Goal: Information Seeking & Learning: Learn about a topic

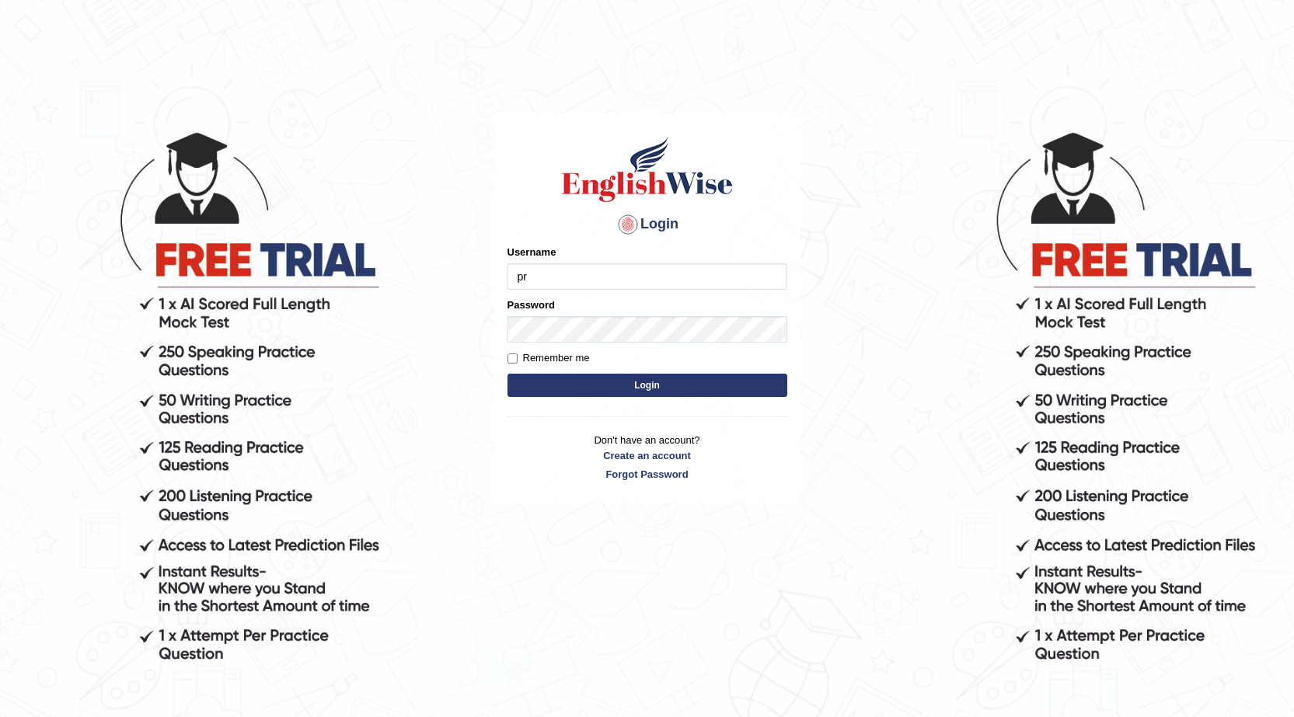
type input "prabhhsiimransingh"
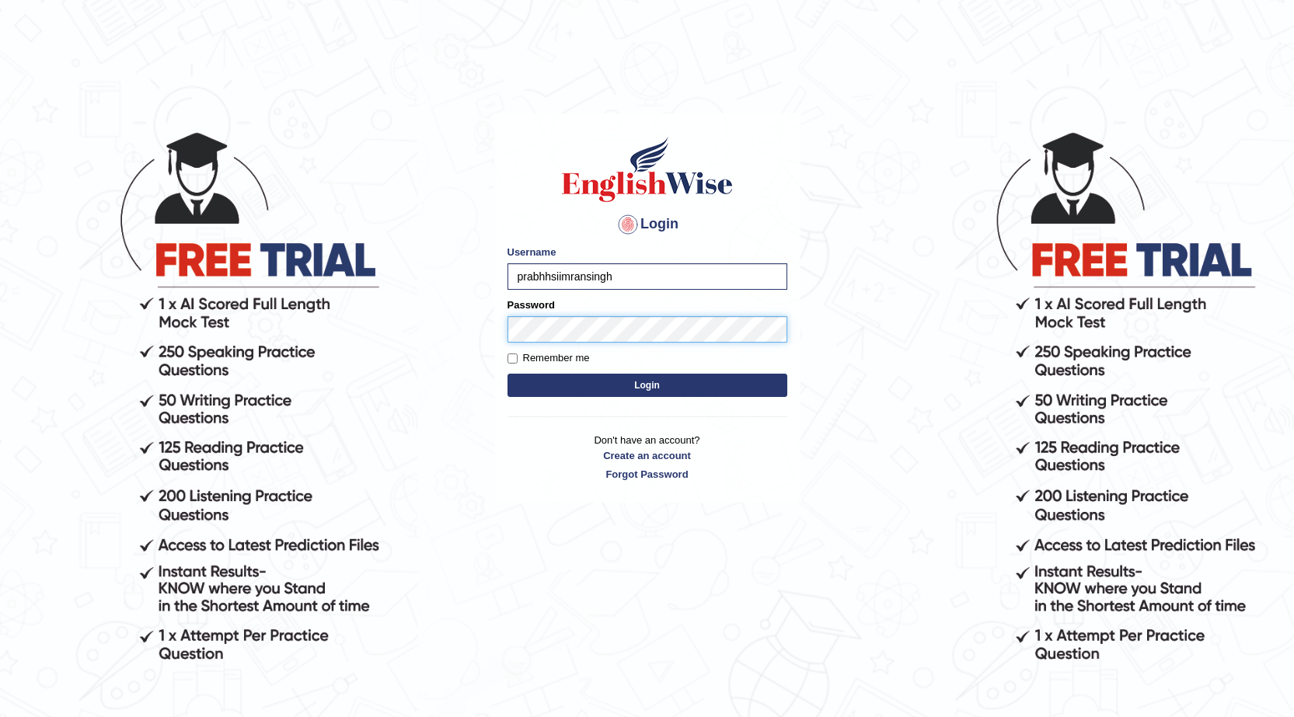
click at [507, 374] on button "Login" at bounding box center [647, 385] width 280 height 23
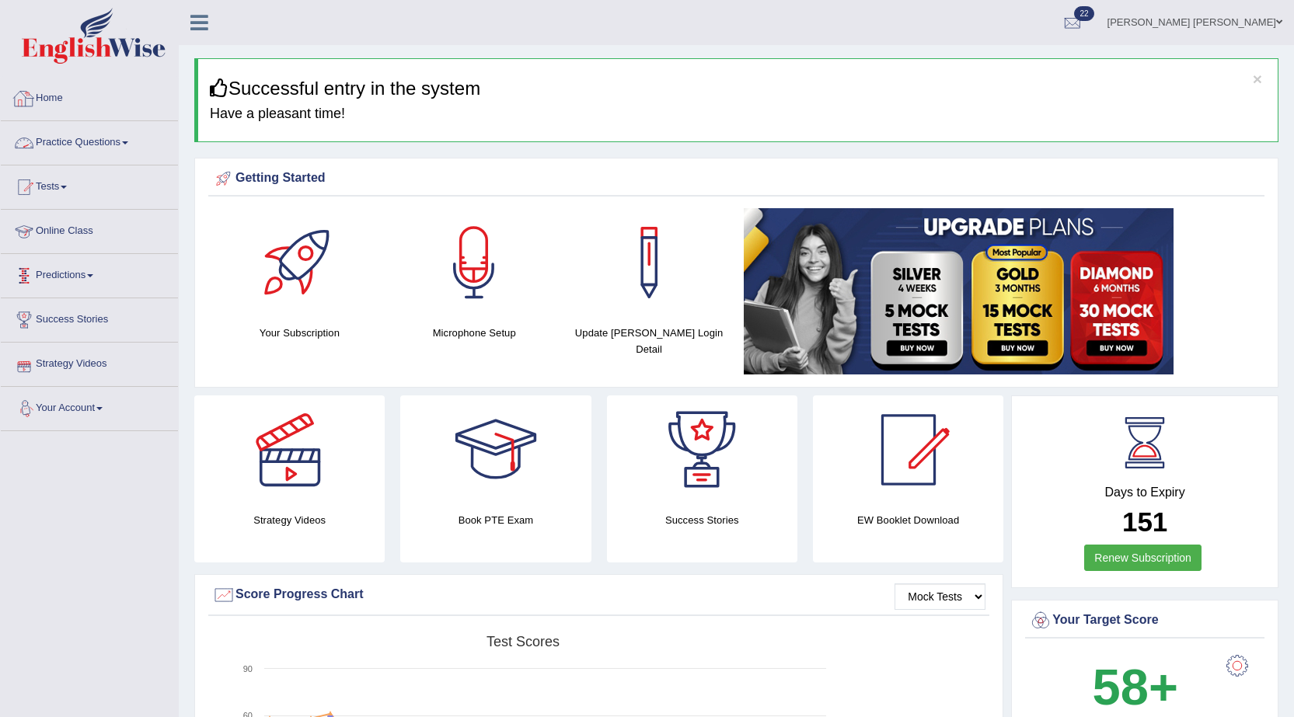
click at [102, 142] on link "Practice Questions" at bounding box center [89, 140] width 177 height 39
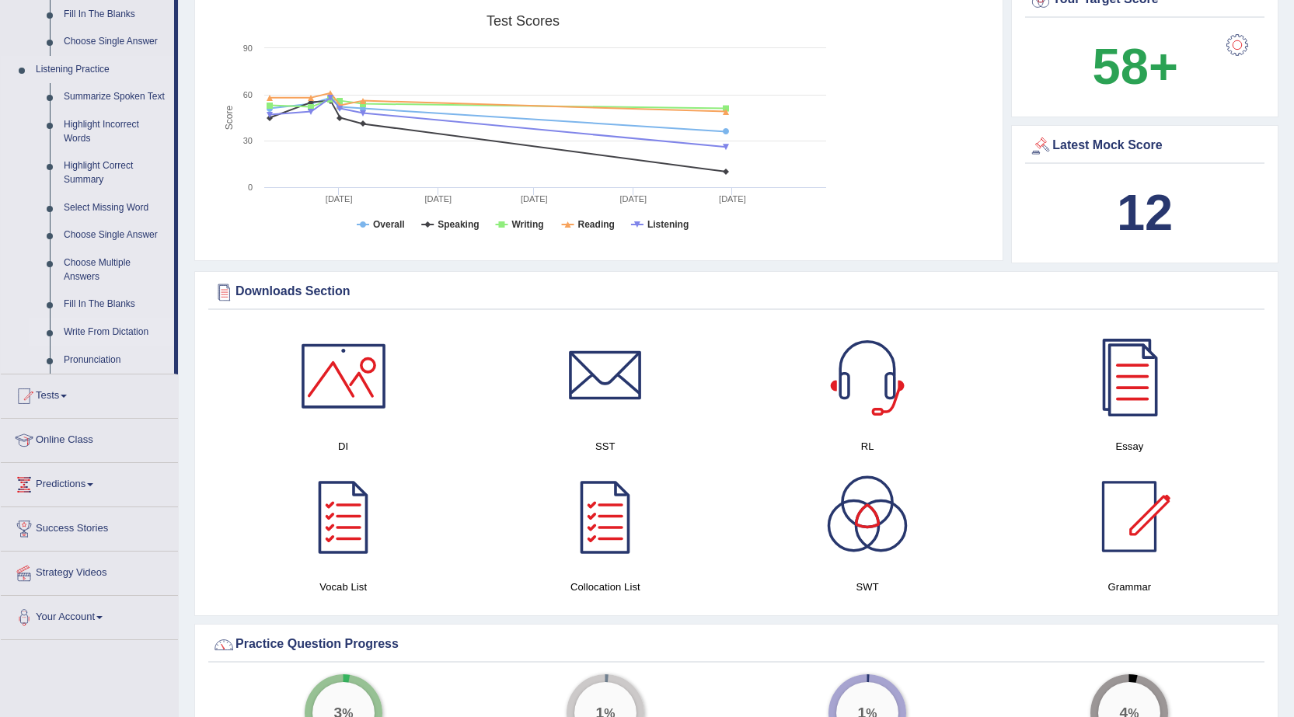
scroll to position [622, 0]
click at [85, 92] on link "Summarize Spoken Text" at bounding box center [115, 96] width 117 height 28
click at [85, 92] on ul "Home Practice Questions Speaking Practice Read Aloud Repeat Sentence Describe I…" at bounding box center [89, 47] width 177 height 1184
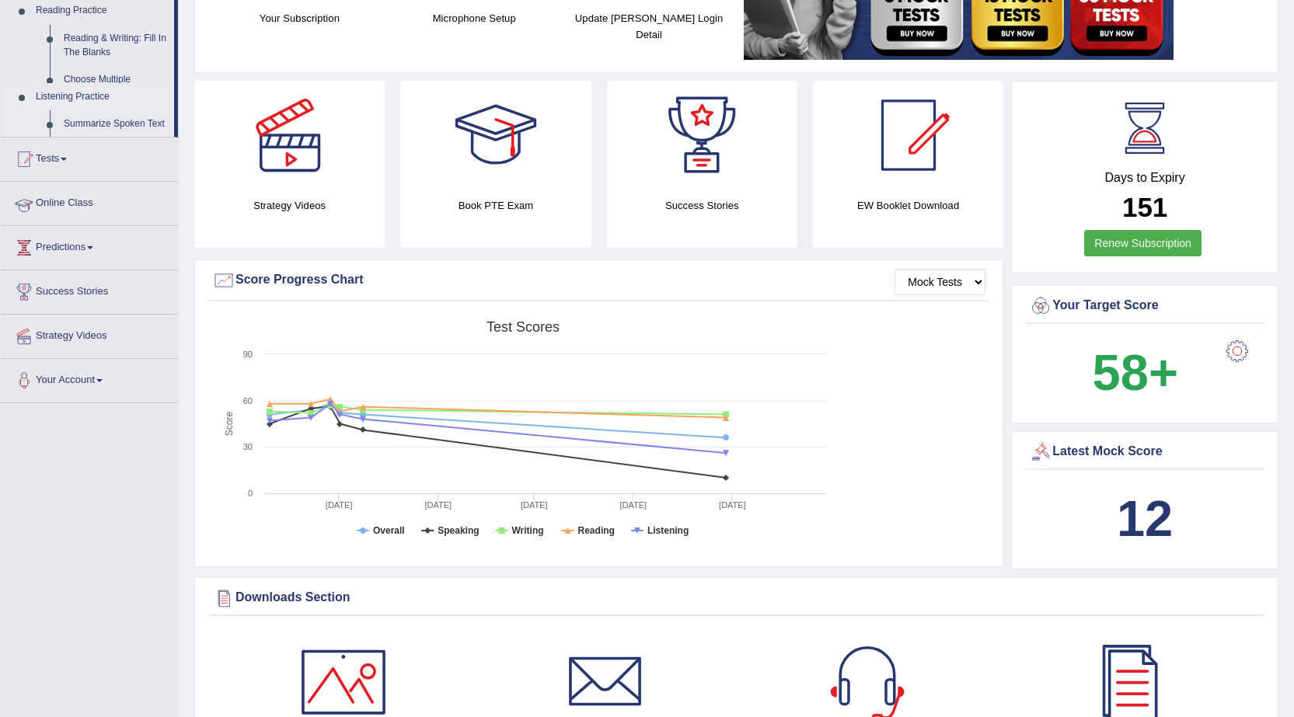
scroll to position [188, 0]
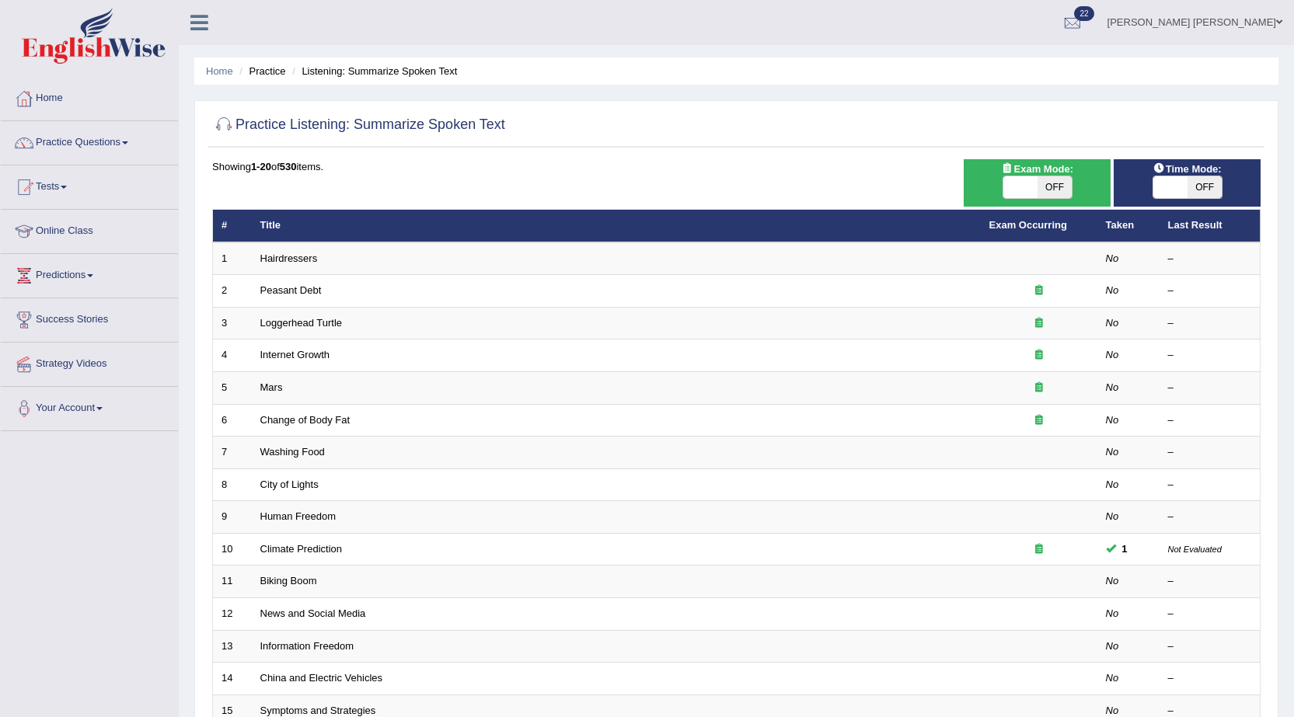
click at [1048, 184] on span "OFF" at bounding box center [1054, 187] width 34 height 22
checkbox input "true"
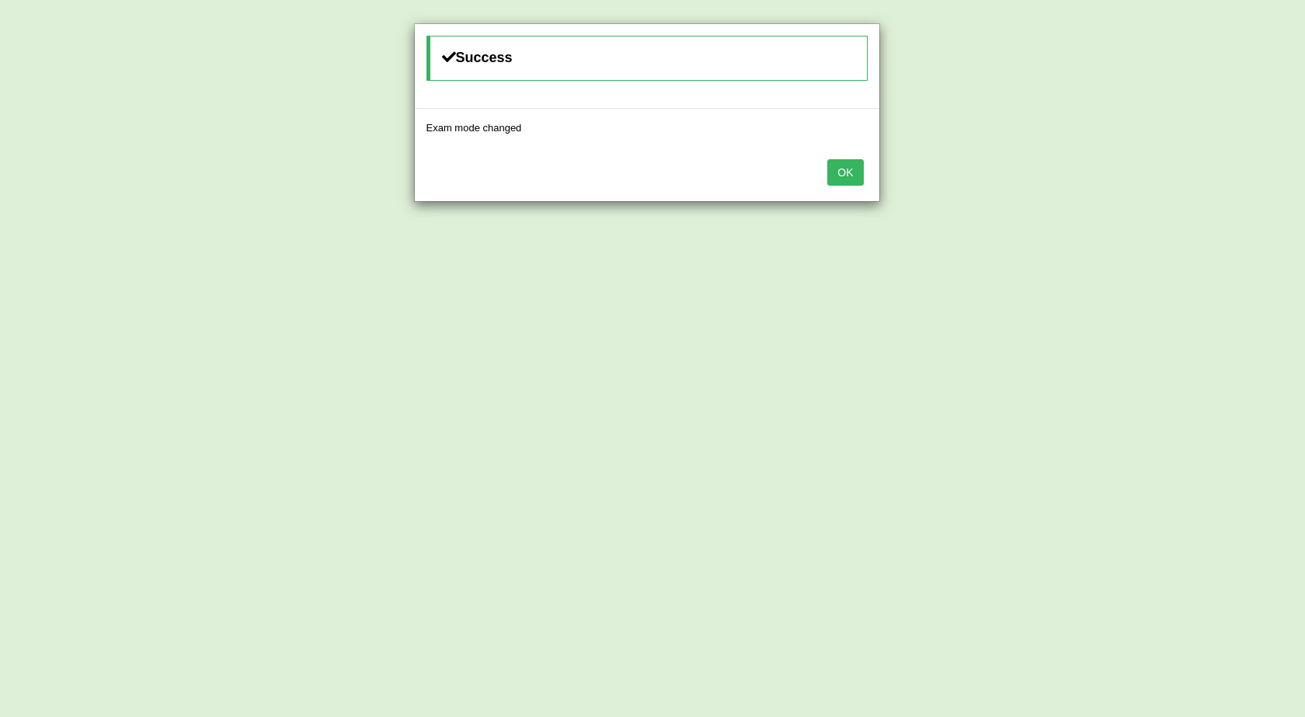
click at [838, 172] on button "OK" at bounding box center [845, 172] width 36 height 26
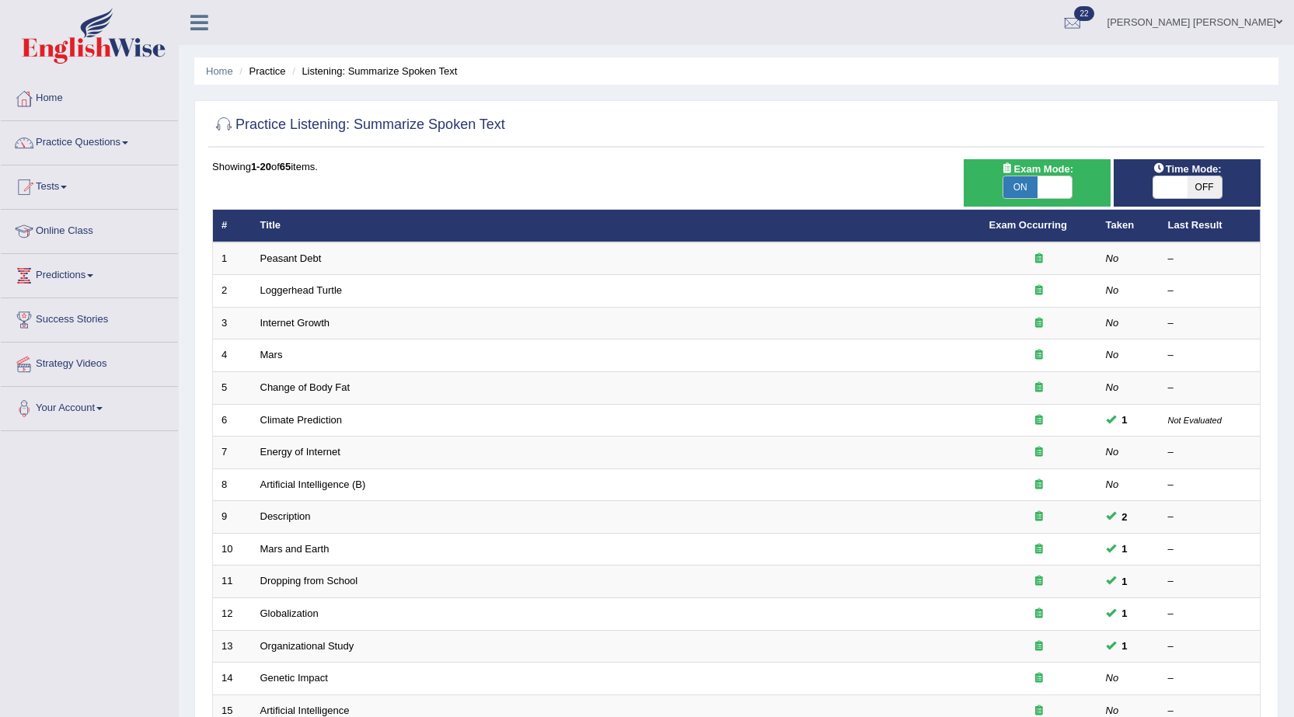
click at [1217, 190] on span "OFF" at bounding box center [1204, 187] width 34 height 22
checkbox input "true"
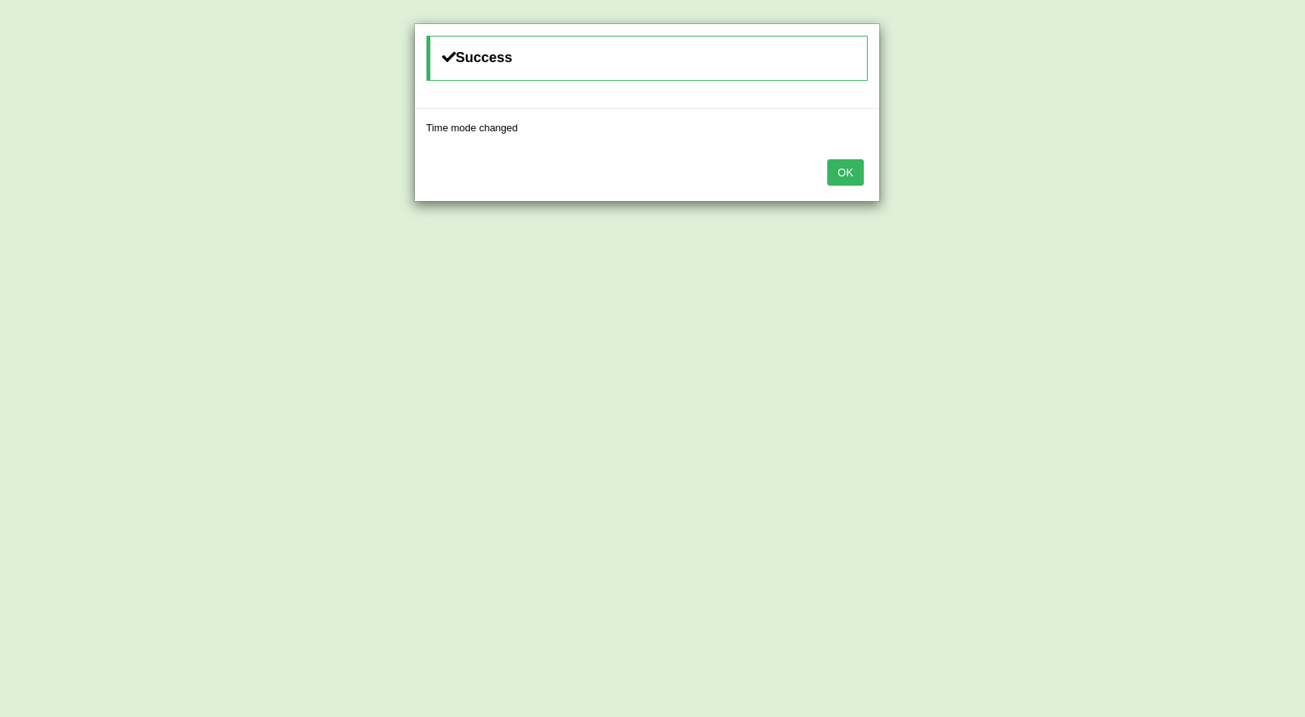
click at [834, 170] on button "OK" at bounding box center [845, 172] width 36 height 26
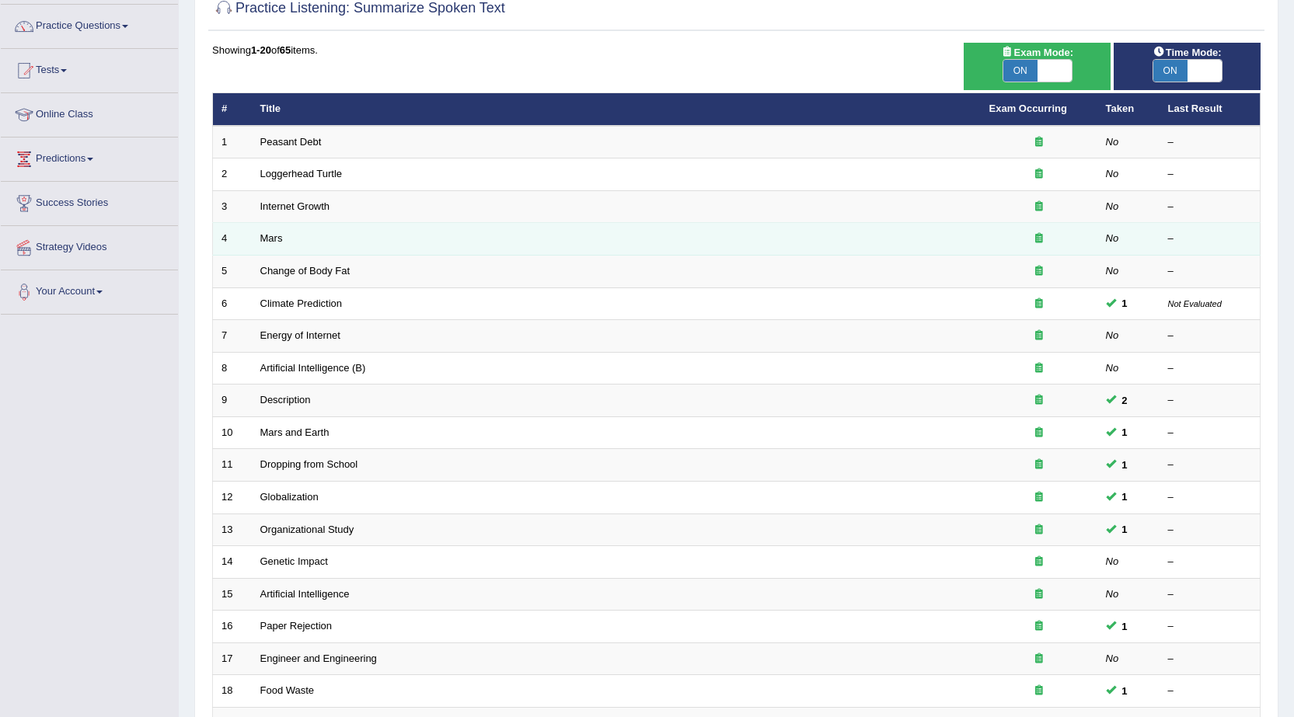
scroll to position [312, 0]
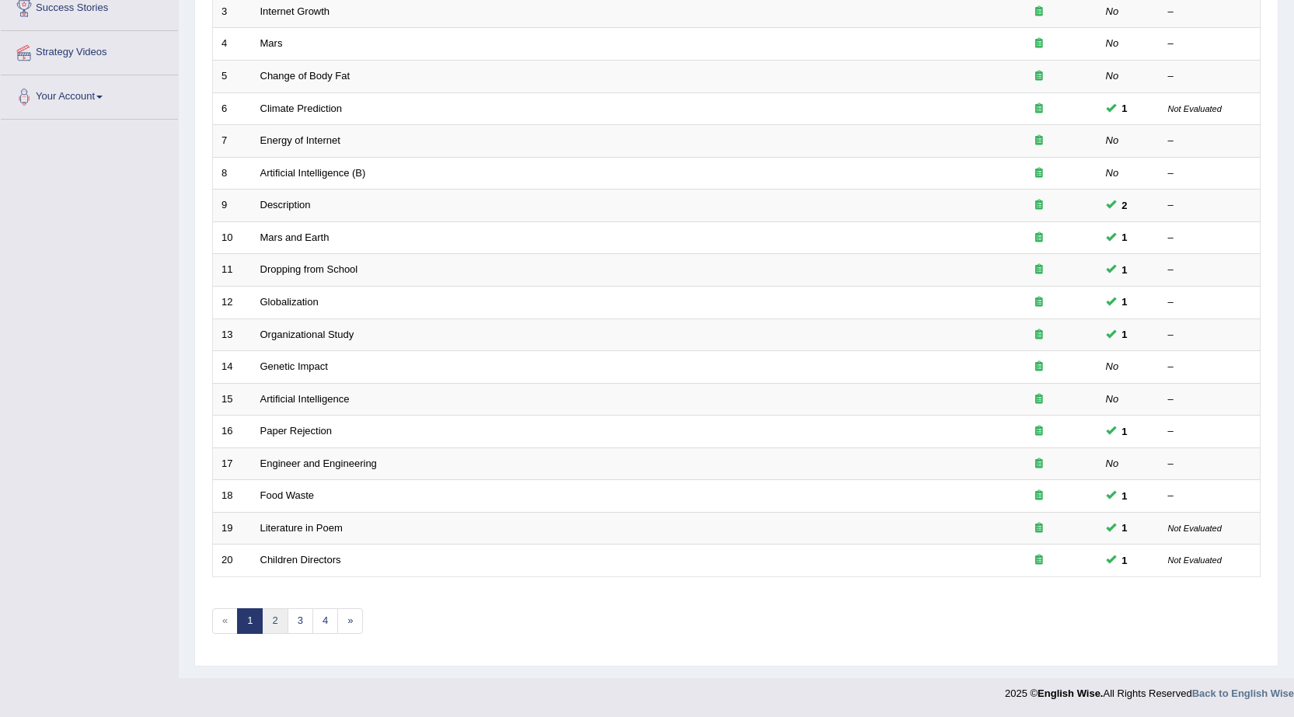
click at [279, 623] on link "2" at bounding box center [275, 621] width 26 height 26
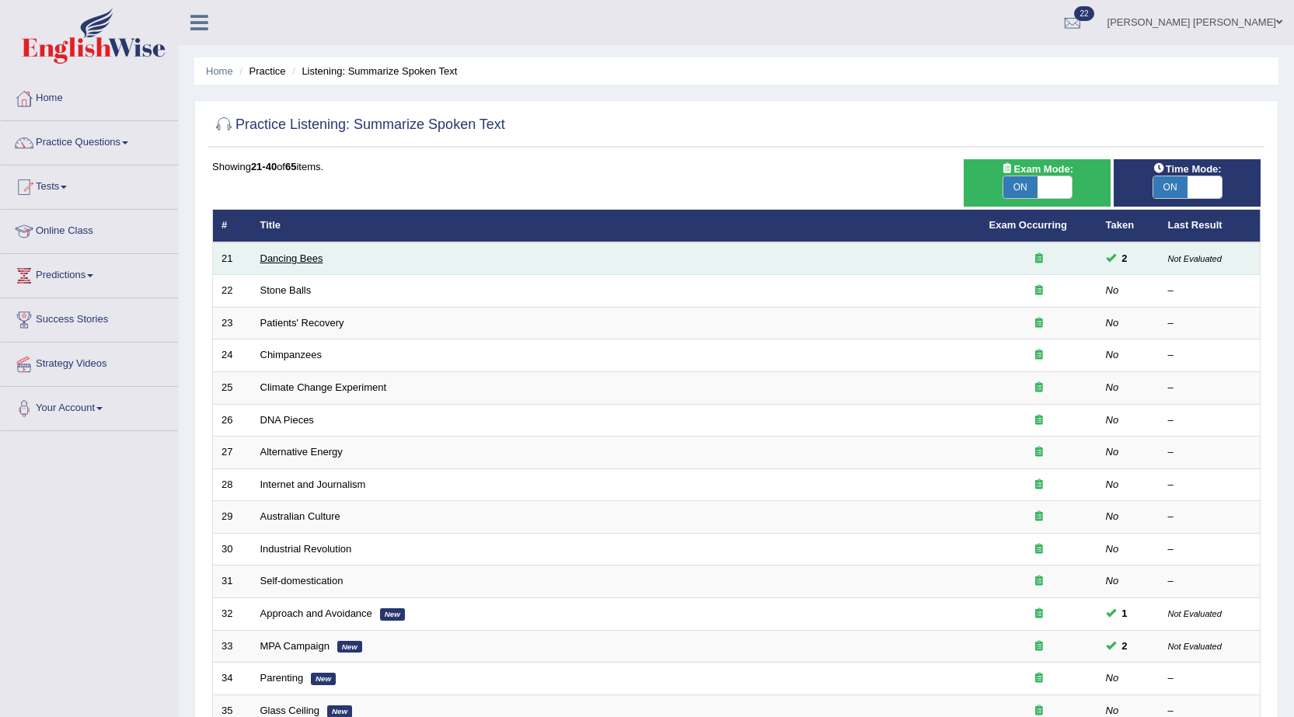
click at [301, 253] on link "Dancing Bees" at bounding box center [291, 259] width 63 height 12
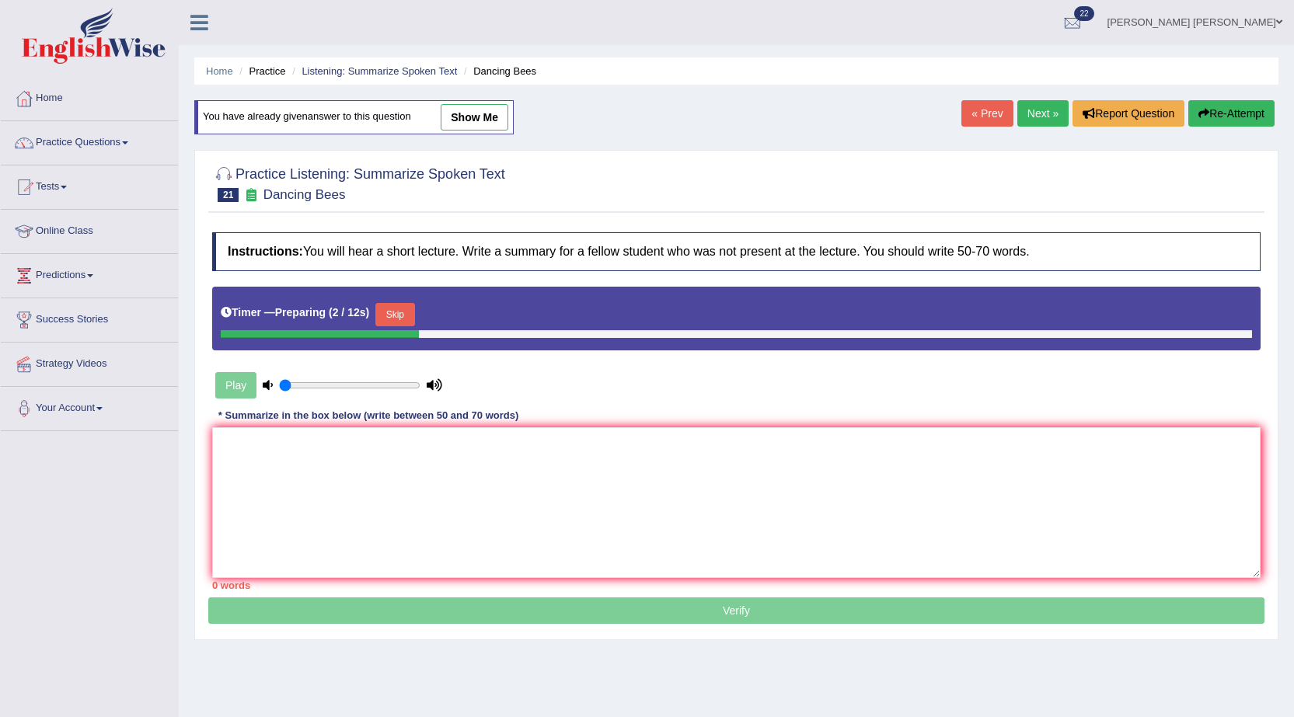
click at [480, 127] on link "show me" at bounding box center [475, 117] width 68 height 26
type textarea "A noteworthy point revealed in the lecture was about bees. To elaborate further…"
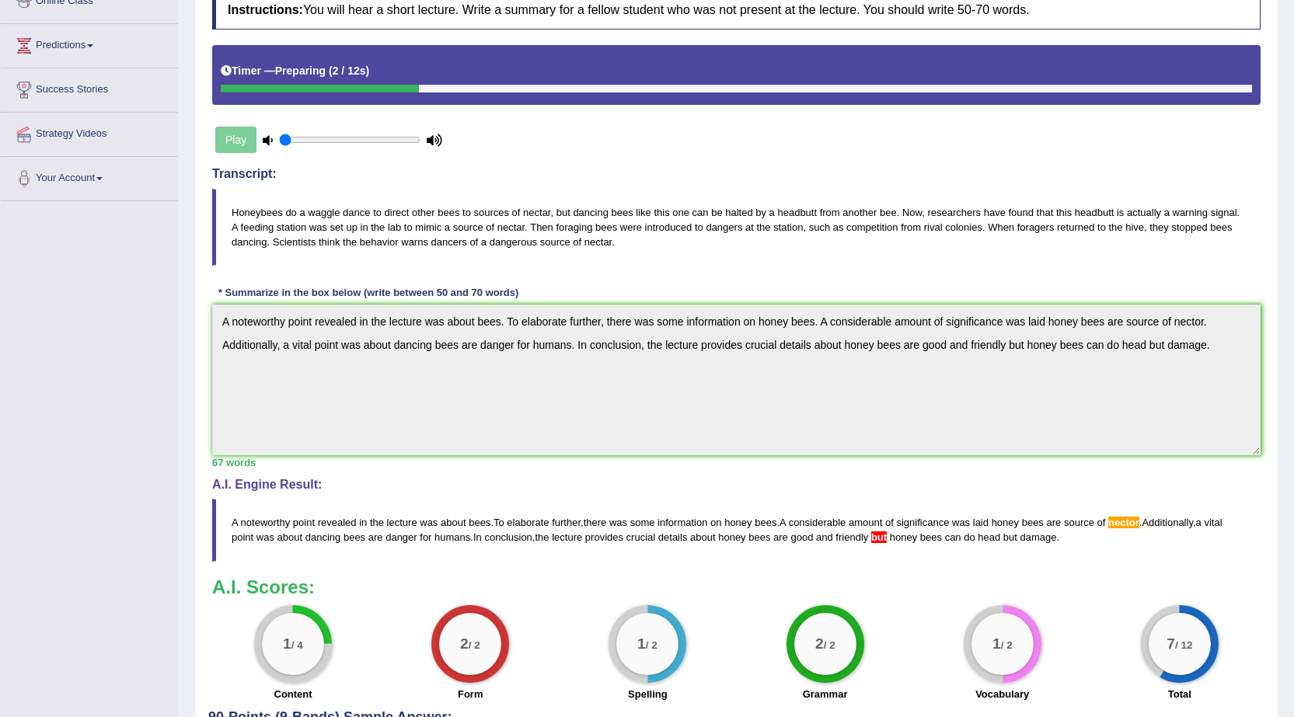
scroll to position [213, 0]
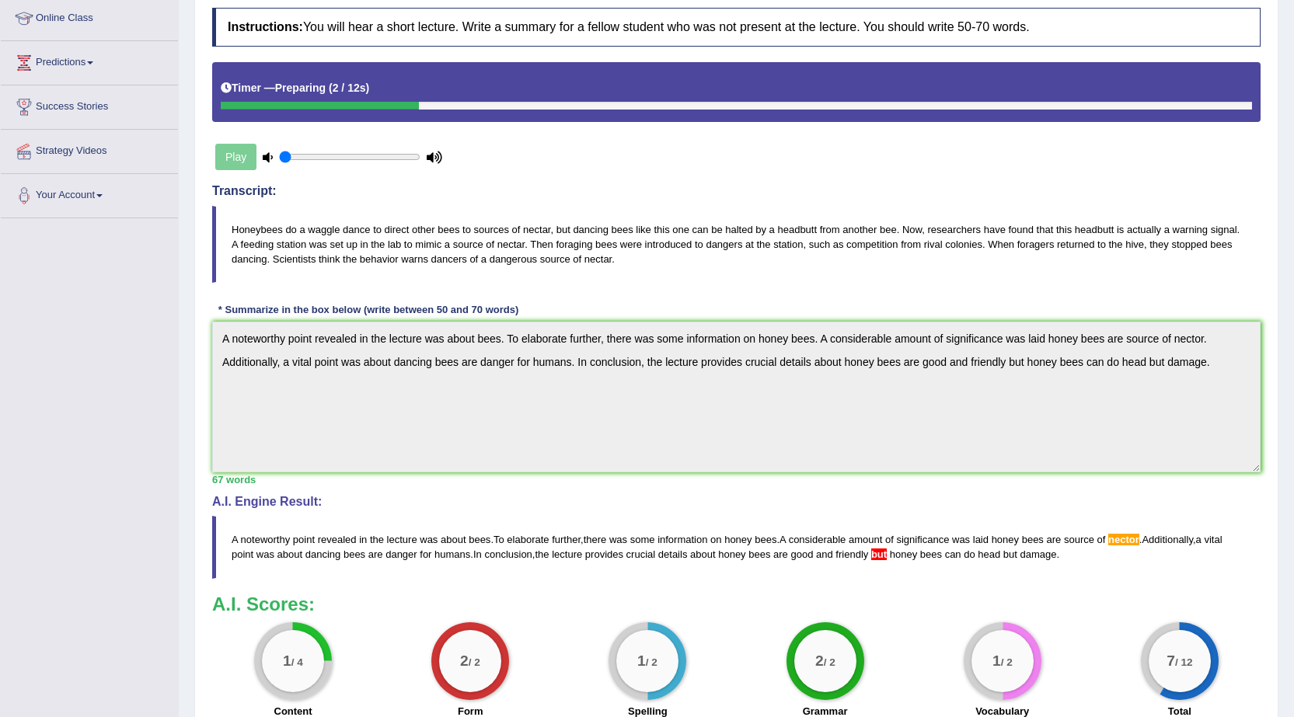
click at [860, 162] on div "Play" at bounding box center [736, 119] width 1064 height 114
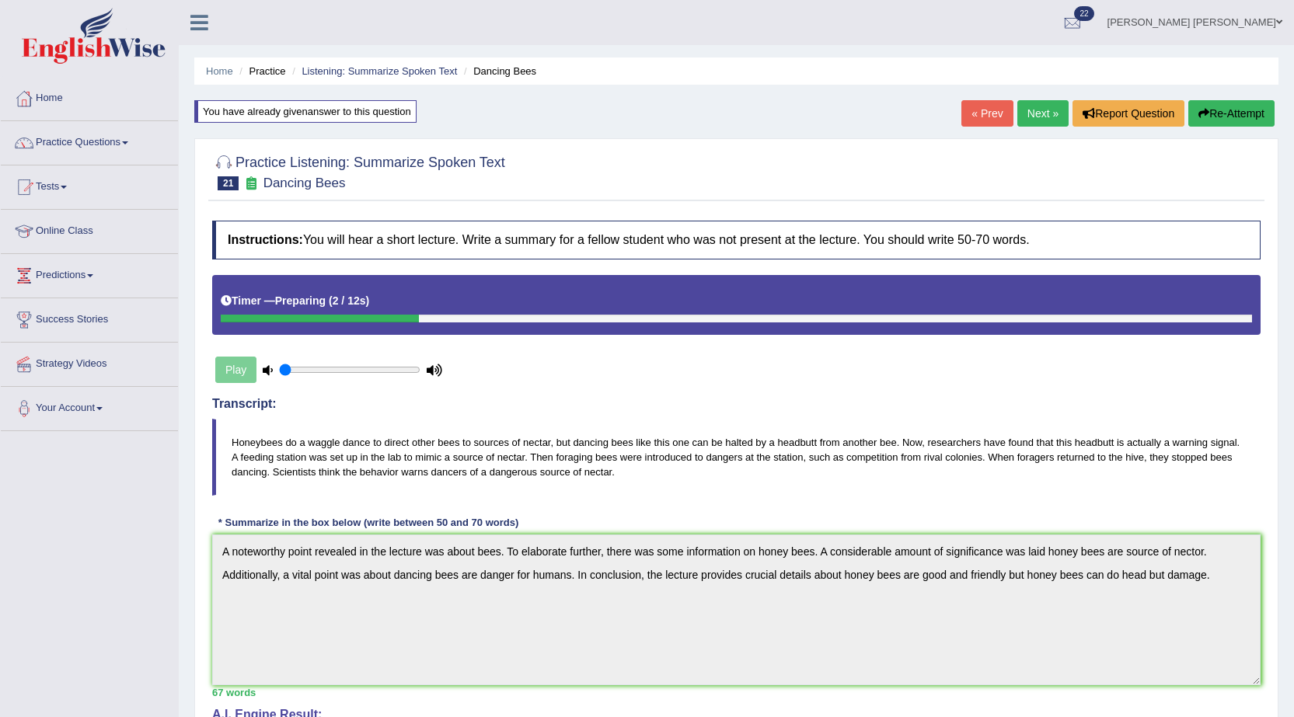
click at [1238, 112] on button "Re-Attempt" at bounding box center [1231, 113] width 86 height 26
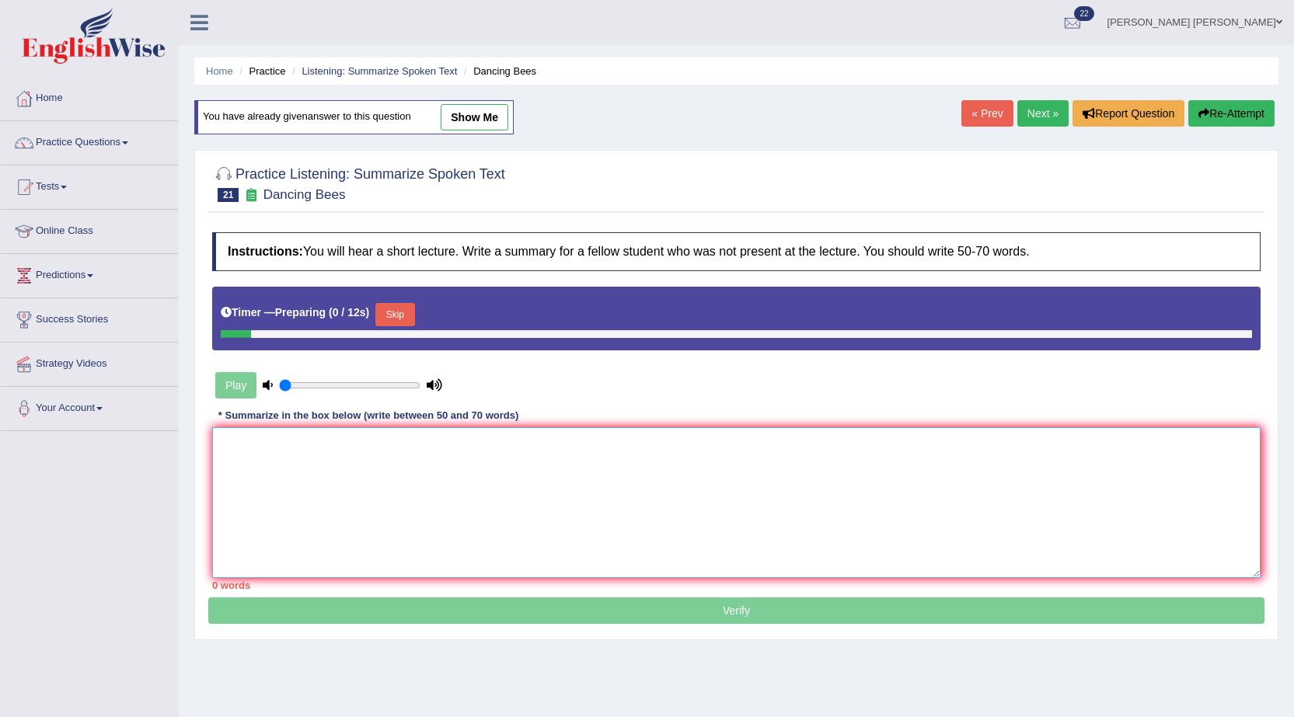
click at [590, 472] on textarea at bounding box center [736, 502] width 1048 height 151
paste textarea "common words to use in decribing graph"
type textarea "common words to use in decribing graph"
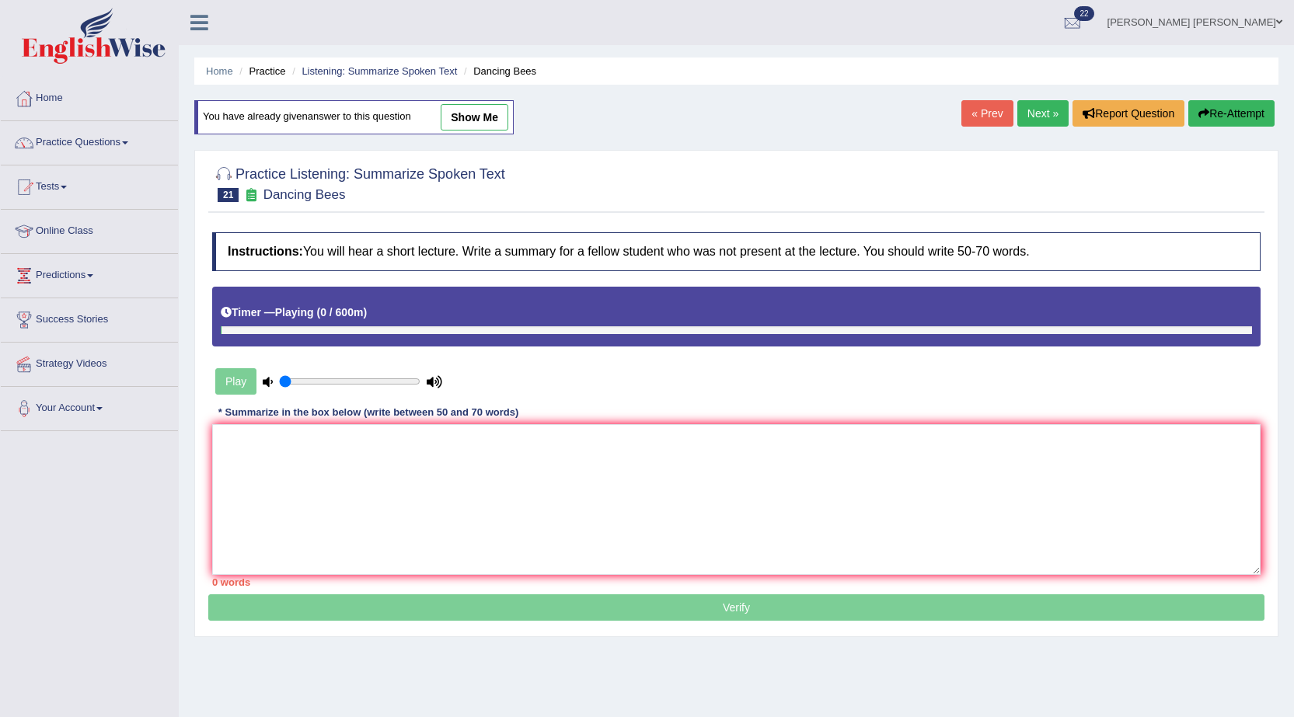
click at [499, 112] on link "show me" at bounding box center [475, 117] width 68 height 26
type textarea "A noteworthy point revealed in the lecture was about bees. To elaborate further…"
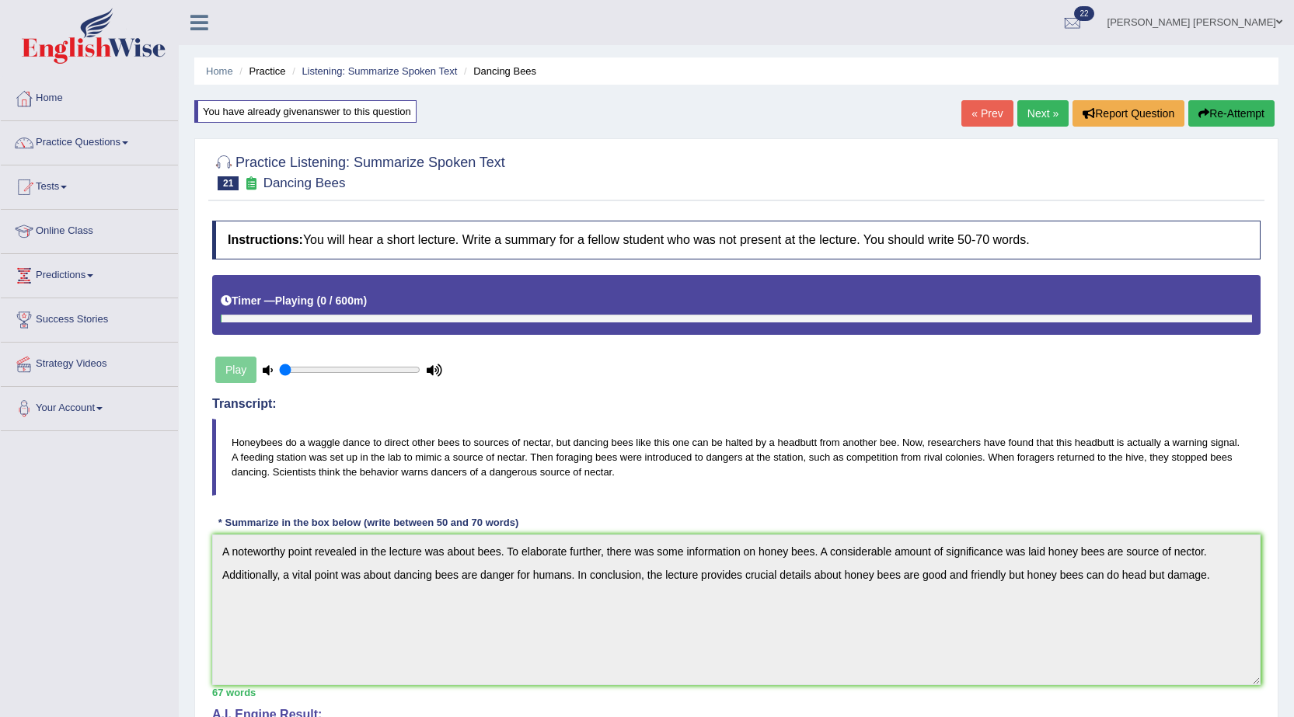
click at [1246, 101] on button "Re-Attempt" at bounding box center [1231, 113] width 86 height 26
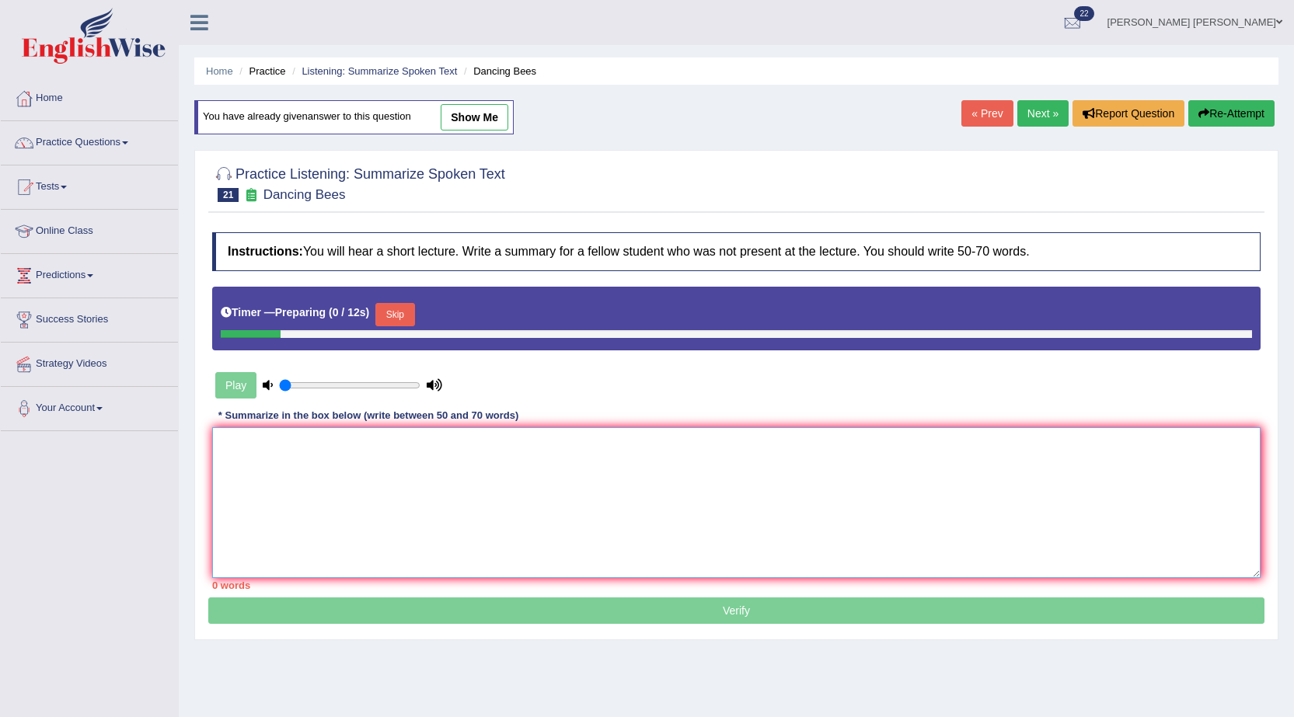
click at [486, 459] on textarea at bounding box center [736, 502] width 1048 height 151
paste textarea "common words to use in decribing graph"
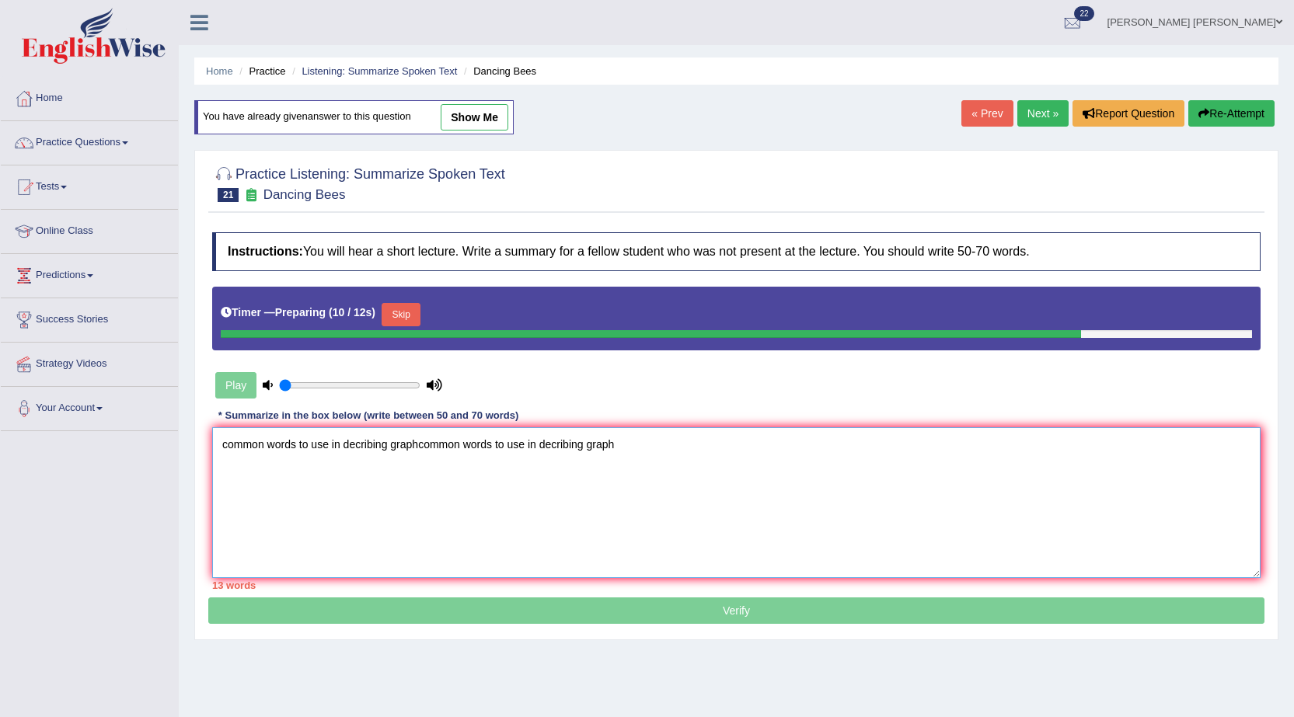
type textarea "common words to use in decribing graphcommon words to use in decribing graph"
click at [1240, 119] on button "Re-Attempt" at bounding box center [1231, 113] width 86 height 26
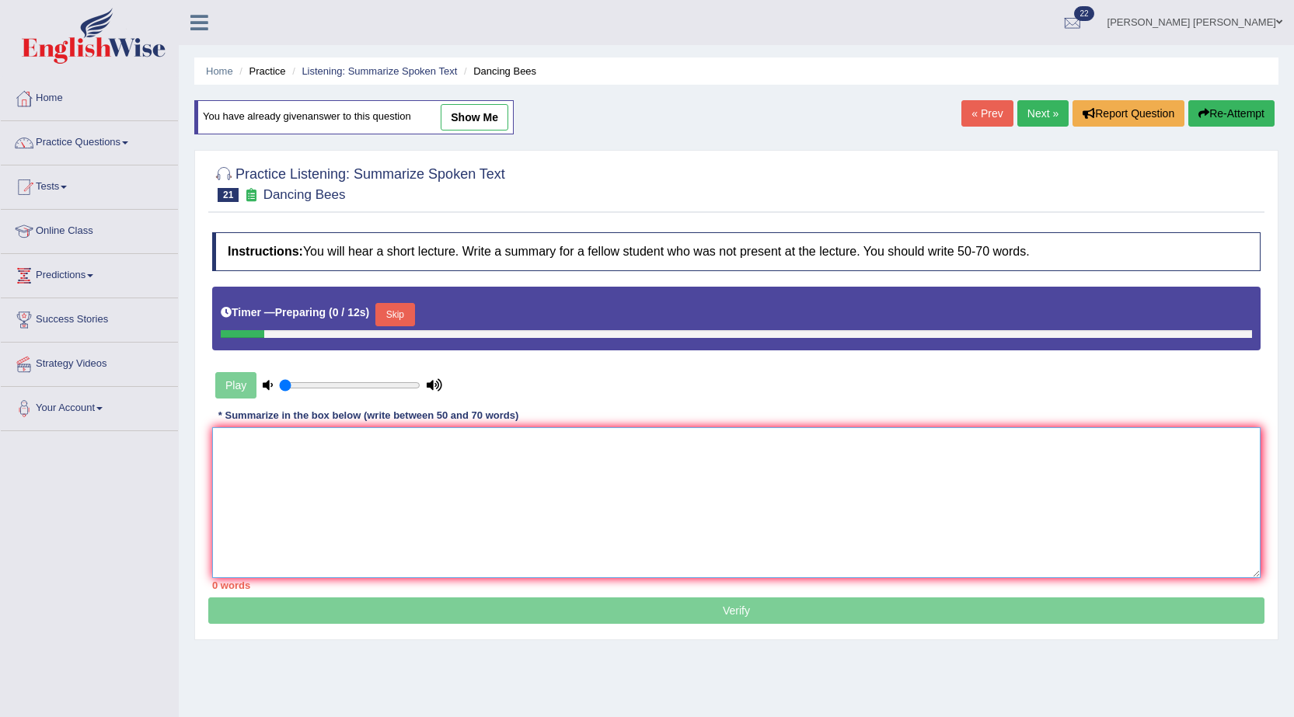
click at [530, 481] on textarea at bounding box center [736, 502] width 1048 height 151
paste textarea "common words to use in decribing graph"
type textarea "c"
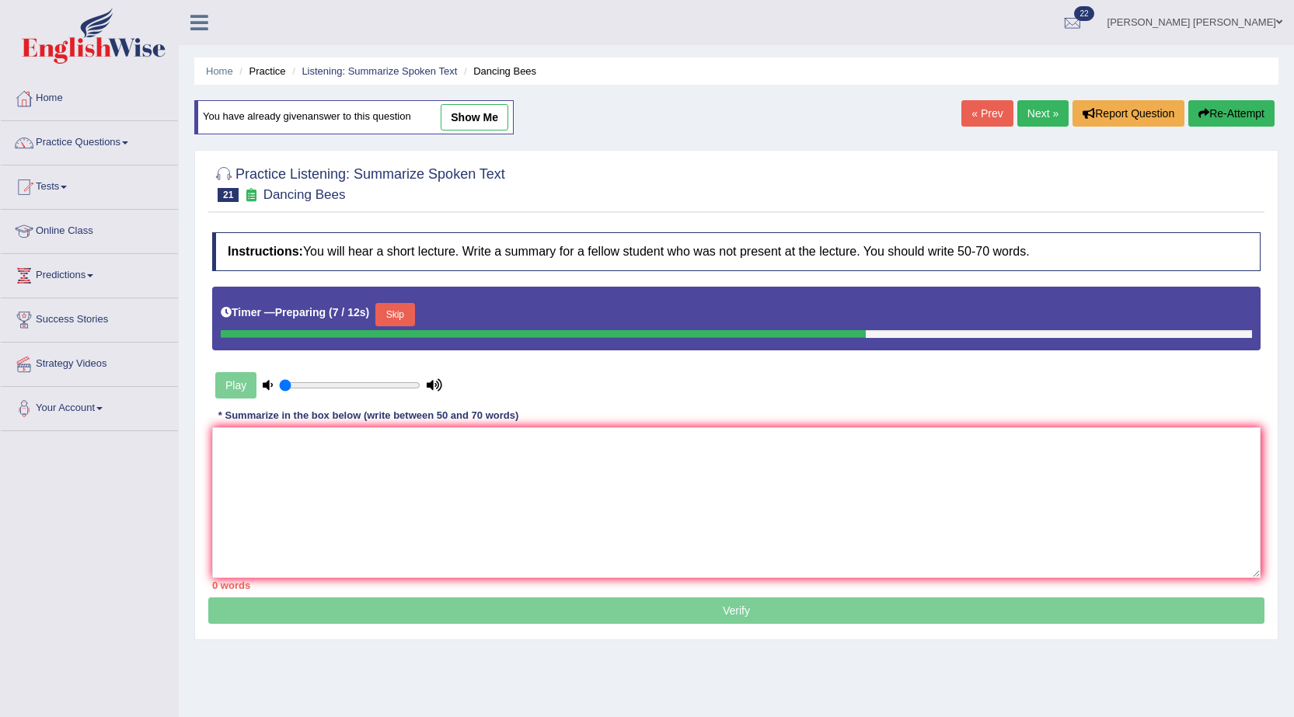
click at [497, 128] on link "show me" at bounding box center [475, 117] width 68 height 26
type textarea "A noteworthy point revealed in the lecture was about bees. To elaborate further…"
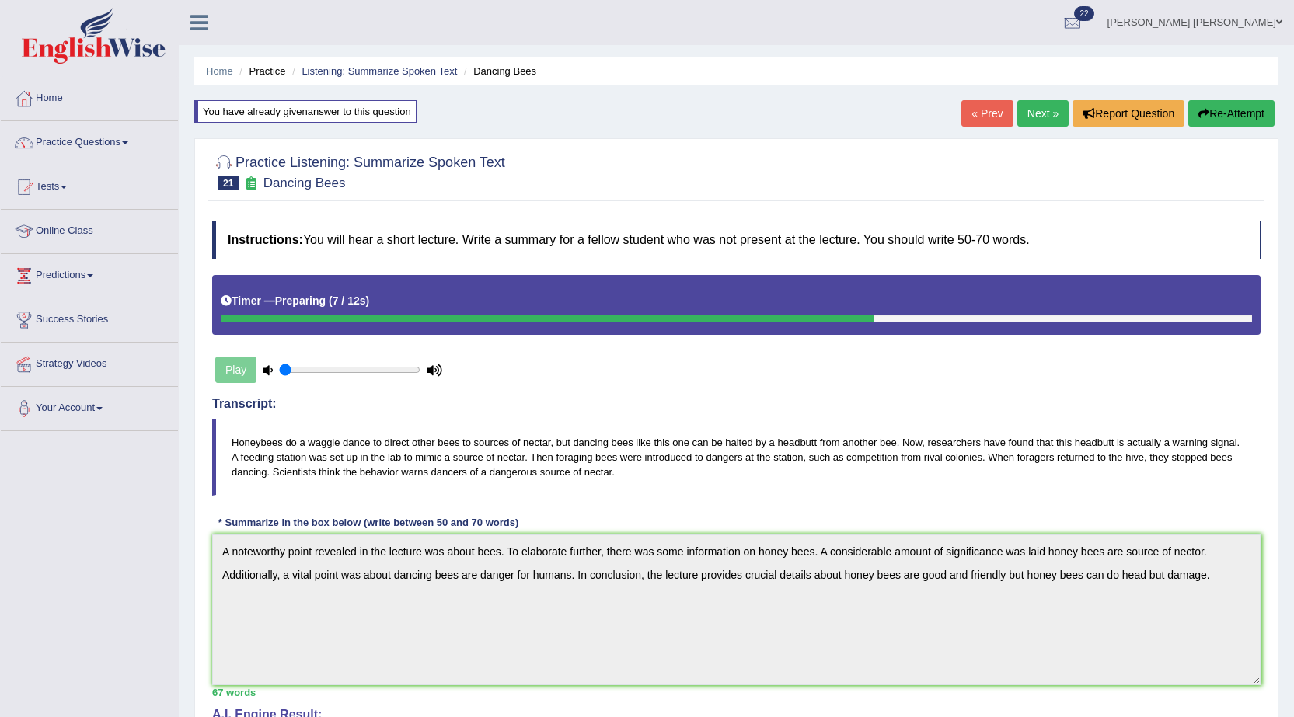
click at [1235, 124] on button "Re-Attempt" at bounding box center [1231, 113] width 86 height 26
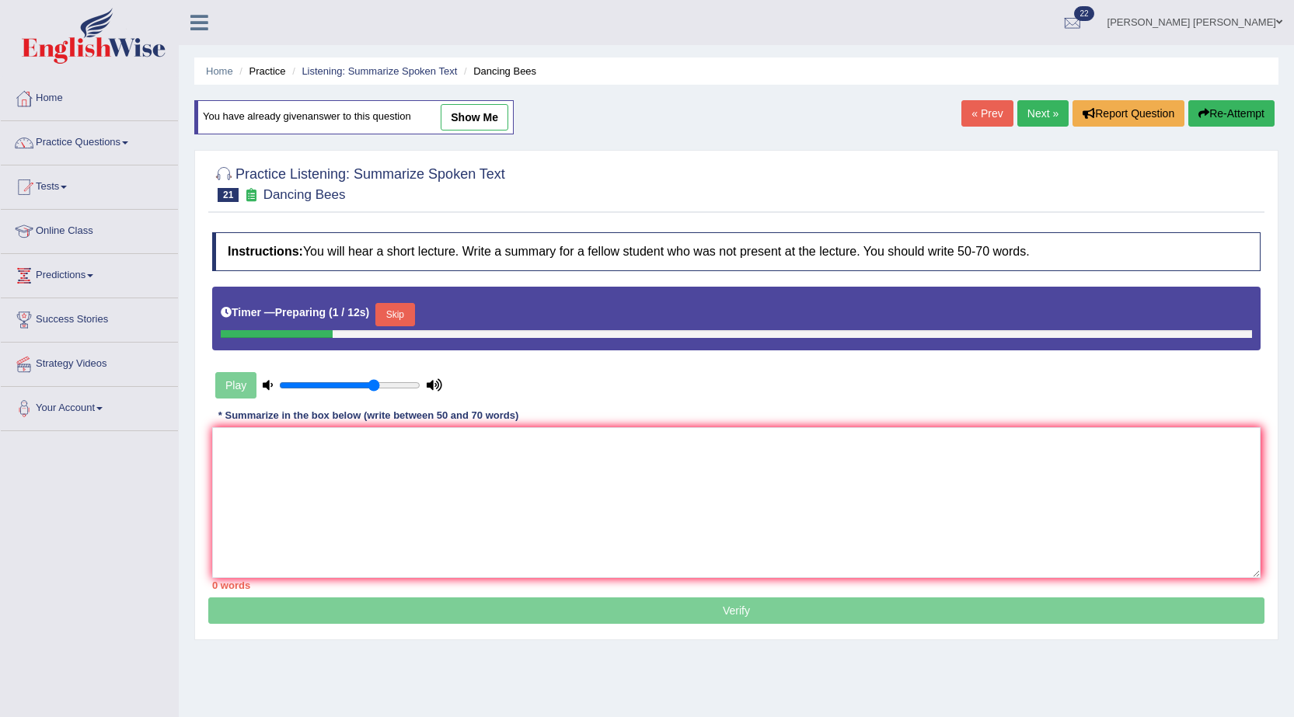
type input "0.7"
click at [371, 386] on input "range" at bounding box center [349, 385] width 141 height 12
click at [392, 458] on textarea at bounding box center [736, 502] width 1048 height 151
paste textarea "A noteworthy point revealed in the lecture was about bees. To elaborate further…"
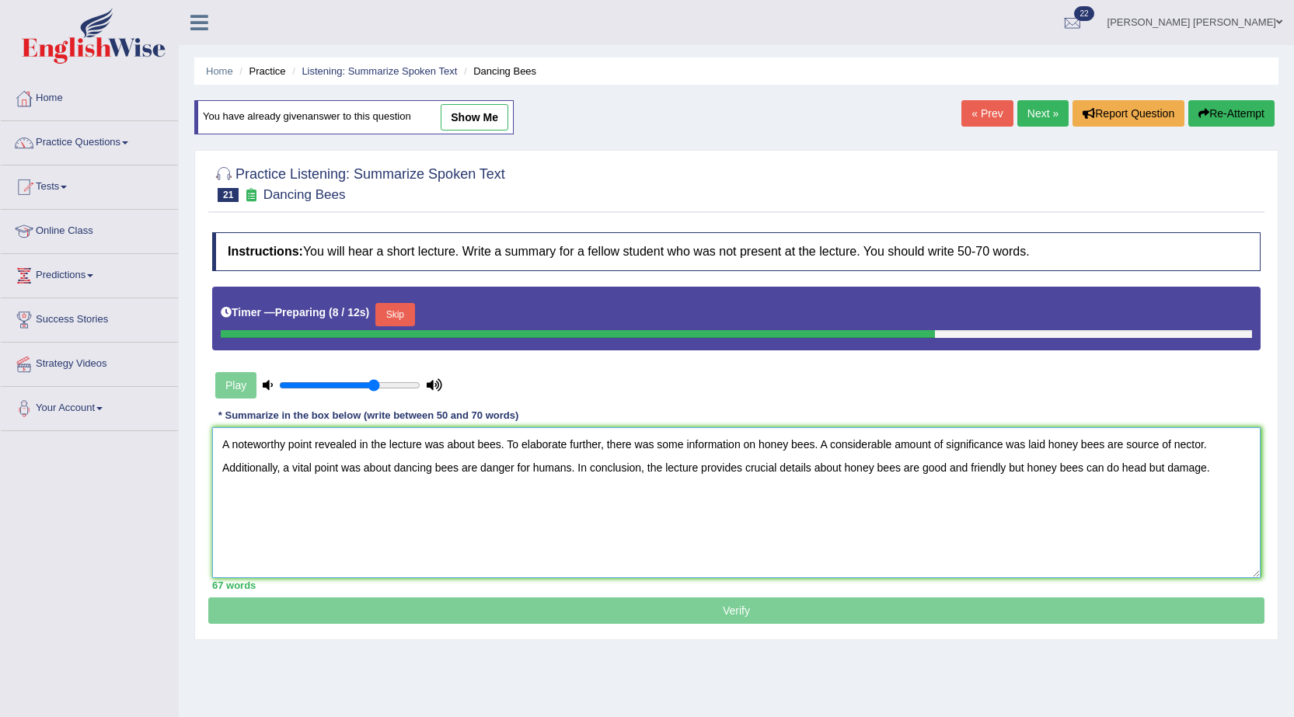
click at [1215, 470] on textarea "A noteworthy point revealed in the lecture was about bees. To elaborate further…" at bounding box center [736, 502] width 1048 height 151
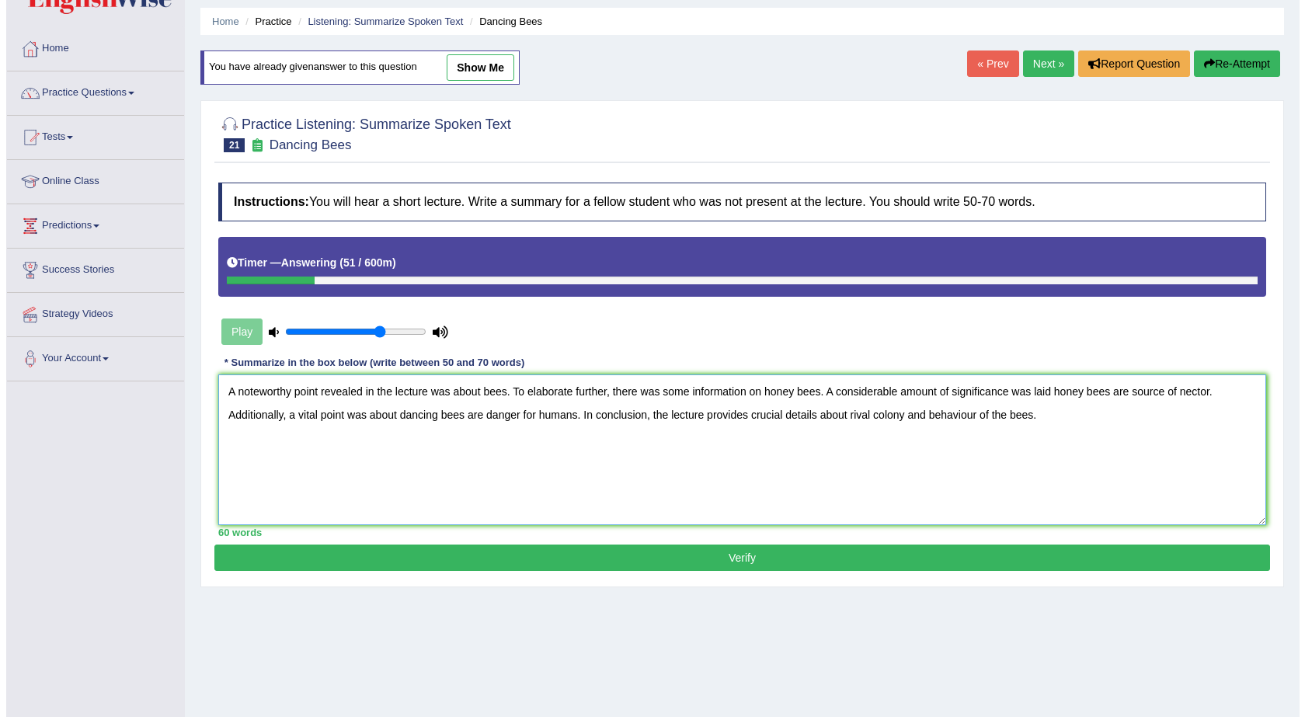
scroll to position [99, 0]
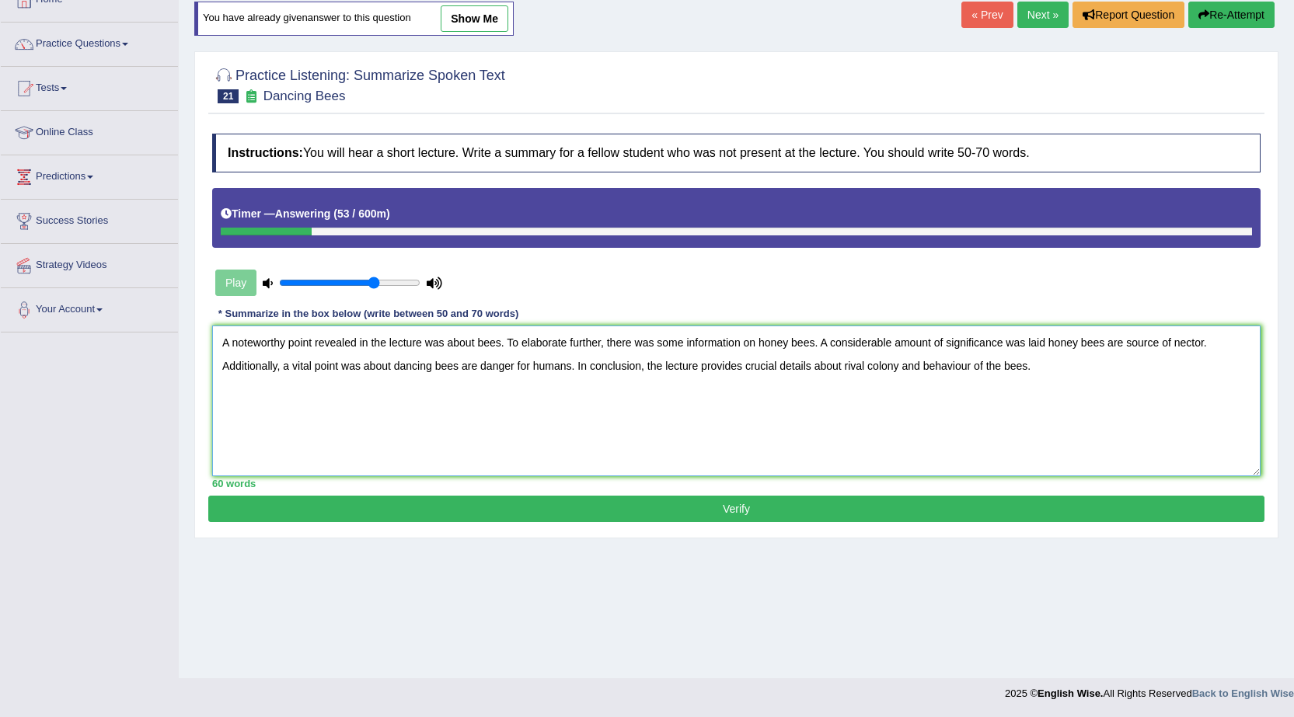
type textarea "A noteworthy point revealed in the lecture was about bees. To elaborate further…"
click at [928, 499] on button "Verify" at bounding box center [736, 509] width 1056 height 26
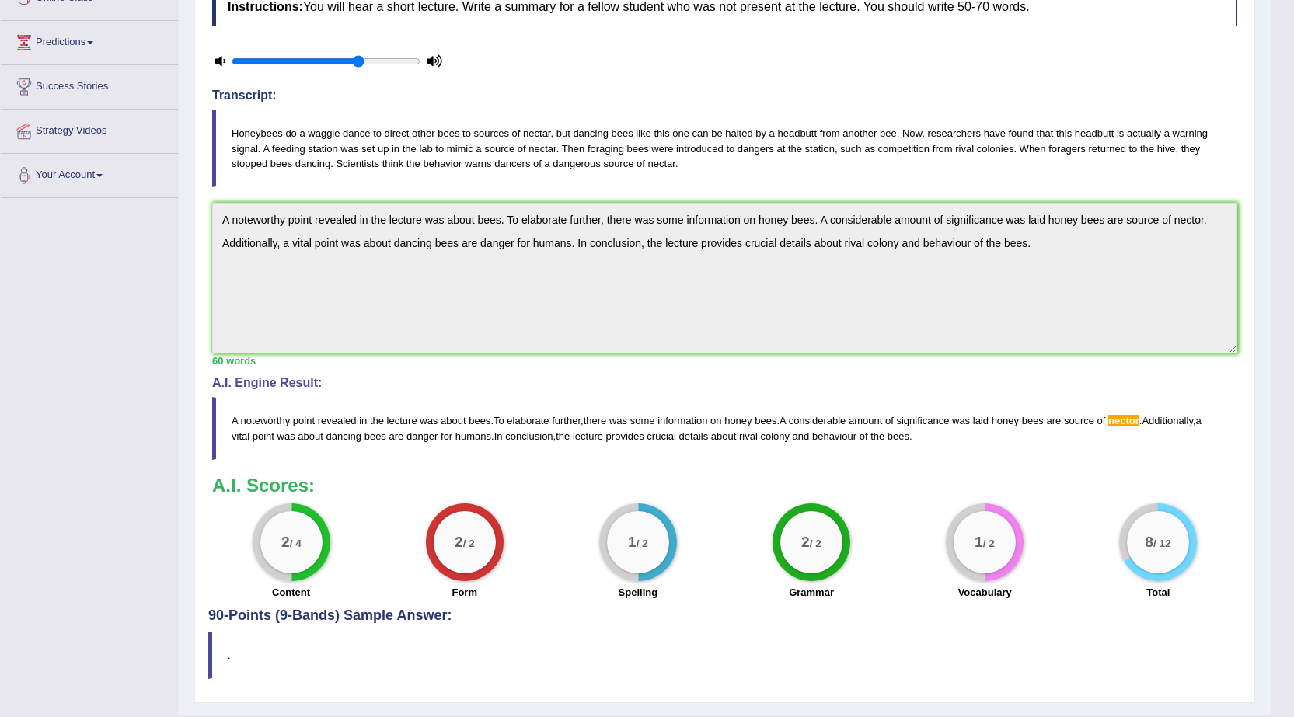
scroll to position [0, 0]
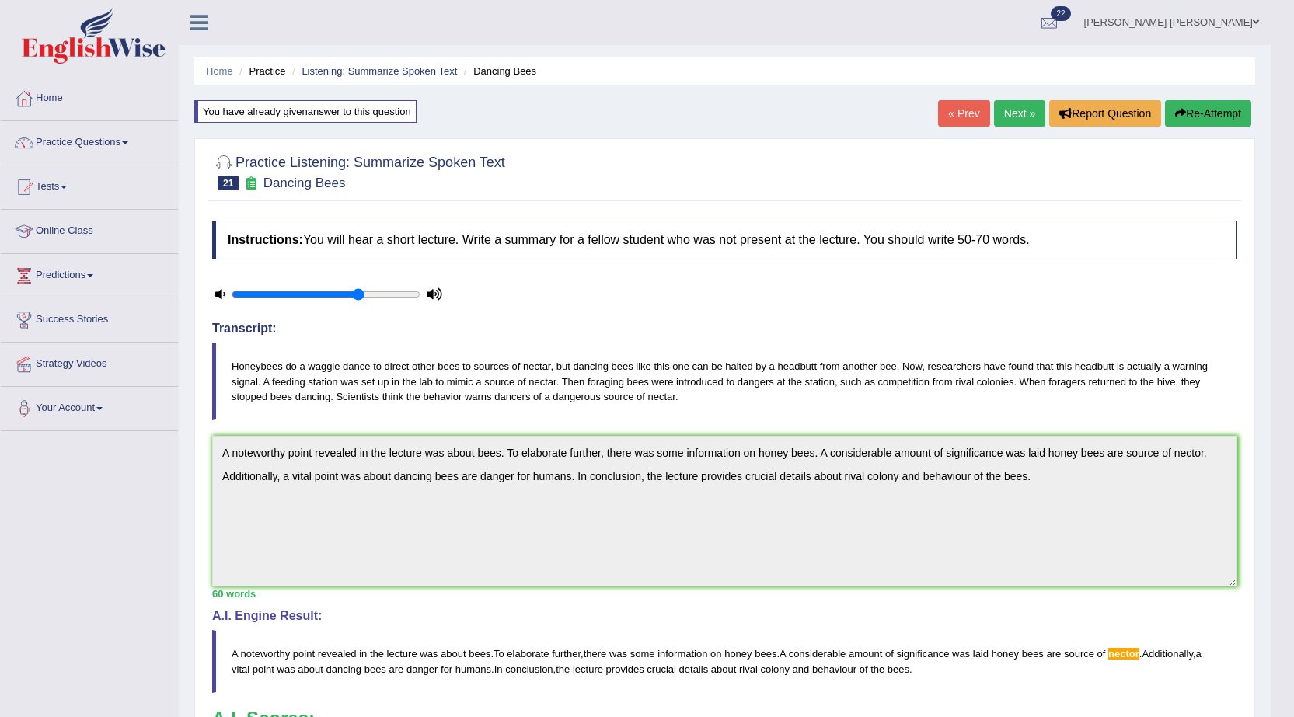
click at [1190, 112] on button "Re-Attempt" at bounding box center [1208, 113] width 86 height 26
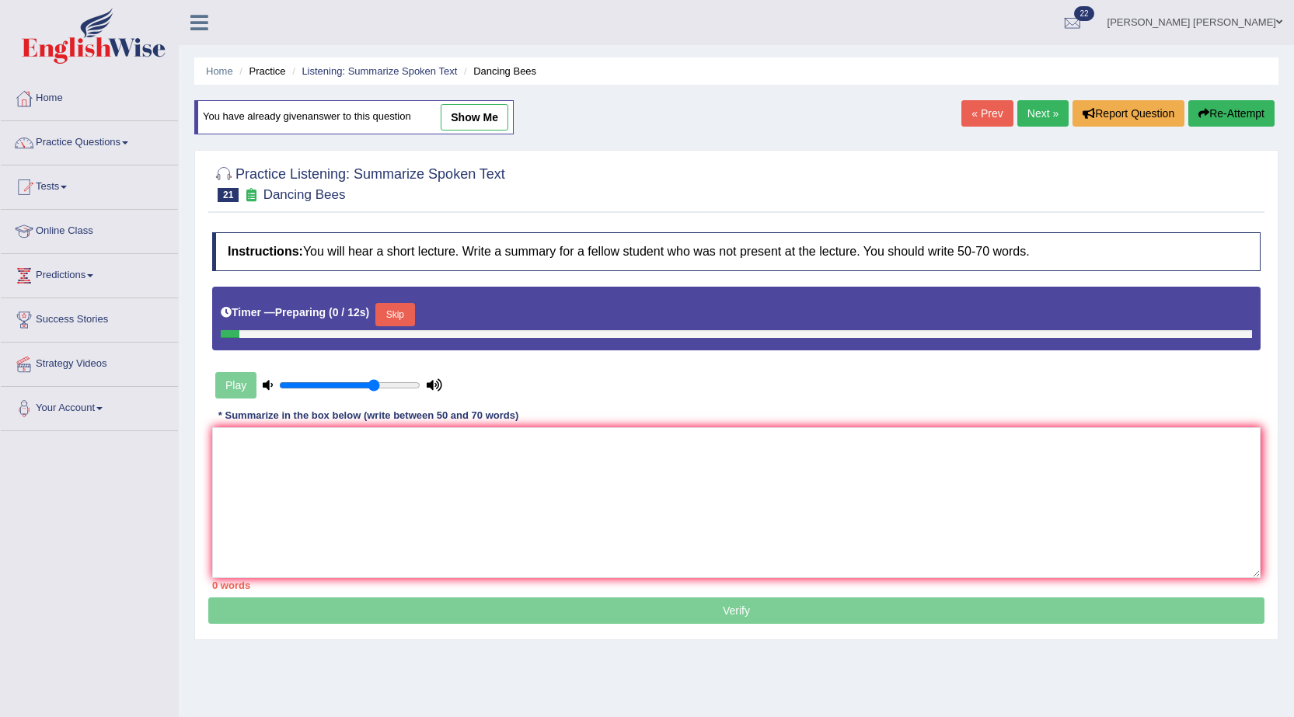
click at [834, 475] on textarea at bounding box center [736, 502] width 1048 height 151
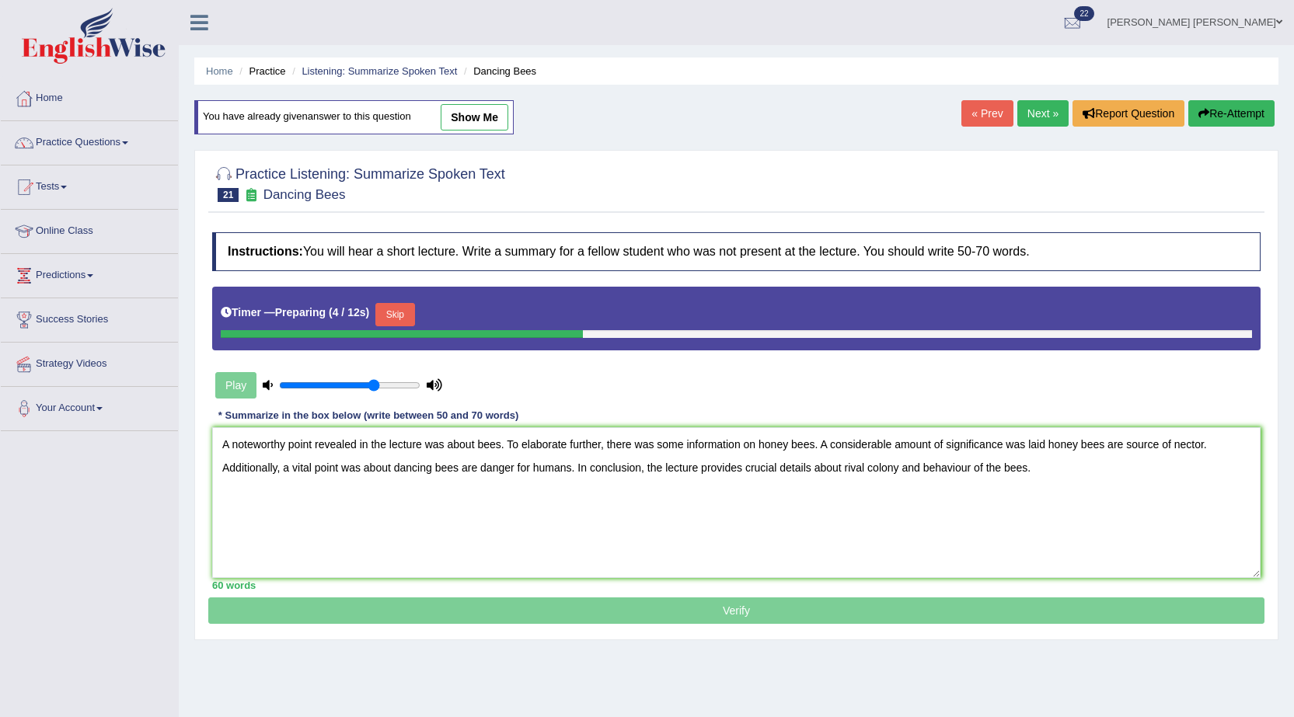
click at [1200, 441] on textarea "A noteworthy point revealed in the lecture was about bees. To elaborate further…" at bounding box center [736, 502] width 1048 height 151
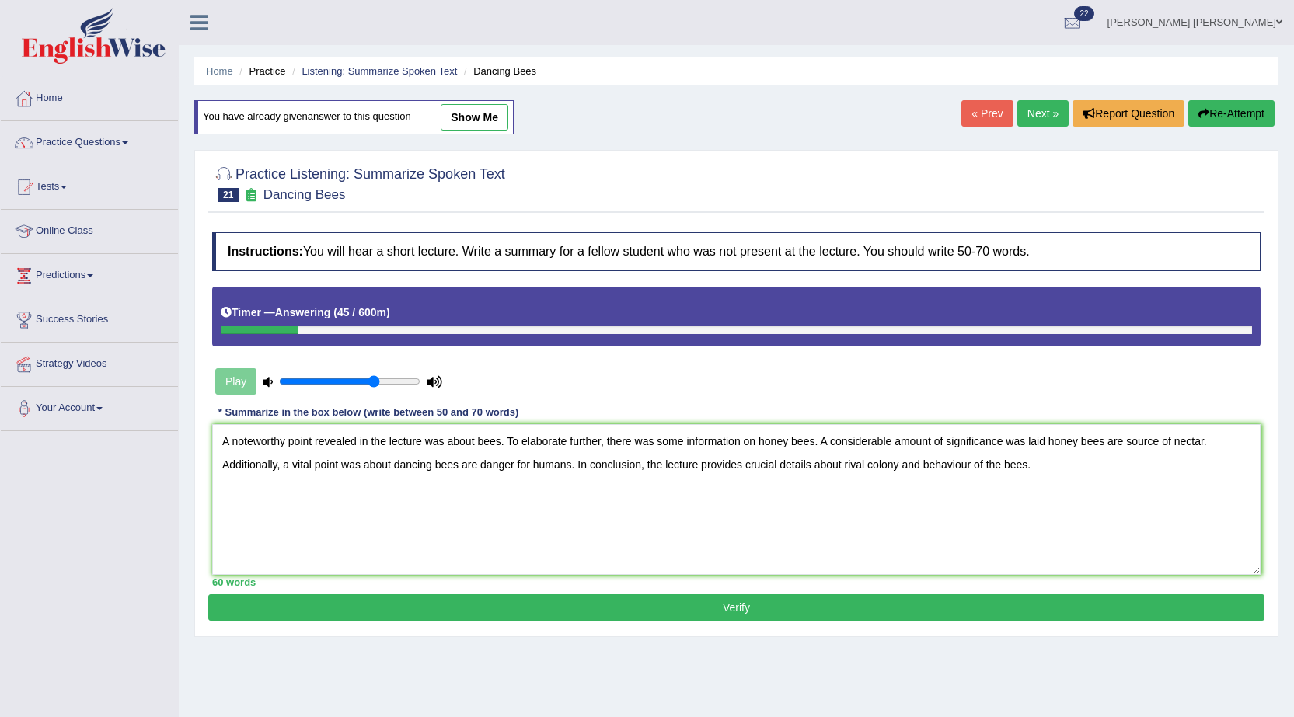
type textarea "A noteworthy point revealed in the lecture was about bees. To elaborate further…"
click at [803, 610] on button "Verify" at bounding box center [736, 607] width 1056 height 26
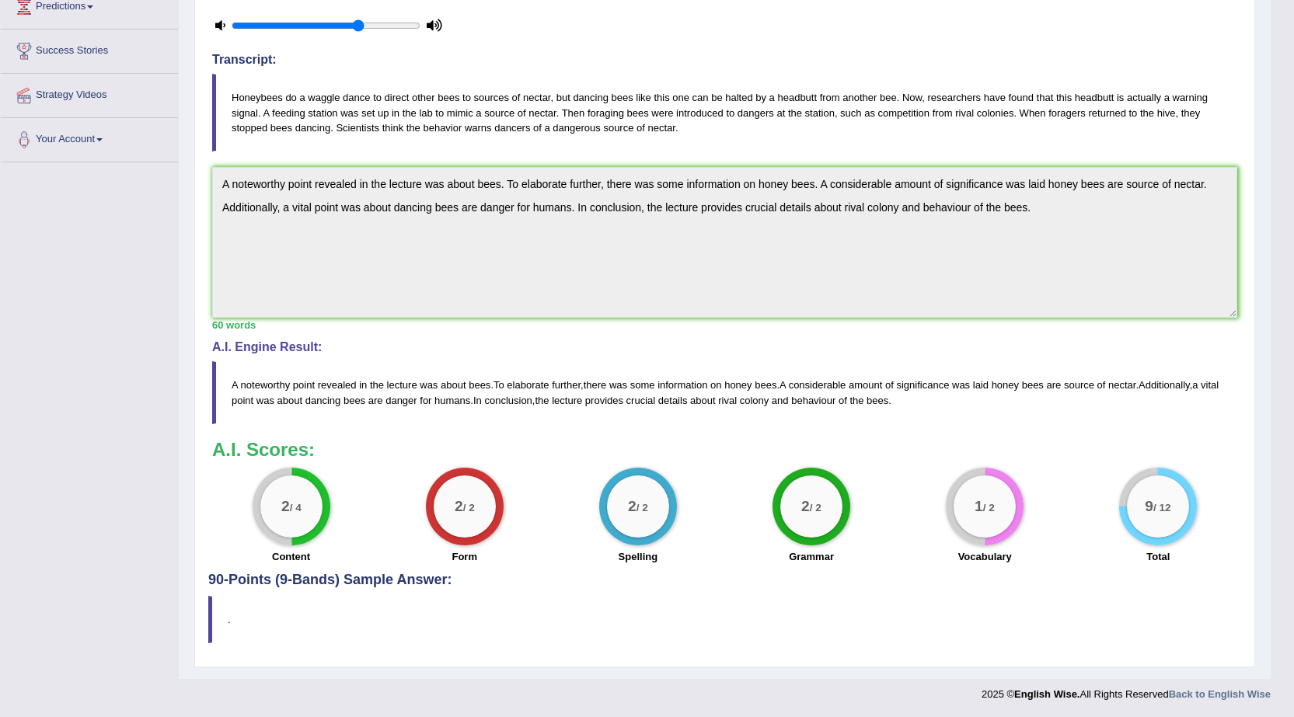
scroll to position [270, 0]
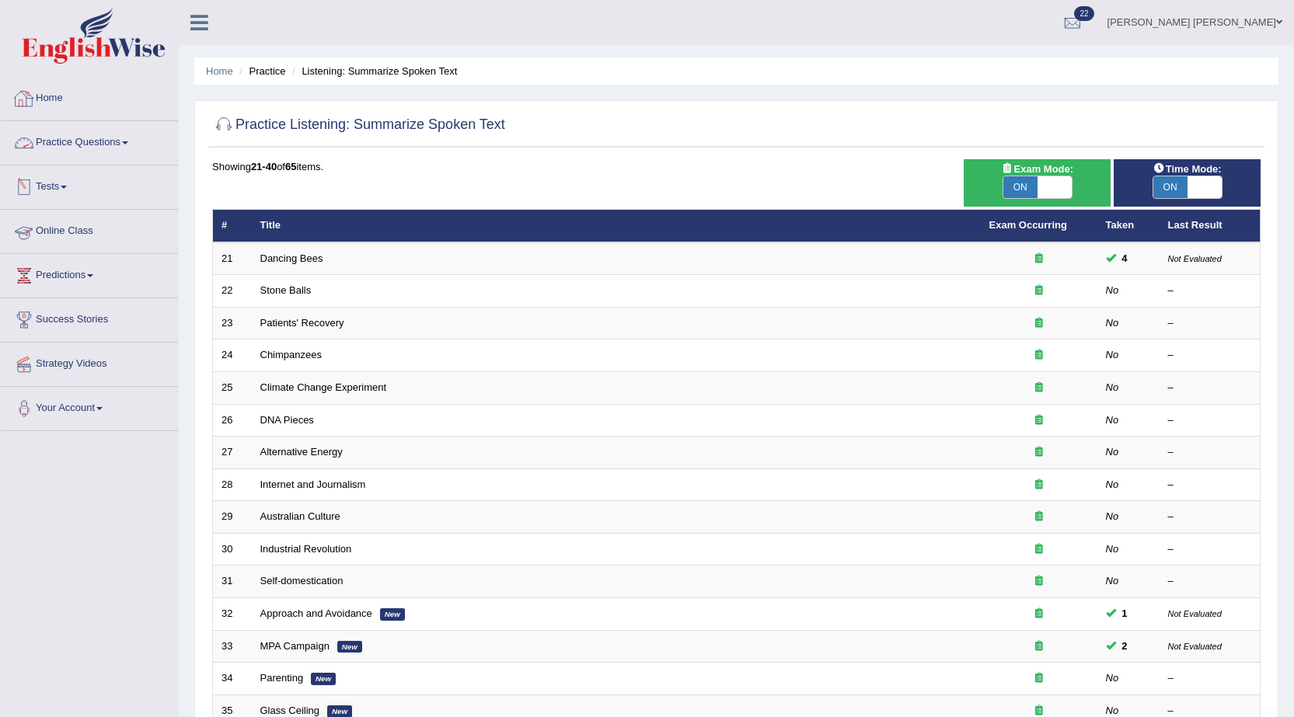
click at [75, 151] on link "Practice Questions" at bounding box center [89, 140] width 177 height 39
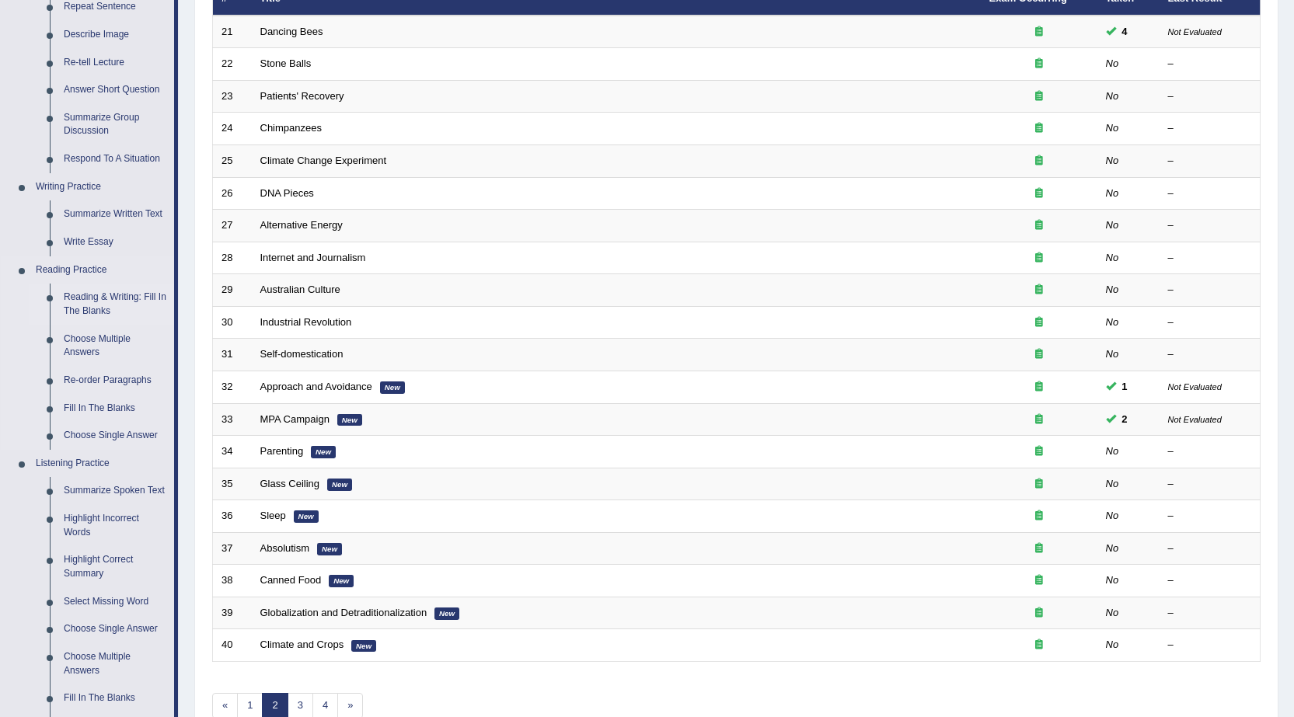
scroll to position [233, 0]
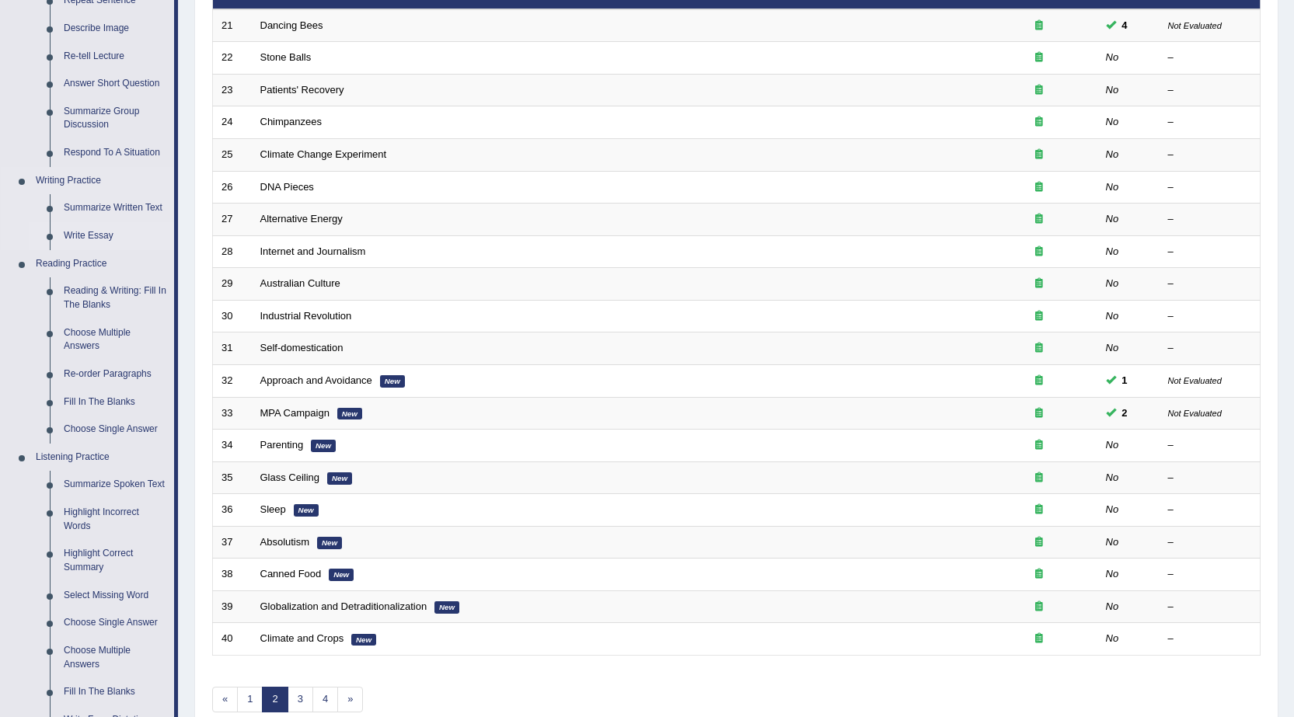
click at [102, 232] on link "Write Essay" at bounding box center [115, 236] width 117 height 28
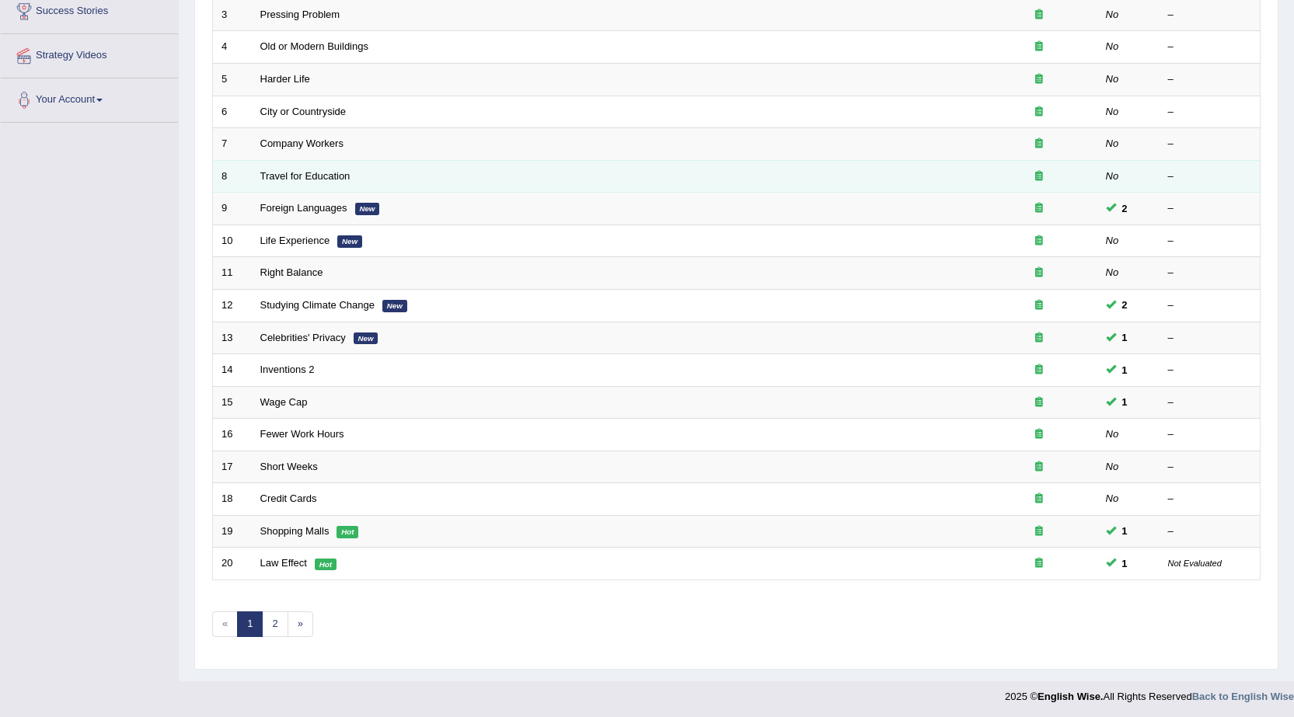
scroll to position [312, 0]
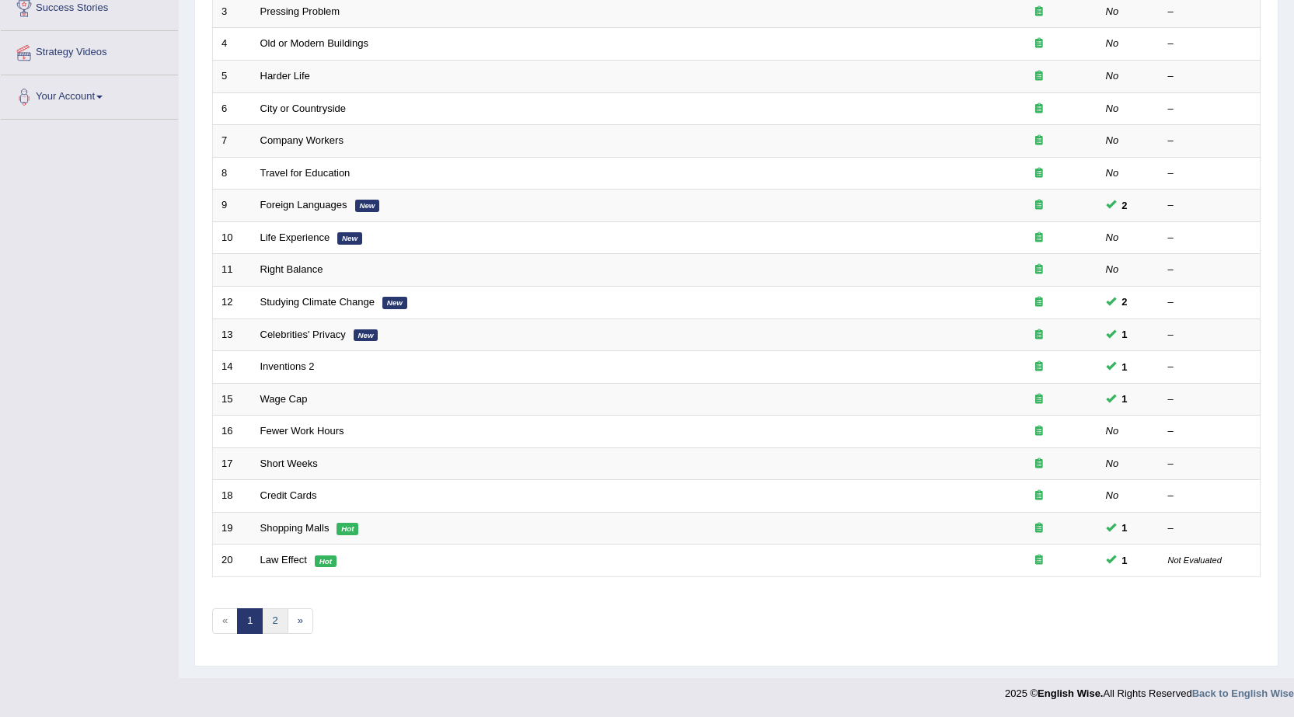
click at [270, 615] on link "2" at bounding box center [275, 621] width 26 height 26
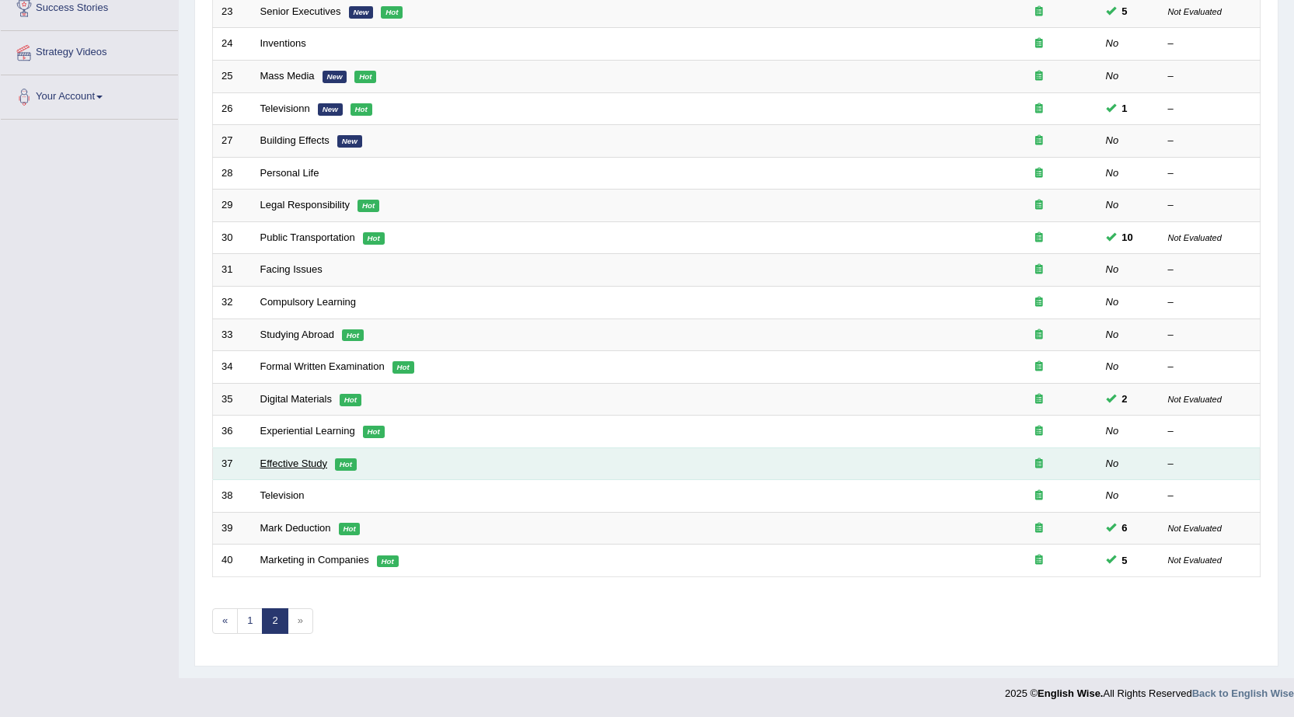
click at [287, 458] on link "Effective Study" at bounding box center [293, 464] width 67 height 12
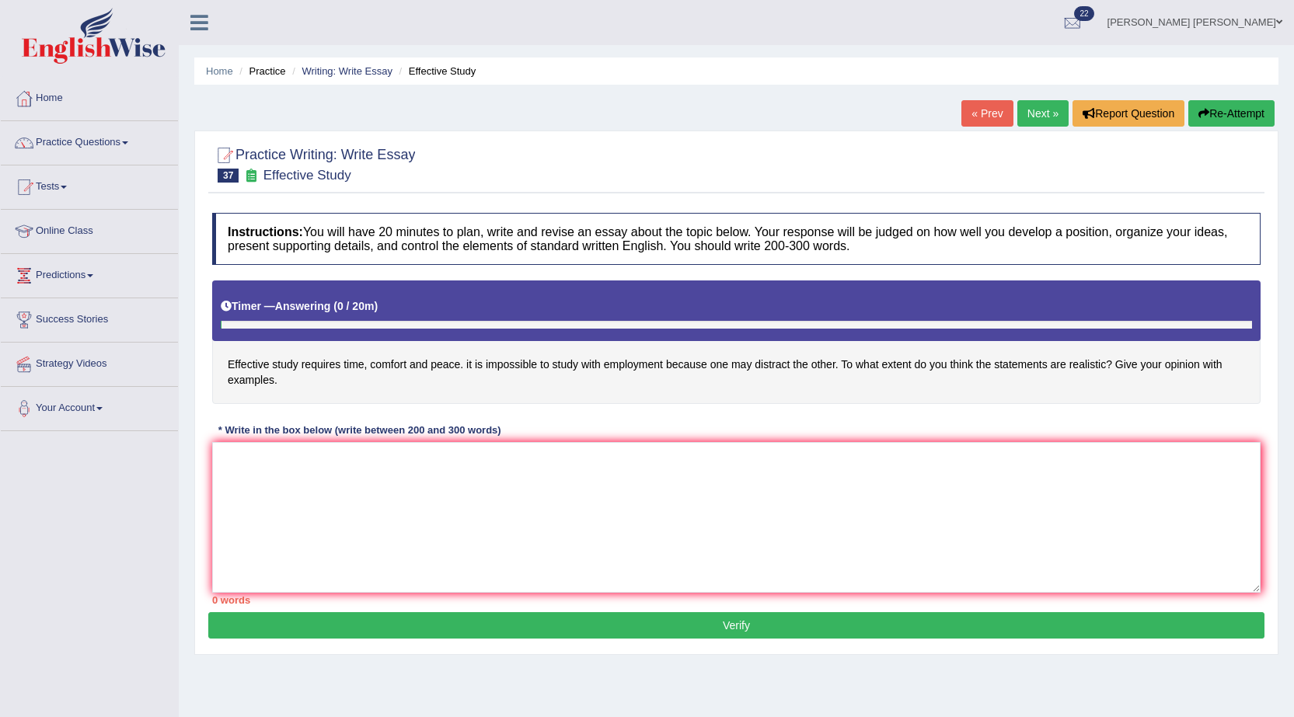
scroll to position [78, 0]
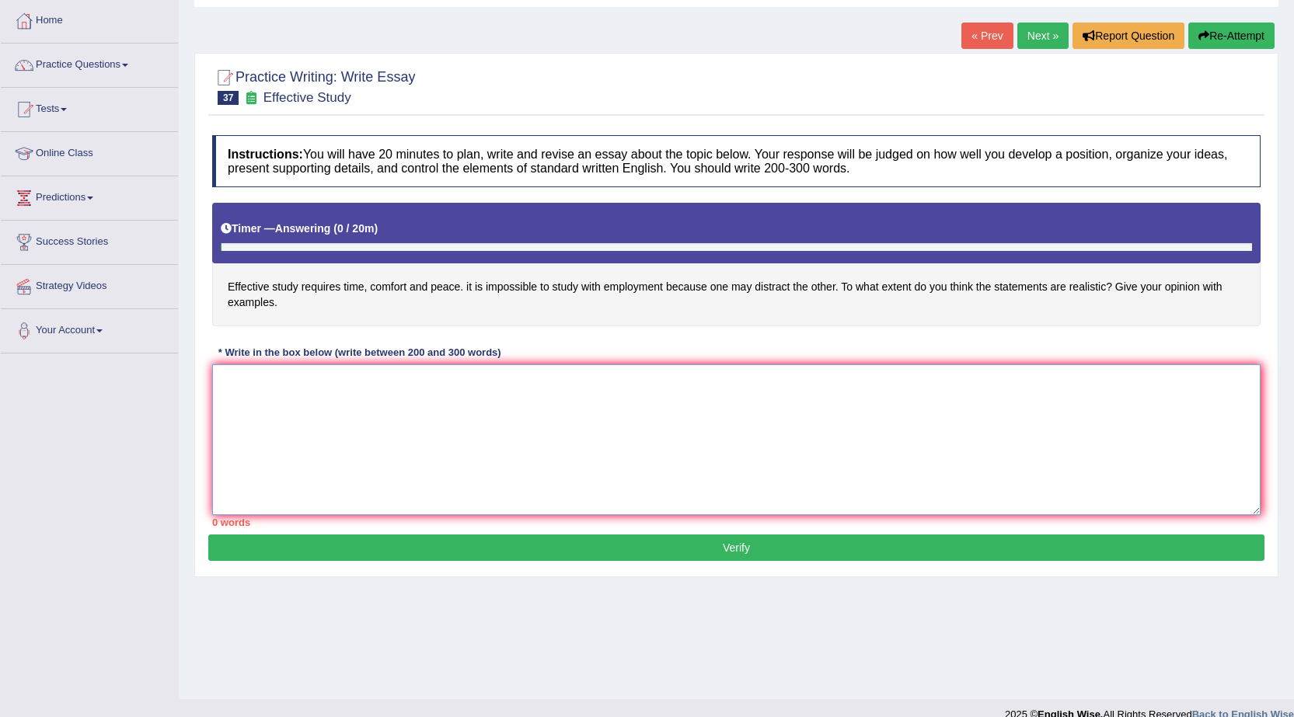
click at [287, 458] on textarea at bounding box center [736, 439] width 1048 height 151
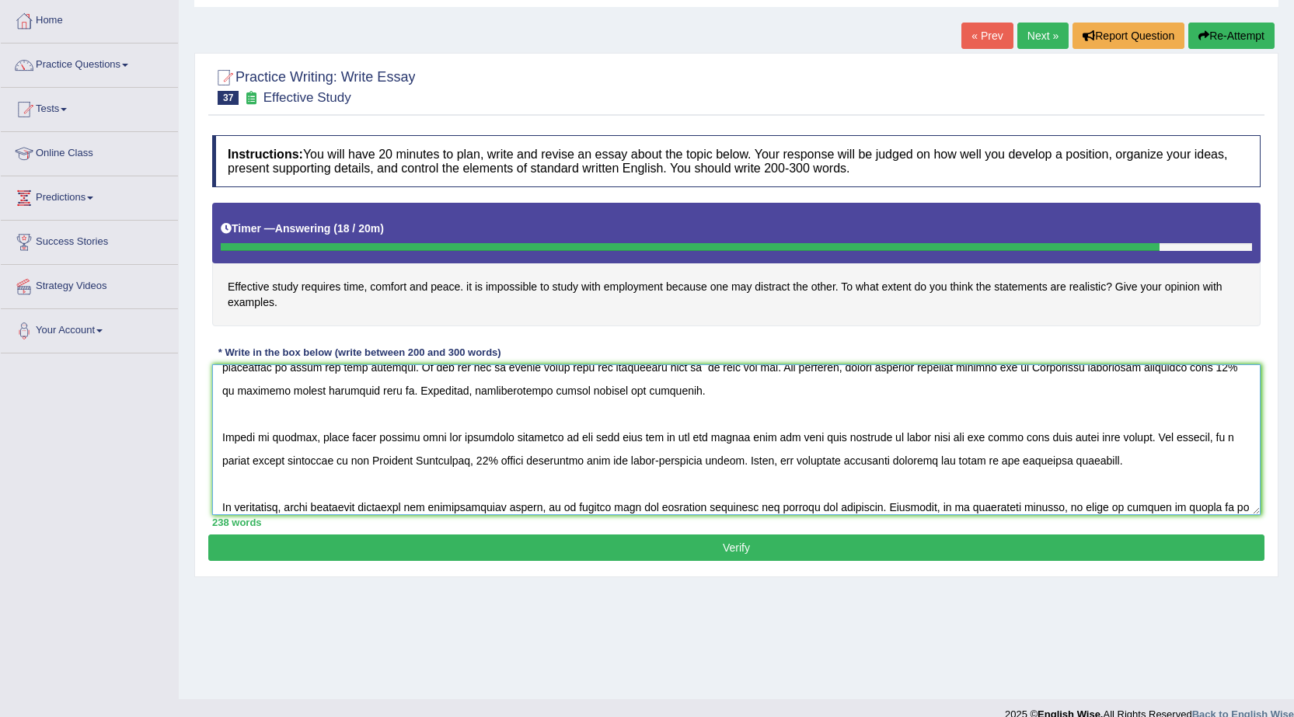
scroll to position [131, 0]
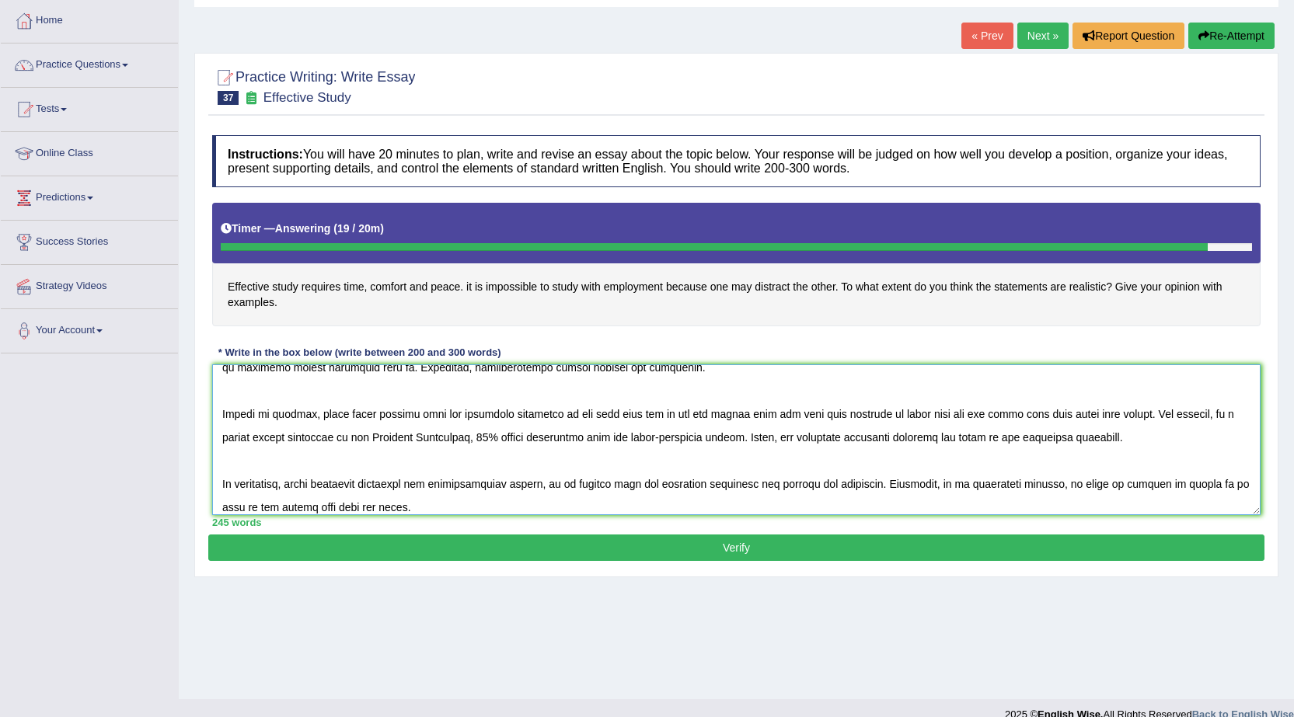
type textarea "In [DATE] complex world, numerous issues and topics are subject to debate. One …"
click at [625, 538] on button "Verify" at bounding box center [736, 548] width 1056 height 26
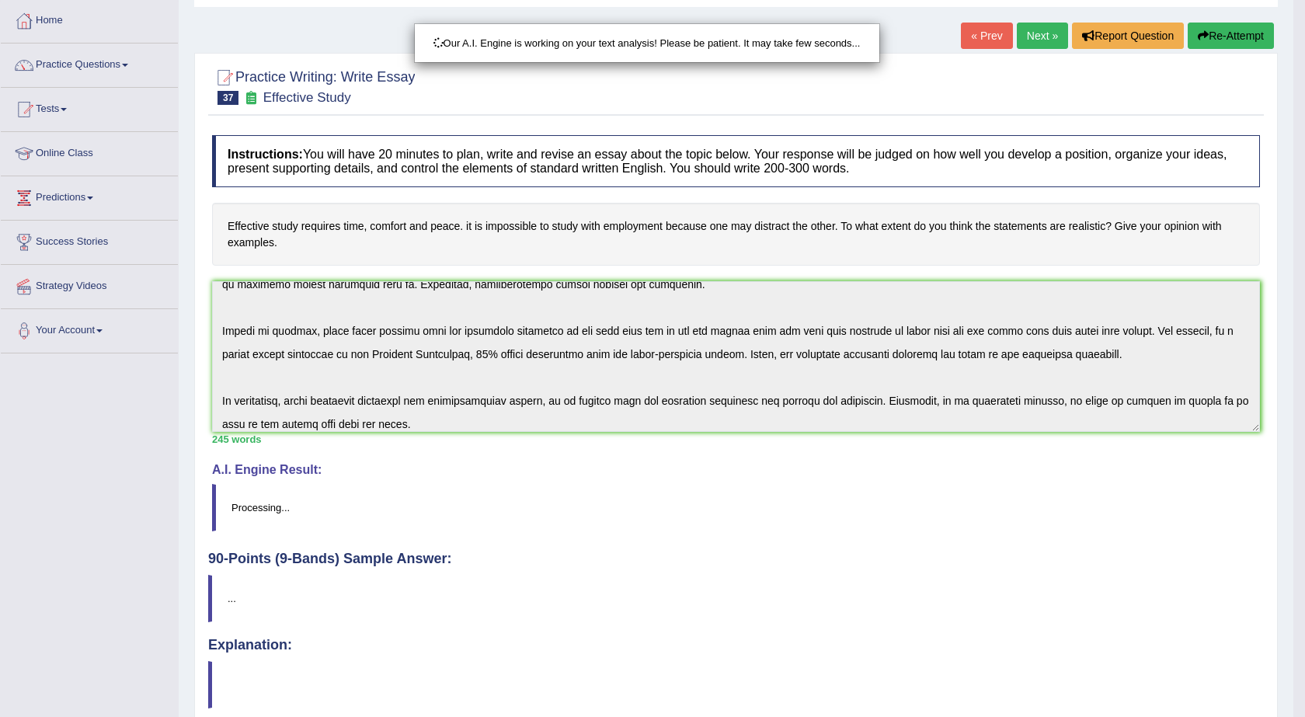
drag, startPoint x: 615, startPoint y: 225, endPoint x: 621, endPoint y: 188, distance: 37.0
click at [618, 174] on div "Our A.I. Engine is working on your text analysis! Please be patient. It may tak…" at bounding box center [652, 358] width 1305 height 717
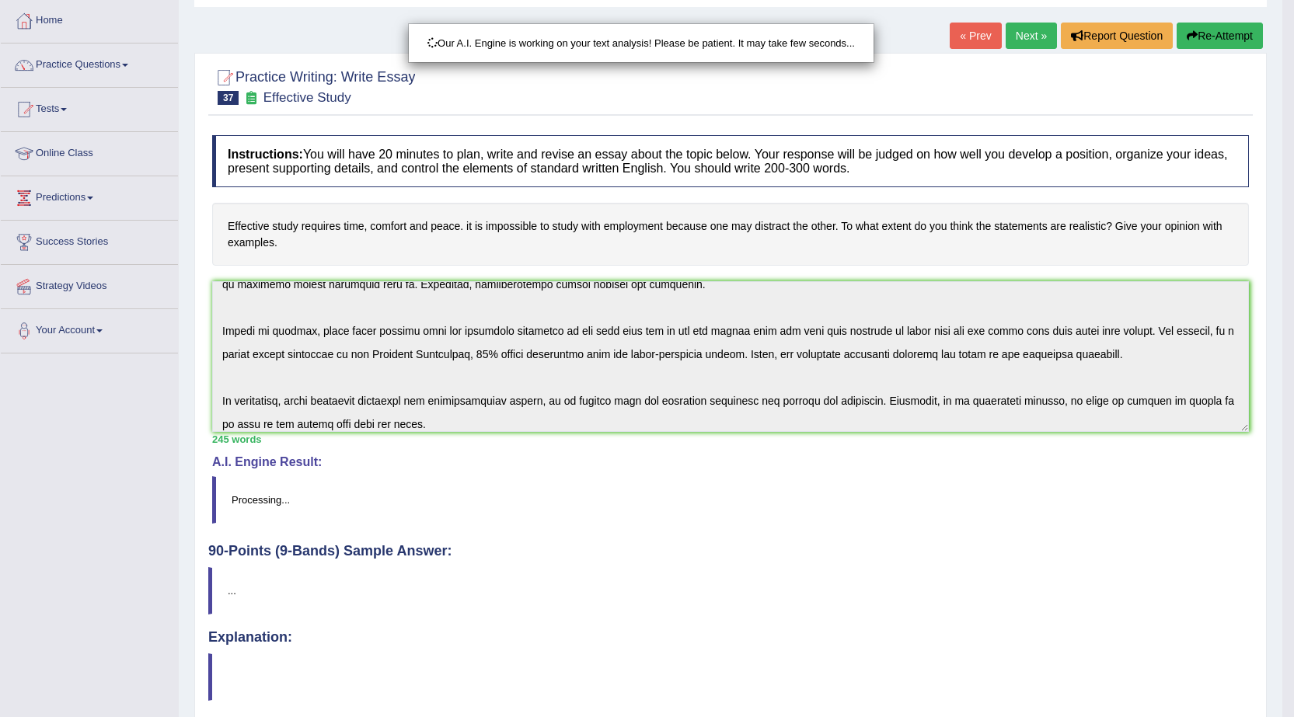
click at [622, 201] on div "Our A.I. Engine is working on your text analysis! Please be patient. It may tak…" at bounding box center [647, 358] width 1294 height 717
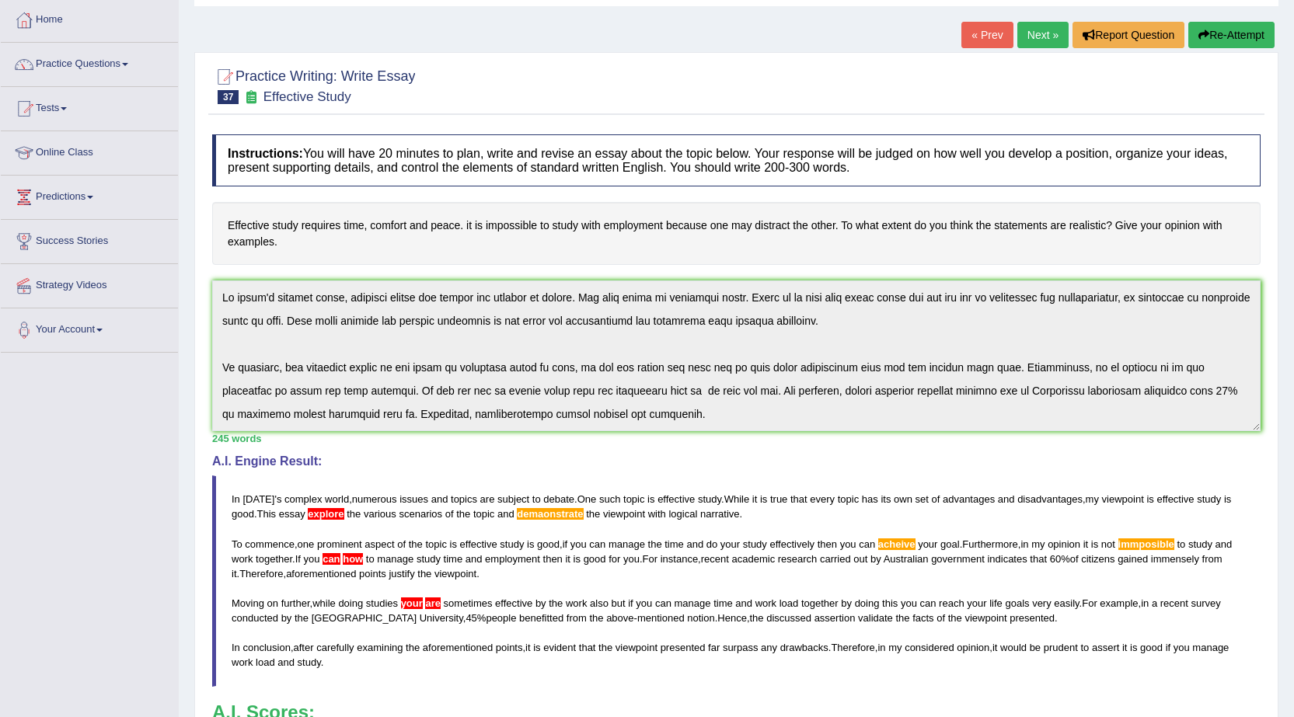
scroll to position [78, 0]
click at [1202, 40] on icon "button" at bounding box center [1203, 35] width 11 height 11
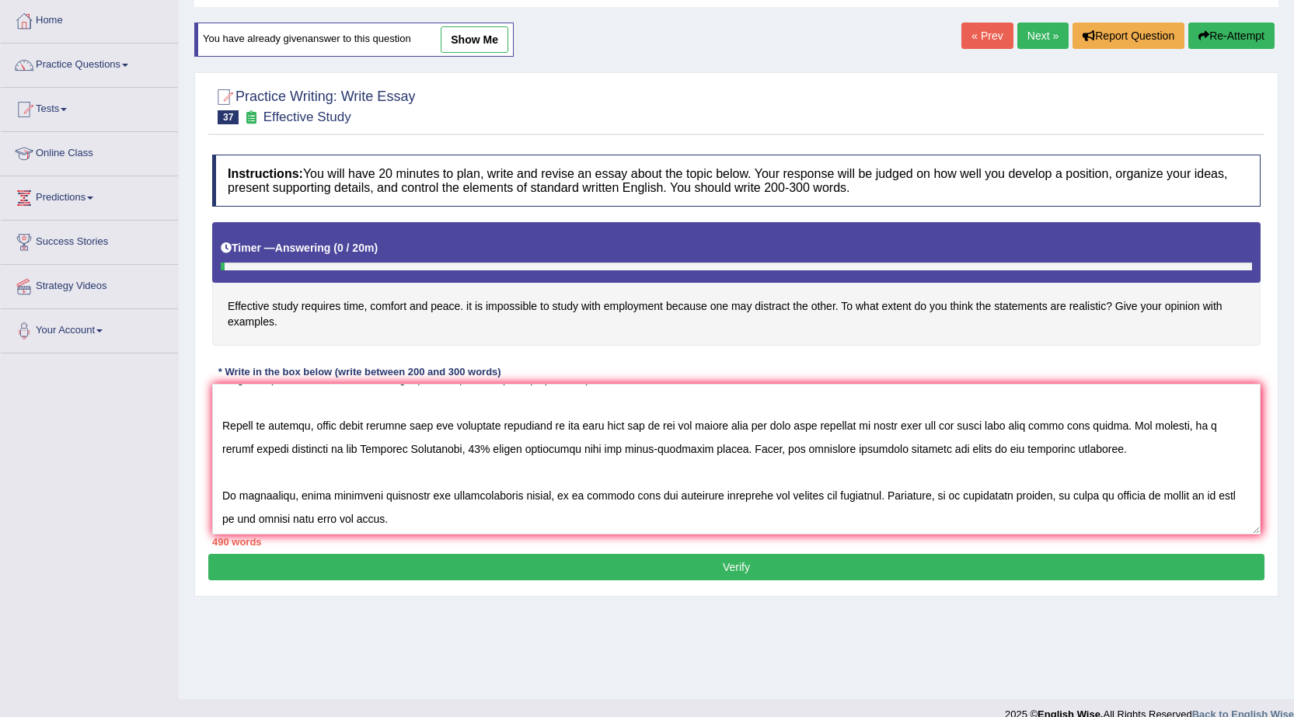
scroll to position [396, 0]
click at [869, 399] on textarea at bounding box center [736, 459] width 1048 height 151
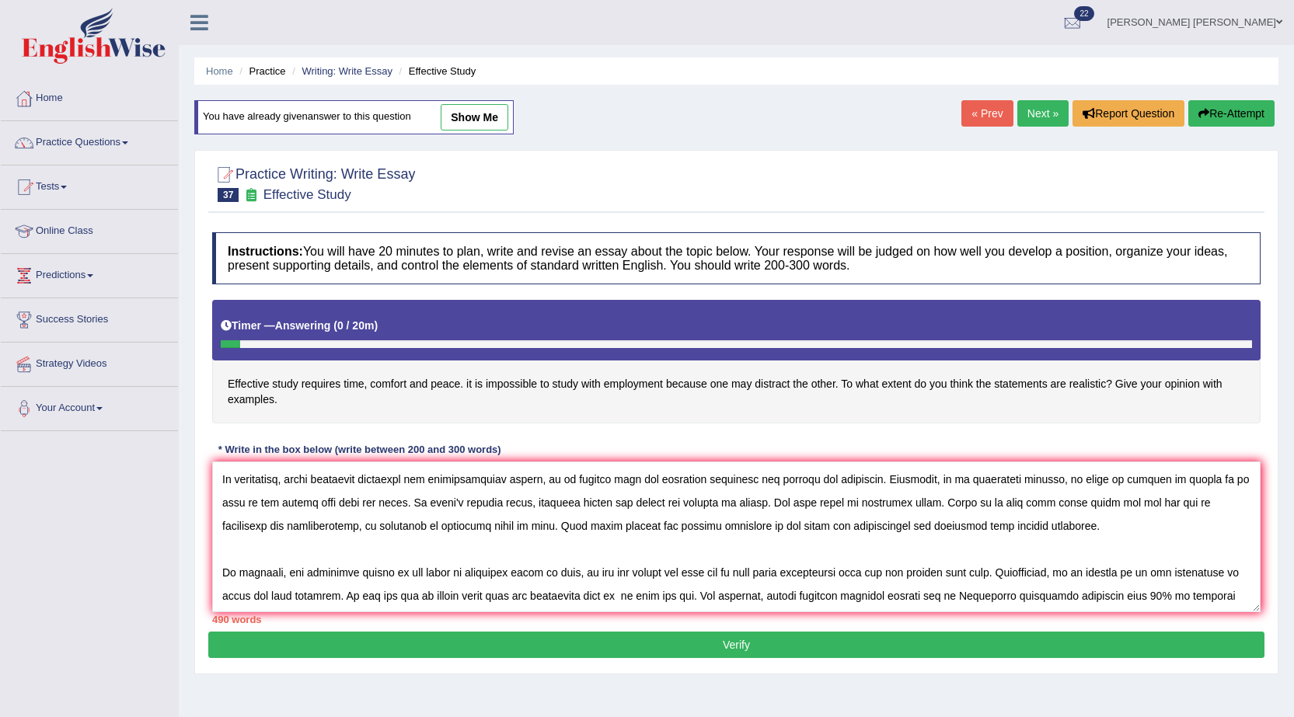
scroll to position [233, 0]
click at [960, 572] on textarea at bounding box center [736, 536] width 1048 height 151
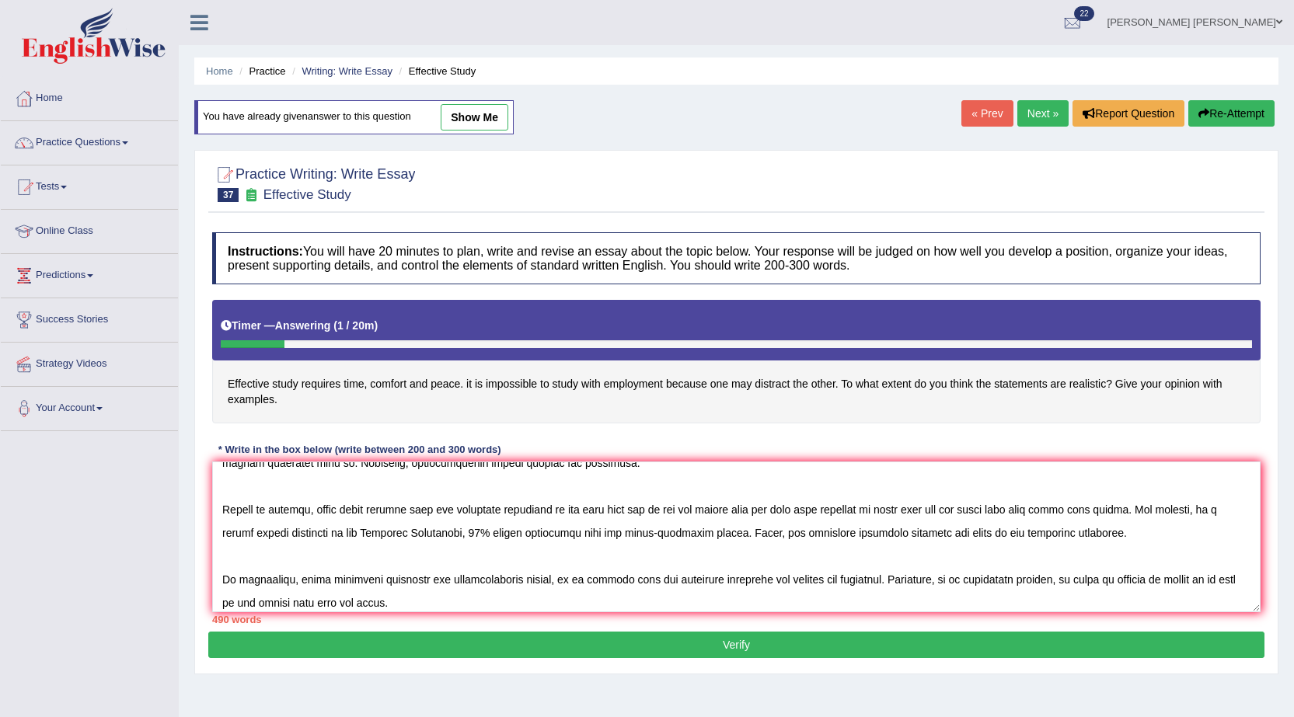
scroll to position [311, 0]
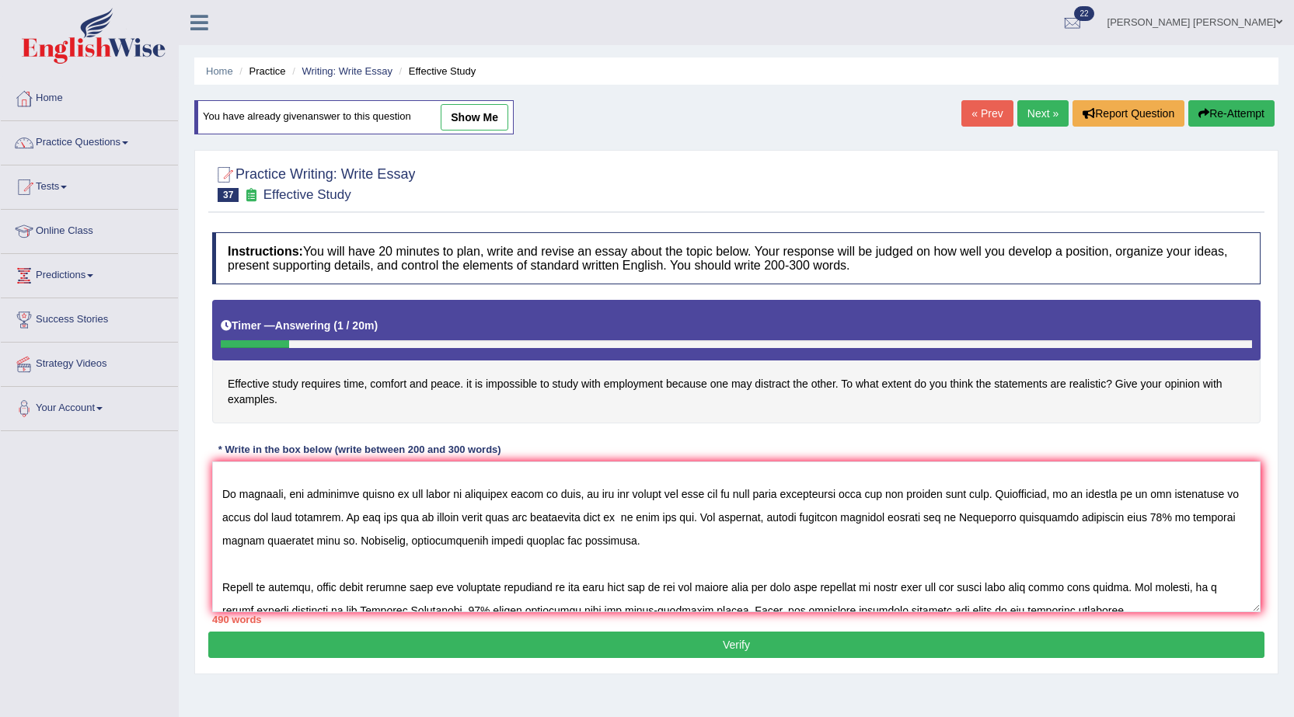
click at [256, 515] on textarea at bounding box center [736, 536] width 1048 height 151
click at [242, 521] on textarea at bounding box center [736, 536] width 1048 height 151
click at [235, 519] on textarea at bounding box center [736, 536] width 1048 height 151
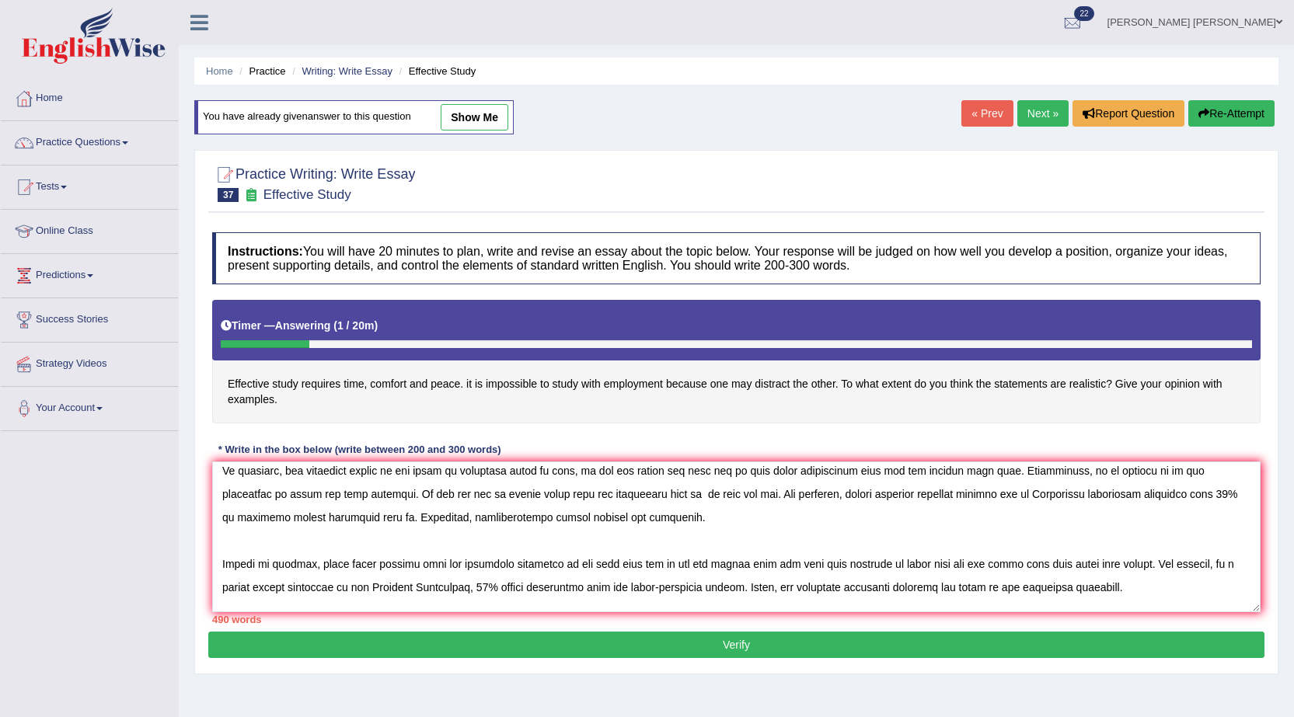
scroll to position [0, 0]
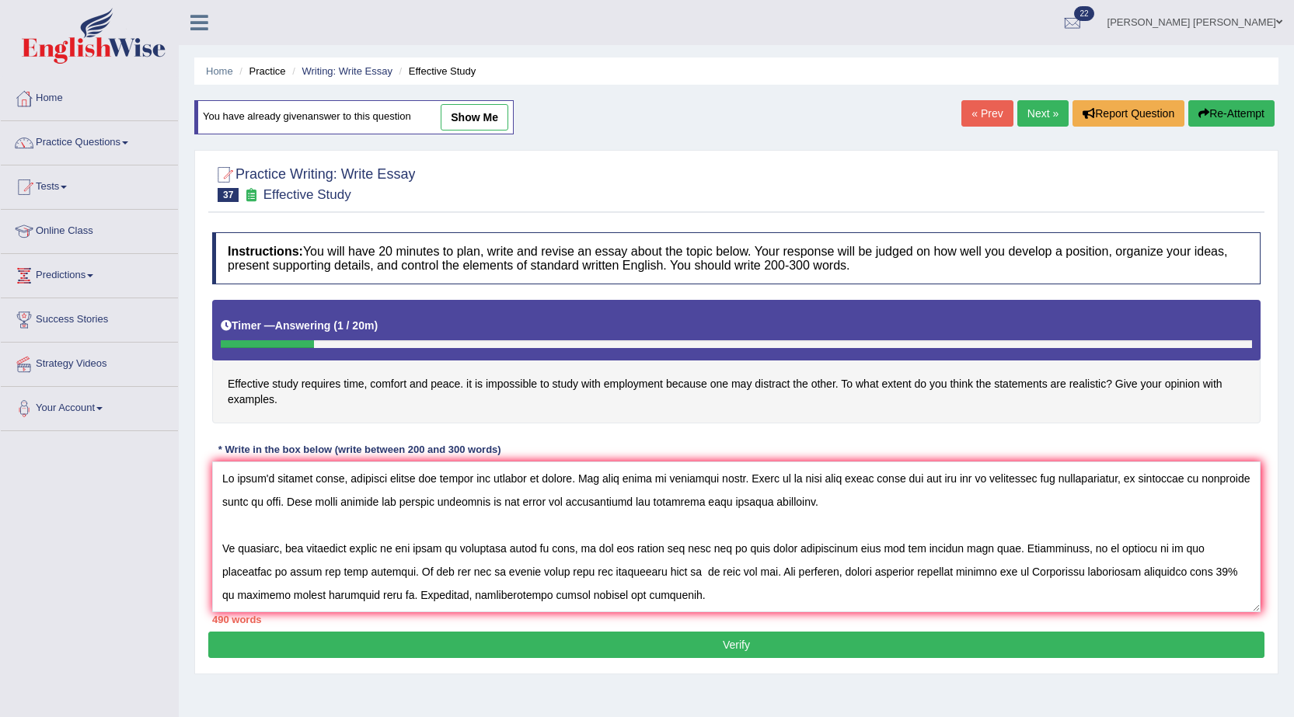
click at [676, 502] on textarea at bounding box center [736, 536] width 1048 height 151
type textarea "In [DATE] complex world, numerous issues and topics are subject to debate. One …"
click at [803, 639] on button "Verify" at bounding box center [736, 645] width 1056 height 26
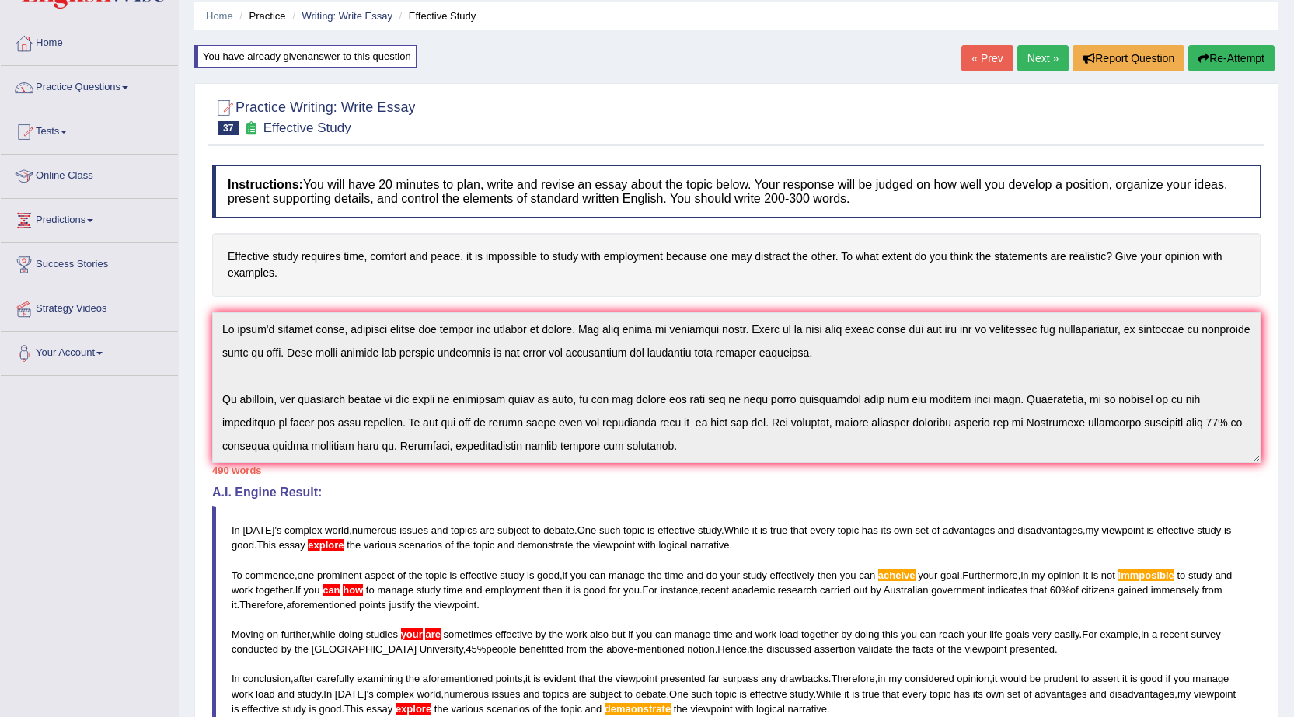
click at [1242, 64] on button "Re-Attempt" at bounding box center [1231, 58] width 86 height 26
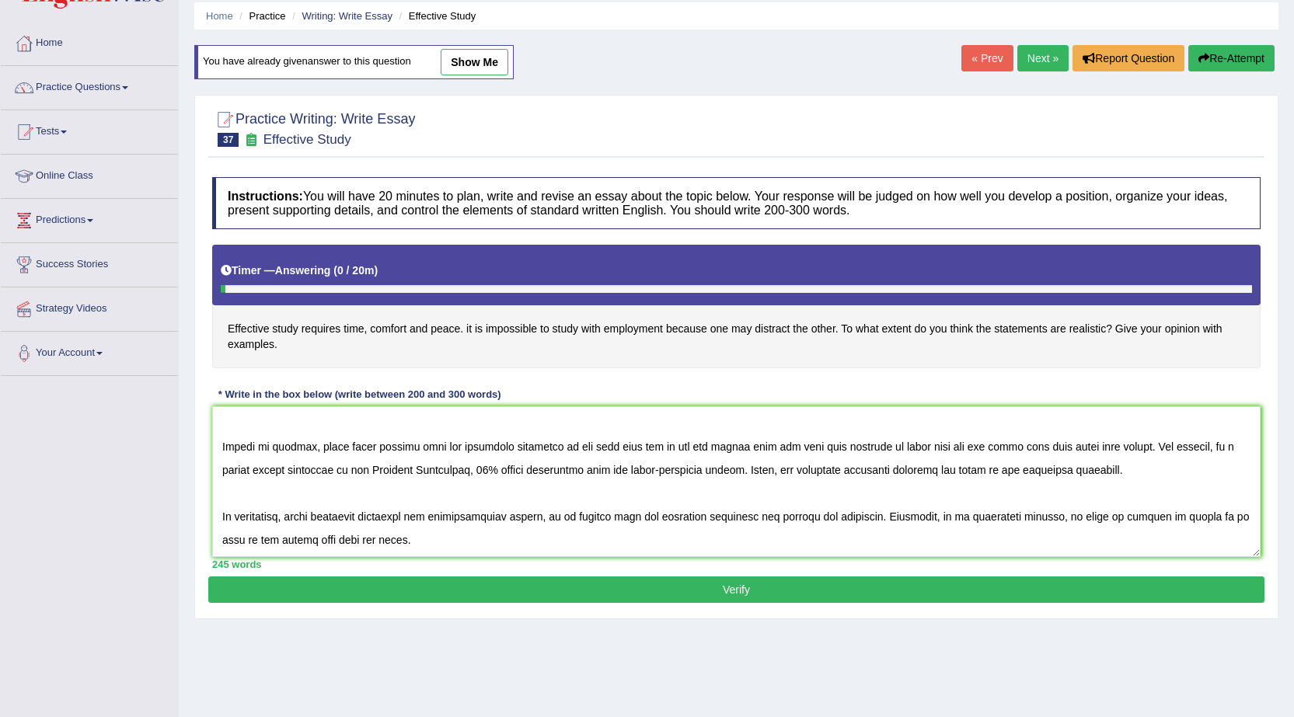
scroll to position [62, 0]
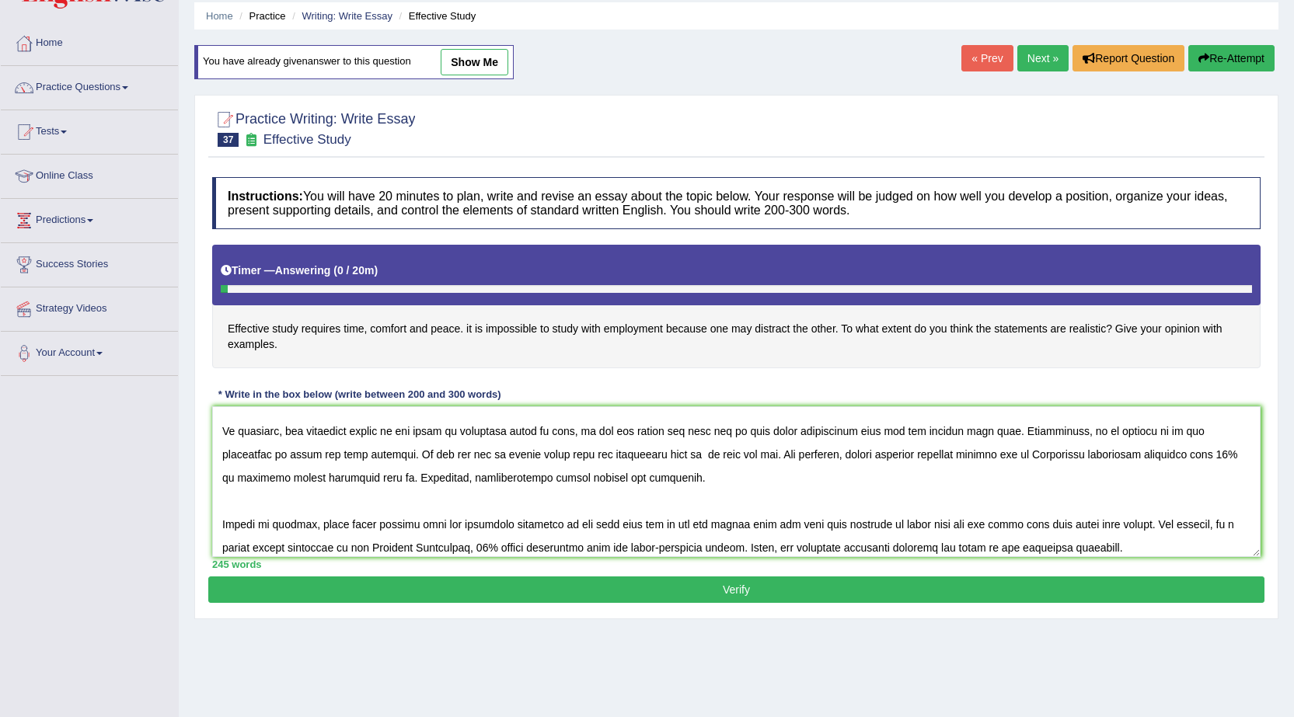
click at [241, 455] on textarea at bounding box center [736, 481] width 1048 height 151
click at [1210, 429] on textarea at bounding box center [736, 481] width 1048 height 151
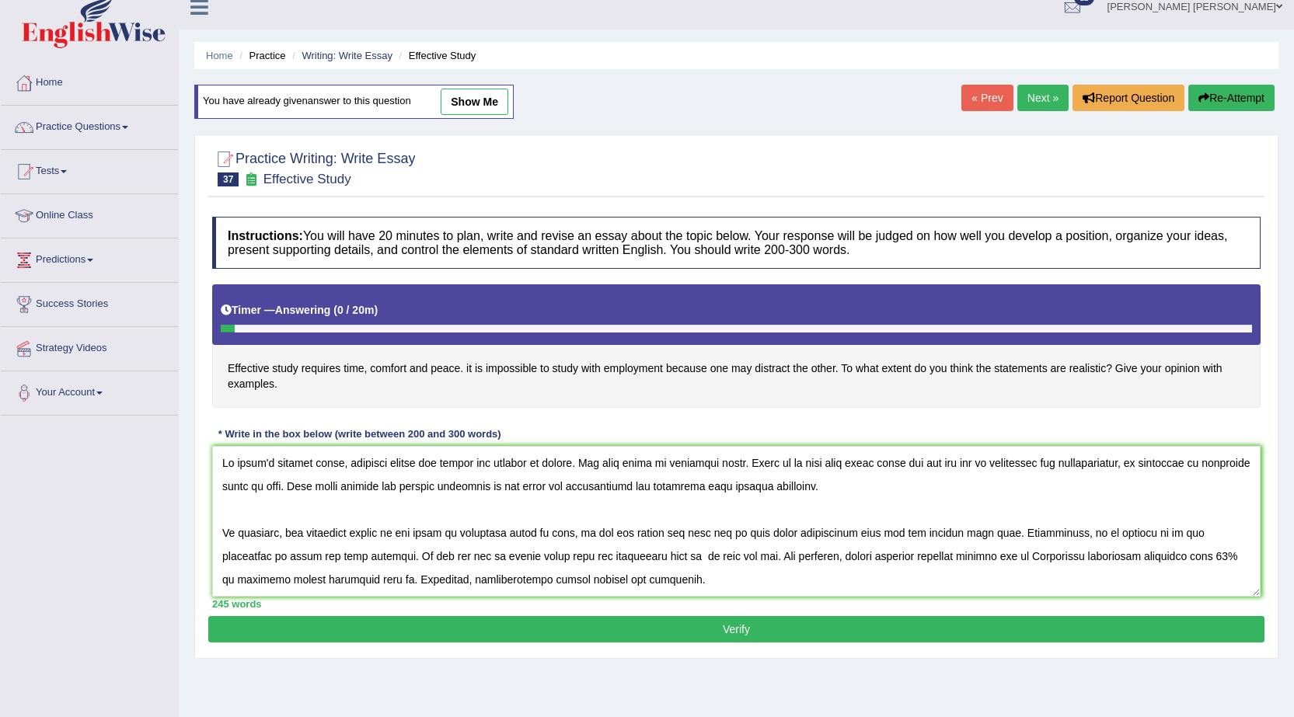
scroll to position [0, 0]
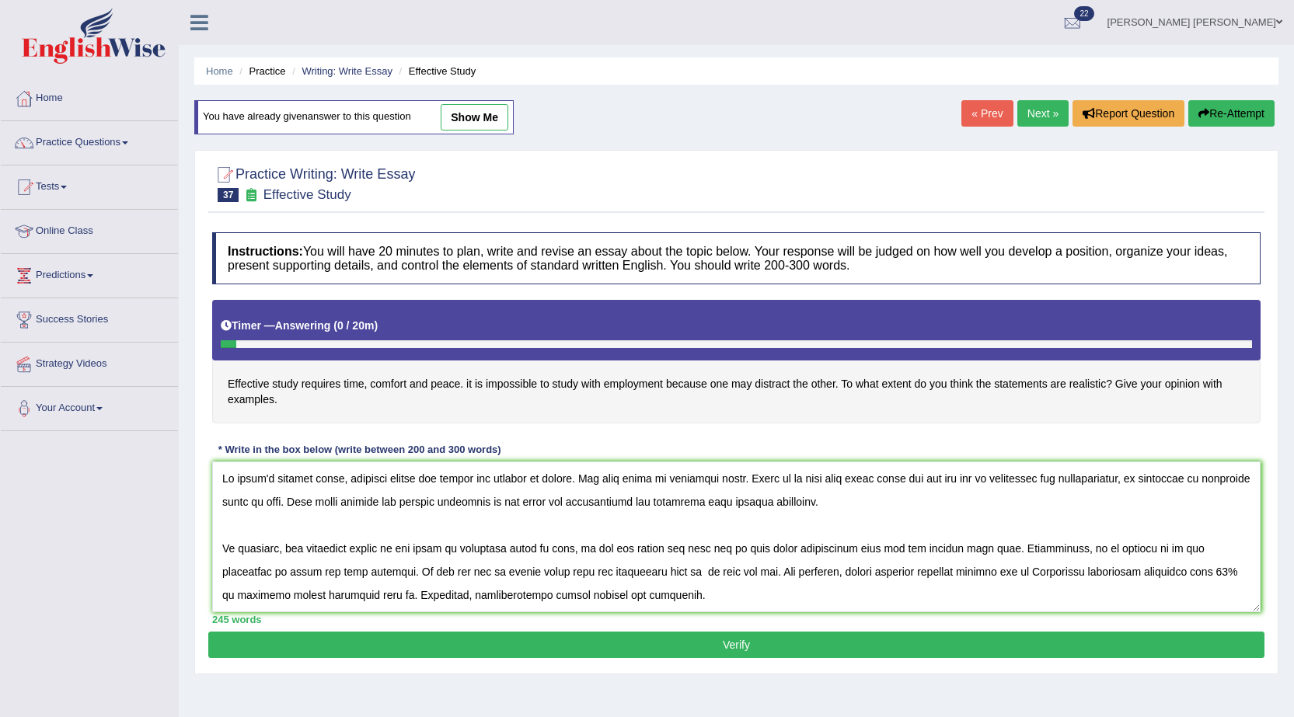
click at [678, 499] on textarea at bounding box center [736, 536] width 1048 height 151
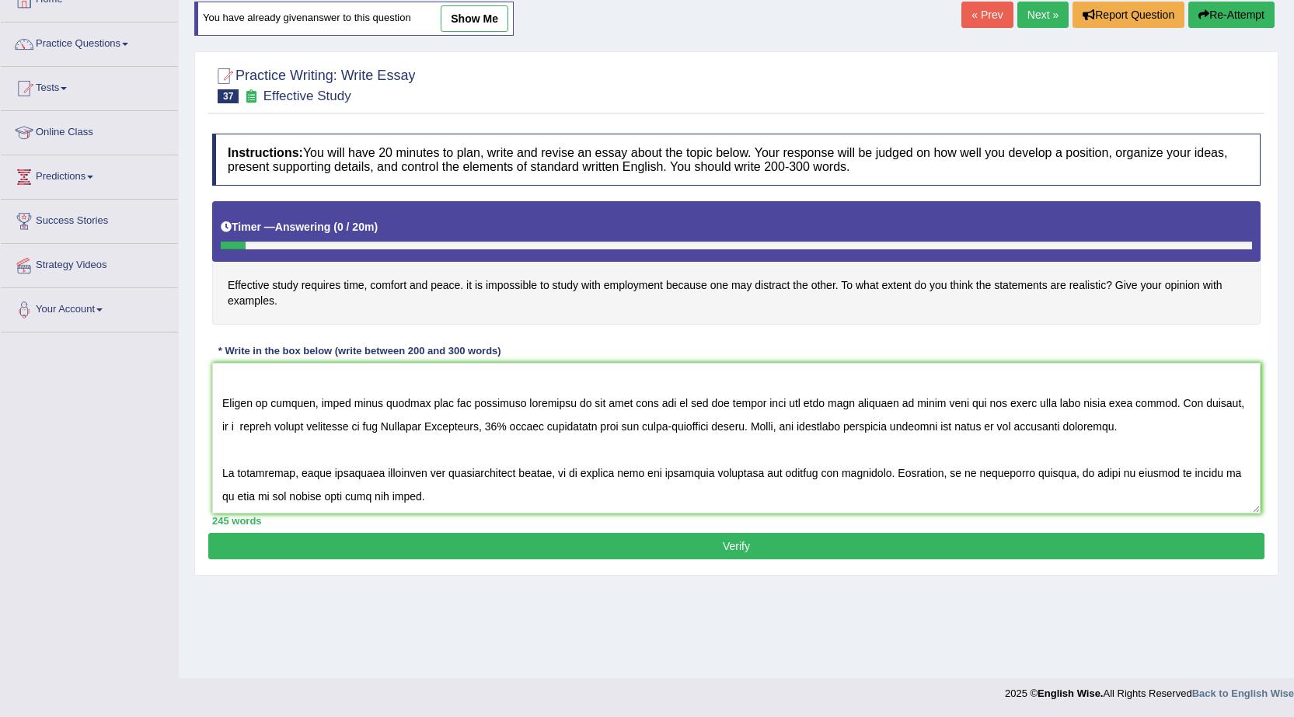
scroll to position [21, 0]
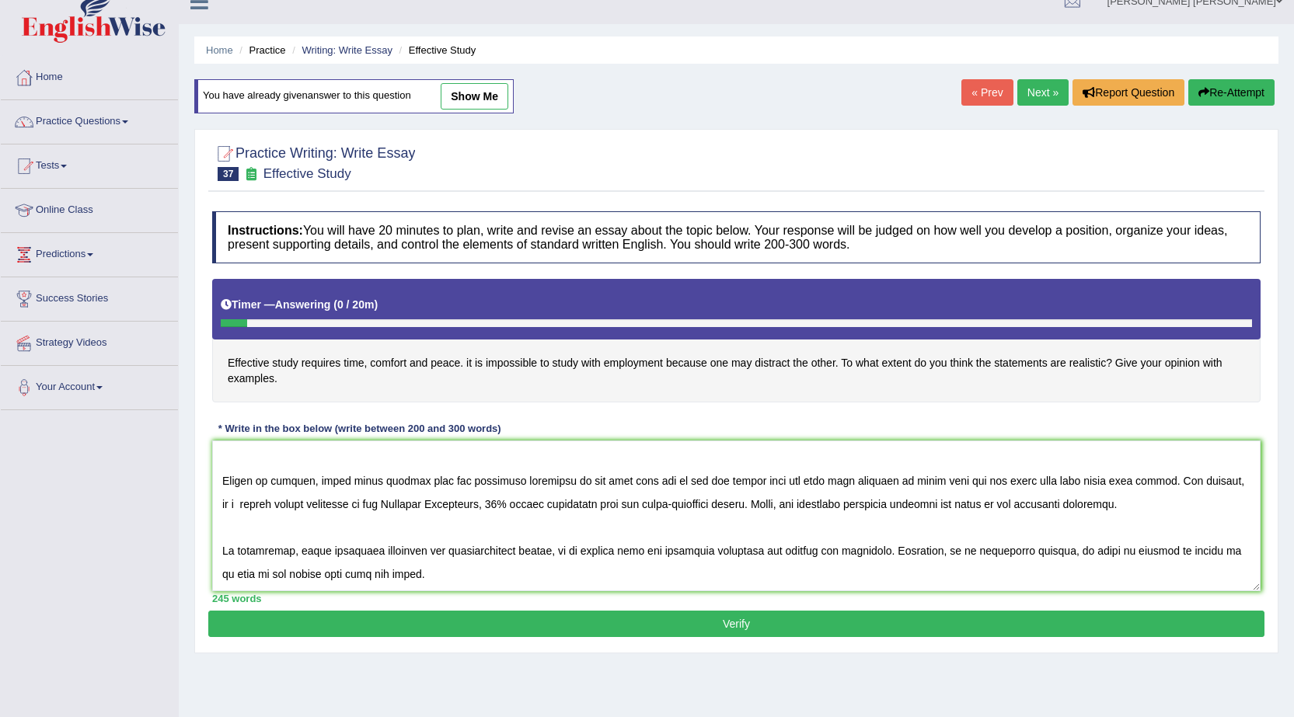
click at [838, 525] on textarea at bounding box center [736, 516] width 1048 height 151
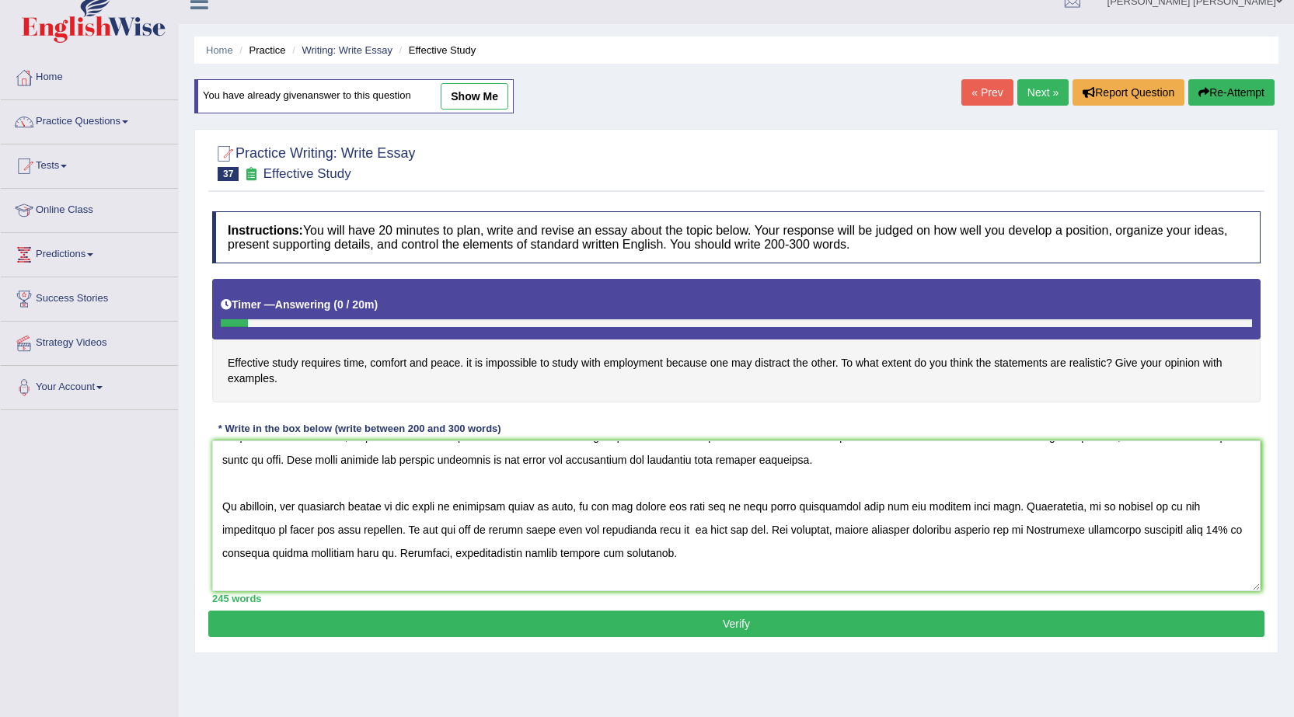
scroll to position [0, 0]
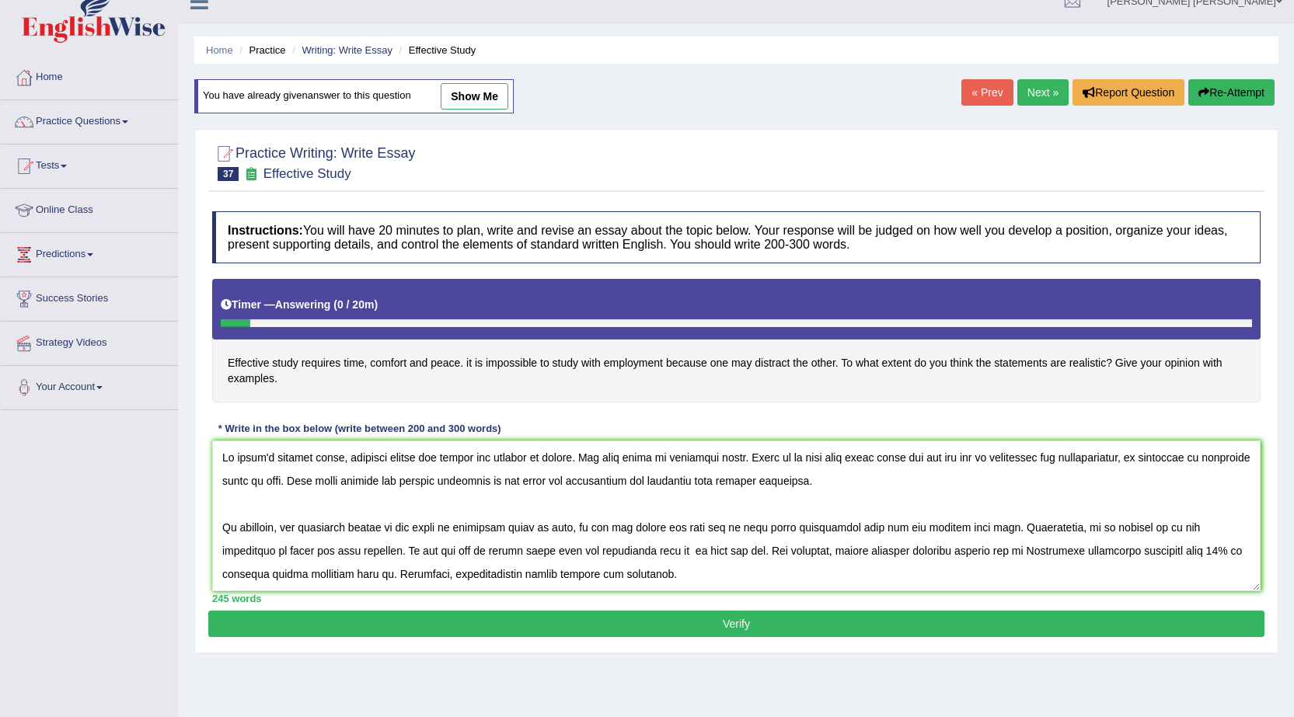
click at [949, 527] on textarea at bounding box center [736, 516] width 1048 height 151
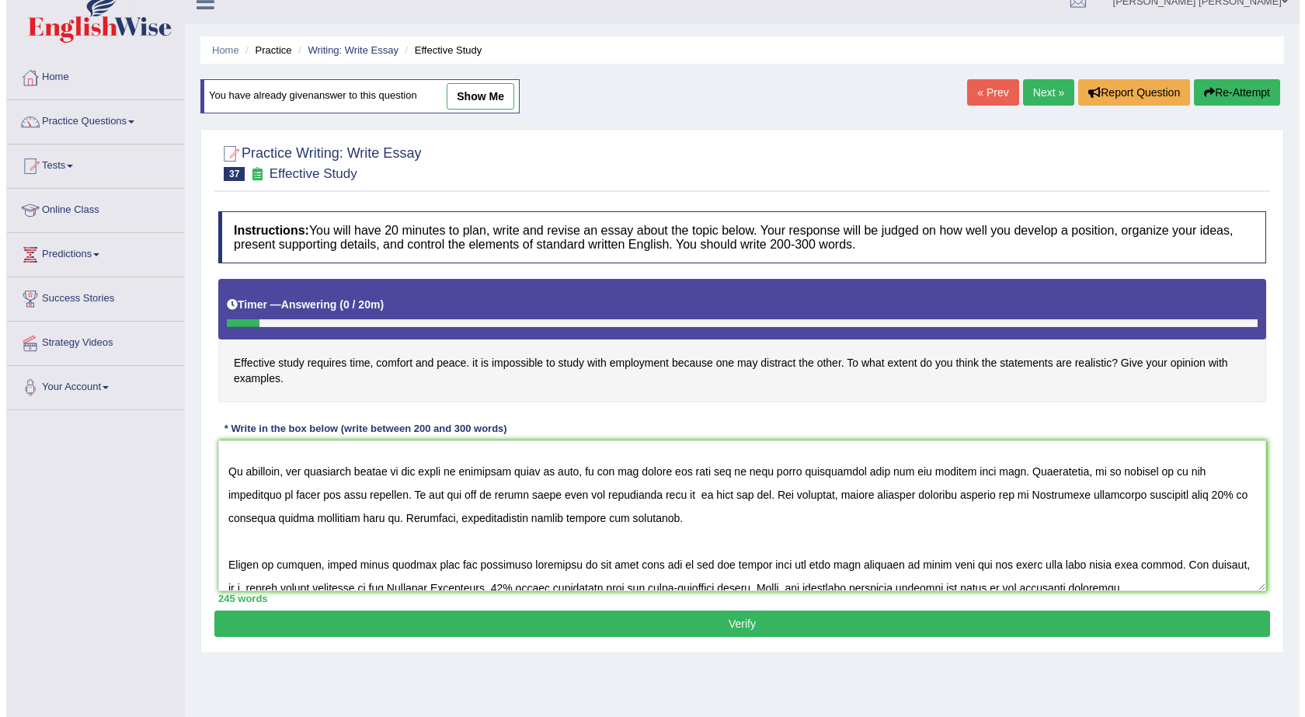
scroll to position [140, 0]
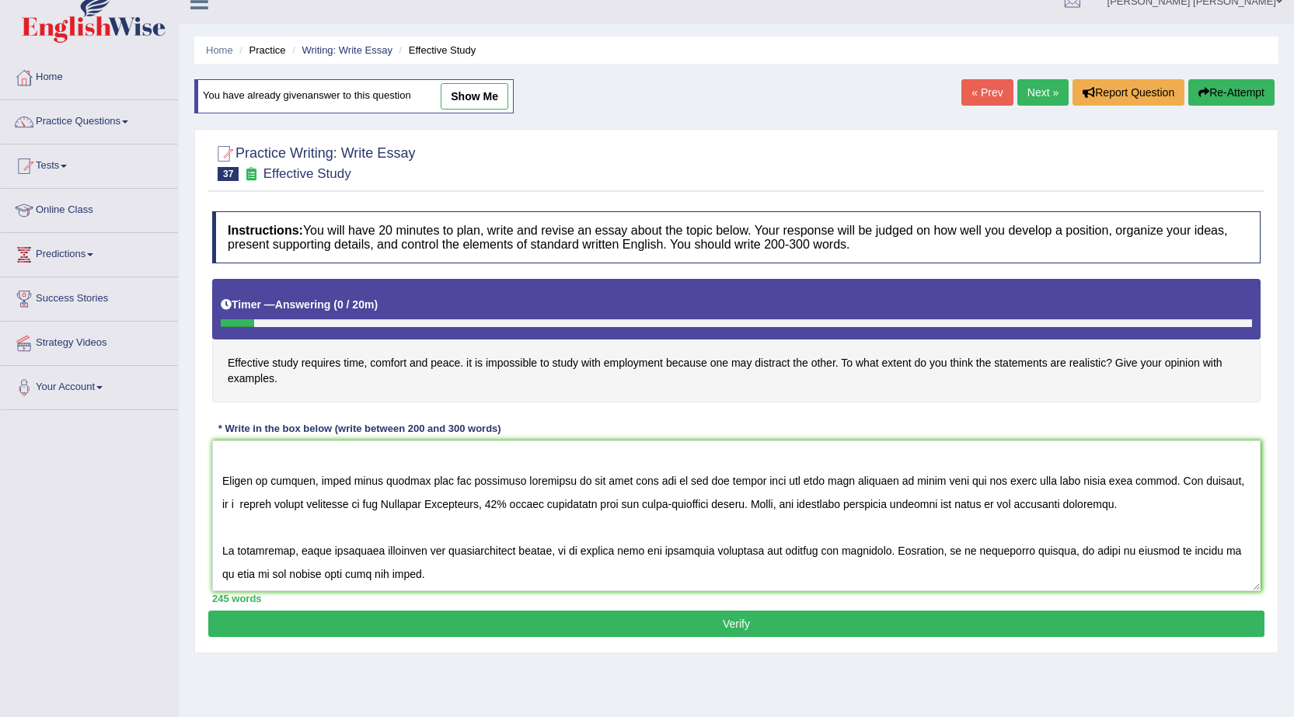
type textarea "In [DATE] complex world, numerous issues and topics are subject to debate. One …"
click at [952, 621] on button "Verify" at bounding box center [736, 624] width 1056 height 26
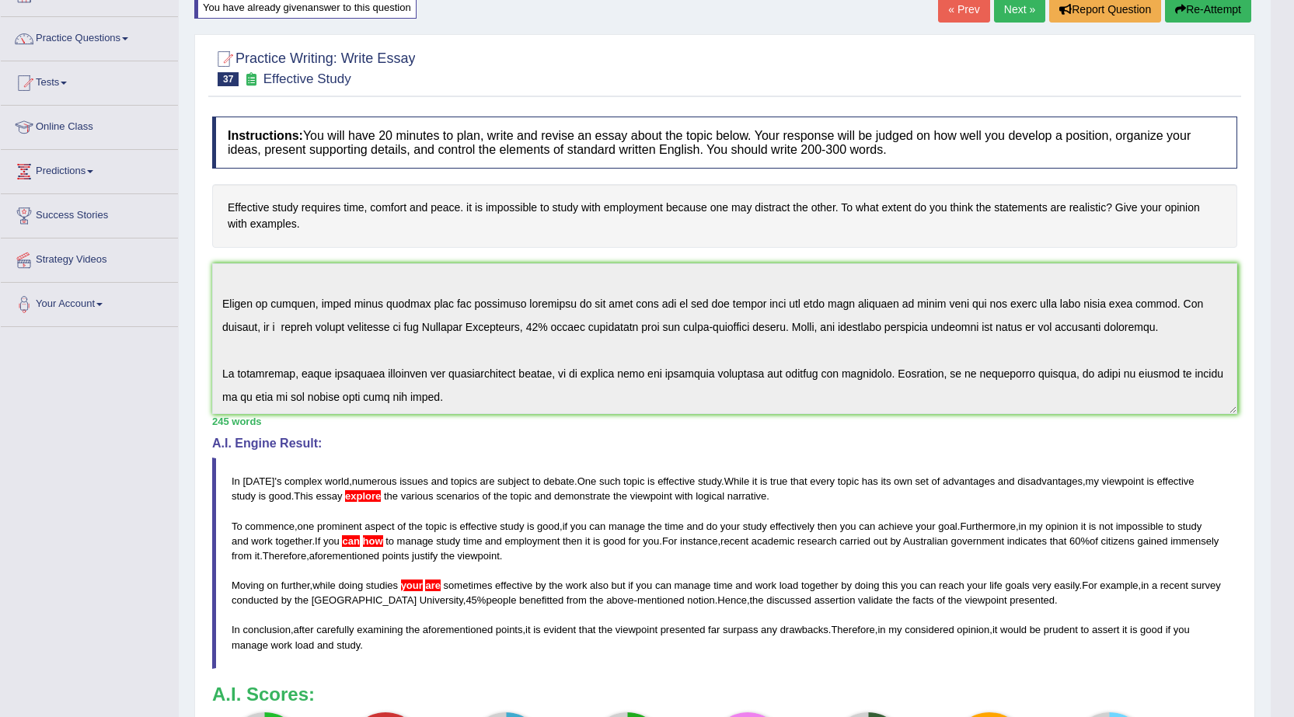
scroll to position [233, 0]
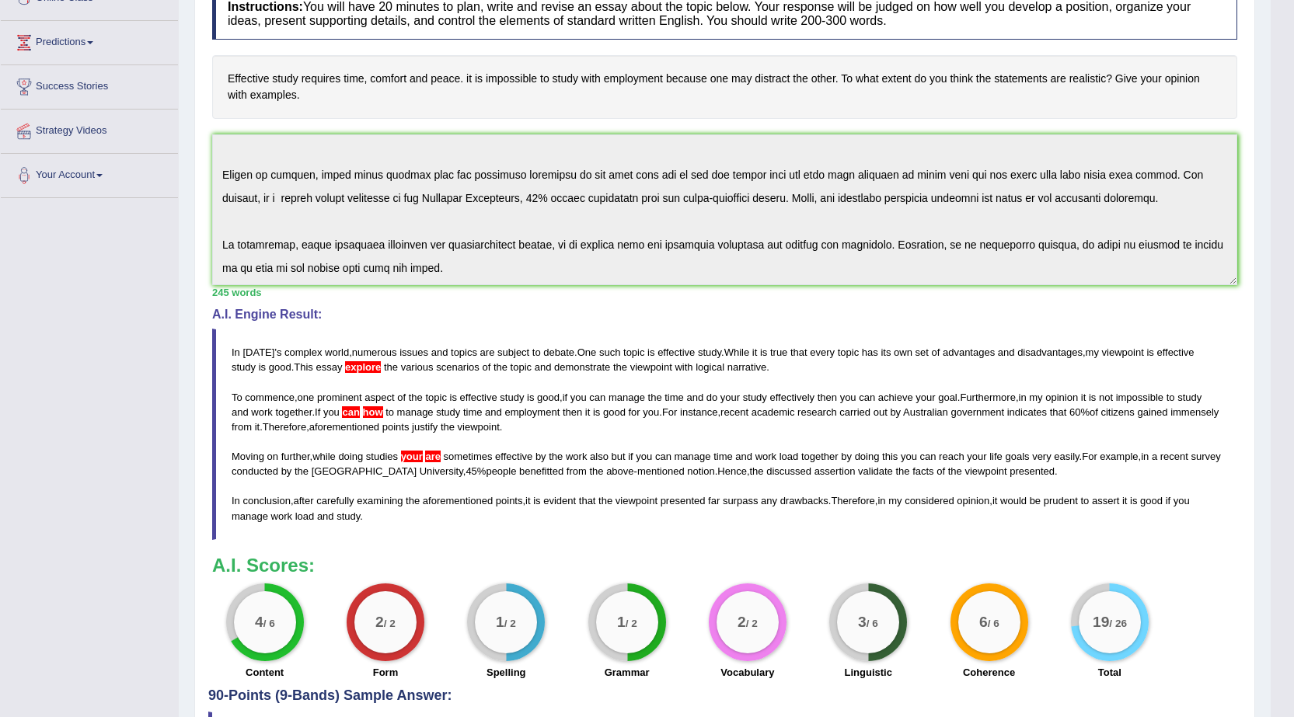
click at [973, 574] on h3 "A.I. Scores:" at bounding box center [724, 566] width 1025 height 20
click at [973, 575] on h3 "A.I. Scores:" at bounding box center [724, 566] width 1025 height 20
click at [973, 577] on div "A.I. Scores: 4 / 6 Content 2 / 2 Form 1 / 2 Spelling 1 / 2 Grammar 2 / 2 Vocabu…" at bounding box center [724, 620] width 1025 height 129
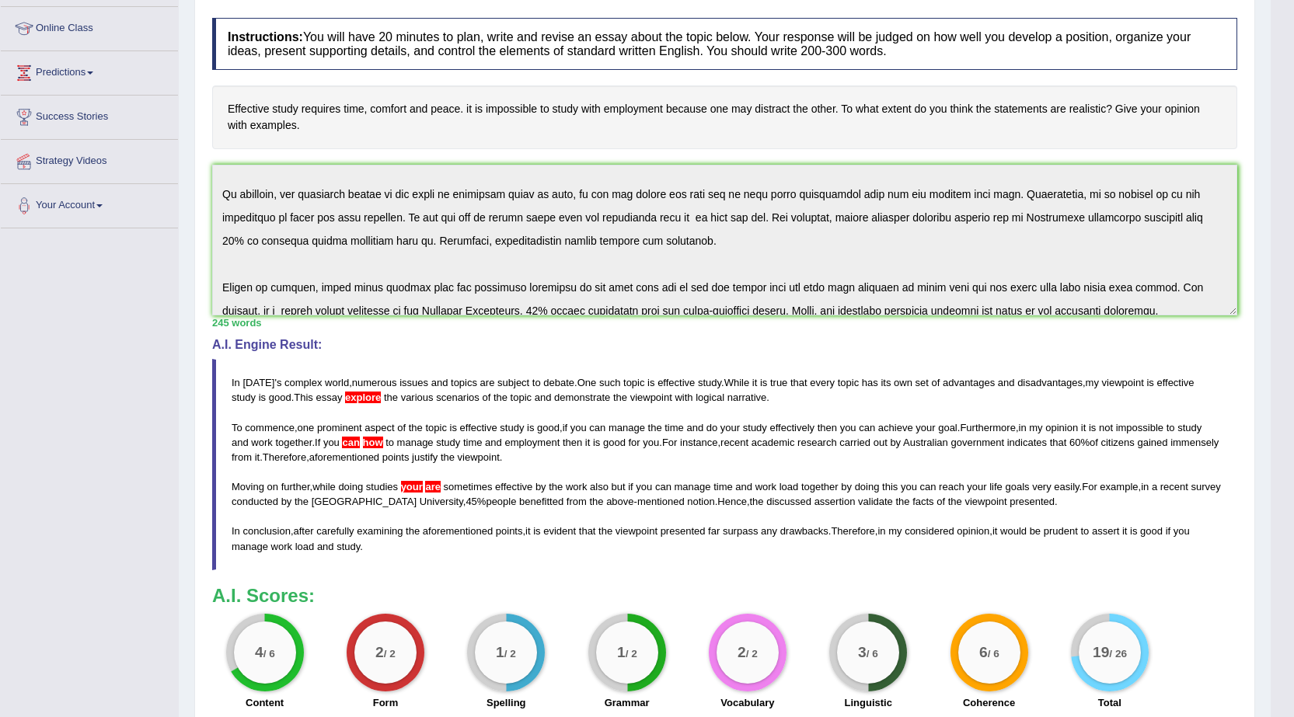
scroll to position [0, 0]
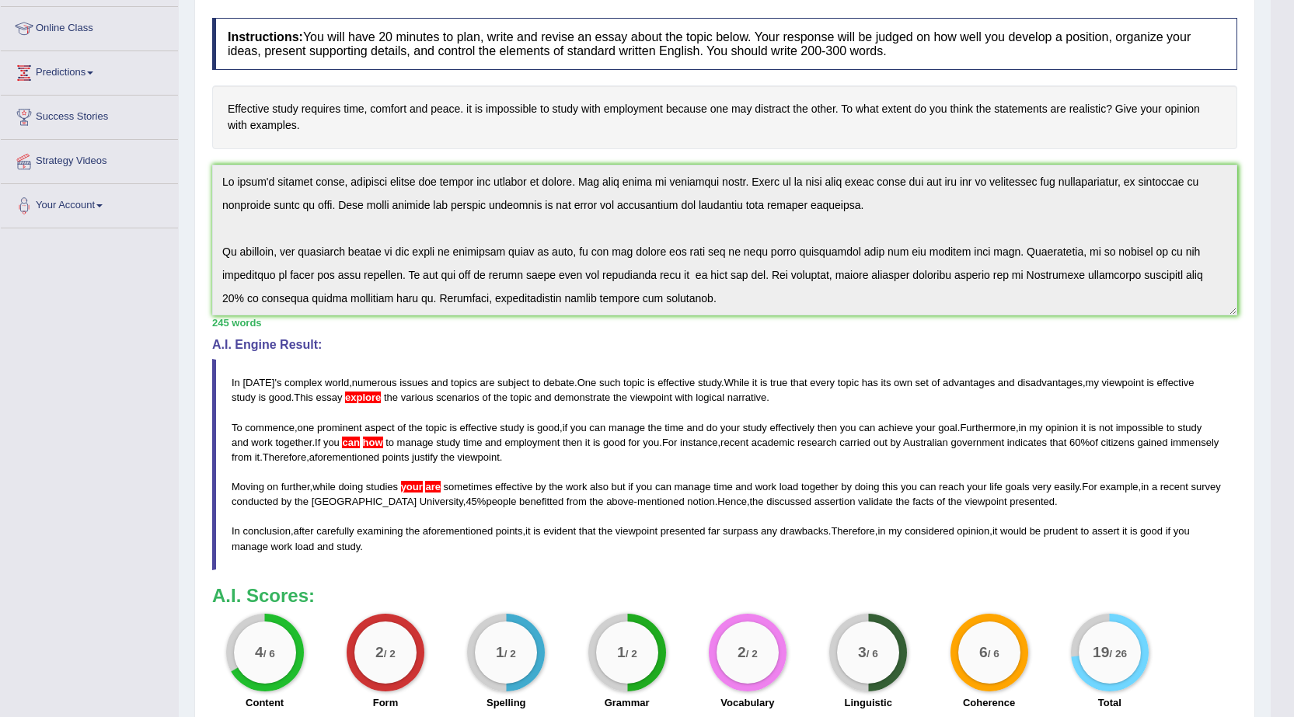
click at [589, 144] on h4 "Effective study requires time, comfort and peace. it is impossible to study wit…" at bounding box center [724, 116] width 1025 height 63
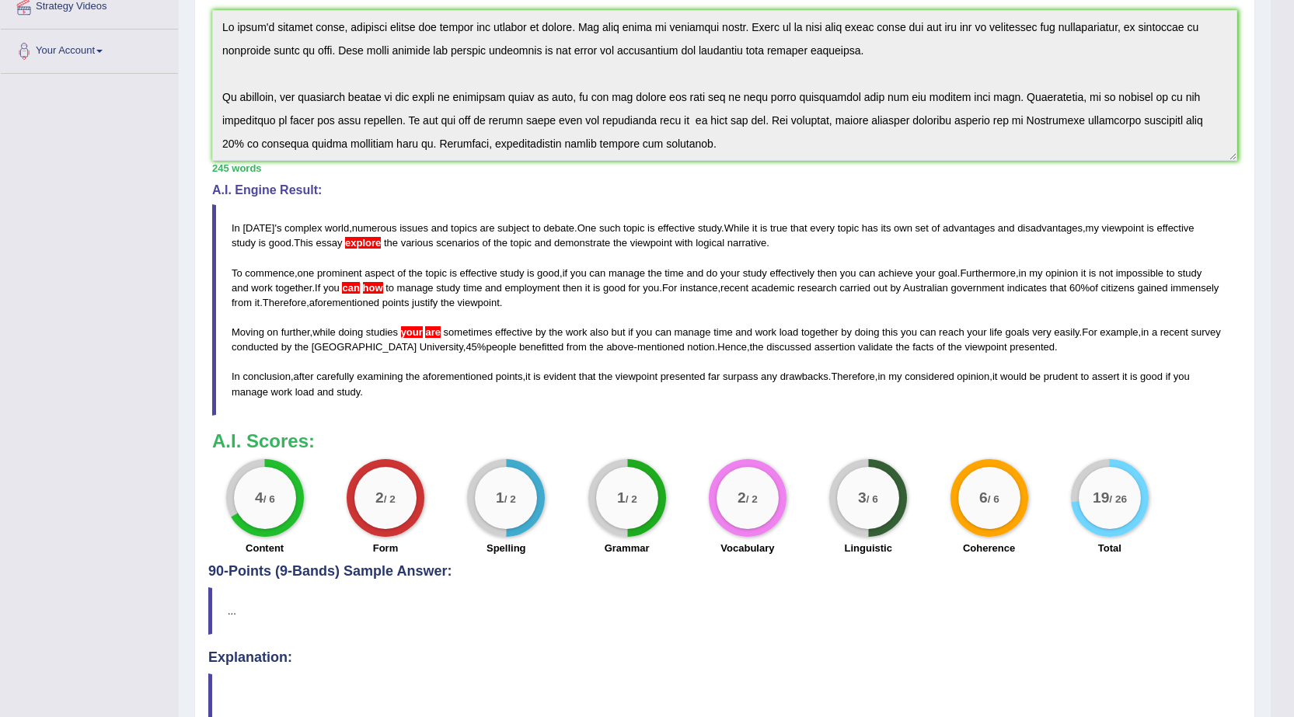
scroll to position [388, 0]
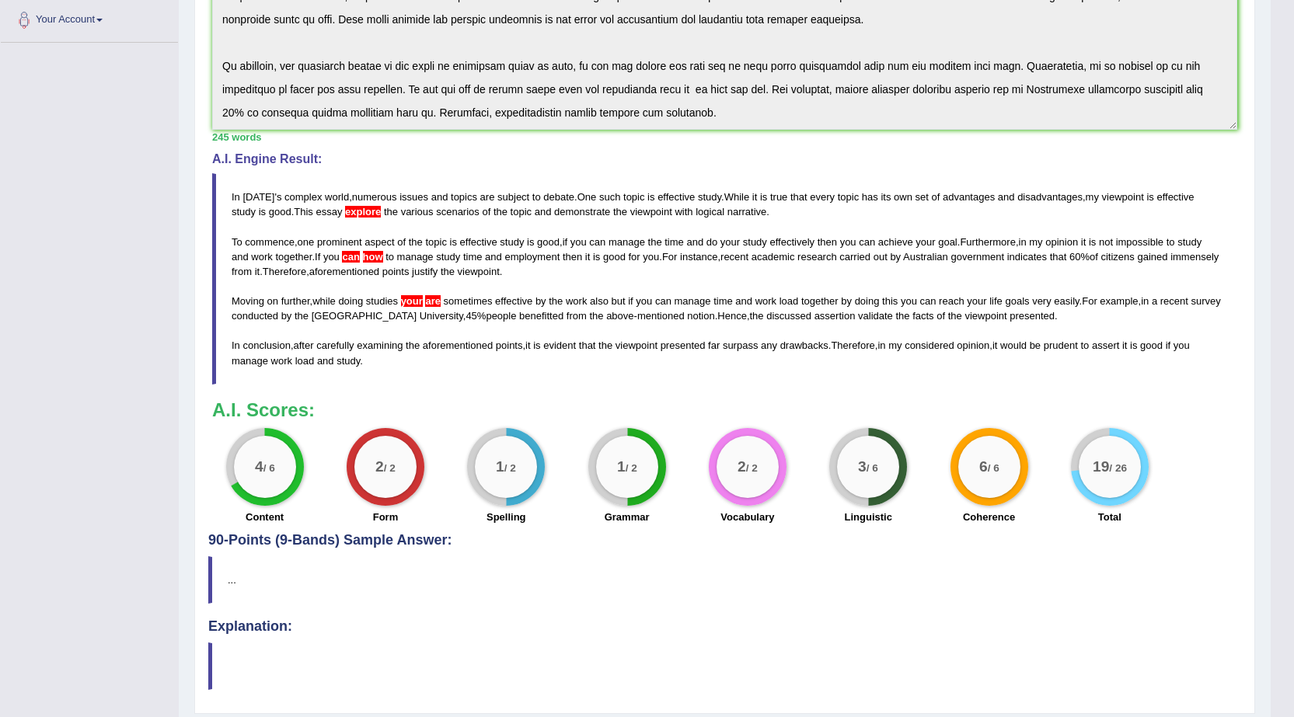
click at [381, 388] on div "Instructions: You will have 20 minutes to plan, write and revise an essay about…" at bounding box center [724, 178] width 1033 height 709
click at [553, 151] on div "Instructions: You will have 20 minutes to plan, write and revise an essay about…" at bounding box center [724, 178] width 1033 height 709
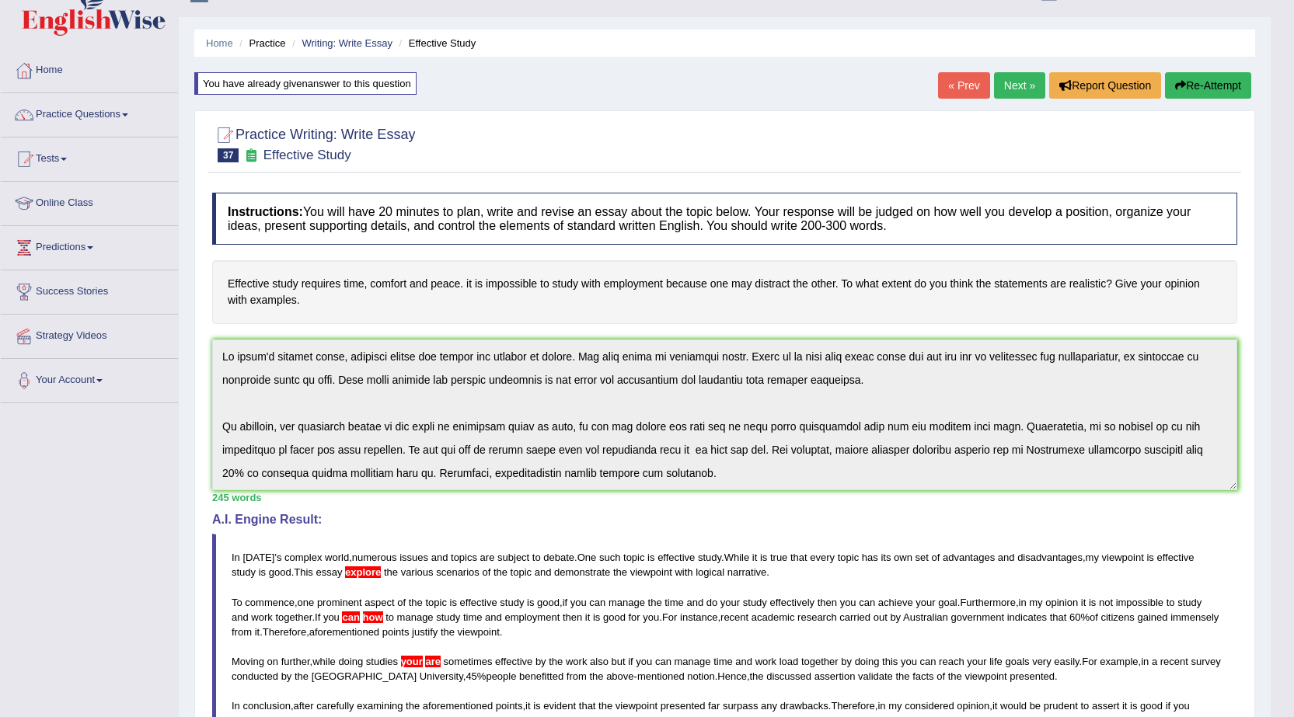
scroll to position [0, 0]
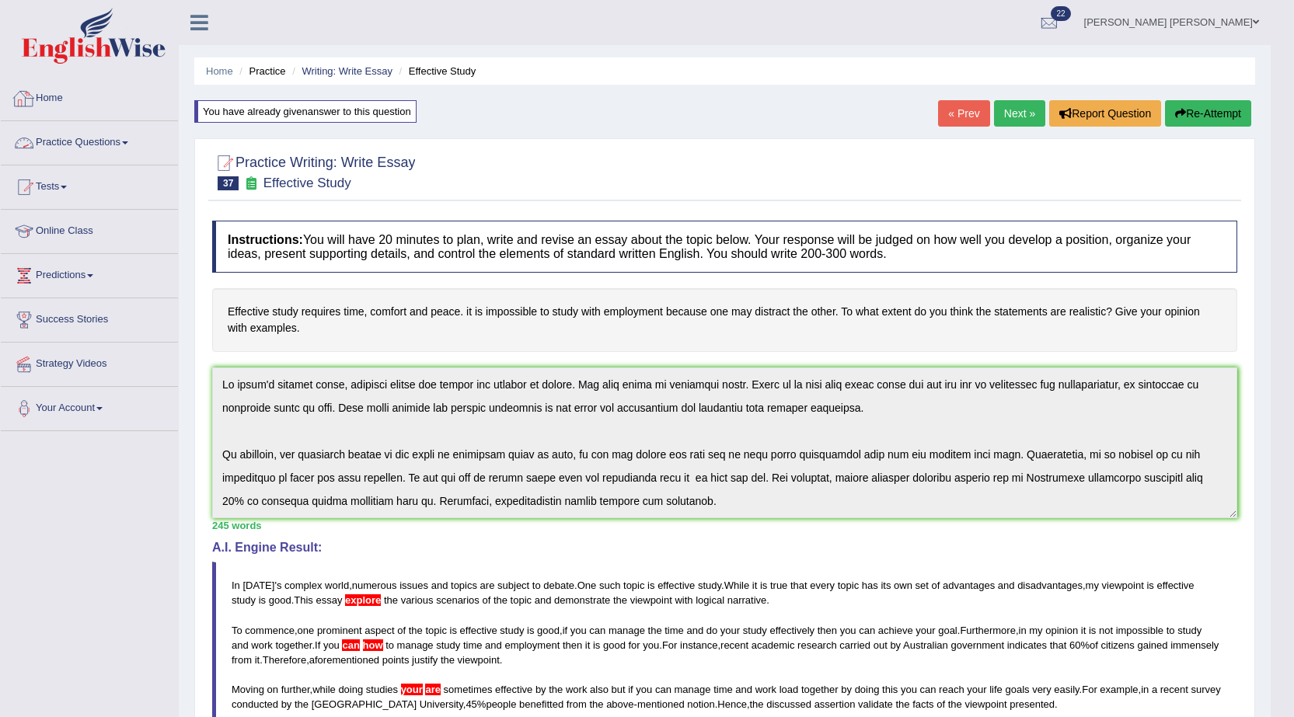
click at [75, 145] on link "Practice Questions" at bounding box center [89, 140] width 177 height 39
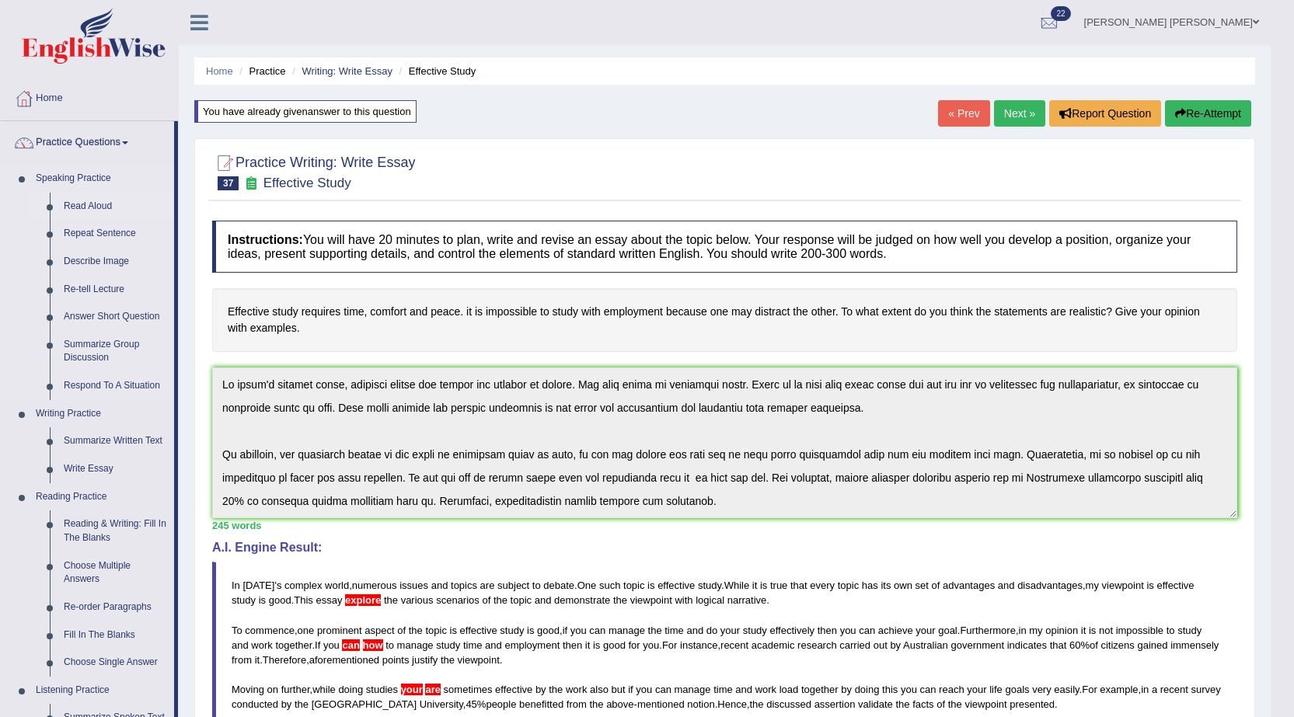
click at [102, 209] on link "Read Aloud" at bounding box center [115, 207] width 117 height 28
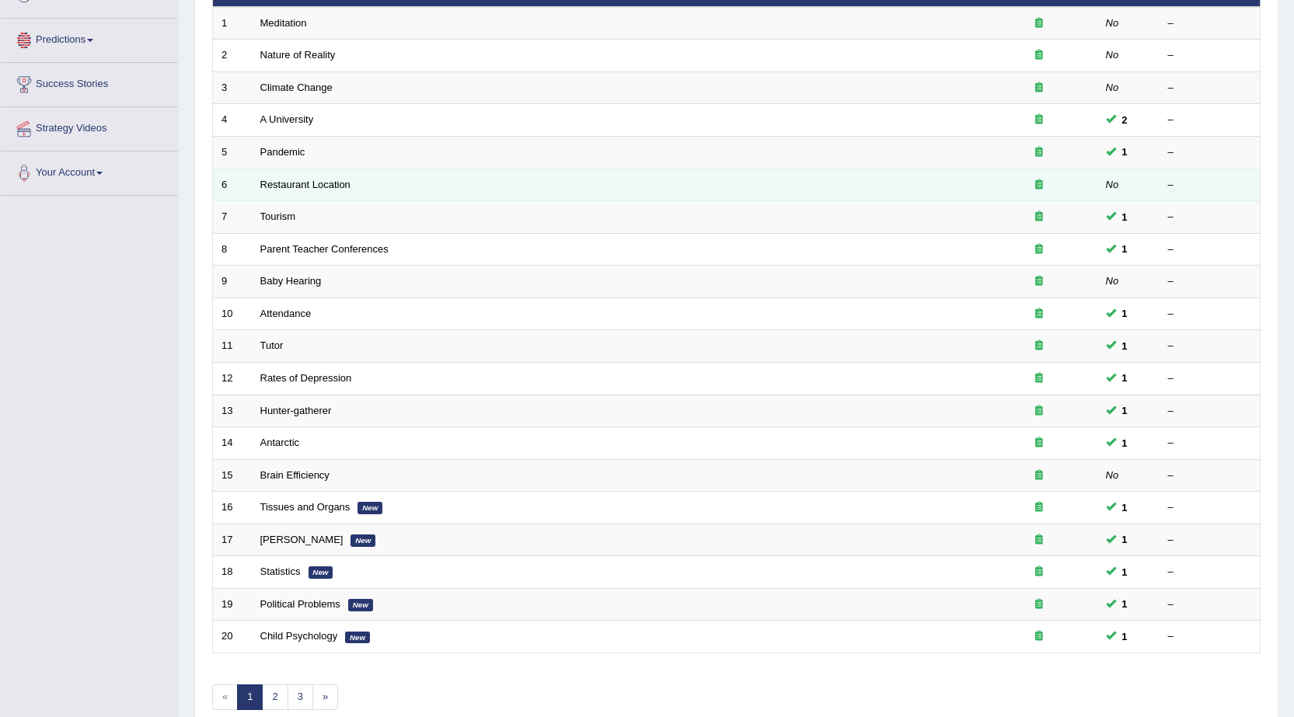
scroll to position [312, 0]
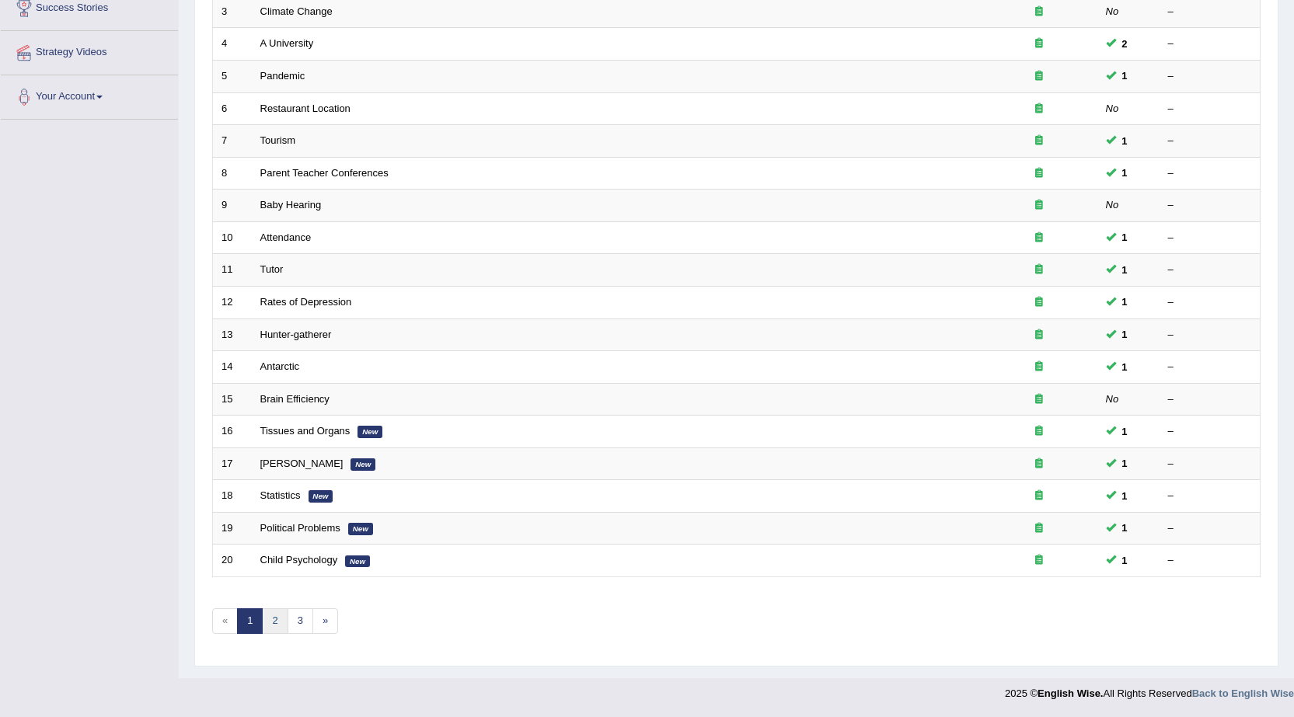
click at [280, 631] on link "2" at bounding box center [275, 621] width 26 height 26
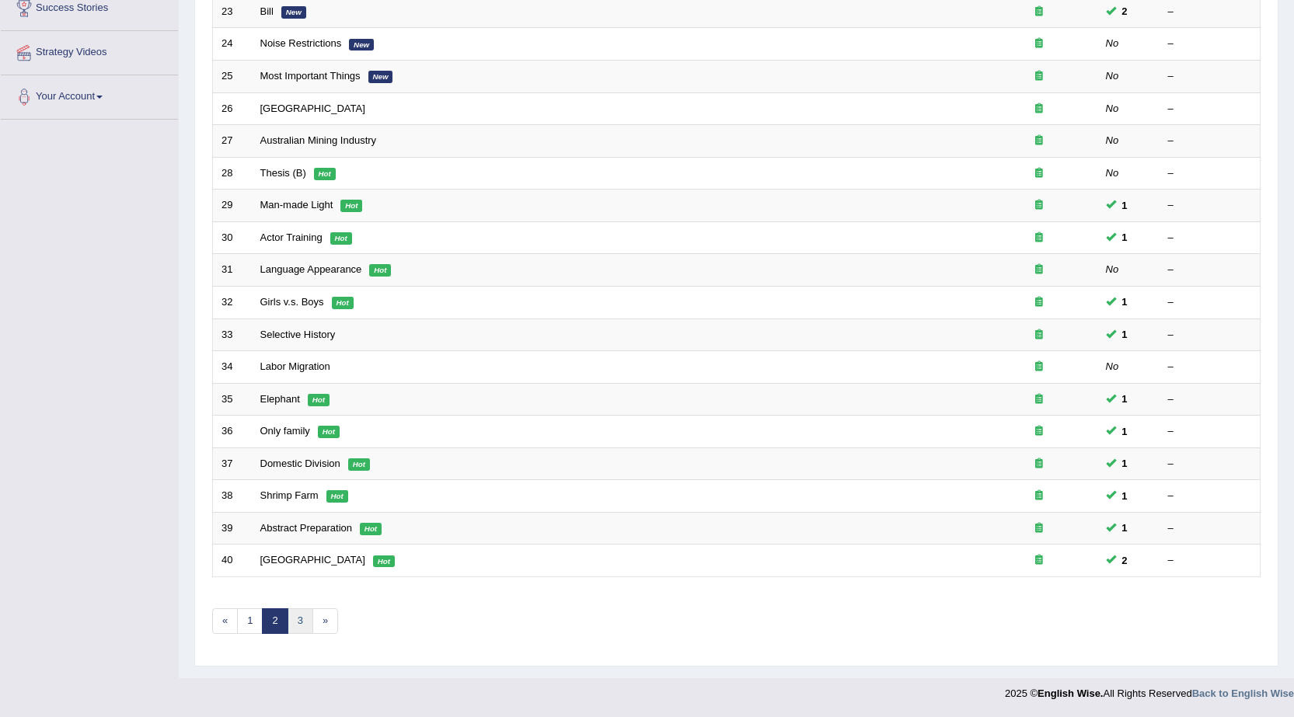
click at [294, 626] on link "3" at bounding box center [300, 621] width 26 height 26
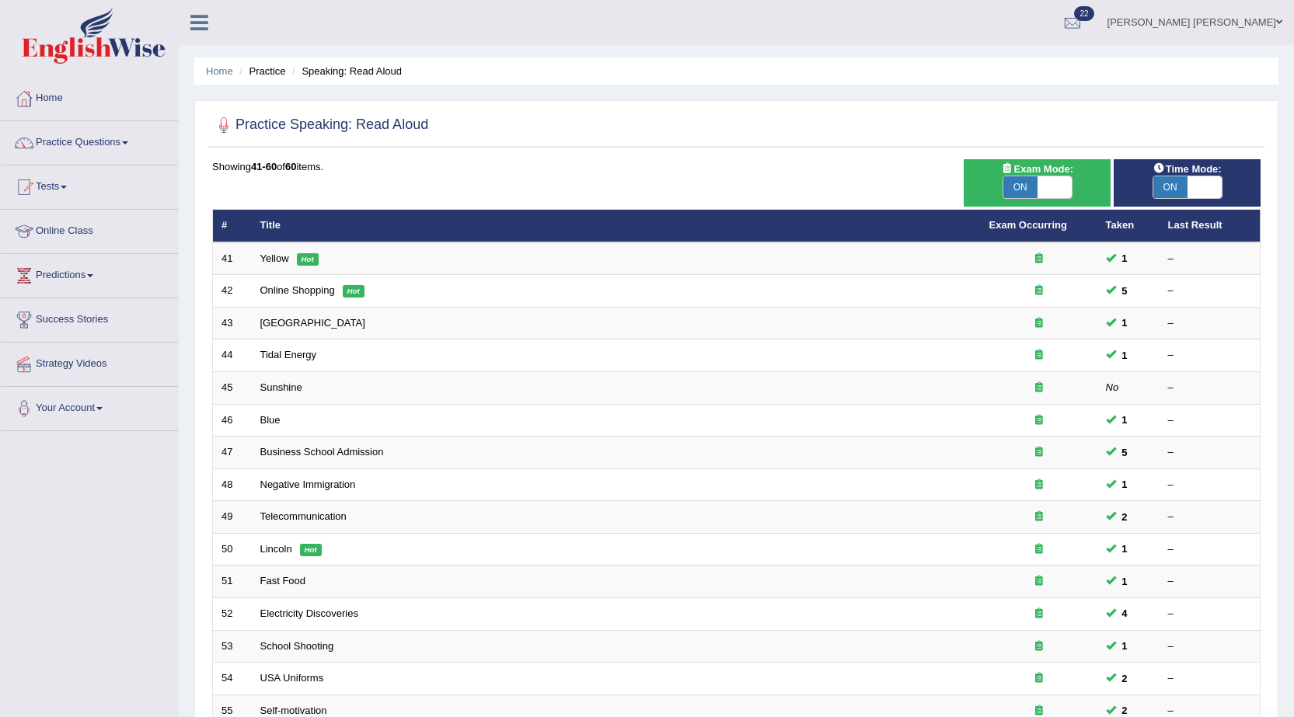
click at [1026, 186] on span "ON" at bounding box center [1020, 187] width 34 height 22
checkbox input "false"
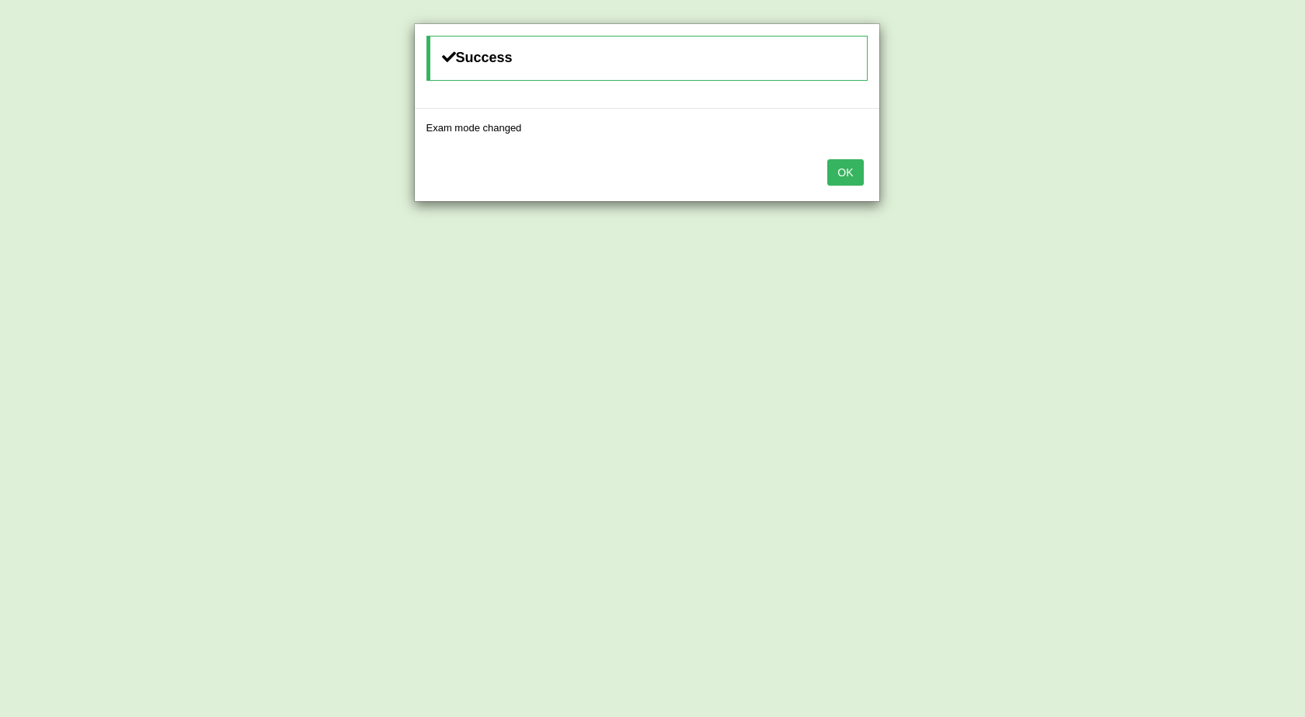
click at [851, 169] on button "OK" at bounding box center [845, 172] width 36 height 26
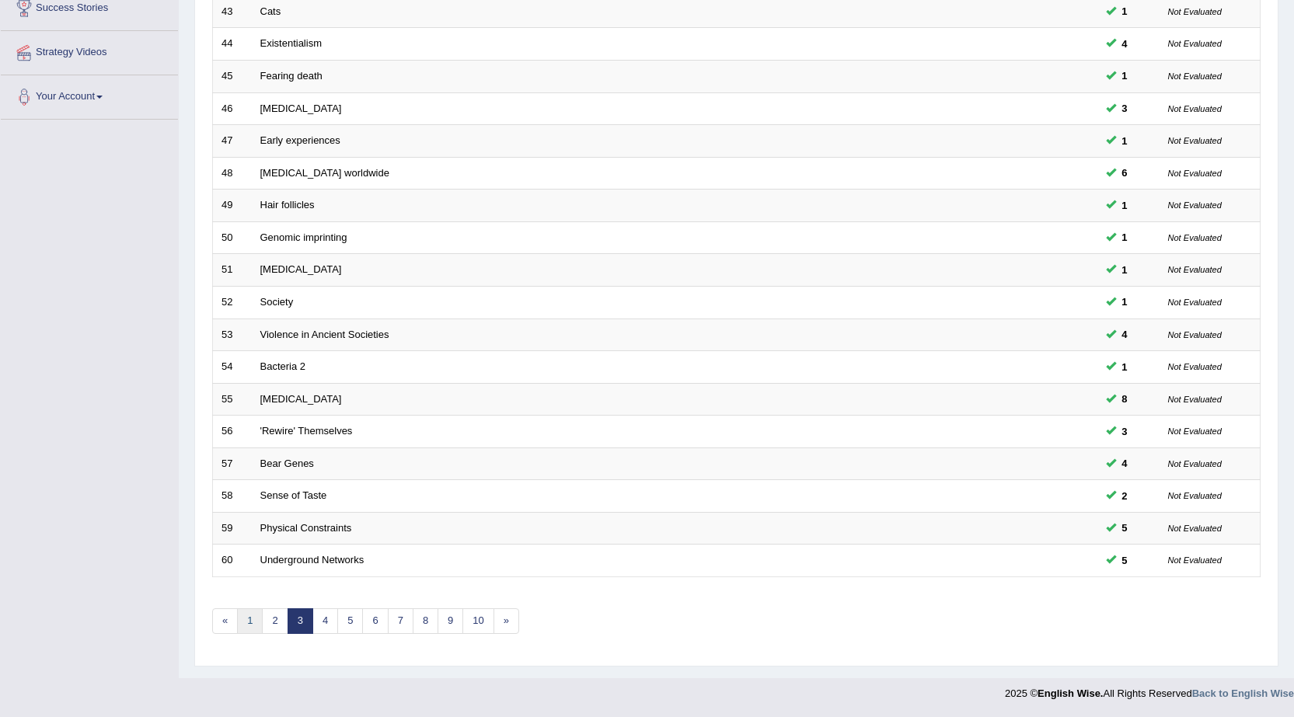
click at [256, 618] on link "1" at bounding box center [250, 621] width 26 height 26
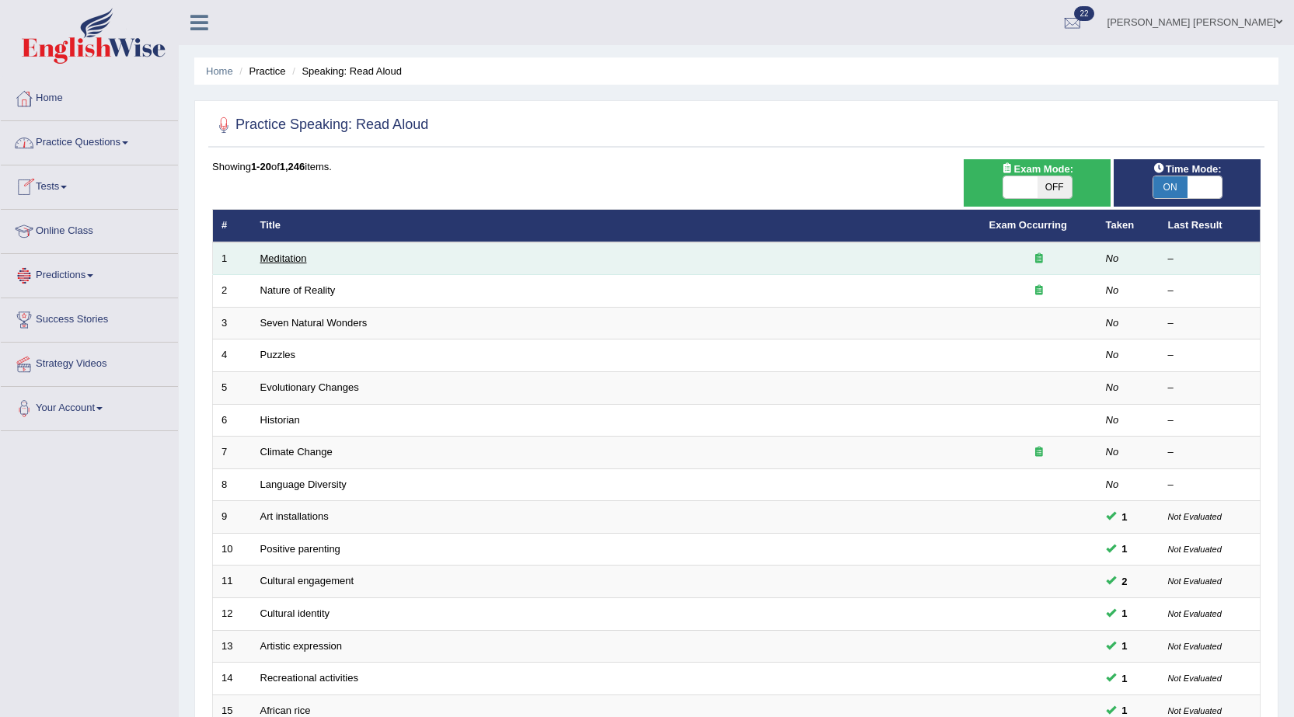
click at [296, 260] on link "Meditation" at bounding box center [283, 259] width 47 height 12
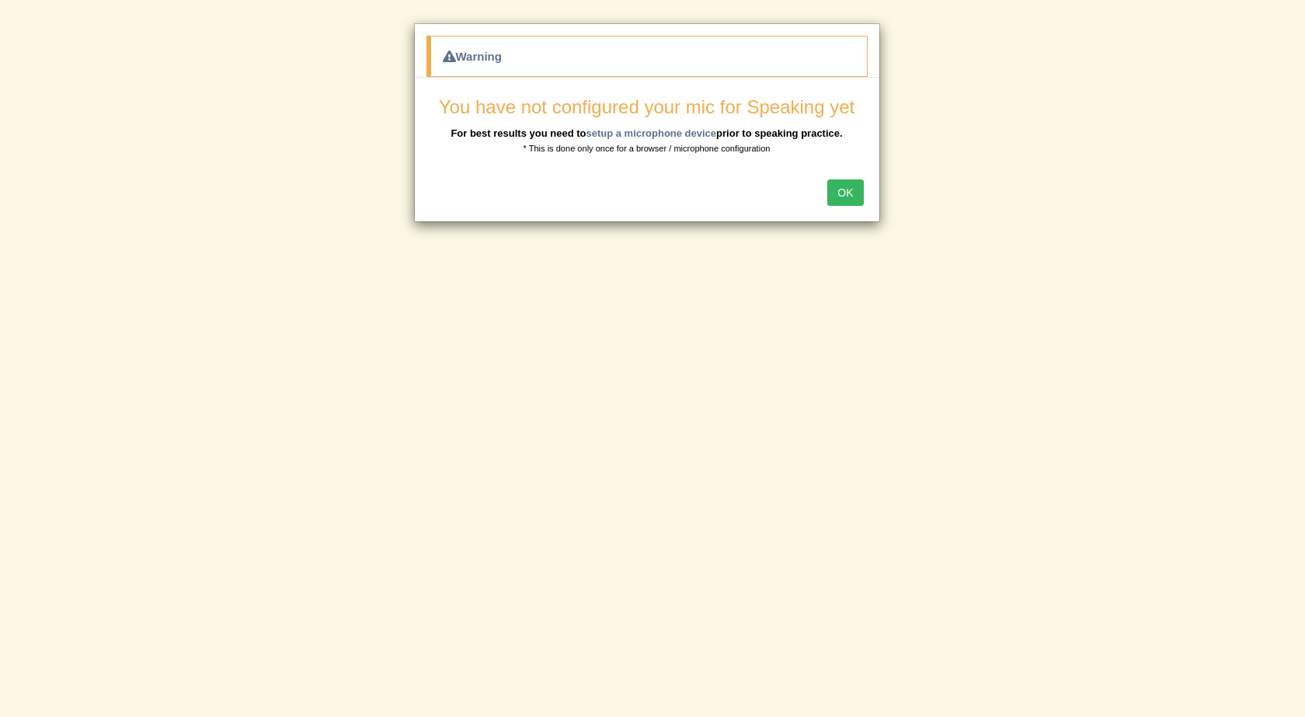
click at [841, 188] on button "OK" at bounding box center [845, 192] width 36 height 26
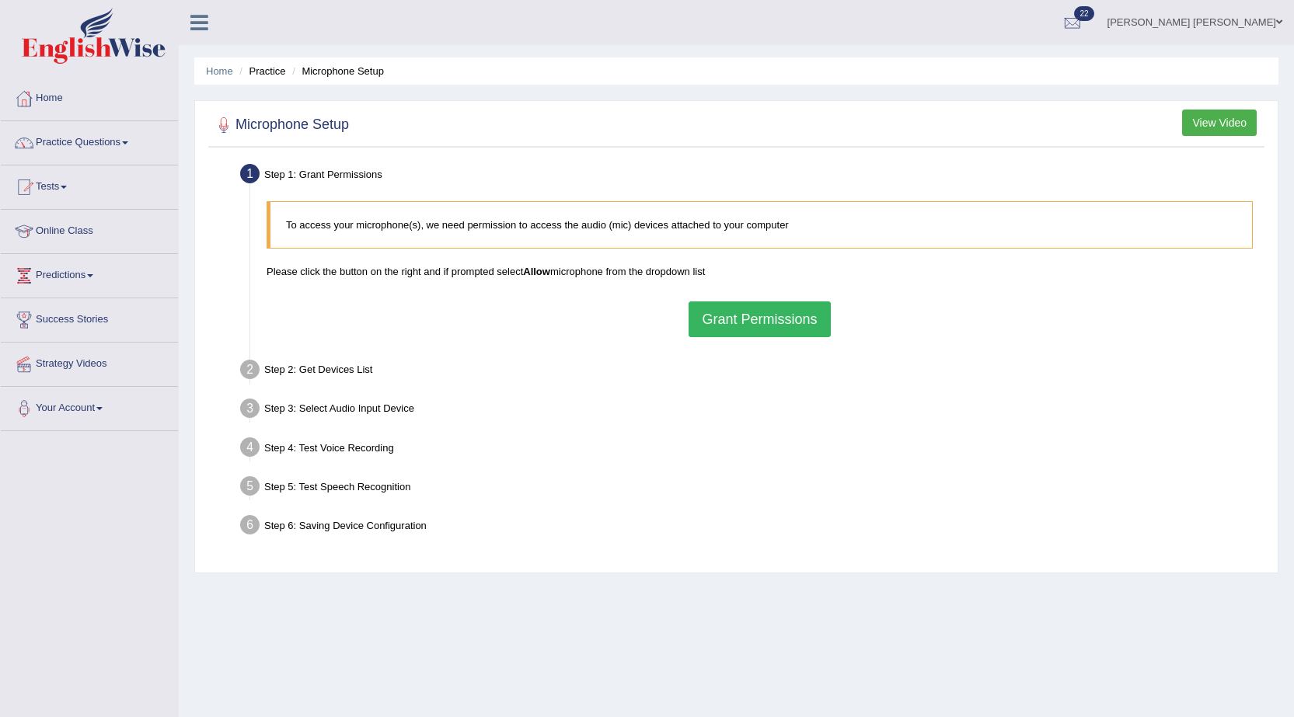
click at [740, 319] on button "Grant Permissions" at bounding box center [758, 319] width 141 height 36
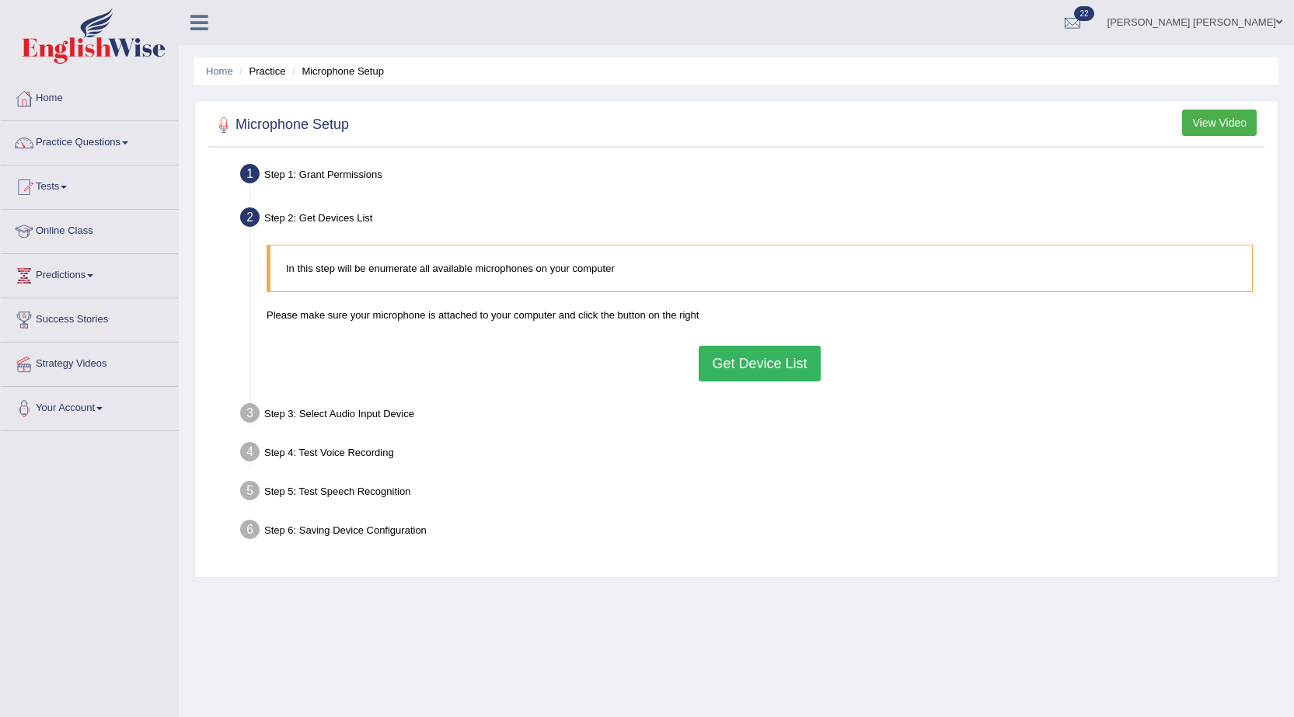
click at [723, 367] on button "Get Device List" at bounding box center [758, 364] width 121 height 36
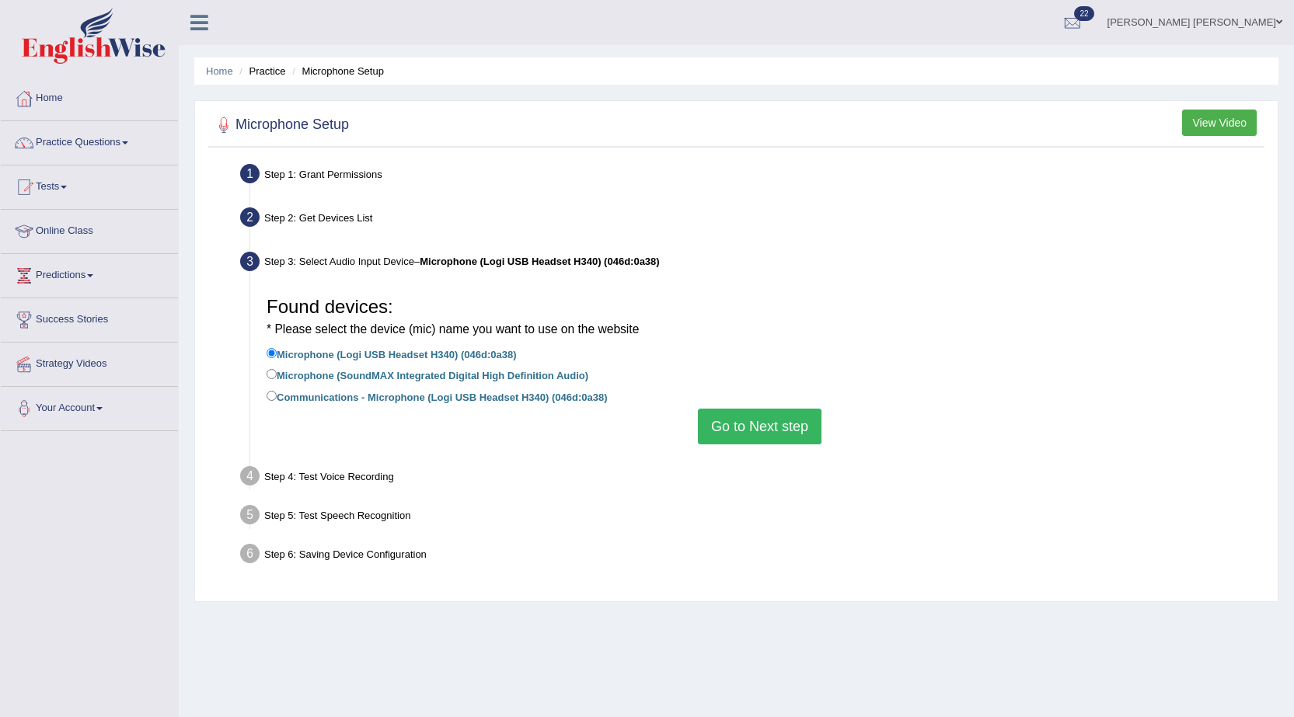
click at [792, 431] on button "Go to Next step" at bounding box center [760, 427] width 124 height 36
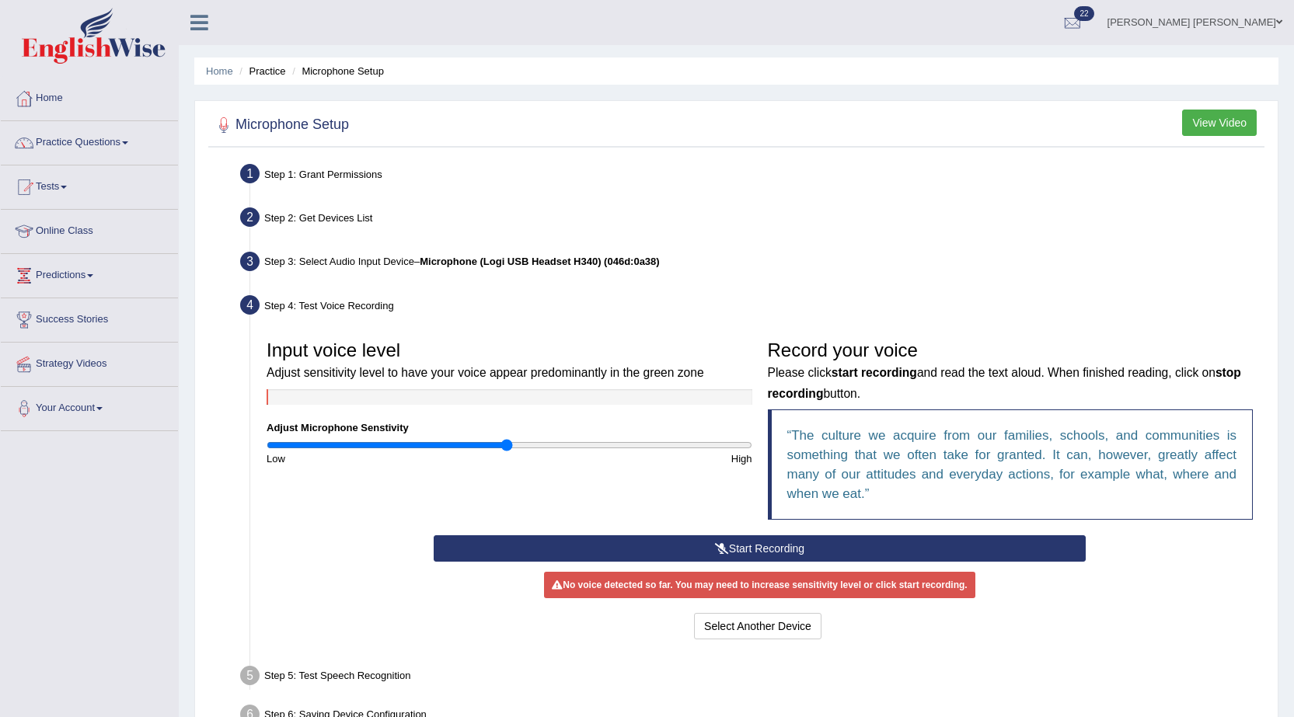
click at [775, 554] on button "Start Recording" at bounding box center [760, 548] width 652 height 26
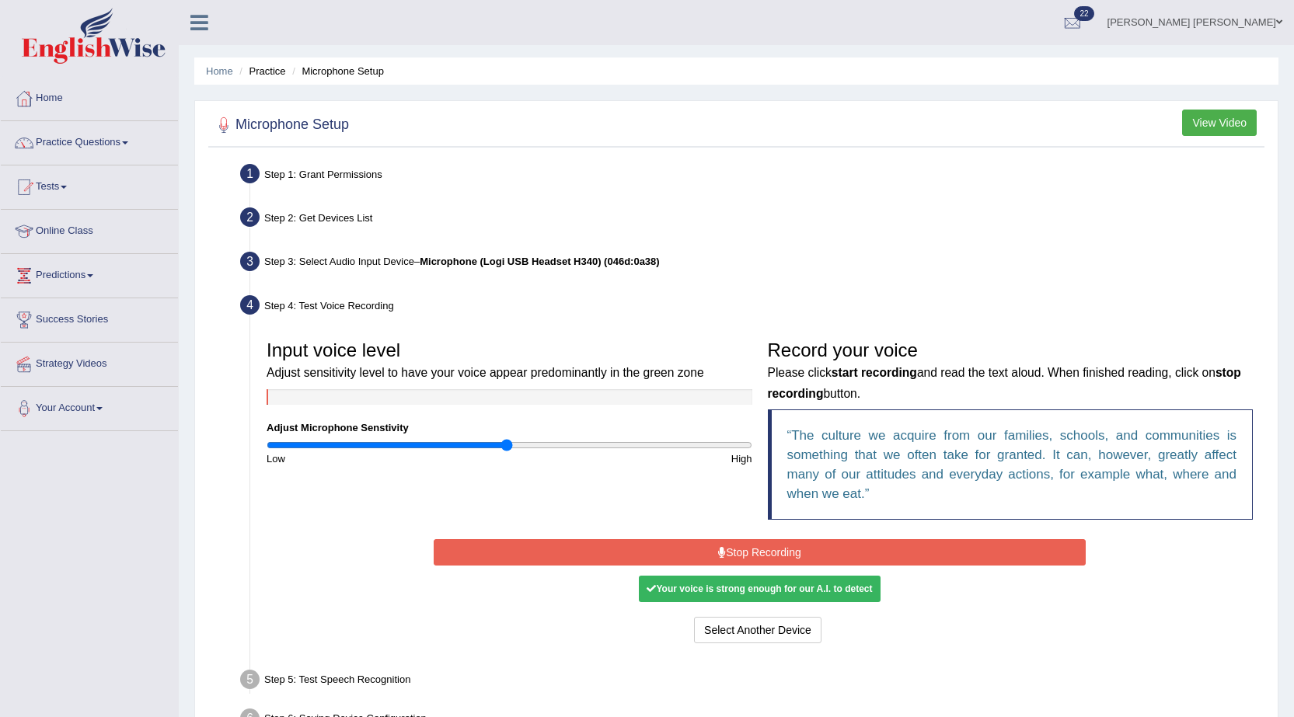
click at [775, 552] on button "Stop Recording" at bounding box center [760, 552] width 652 height 26
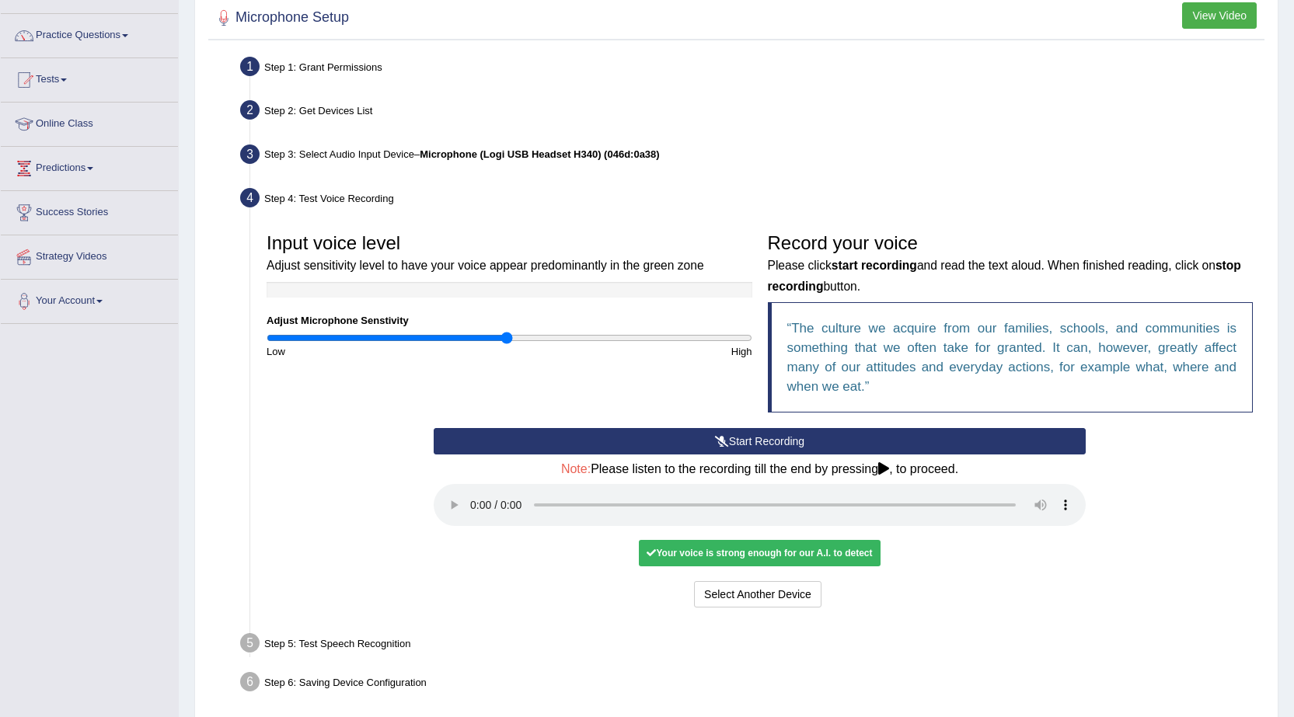
scroll to position [155, 0]
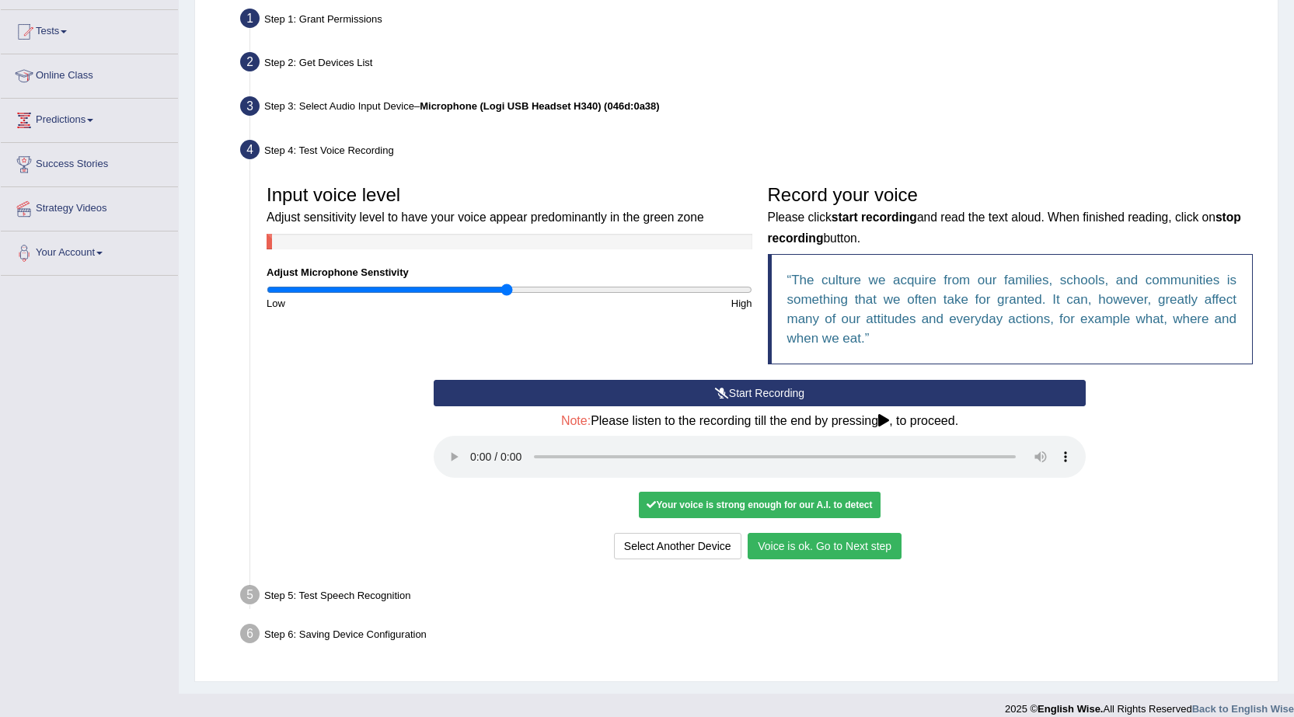
click at [827, 550] on button "Voice is ok. Go to Next step" at bounding box center [824, 546] width 154 height 26
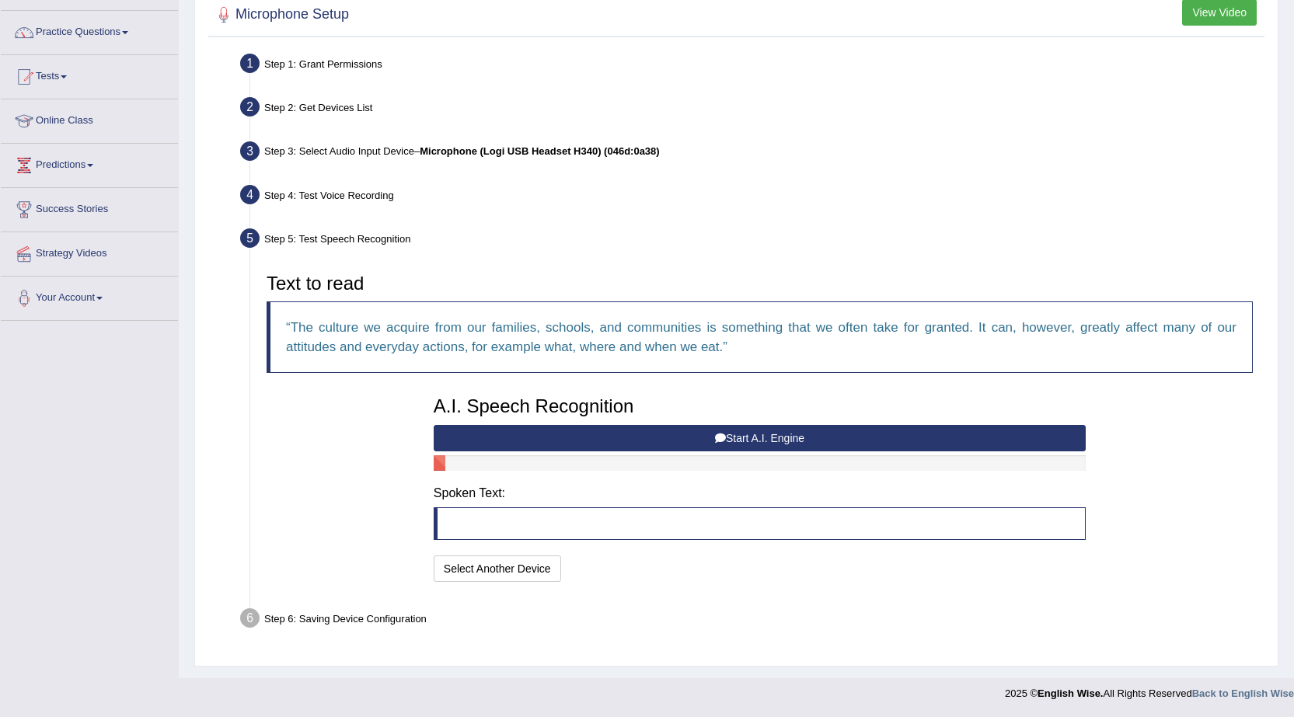
scroll to position [110, 0]
click at [731, 440] on button "Start A.I. Engine" at bounding box center [760, 438] width 652 height 26
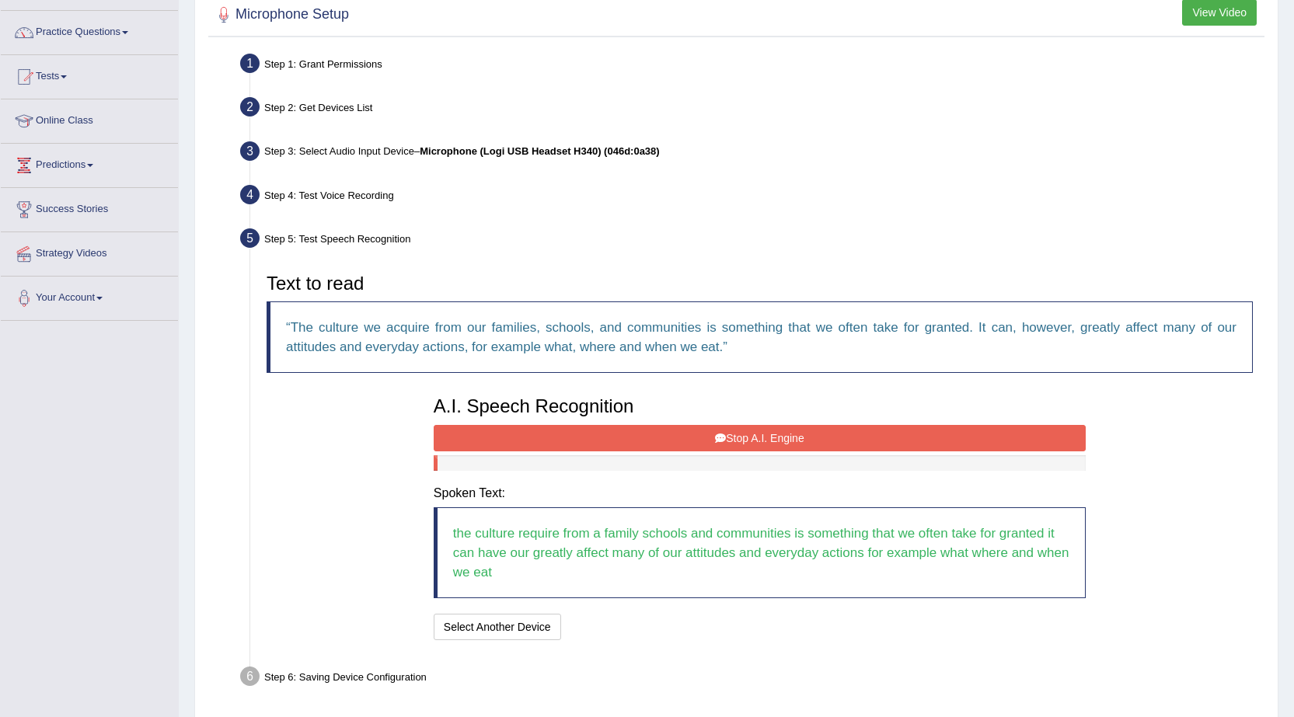
click at [760, 448] on button "Stop A.I. Engine" at bounding box center [760, 438] width 652 height 26
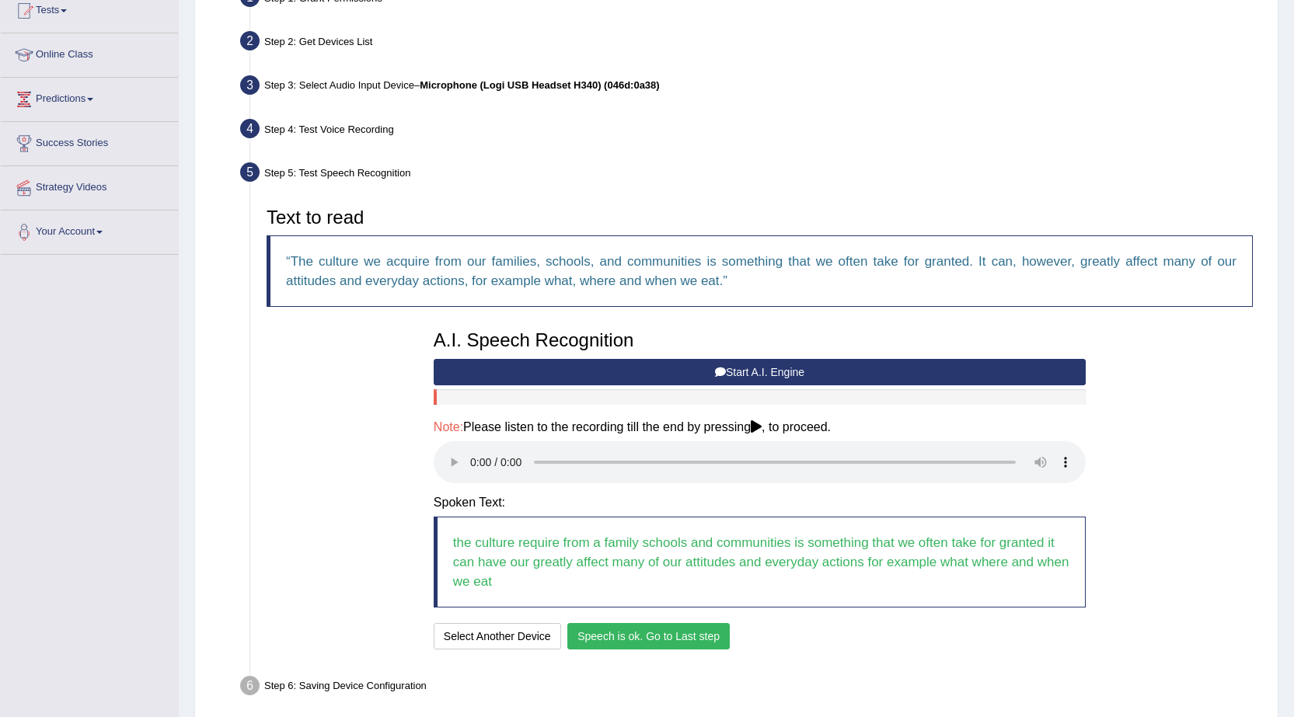
scroll to position [244, 0]
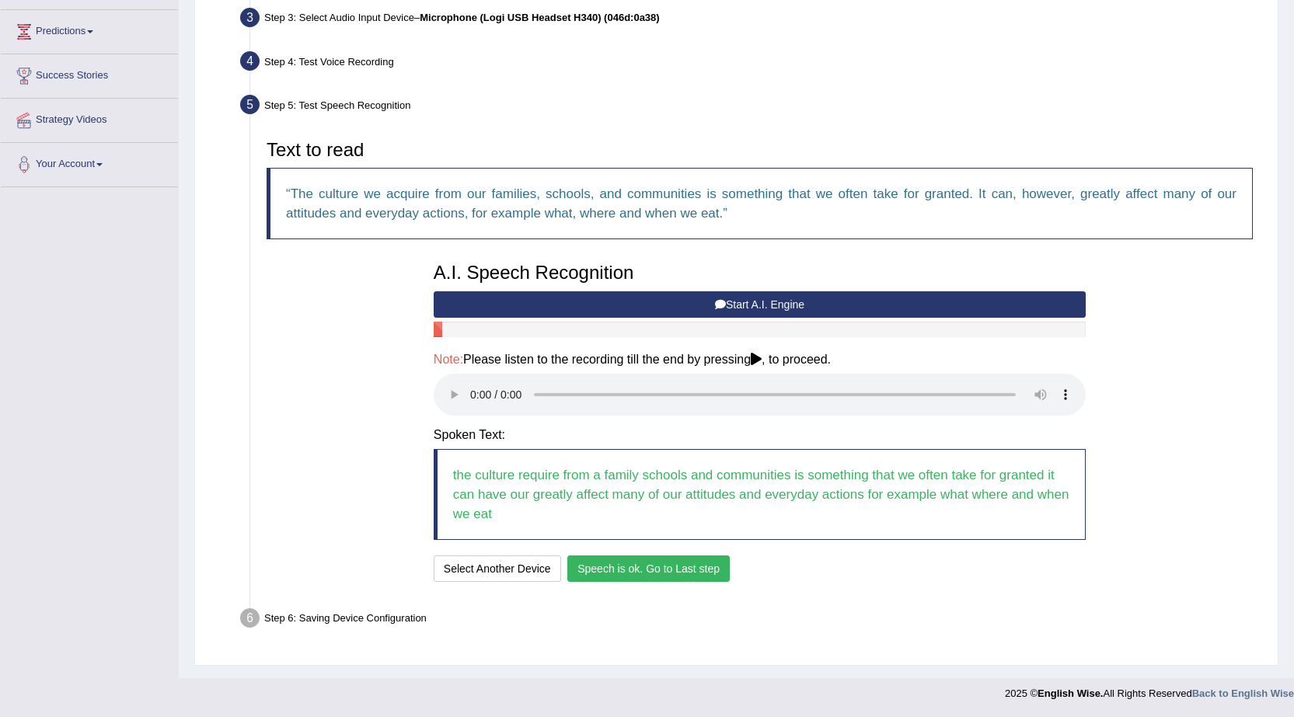
click at [691, 568] on button "Speech is ok. Go to Last step" at bounding box center [648, 569] width 162 height 26
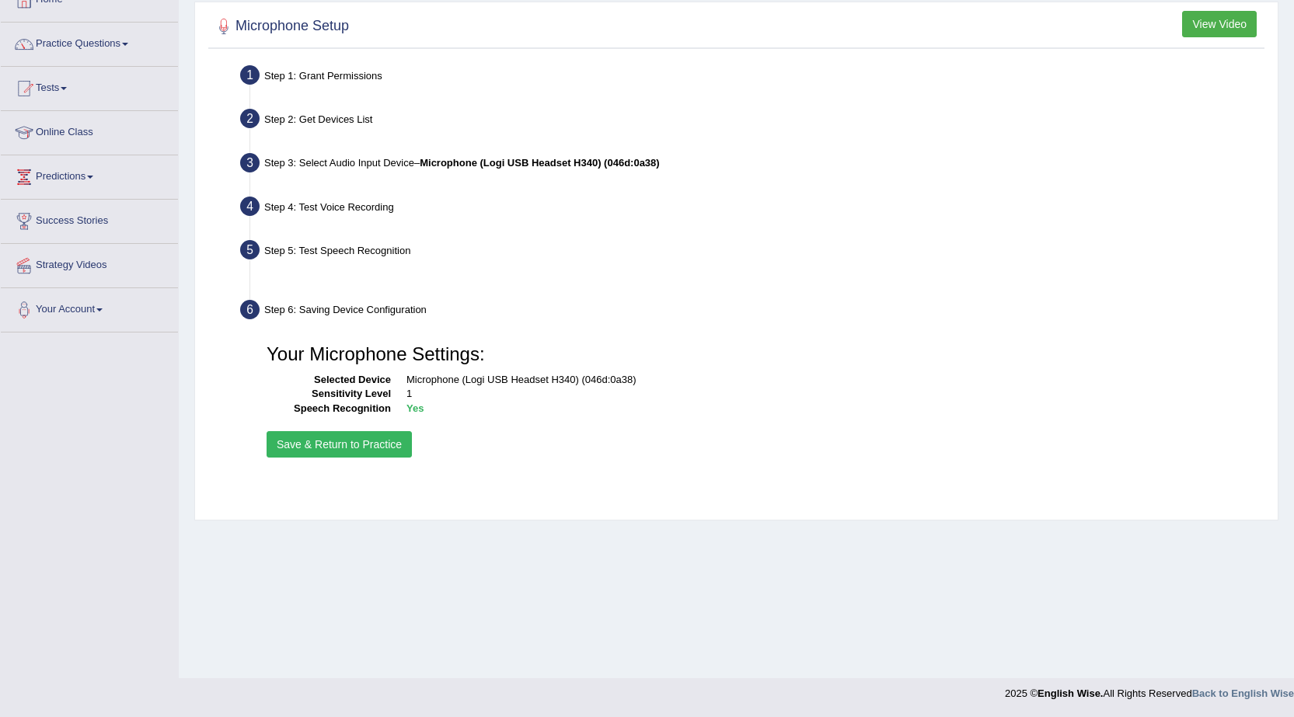
scroll to position [99, 0]
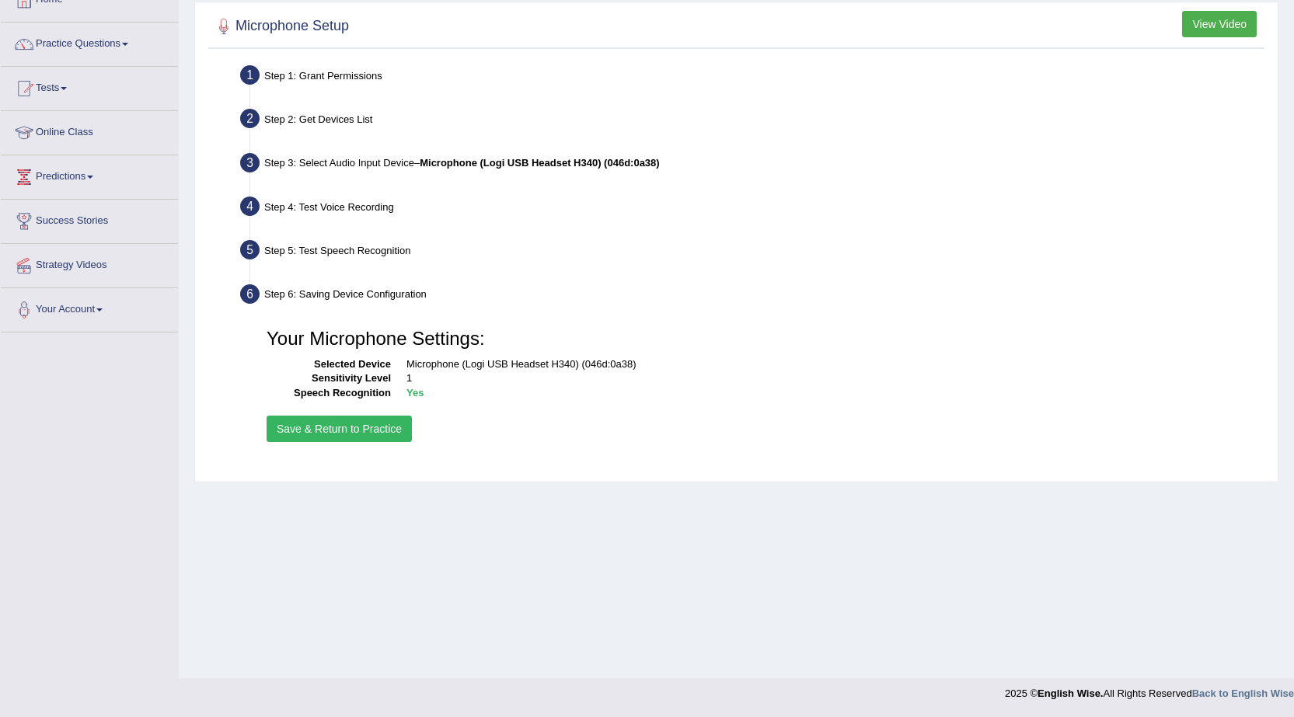
click at [291, 431] on button "Save & Return to Practice" at bounding box center [338, 429] width 145 height 26
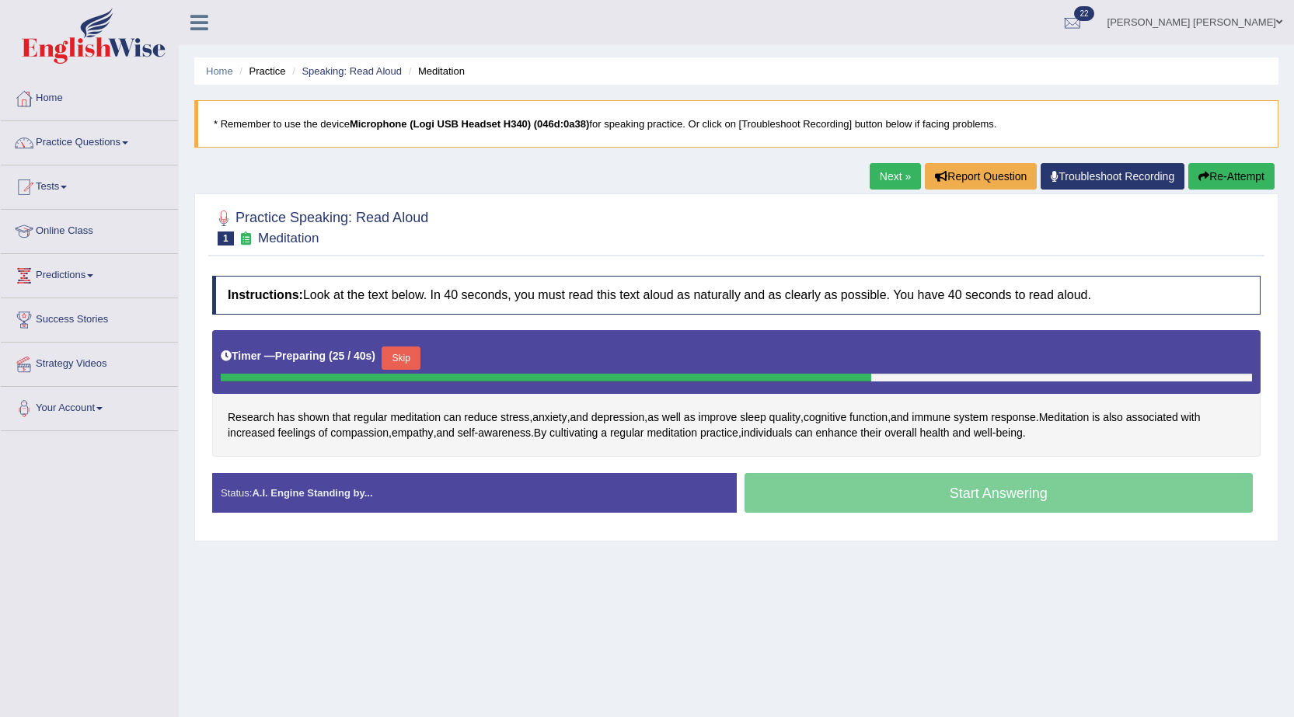
click at [415, 357] on button "Skip" at bounding box center [400, 358] width 39 height 23
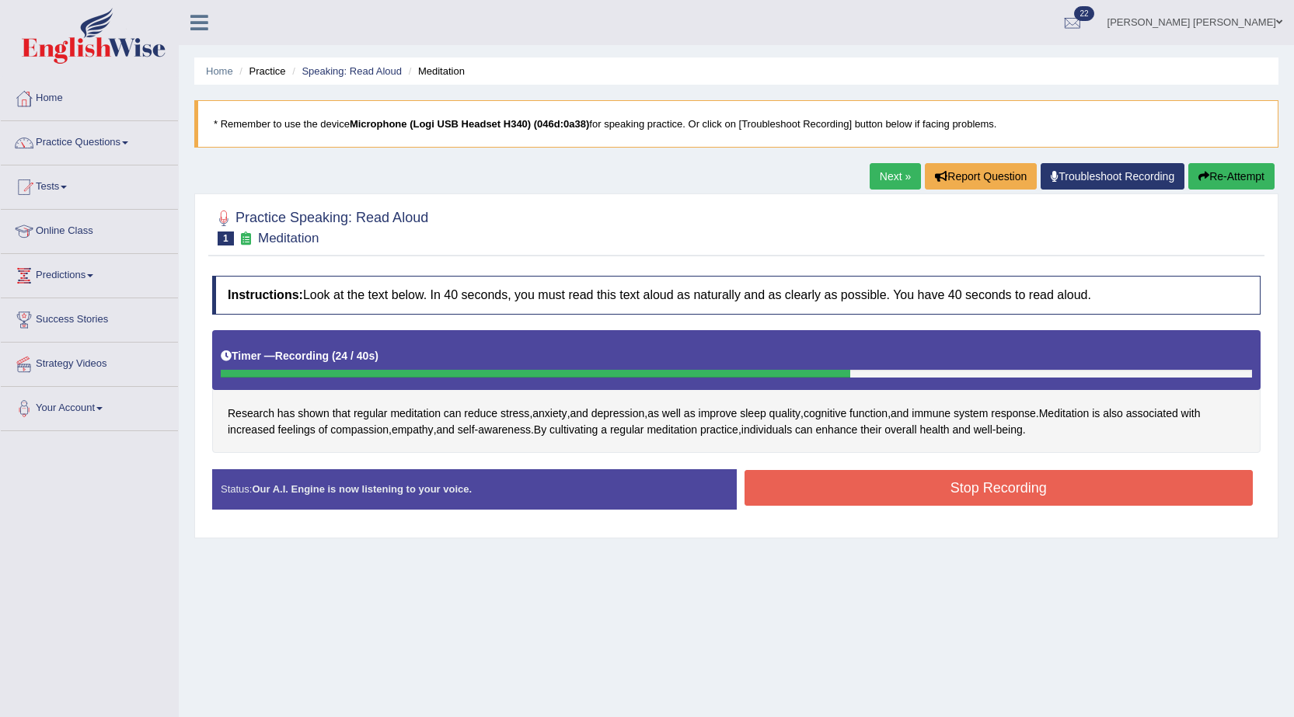
click at [863, 493] on button "Stop Recording" at bounding box center [998, 488] width 509 height 36
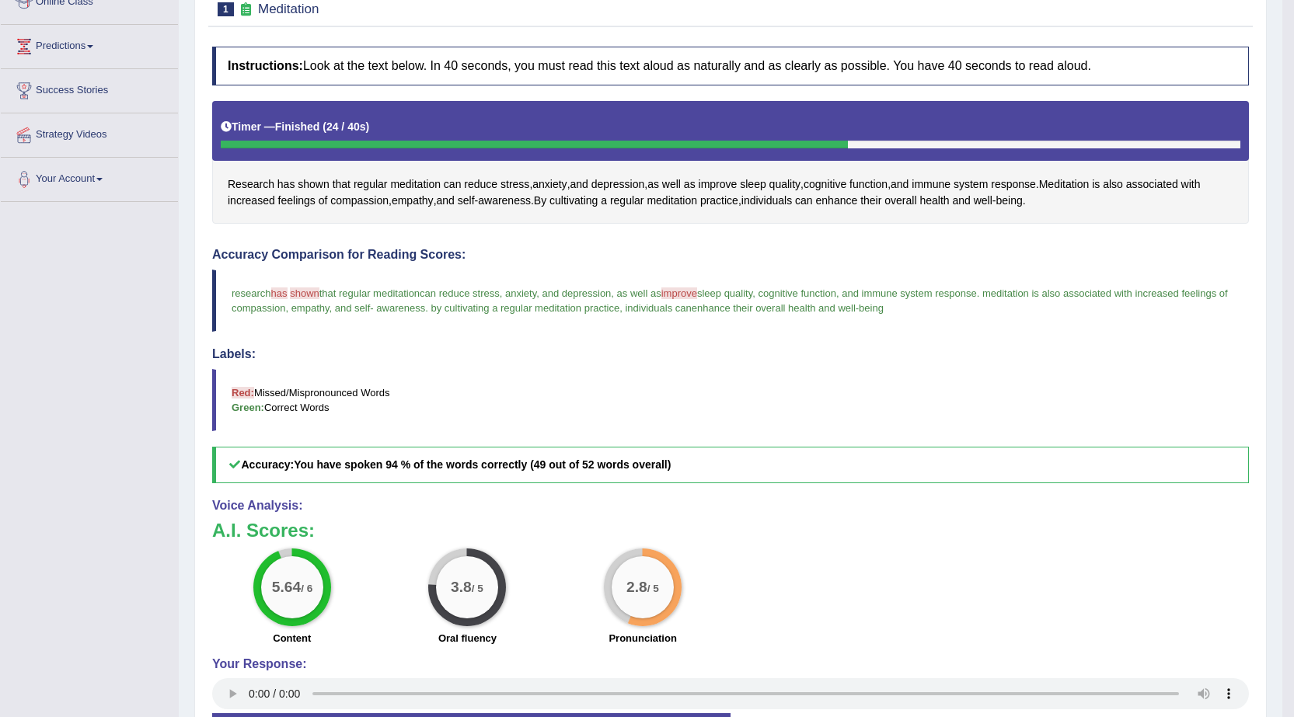
scroll to position [233, 0]
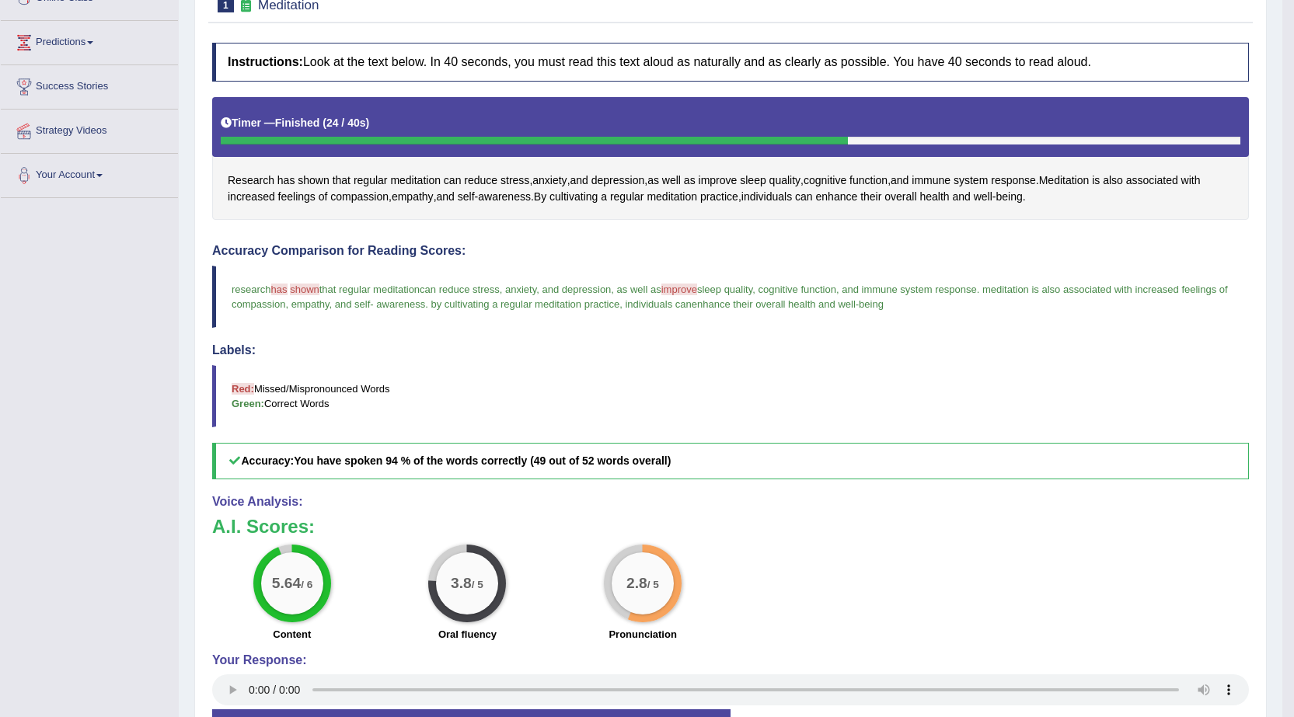
click at [796, 368] on blockquote "Red: Missed/Mispronounced Words Green: Correct Words" at bounding box center [730, 396] width 1036 height 62
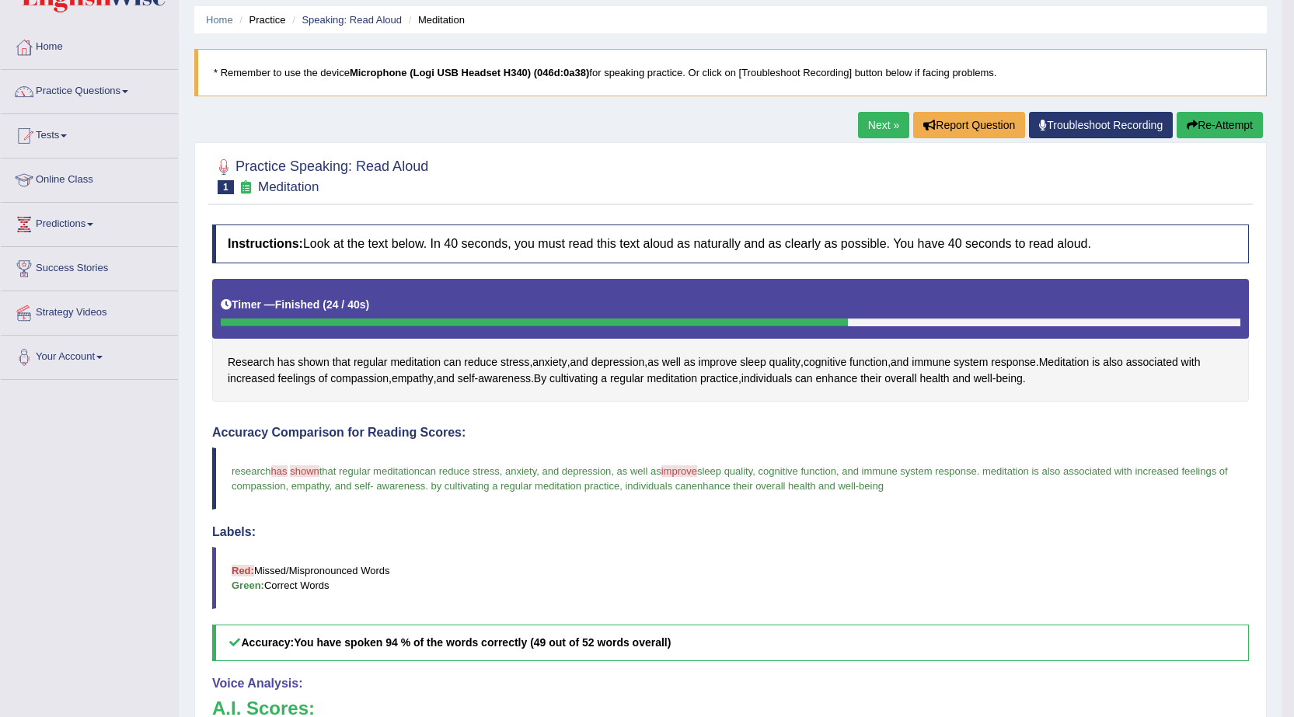
scroll to position [0, 0]
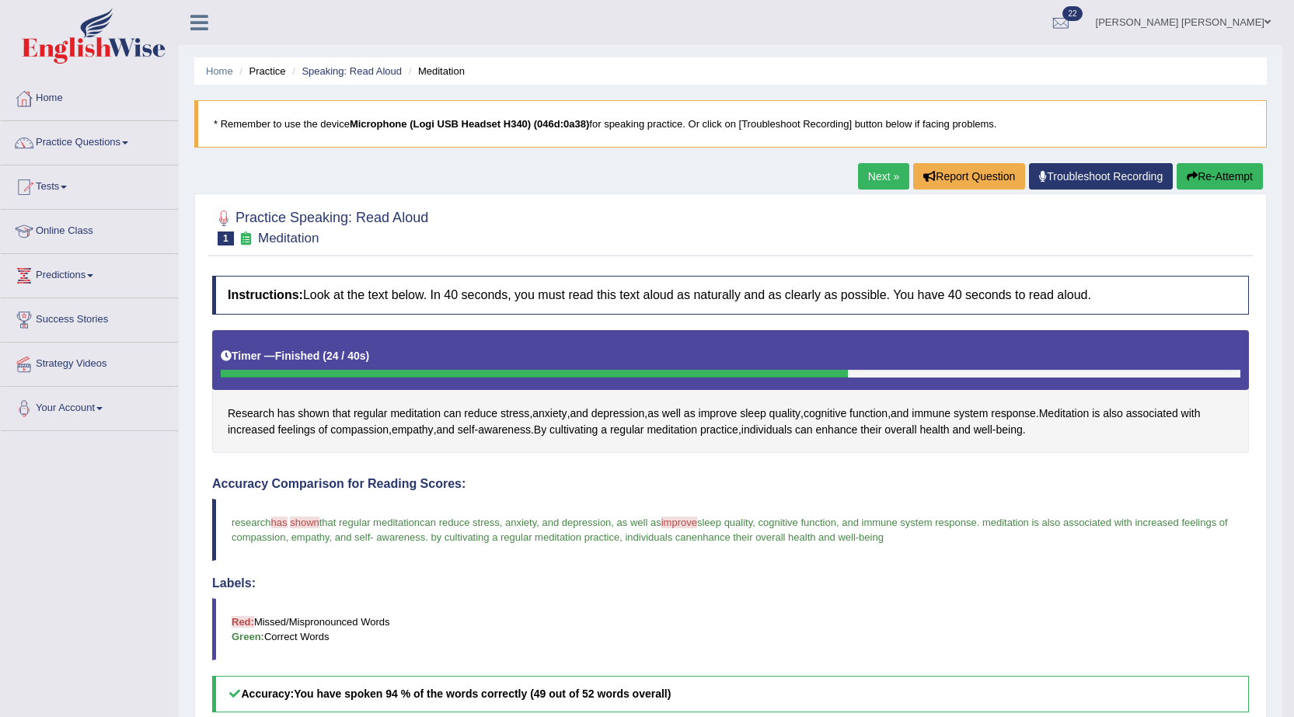
click at [1226, 179] on button "Re-Attempt" at bounding box center [1219, 176] width 86 height 26
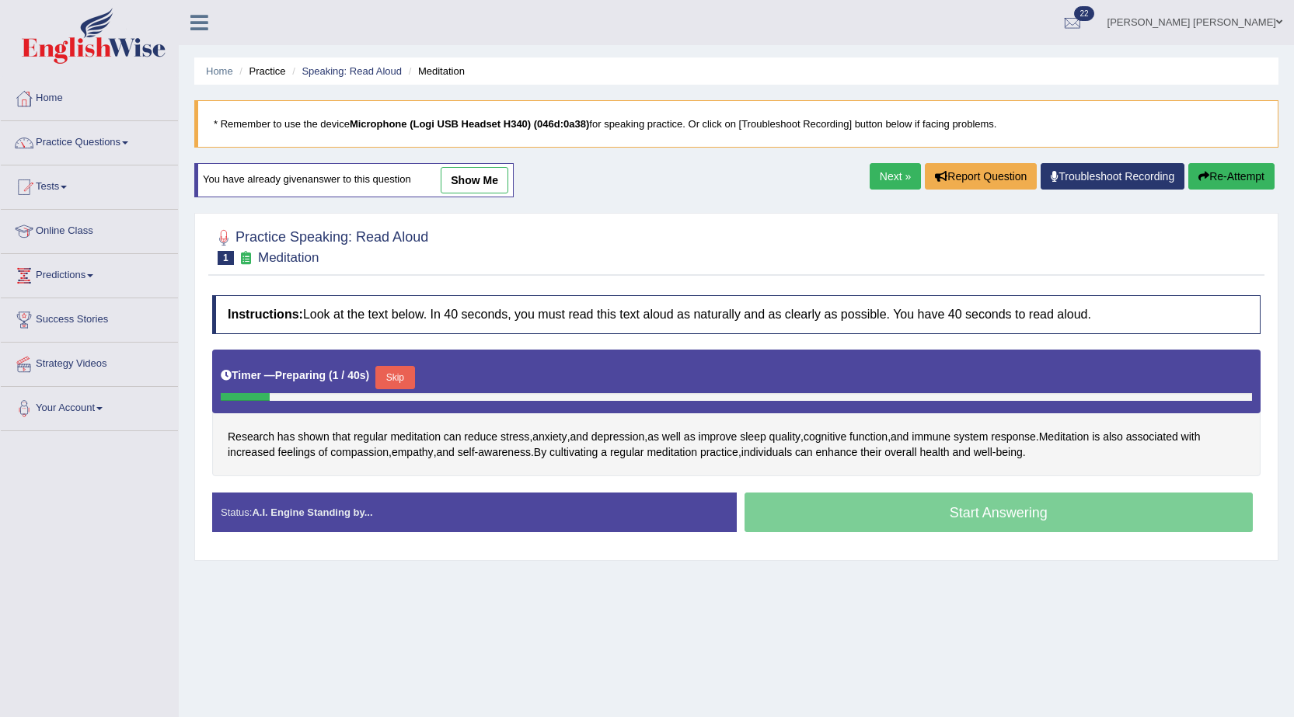
click at [398, 374] on button "Skip" at bounding box center [394, 377] width 39 height 23
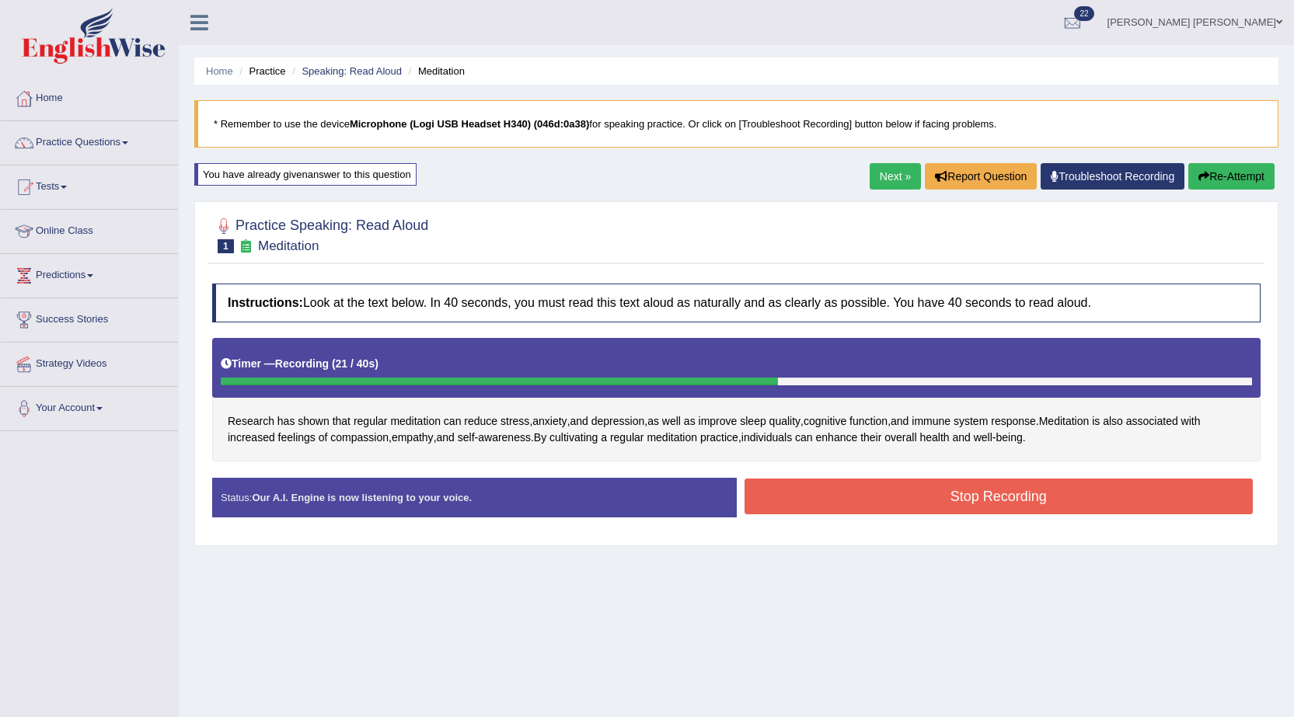
click at [884, 494] on button "Stop Recording" at bounding box center [998, 497] width 509 height 36
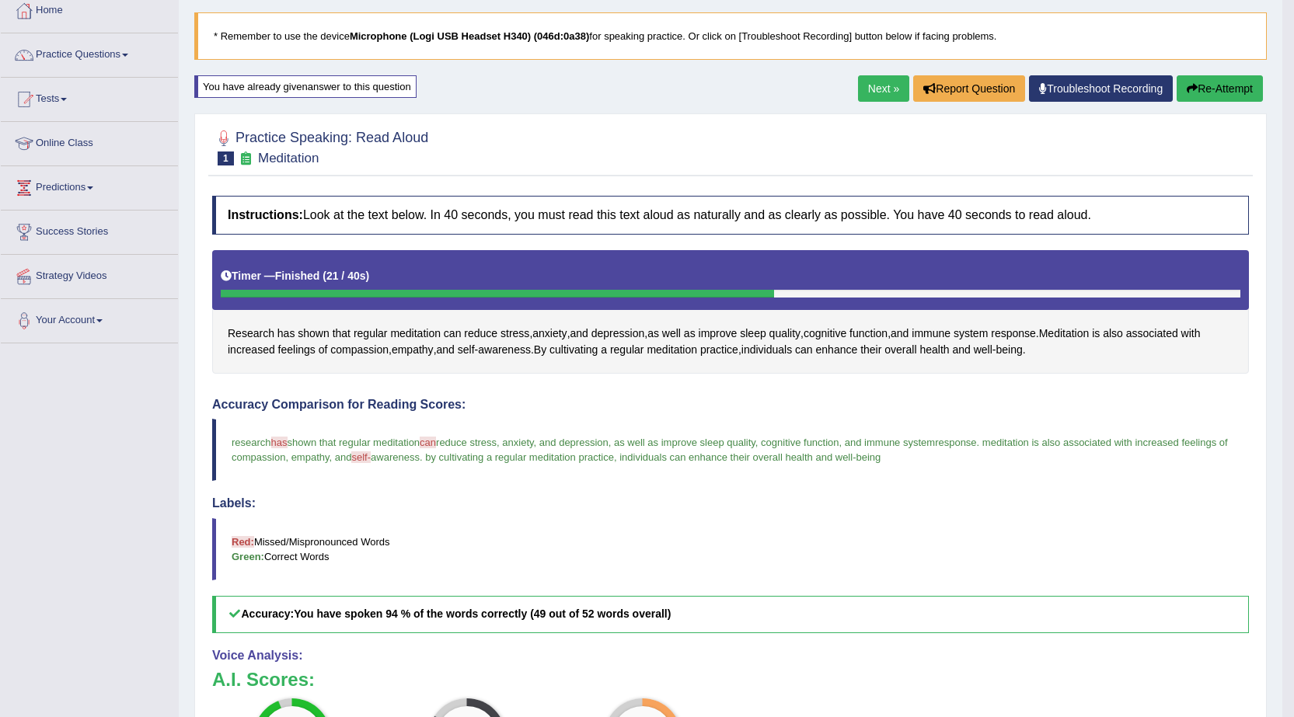
scroll to position [78, 0]
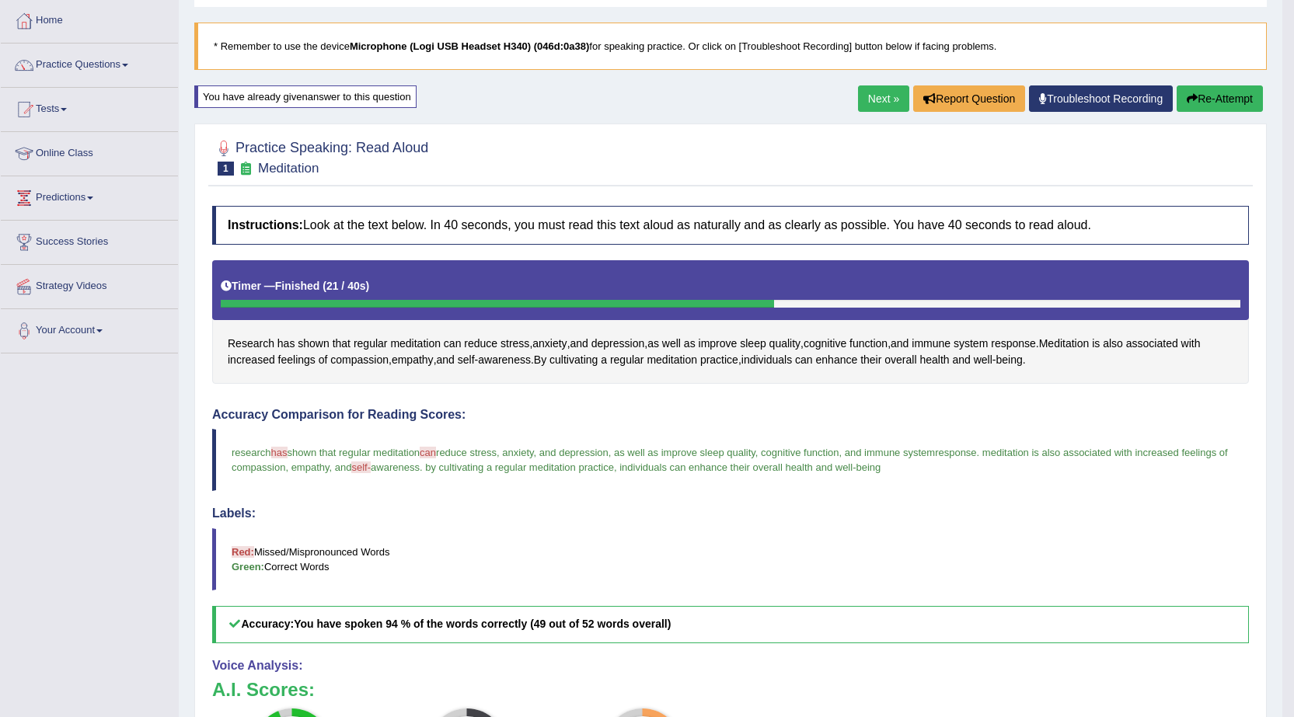
click at [1207, 99] on button "Re-Attempt" at bounding box center [1219, 98] width 86 height 26
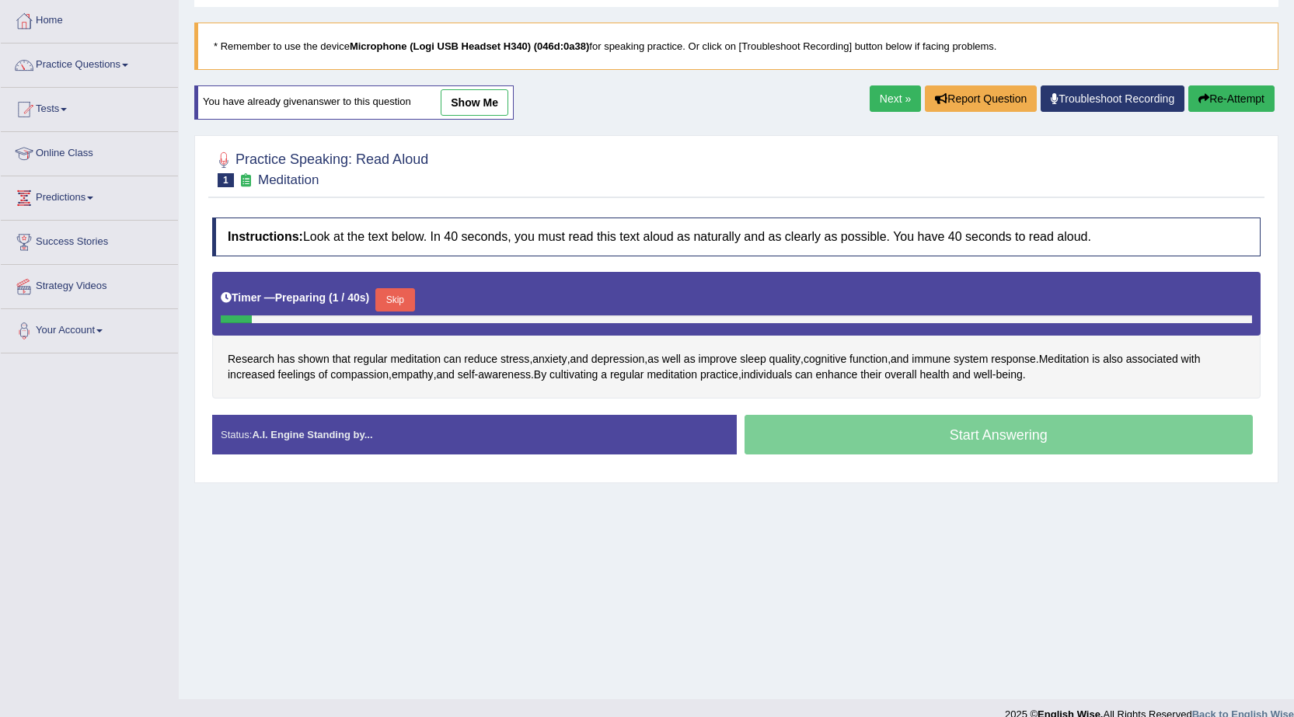
click at [408, 305] on button "Skip" at bounding box center [394, 299] width 39 height 23
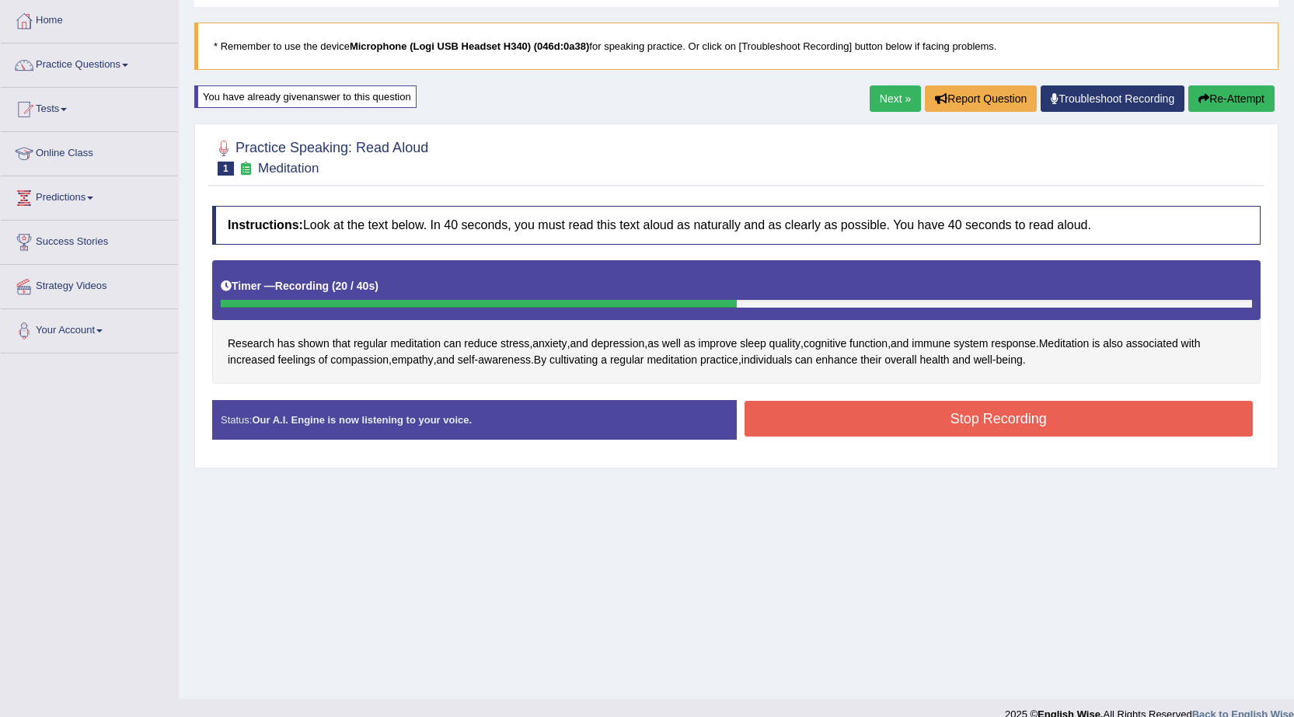
click at [826, 421] on button "Stop Recording" at bounding box center [998, 419] width 509 height 36
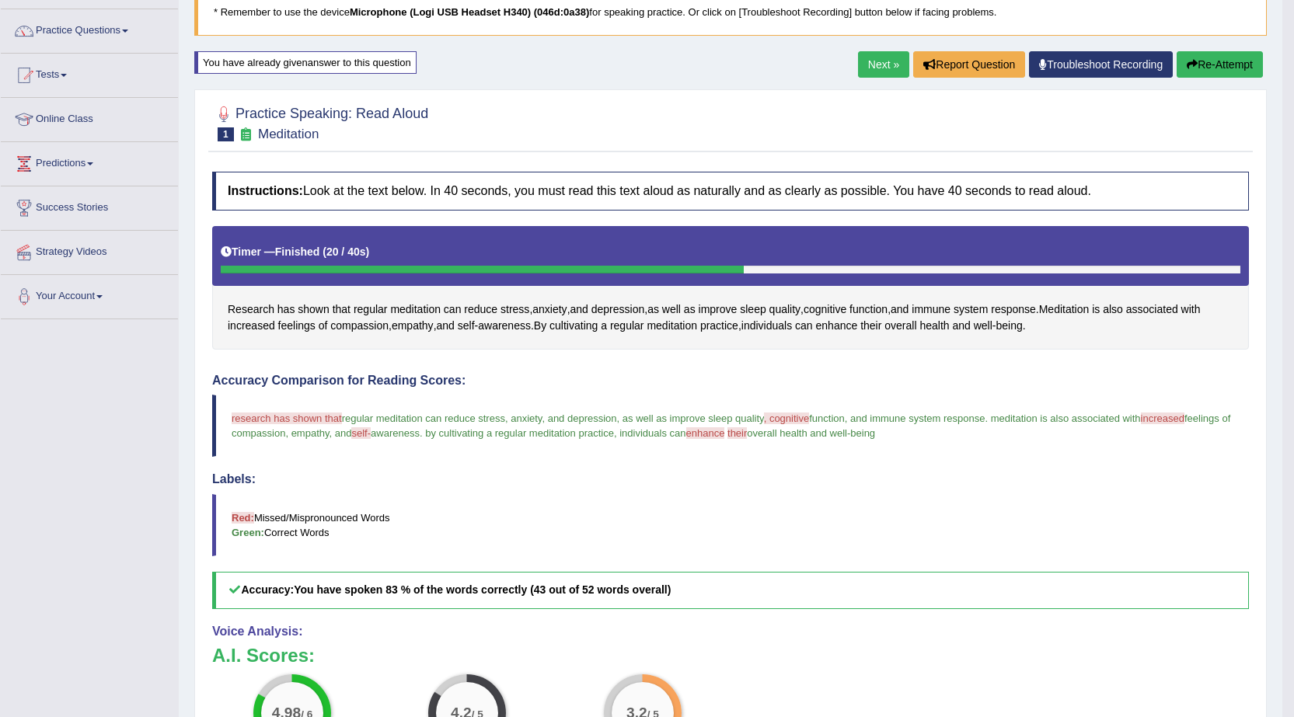
scroll to position [42, 0]
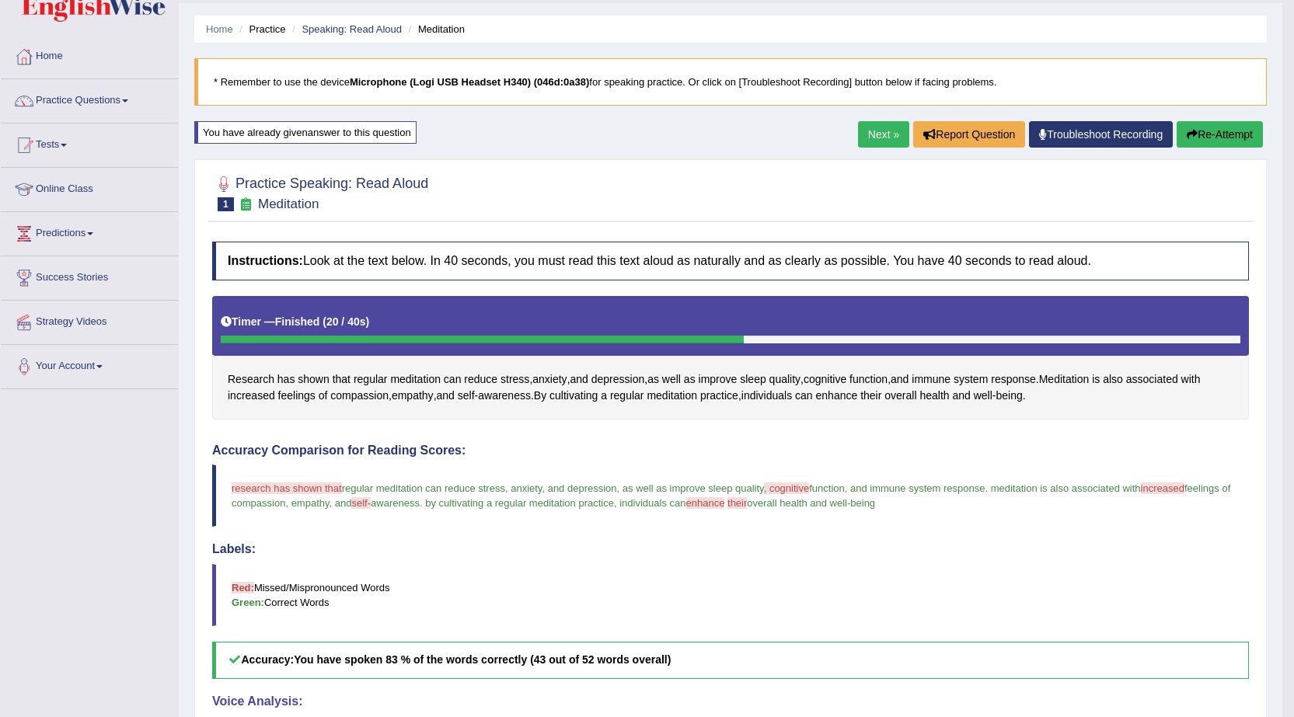
click at [1188, 135] on icon "button" at bounding box center [1191, 134] width 11 height 11
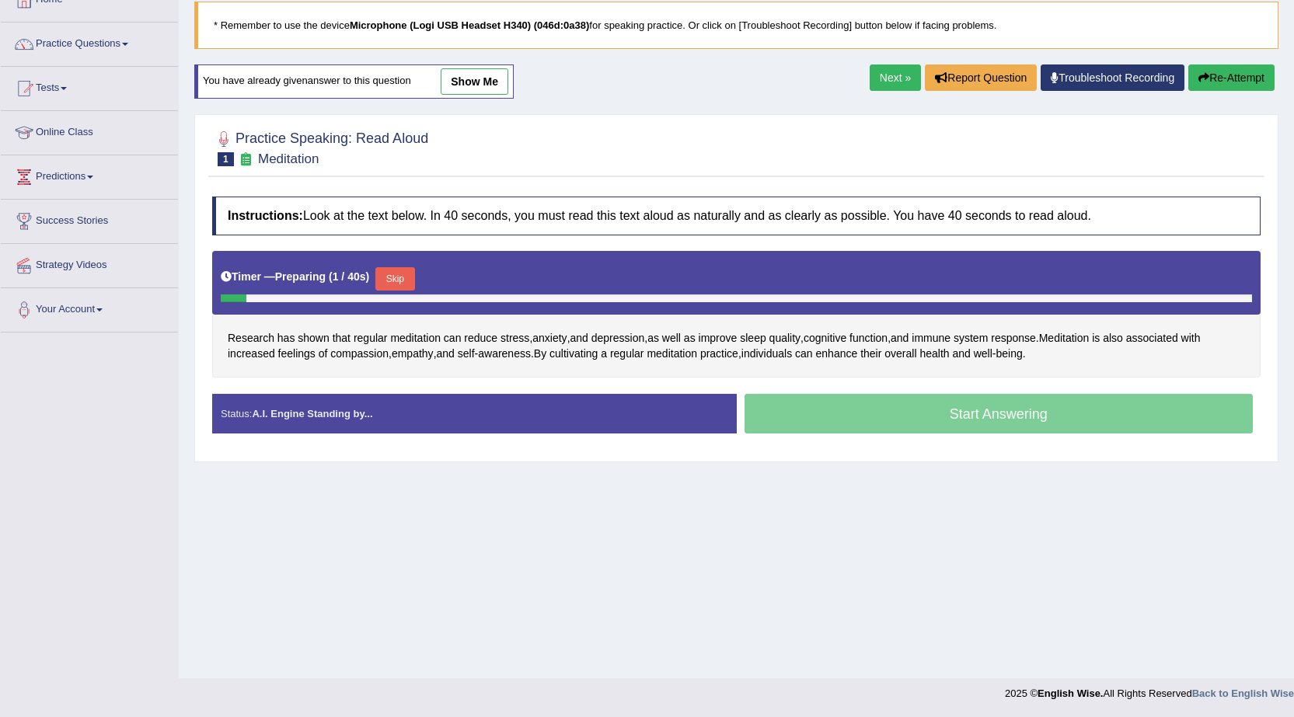
click at [403, 278] on button "Skip" at bounding box center [394, 278] width 39 height 23
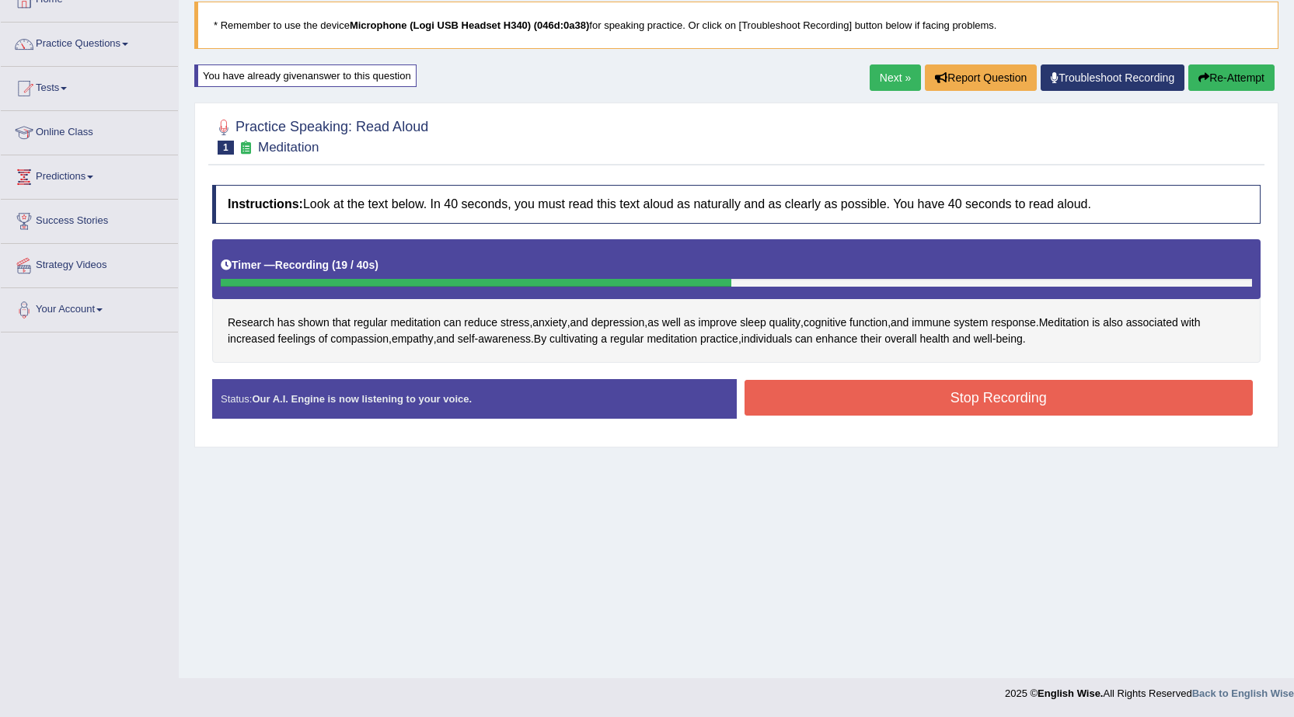
click at [816, 401] on button "Stop Recording" at bounding box center [998, 398] width 509 height 36
click at [816, 401] on div "Status: Our A.I. Engine is now listening to your voice. Start Answering Stop Re…" at bounding box center [736, 406] width 1048 height 55
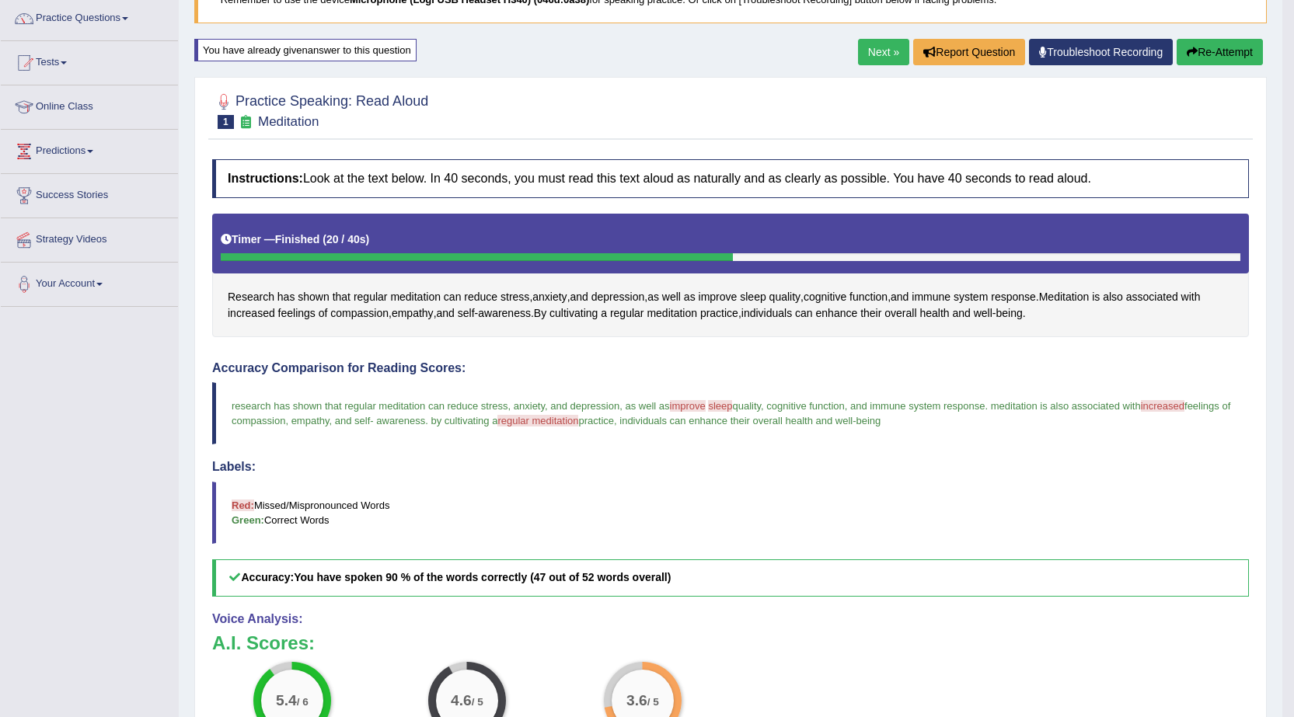
scroll to position [99, 0]
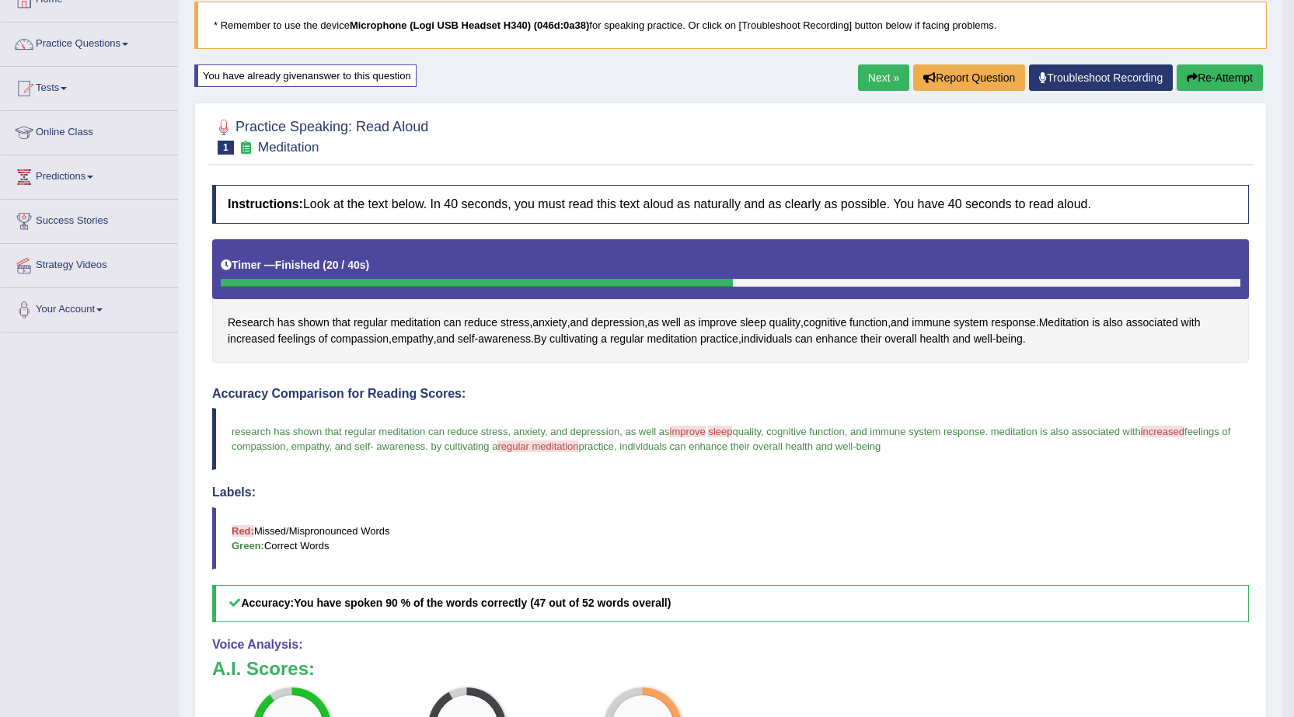
click at [858, 78] on link "Next »" at bounding box center [883, 77] width 51 height 26
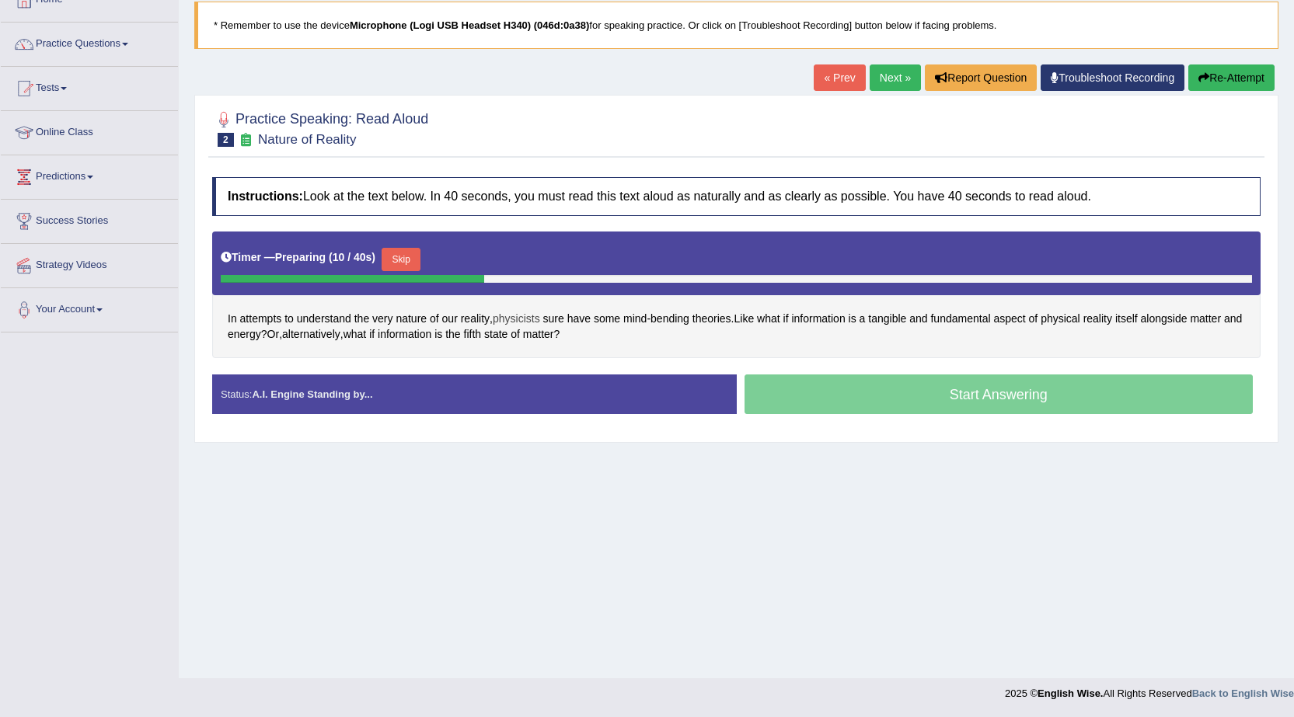
click at [502, 318] on span "physicists" at bounding box center [516, 319] width 47 height 16
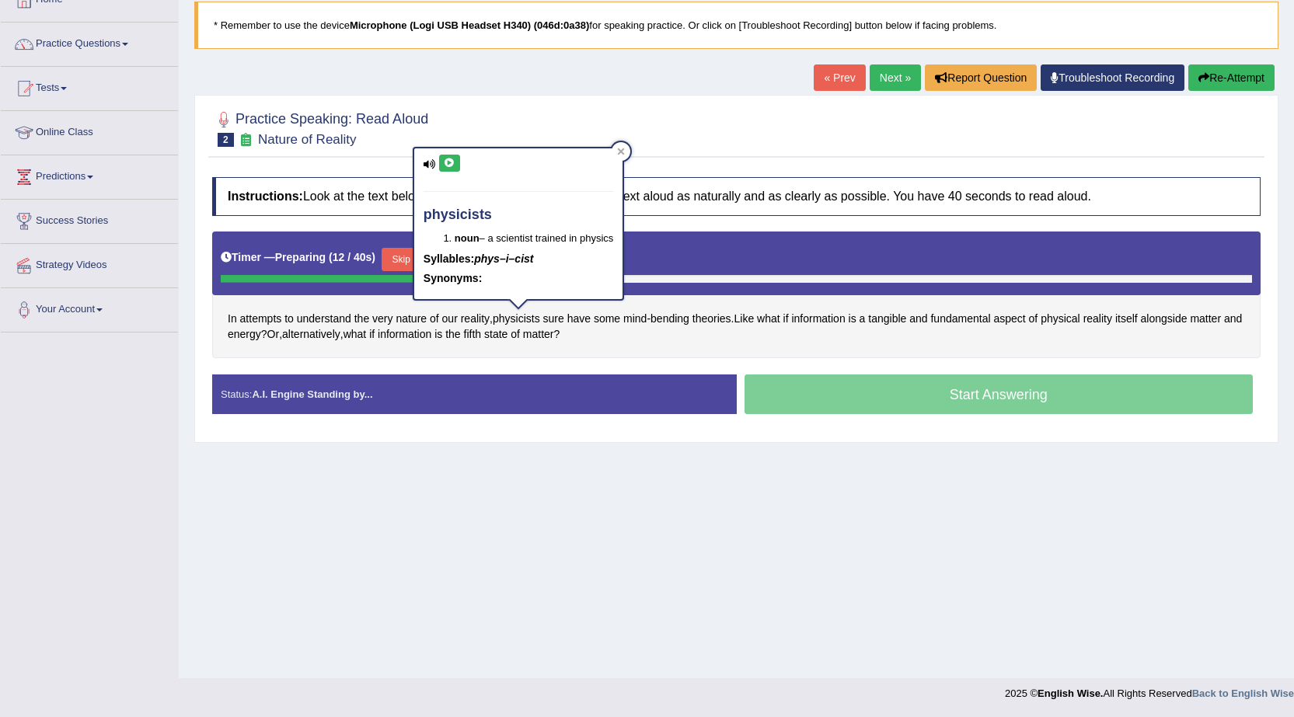
click at [451, 158] on icon at bounding box center [450, 162] width 12 height 9
click at [570, 357] on div "In attempts to understand the very nature of our reality , physicists sure have…" at bounding box center [736, 295] width 1048 height 127
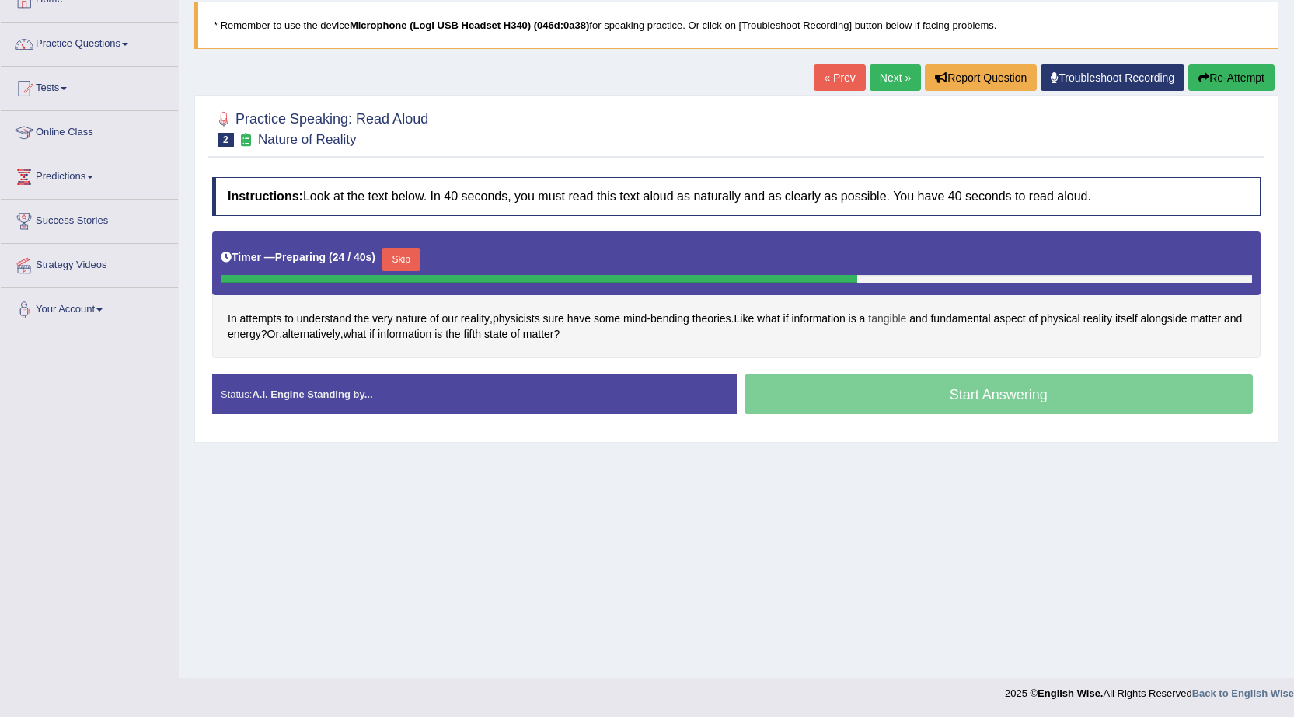
click at [896, 320] on span "tangible" at bounding box center [887, 319] width 38 height 16
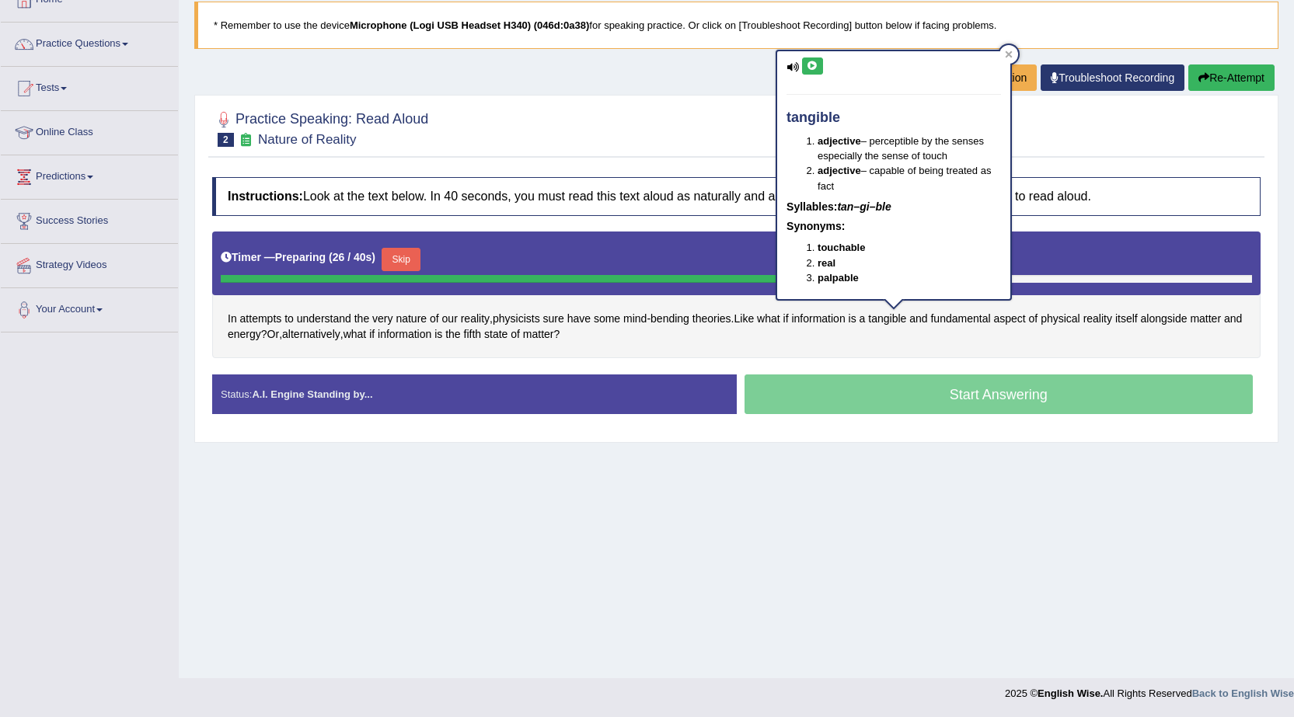
click at [815, 66] on icon at bounding box center [812, 65] width 12 height 9
click at [921, 336] on div "In attempts to understand the very nature of our reality , physicists sure have…" at bounding box center [736, 295] width 1048 height 127
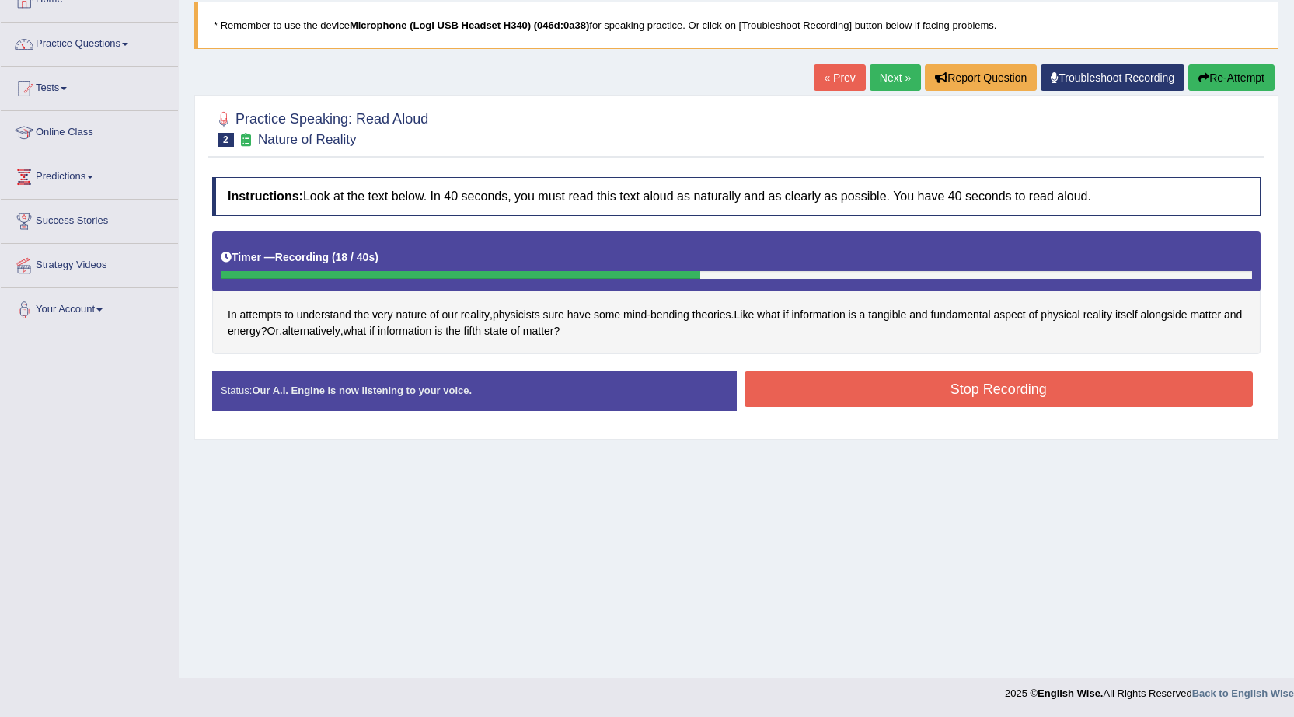
click at [789, 378] on button "Stop Recording" at bounding box center [998, 389] width 509 height 36
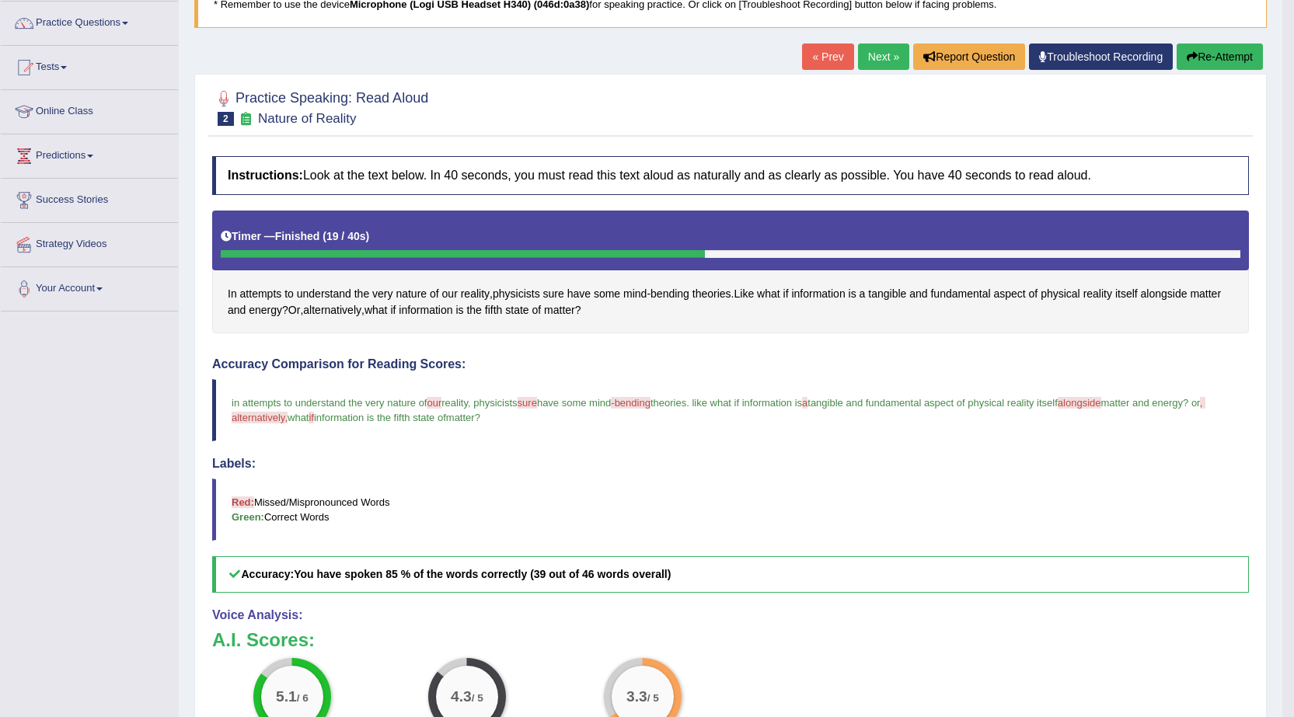
scroll to position [112, 0]
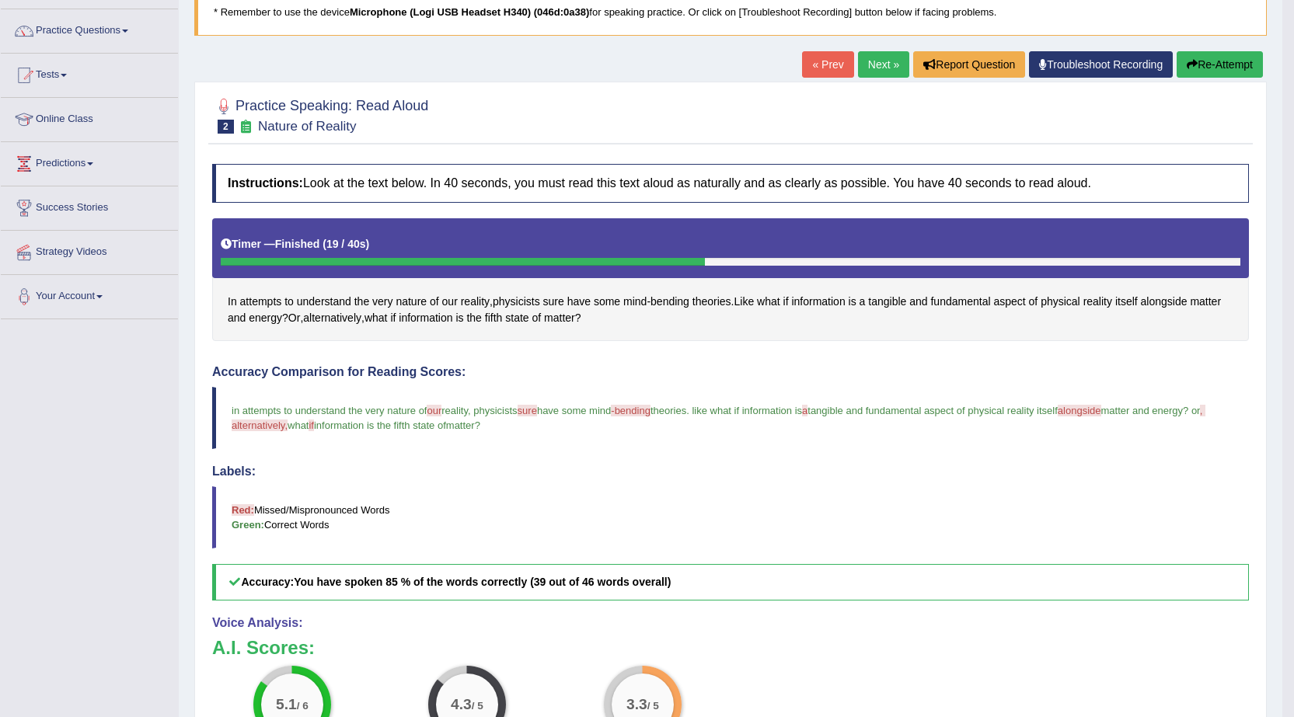
click at [1186, 61] on icon "button" at bounding box center [1191, 64] width 11 height 11
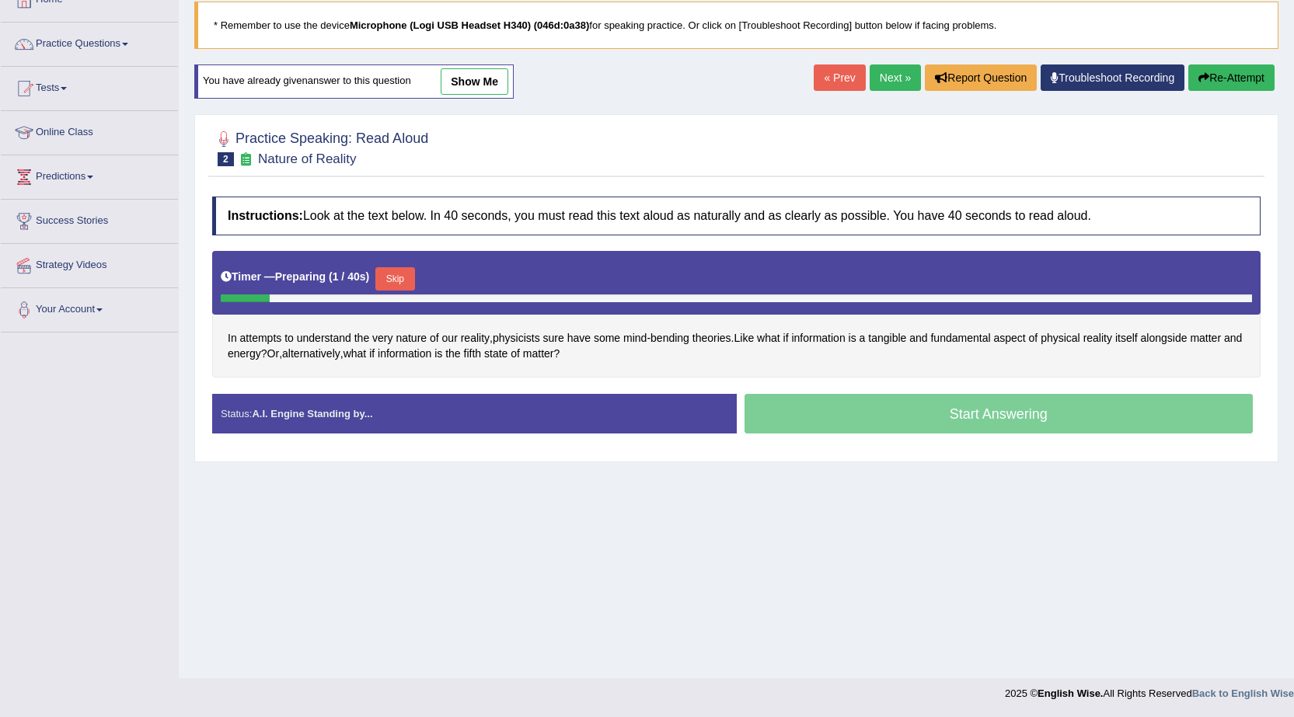
click at [408, 279] on button "Skip" at bounding box center [394, 278] width 39 height 23
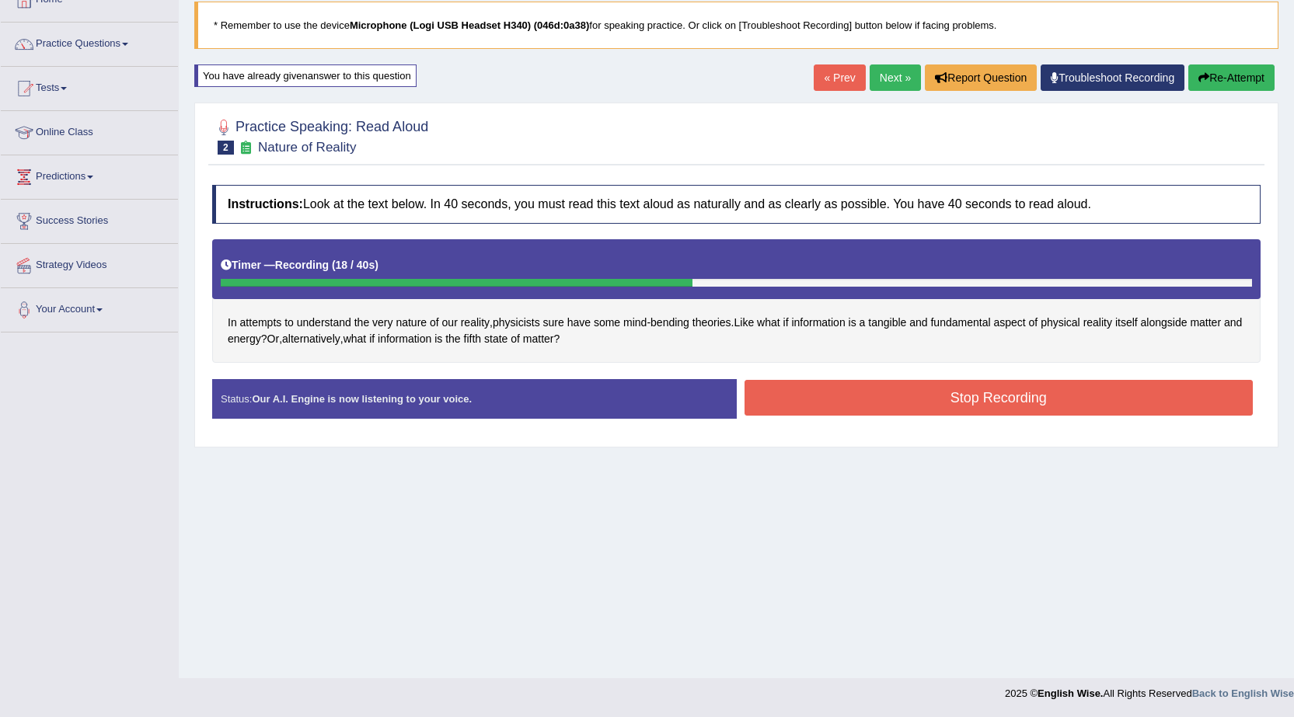
click at [765, 387] on button "Stop Recording" at bounding box center [998, 398] width 509 height 36
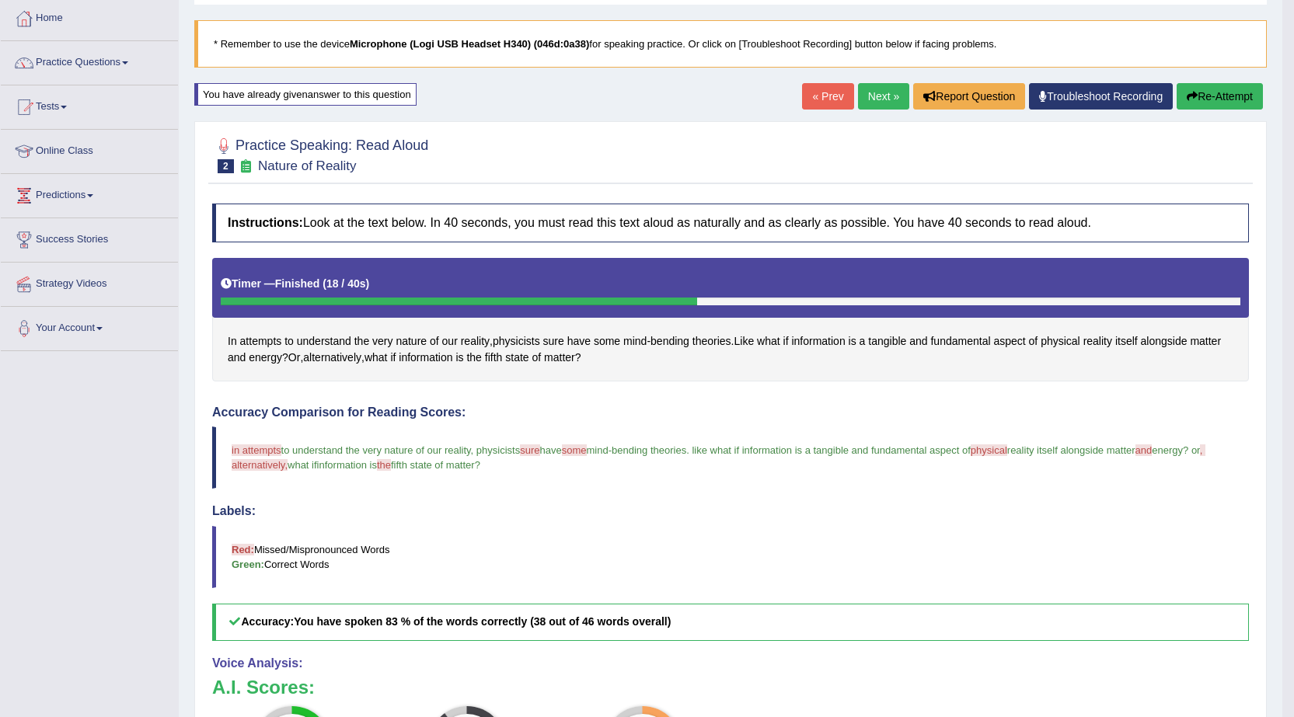
scroll to position [21, 0]
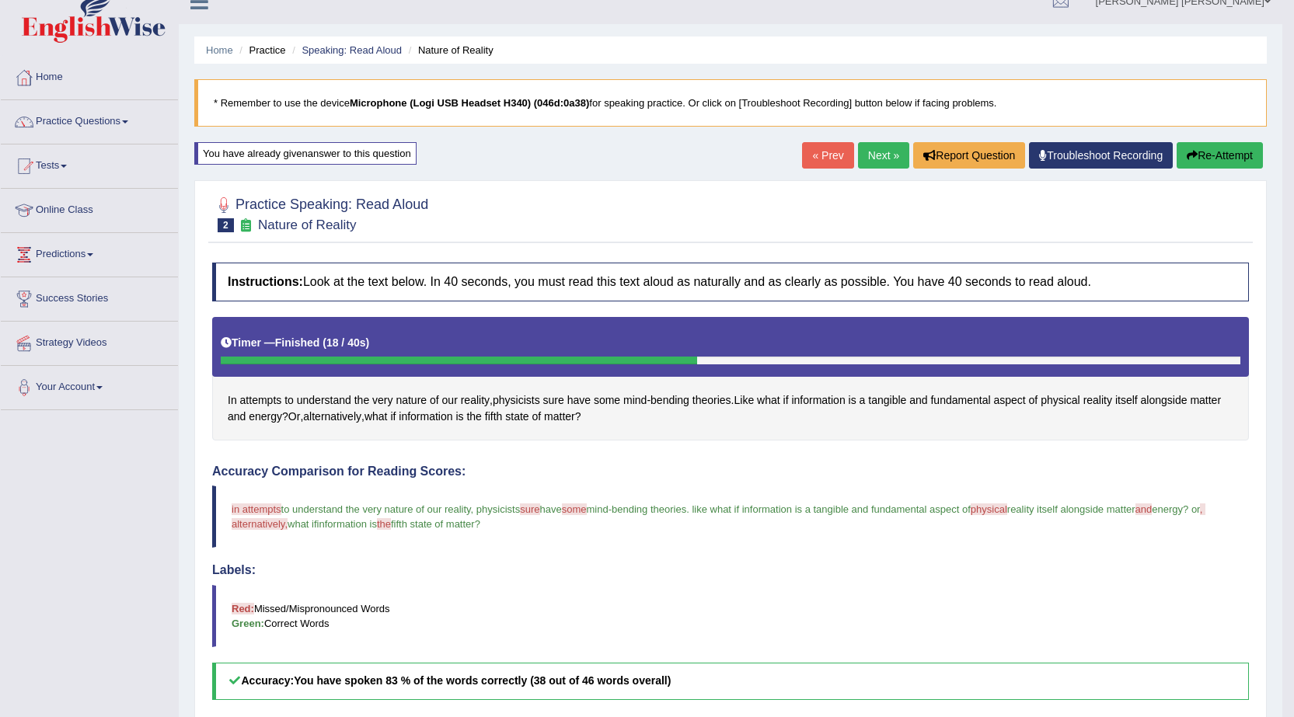
click at [1189, 159] on icon "button" at bounding box center [1191, 155] width 11 height 11
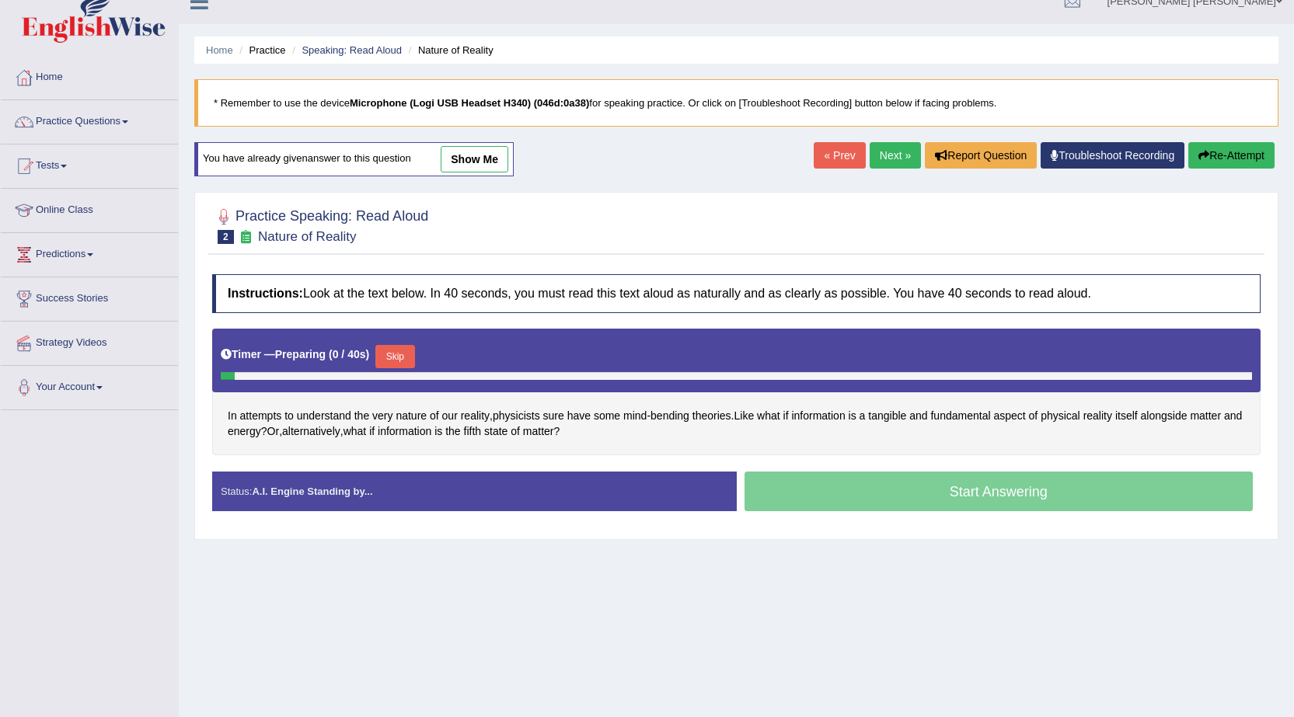
click at [394, 357] on button "Skip" at bounding box center [394, 356] width 39 height 23
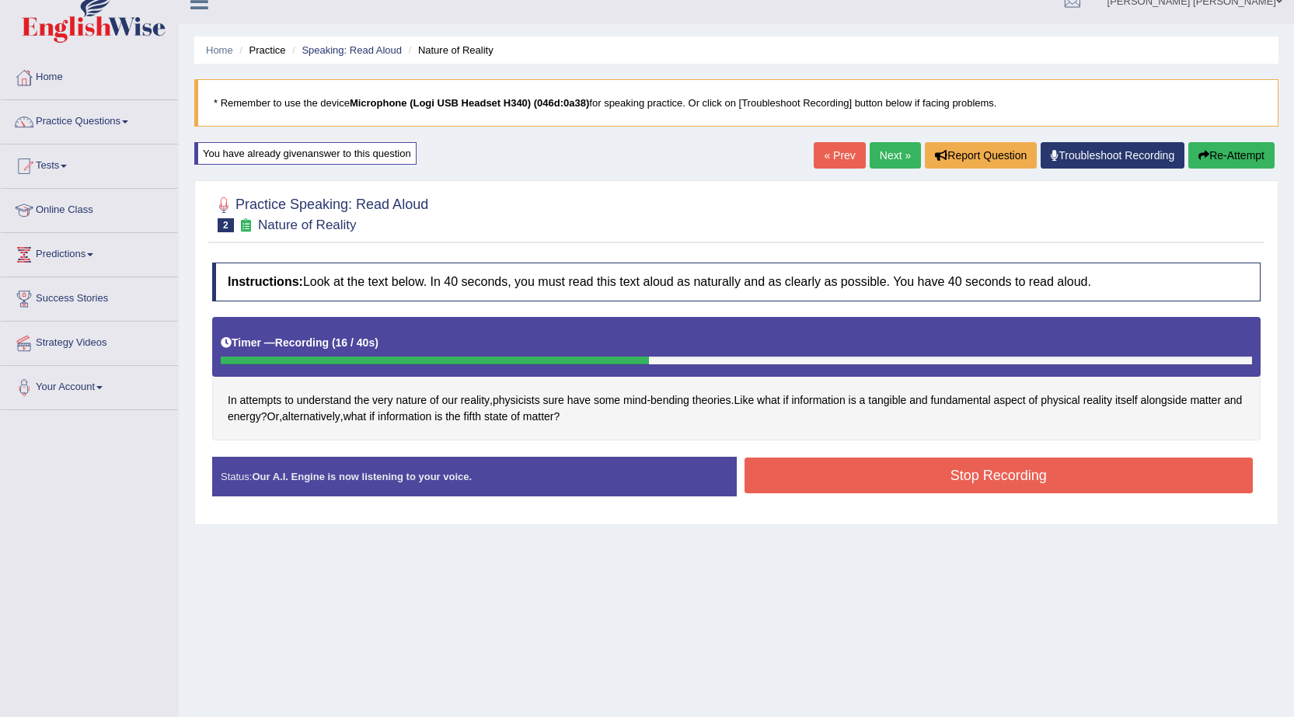
click at [745, 470] on button "Stop Recording" at bounding box center [998, 476] width 509 height 36
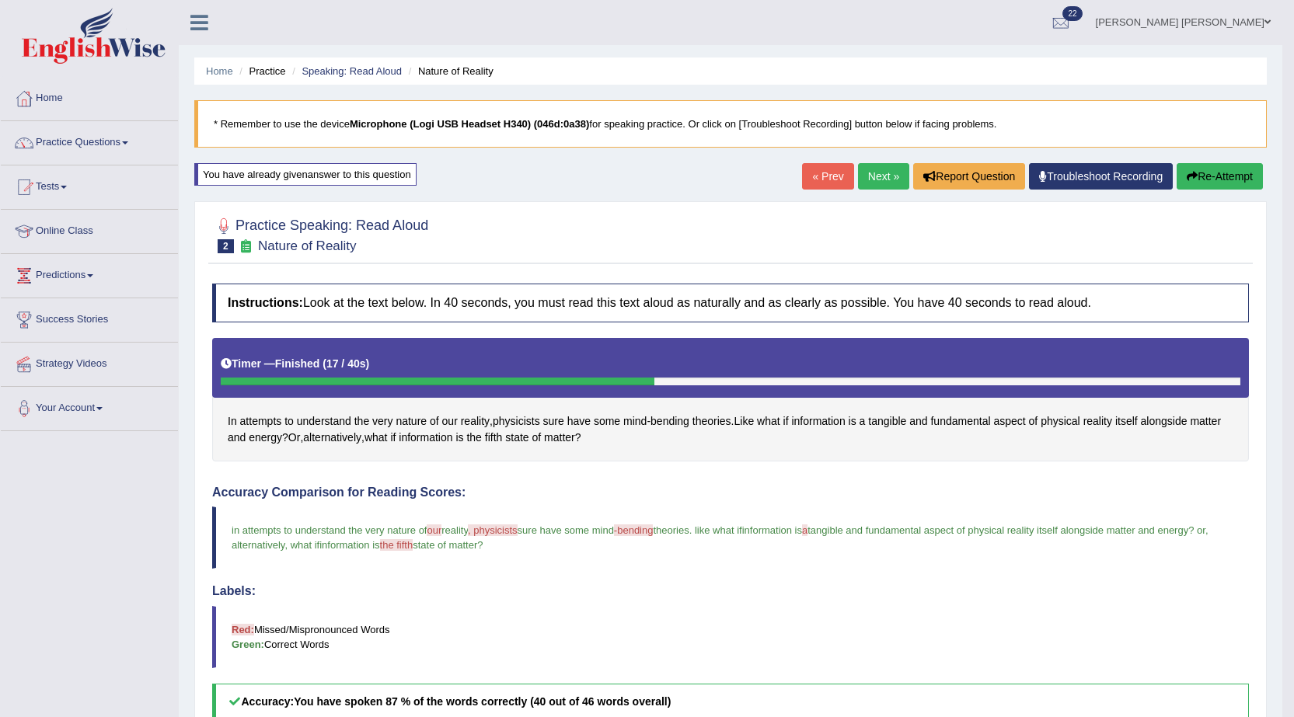
click at [876, 184] on link "Next »" at bounding box center [883, 176] width 51 height 26
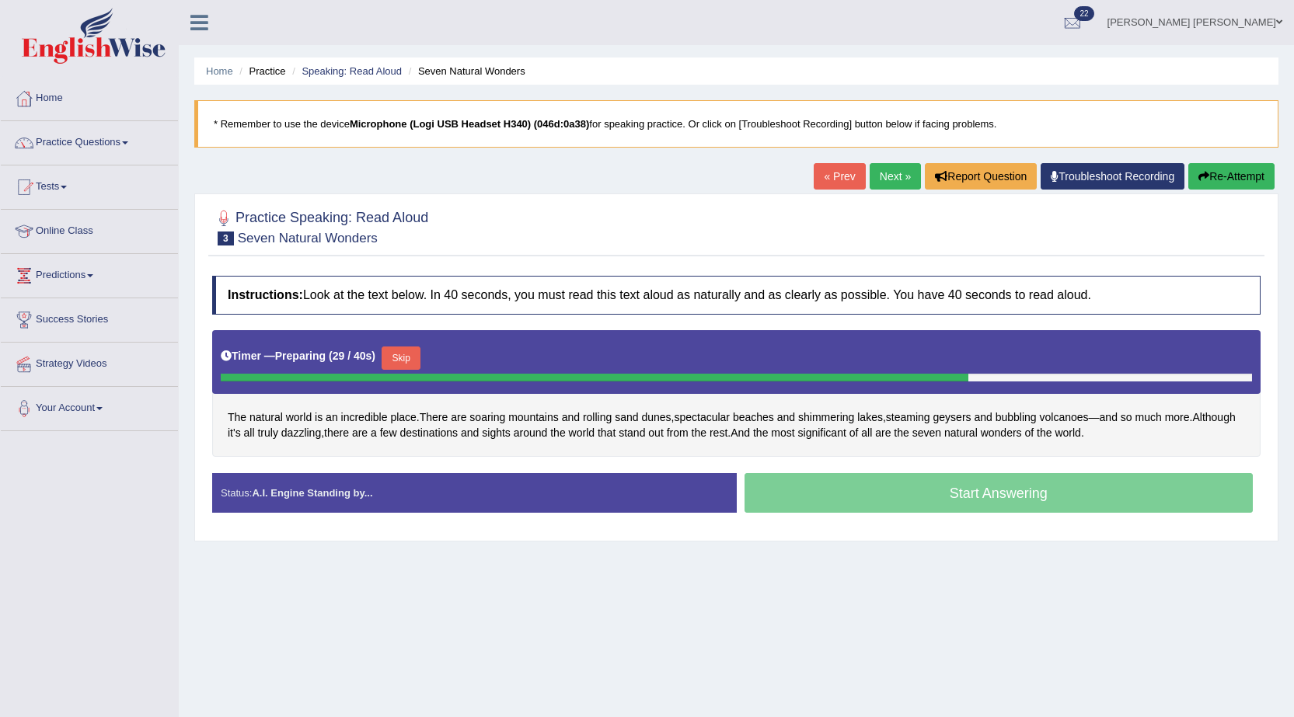
click at [399, 365] on button "Skip" at bounding box center [400, 358] width 39 height 23
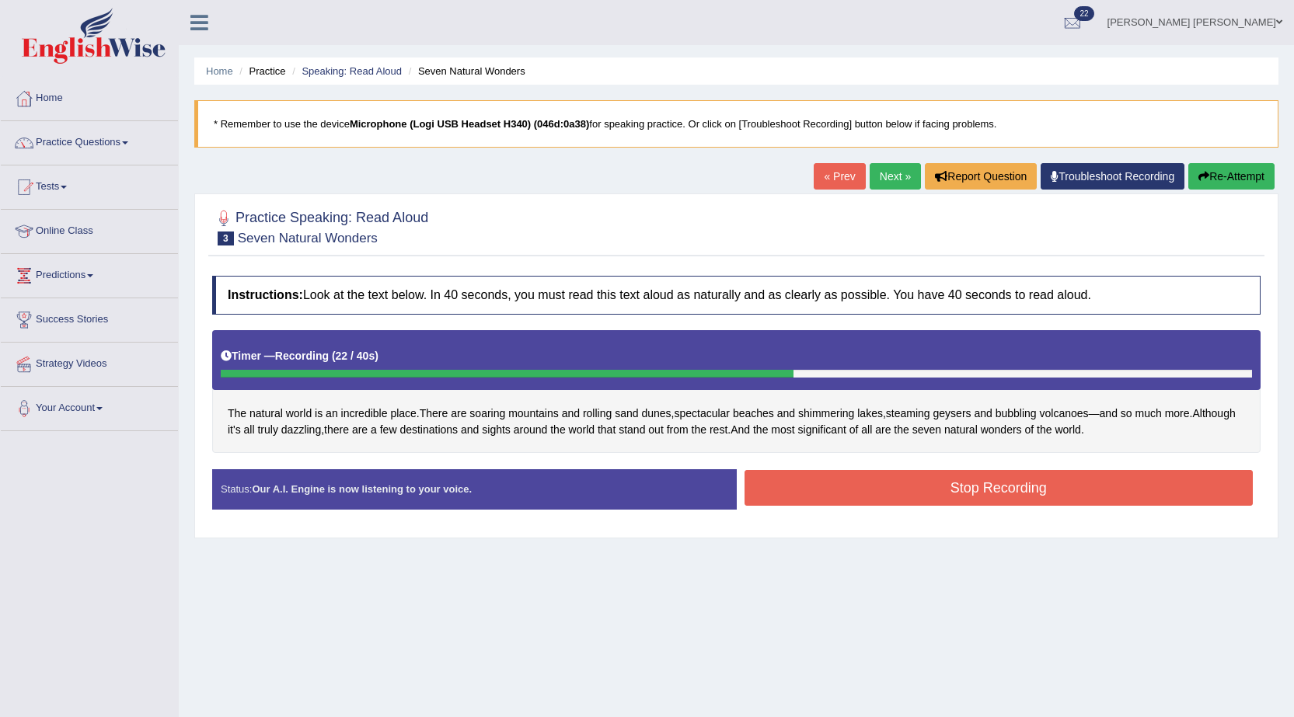
click at [885, 494] on button "Stop Recording" at bounding box center [998, 488] width 509 height 36
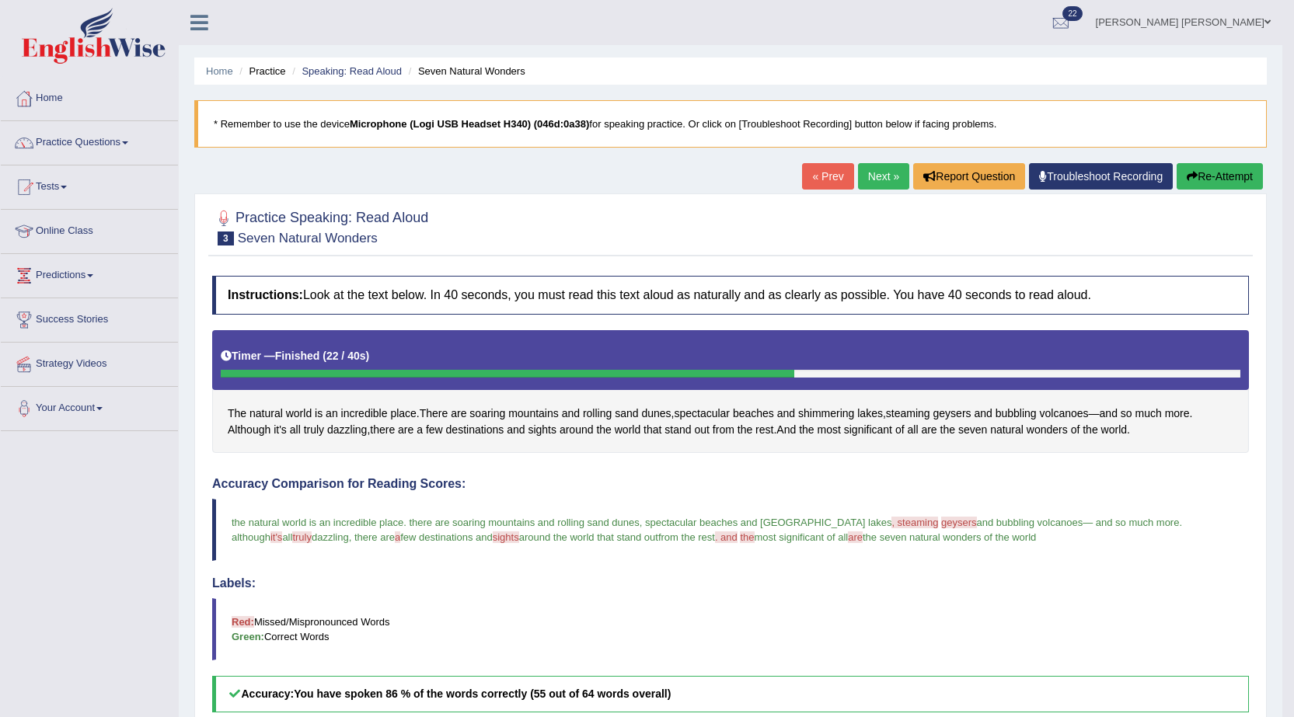
click at [876, 178] on link "Next »" at bounding box center [883, 176] width 51 height 26
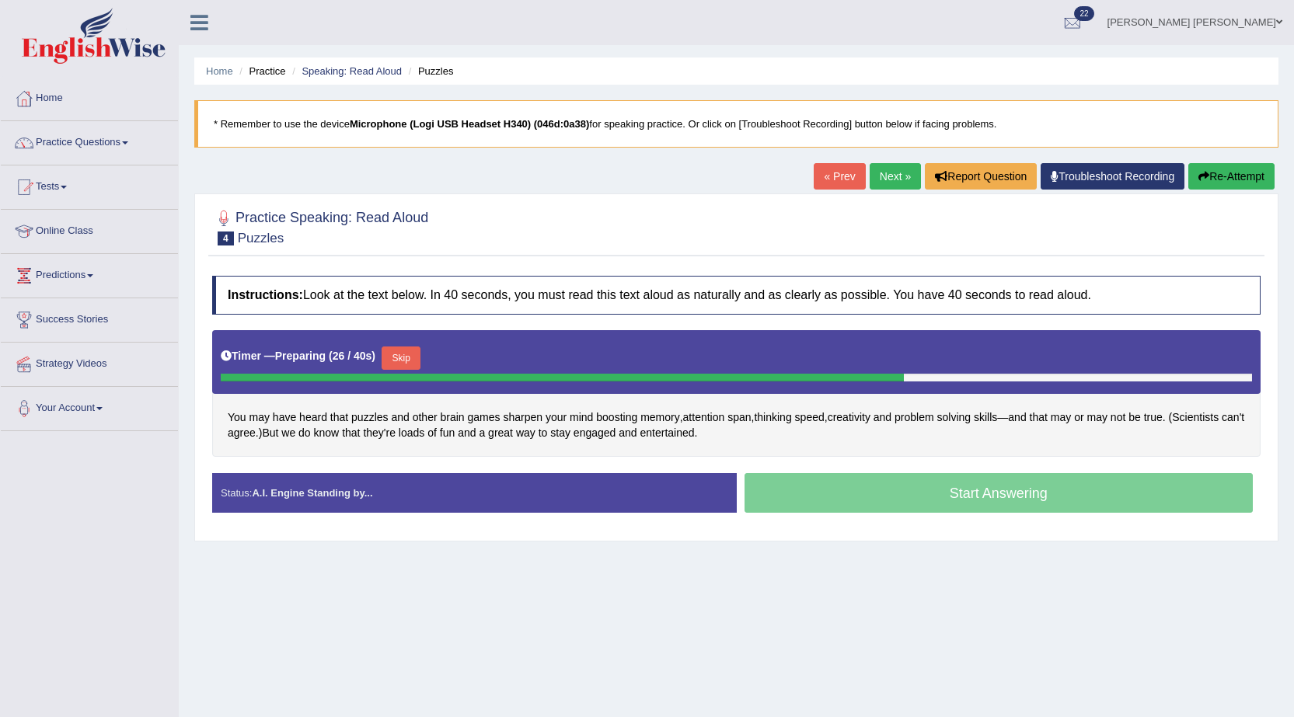
click at [400, 359] on button "Skip" at bounding box center [400, 358] width 39 height 23
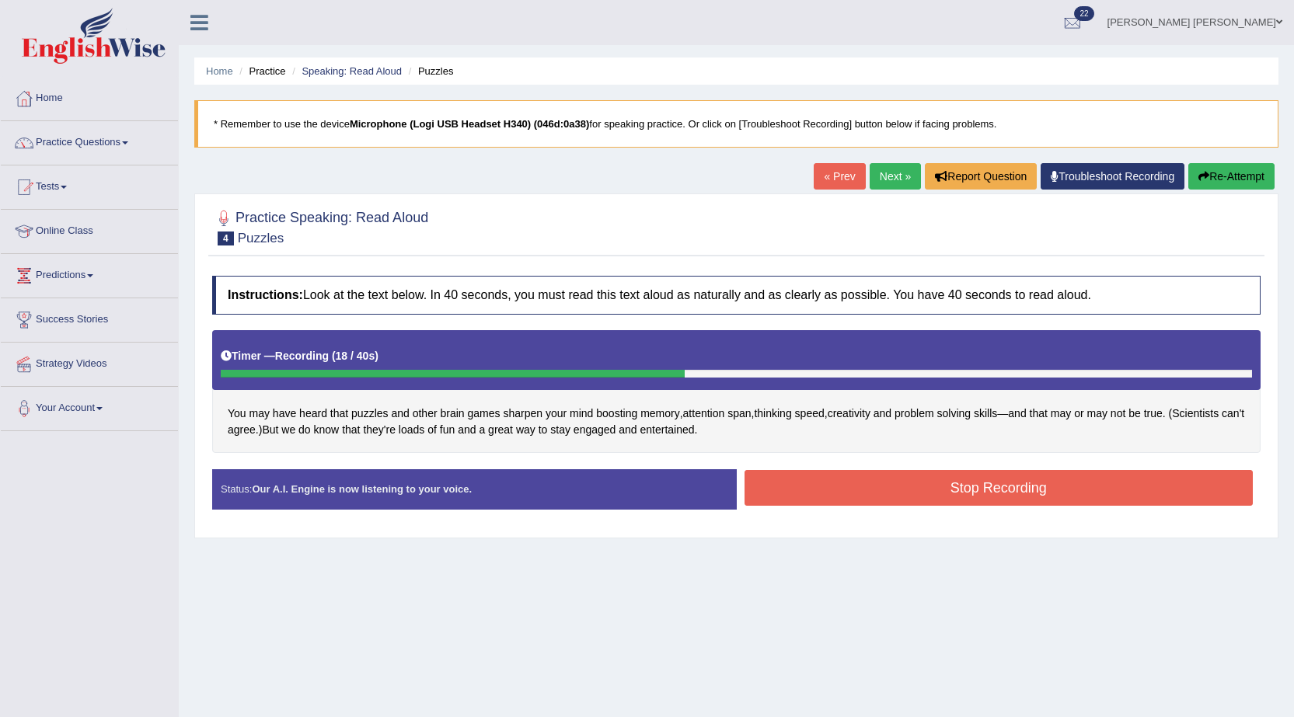
click at [778, 500] on button "Stop Recording" at bounding box center [998, 488] width 509 height 36
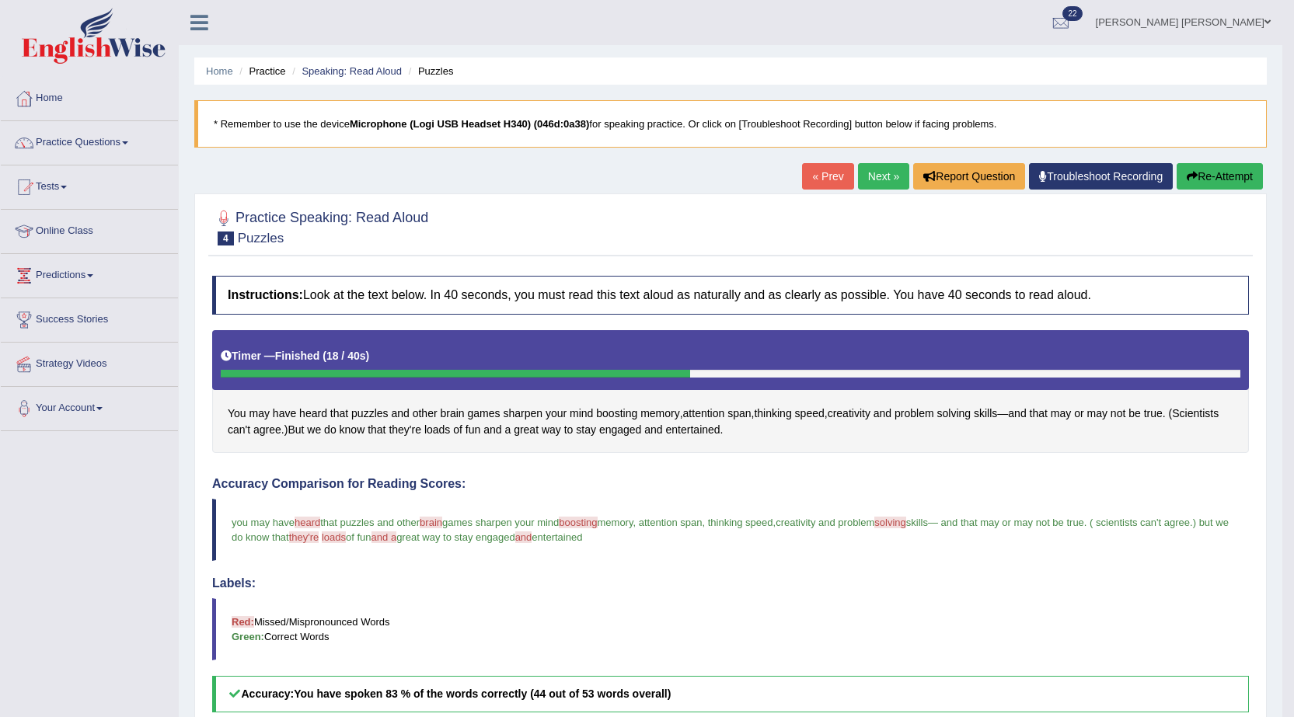
click at [884, 176] on link "Next »" at bounding box center [883, 176] width 51 height 26
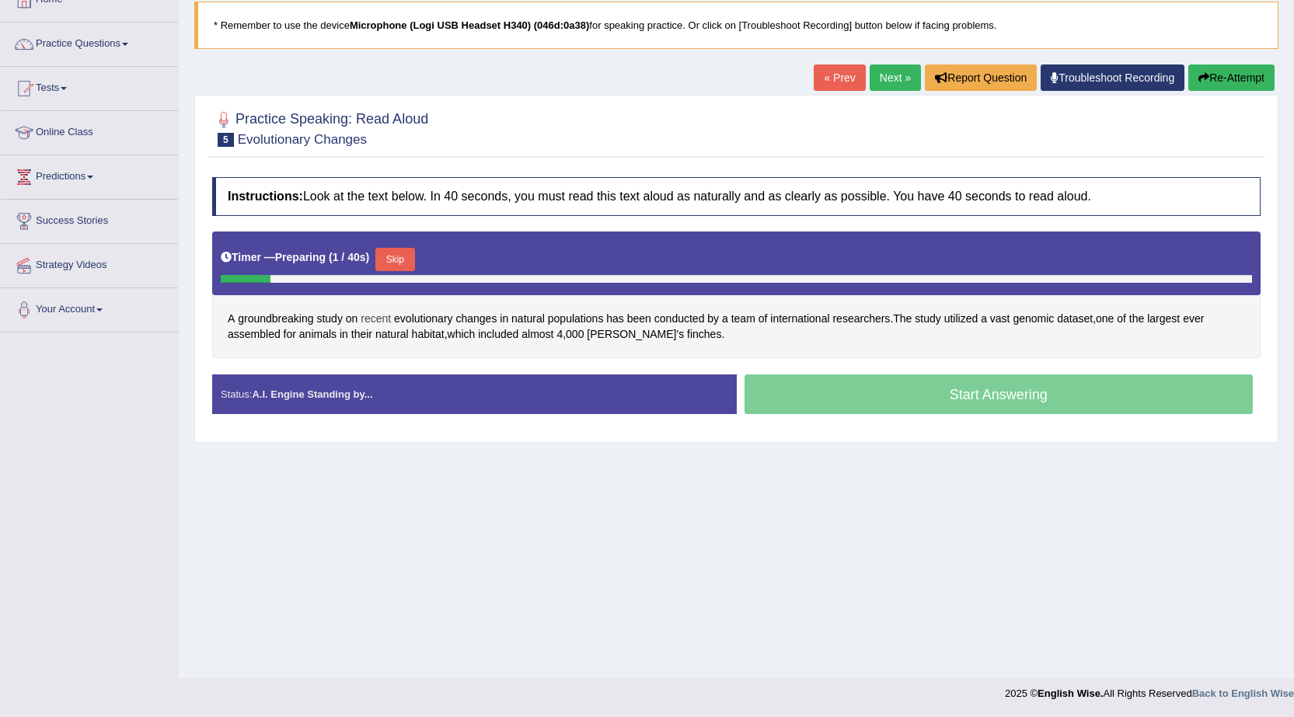
scroll to position [99, 0]
click at [1034, 319] on span "genomic" at bounding box center [1032, 319] width 41 height 16
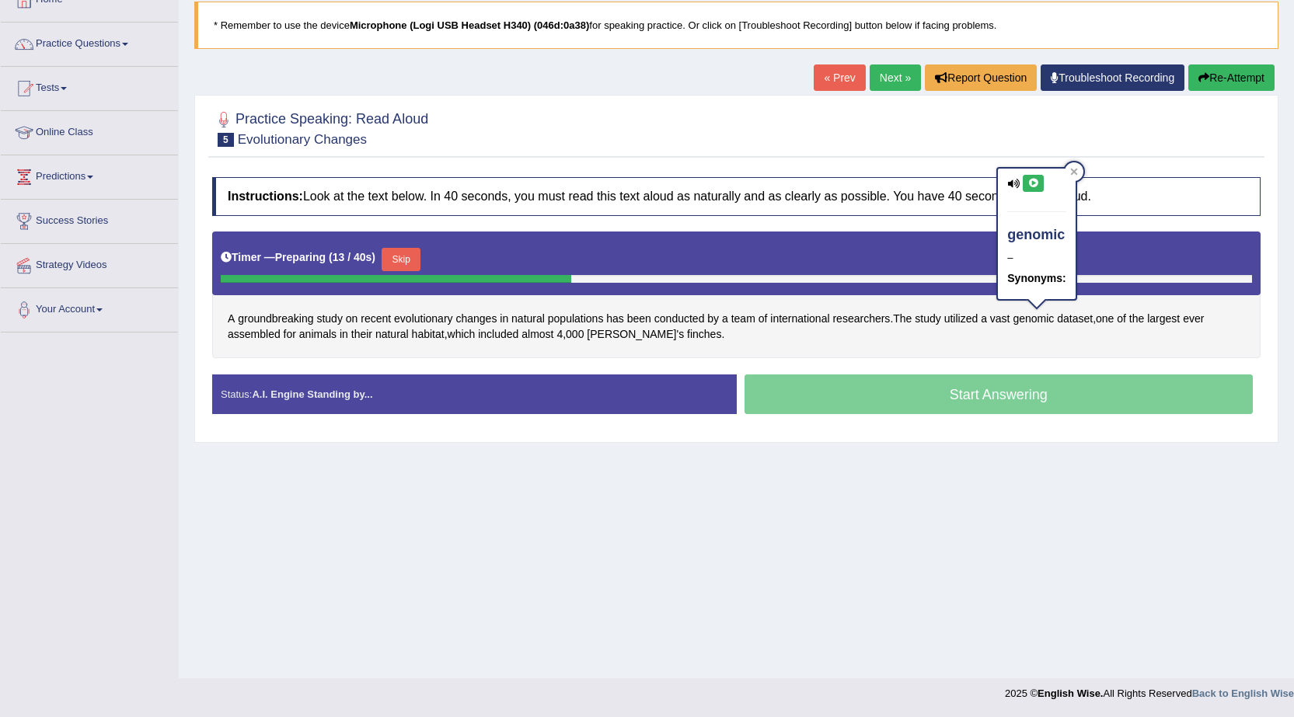
click at [1029, 186] on icon at bounding box center [1033, 183] width 12 height 9
click at [811, 346] on div "A groundbreaking study on recent evolutionary changes in natural populations ha…" at bounding box center [736, 295] width 1048 height 127
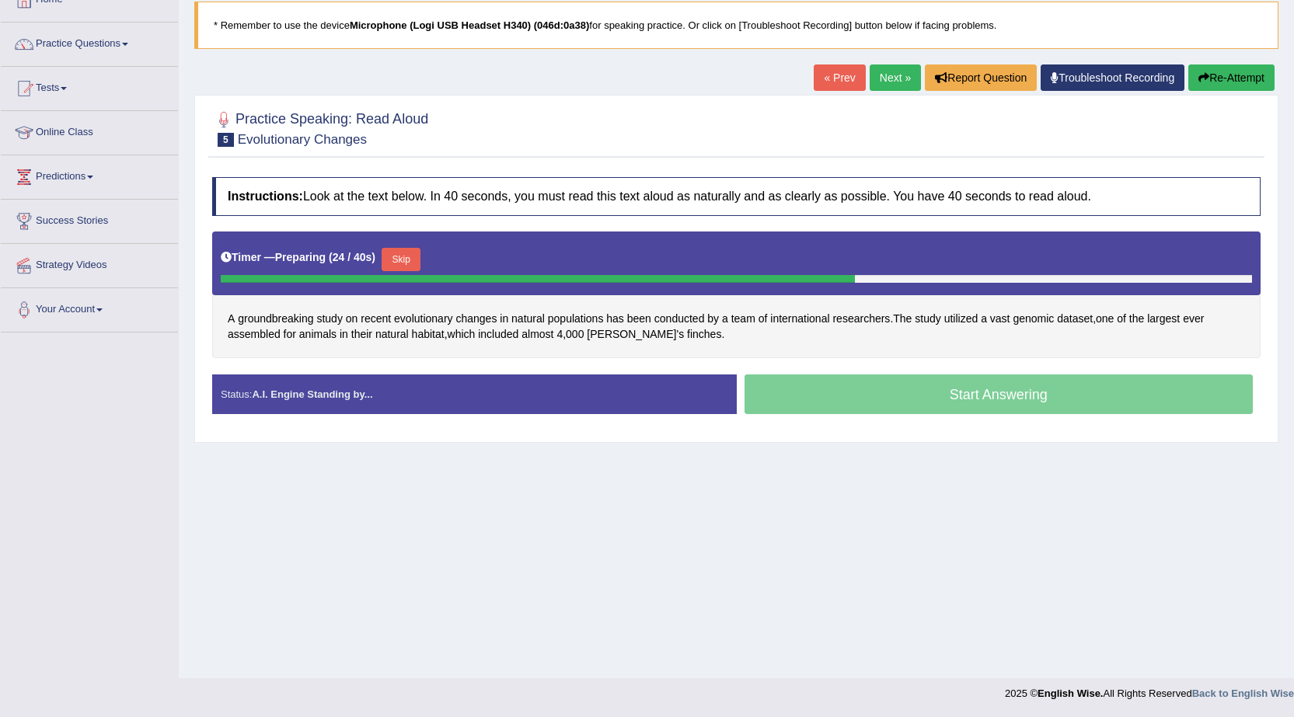
click at [406, 259] on button "Skip" at bounding box center [400, 259] width 39 height 23
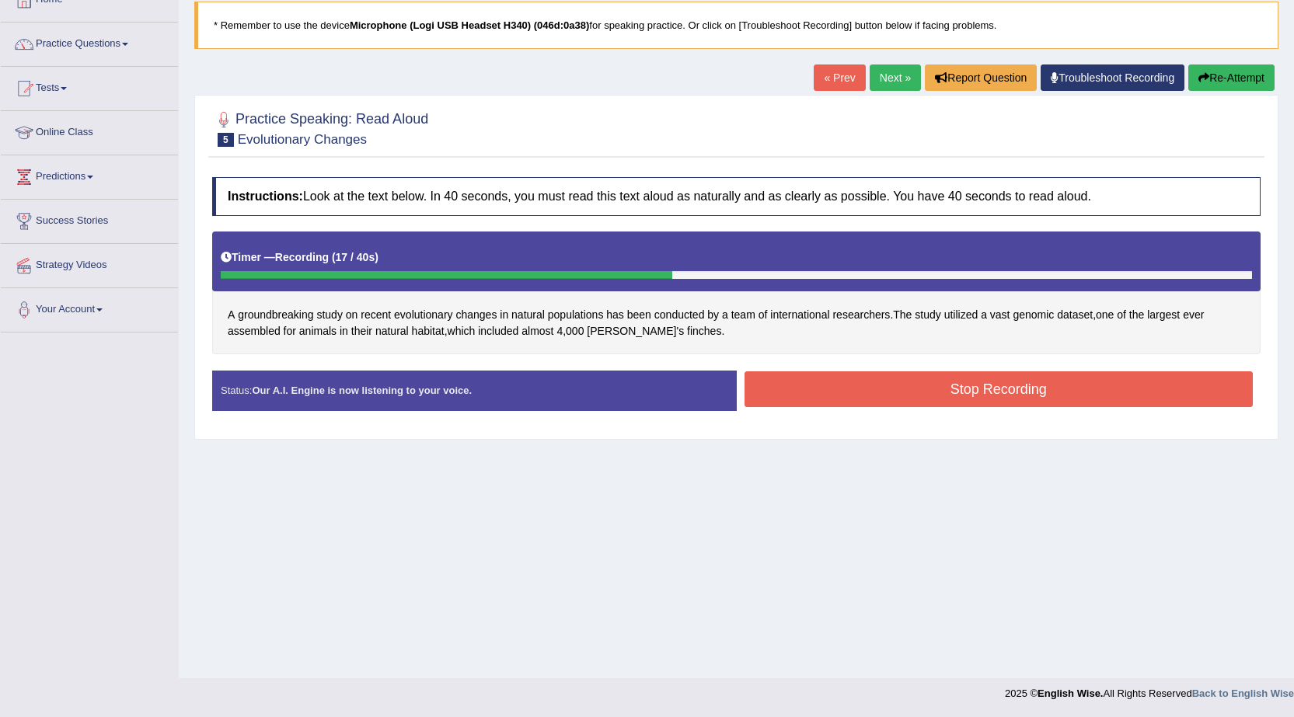
click at [764, 382] on button "Stop Recording" at bounding box center [998, 389] width 509 height 36
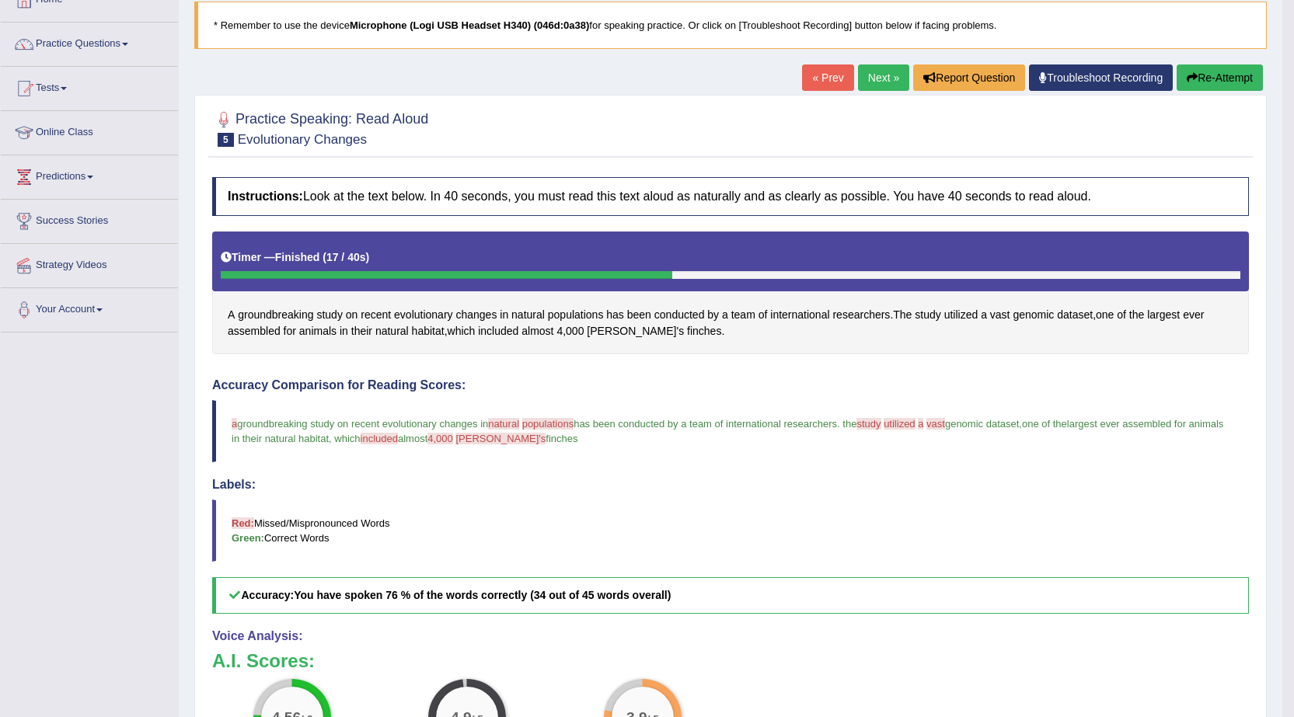
click at [1233, 78] on button "Re-Attempt" at bounding box center [1219, 77] width 86 height 26
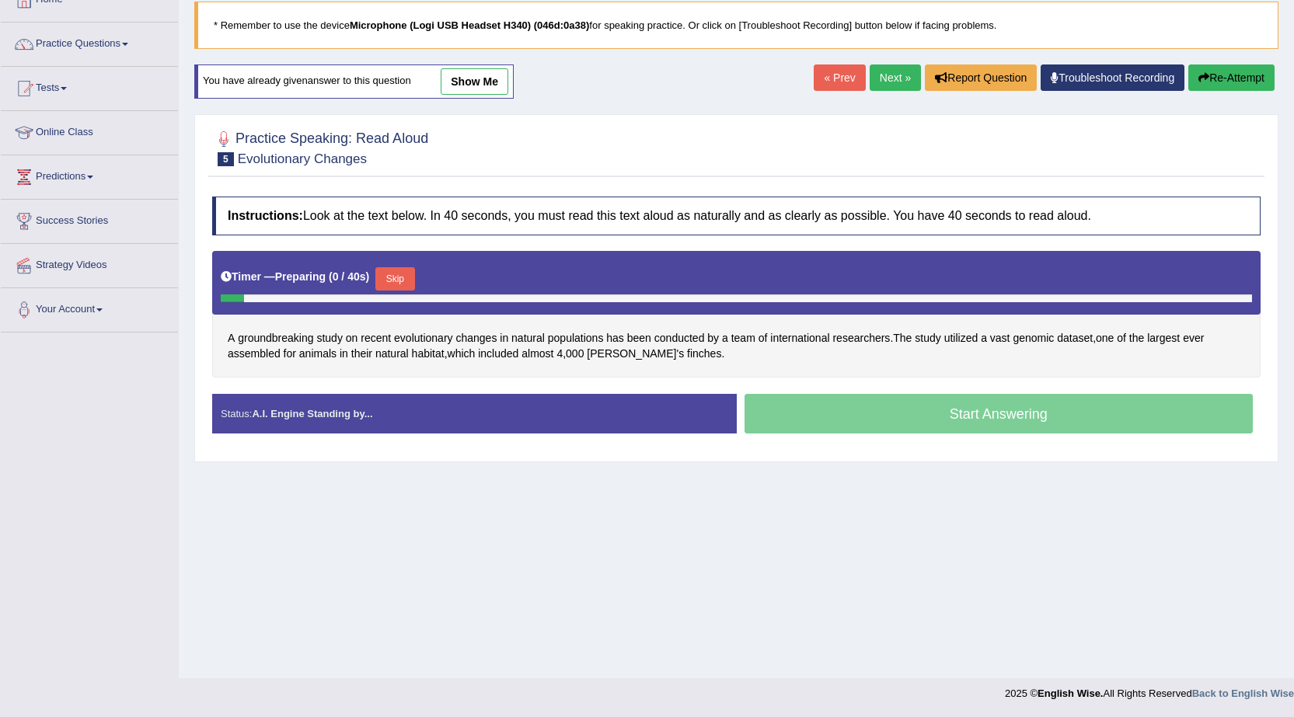
click at [395, 276] on button "Skip" at bounding box center [394, 278] width 39 height 23
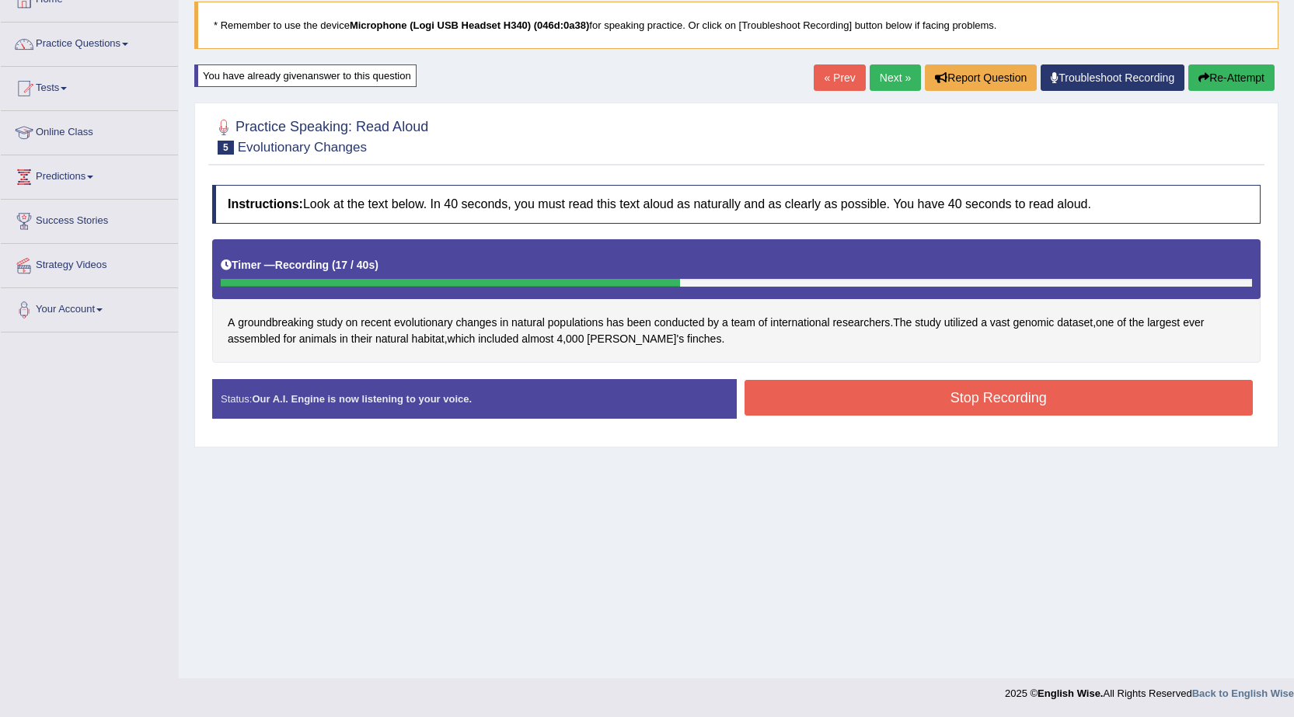
click at [808, 399] on button "Stop Recording" at bounding box center [998, 398] width 509 height 36
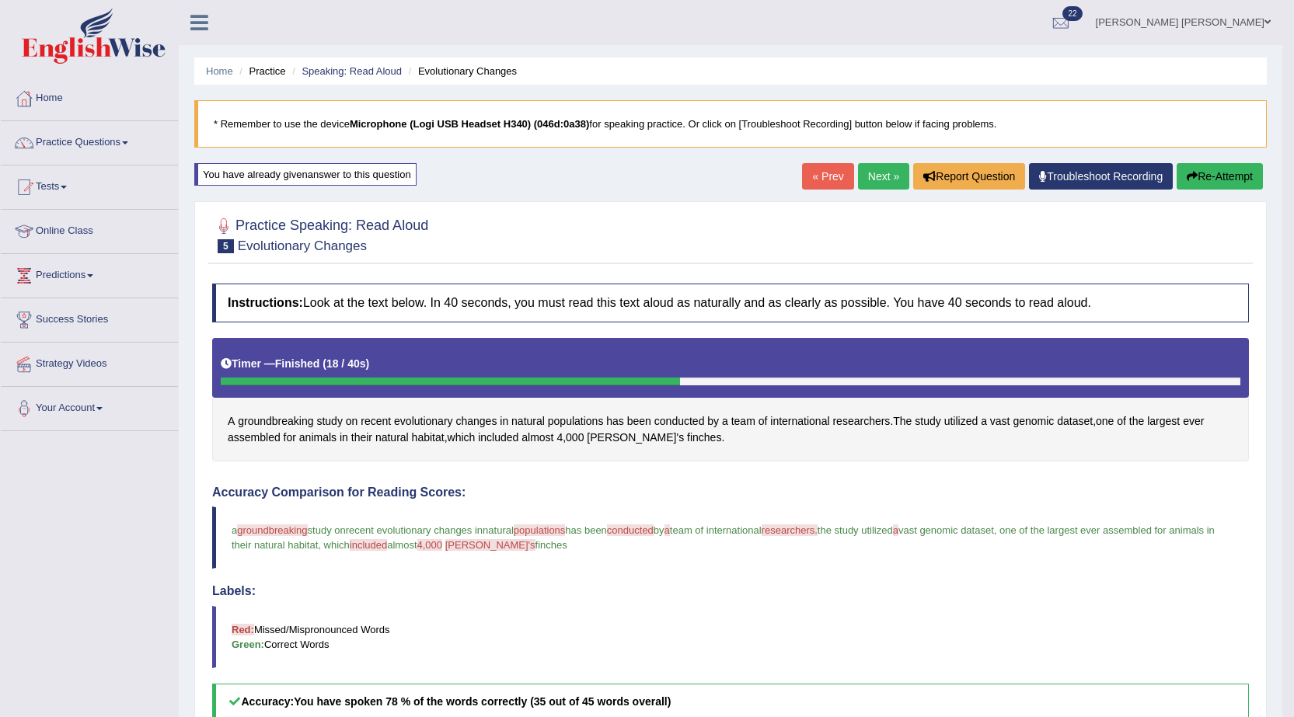
click at [1212, 176] on button "Re-Attempt" at bounding box center [1219, 176] width 86 height 26
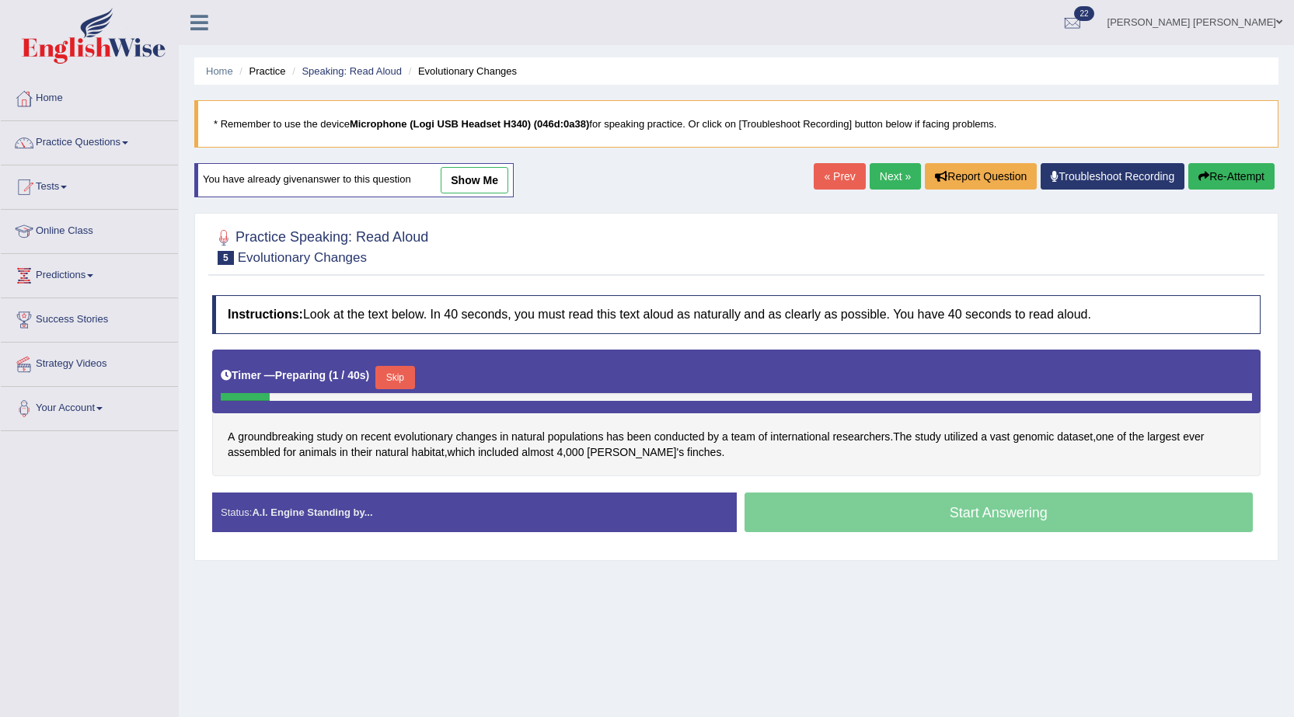
click at [399, 376] on button "Skip" at bounding box center [394, 377] width 39 height 23
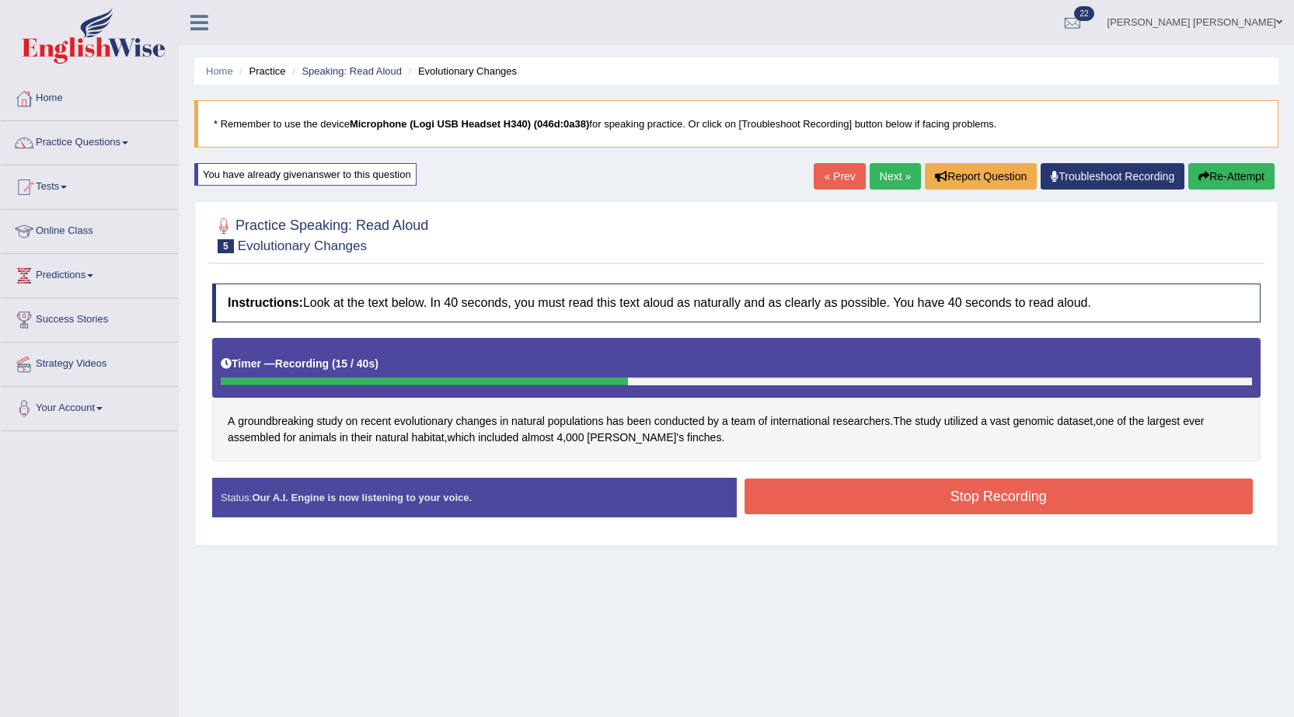
click at [786, 496] on button "Stop Recording" at bounding box center [998, 497] width 509 height 36
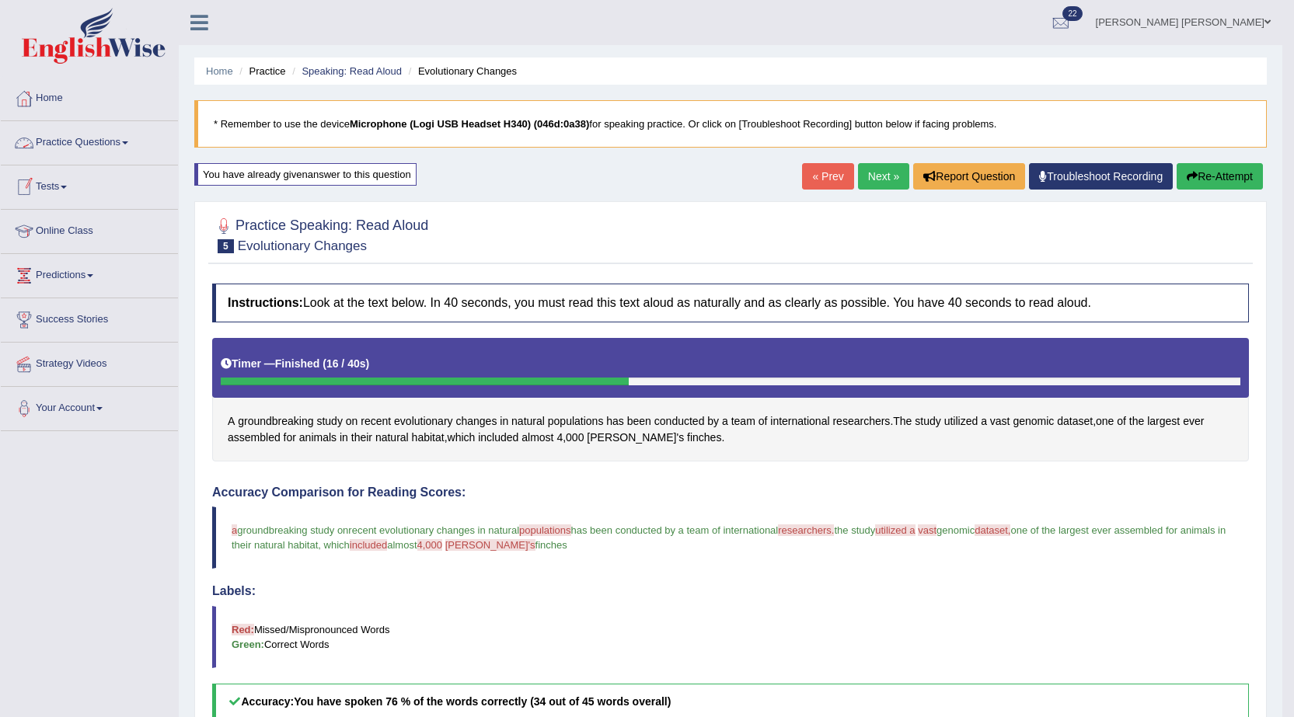
click at [114, 140] on link "Practice Questions" at bounding box center [89, 140] width 177 height 39
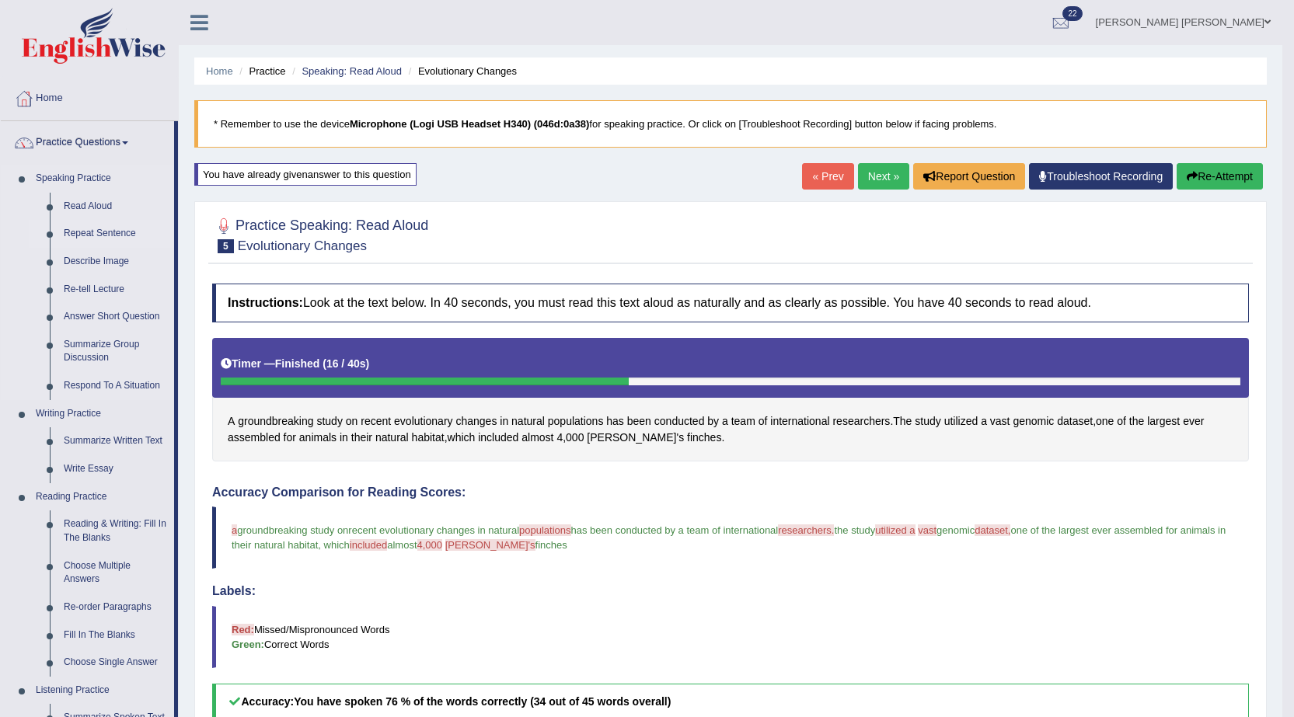
click at [112, 228] on link "Repeat Sentence" at bounding box center [115, 234] width 117 height 28
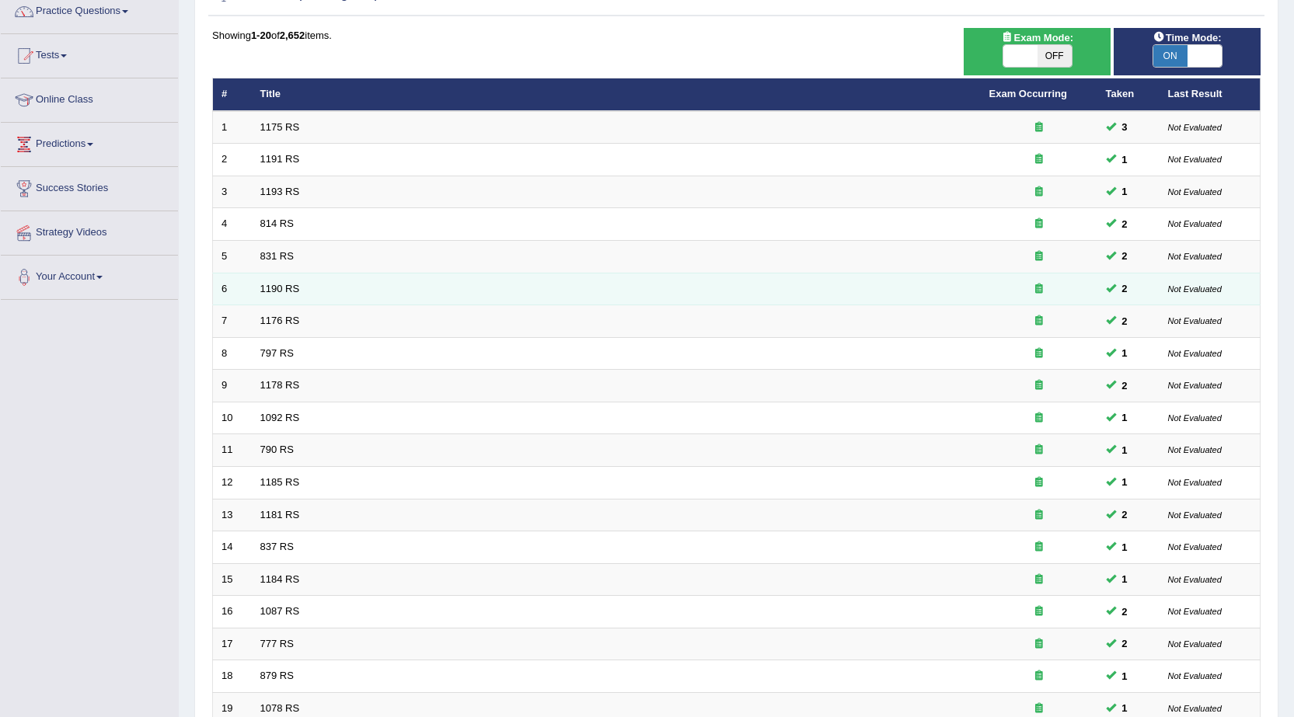
scroll to position [312, 0]
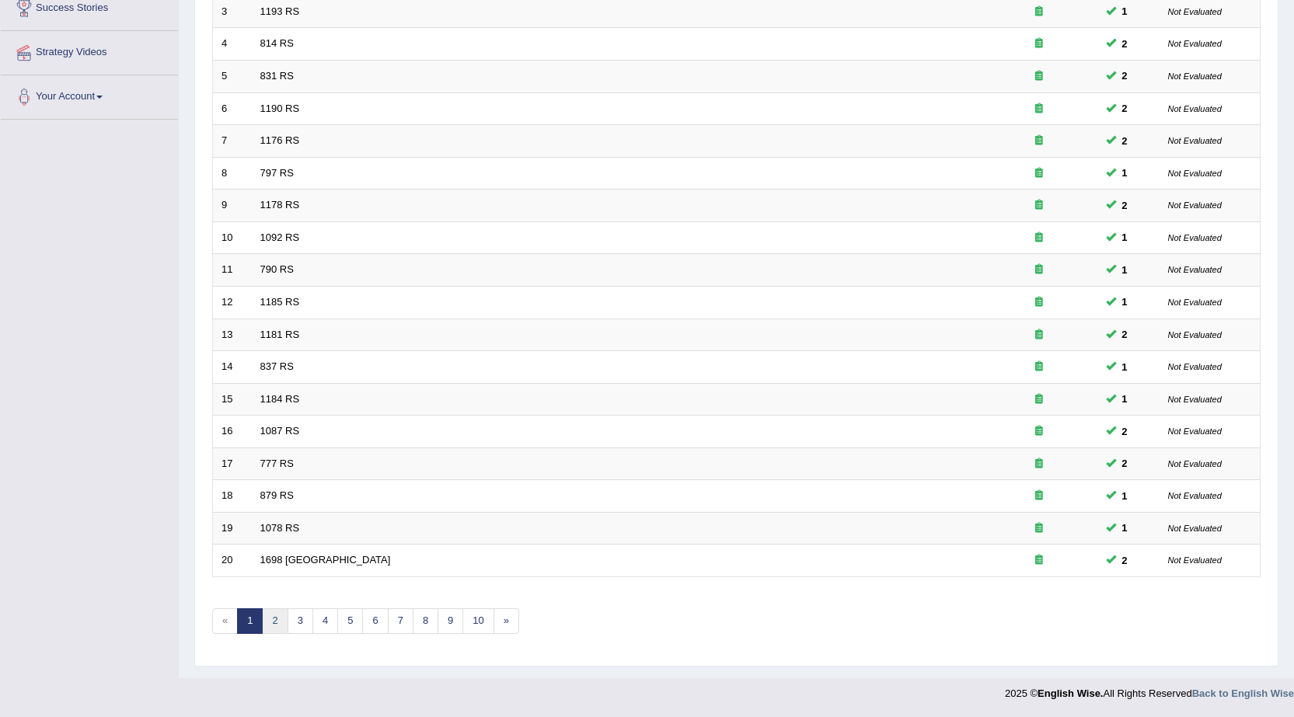
click at [277, 619] on link "2" at bounding box center [275, 621] width 26 height 26
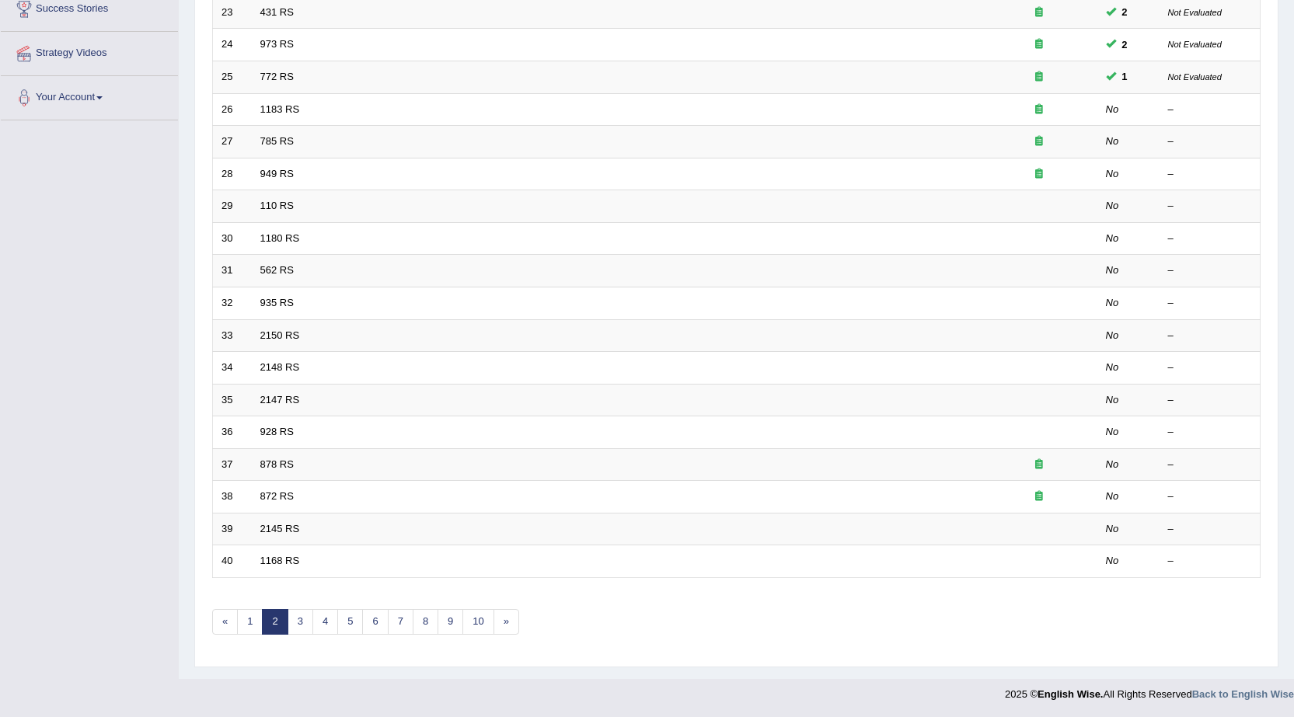
scroll to position [312, 0]
click at [296, 625] on link "3" at bounding box center [300, 621] width 26 height 26
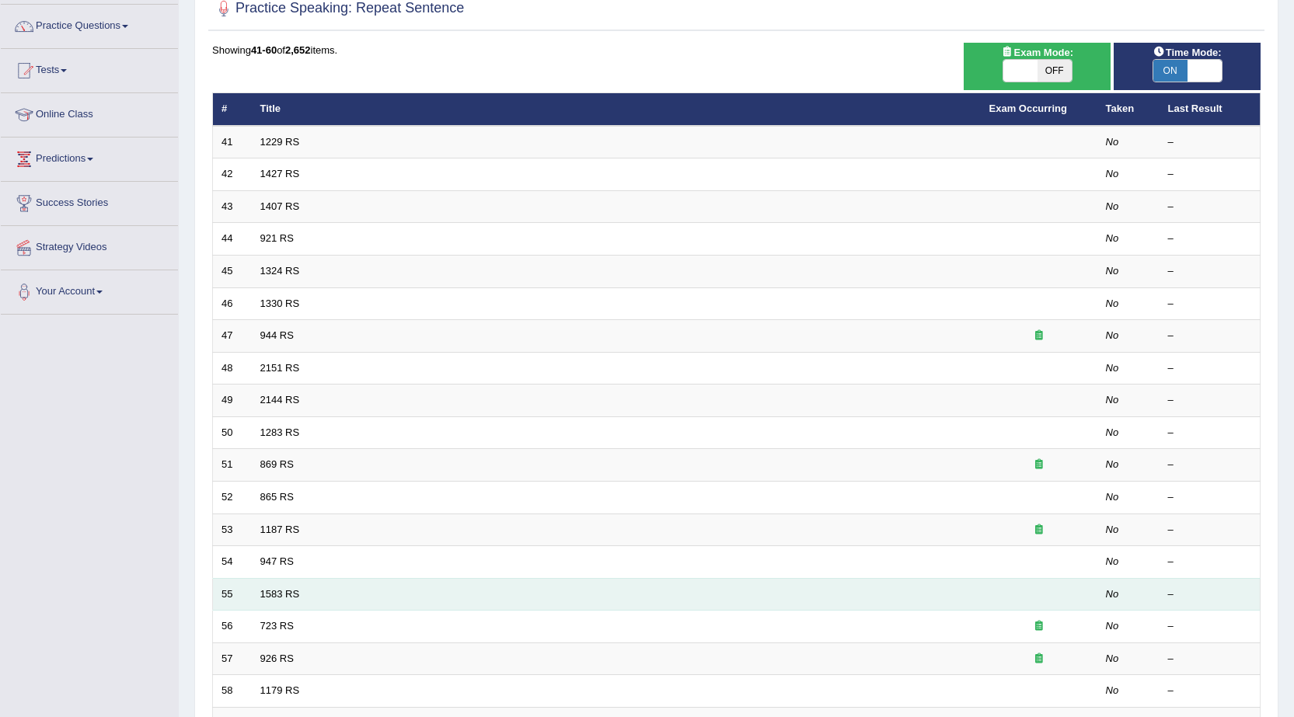
scroll to position [78, 0]
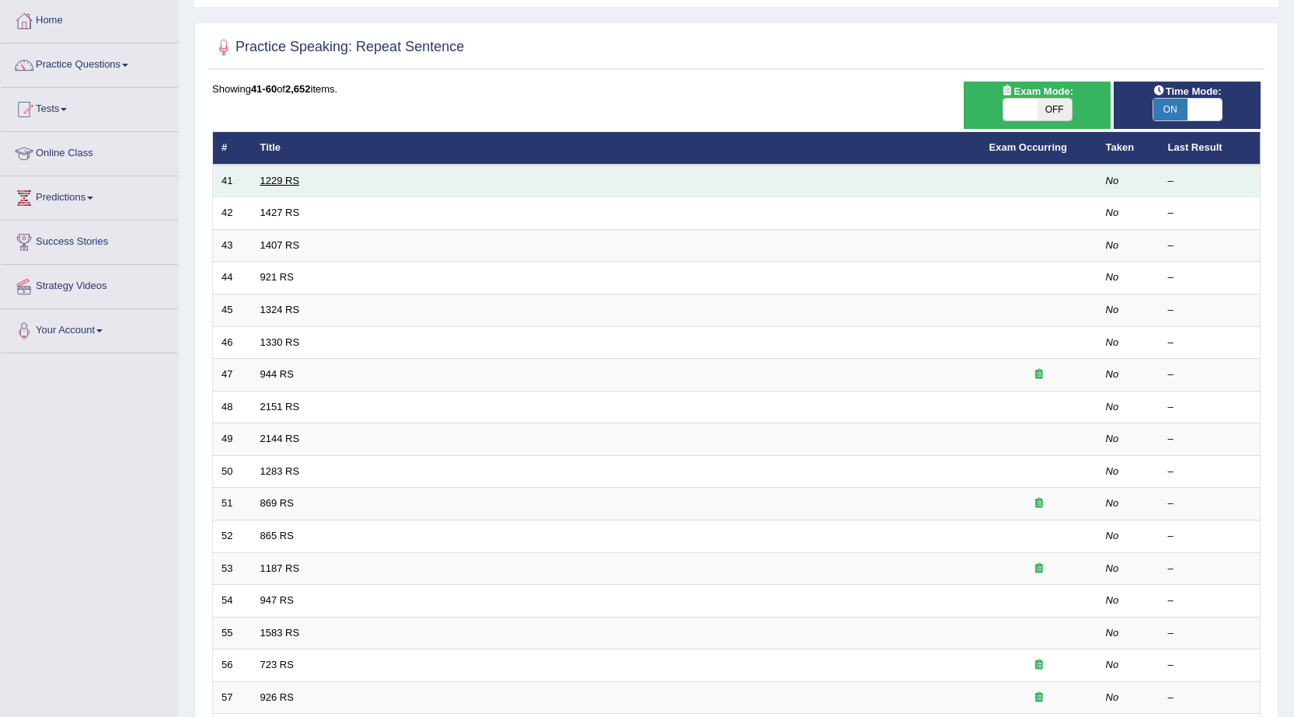
click at [287, 182] on link "1229 RS" at bounding box center [280, 181] width 40 height 12
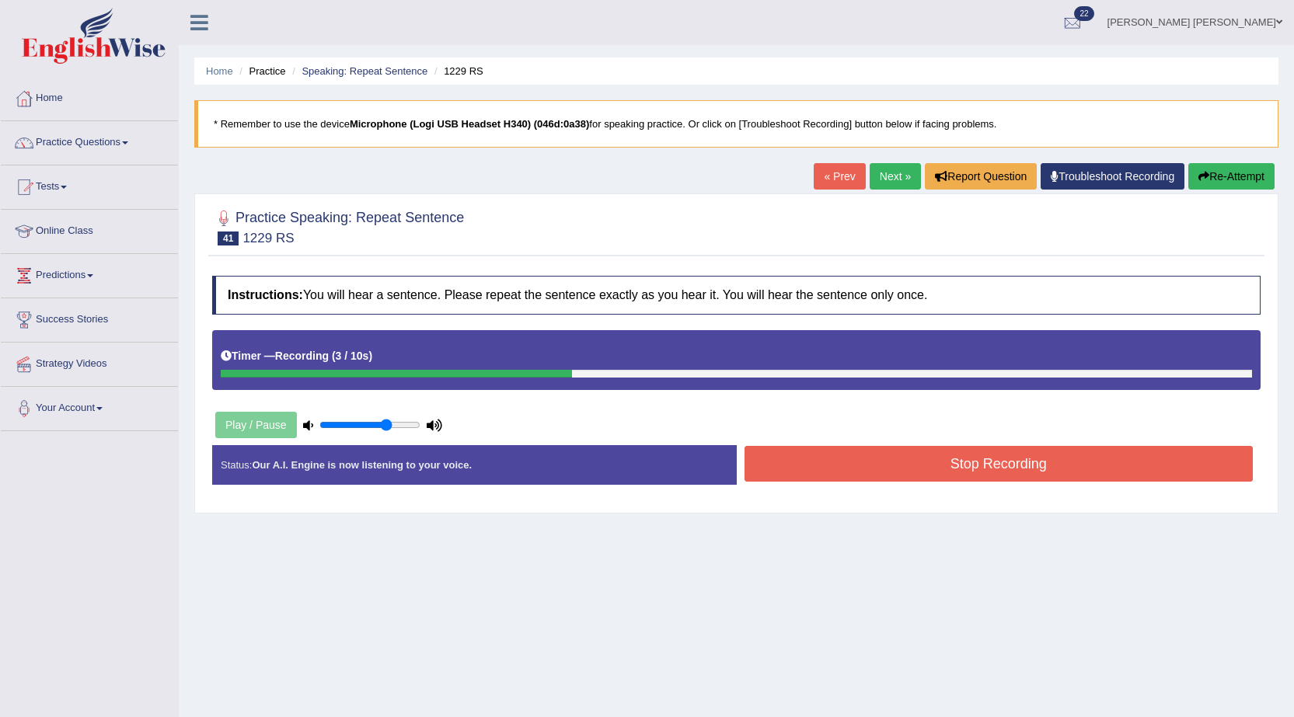
click at [1009, 468] on button "Stop Recording" at bounding box center [998, 464] width 509 height 36
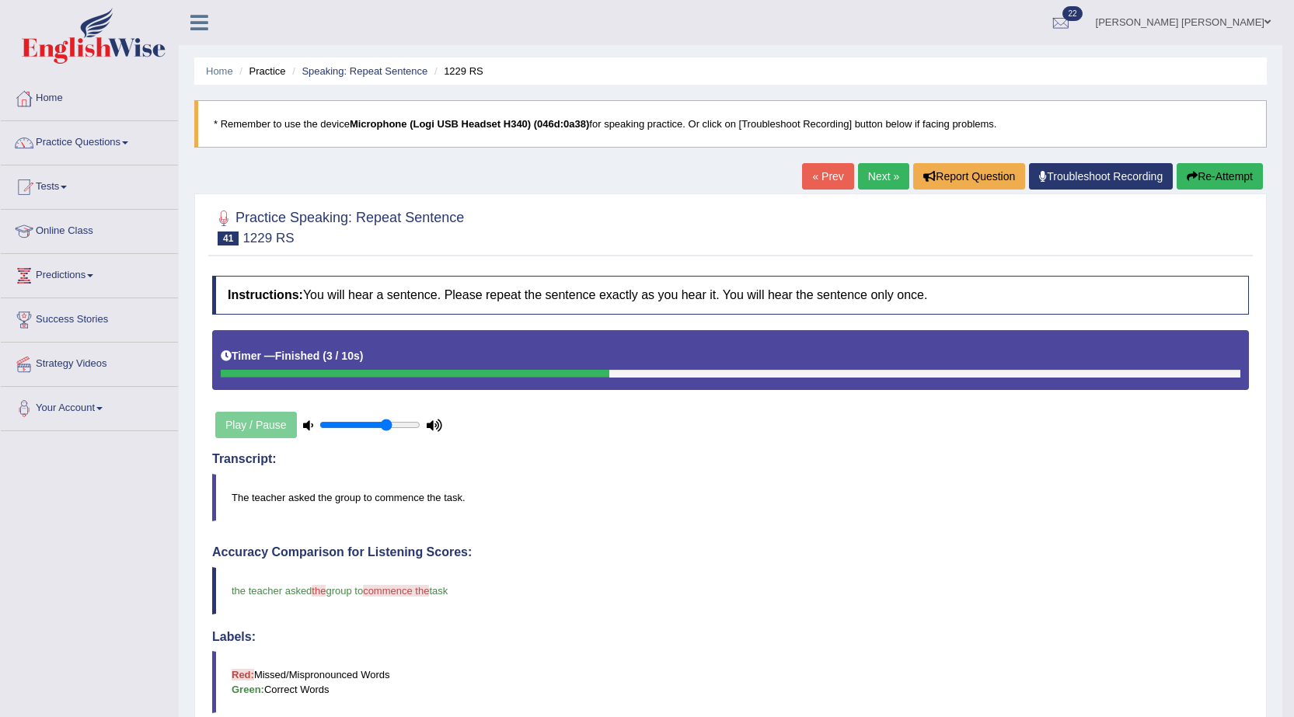
click at [1201, 173] on button "Re-Attempt" at bounding box center [1219, 176] width 86 height 26
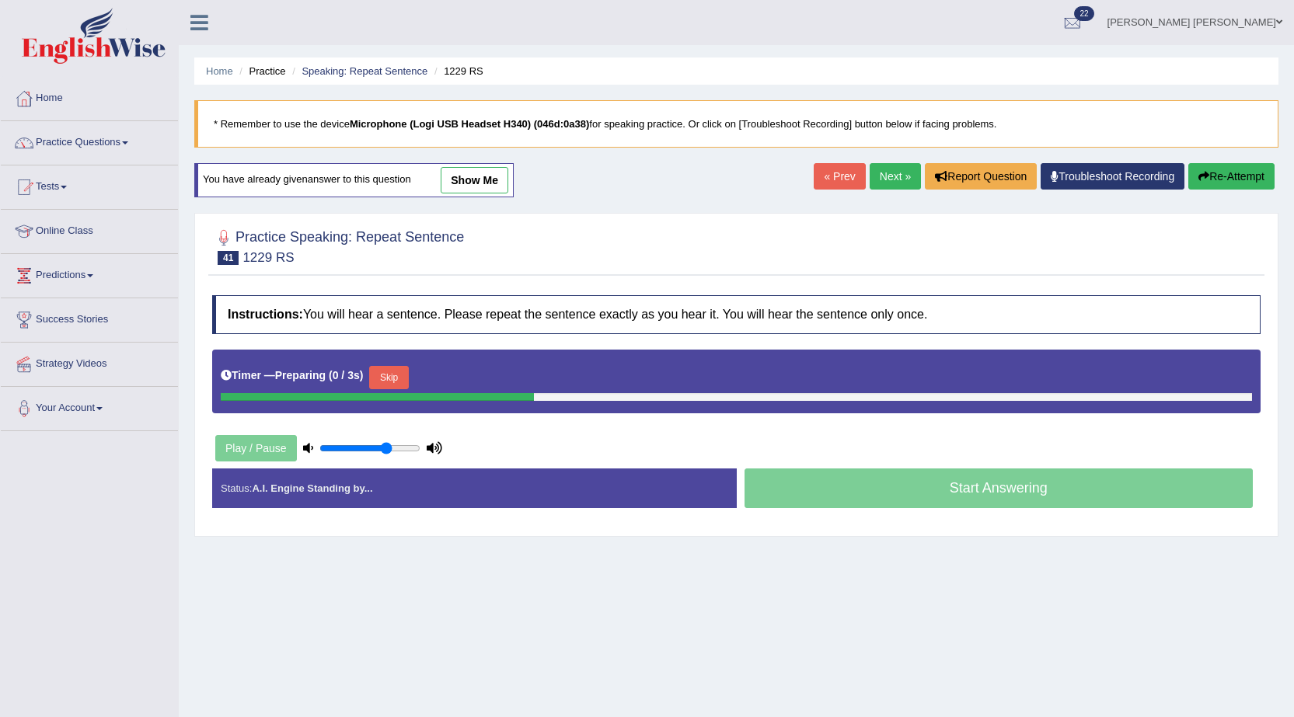
click at [393, 367] on button "Skip" at bounding box center [388, 377] width 39 height 23
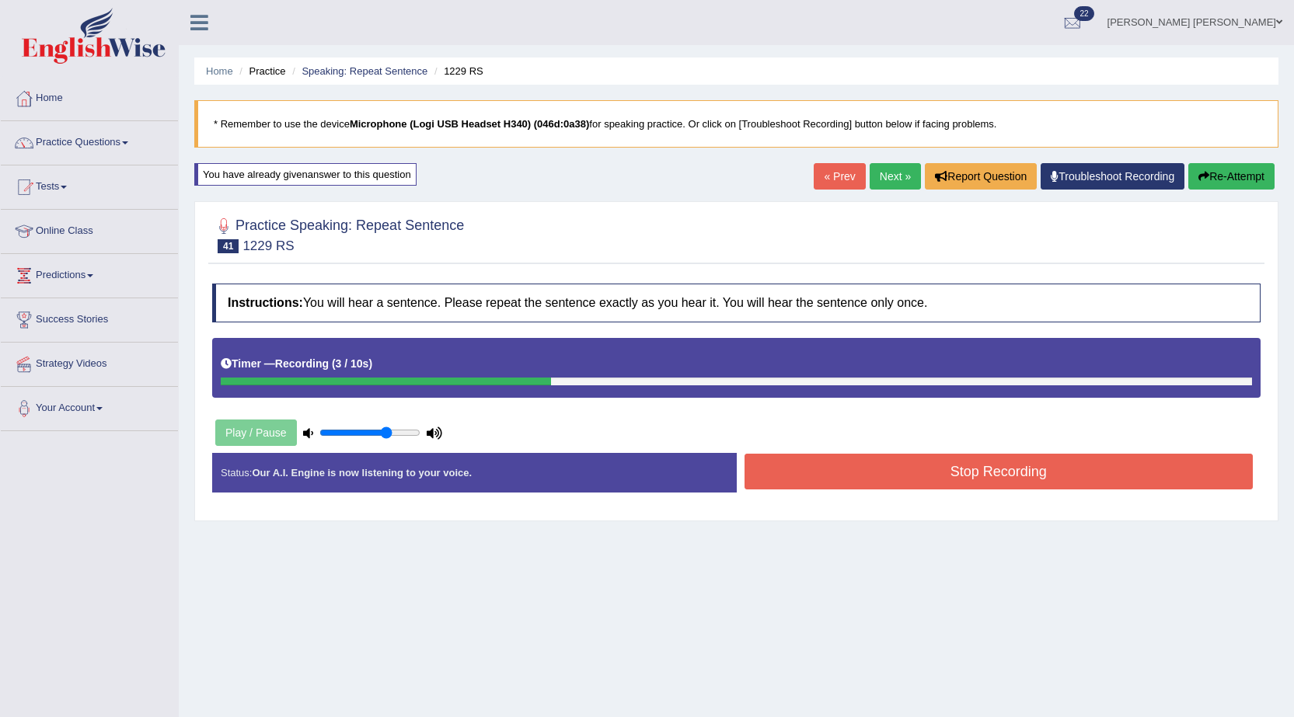
click at [761, 467] on button "Stop Recording" at bounding box center [998, 472] width 509 height 36
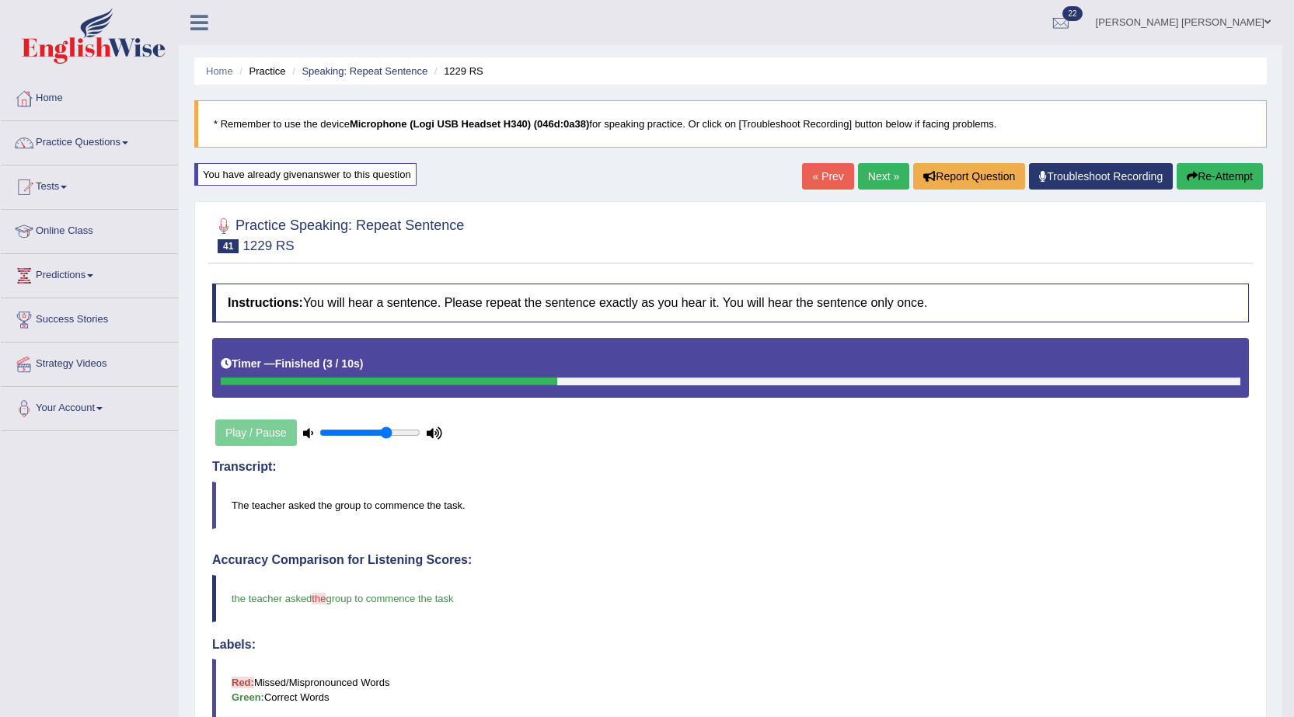
click at [888, 179] on link "Next »" at bounding box center [883, 176] width 51 height 26
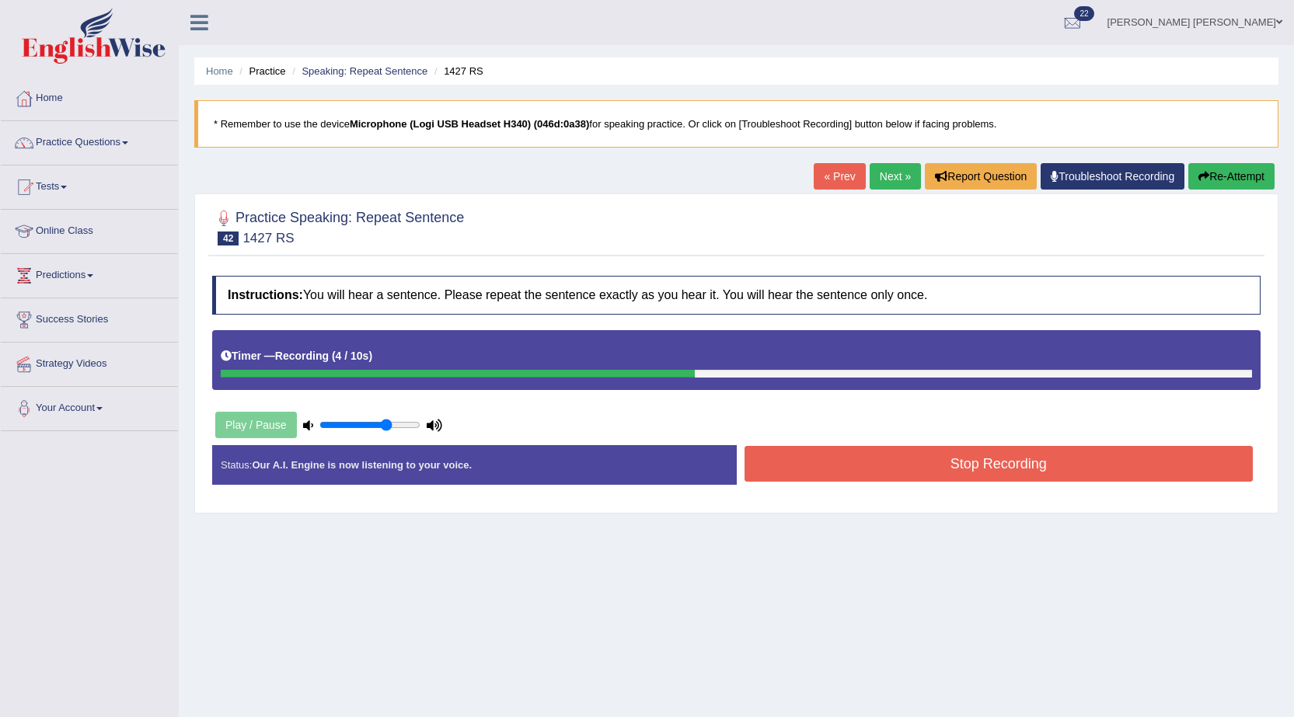
click at [845, 474] on button "Stop Recording" at bounding box center [998, 464] width 509 height 36
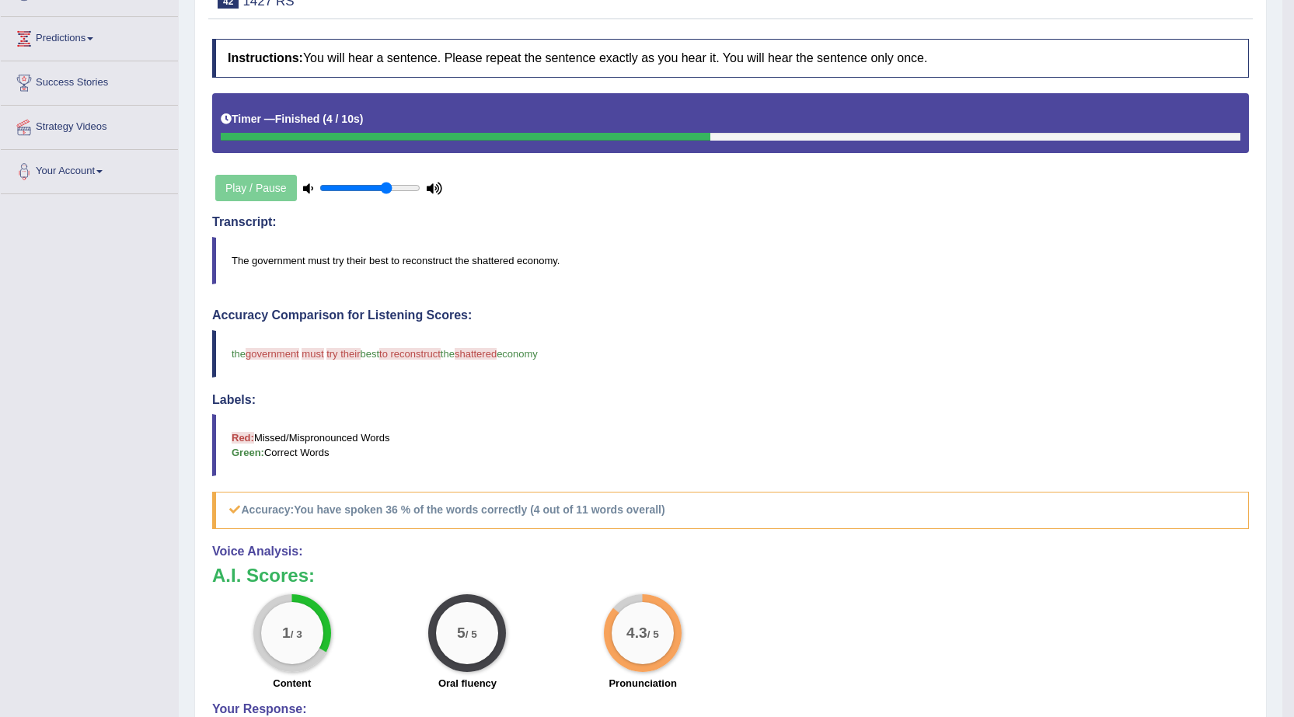
scroll to position [78, 0]
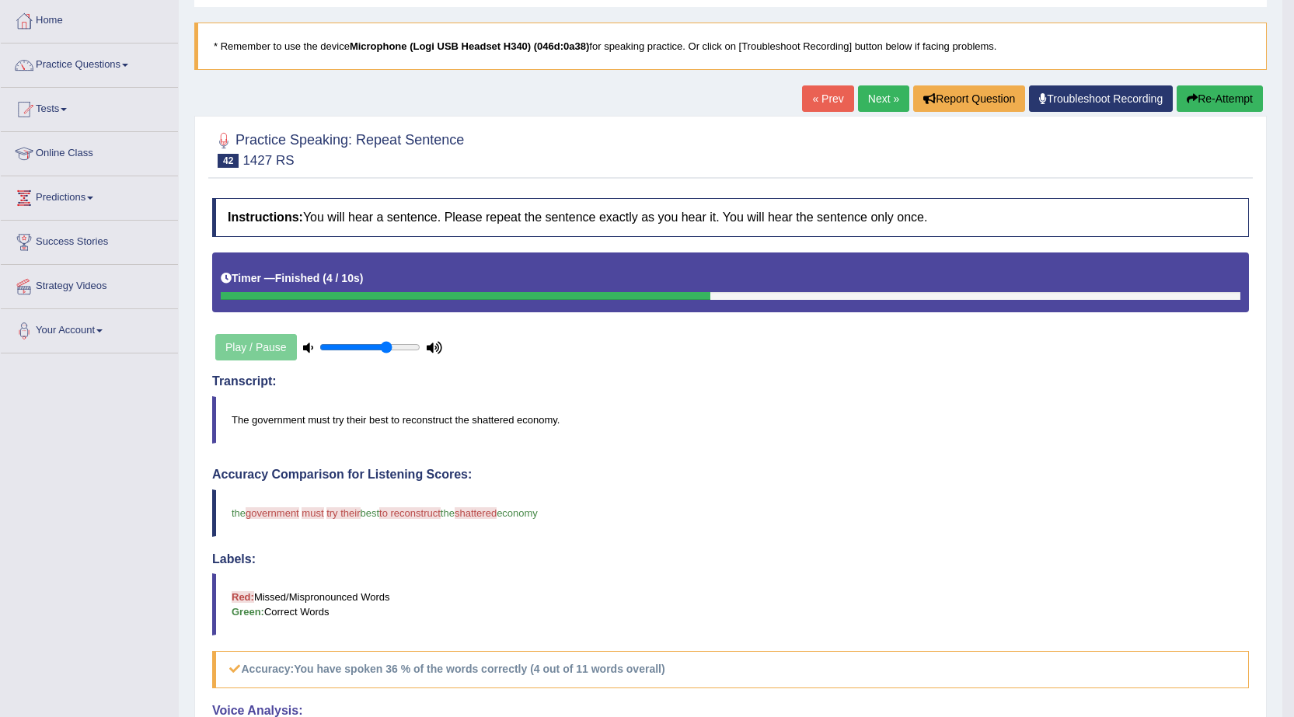
click at [1211, 103] on button "Re-Attempt" at bounding box center [1219, 98] width 86 height 26
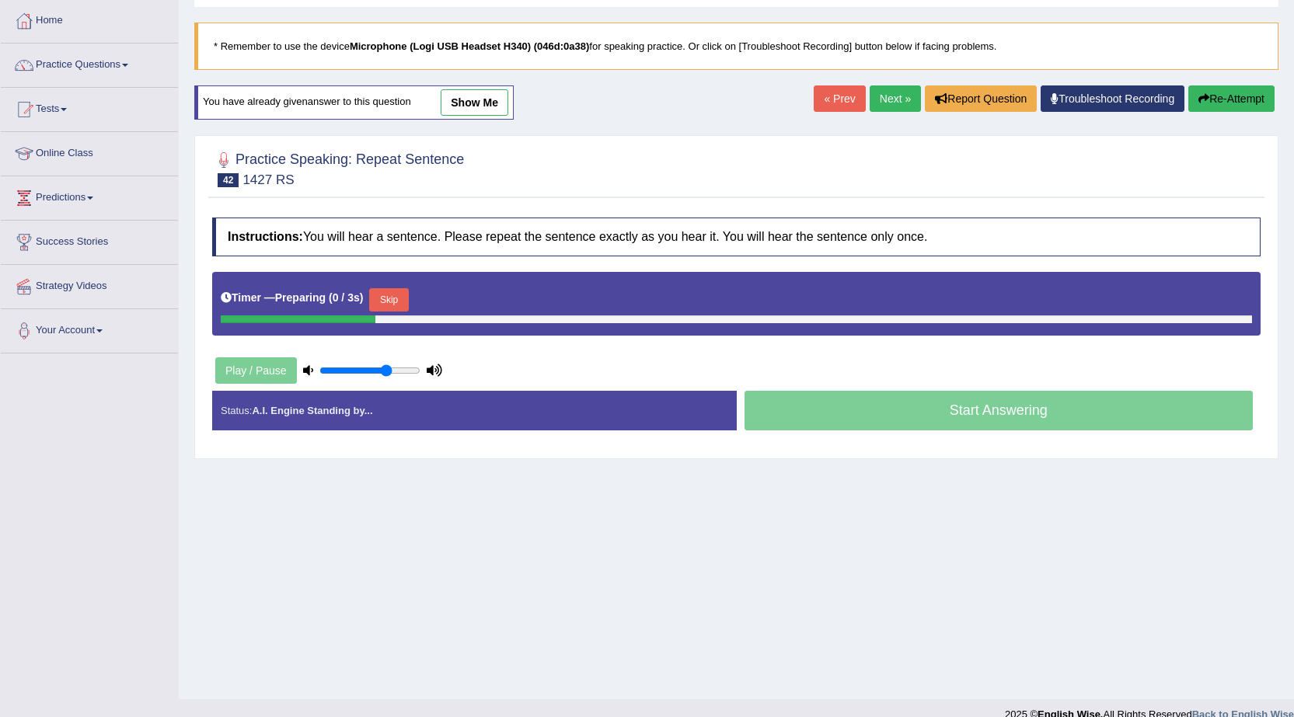
click at [388, 297] on button "Skip" at bounding box center [388, 299] width 39 height 23
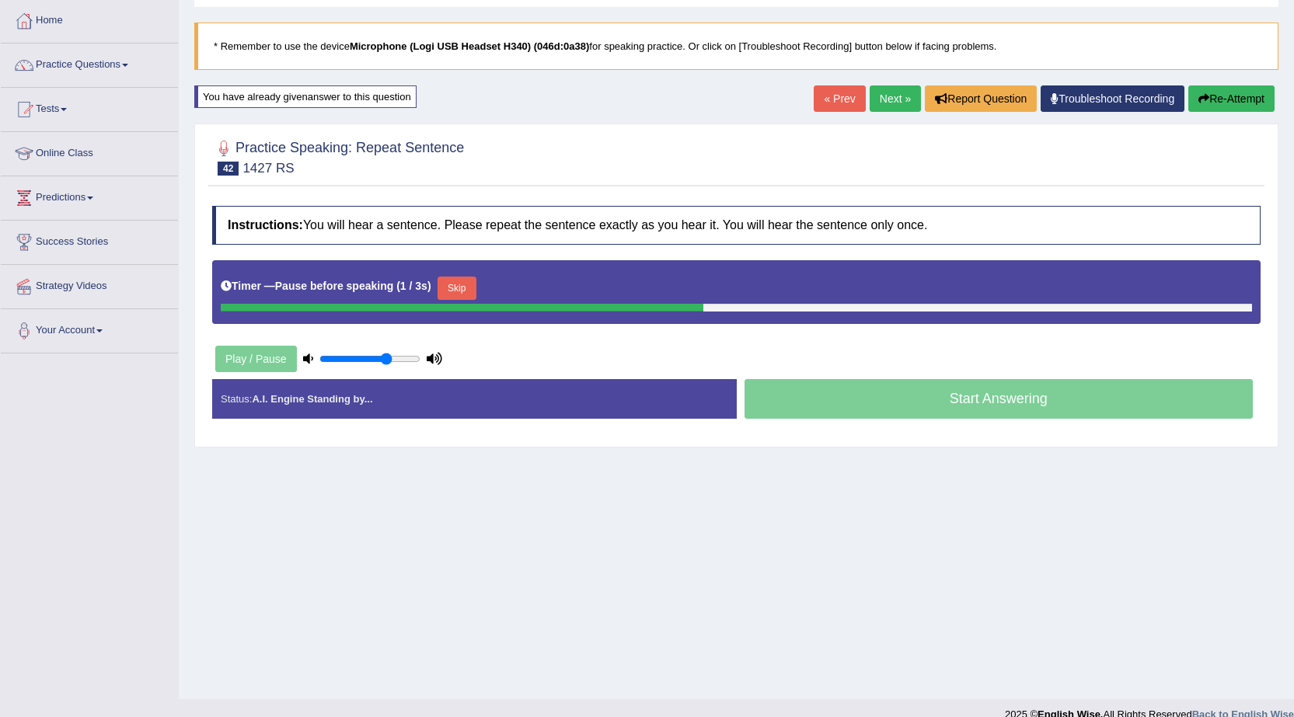
click at [455, 289] on button "Skip" at bounding box center [456, 288] width 39 height 23
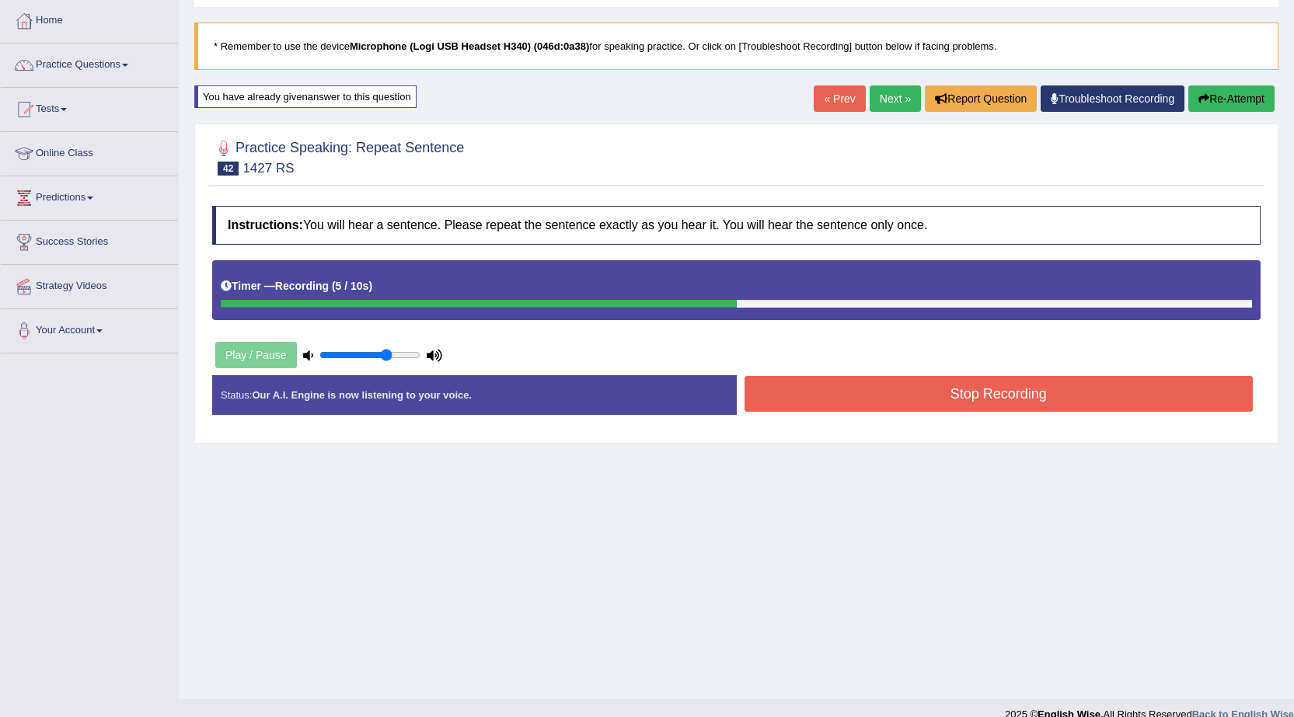
click at [834, 404] on button "Stop Recording" at bounding box center [998, 394] width 509 height 36
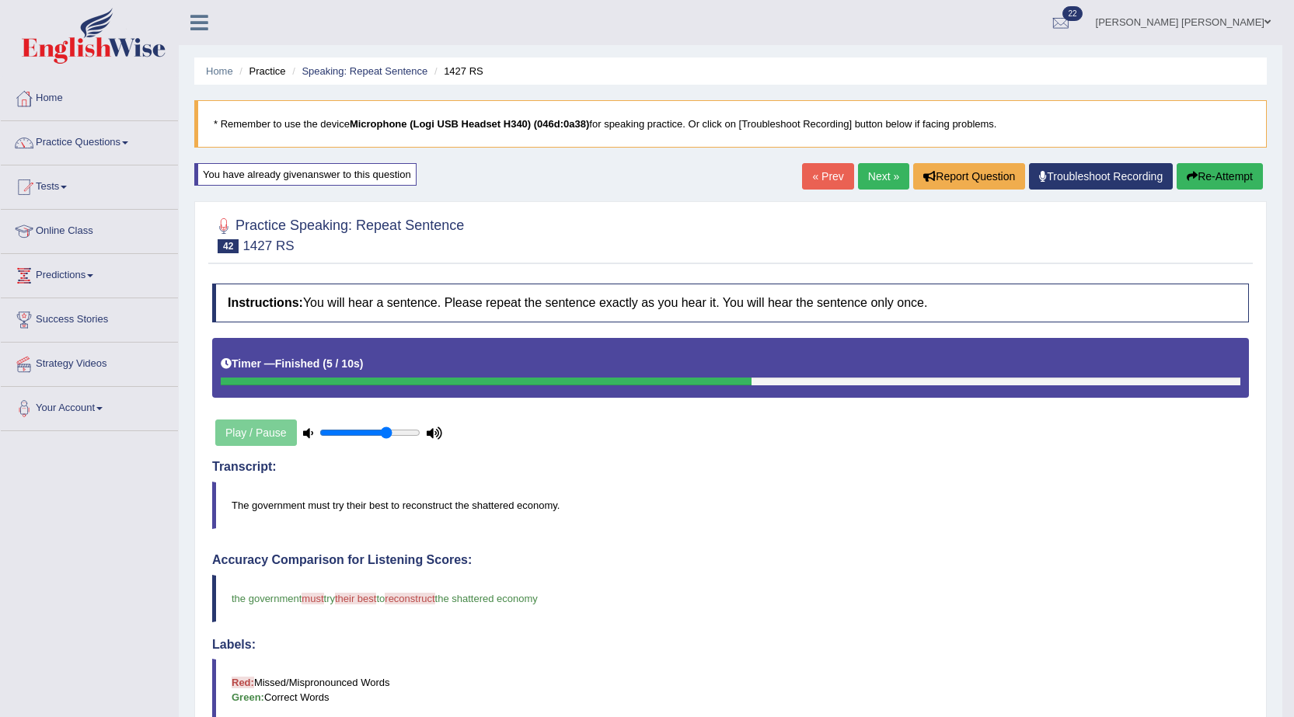
click at [874, 183] on link "Next »" at bounding box center [883, 176] width 51 height 26
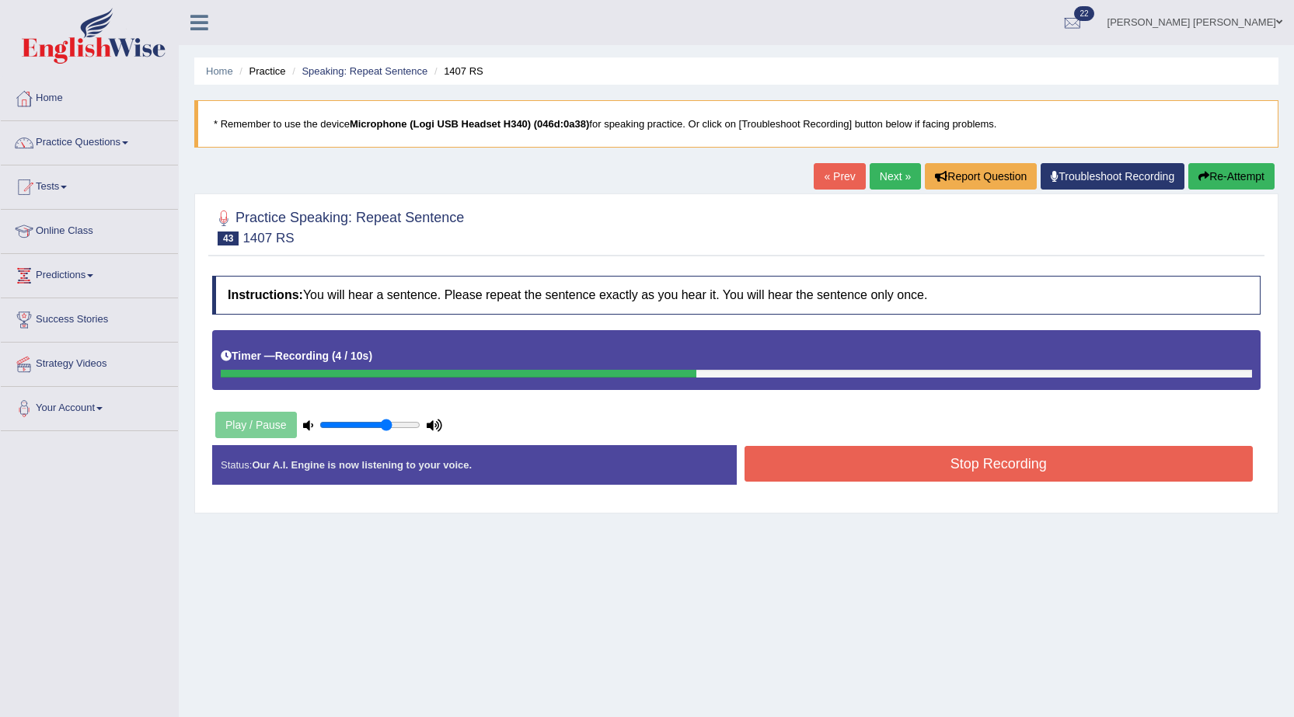
click at [817, 476] on button "Stop Recording" at bounding box center [998, 464] width 509 height 36
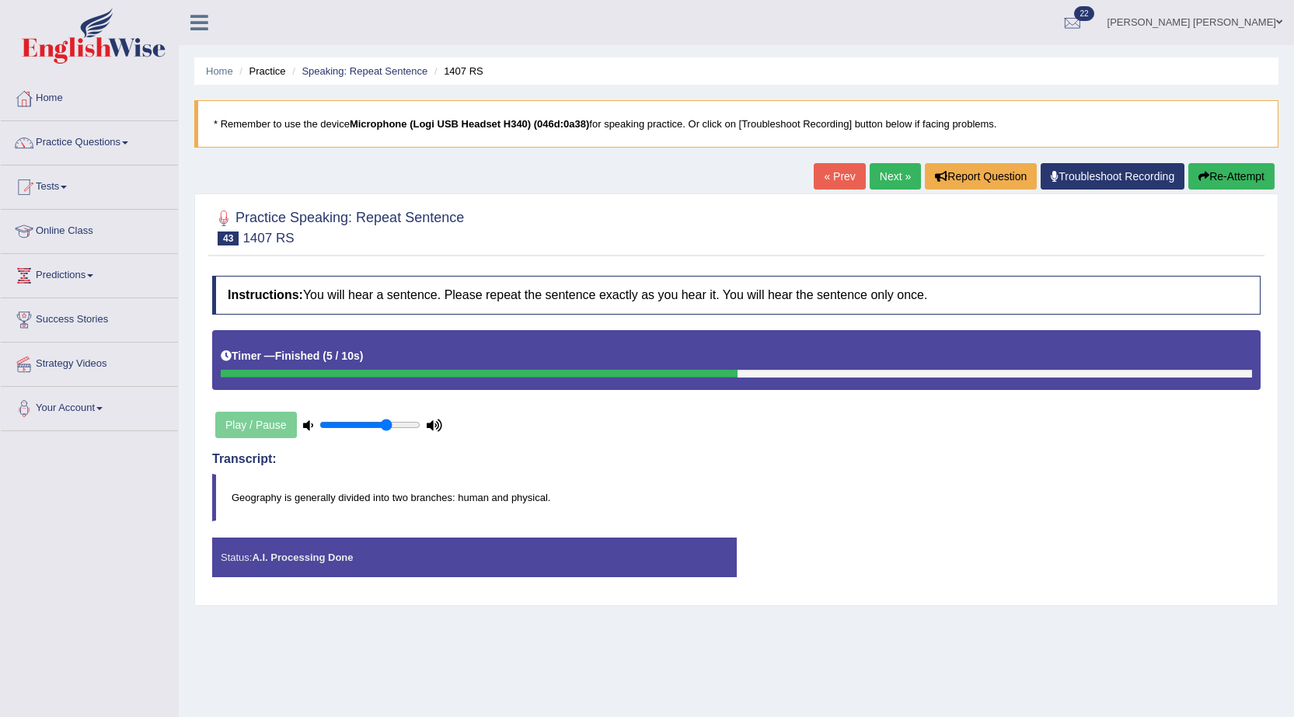
click at [1194, 172] on button "Re-Attempt" at bounding box center [1231, 176] width 86 height 26
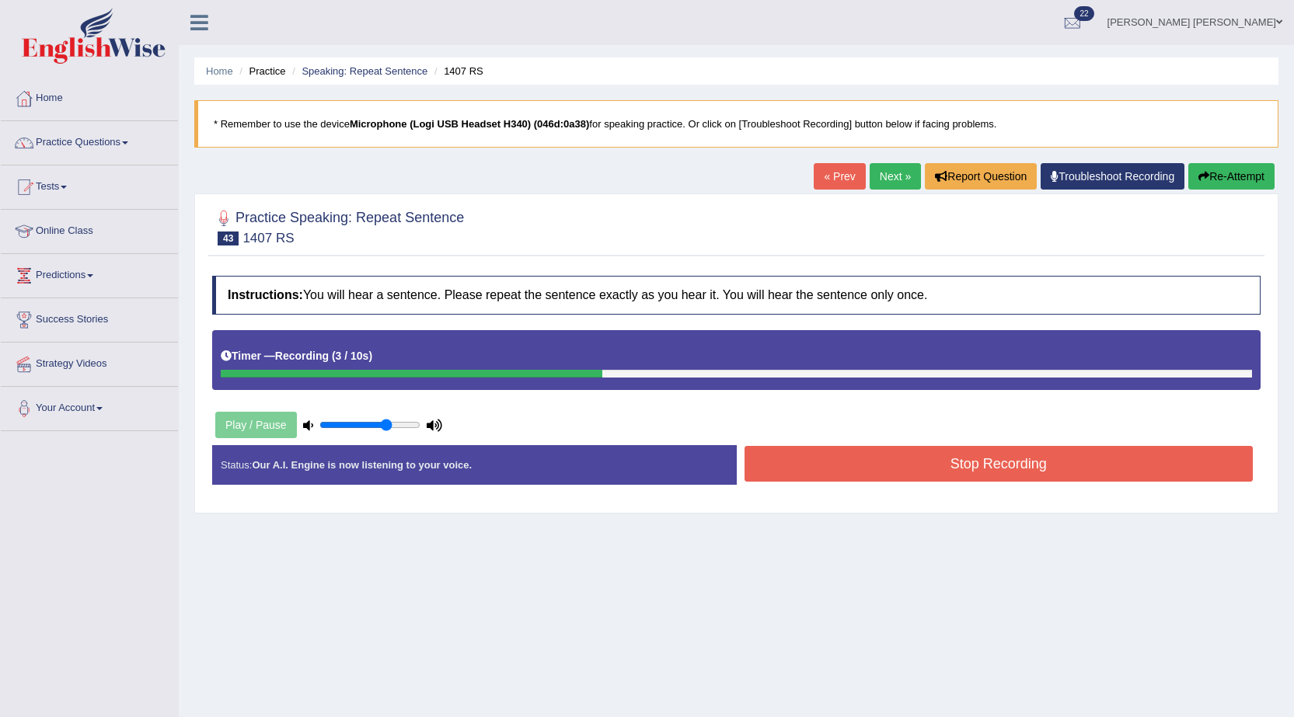
click at [865, 464] on button "Stop Recording" at bounding box center [998, 464] width 509 height 36
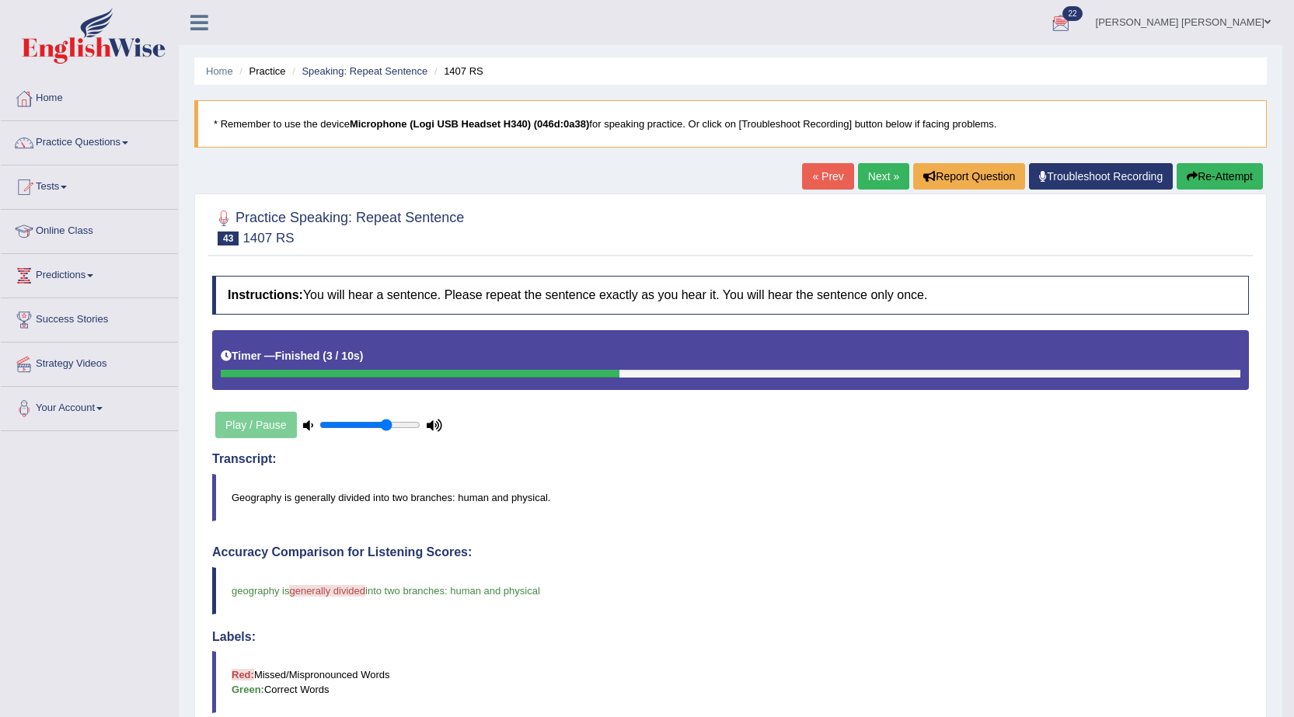
click at [865, 171] on link "Next »" at bounding box center [883, 176] width 51 height 26
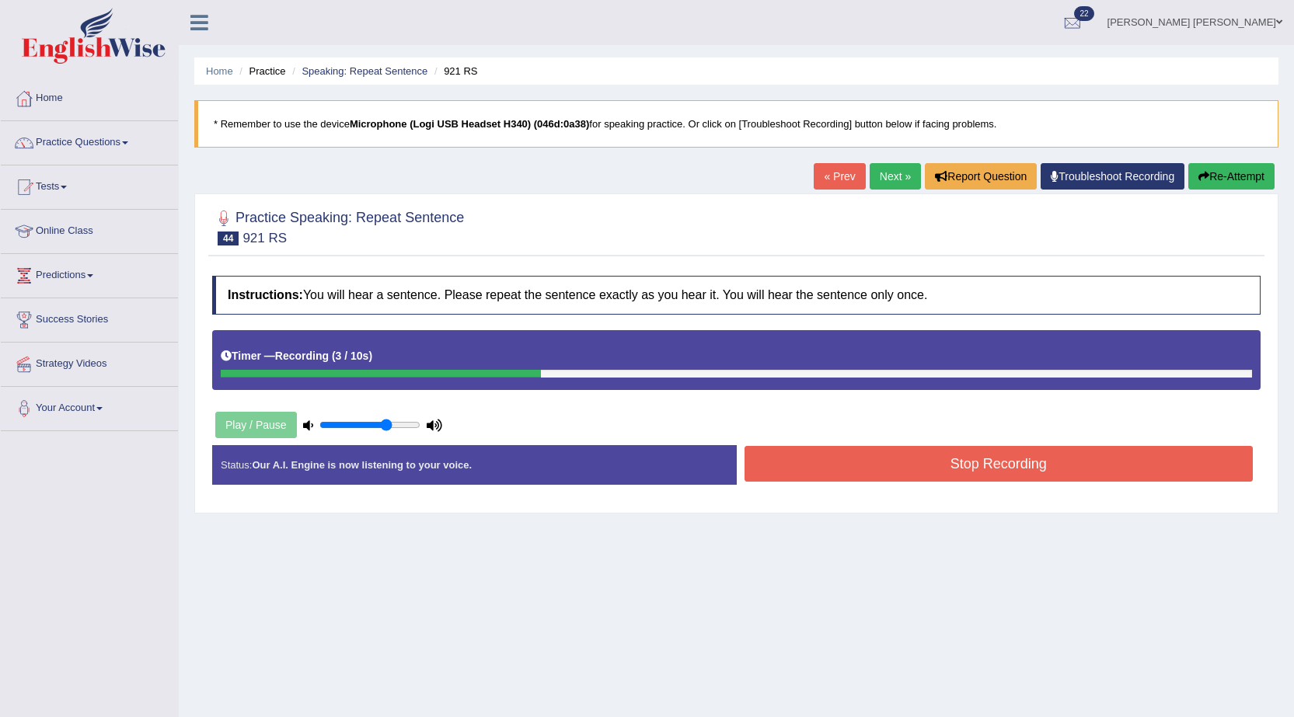
click at [1112, 458] on button "Stop Recording" at bounding box center [998, 464] width 509 height 36
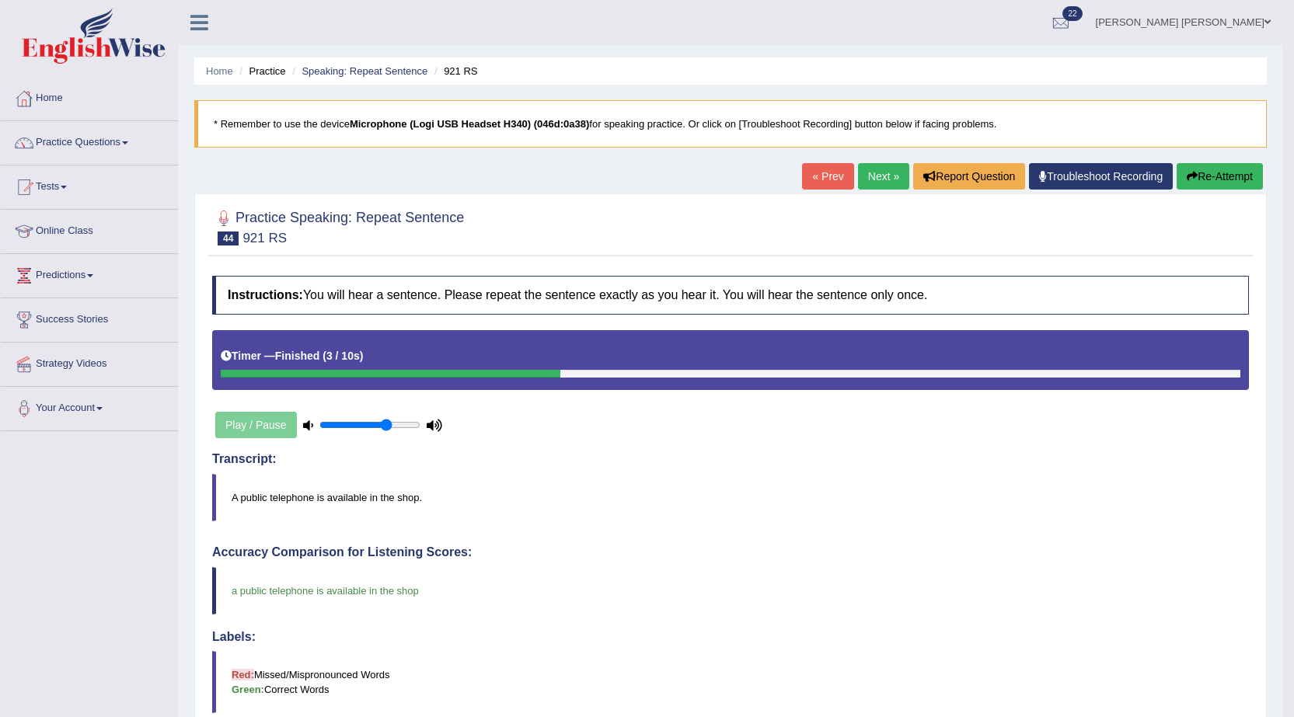
click at [862, 179] on link "Next »" at bounding box center [883, 176] width 51 height 26
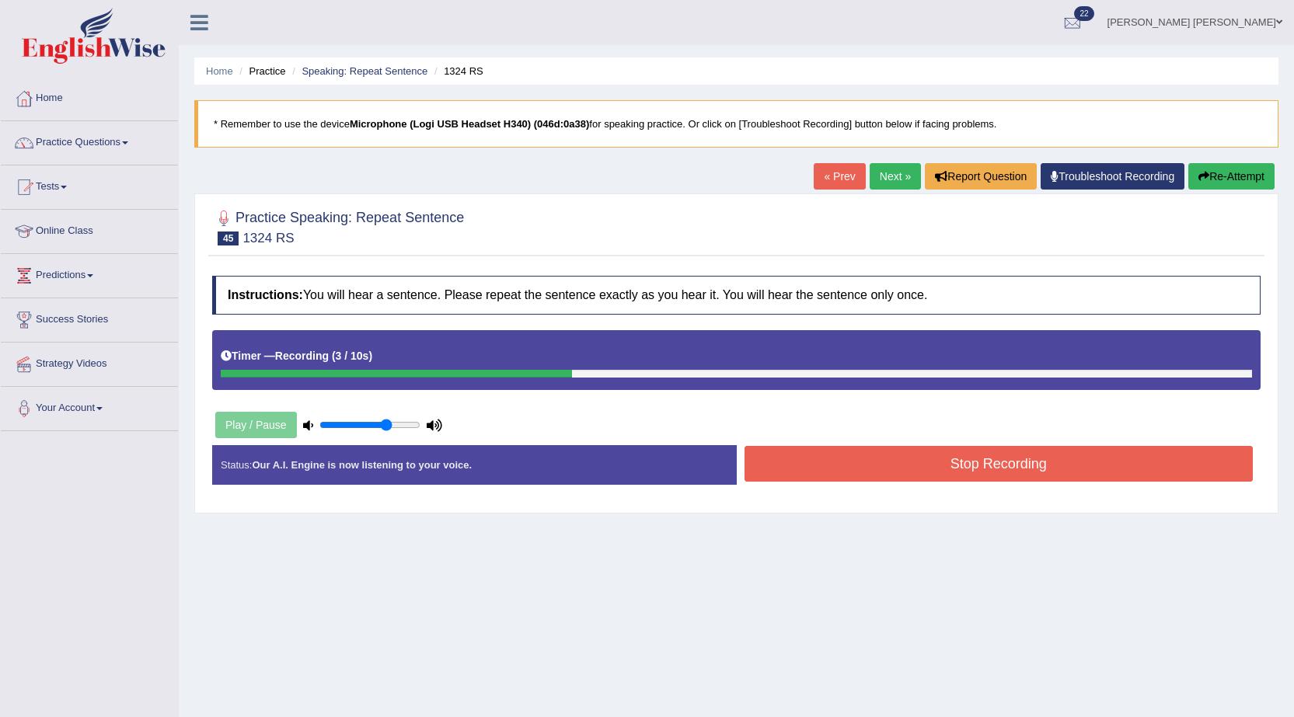
click at [970, 480] on button "Stop Recording" at bounding box center [998, 464] width 509 height 36
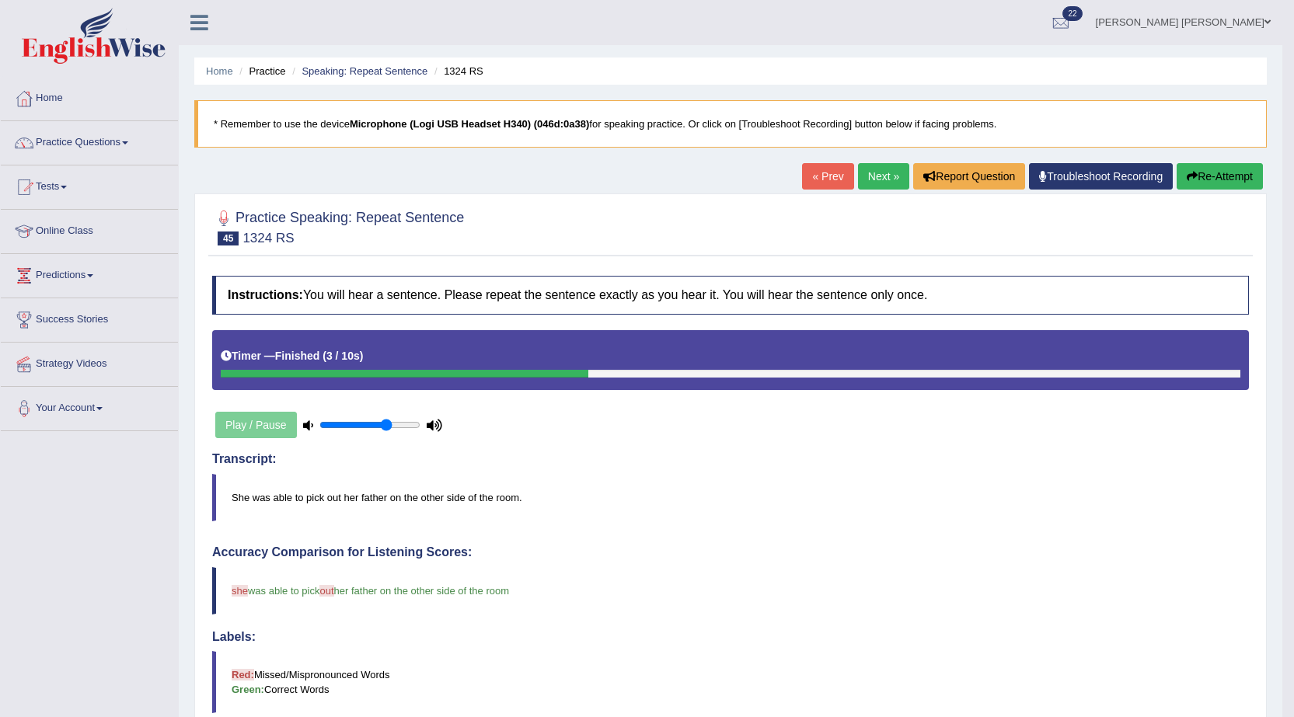
click at [869, 179] on link "Next »" at bounding box center [883, 176] width 51 height 26
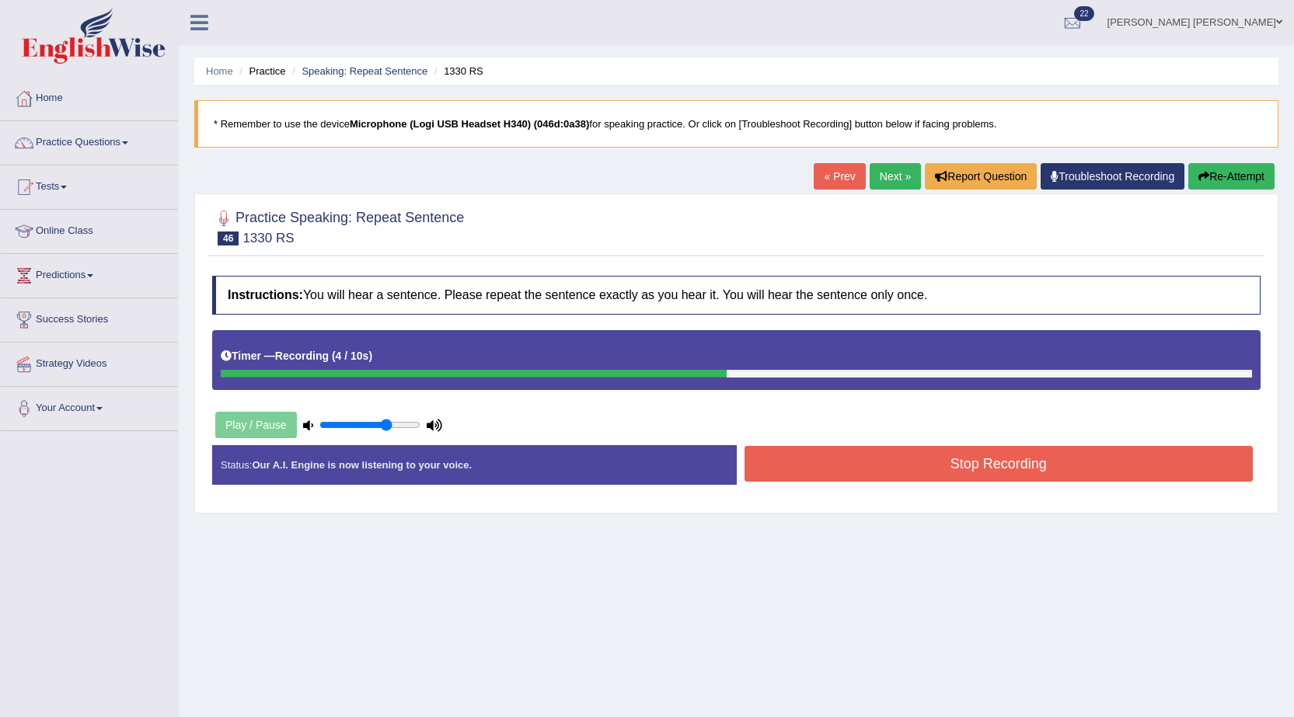
click at [899, 465] on button "Stop Recording" at bounding box center [998, 464] width 509 height 36
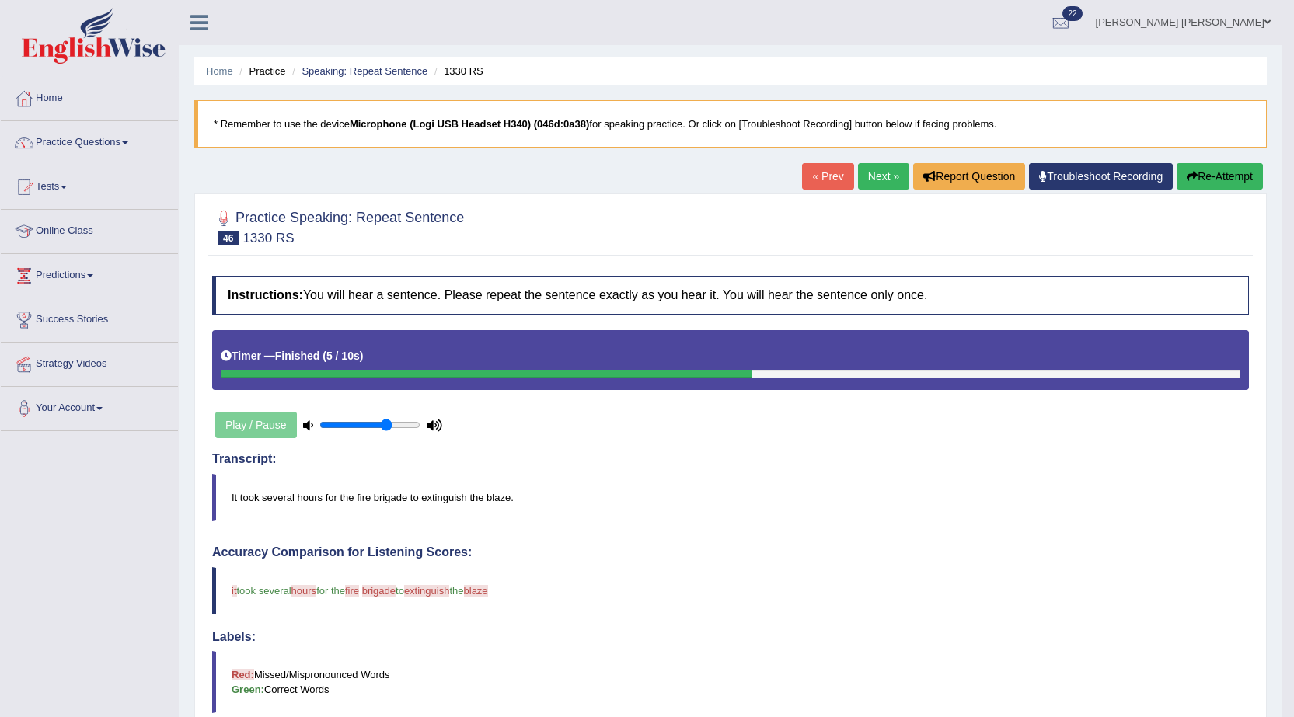
click at [885, 184] on link "Next »" at bounding box center [883, 176] width 51 height 26
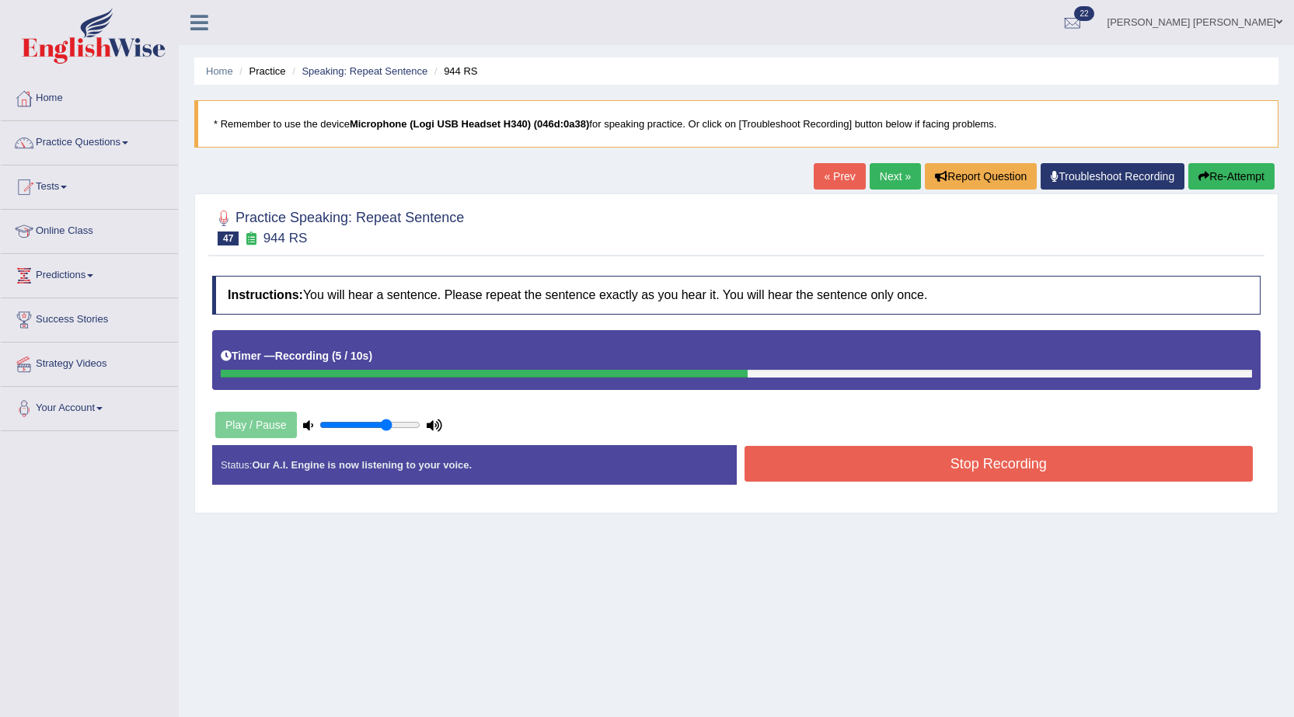
click at [927, 470] on button "Stop Recording" at bounding box center [998, 464] width 509 height 36
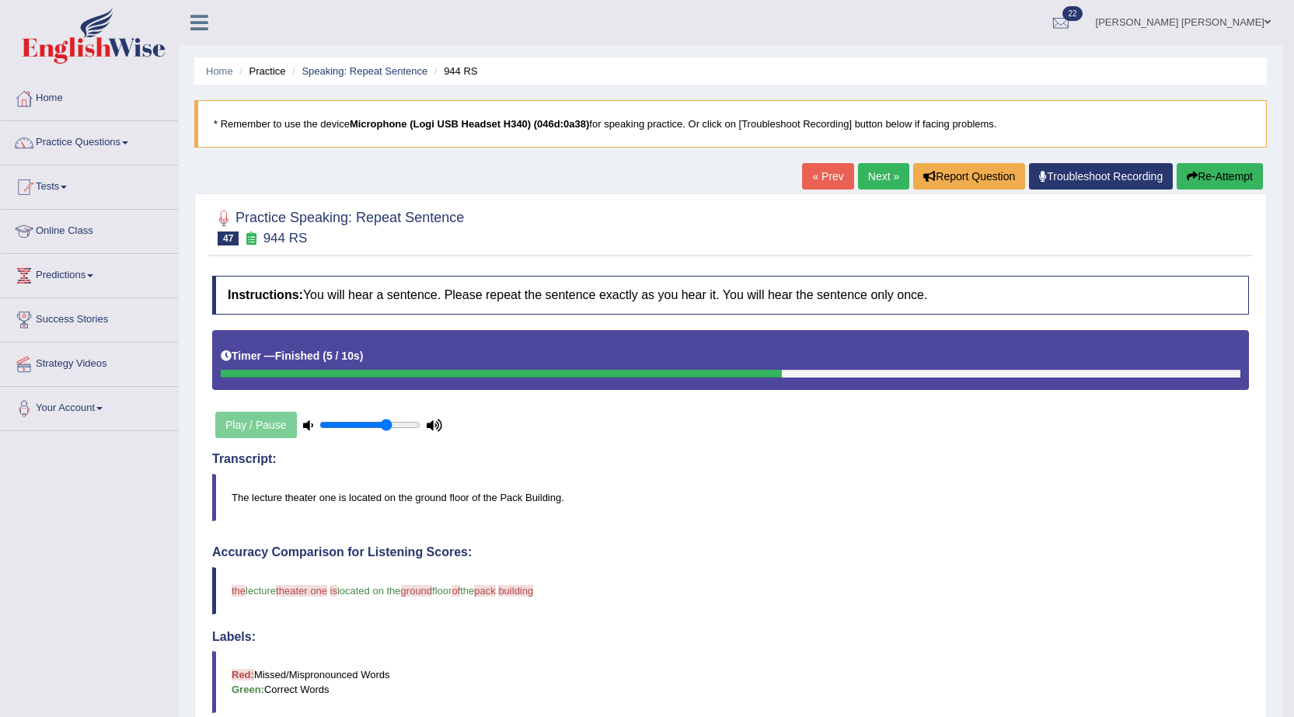
click at [878, 179] on link "Next »" at bounding box center [883, 176] width 51 height 26
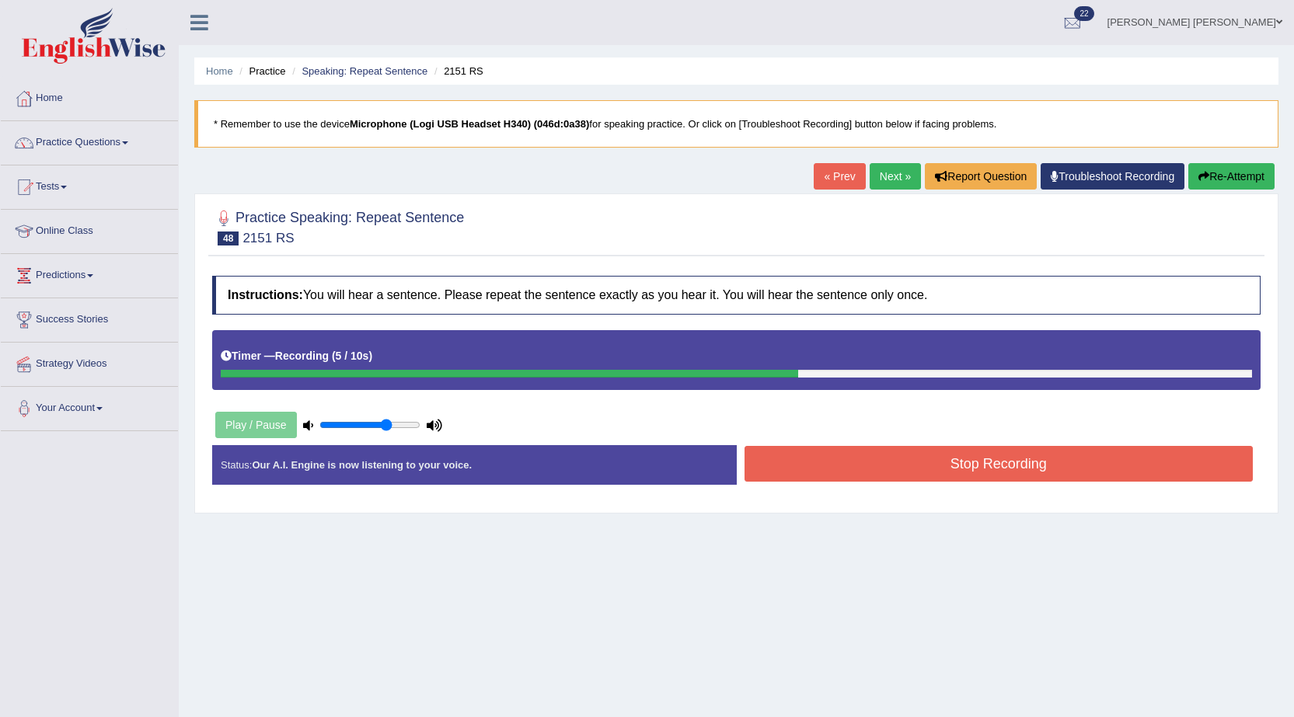
click at [1035, 464] on button "Stop Recording" at bounding box center [998, 464] width 509 height 36
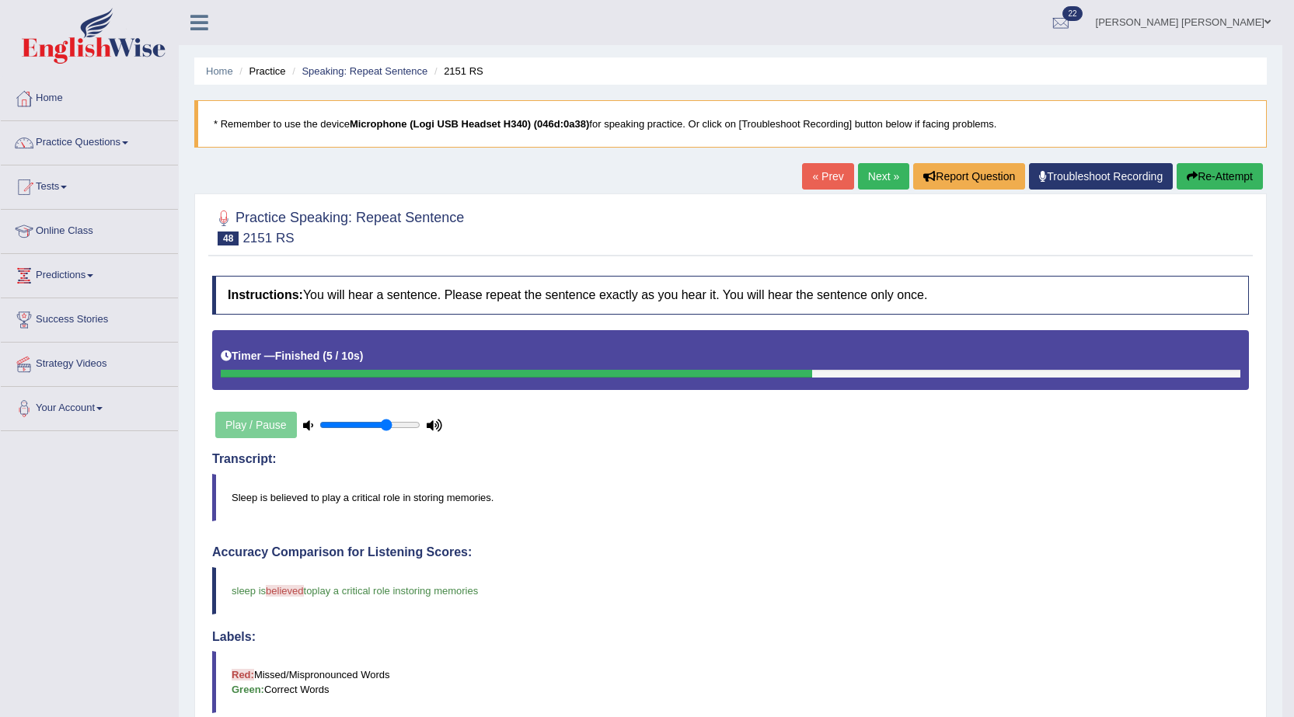
click at [885, 174] on link "Next »" at bounding box center [883, 176] width 51 height 26
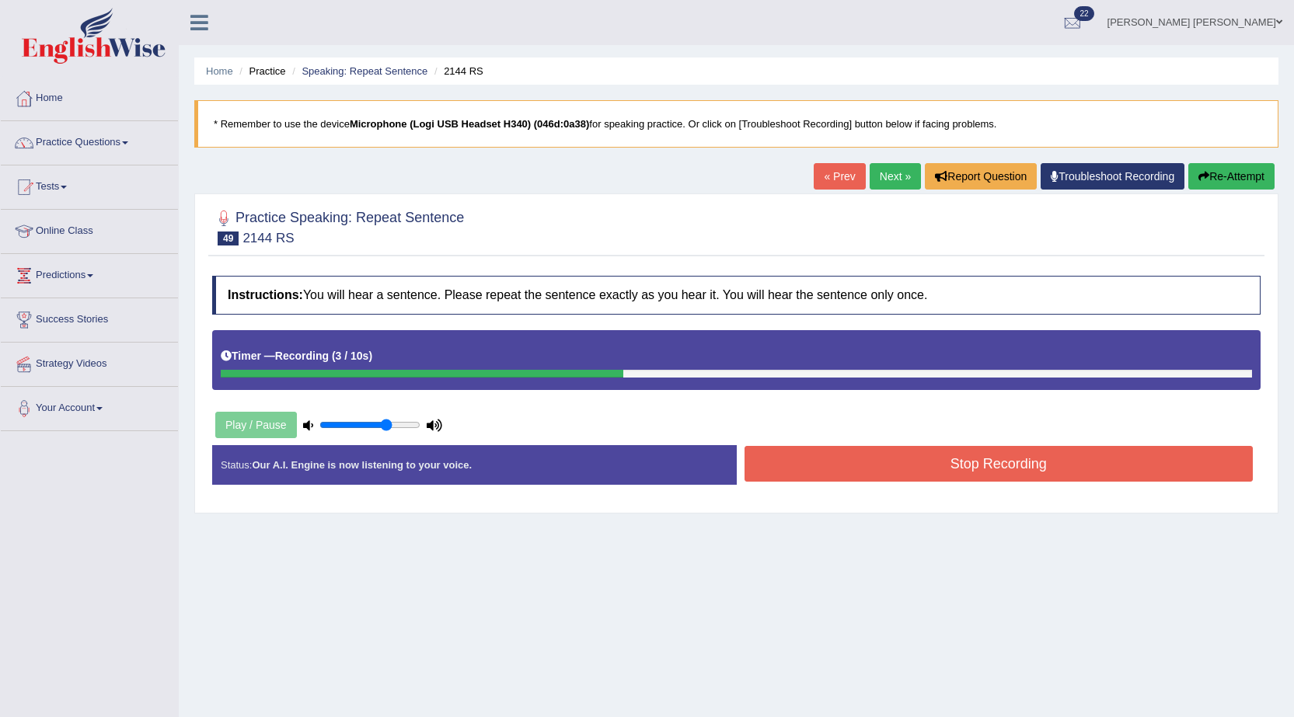
click at [987, 475] on button "Stop Recording" at bounding box center [998, 464] width 509 height 36
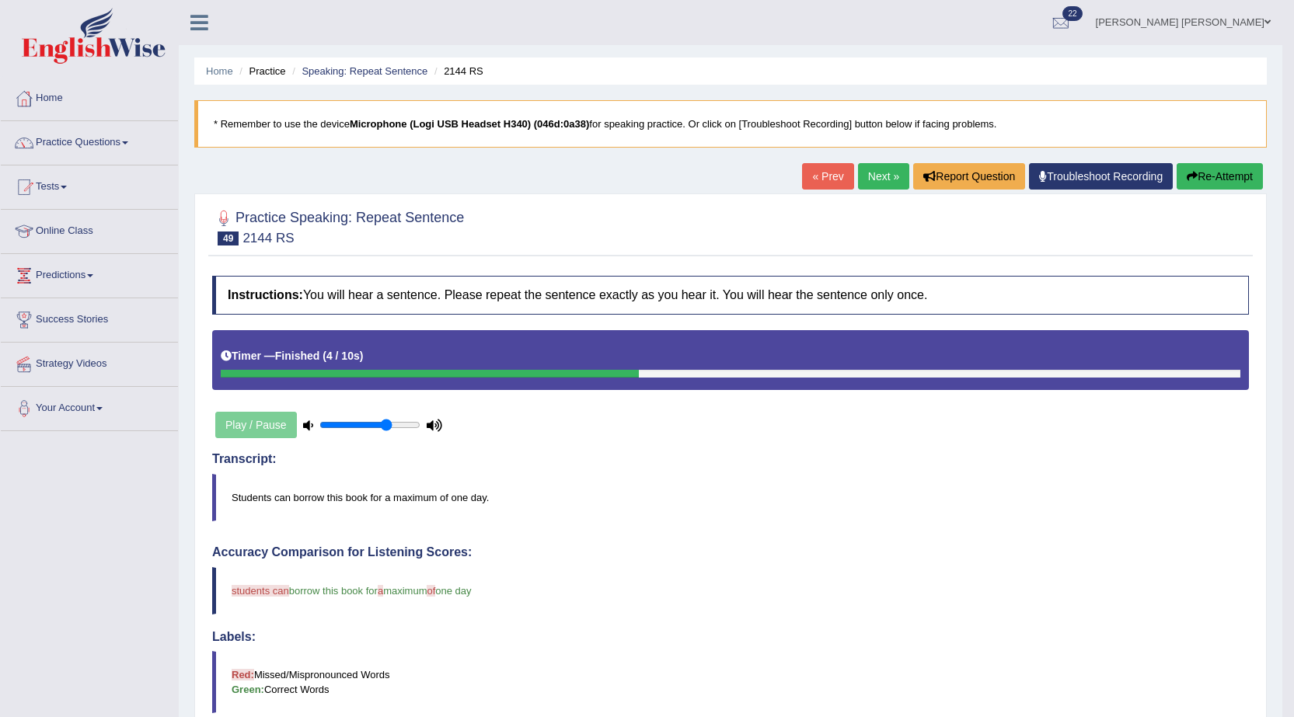
click at [1189, 178] on icon "button" at bounding box center [1191, 176] width 11 height 11
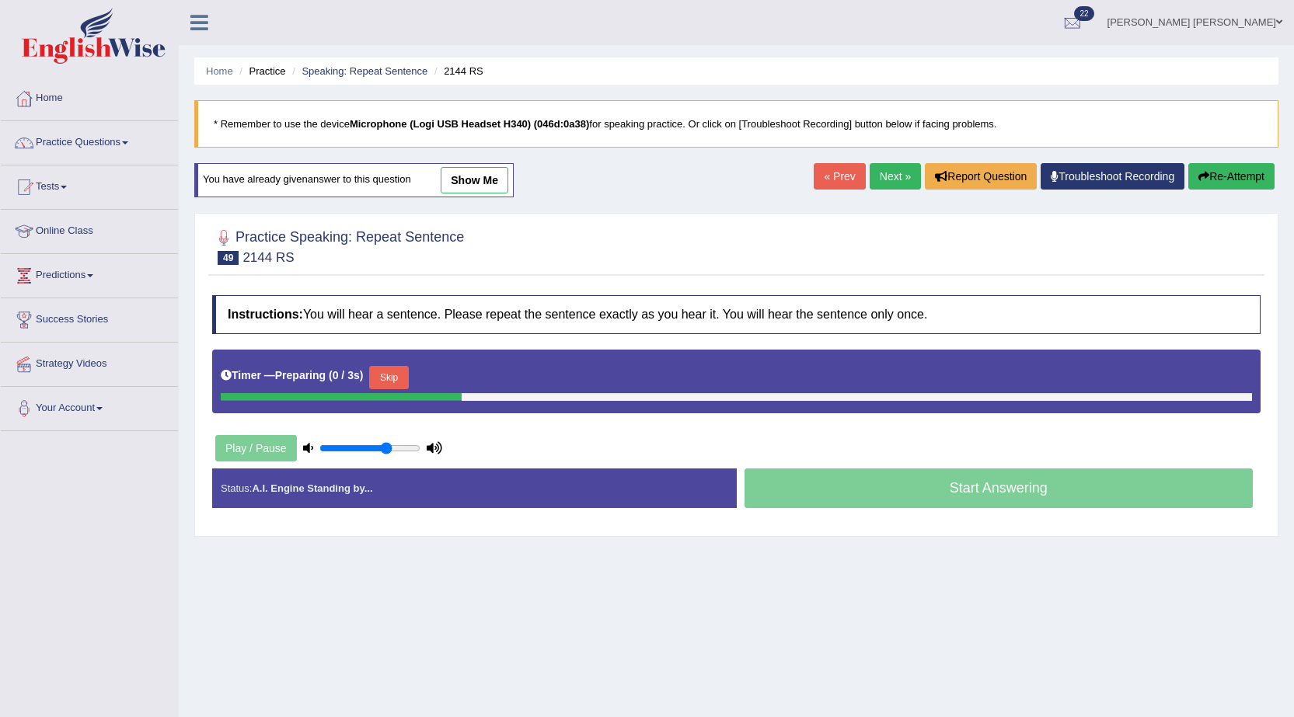
click at [406, 372] on button "Skip" at bounding box center [388, 377] width 39 height 23
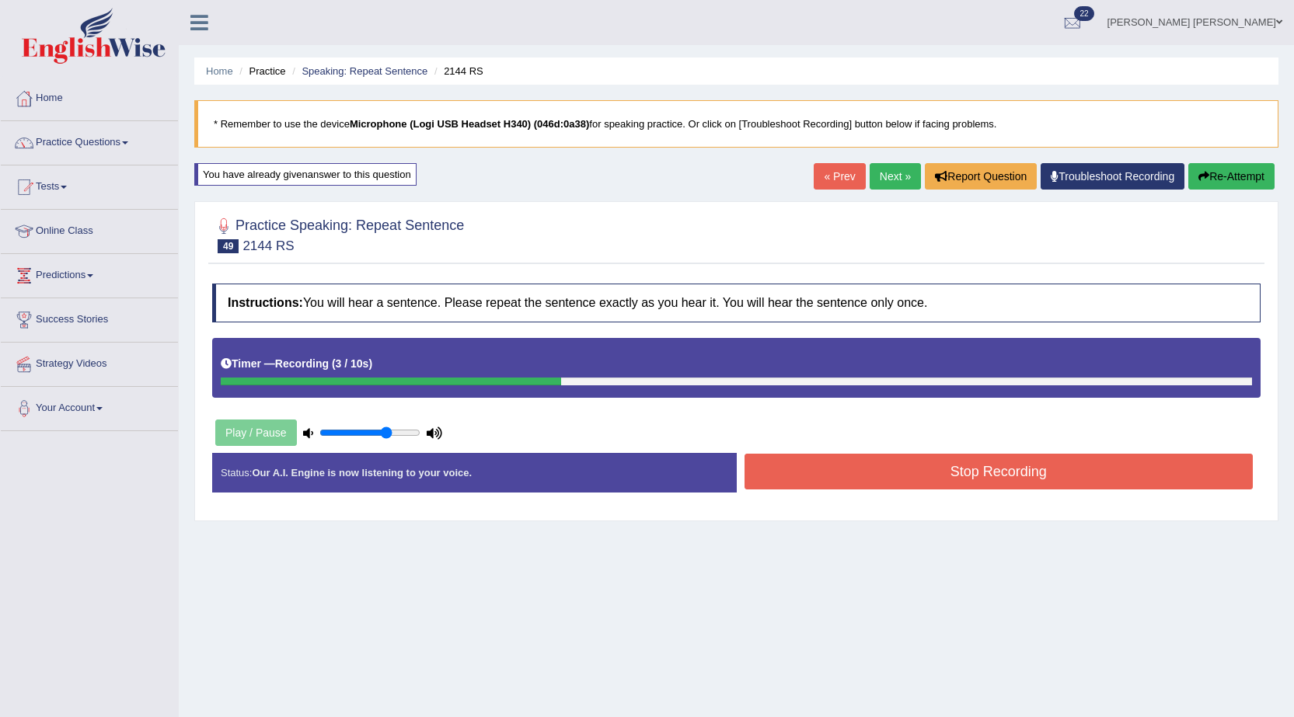
click at [909, 478] on button "Stop Recording" at bounding box center [998, 472] width 509 height 36
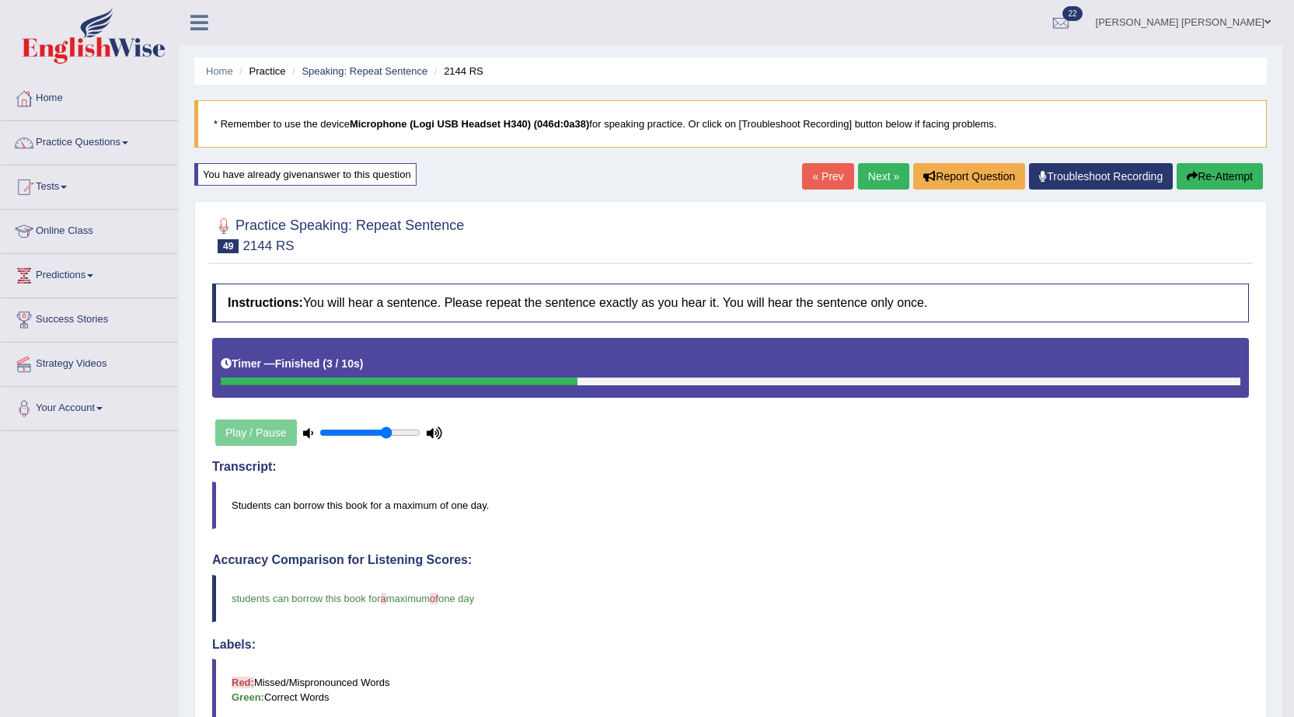
click at [879, 183] on link "Next »" at bounding box center [883, 176] width 51 height 26
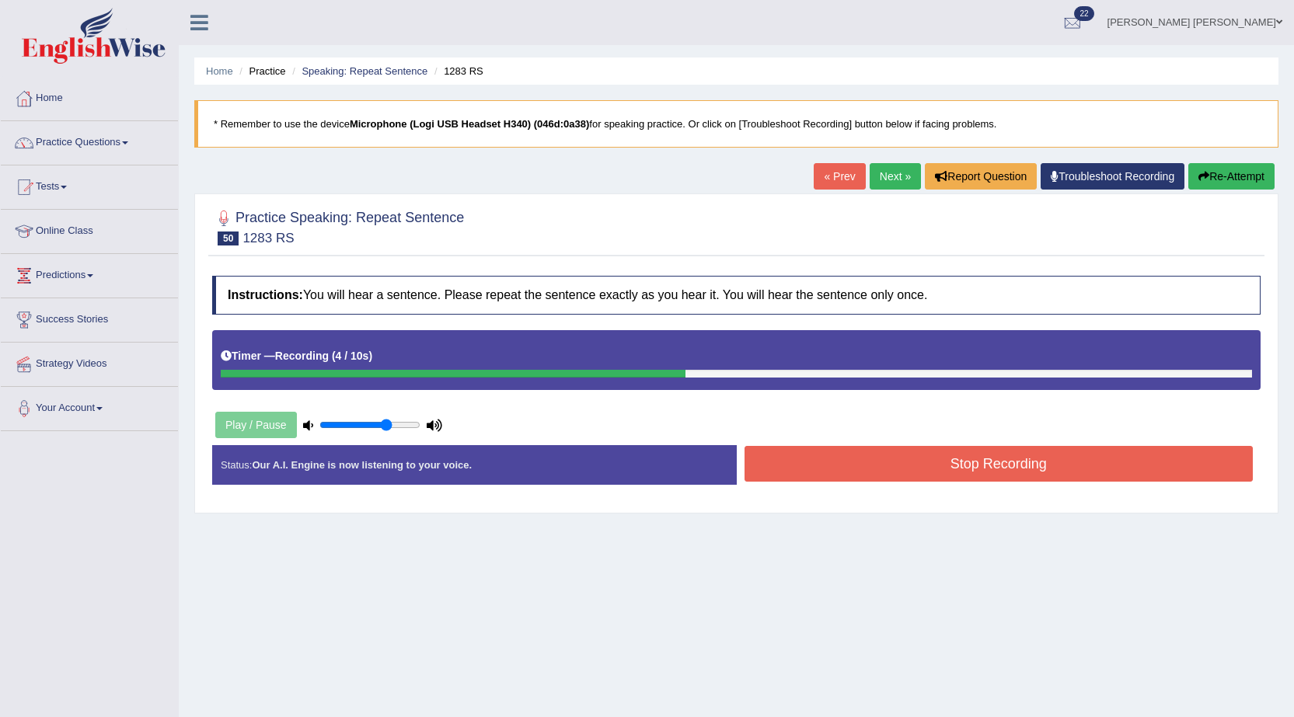
click at [879, 461] on button "Stop Recording" at bounding box center [998, 464] width 509 height 36
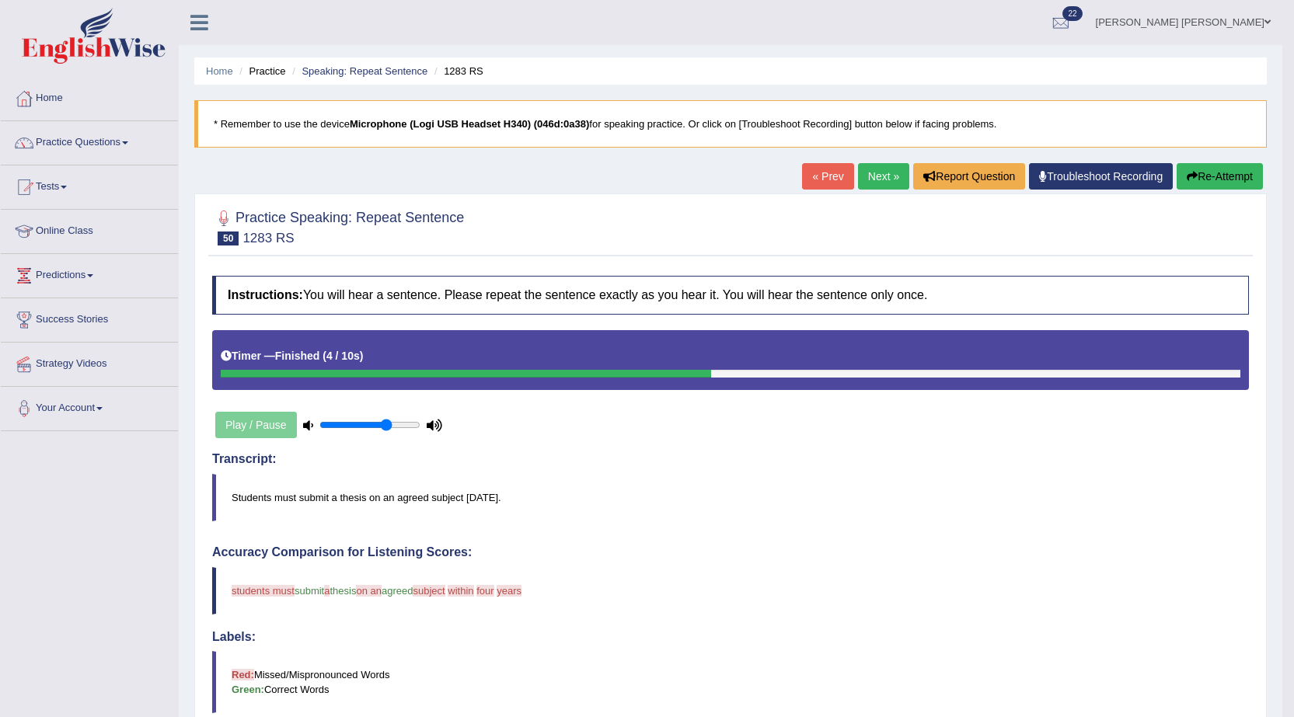
click at [871, 186] on link "Next »" at bounding box center [883, 176] width 51 height 26
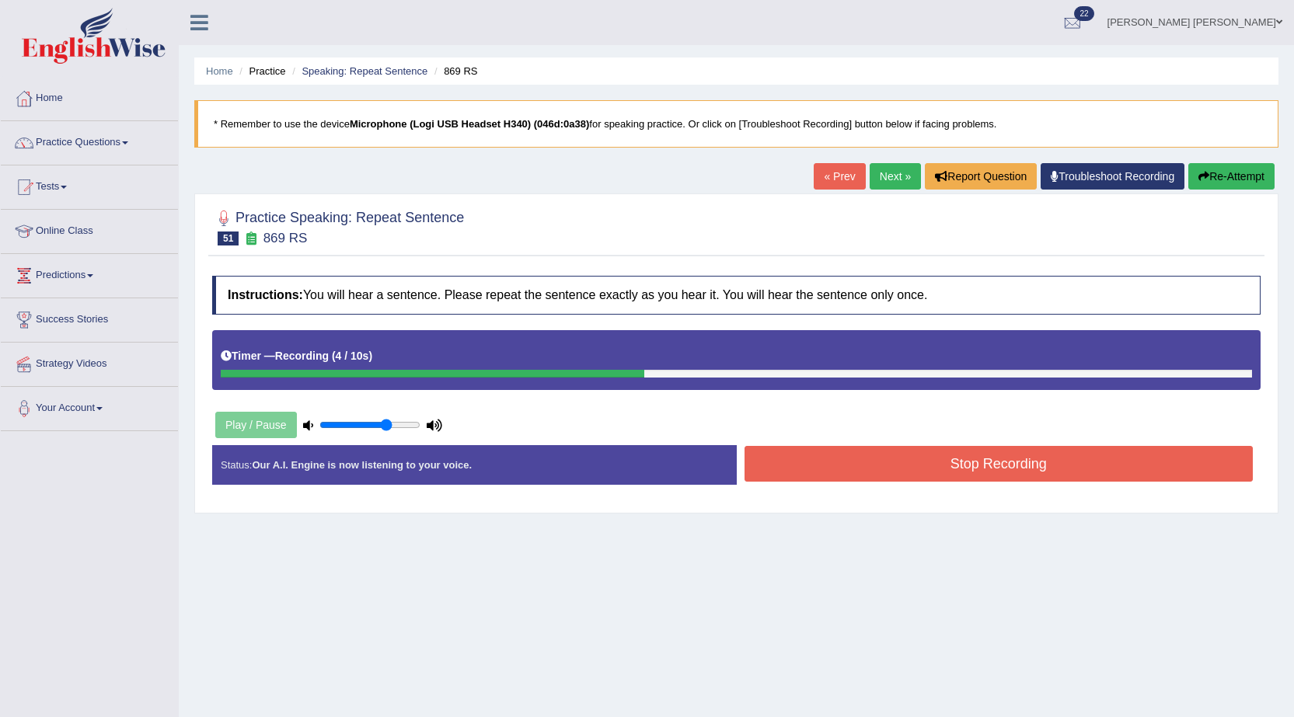
click at [793, 467] on button "Stop Recording" at bounding box center [998, 464] width 509 height 36
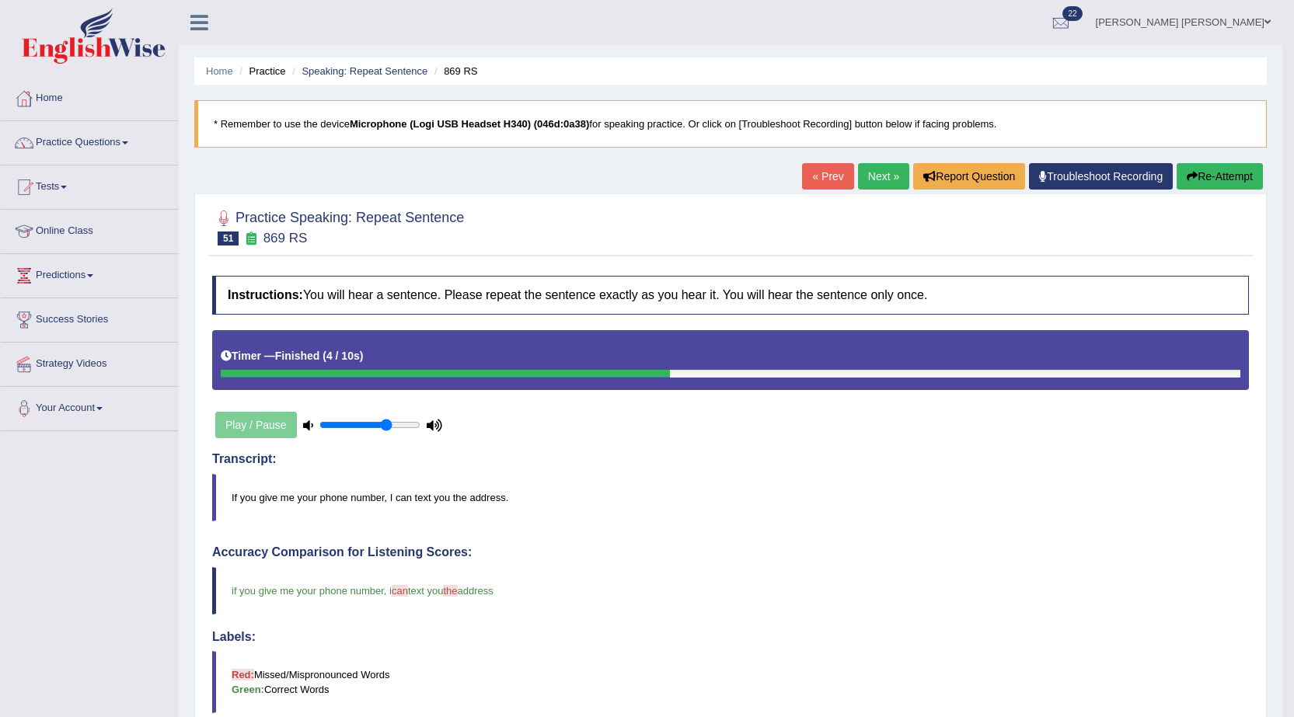
click at [890, 170] on link "Next »" at bounding box center [883, 176] width 51 height 26
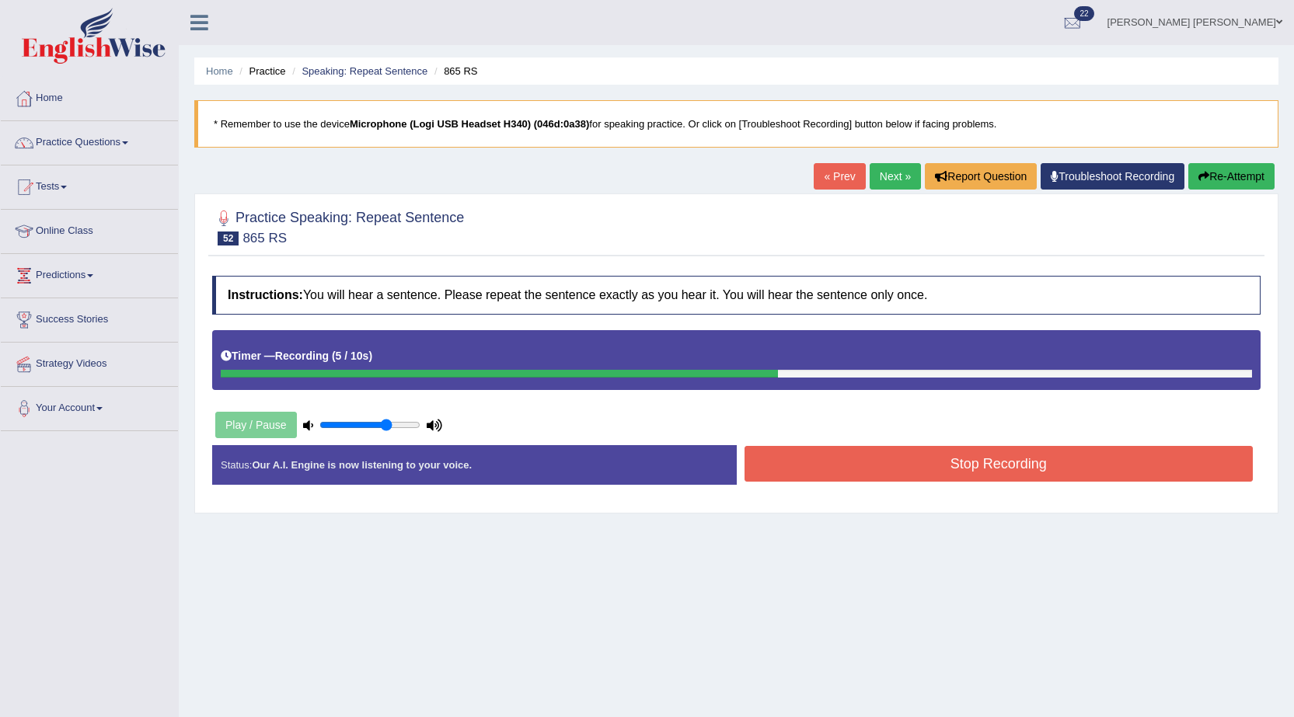
click at [795, 473] on button "Stop Recording" at bounding box center [998, 464] width 509 height 36
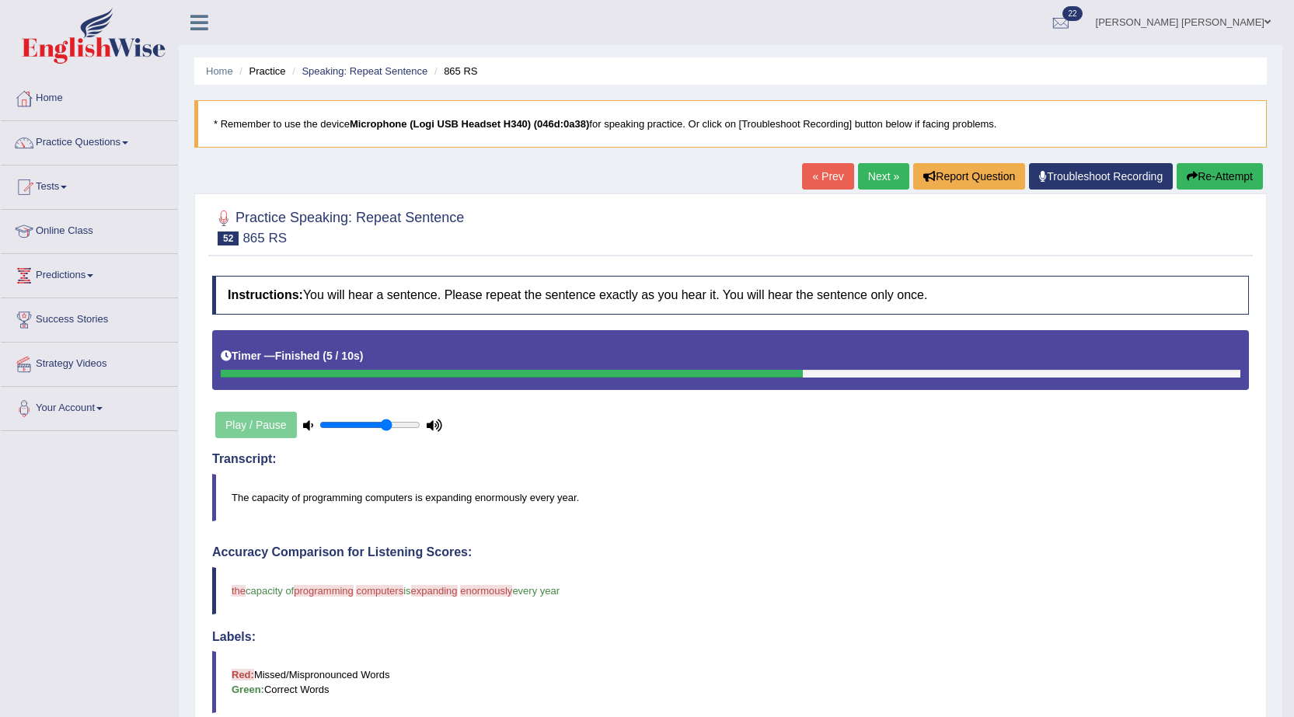
click at [864, 178] on link "Next »" at bounding box center [883, 176] width 51 height 26
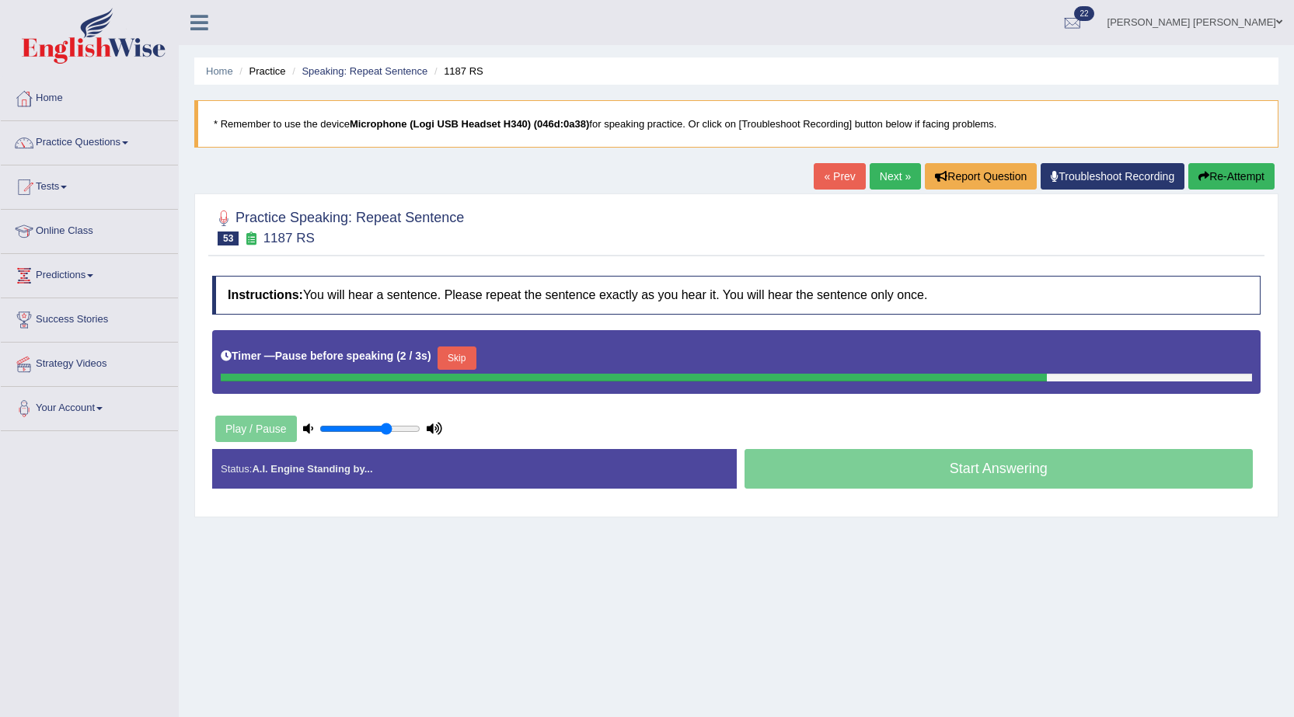
click at [1207, 176] on button "Re-Attempt" at bounding box center [1231, 176] width 86 height 26
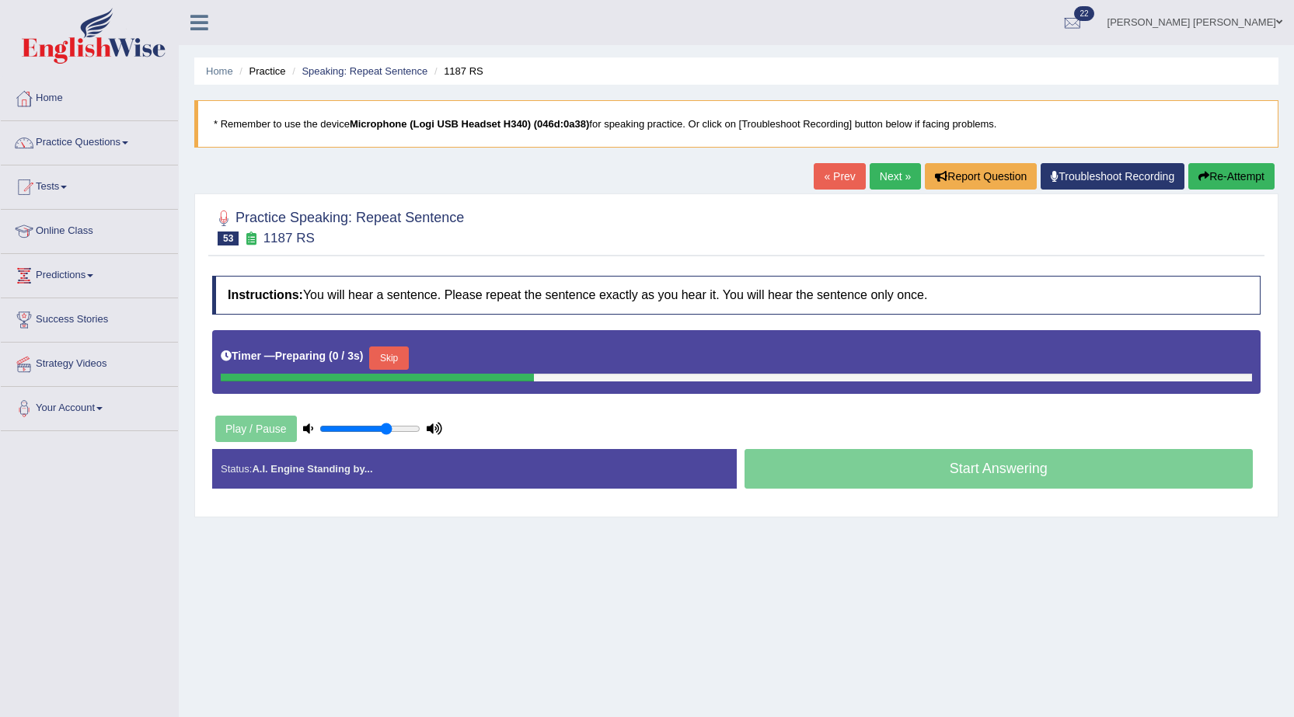
click at [389, 359] on button "Skip" at bounding box center [388, 358] width 39 height 23
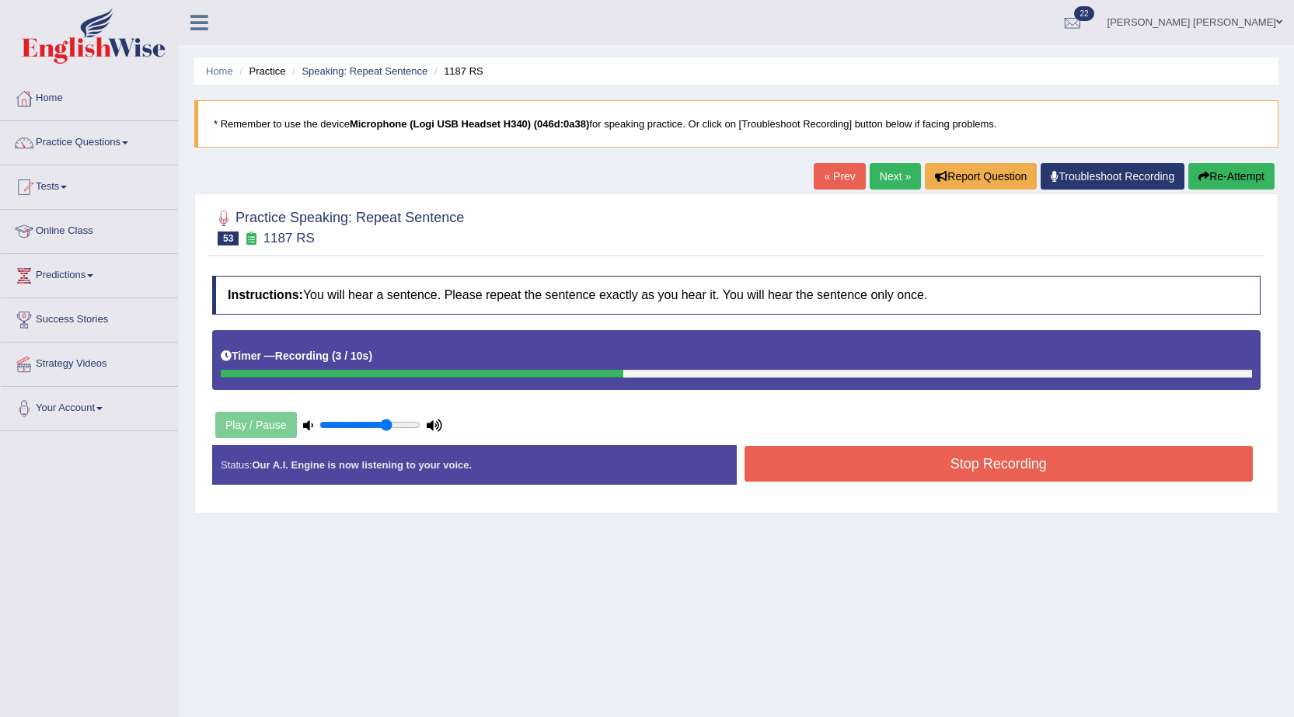
click at [918, 466] on button "Stop Recording" at bounding box center [998, 464] width 509 height 36
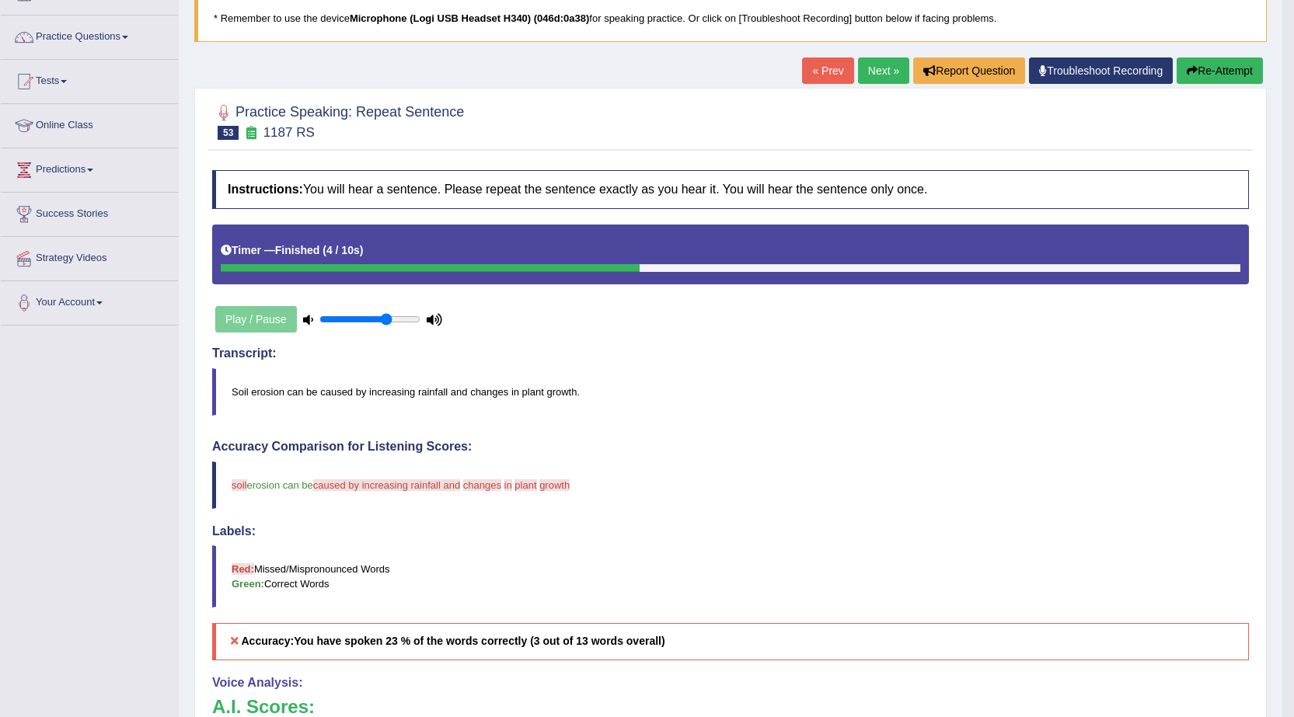
scroll to position [78, 0]
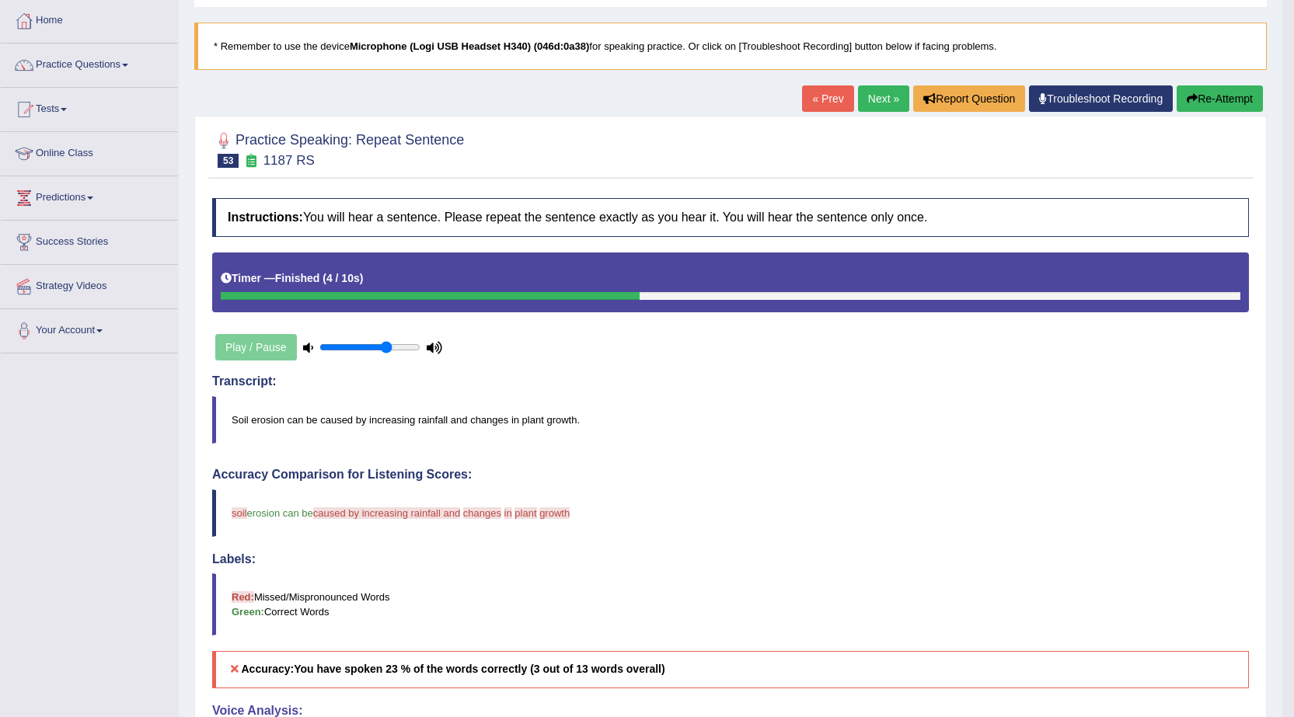
click at [1199, 95] on button "Re-Attempt" at bounding box center [1219, 98] width 86 height 26
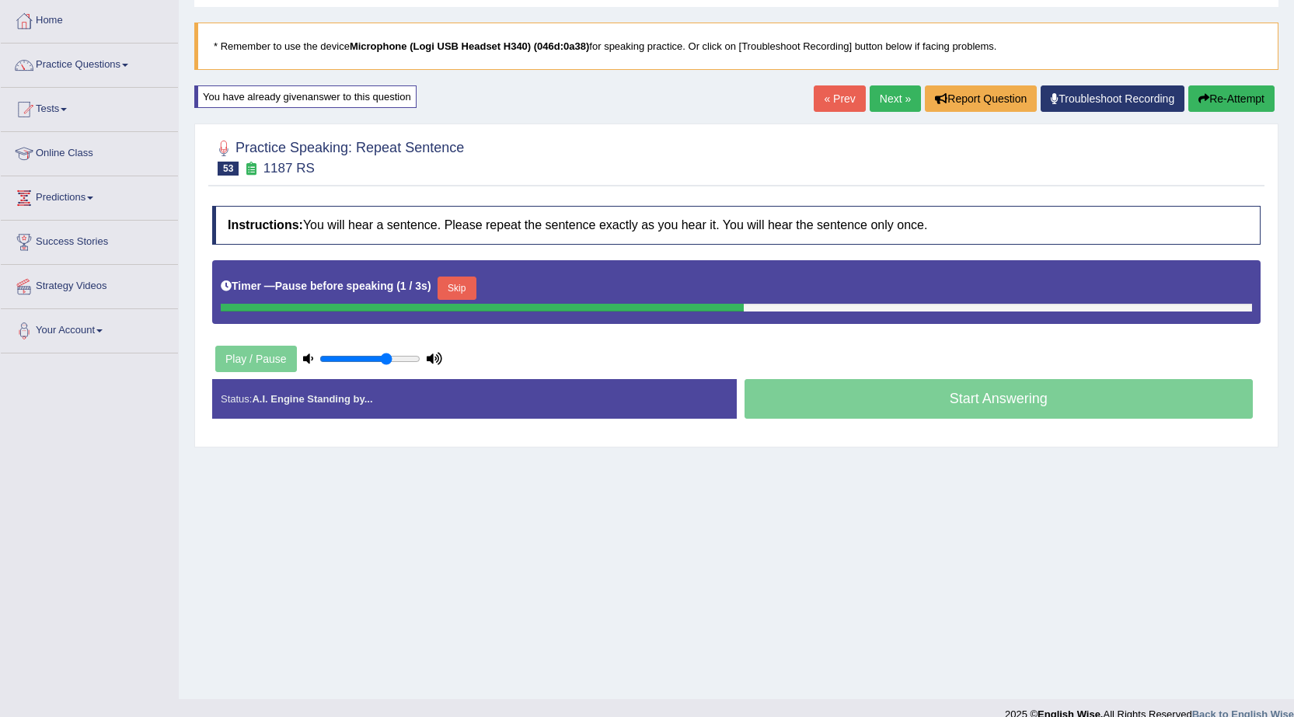
click at [455, 291] on button "Skip" at bounding box center [456, 288] width 39 height 23
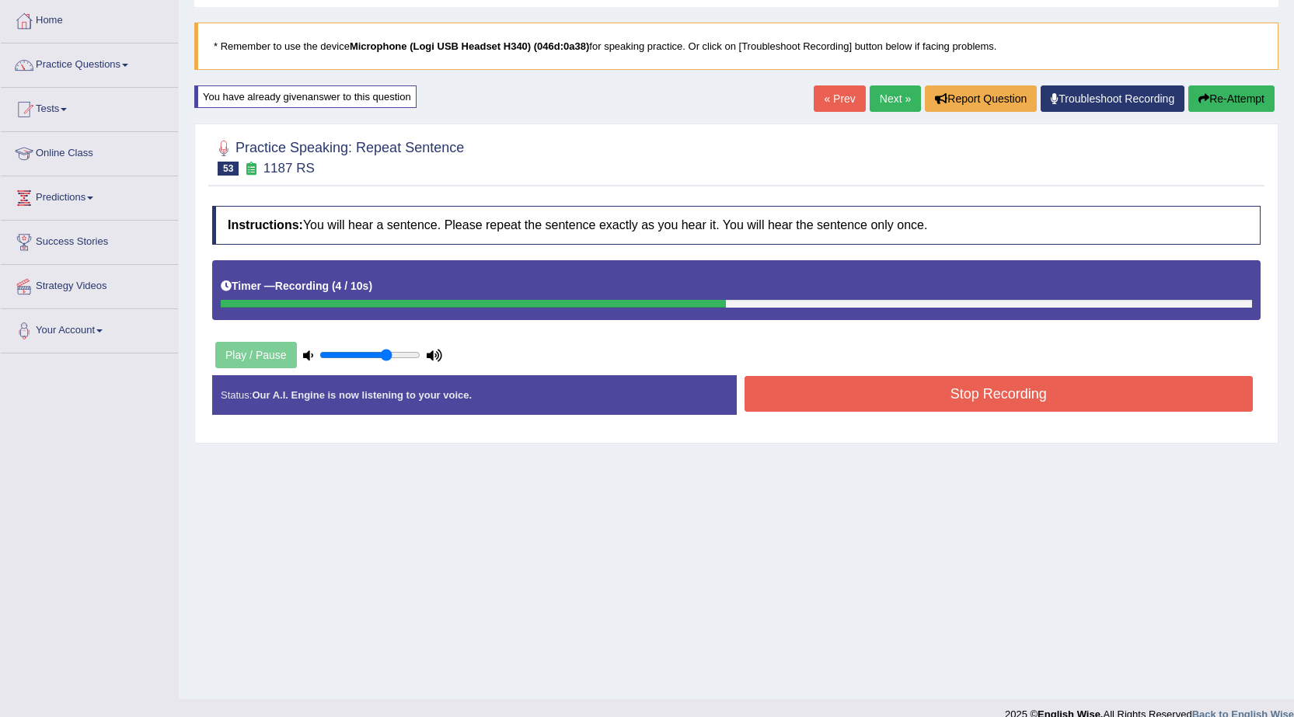
click at [838, 406] on button "Stop Recording" at bounding box center [998, 394] width 509 height 36
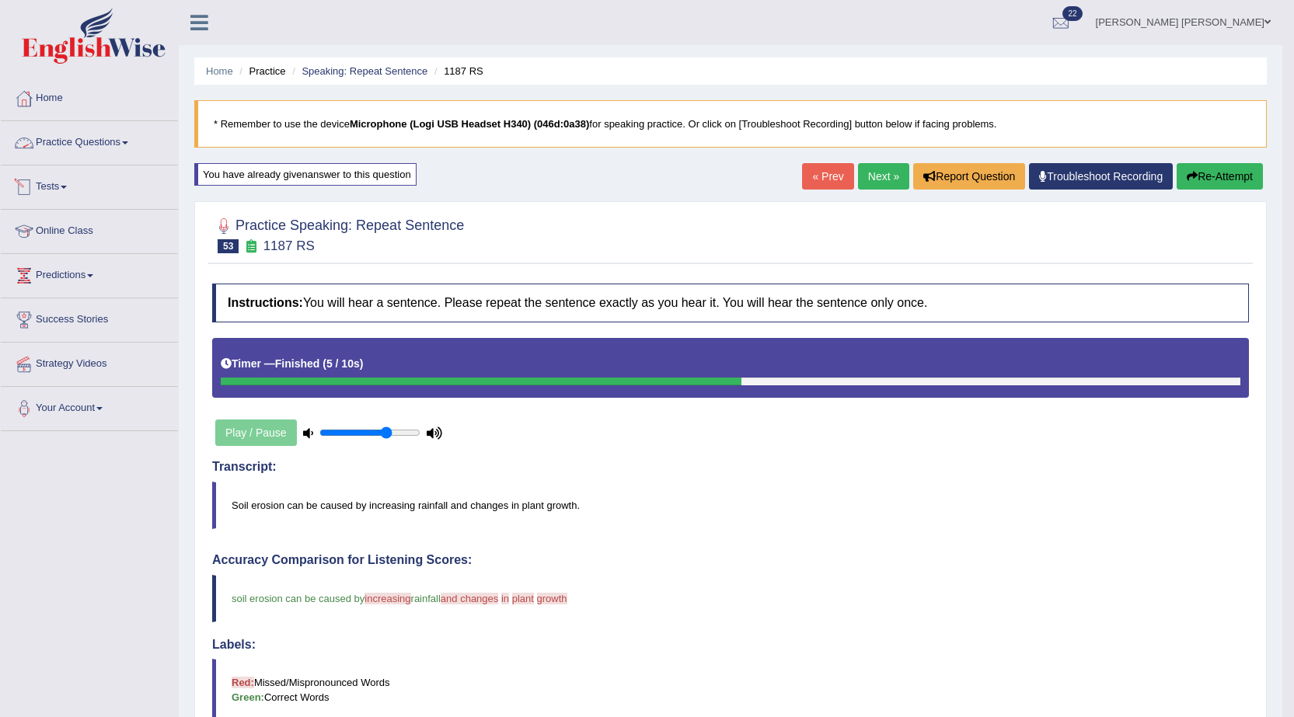
click at [58, 146] on link "Practice Questions" at bounding box center [89, 140] width 177 height 39
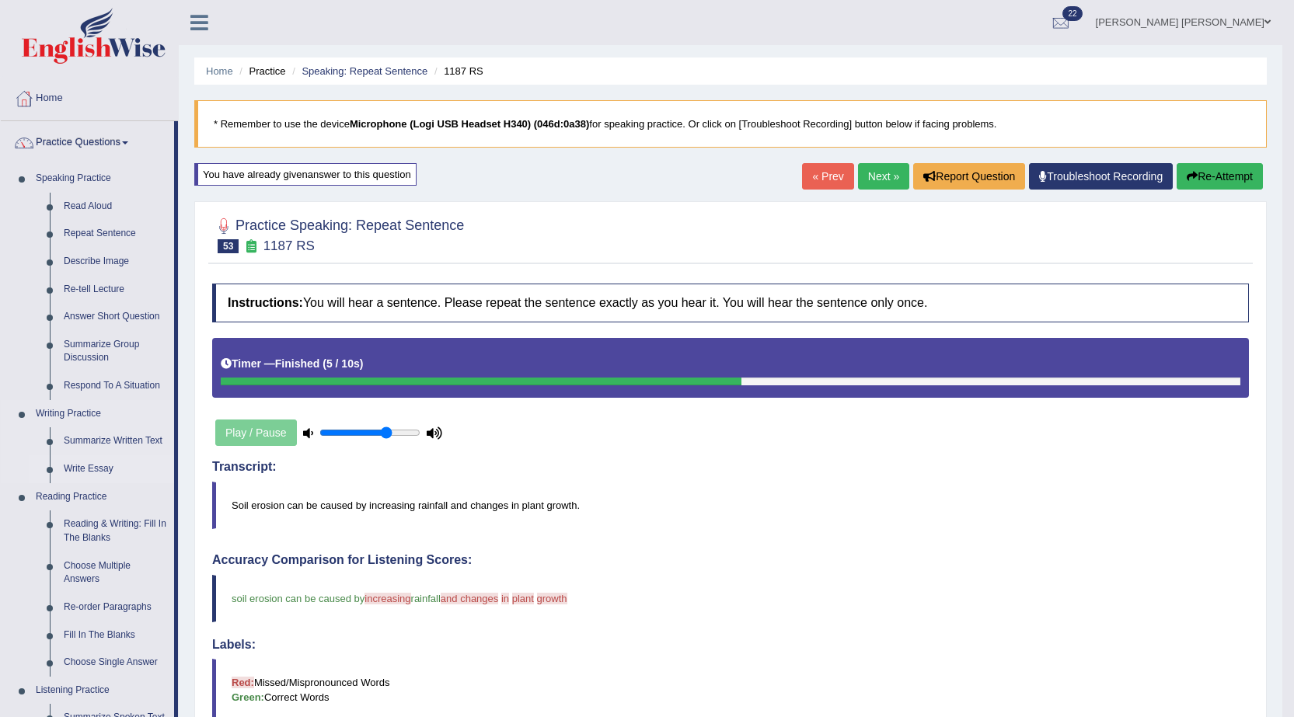
click at [101, 466] on link "Write Essay" at bounding box center [115, 469] width 117 height 28
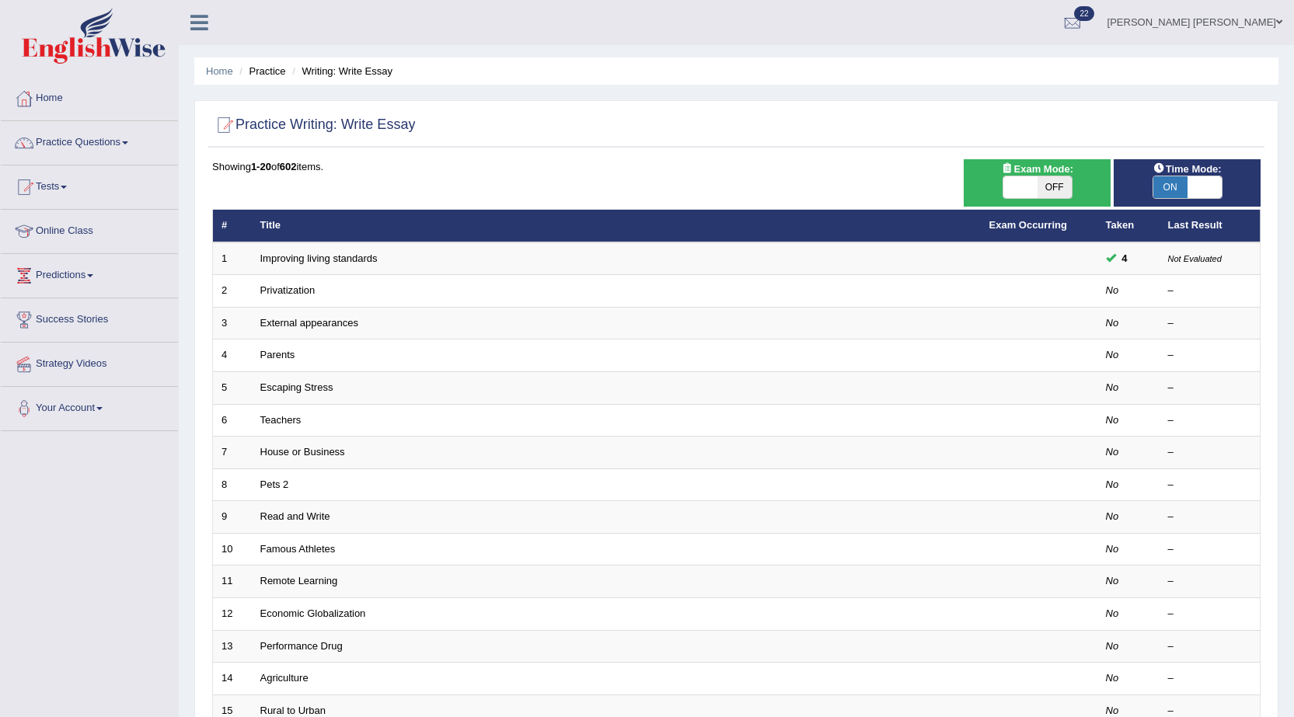
click at [1053, 190] on span "OFF" at bounding box center [1054, 187] width 34 height 22
checkbox input "true"
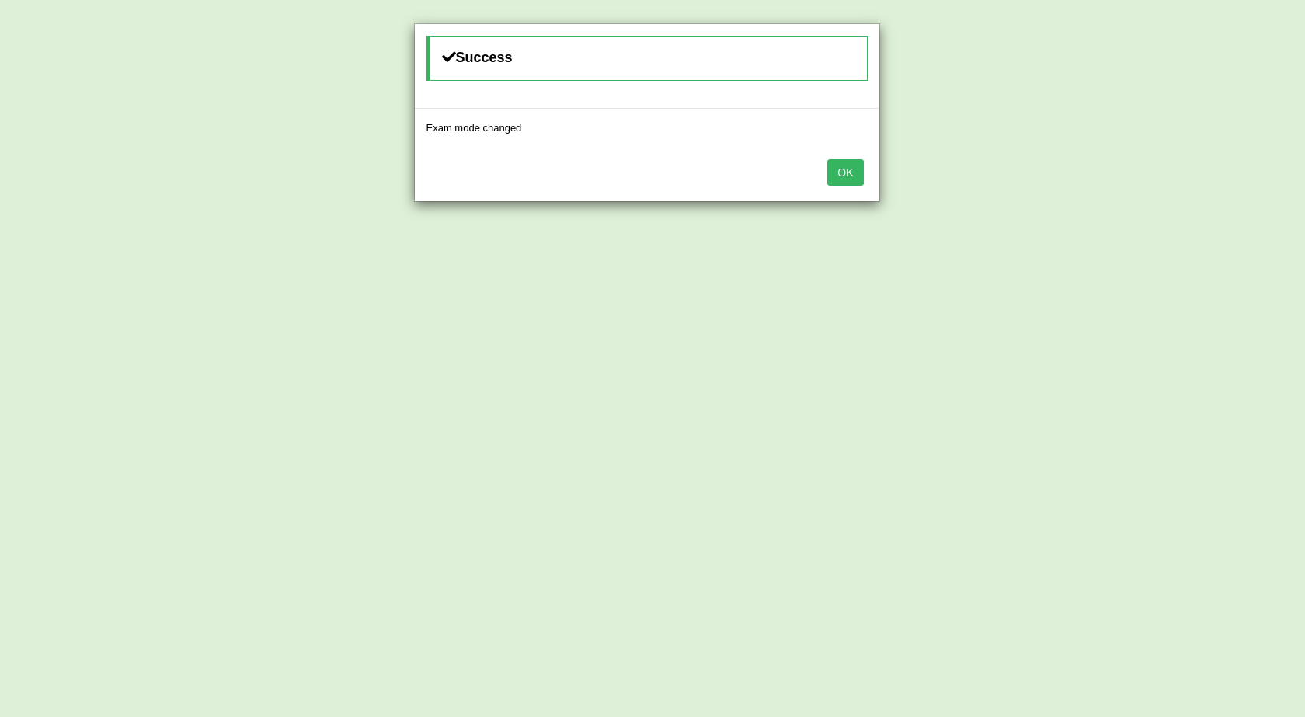
click at [834, 179] on button "OK" at bounding box center [845, 172] width 36 height 26
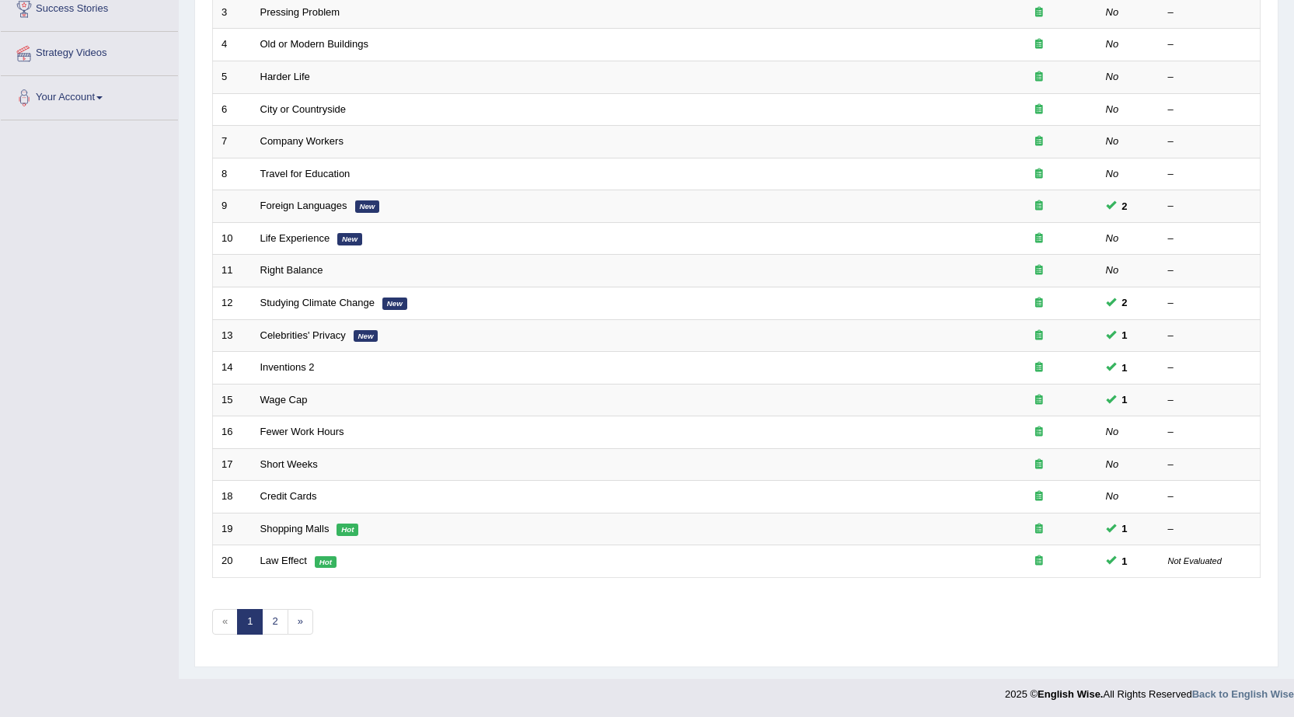
scroll to position [312, 0]
click at [279, 629] on link "2" at bounding box center [275, 621] width 26 height 26
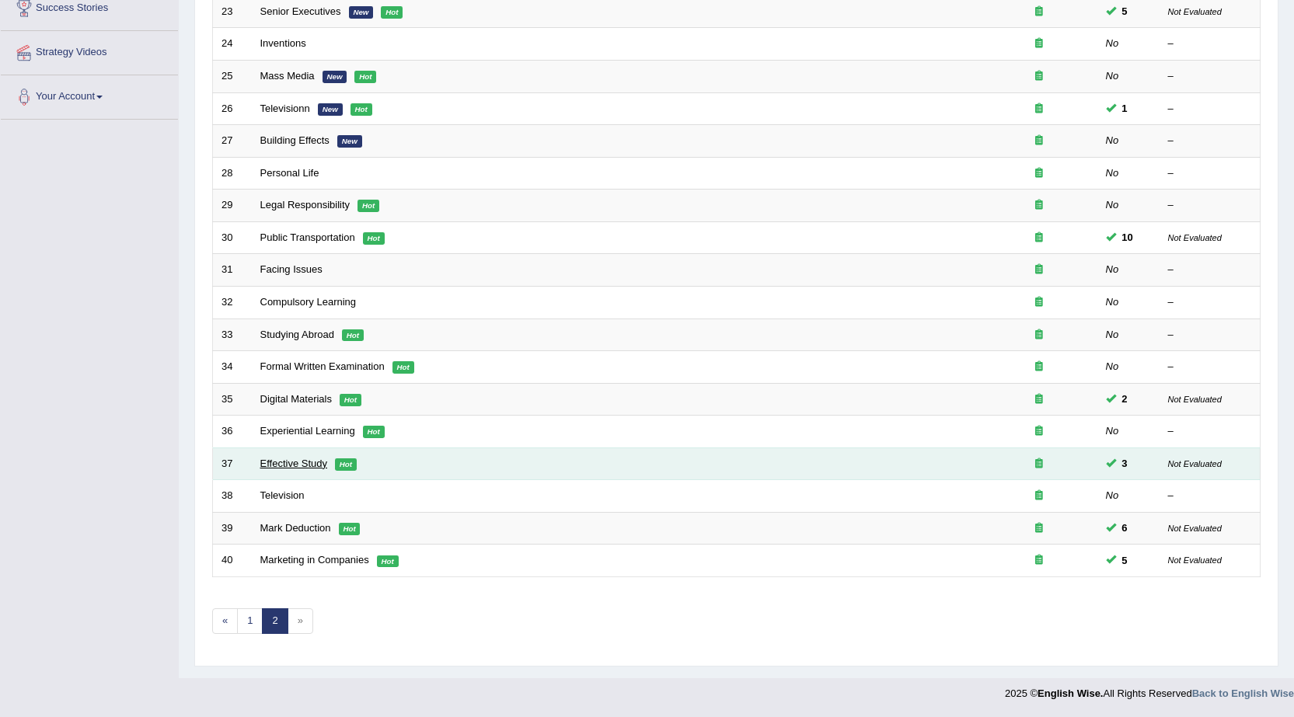
click at [302, 468] on link "Effective Study" at bounding box center [293, 464] width 67 height 12
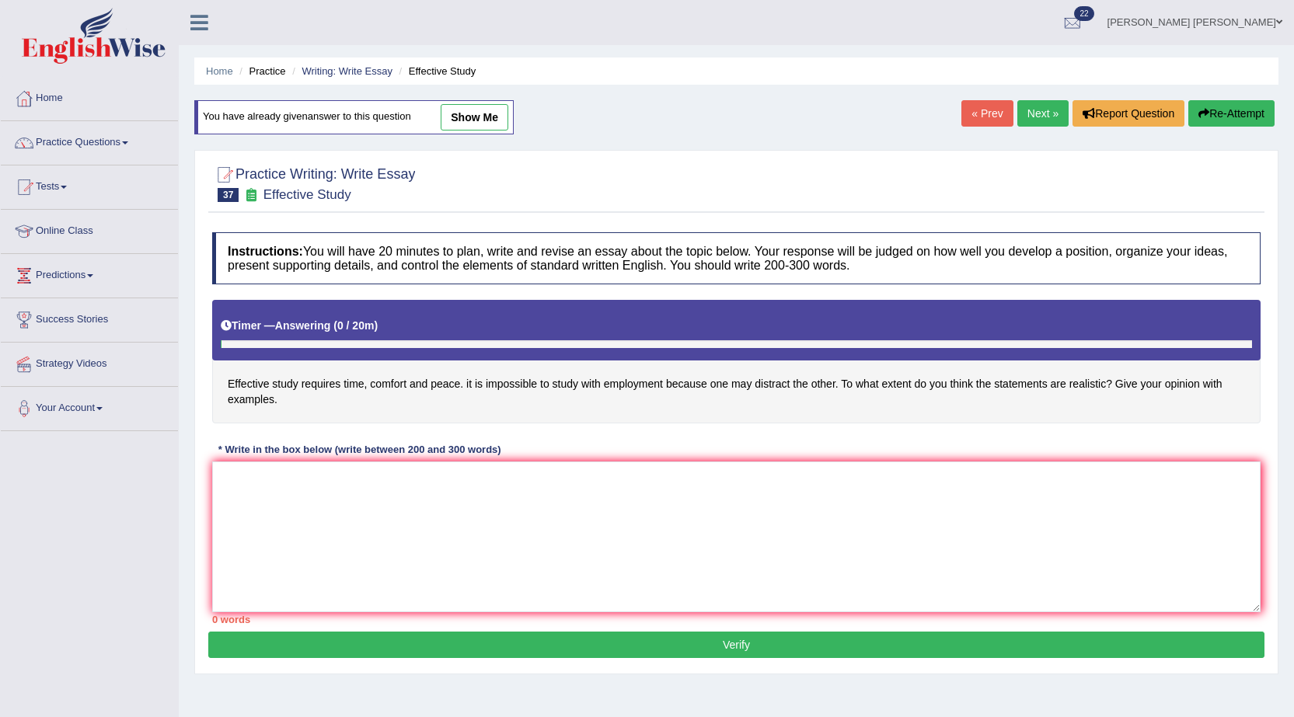
click at [485, 113] on link "show me" at bounding box center [475, 117] width 68 height 26
type textarea "In today's complex world, numerous issues and topics are subject to debate. One…"
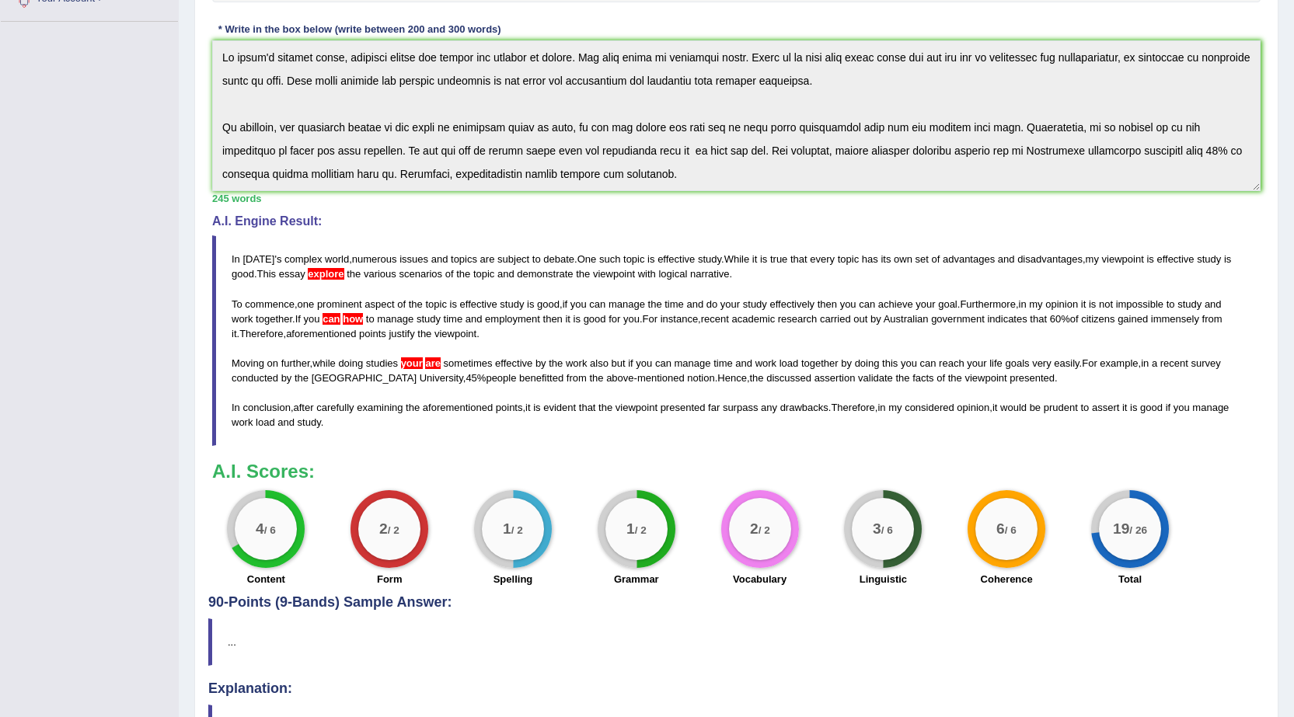
scroll to position [519, 0]
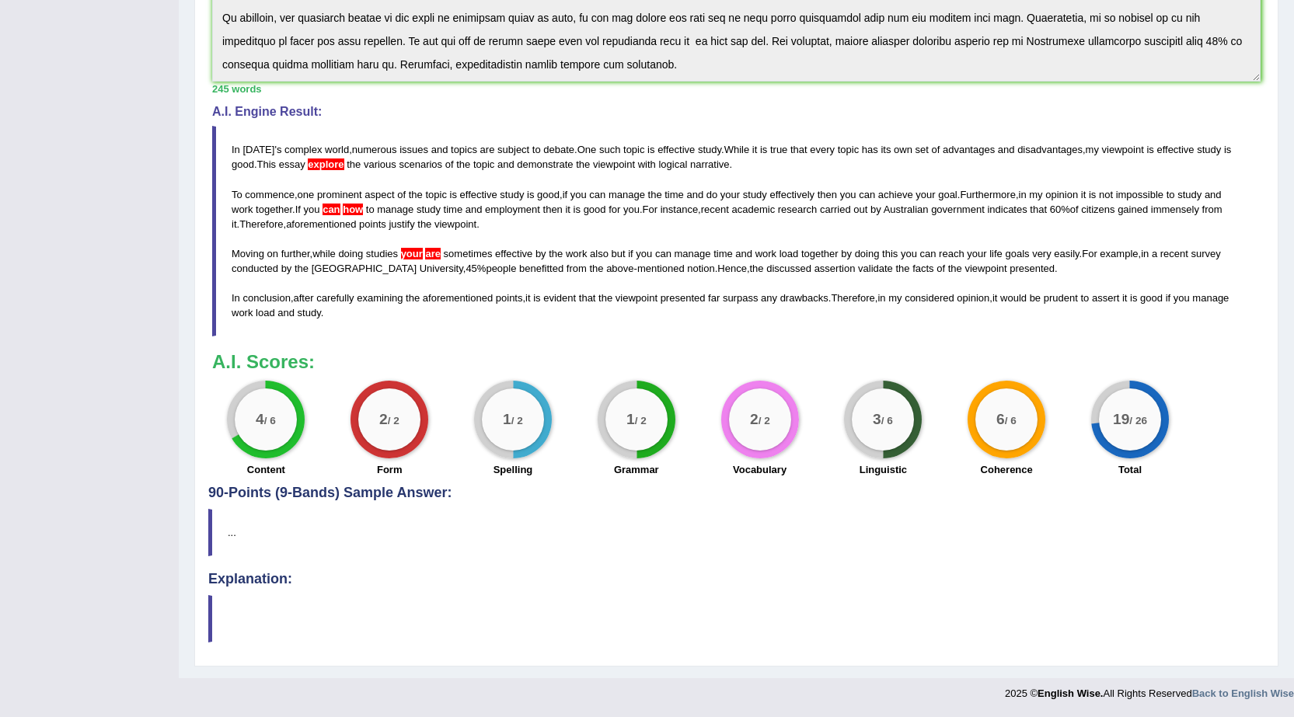
click at [990, 127] on blockquote "In today ' s complex world , numerous issues and topics are subject to debate .…" at bounding box center [736, 231] width 1048 height 211
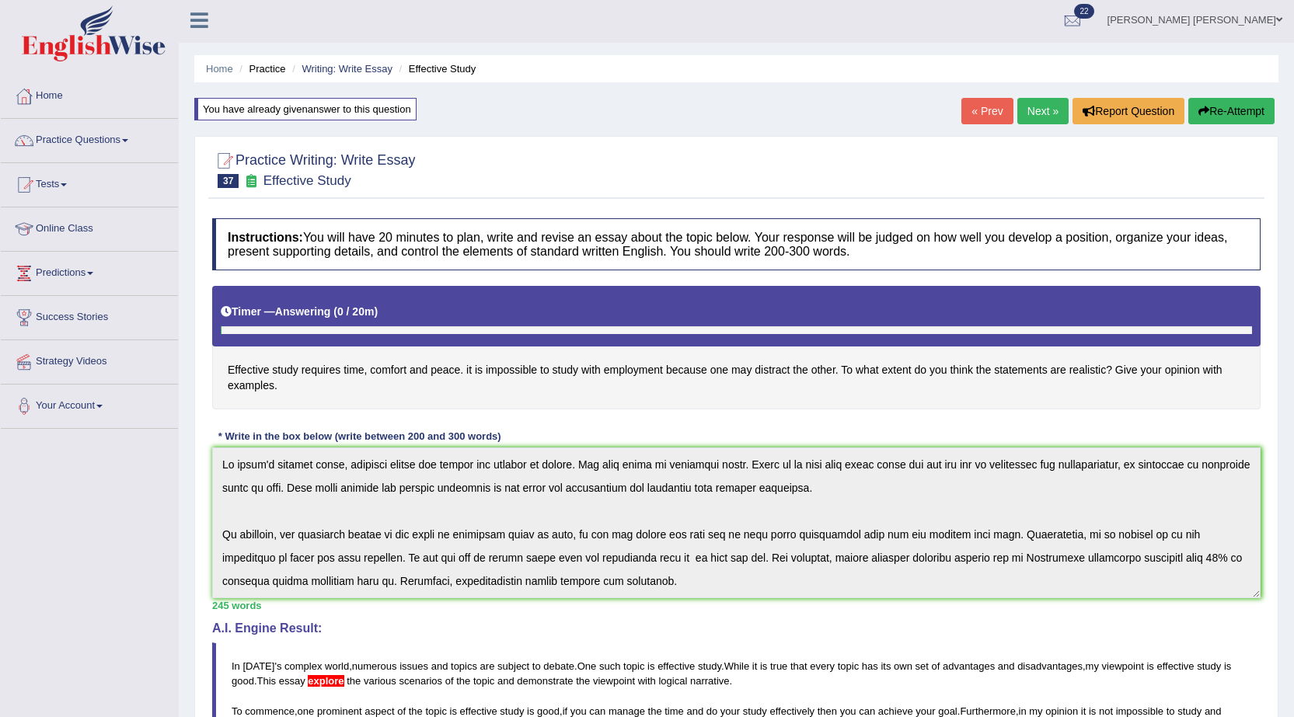
scroll to position [0, 0]
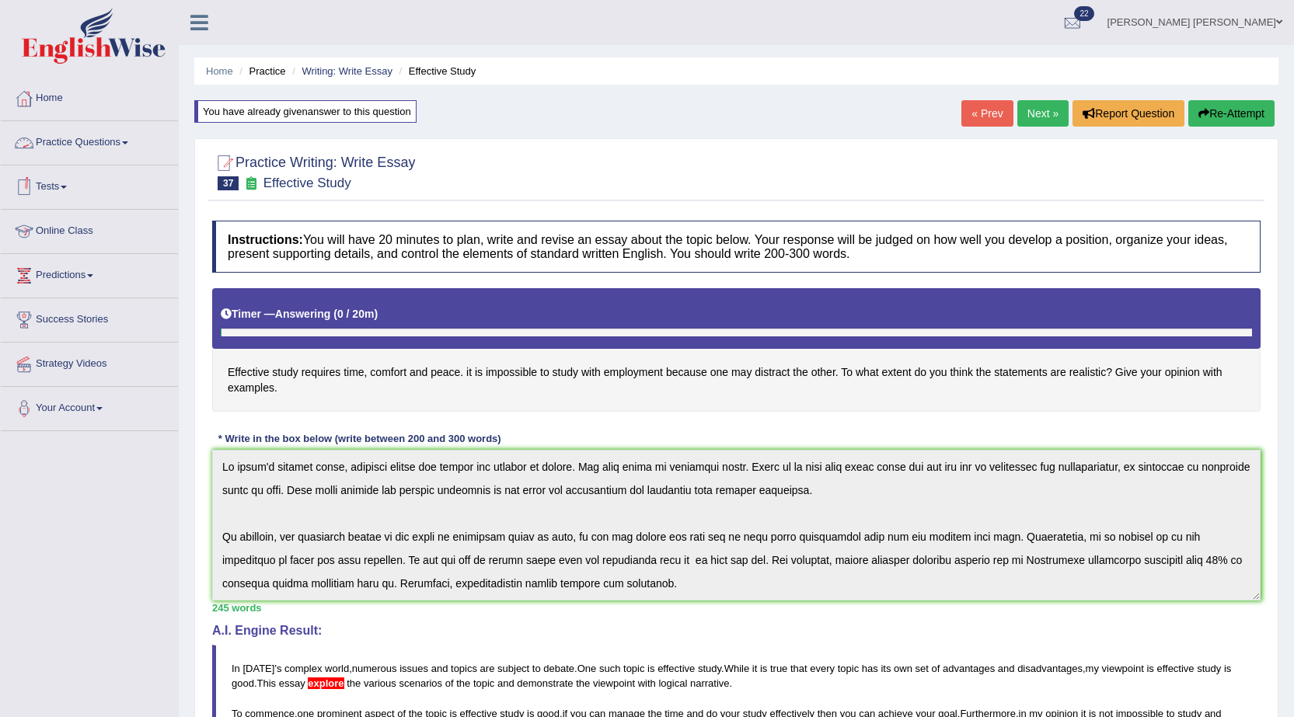
click at [124, 145] on link "Practice Questions" at bounding box center [89, 140] width 177 height 39
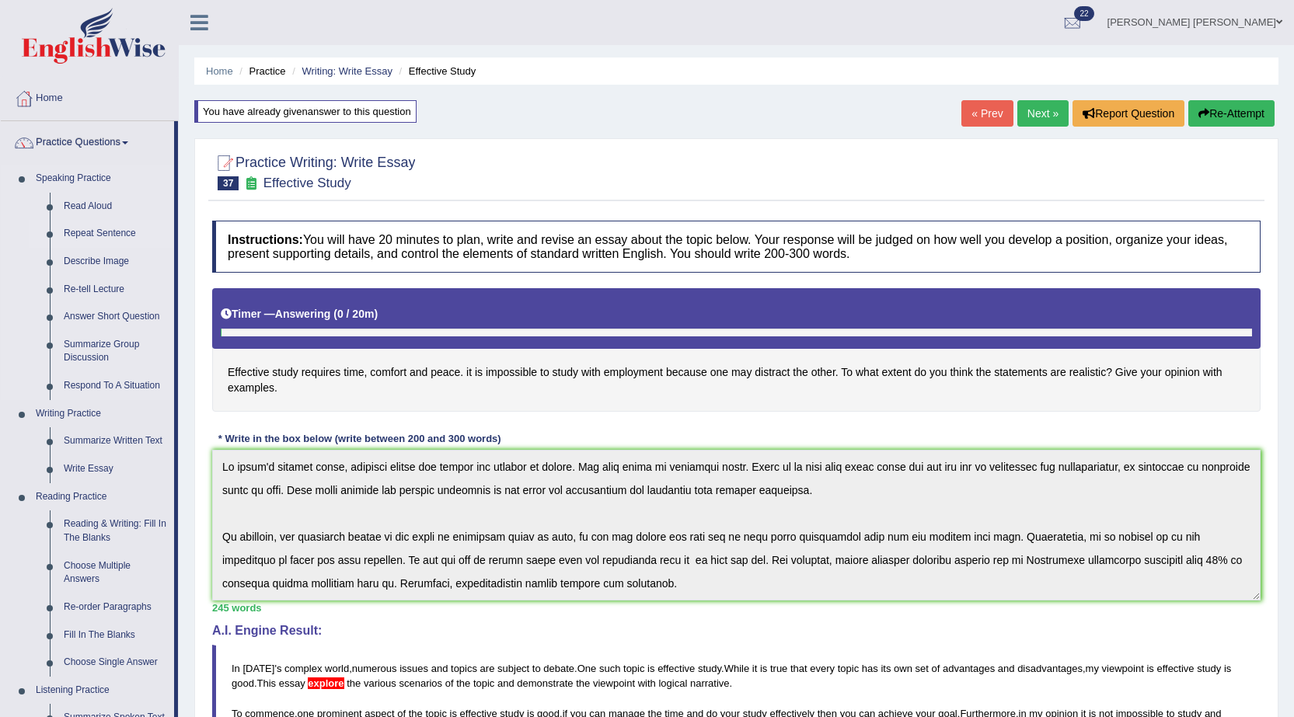
click at [126, 231] on link "Repeat Sentence" at bounding box center [115, 234] width 117 height 28
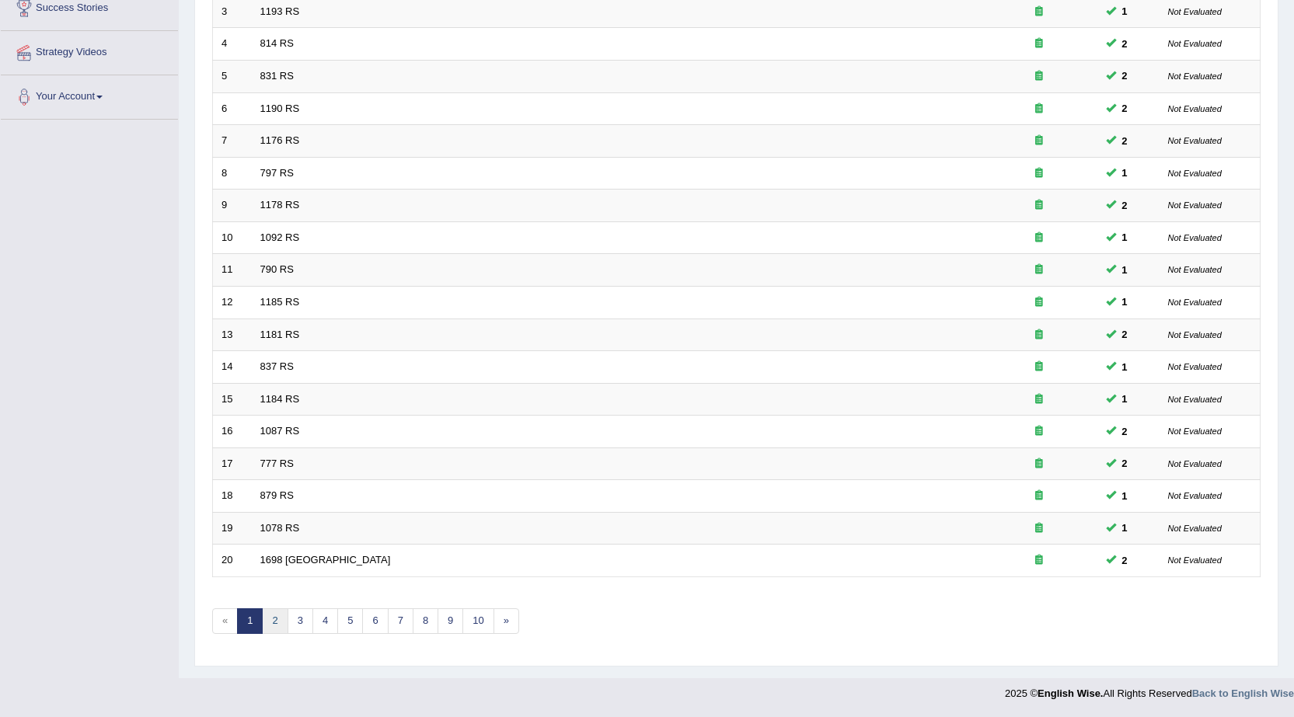
click at [277, 625] on link "2" at bounding box center [275, 621] width 26 height 26
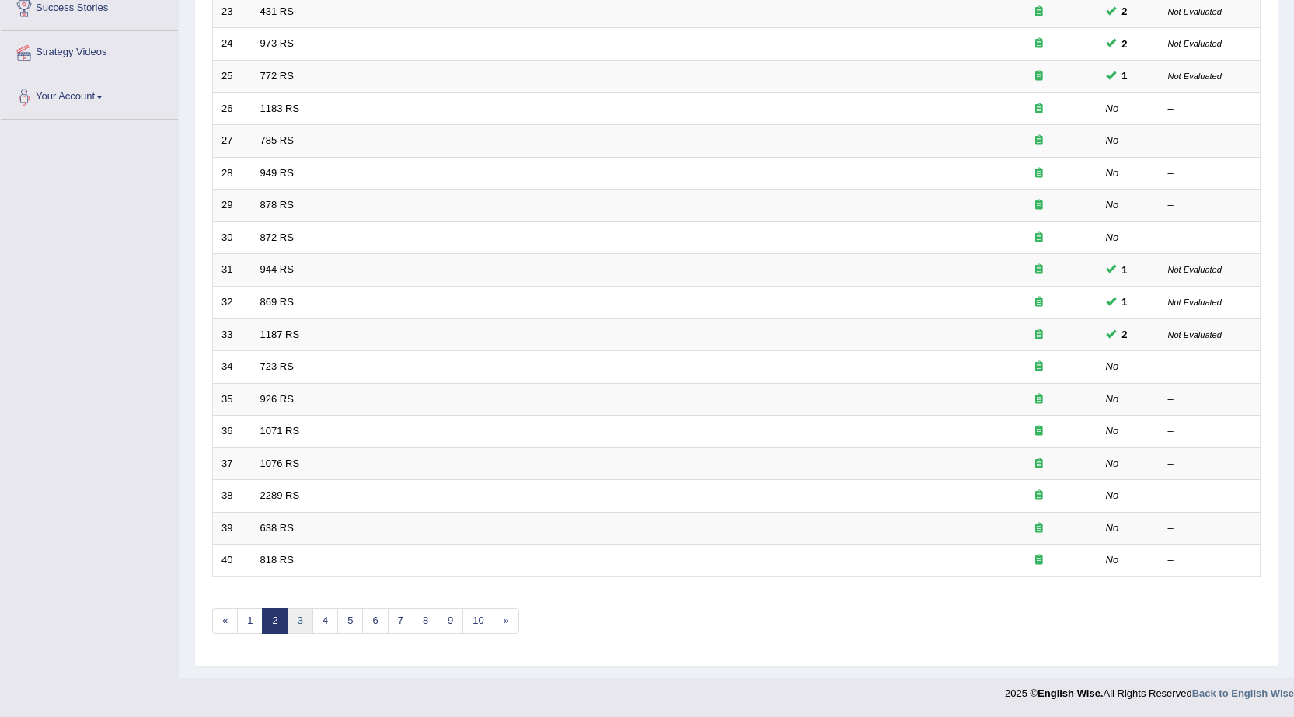
click at [307, 629] on link "3" at bounding box center [300, 621] width 26 height 26
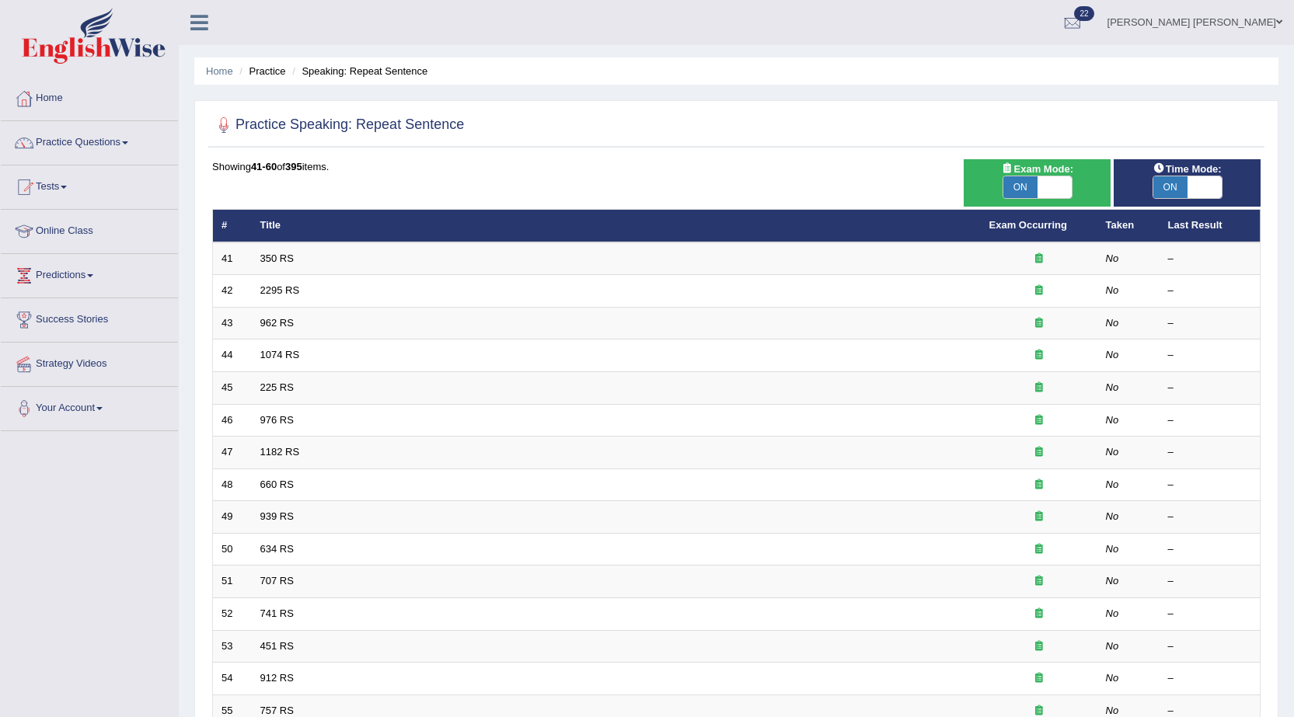
click at [1023, 183] on span "ON" at bounding box center [1020, 187] width 34 height 22
checkbox input "false"
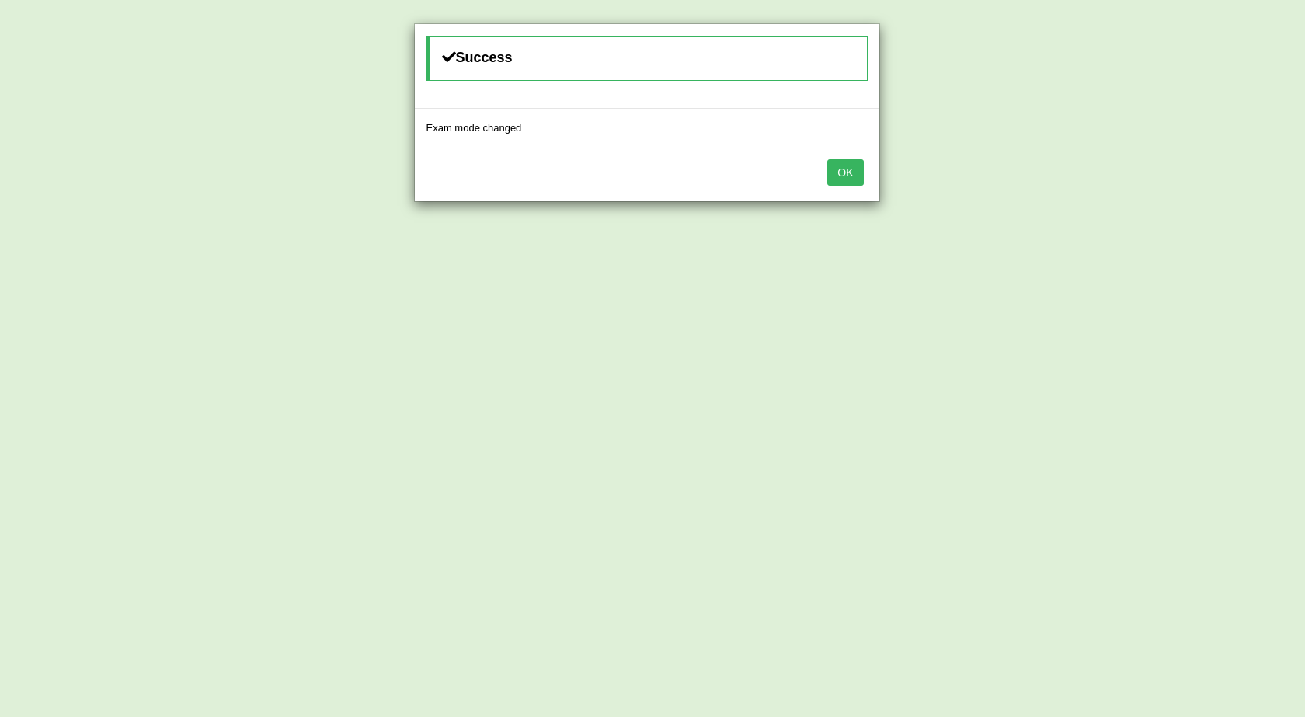
click at [849, 184] on button "OK" at bounding box center [845, 172] width 36 height 26
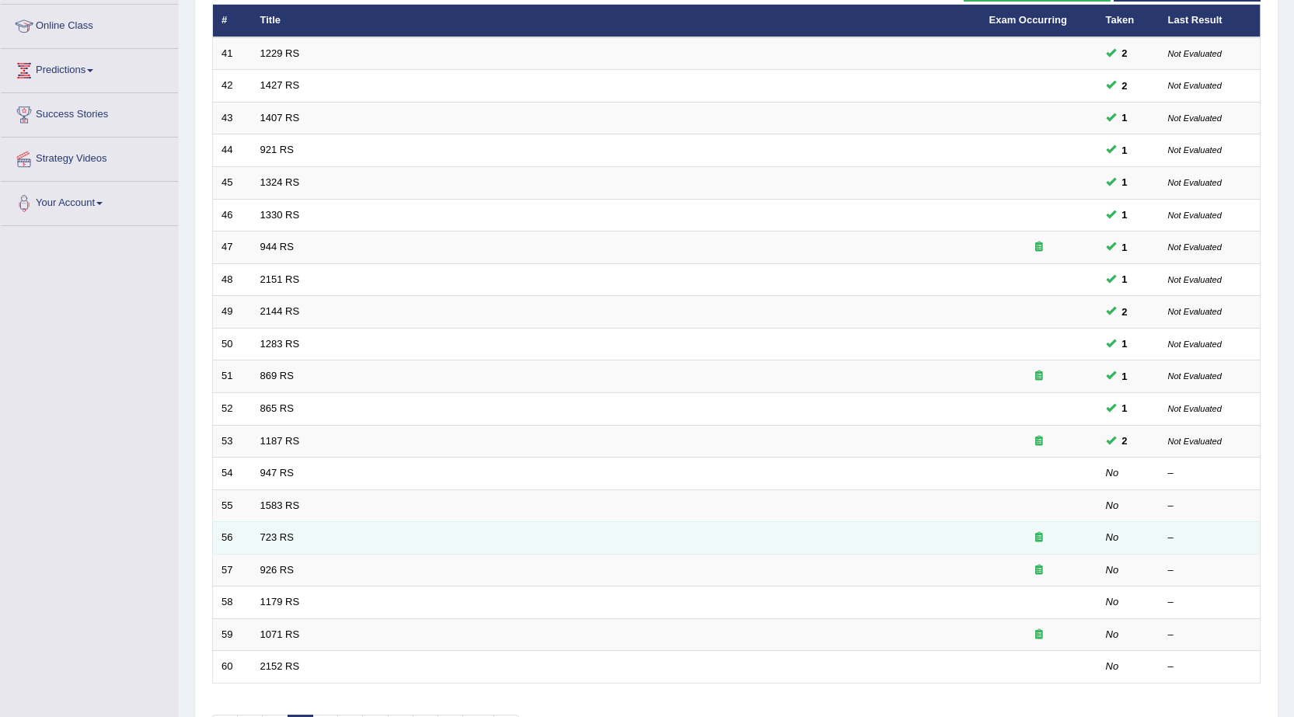
scroll to position [233, 0]
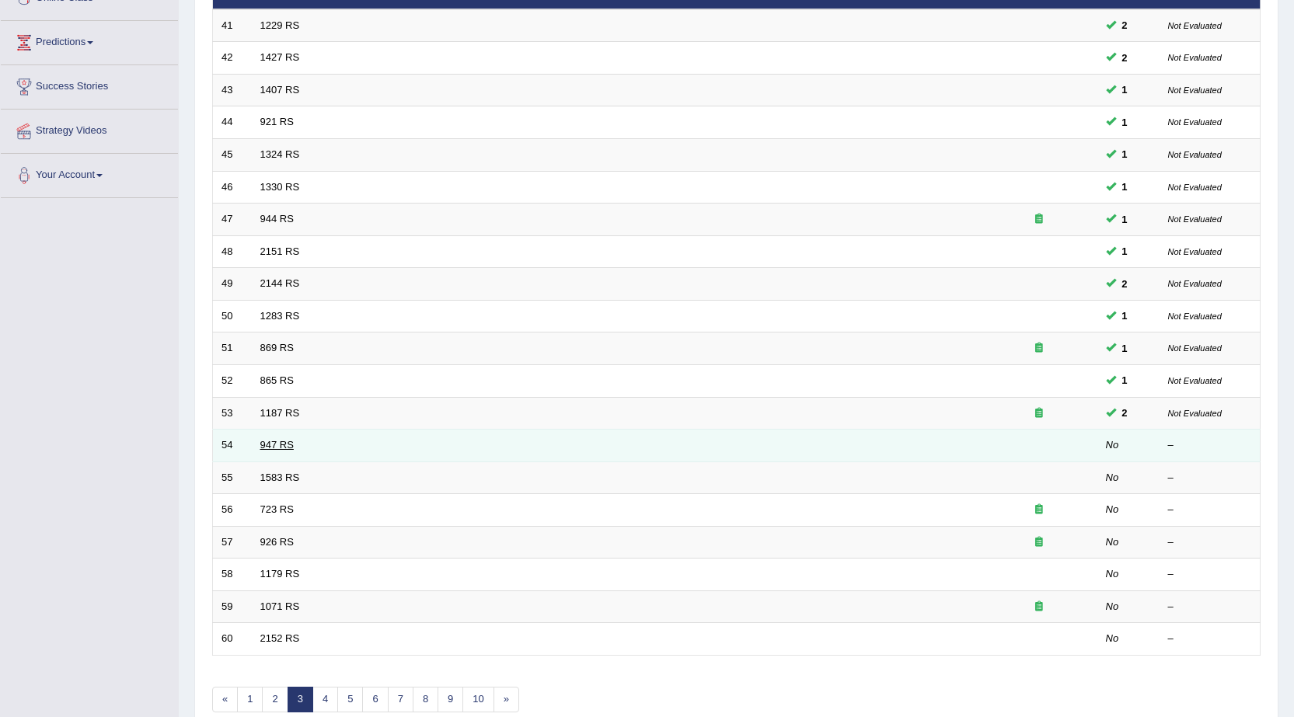
click at [270, 444] on link "947 RS" at bounding box center [276, 445] width 33 height 12
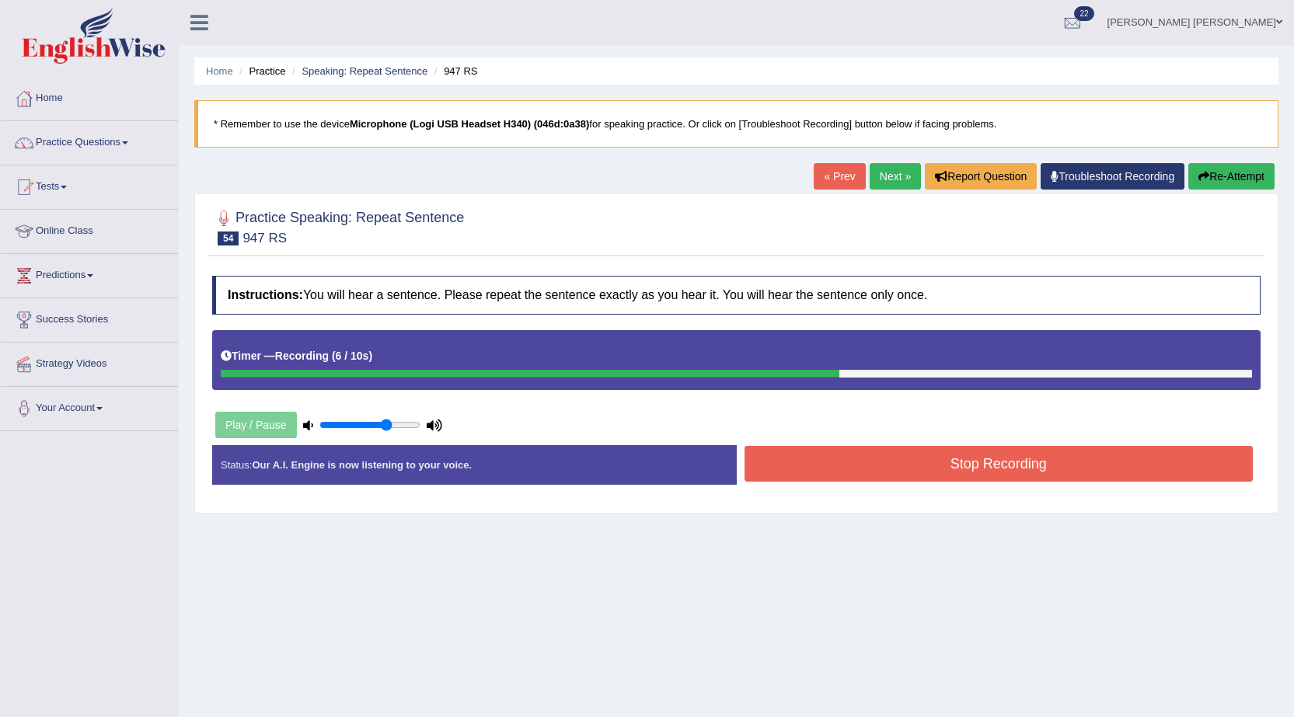
click at [878, 472] on button "Stop Recording" at bounding box center [998, 464] width 509 height 36
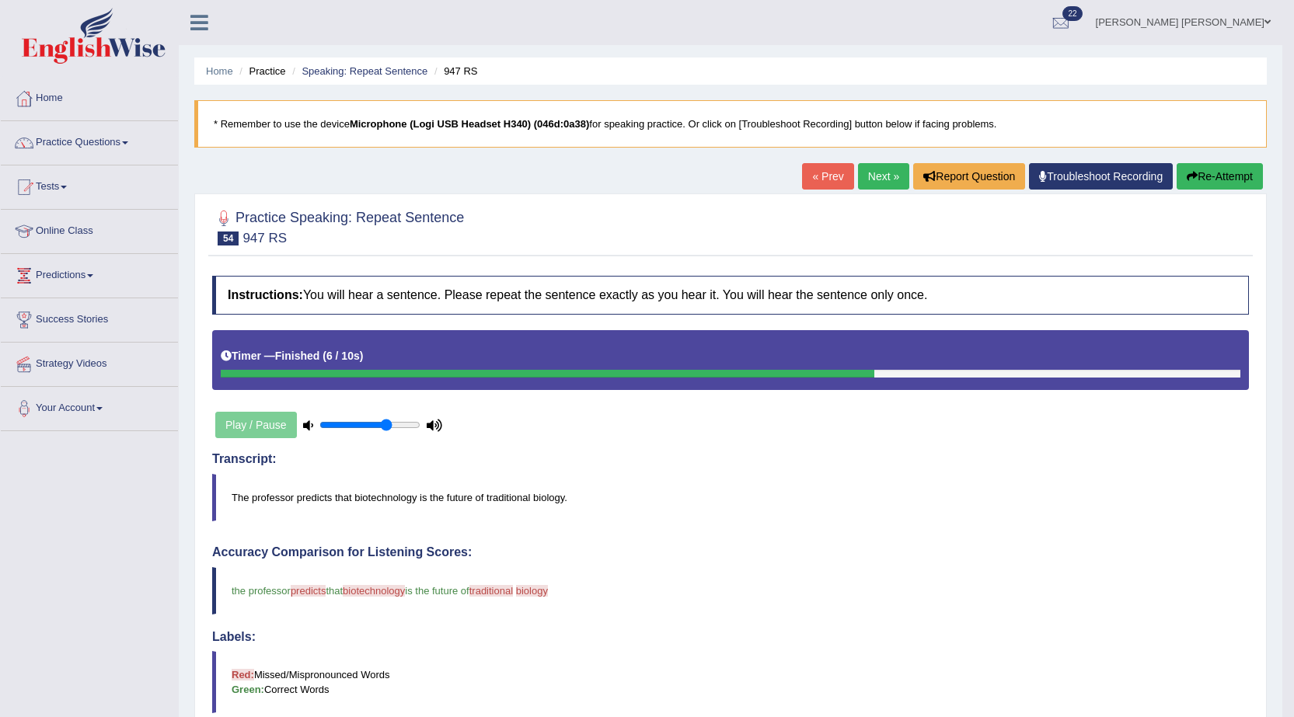
click at [864, 178] on link "Next »" at bounding box center [883, 176] width 51 height 26
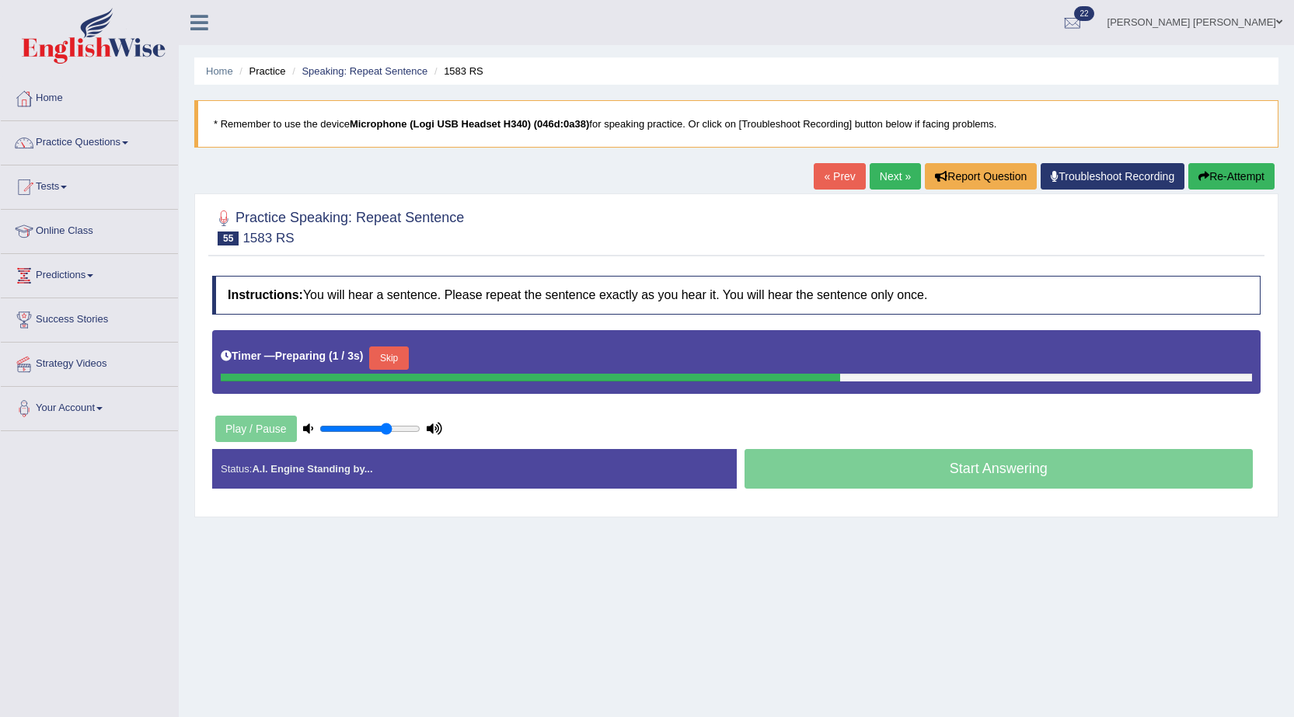
click at [384, 356] on button "Skip" at bounding box center [388, 358] width 39 height 23
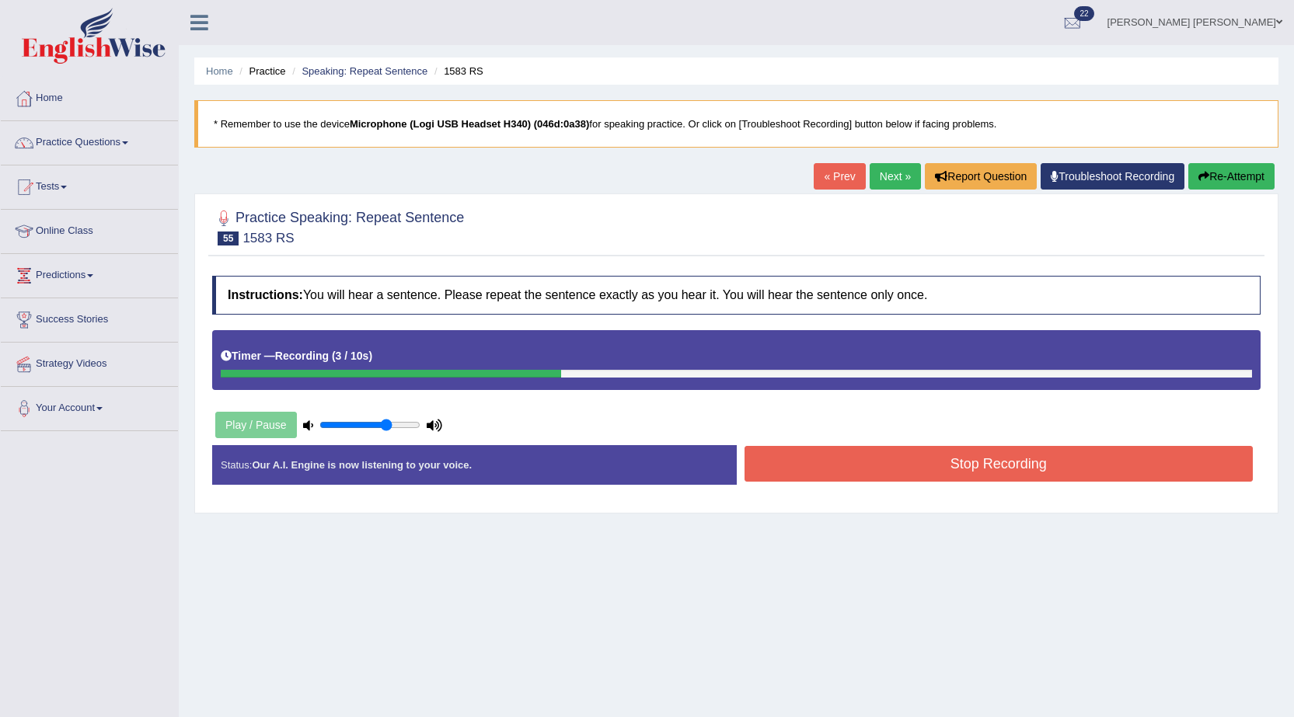
click at [945, 465] on button "Stop Recording" at bounding box center [998, 464] width 509 height 36
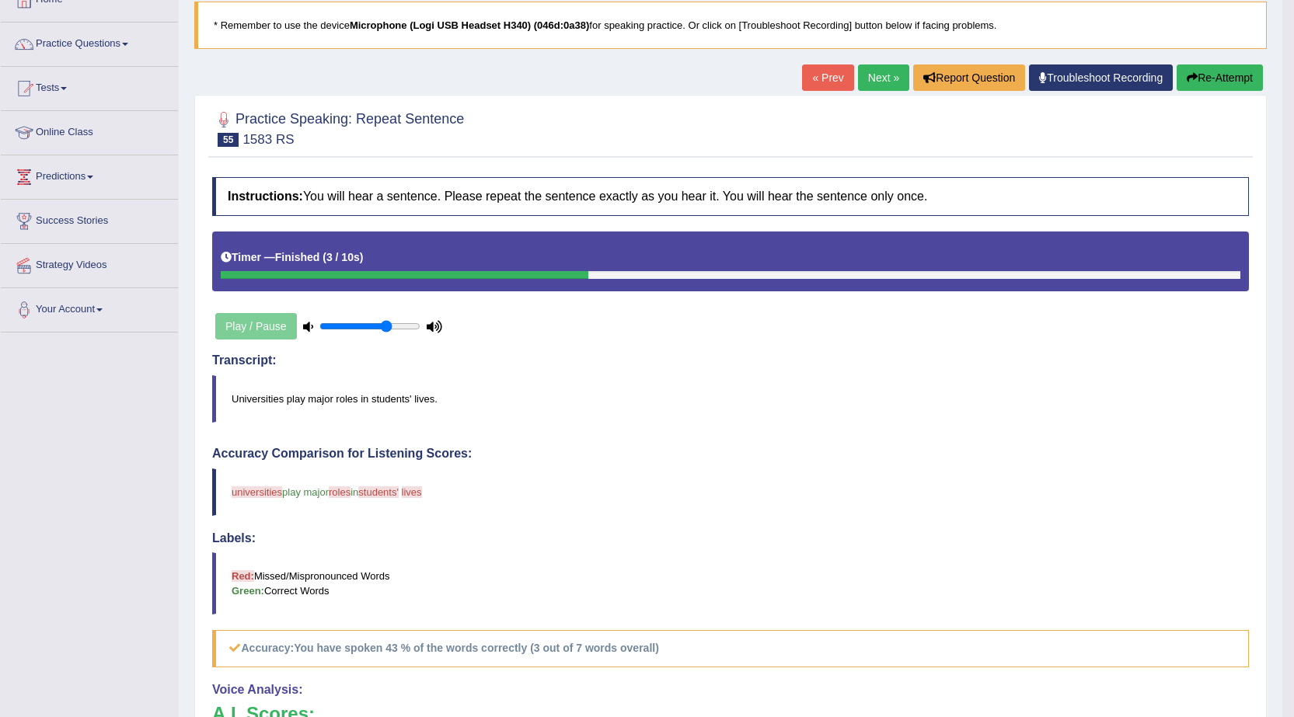
scroll to position [78, 0]
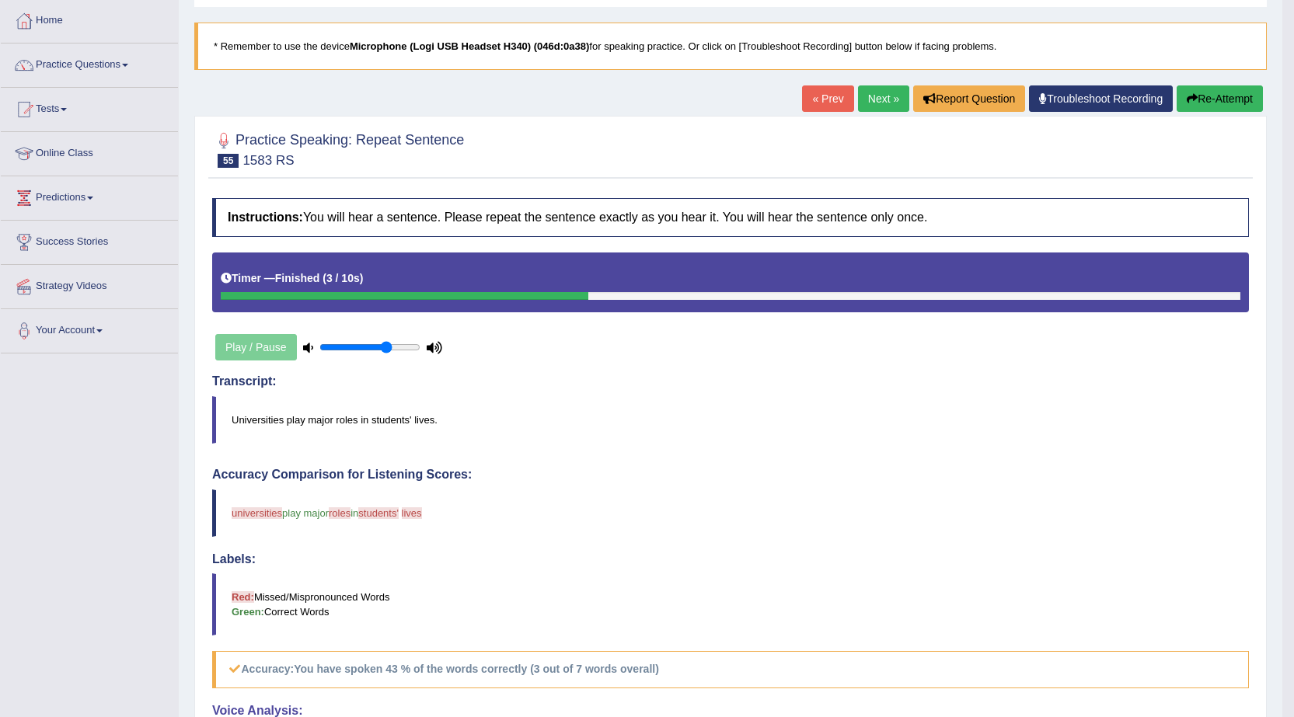
click at [1242, 93] on button "Re-Attempt" at bounding box center [1219, 98] width 86 height 26
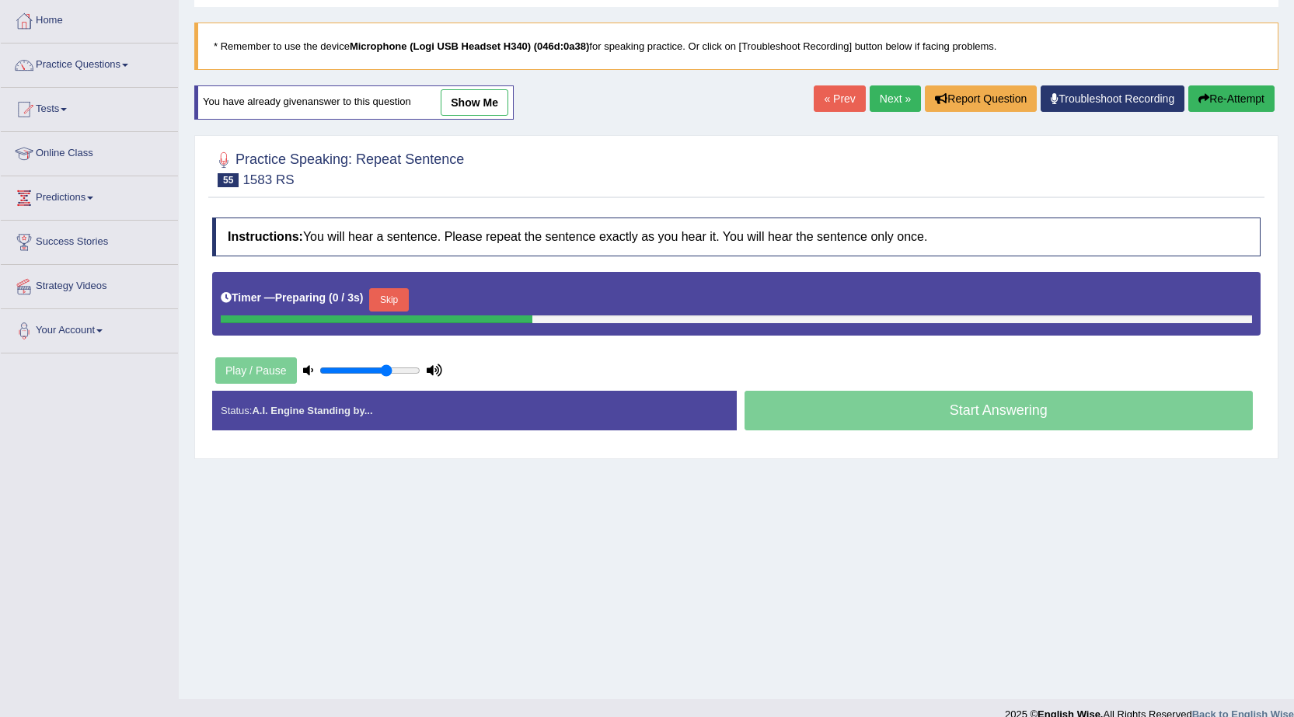
click at [393, 300] on button "Skip" at bounding box center [388, 299] width 39 height 23
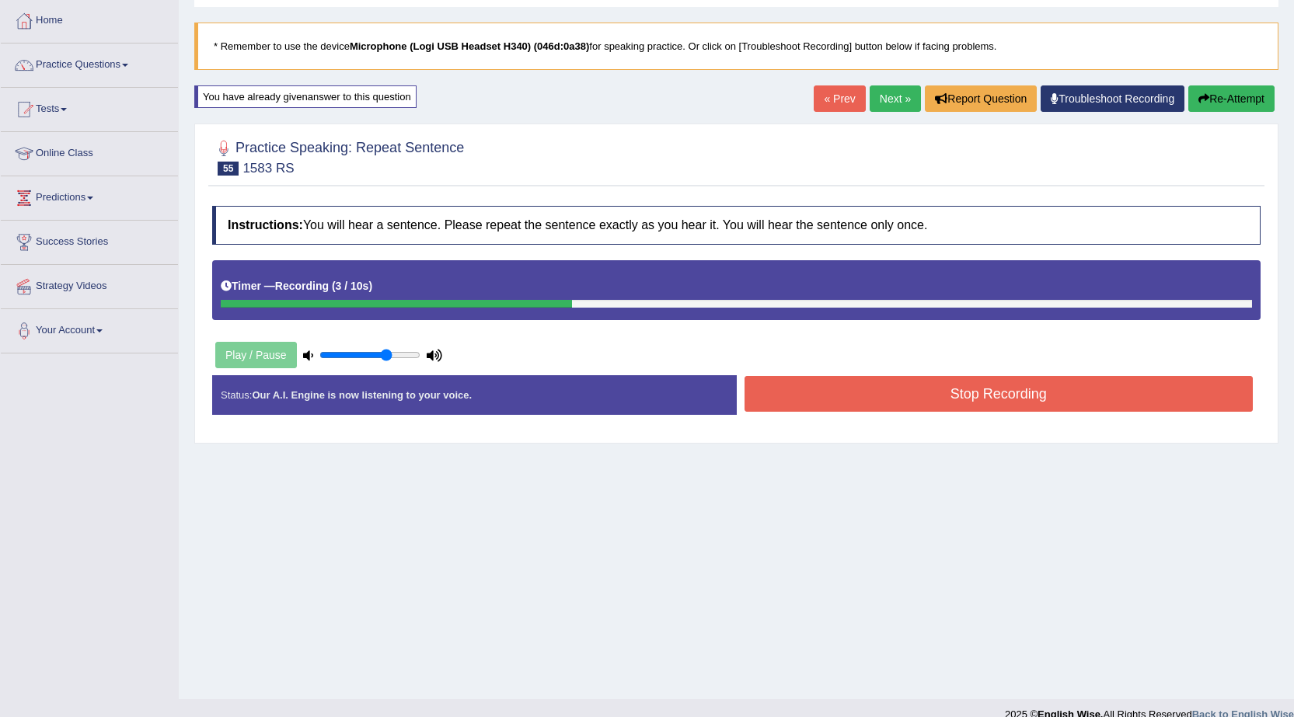
click at [909, 395] on button "Stop Recording" at bounding box center [998, 394] width 509 height 36
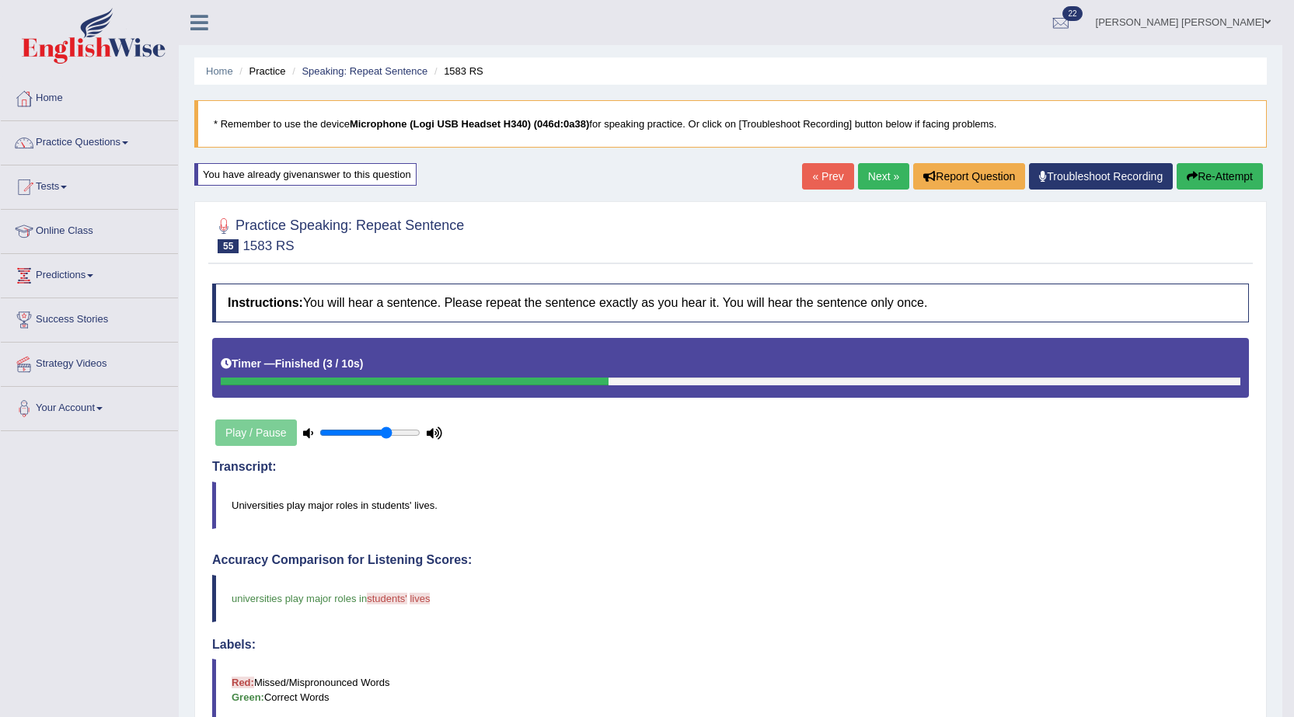
click at [884, 179] on link "Next »" at bounding box center [883, 176] width 51 height 26
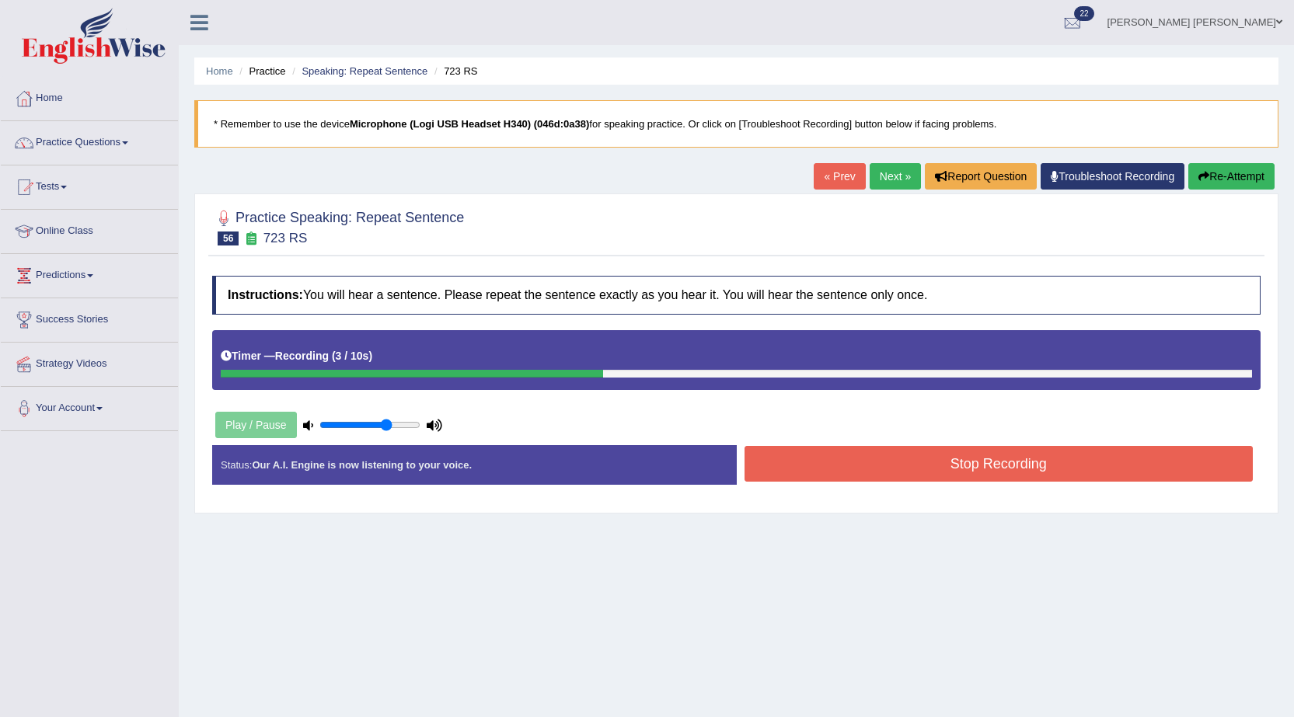
click at [956, 461] on button "Stop Recording" at bounding box center [998, 464] width 509 height 36
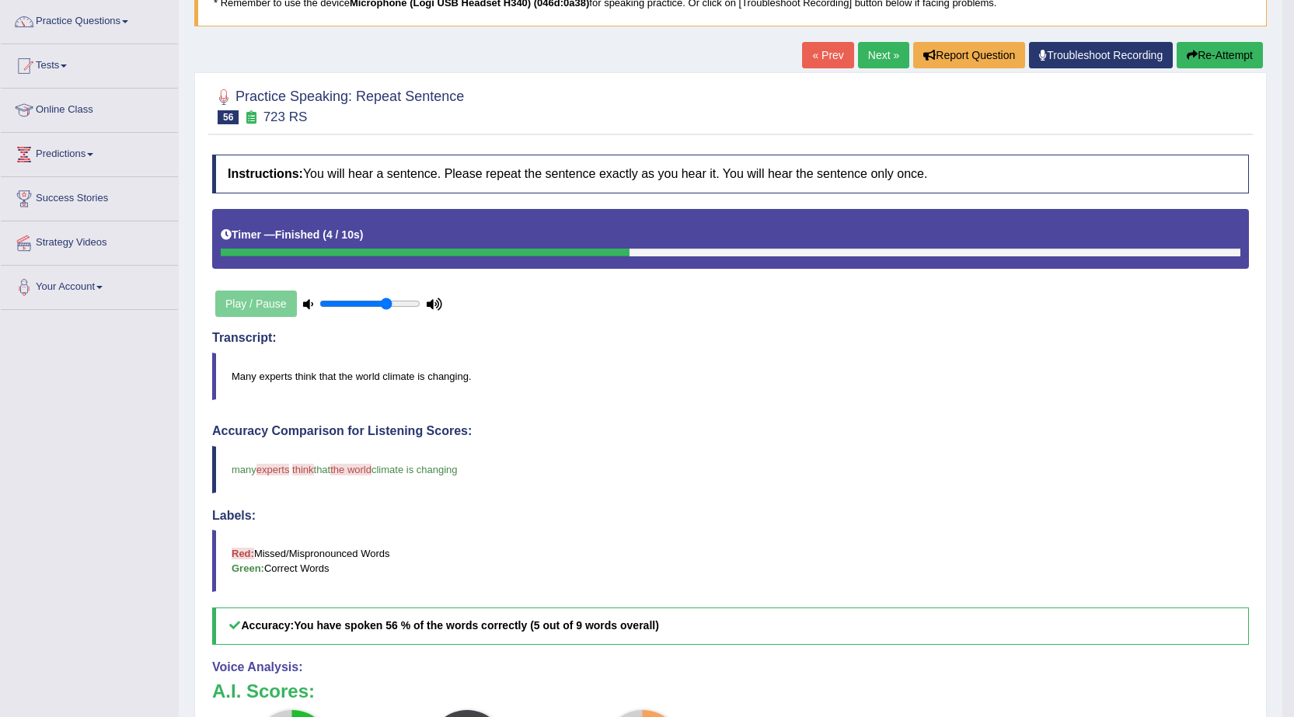
scroll to position [233, 0]
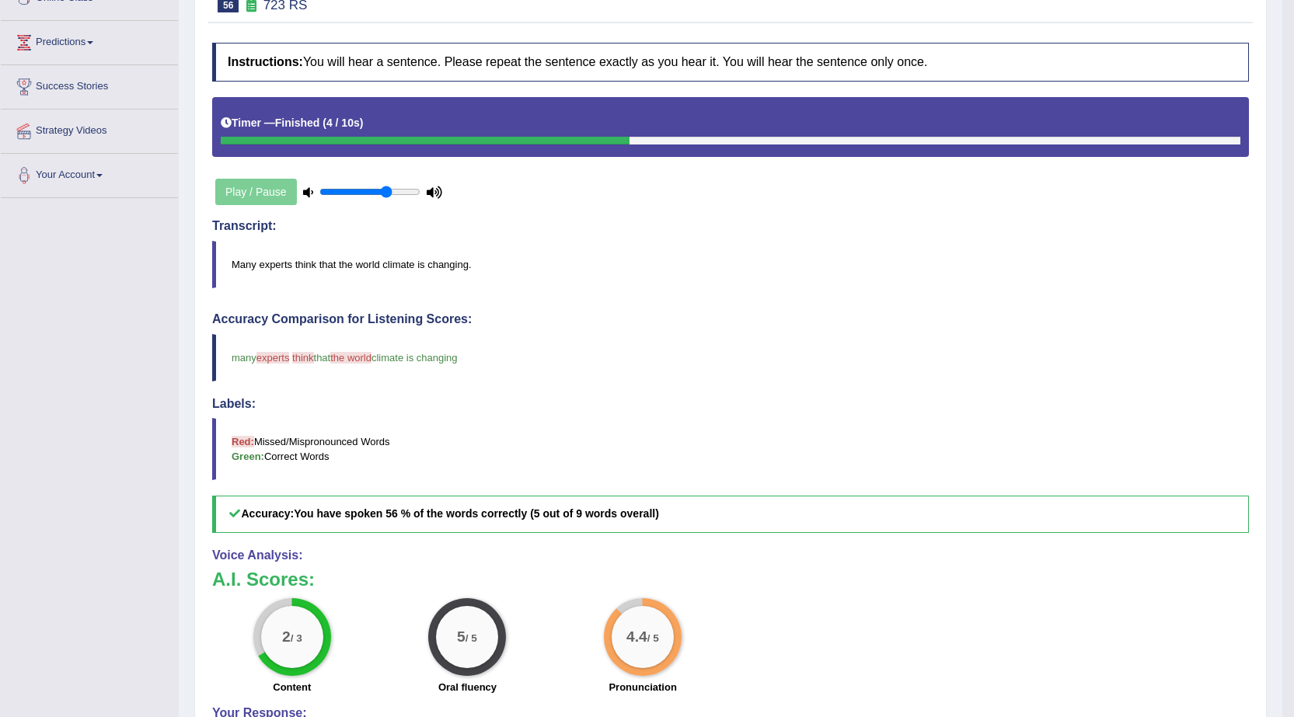
click at [861, 192] on div "Instructions: You will hear a sentence. Please repeat the sentence exactly as y…" at bounding box center [730, 429] width 1044 height 788
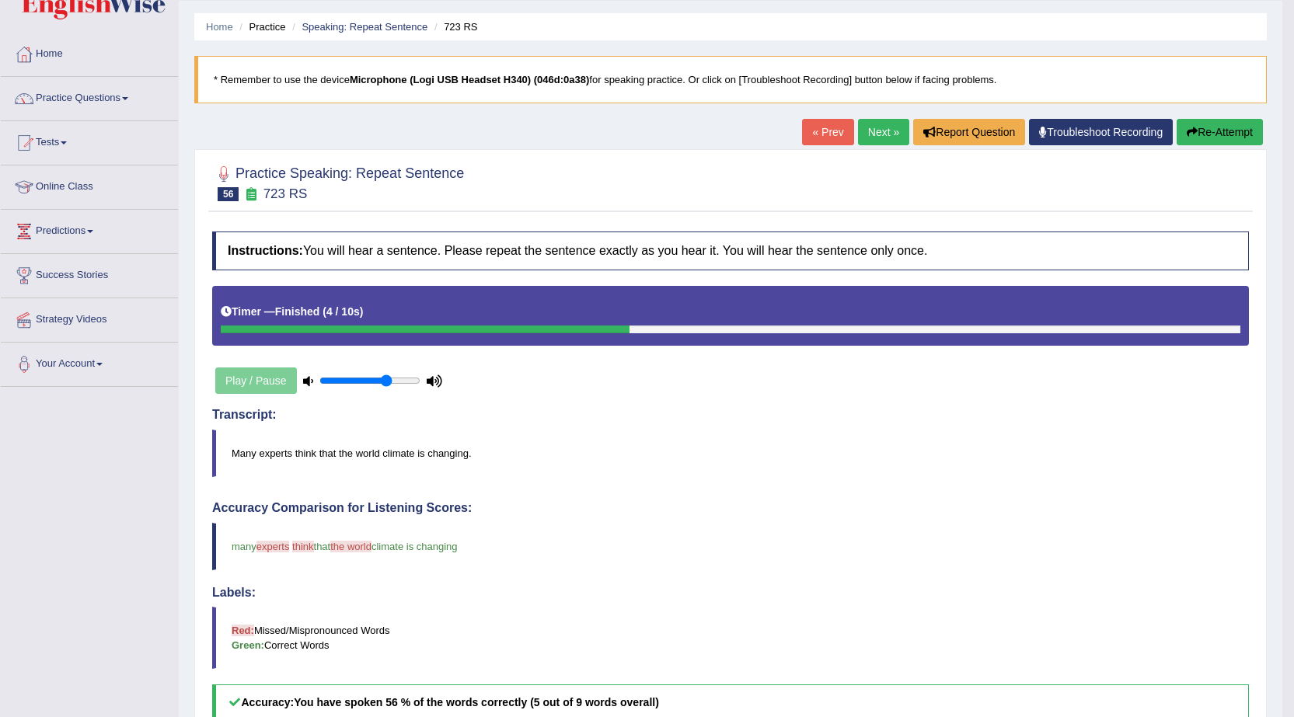
scroll to position [0, 0]
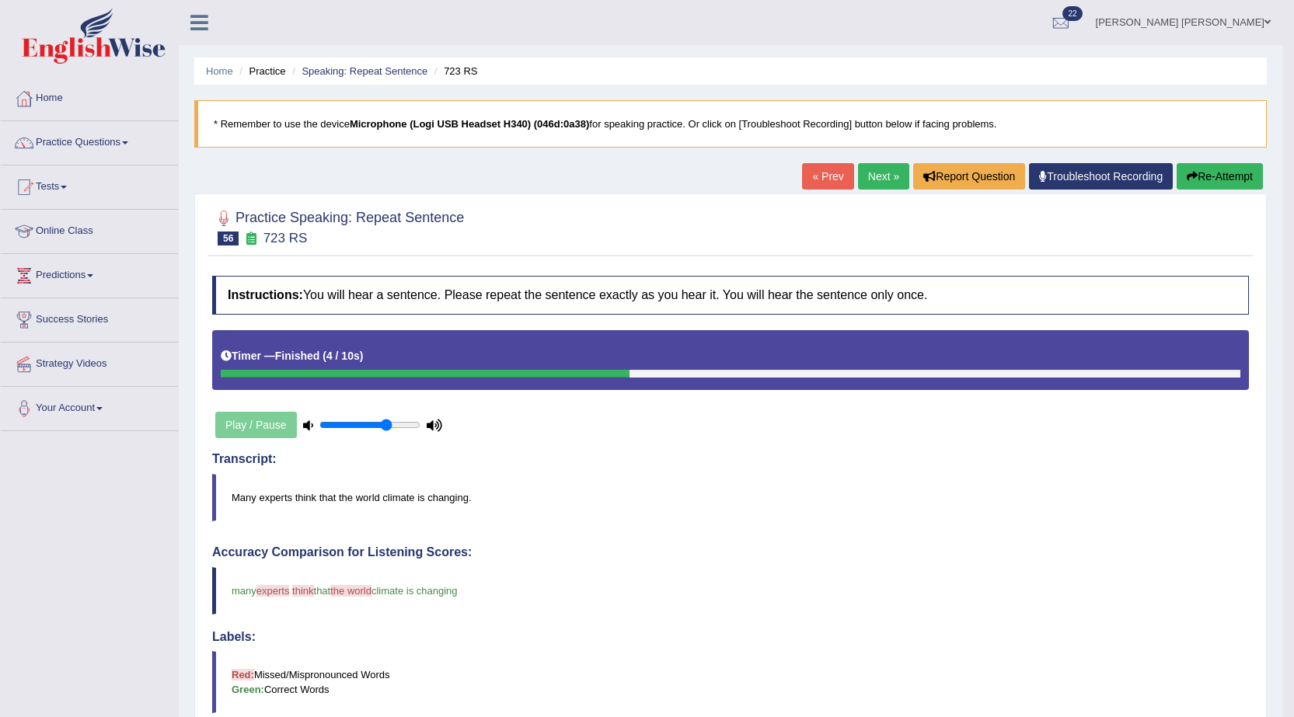
click at [862, 185] on link "Next »" at bounding box center [883, 176] width 51 height 26
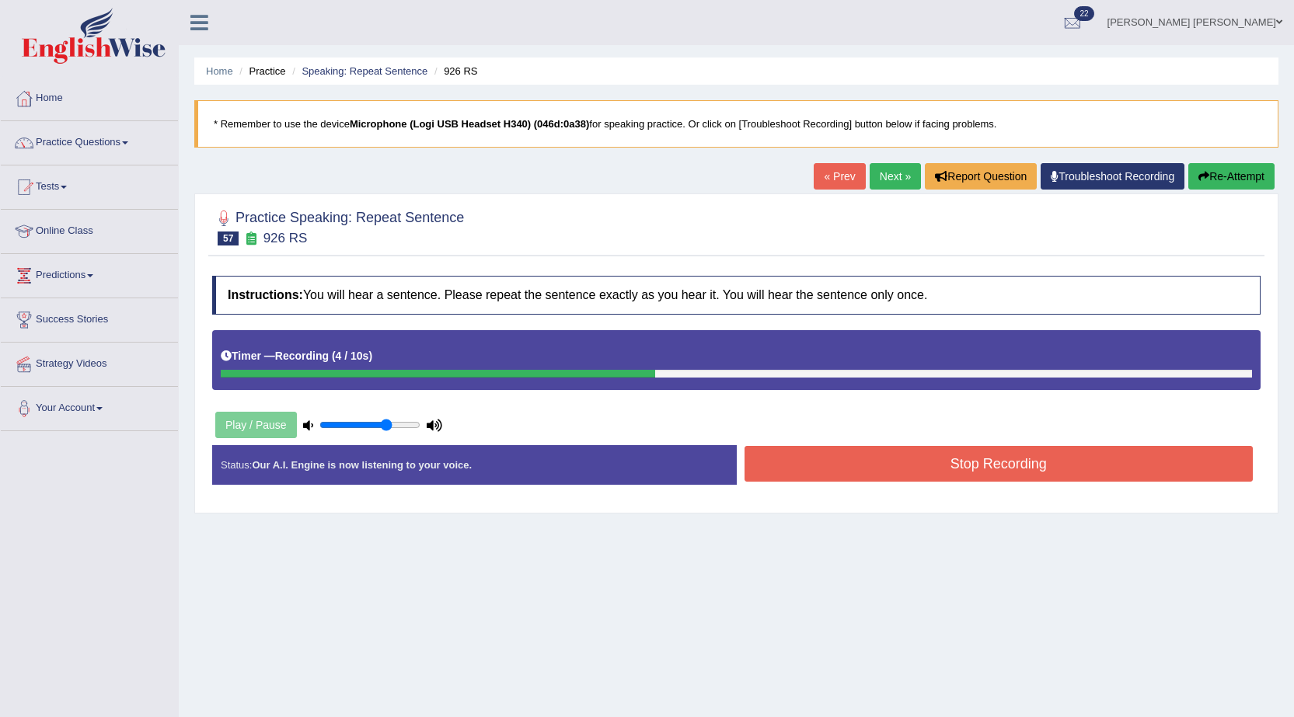
click at [832, 460] on button "Stop Recording" at bounding box center [998, 464] width 509 height 36
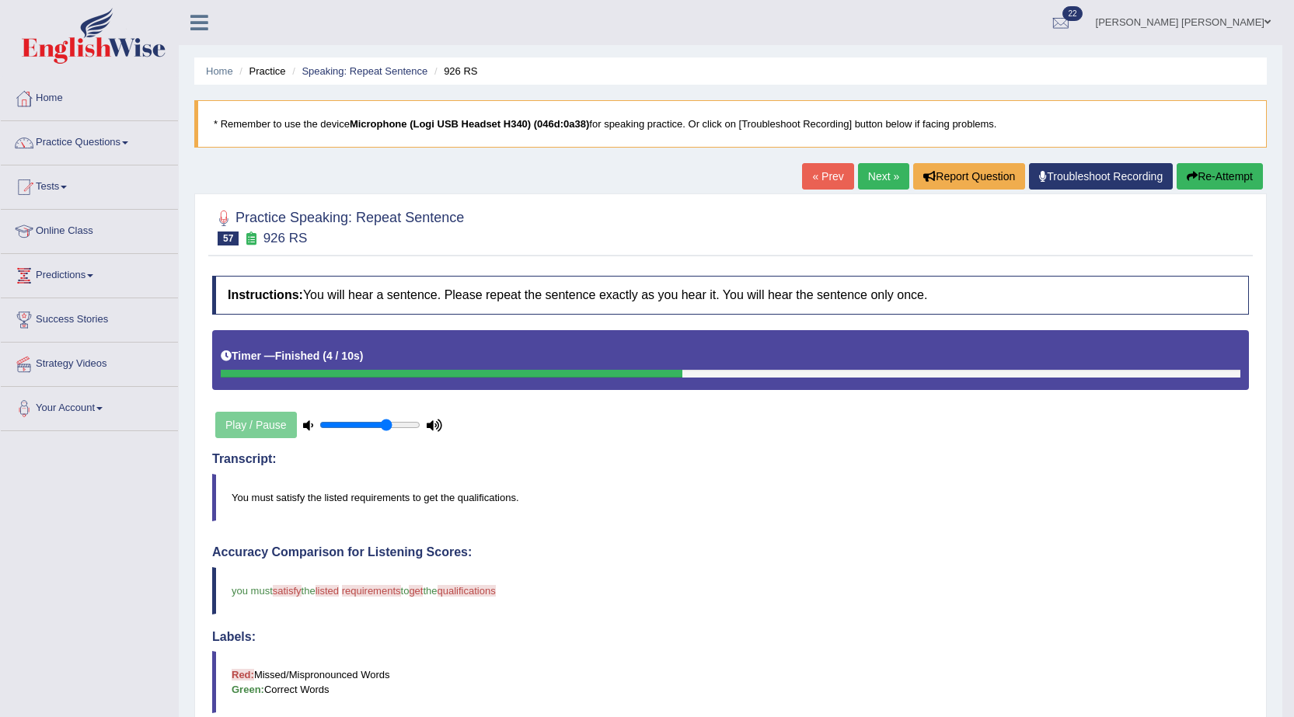
click at [873, 171] on link "Next »" at bounding box center [883, 176] width 51 height 26
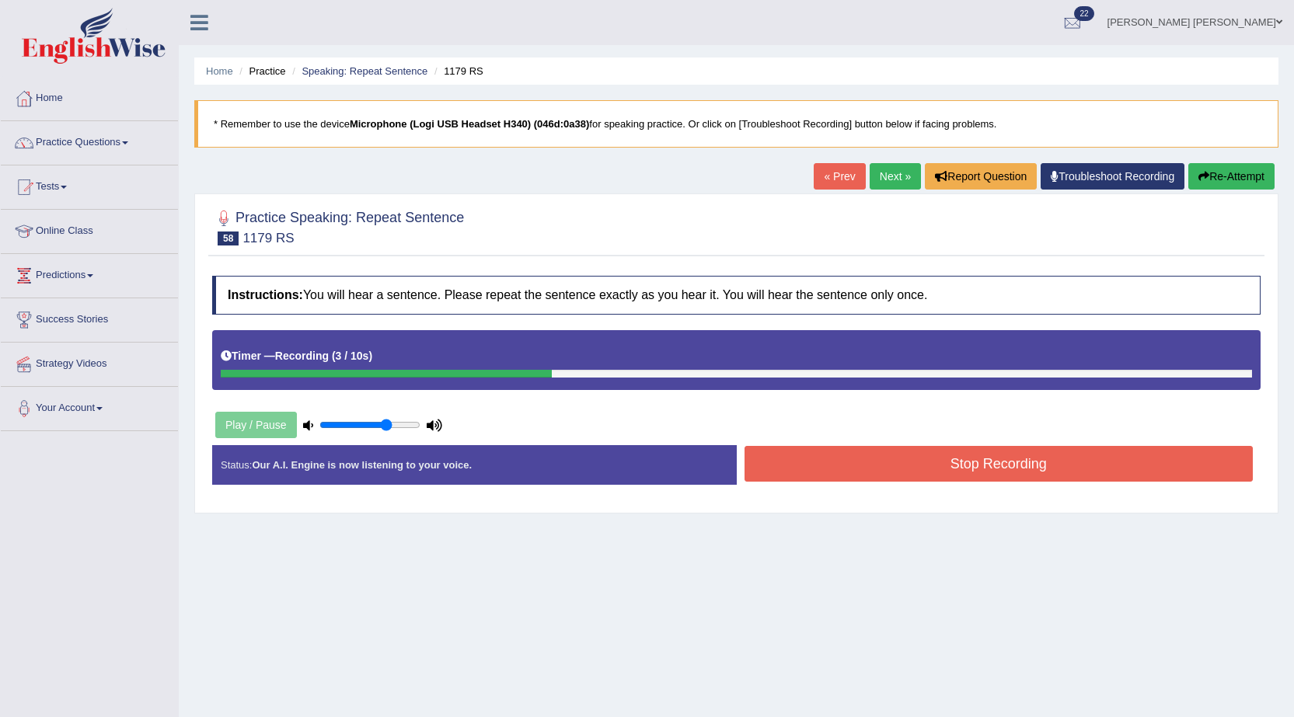
click at [852, 452] on button "Stop Recording" at bounding box center [998, 464] width 509 height 36
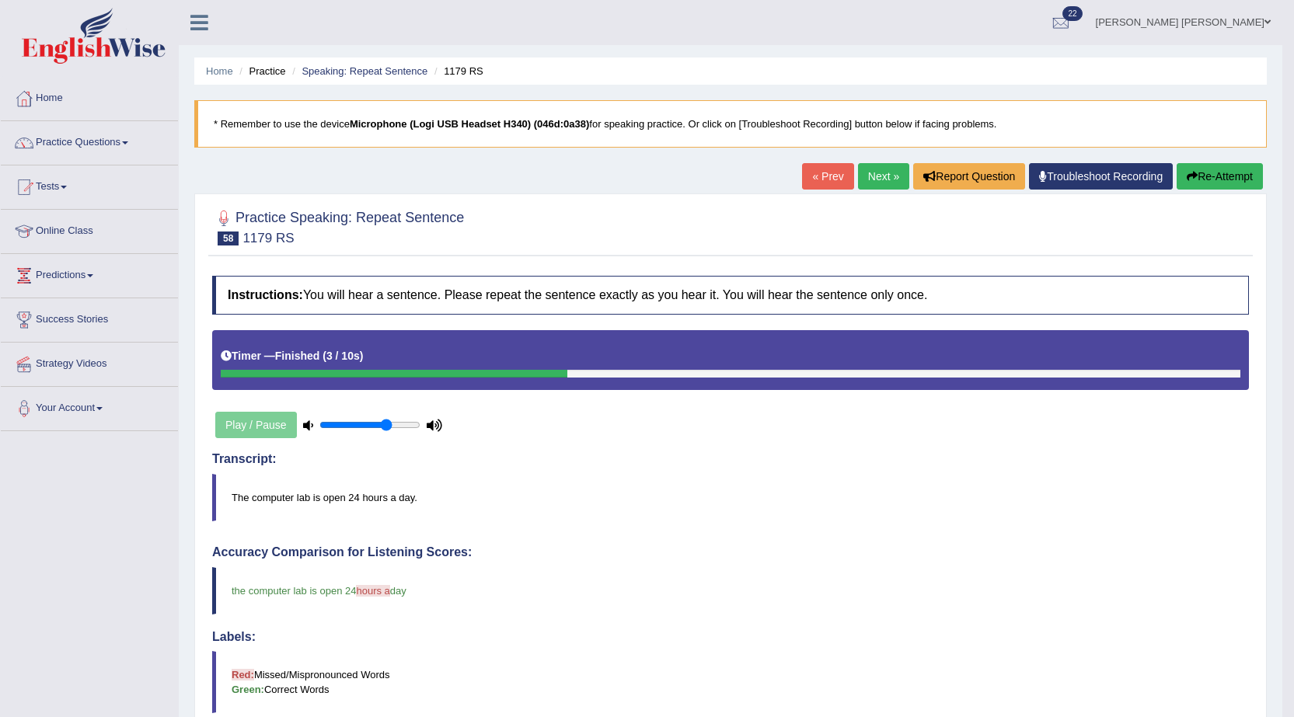
click at [873, 173] on link "Next »" at bounding box center [883, 176] width 51 height 26
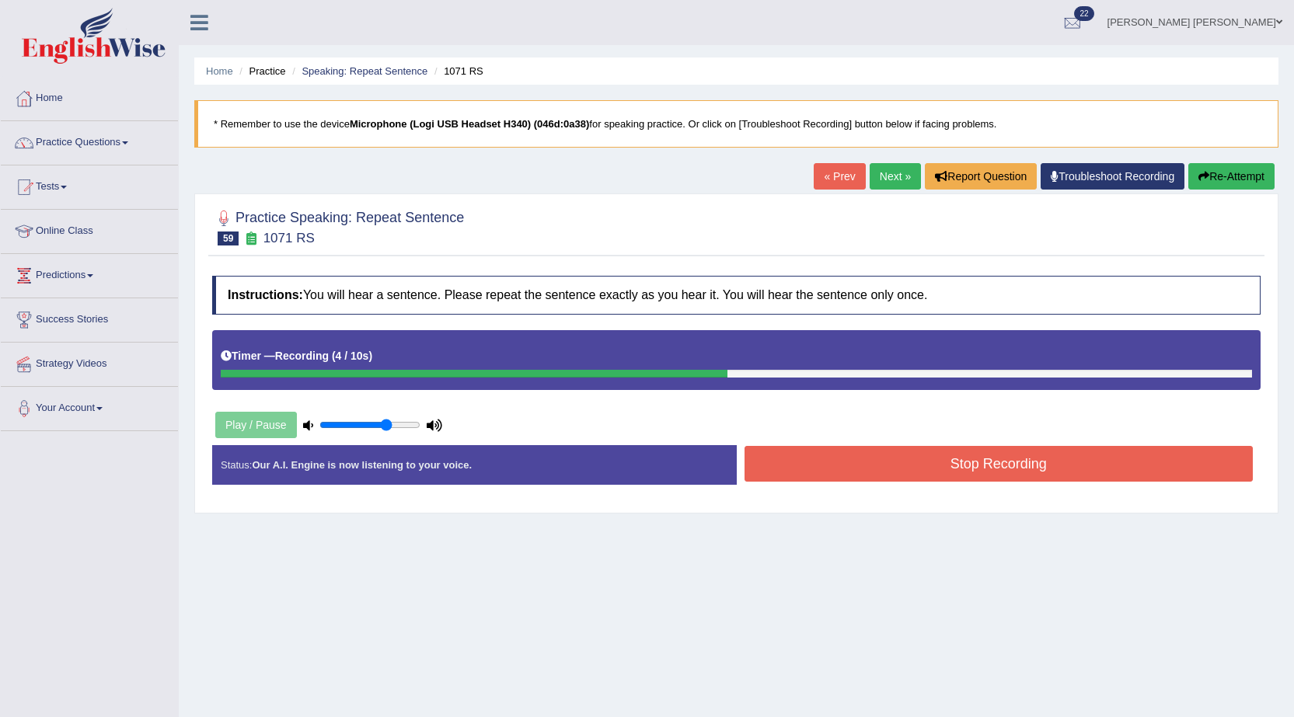
click at [917, 468] on button "Stop Recording" at bounding box center [998, 464] width 509 height 36
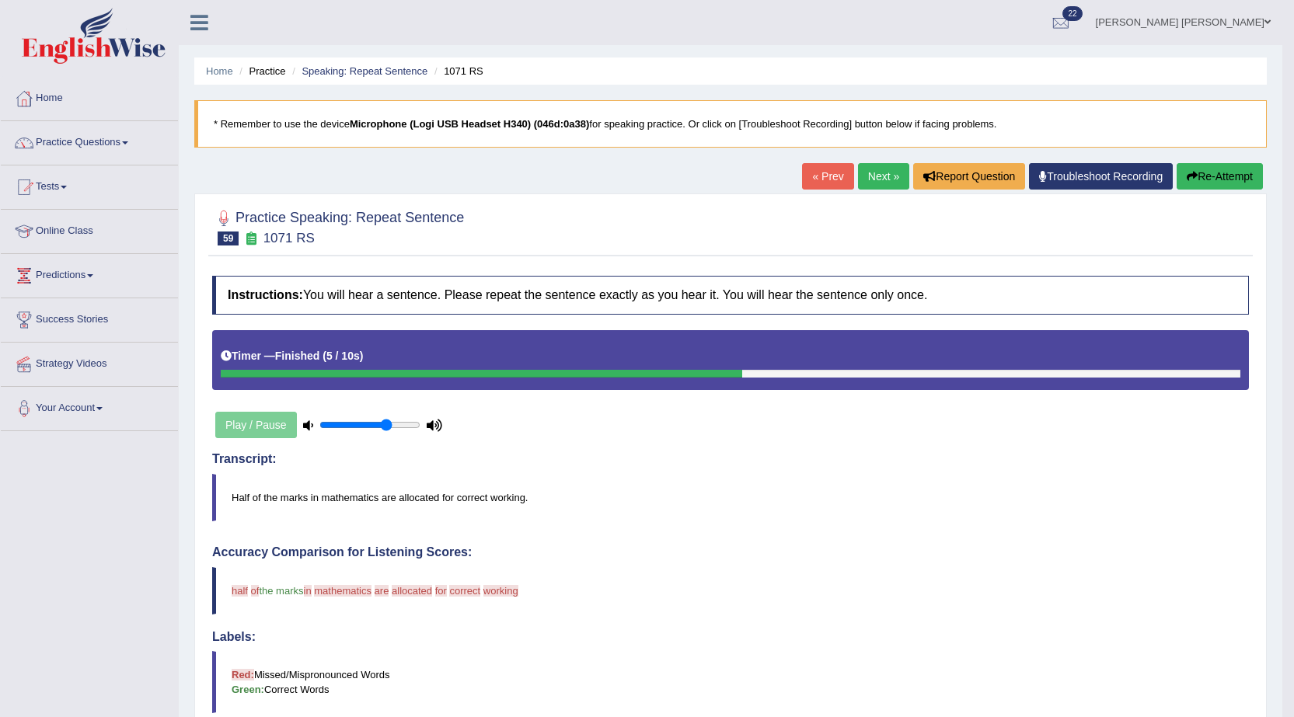
click at [1192, 184] on button "Re-Attempt" at bounding box center [1219, 176] width 86 height 26
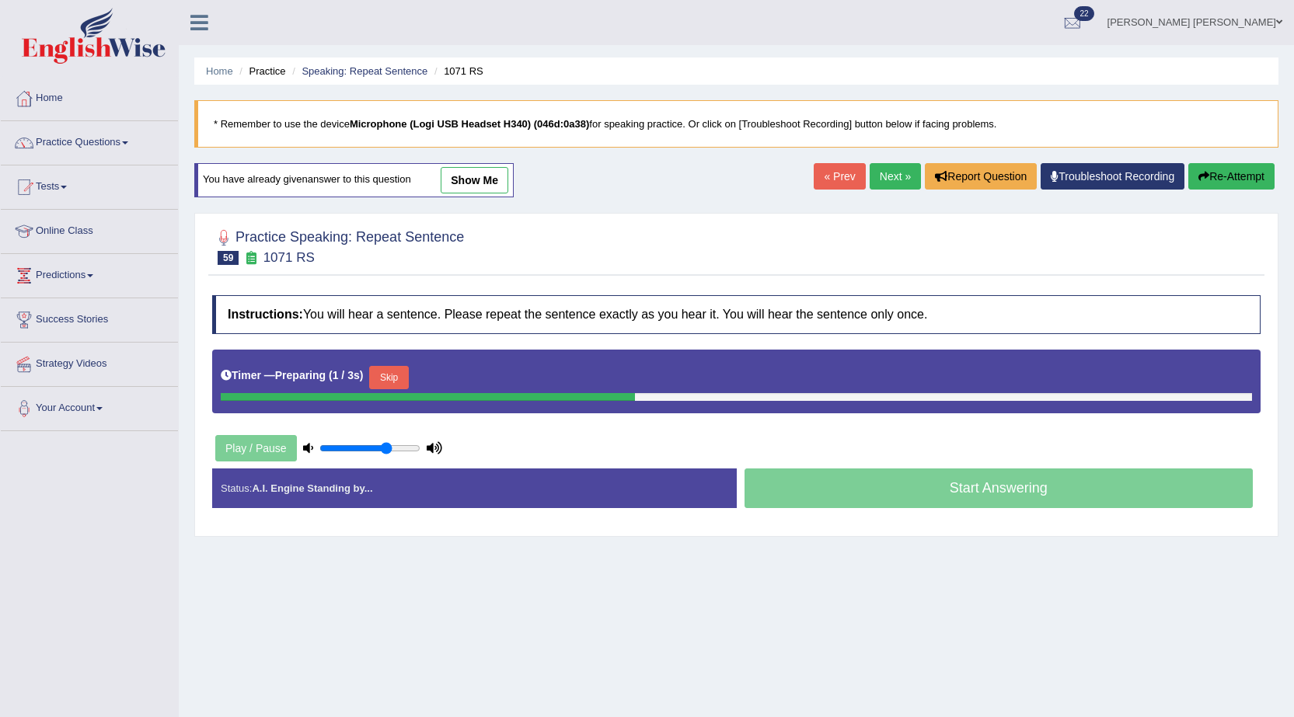
click at [405, 372] on button "Skip" at bounding box center [388, 377] width 39 height 23
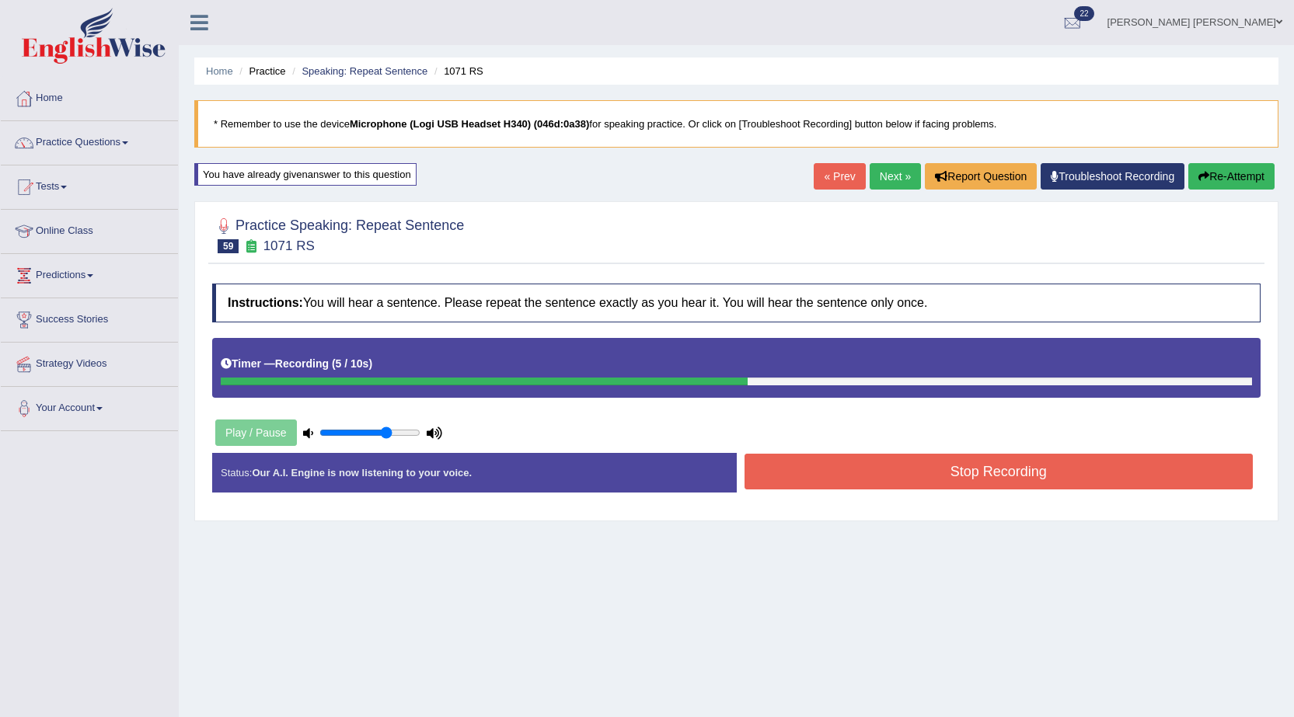
click at [838, 475] on button "Stop Recording" at bounding box center [998, 472] width 509 height 36
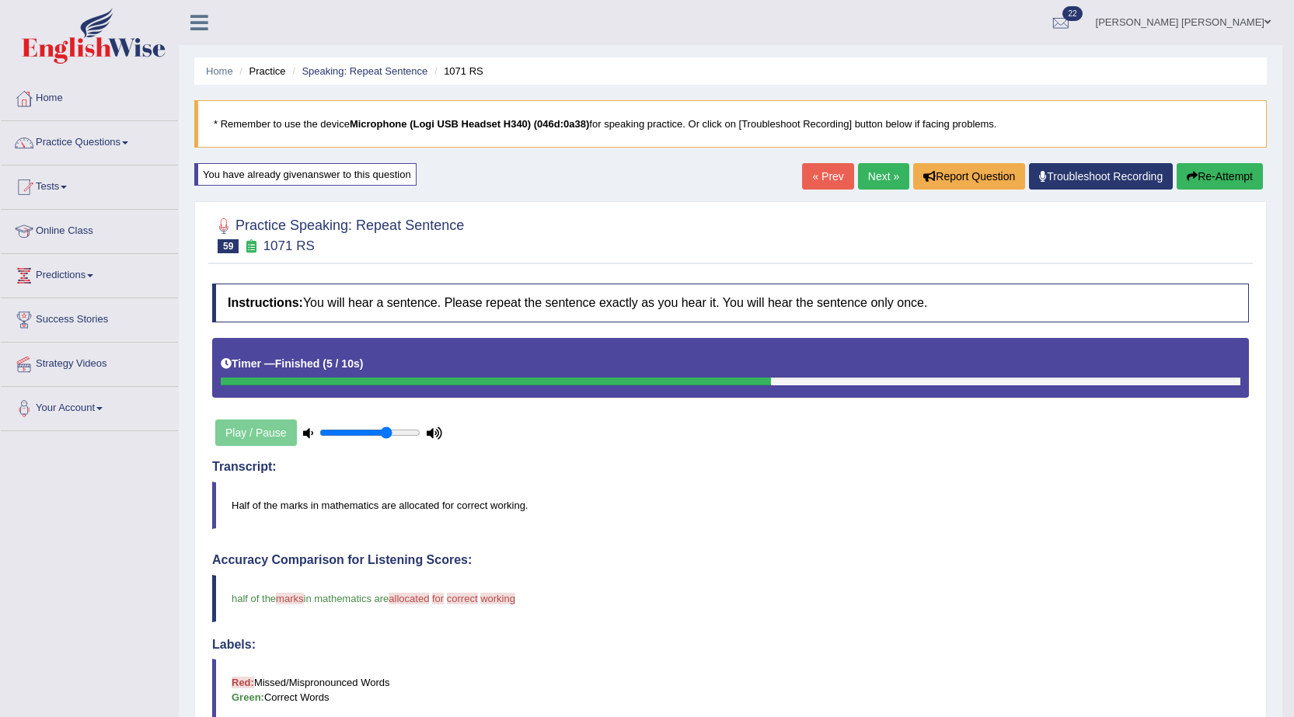
click at [871, 174] on link "Next »" at bounding box center [883, 176] width 51 height 26
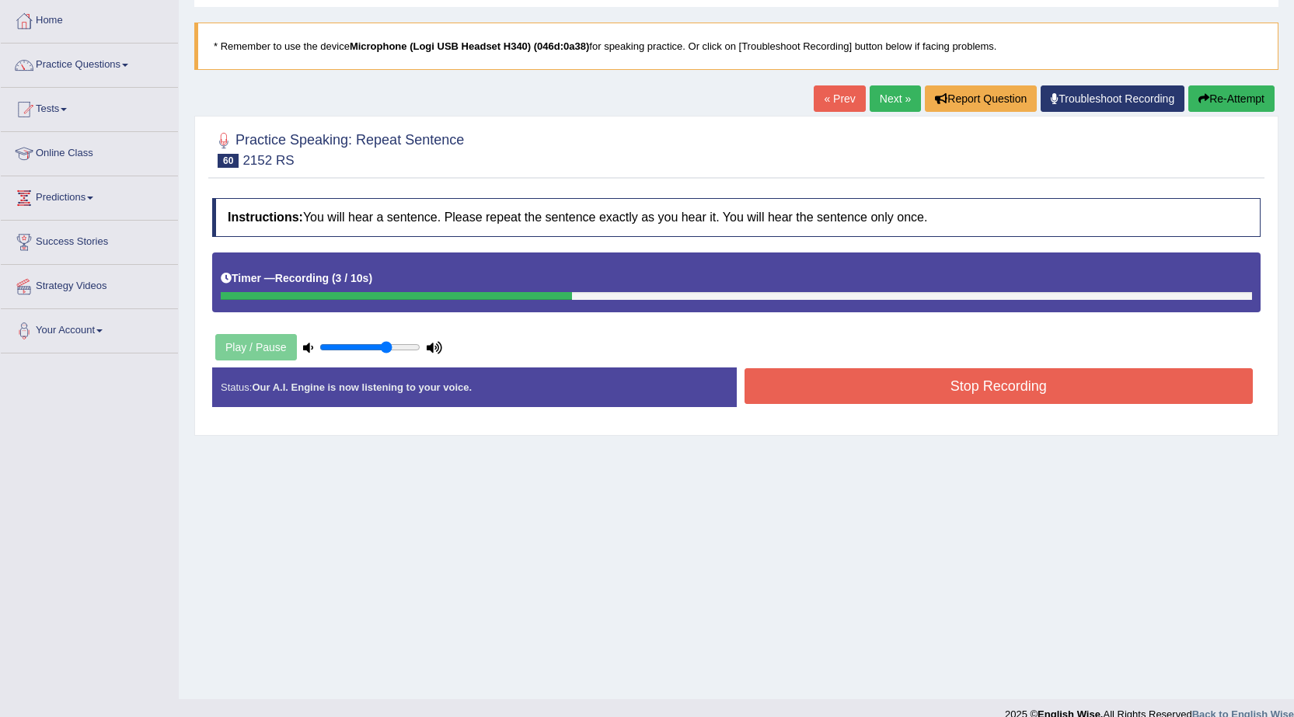
click at [827, 387] on button "Stop Recording" at bounding box center [998, 386] width 509 height 36
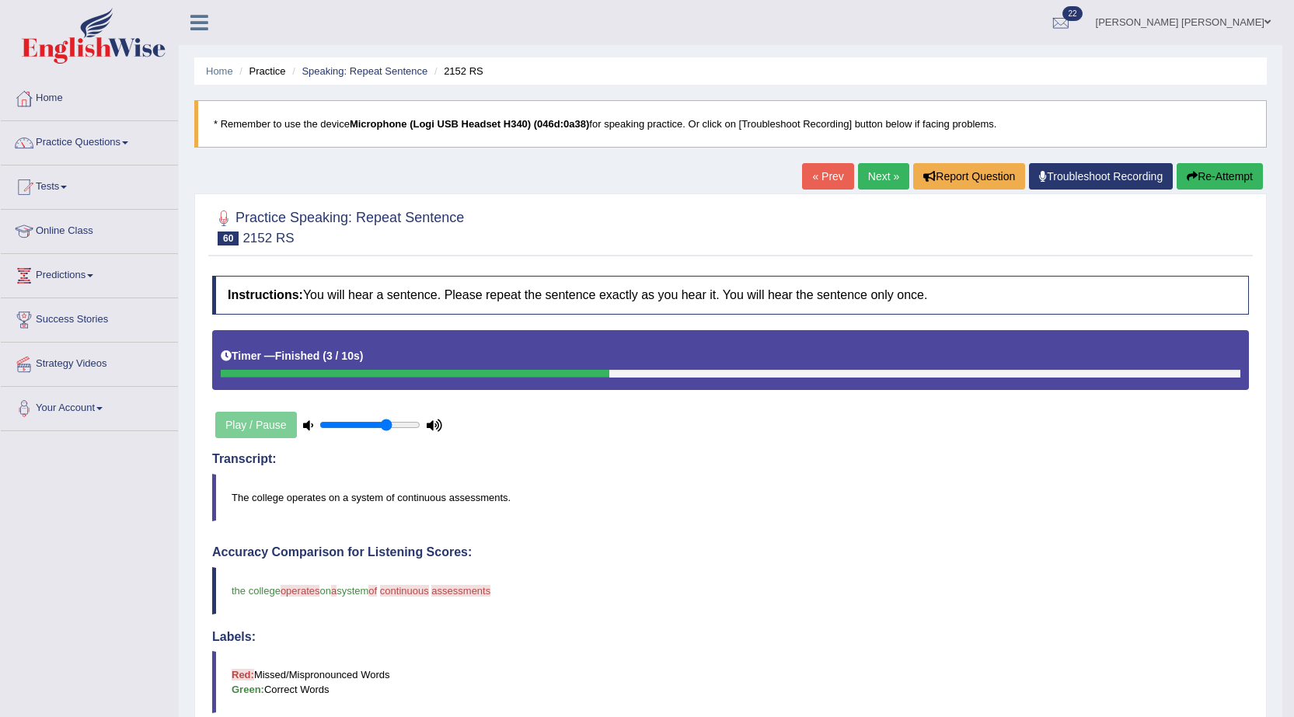
click at [1209, 172] on button "Re-Attempt" at bounding box center [1219, 176] width 86 height 26
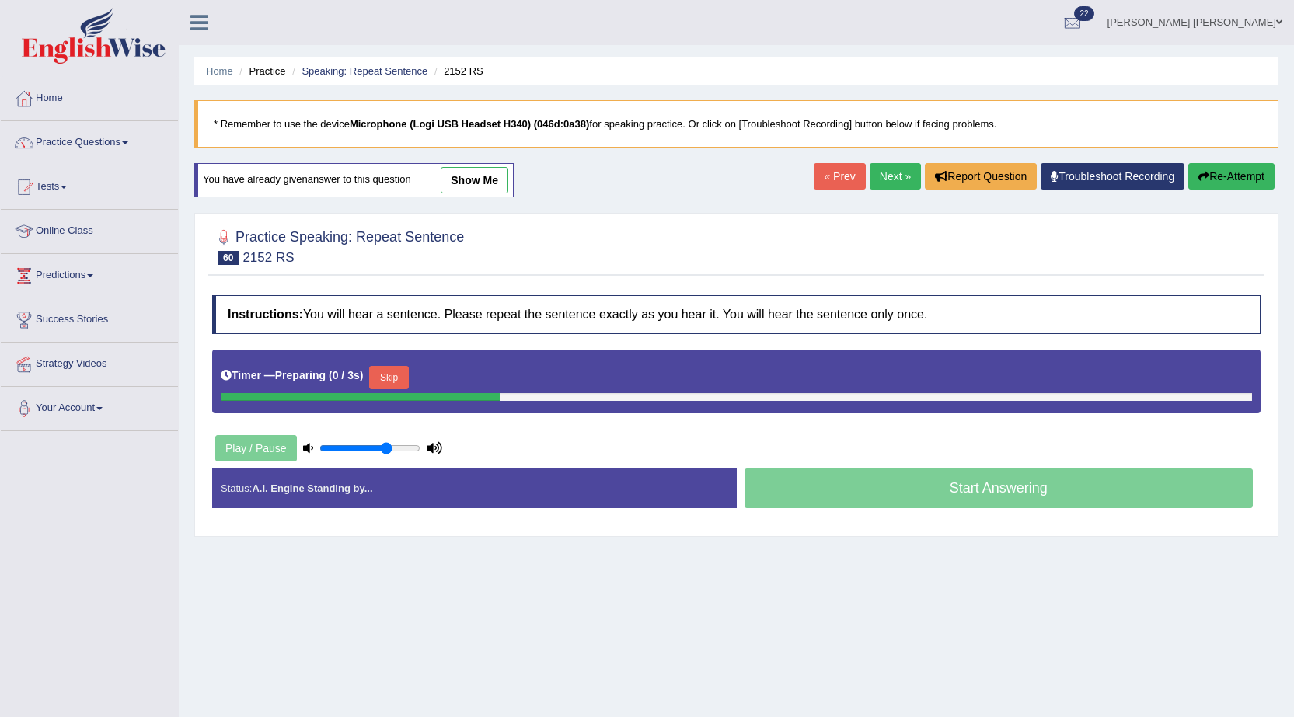
click at [392, 377] on button "Skip" at bounding box center [388, 377] width 39 height 23
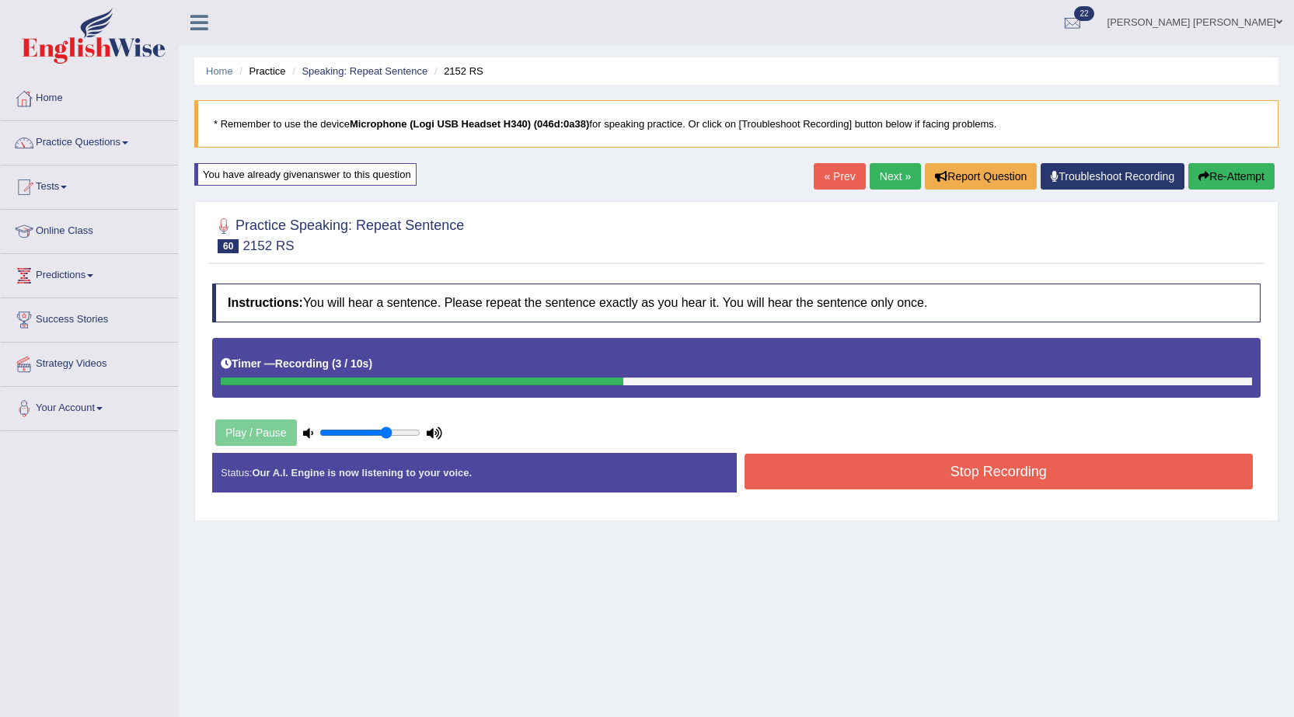
click at [778, 468] on button "Stop Recording" at bounding box center [998, 472] width 509 height 36
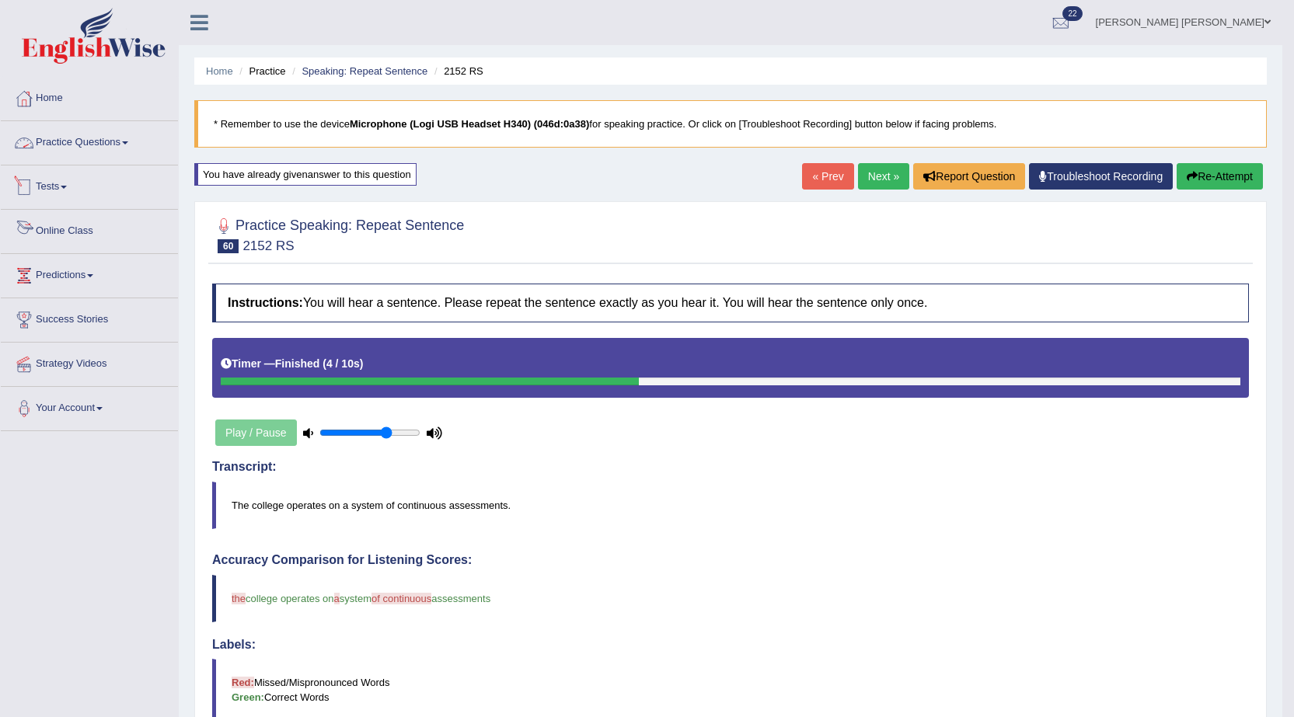
click at [128, 144] on span at bounding box center [125, 142] width 6 height 3
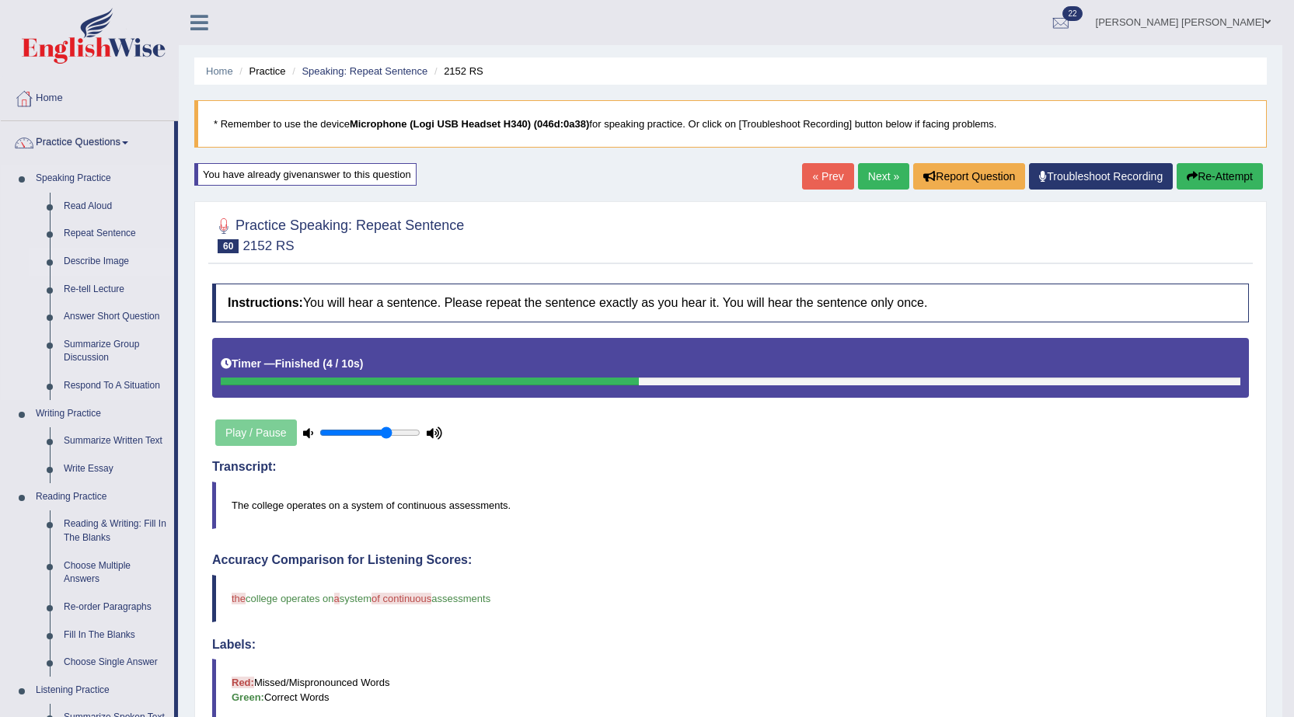
click at [115, 260] on link "Describe Image" at bounding box center [115, 262] width 117 height 28
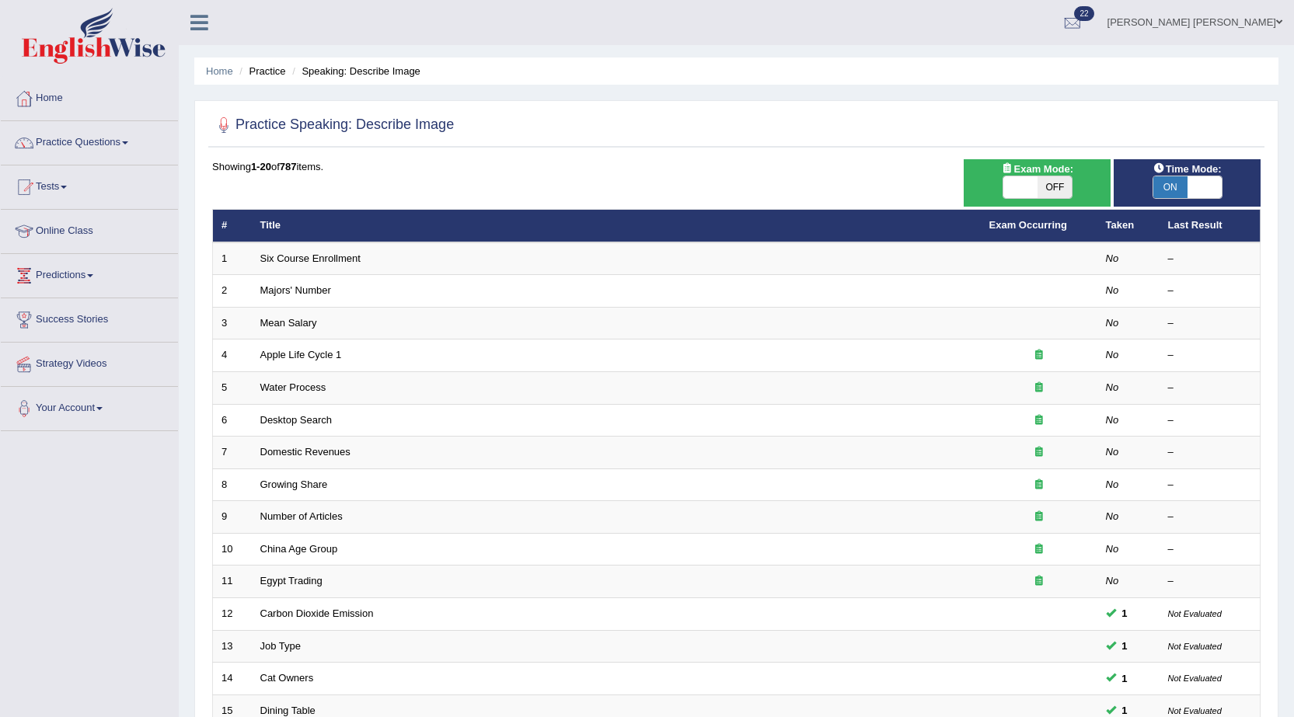
click at [1046, 183] on span "OFF" at bounding box center [1054, 187] width 34 height 22
checkbox input "true"
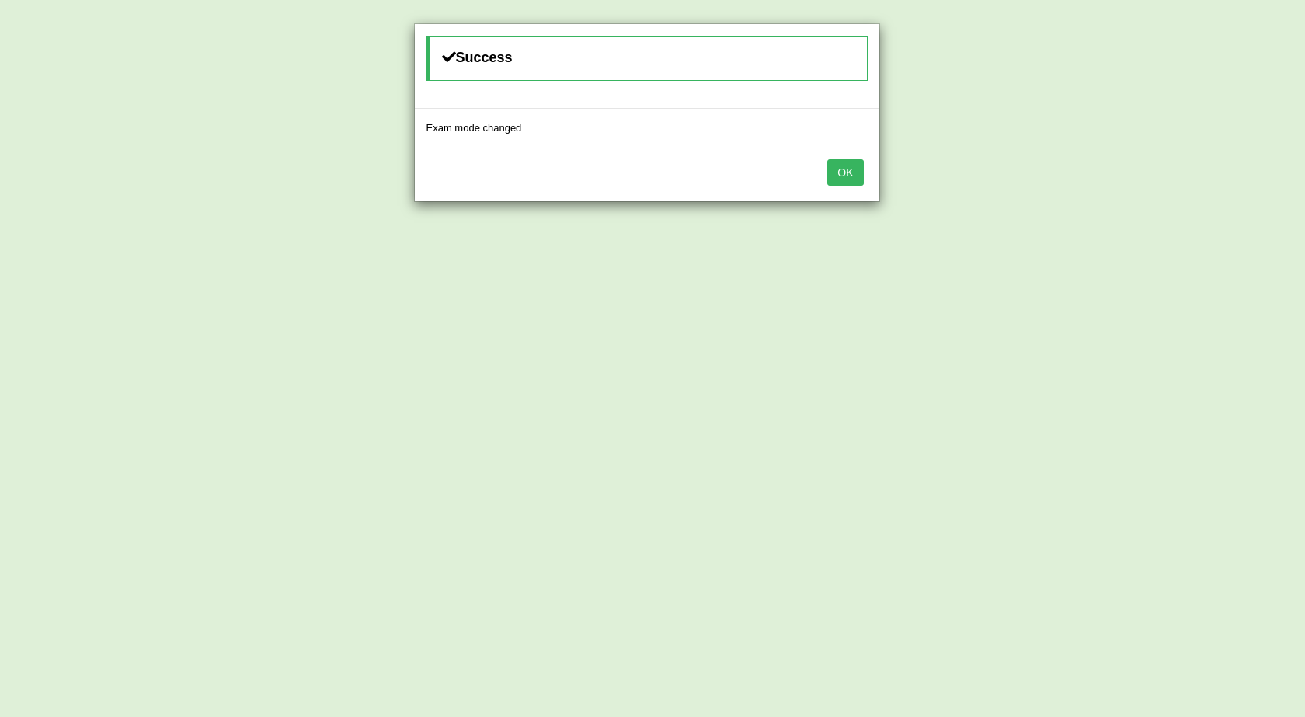
click at [835, 169] on button "OK" at bounding box center [845, 172] width 36 height 26
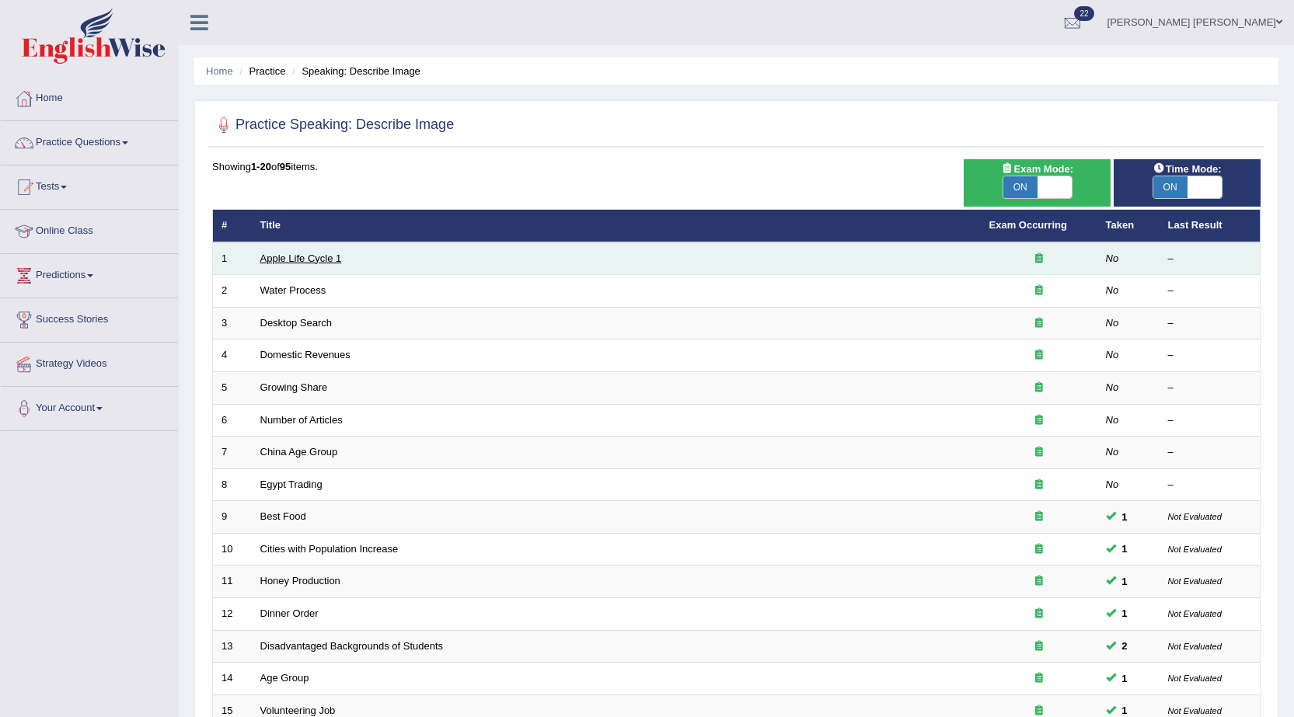
click at [269, 256] on link "Apple Life Cycle 1" at bounding box center [301, 259] width 82 height 12
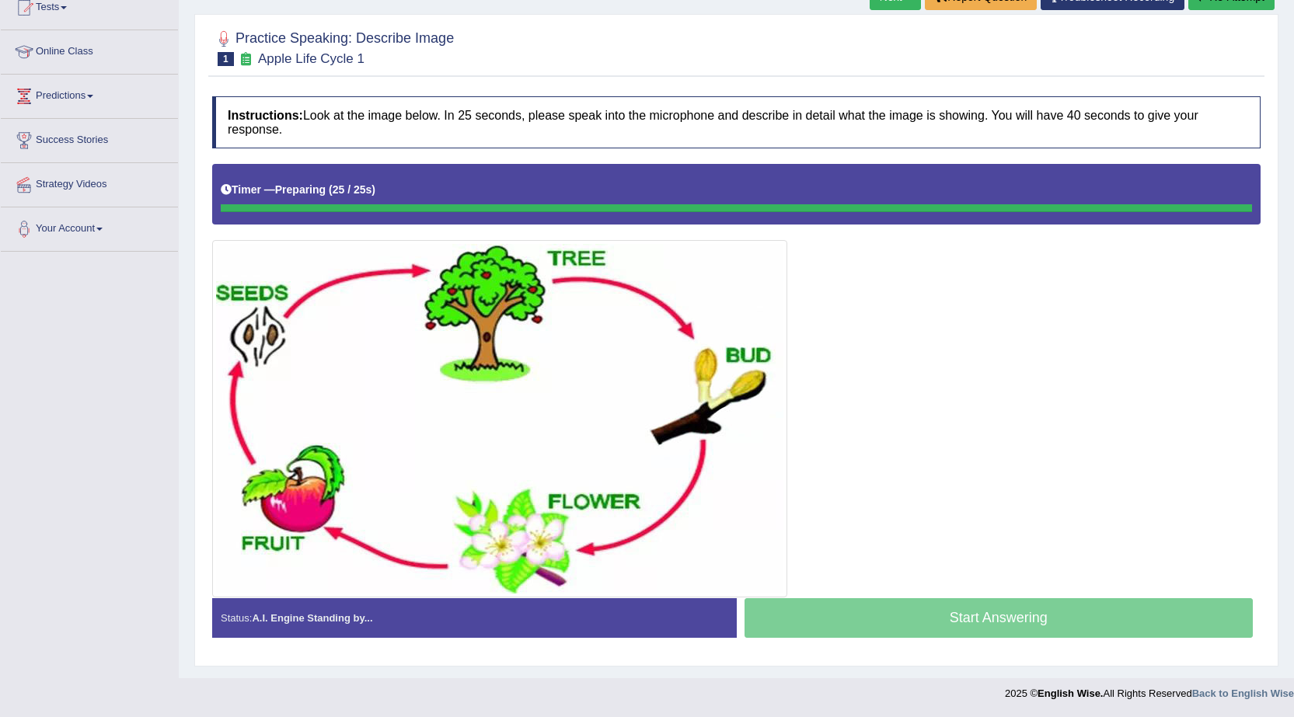
scroll to position [179, 0]
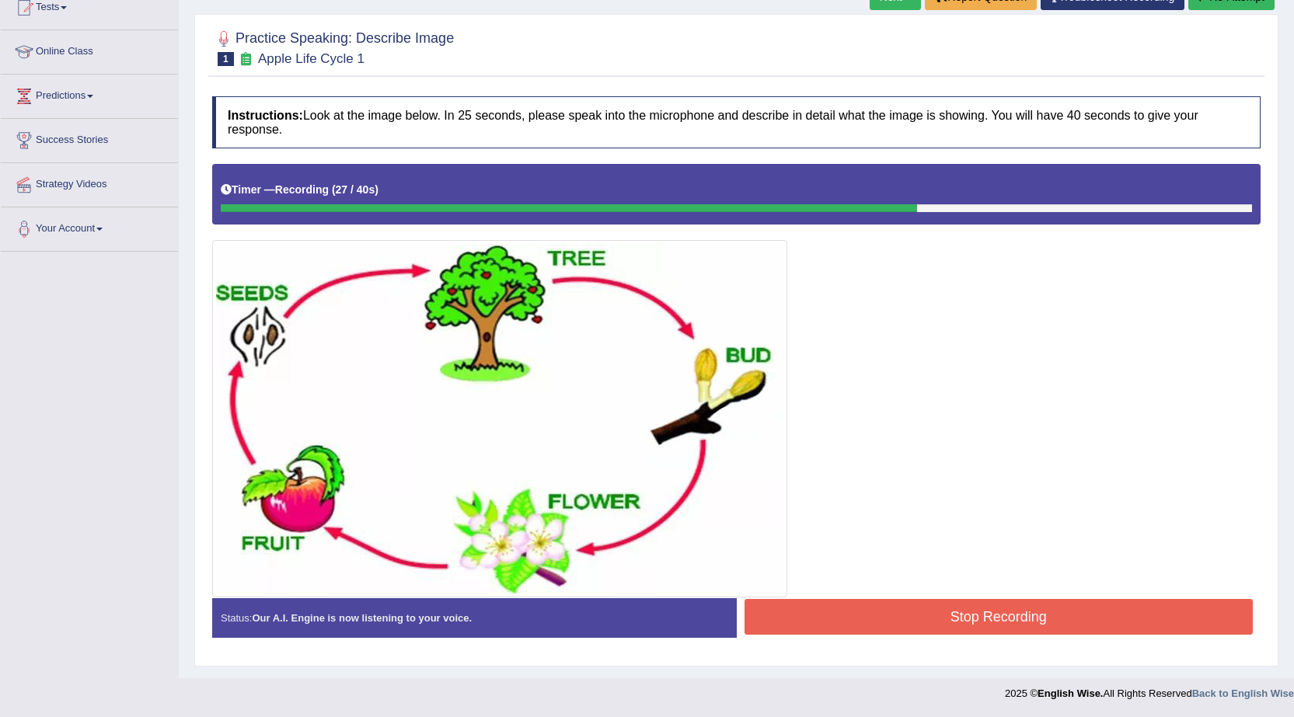
click at [912, 615] on button "Stop Recording" at bounding box center [998, 617] width 509 height 36
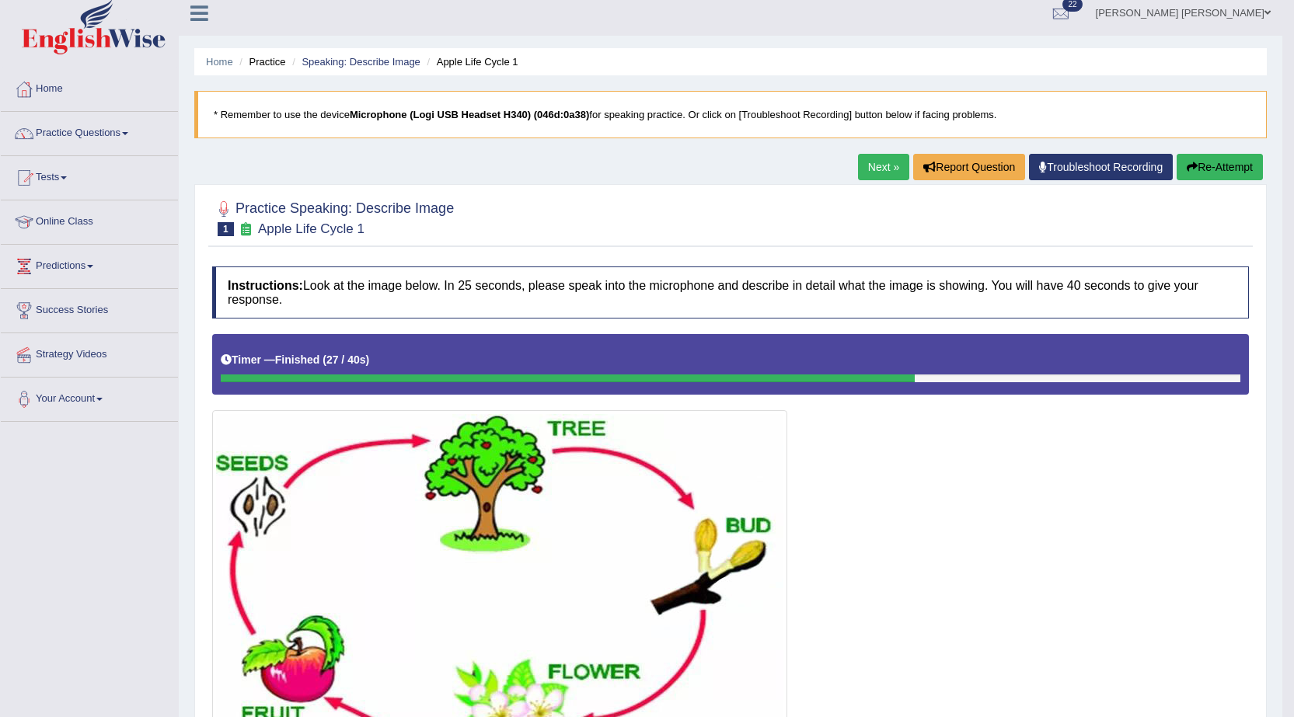
scroll to position [0, 0]
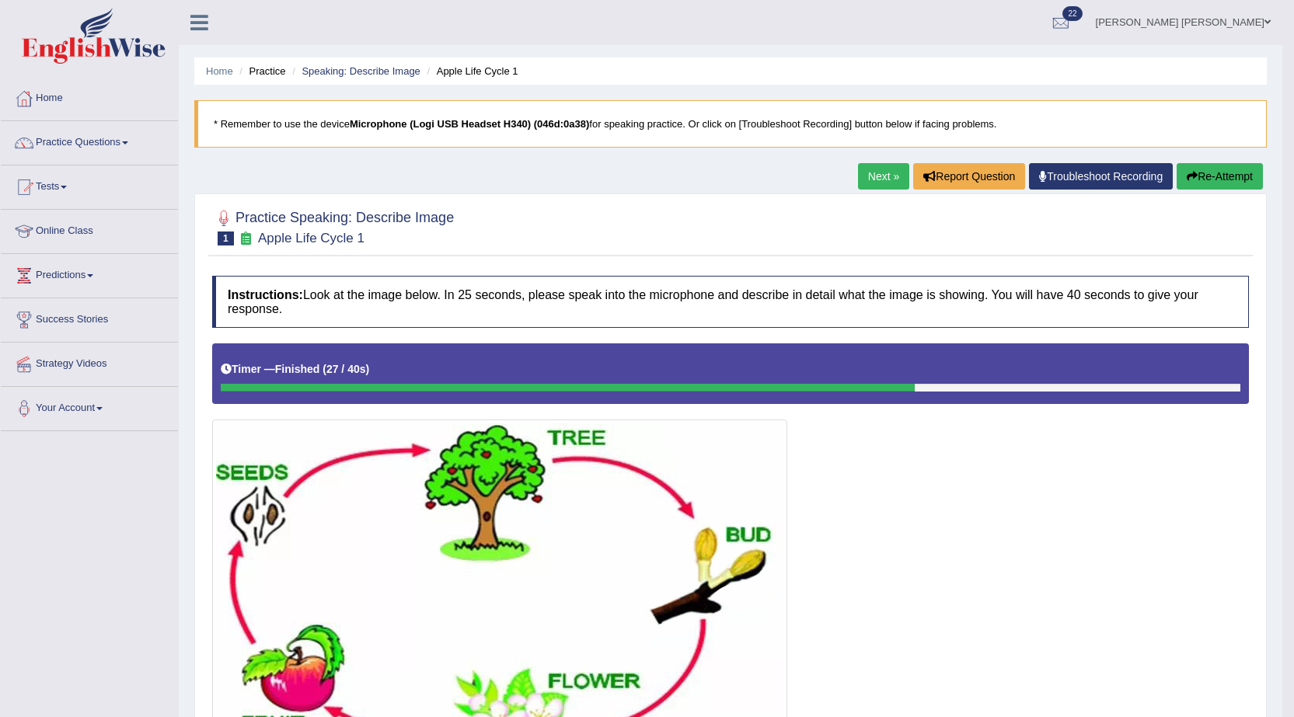
click at [875, 182] on link "Next »" at bounding box center [883, 176] width 51 height 26
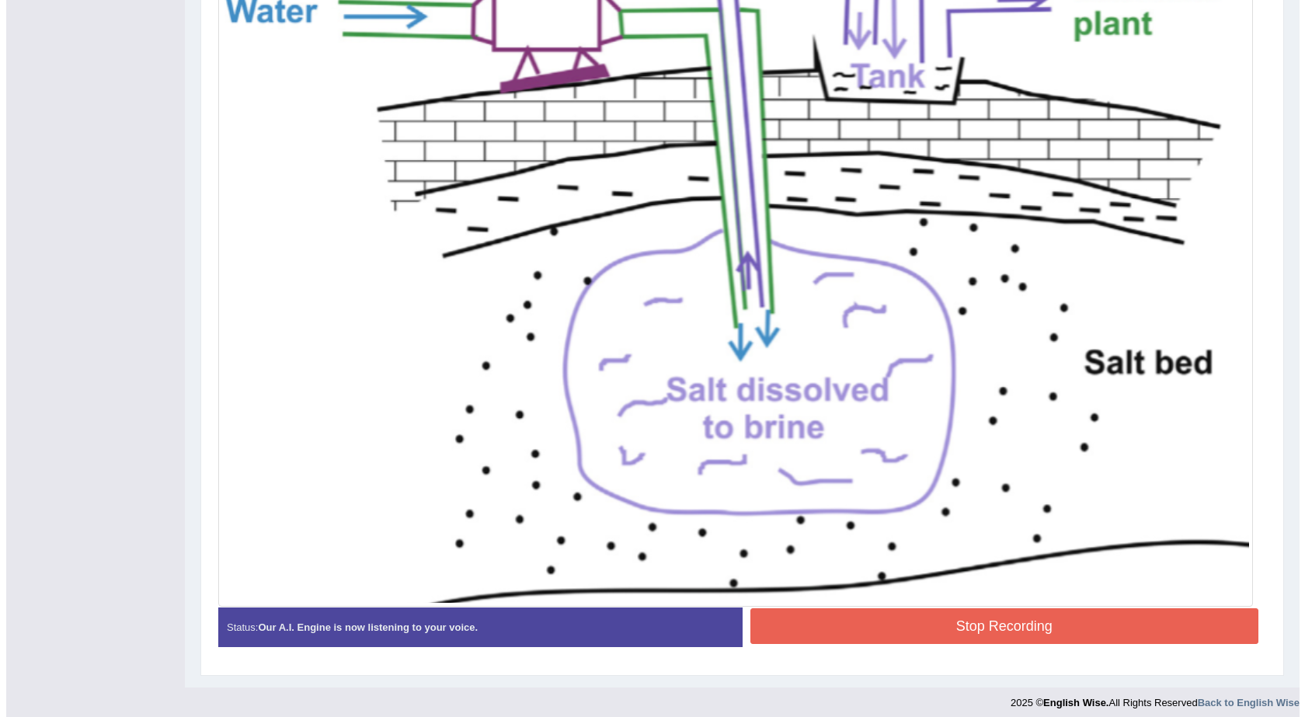
scroll to position [523, 0]
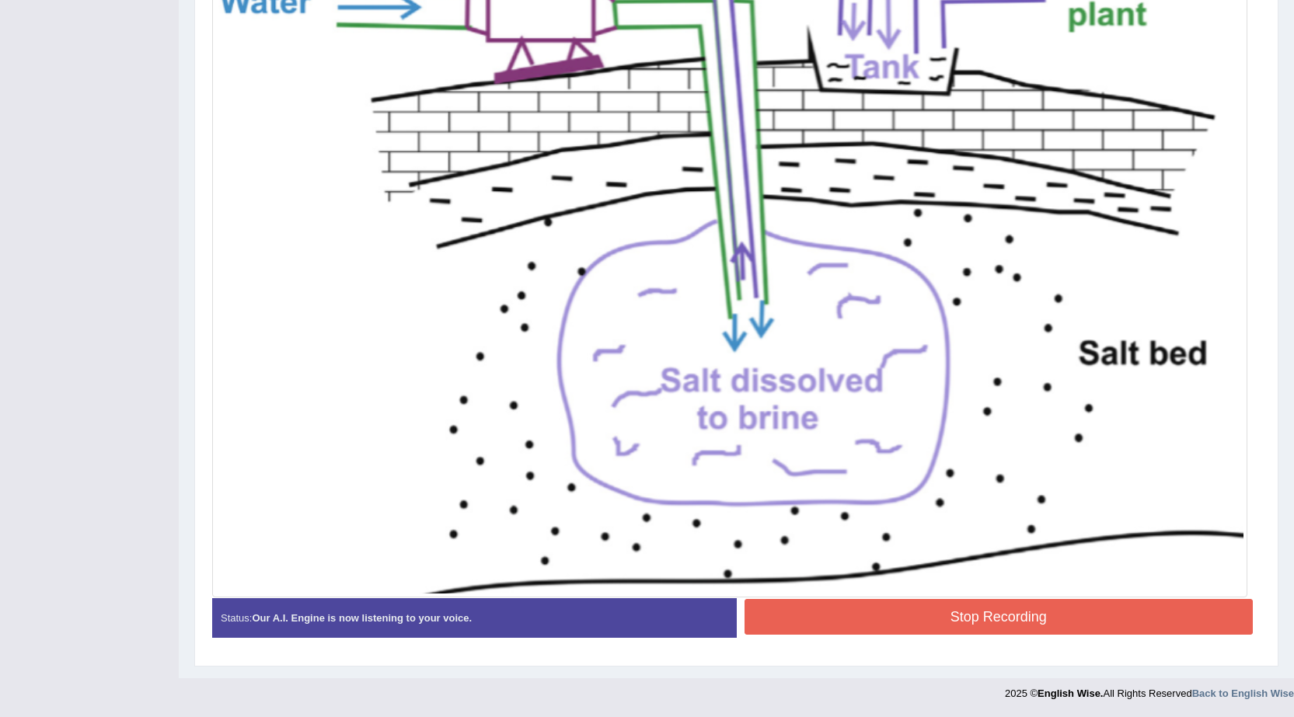
click at [977, 606] on button "Stop Recording" at bounding box center [998, 617] width 509 height 36
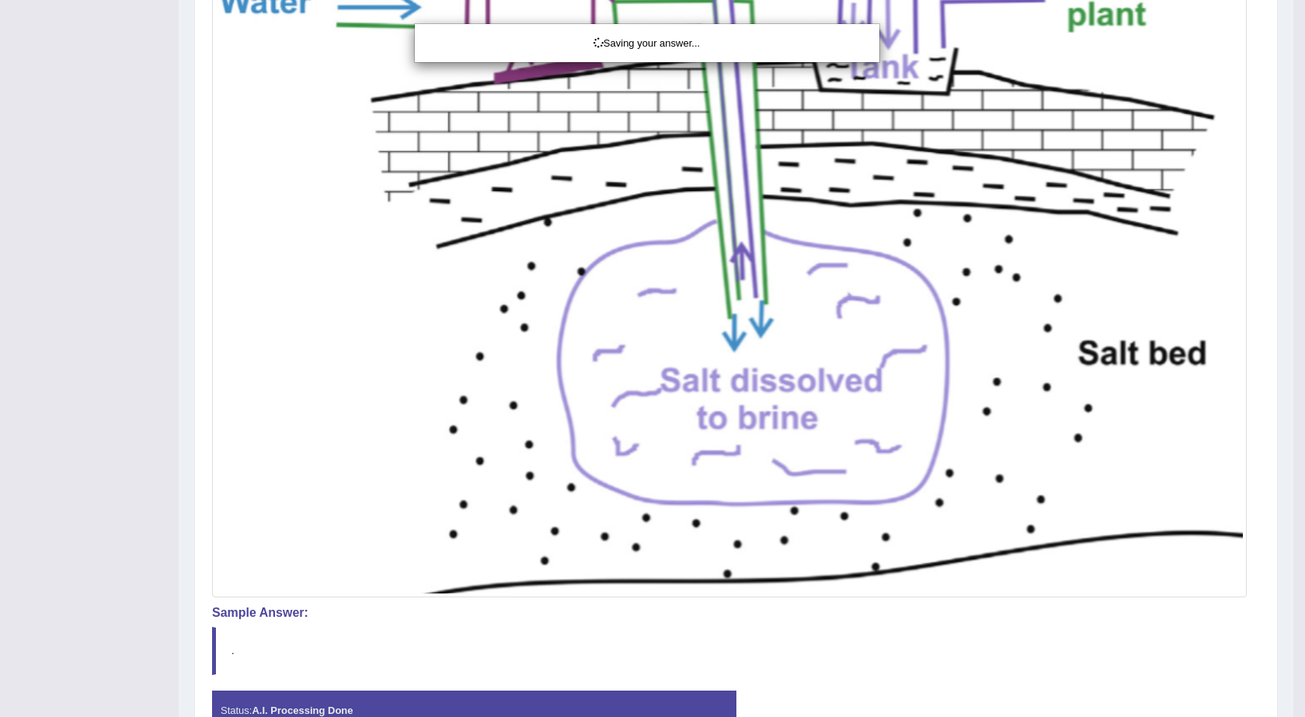
click at [978, 392] on div "Saving your answer..." at bounding box center [652, 358] width 1305 height 717
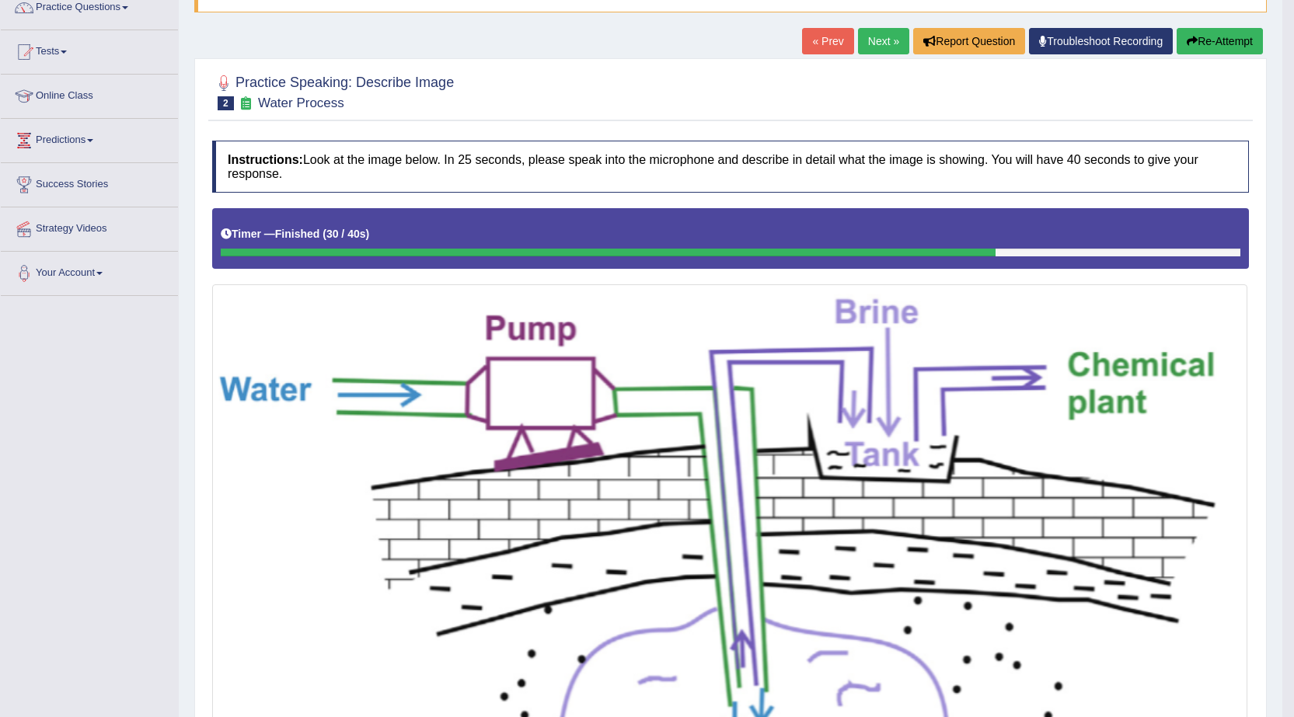
scroll to position [0, 0]
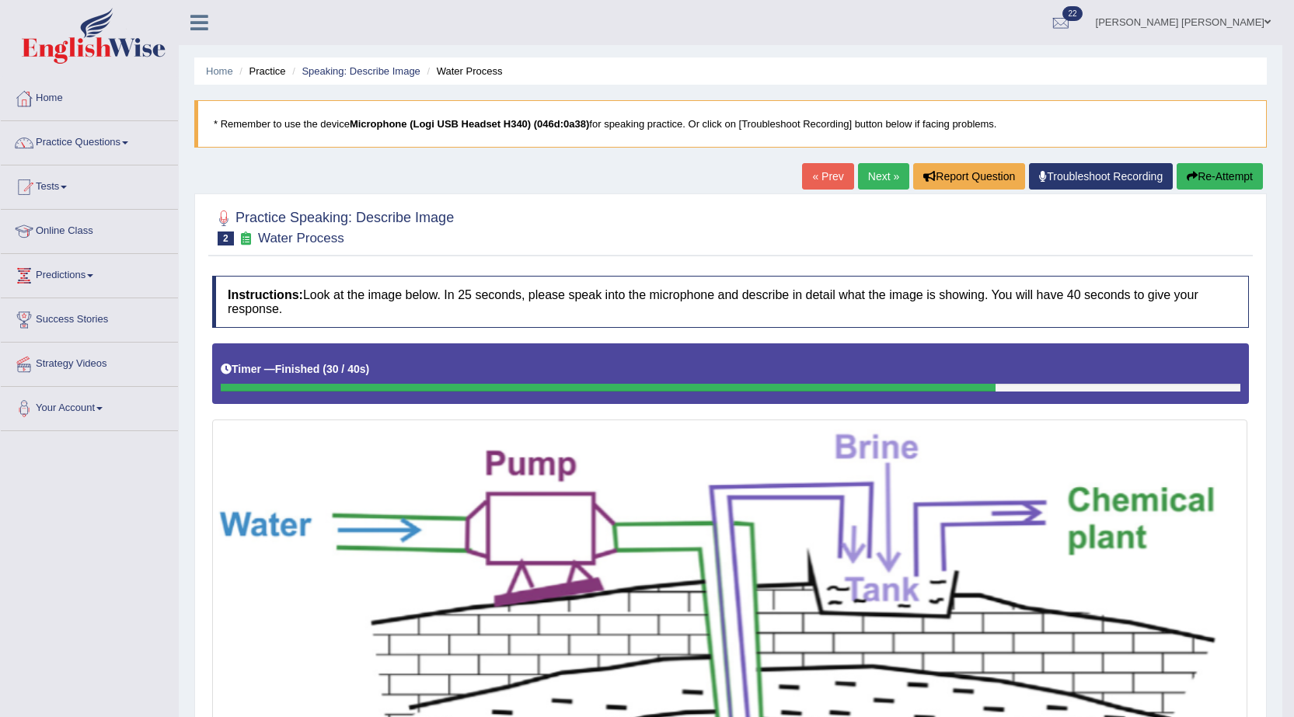
click at [880, 179] on link "Next »" at bounding box center [883, 176] width 51 height 26
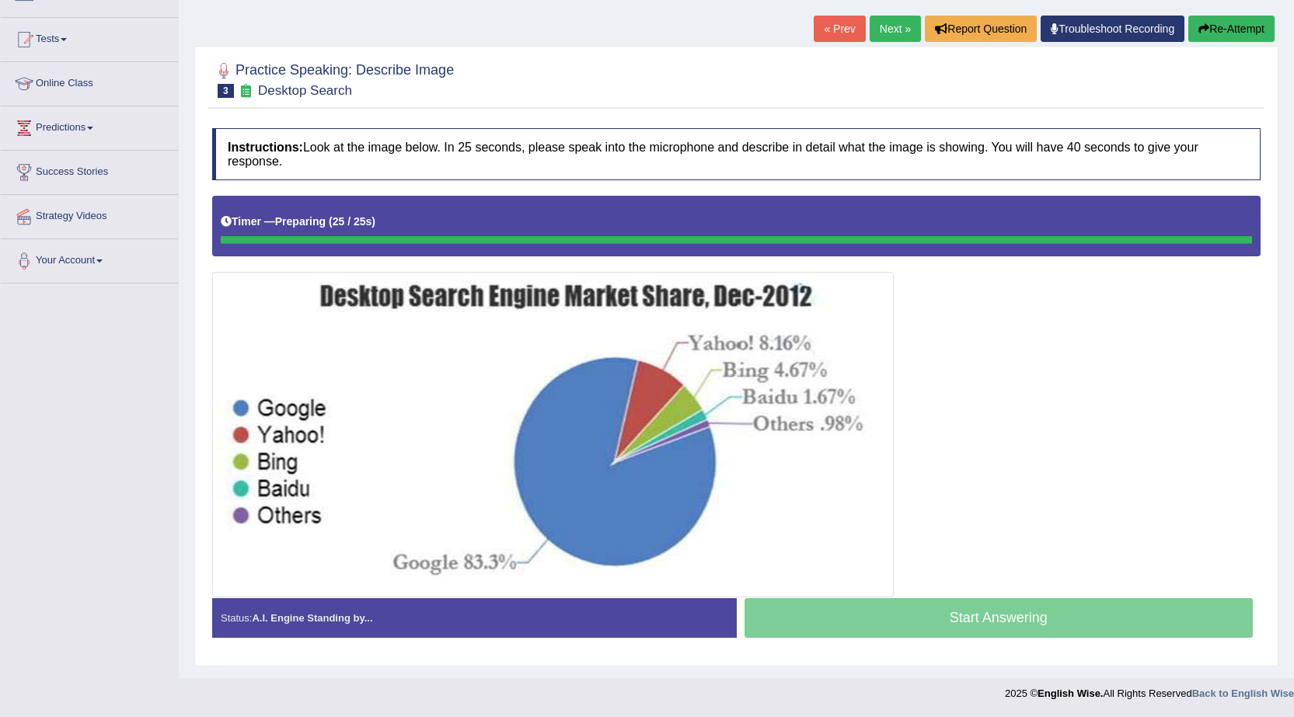
scroll to position [148, 0]
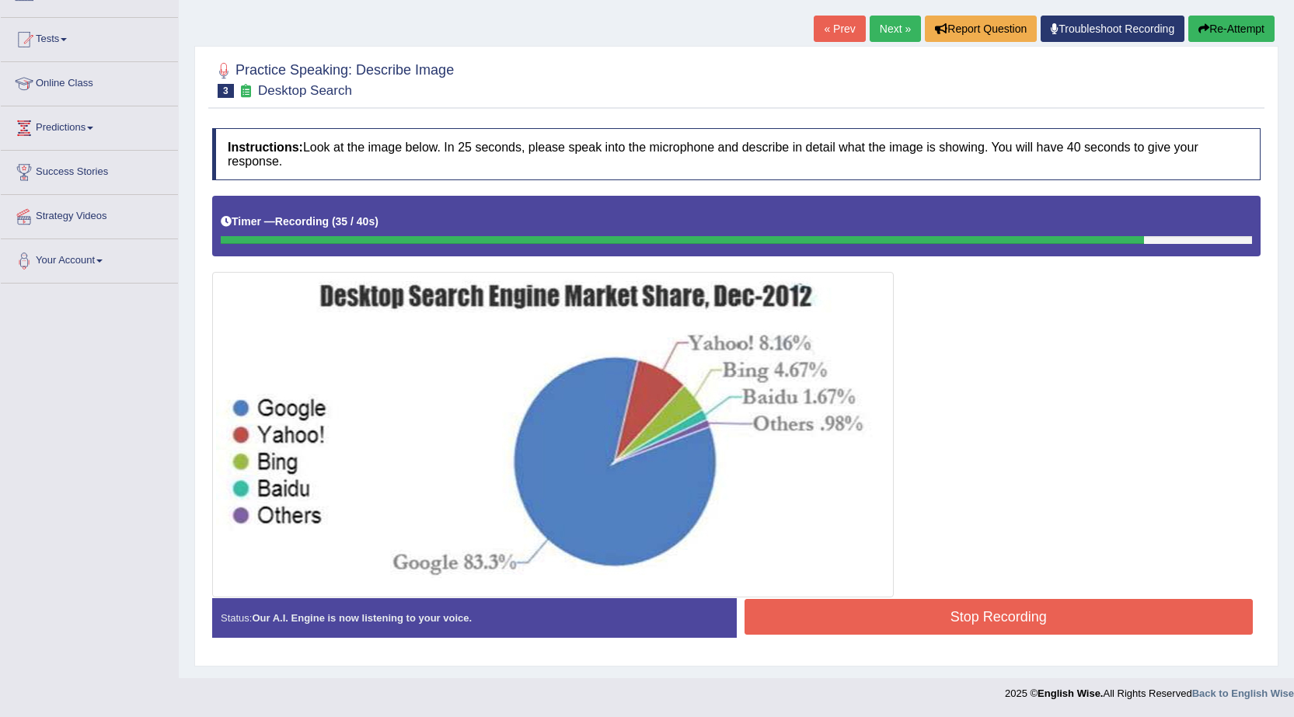
click at [1024, 621] on button "Stop Recording" at bounding box center [998, 617] width 509 height 36
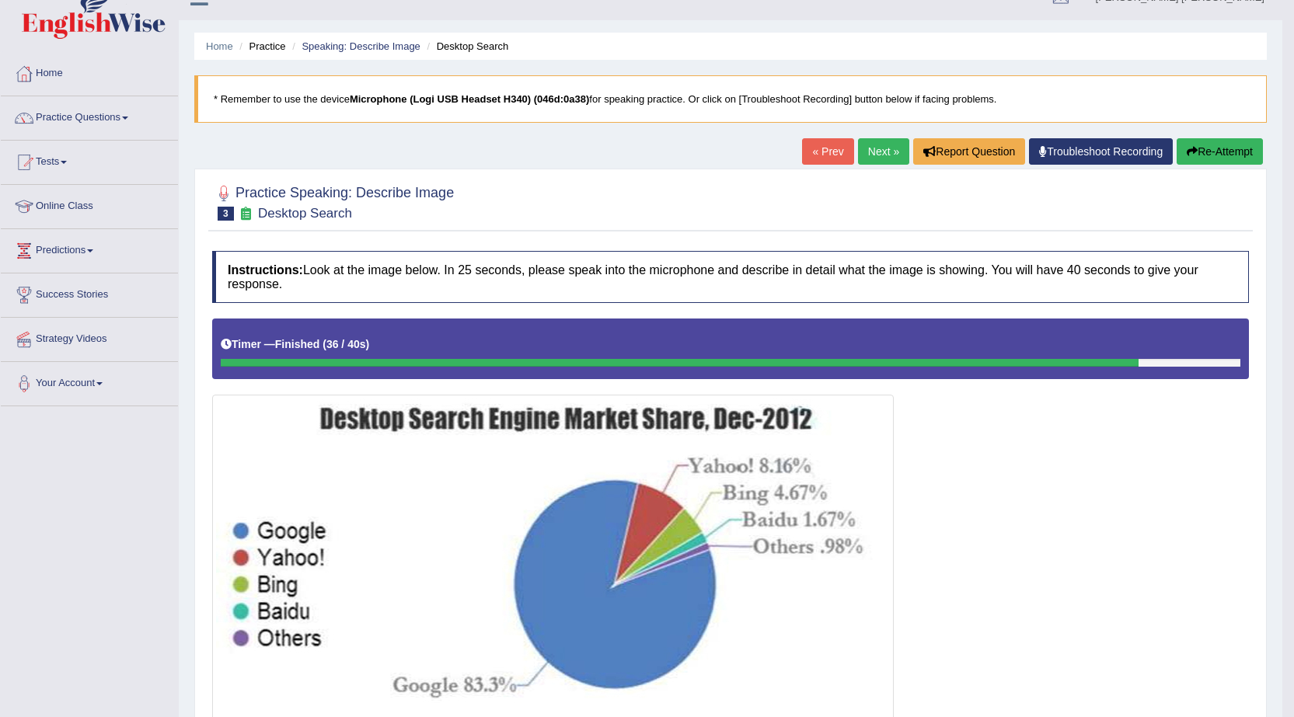
scroll to position [0, 0]
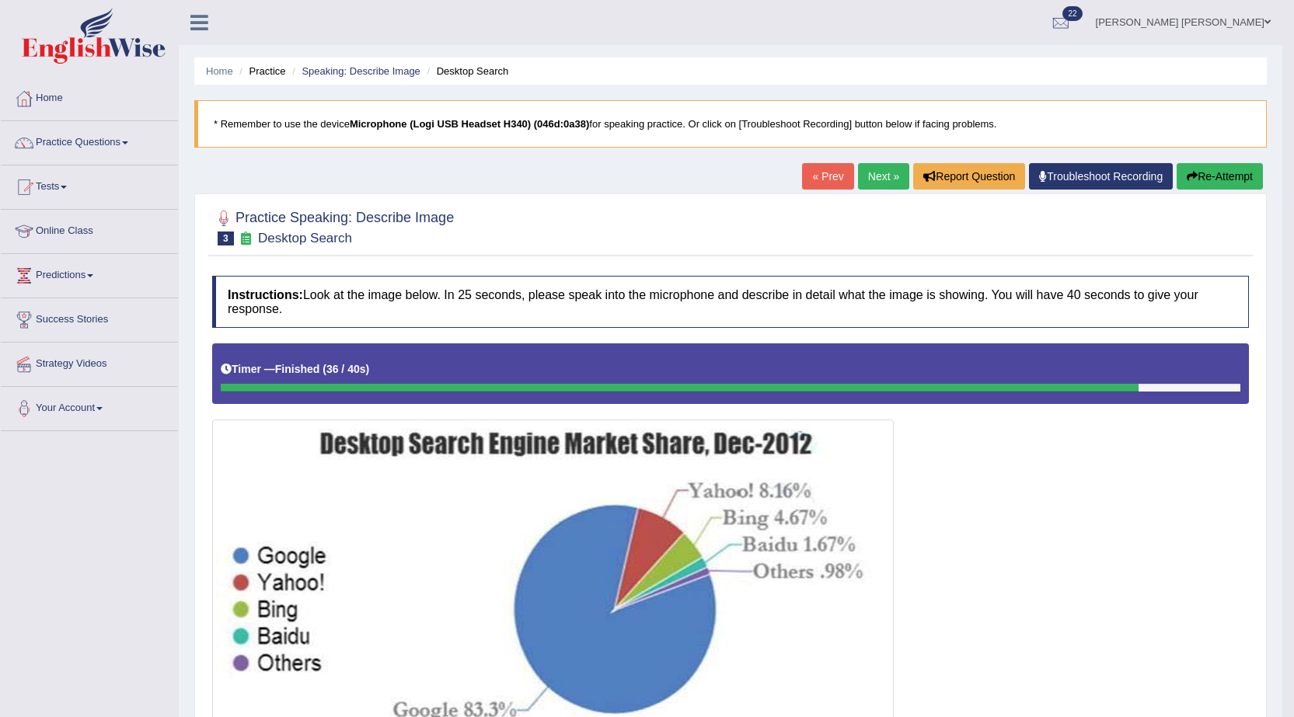
click at [876, 175] on link "Next »" at bounding box center [883, 176] width 51 height 26
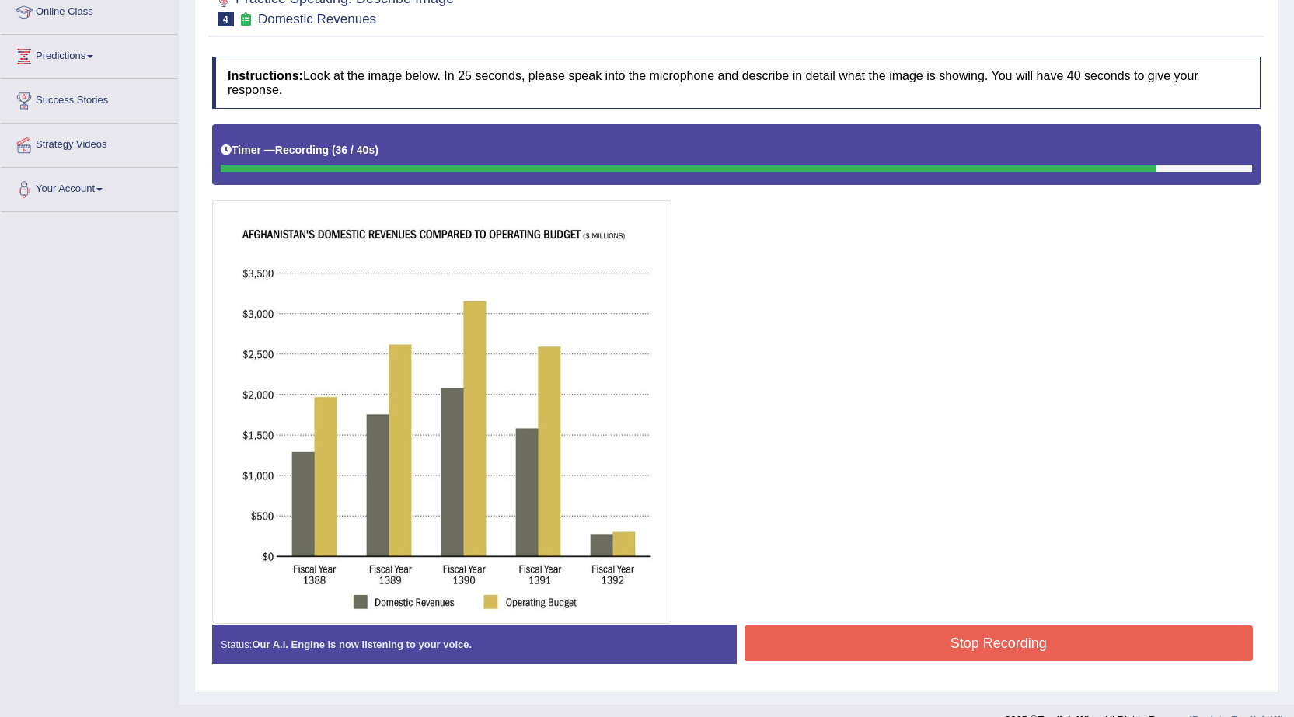
scroll to position [246, 0]
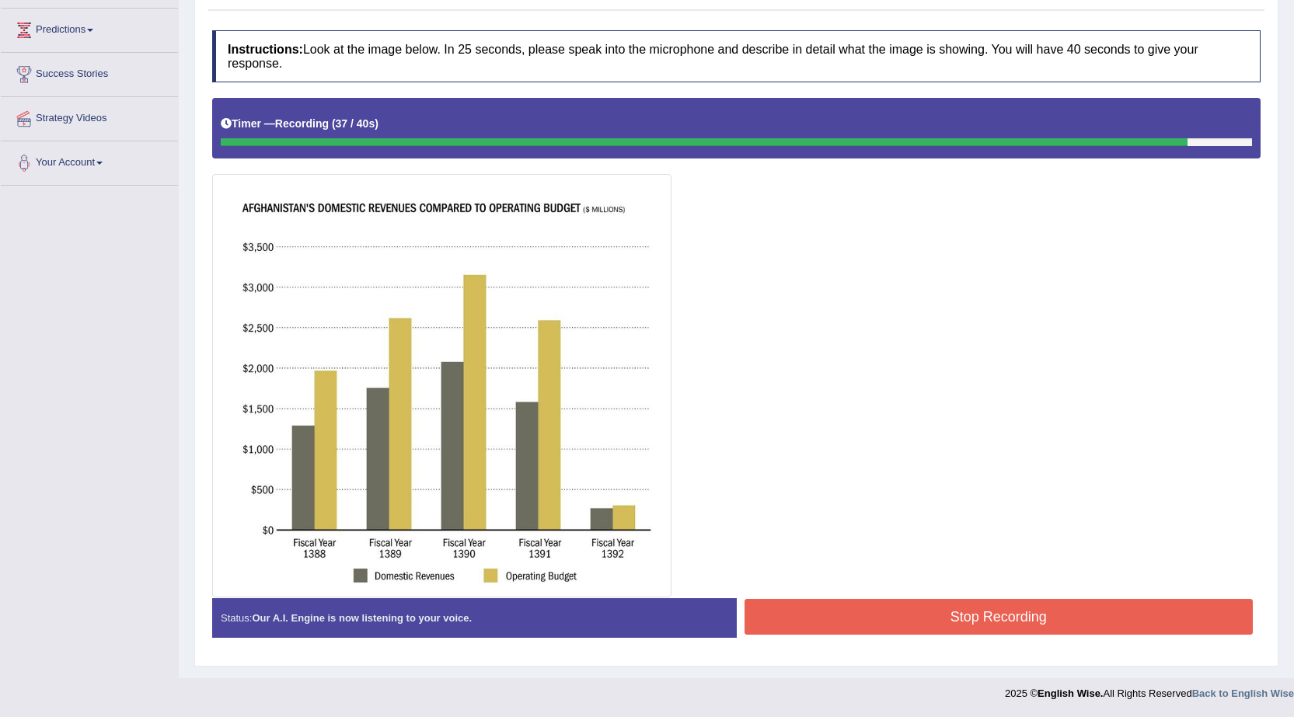
click at [935, 604] on button "Stop Recording" at bounding box center [998, 617] width 509 height 36
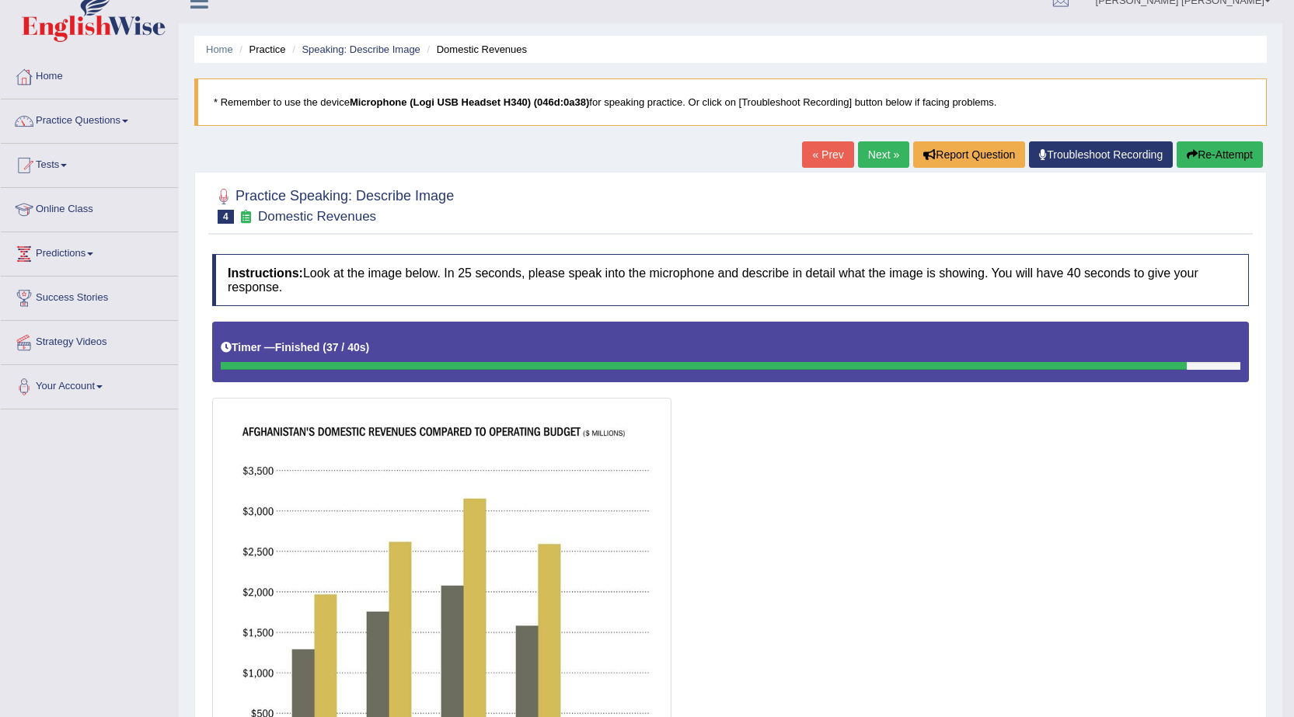
scroll to position [12, 0]
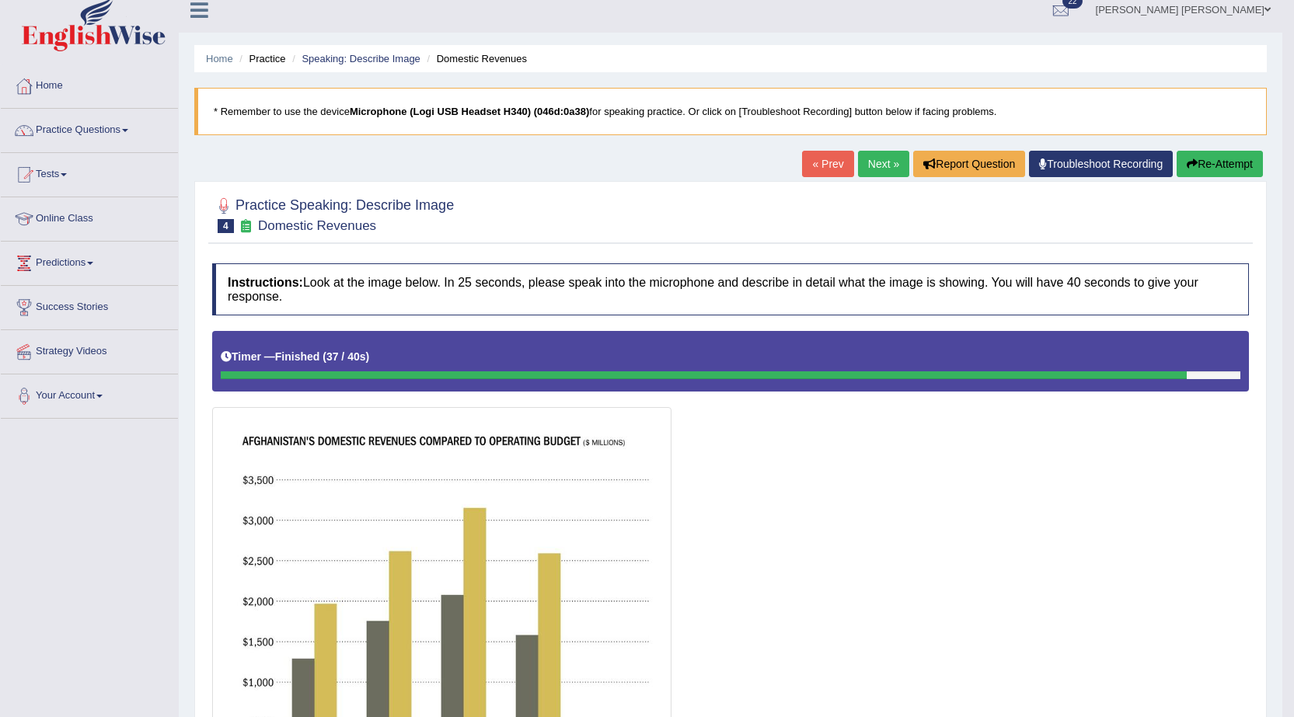
click at [1251, 165] on button "Re-Attempt" at bounding box center [1219, 164] width 86 height 26
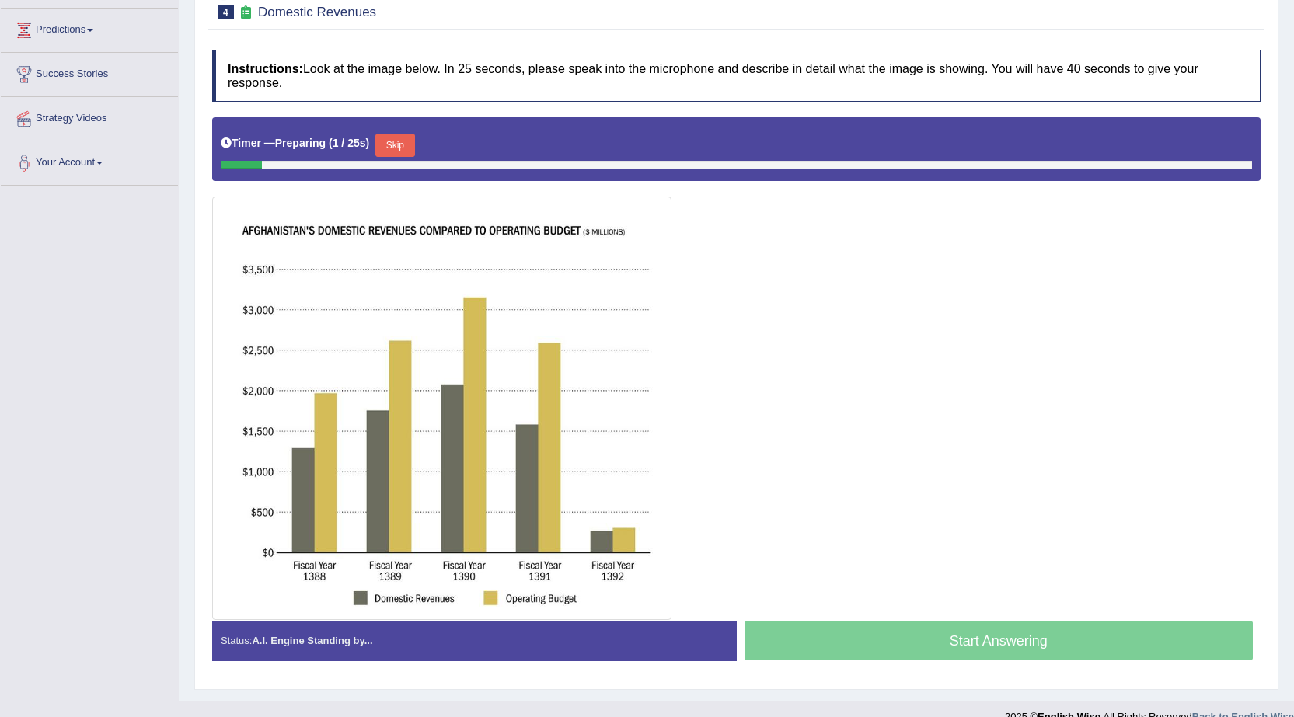
scroll to position [269, 0]
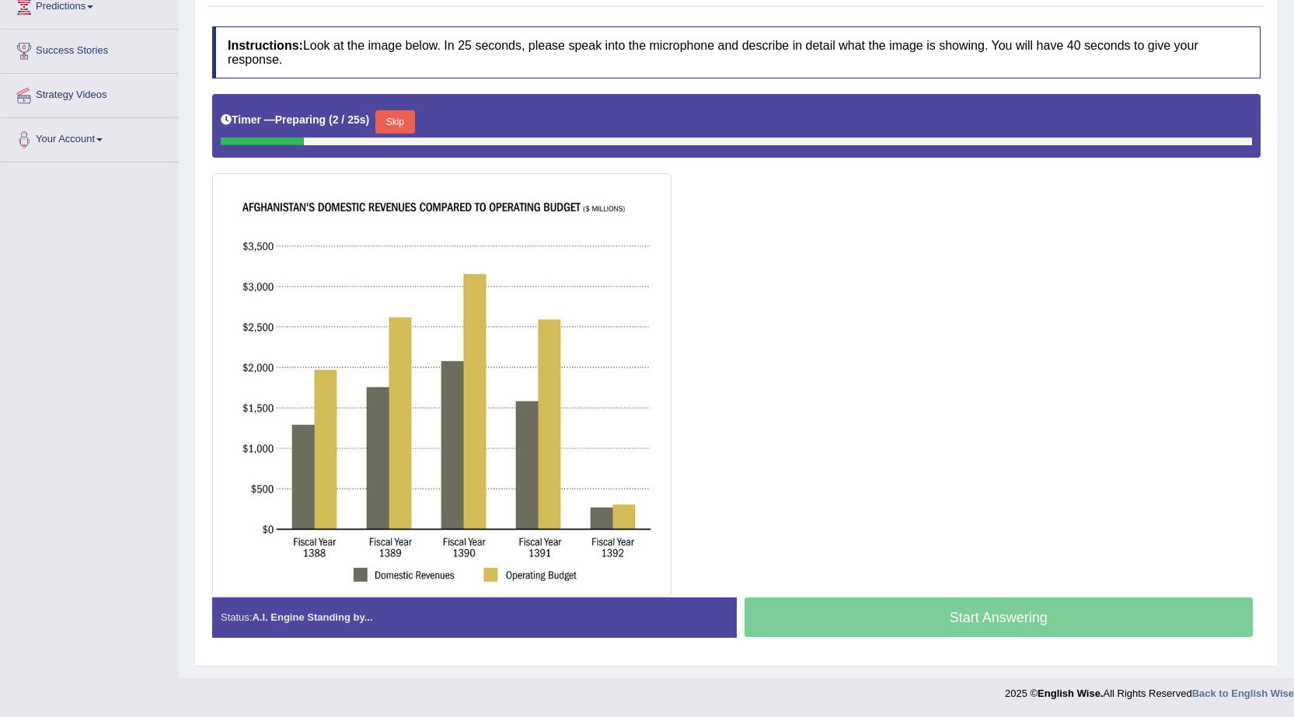
click at [397, 121] on button "Skip" at bounding box center [394, 121] width 39 height 23
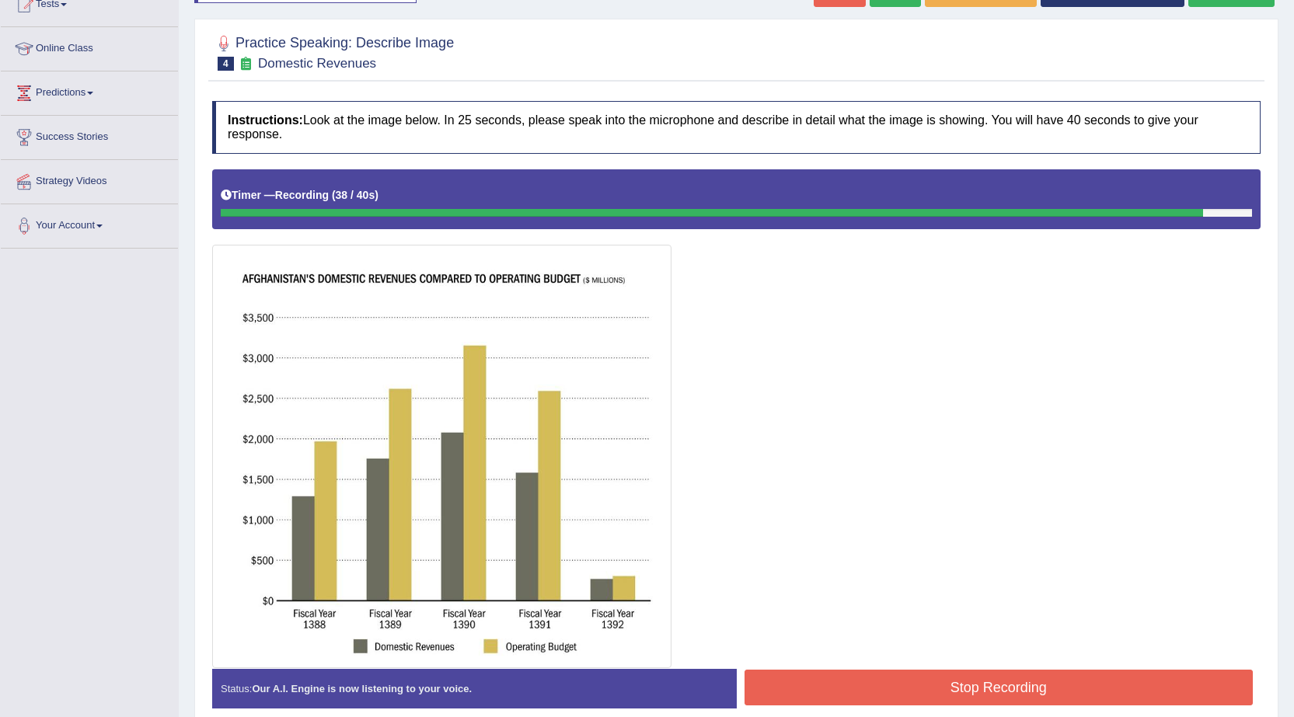
scroll to position [253, 0]
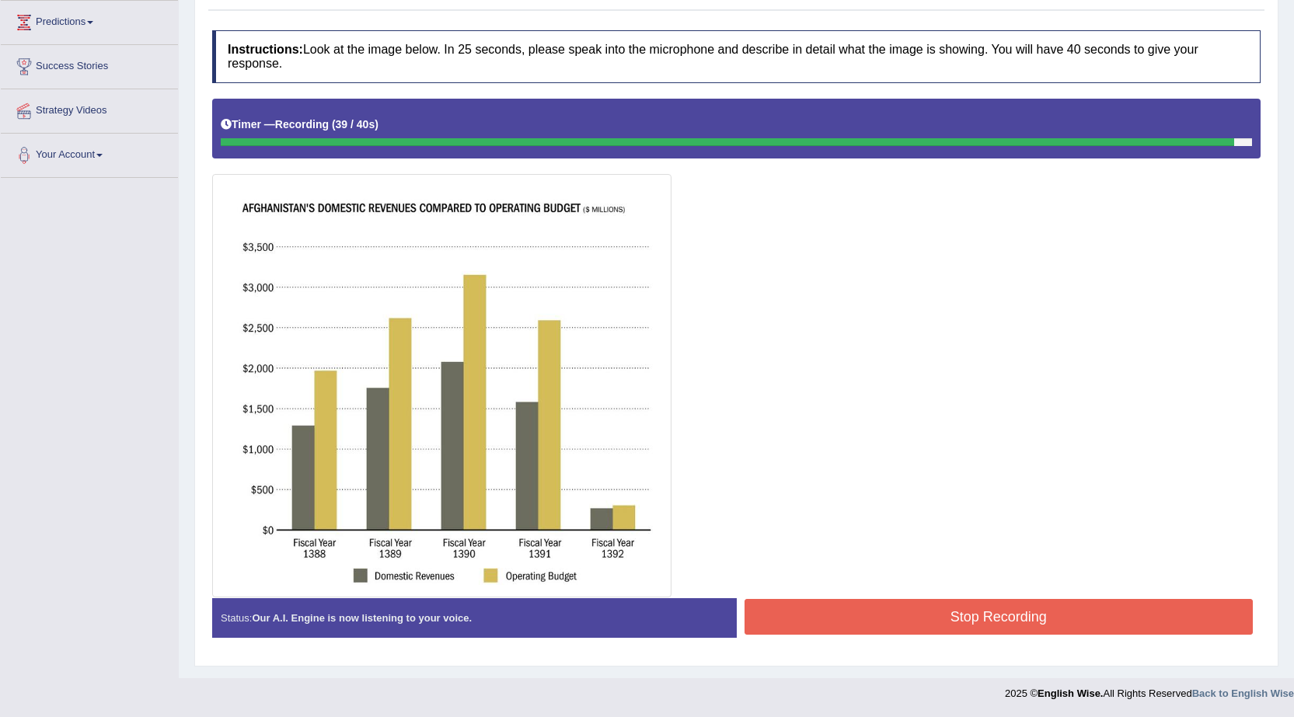
click at [915, 604] on button "Stop Recording" at bounding box center [998, 617] width 509 height 36
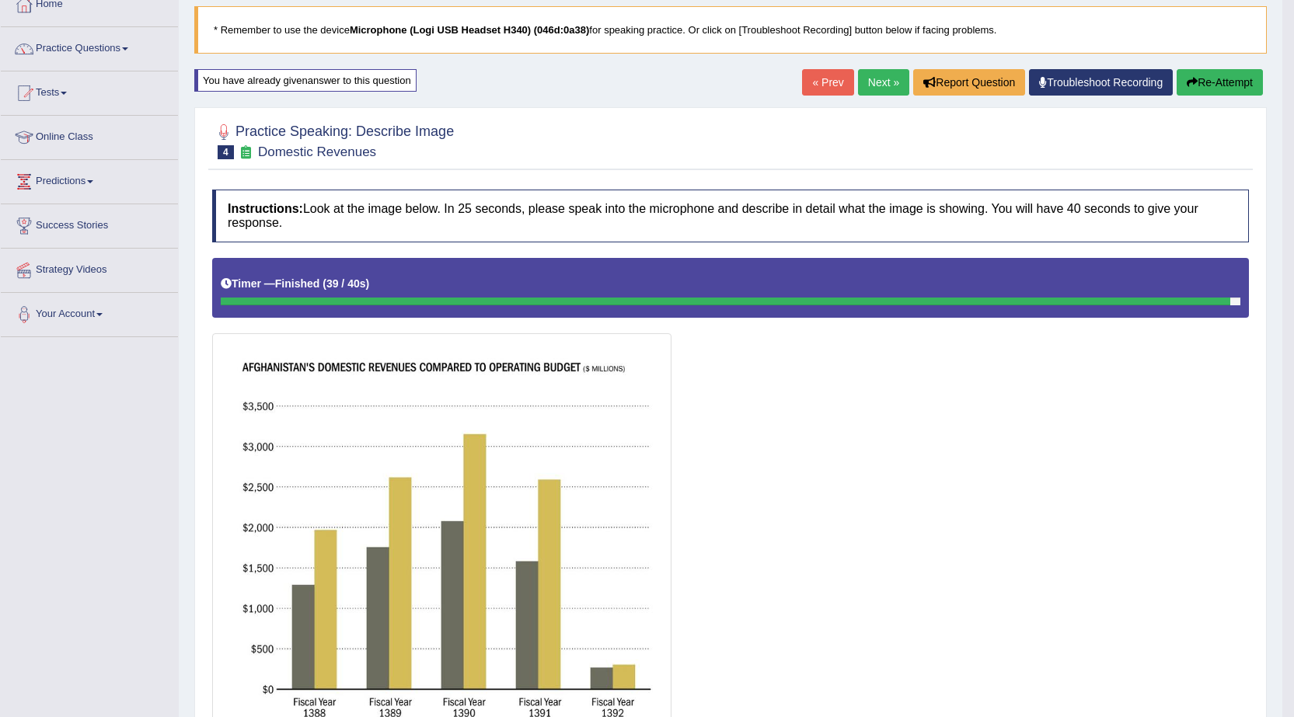
scroll to position [20, 0]
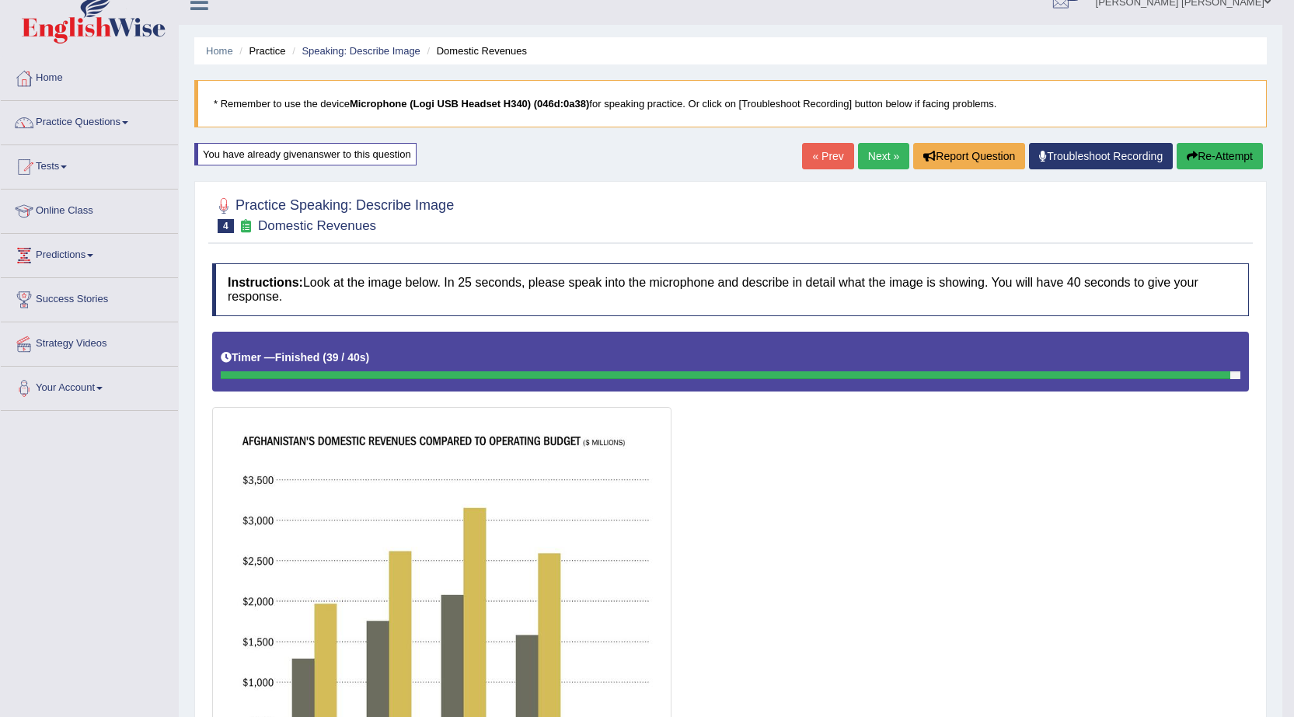
click at [1220, 159] on button "Re-Attempt" at bounding box center [1219, 156] width 86 height 26
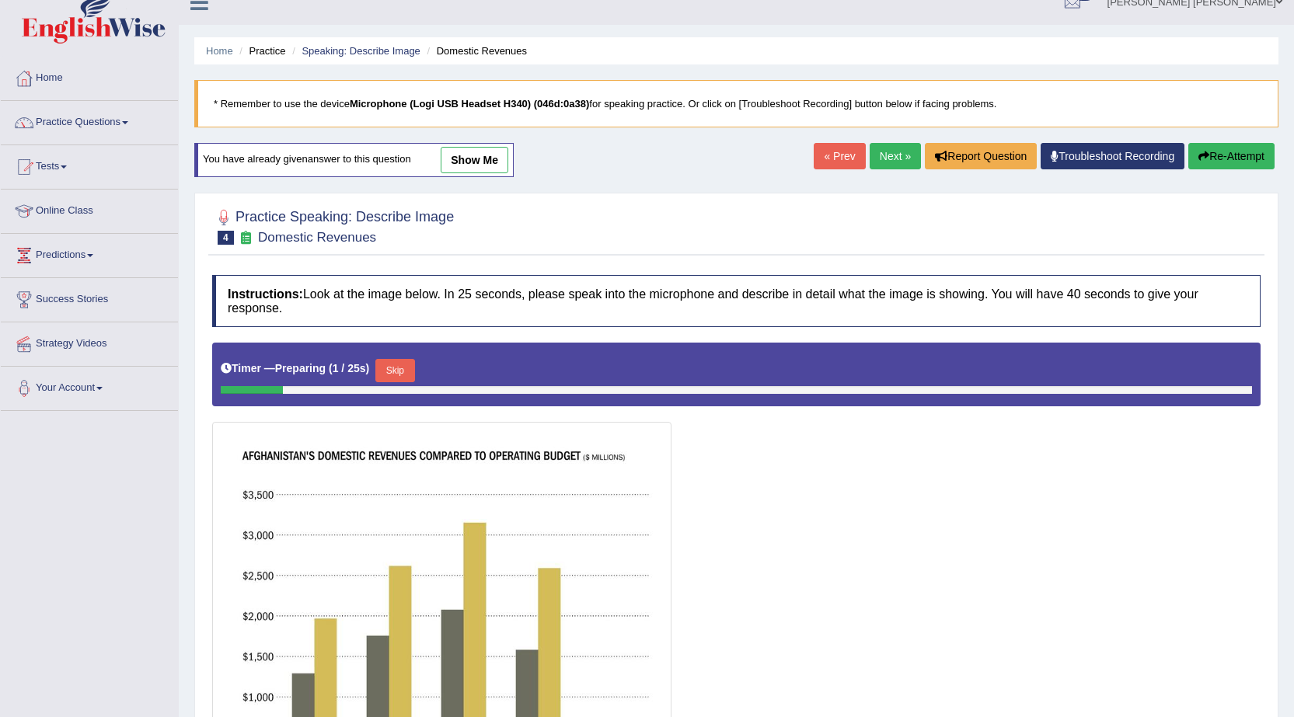
click at [399, 374] on button "Skip" at bounding box center [394, 370] width 39 height 23
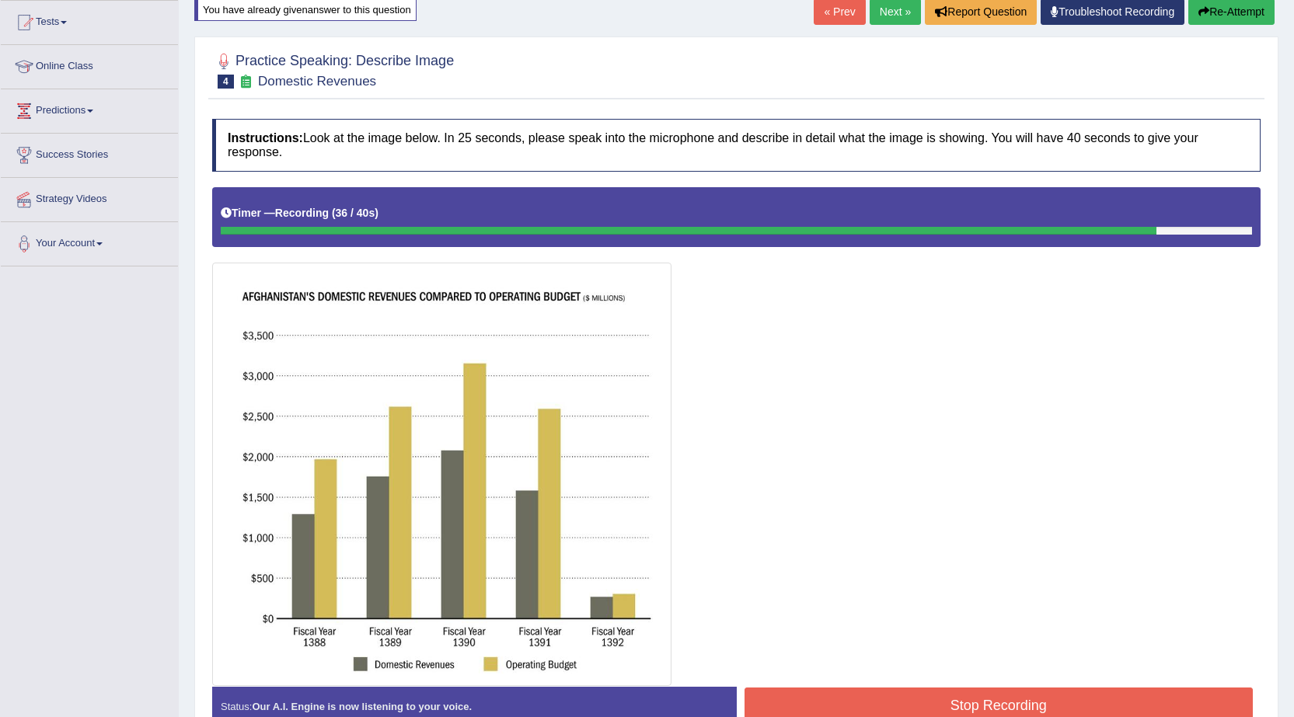
scroll to position [253, 0]
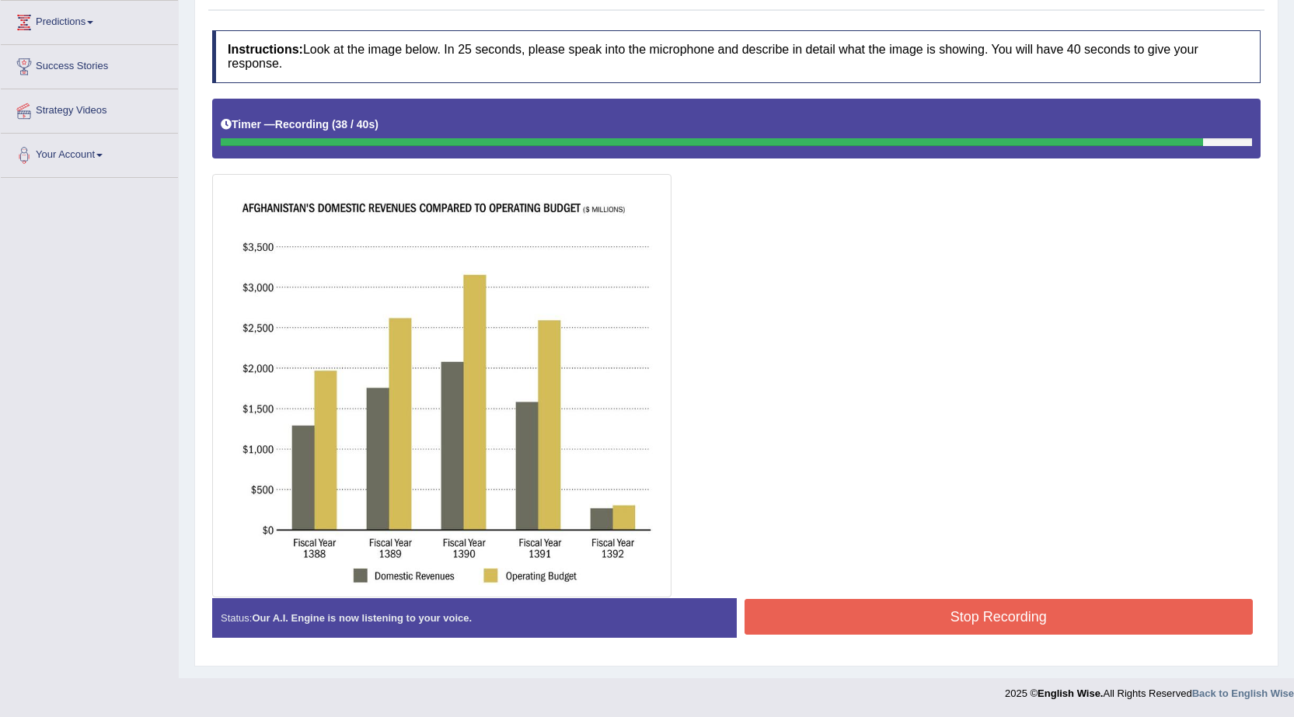
click at [934, 609] on button "Stop Recording" at bounding box center [998, 617] width 509 height 36
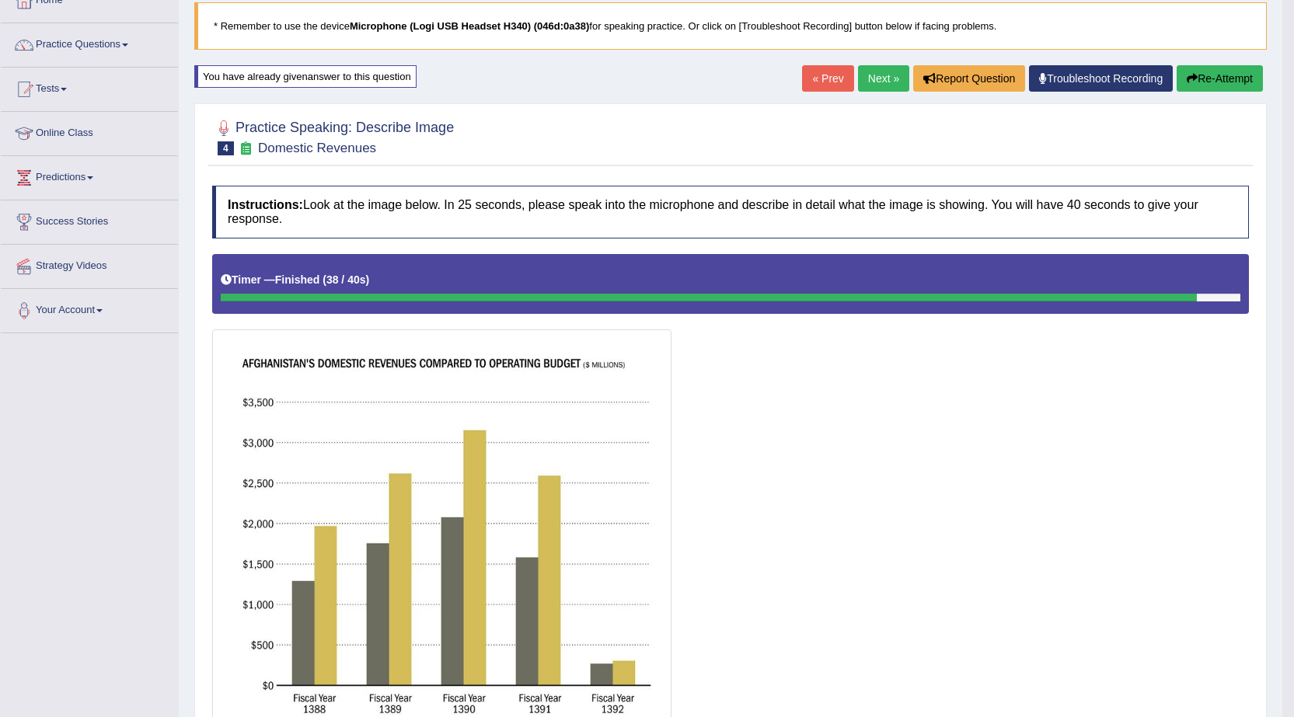
scroll to position [20, 0]
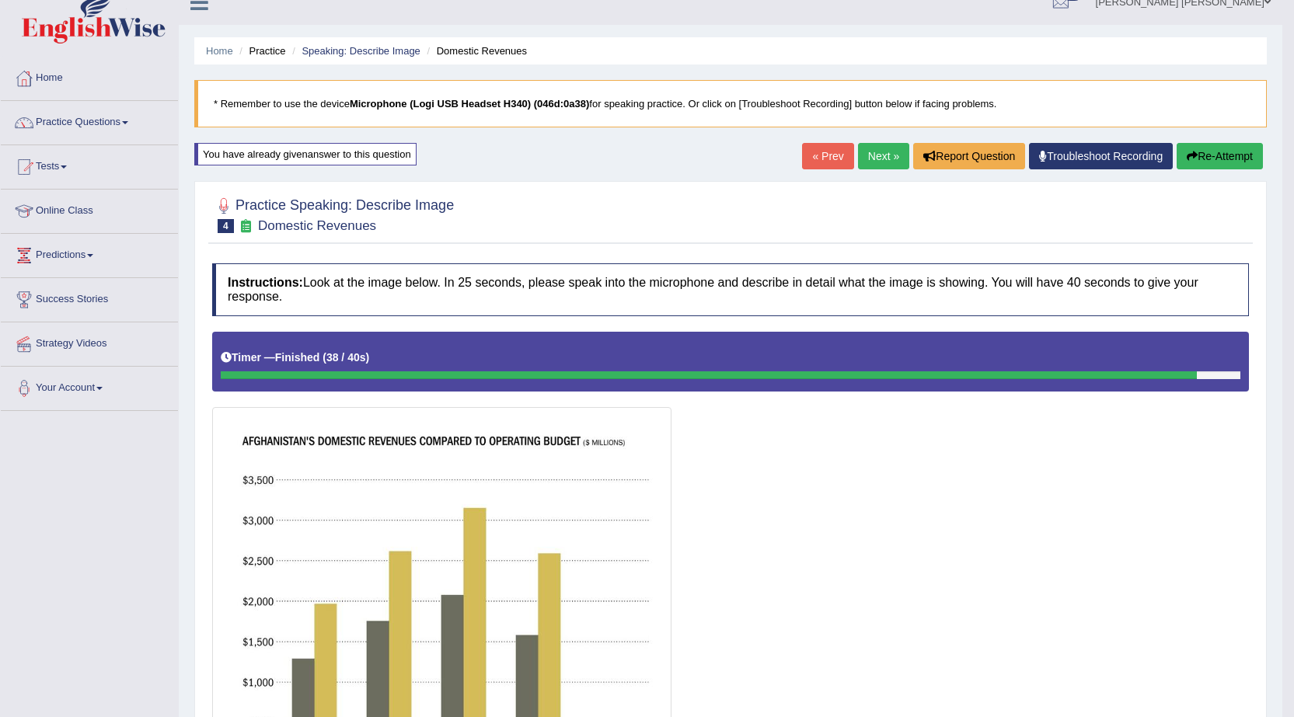
click at [862, 163] on link "Next »" at bounding box center [883, 156] width 51 height 26
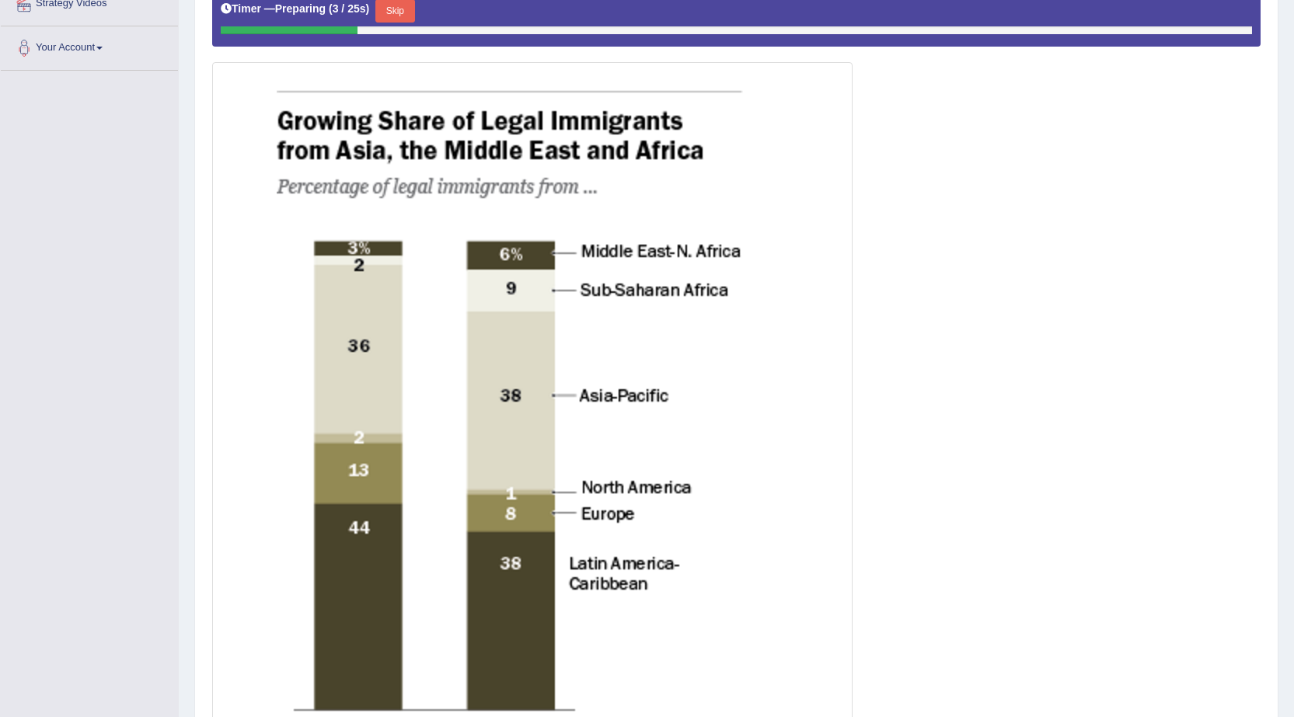
scroll to position [388, 0]
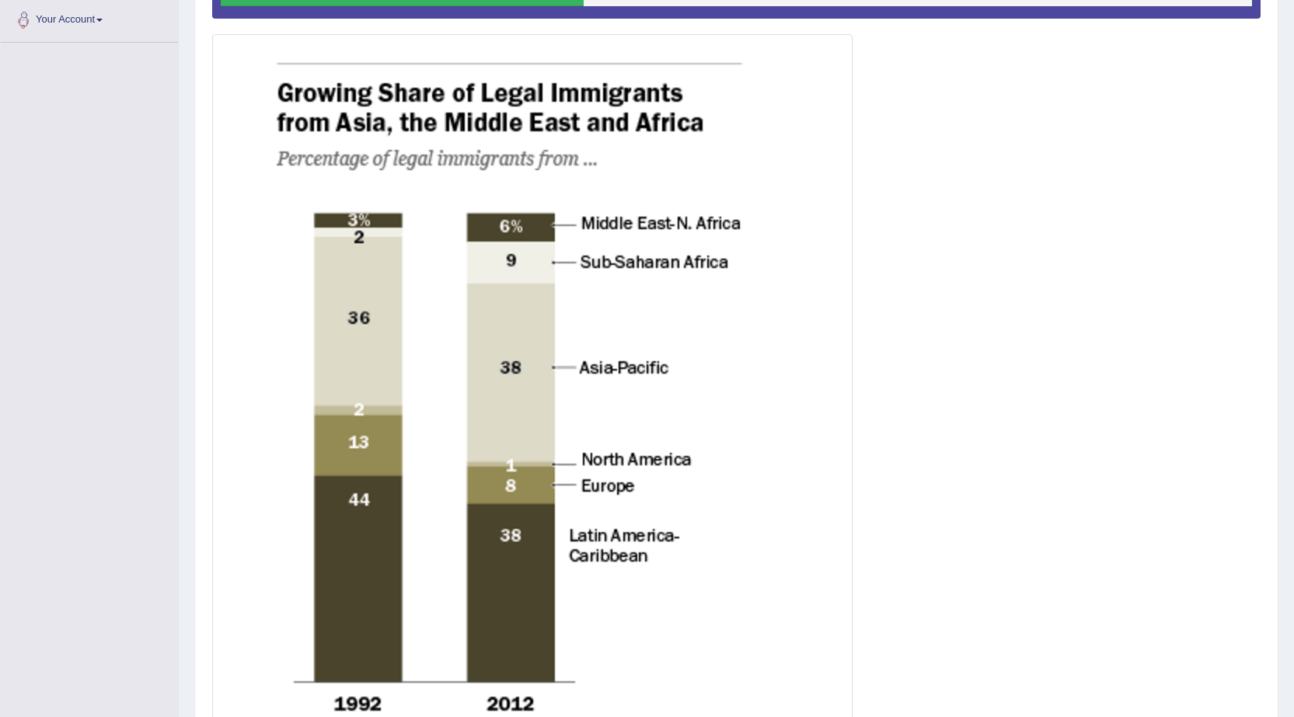
click at [843, 333] on img at bounding box center [532, 448] width 632 height 820
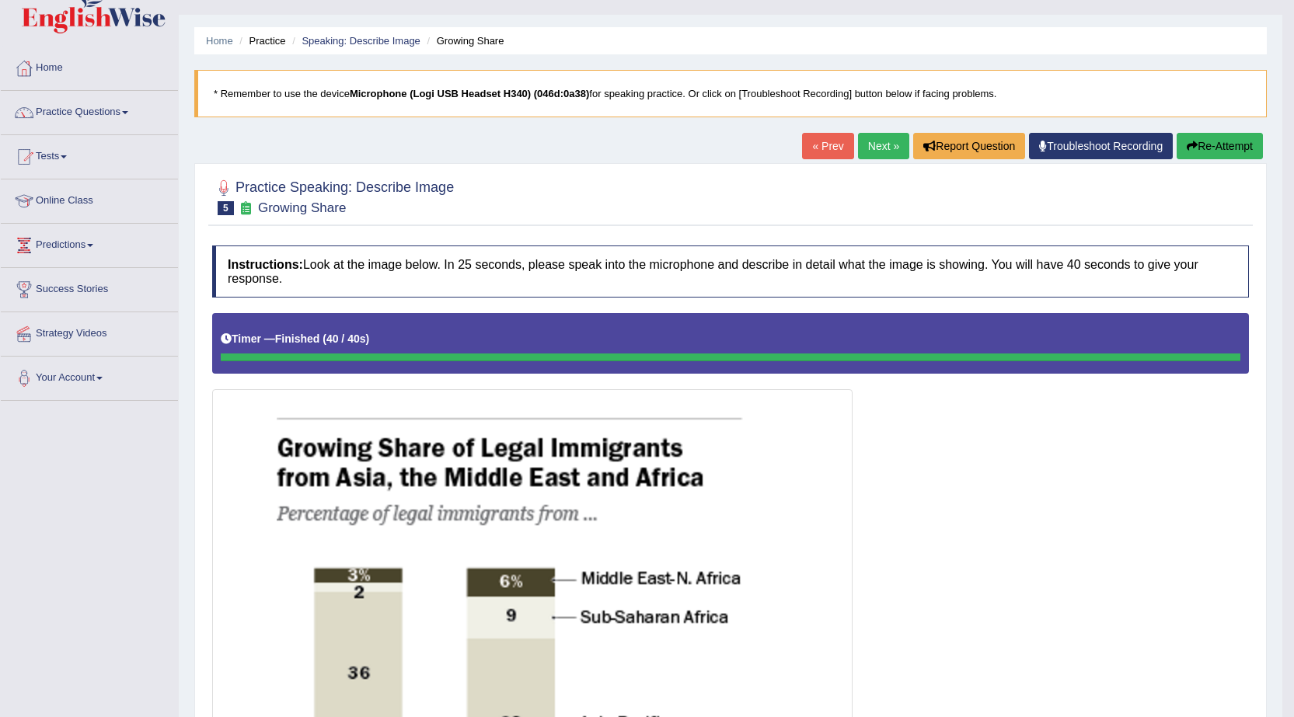
scroll to position [29, 0]
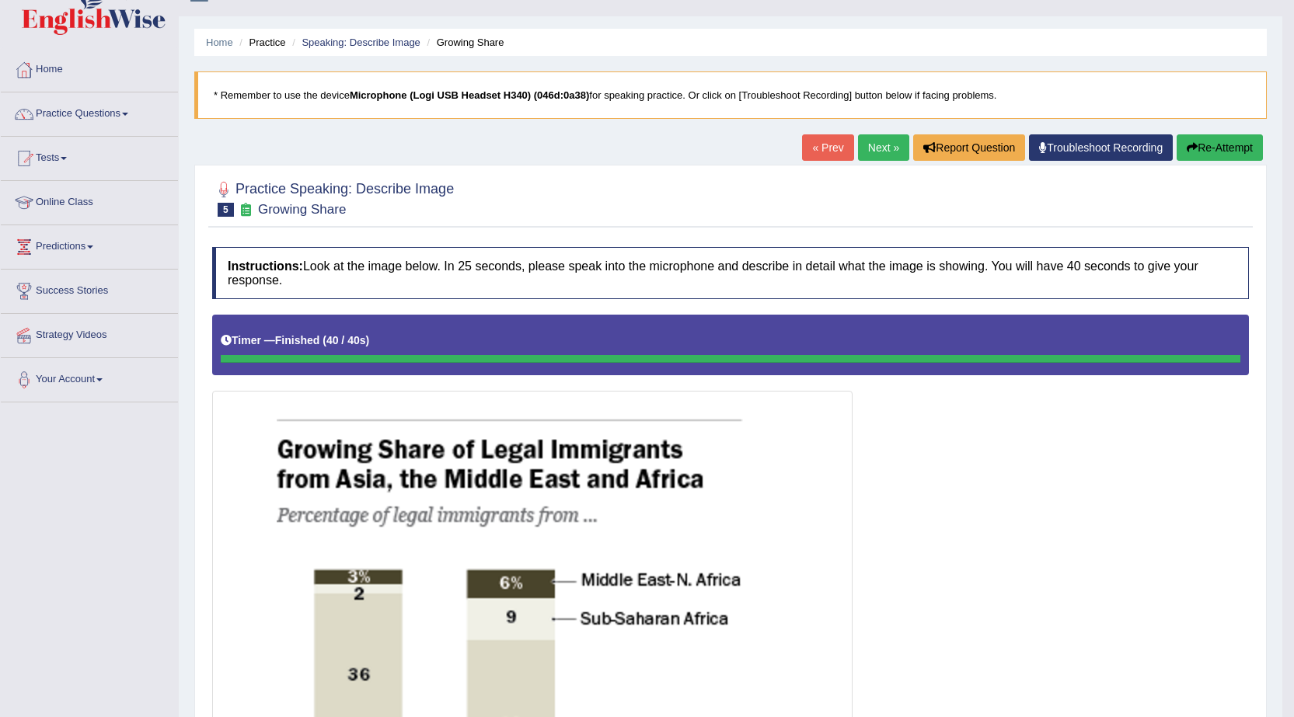
click at [872, 157] on link "Next »" at bounding box center [883, 147] width 51 height 26
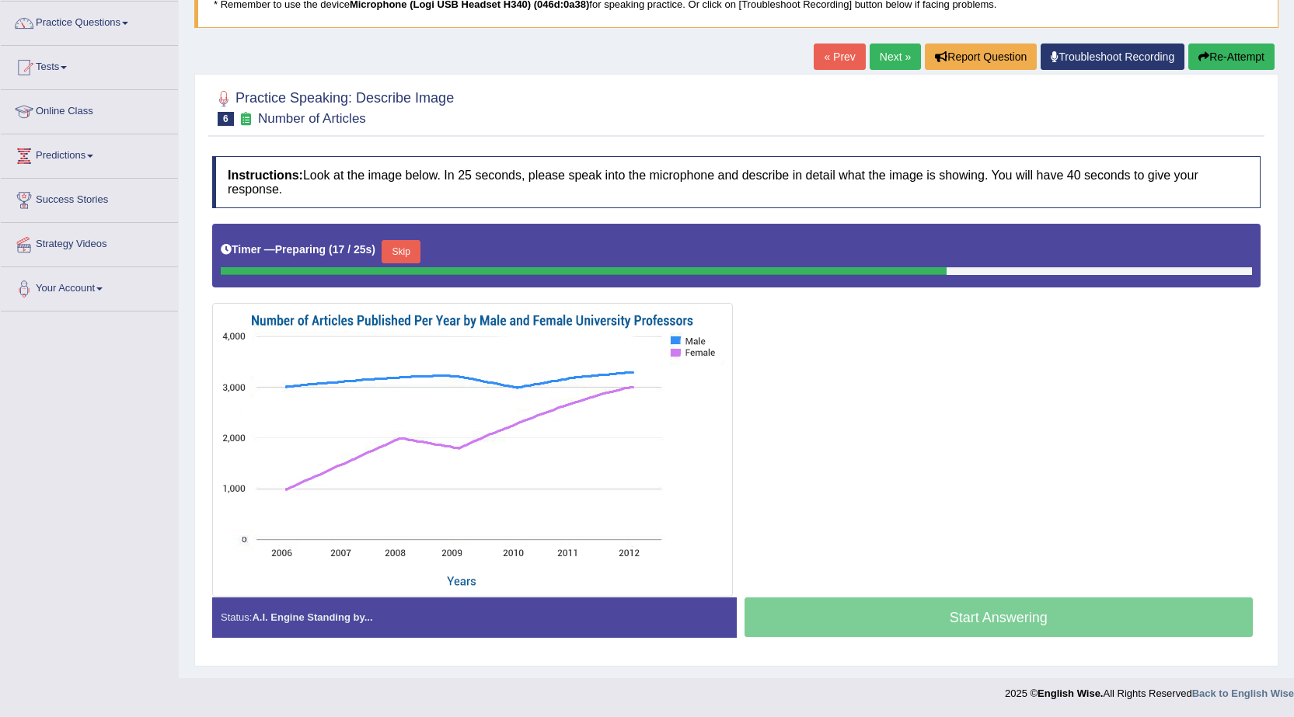
click at [397, 252] on button "Skip" at bounding box center [400, 251] width 39 height 23
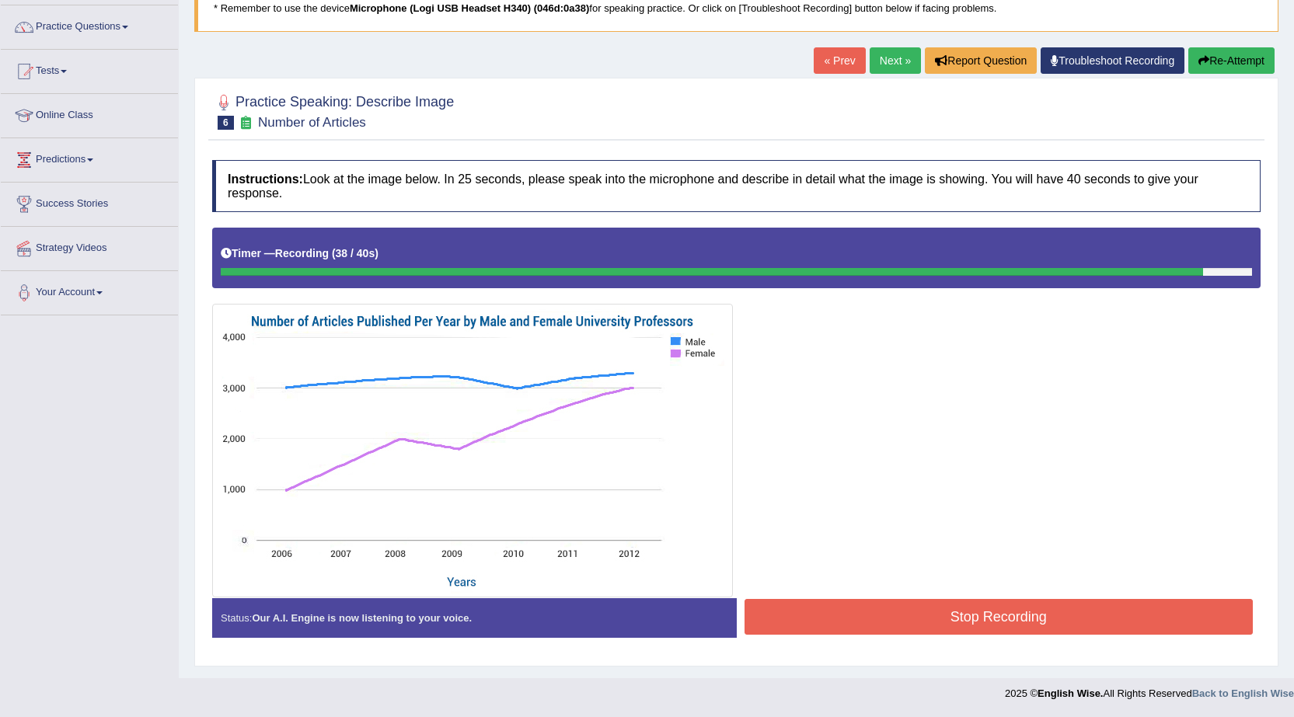
click at [900, 608] on button "Stop Recording" at bounding box center [998, 617] width 509 height 36
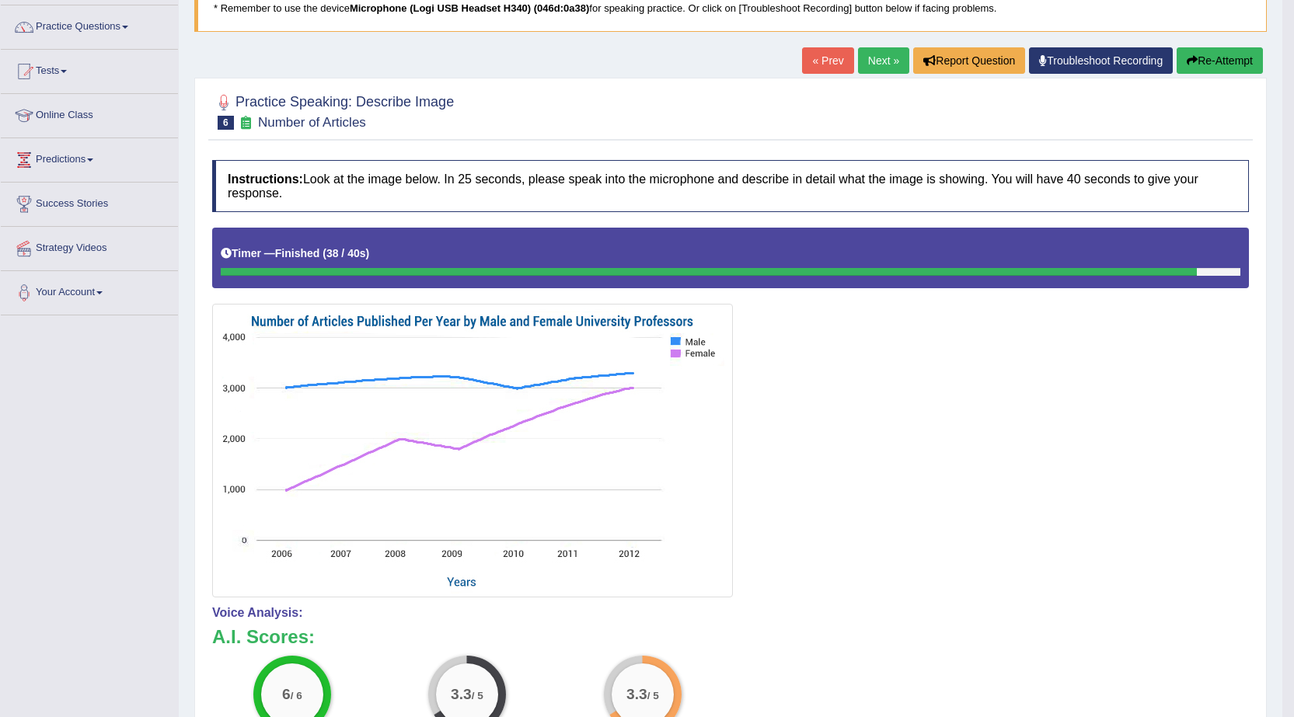
click at [1195, 61] on button "Re-Attempt" at bounding box center [1219, 60] width 86 height 26
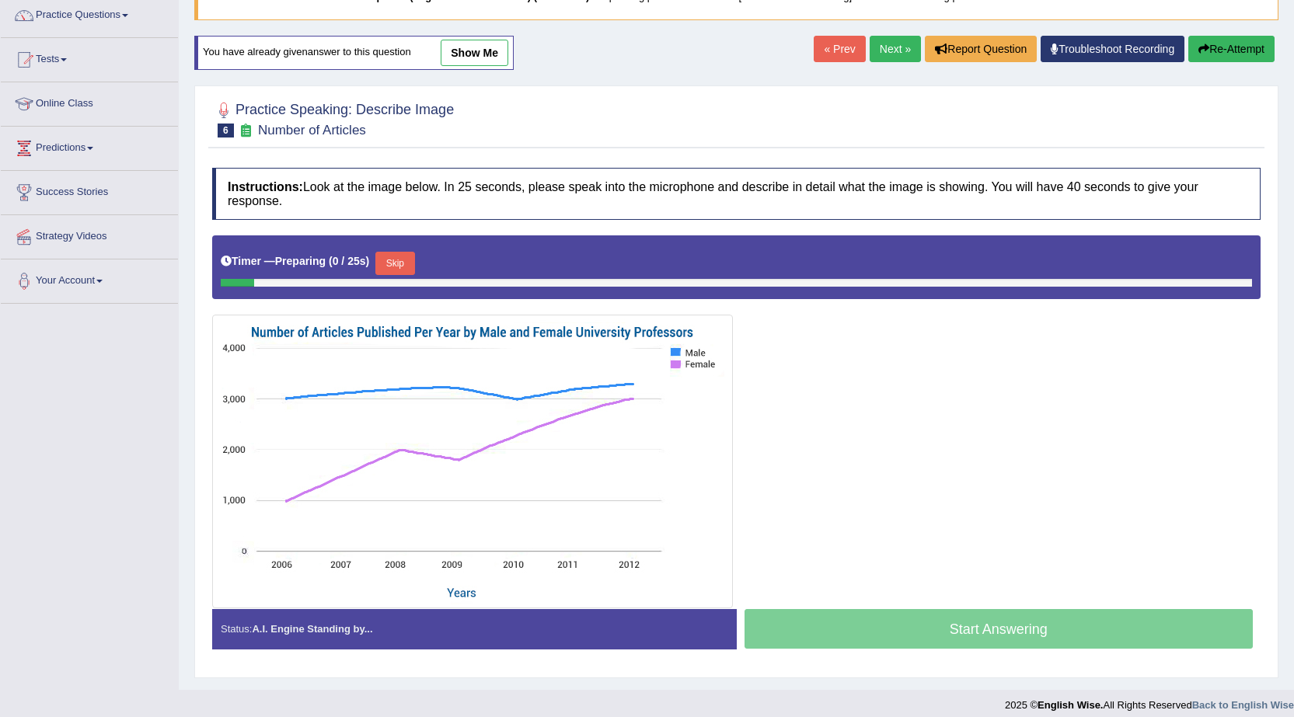
click at [401, 261] on button "Skip" at bounding box center [394, 263] width 39 height 23
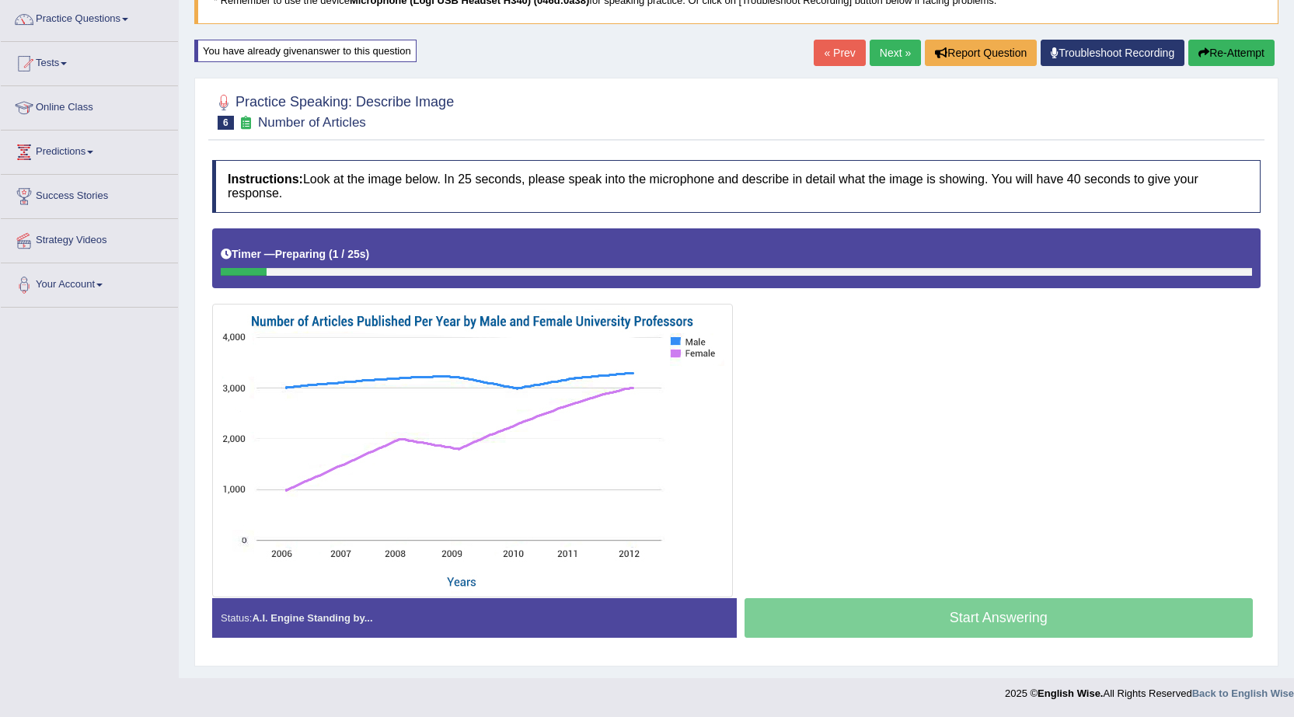
scroll to position [124, 0]
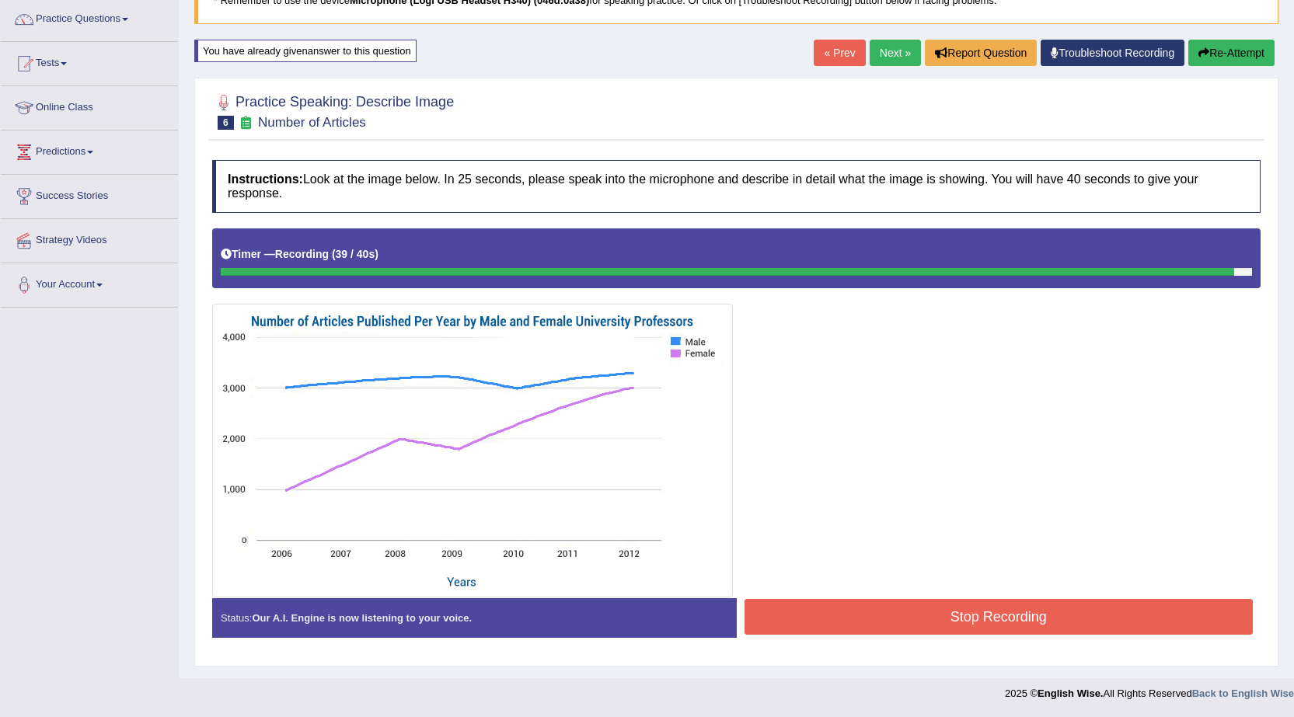
click at [949, 611] on button "Stop Recording" at bounding box center [998, 617] width 509 height 36
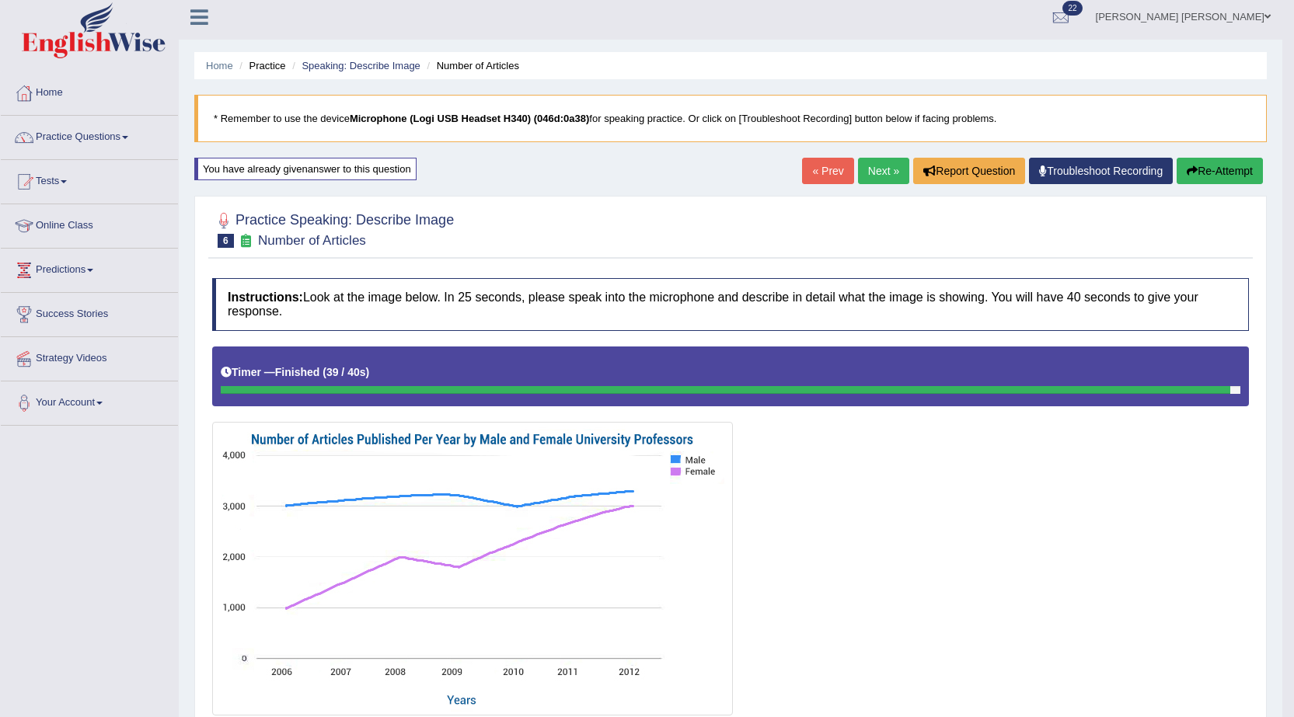
scroll to position [0, 0]
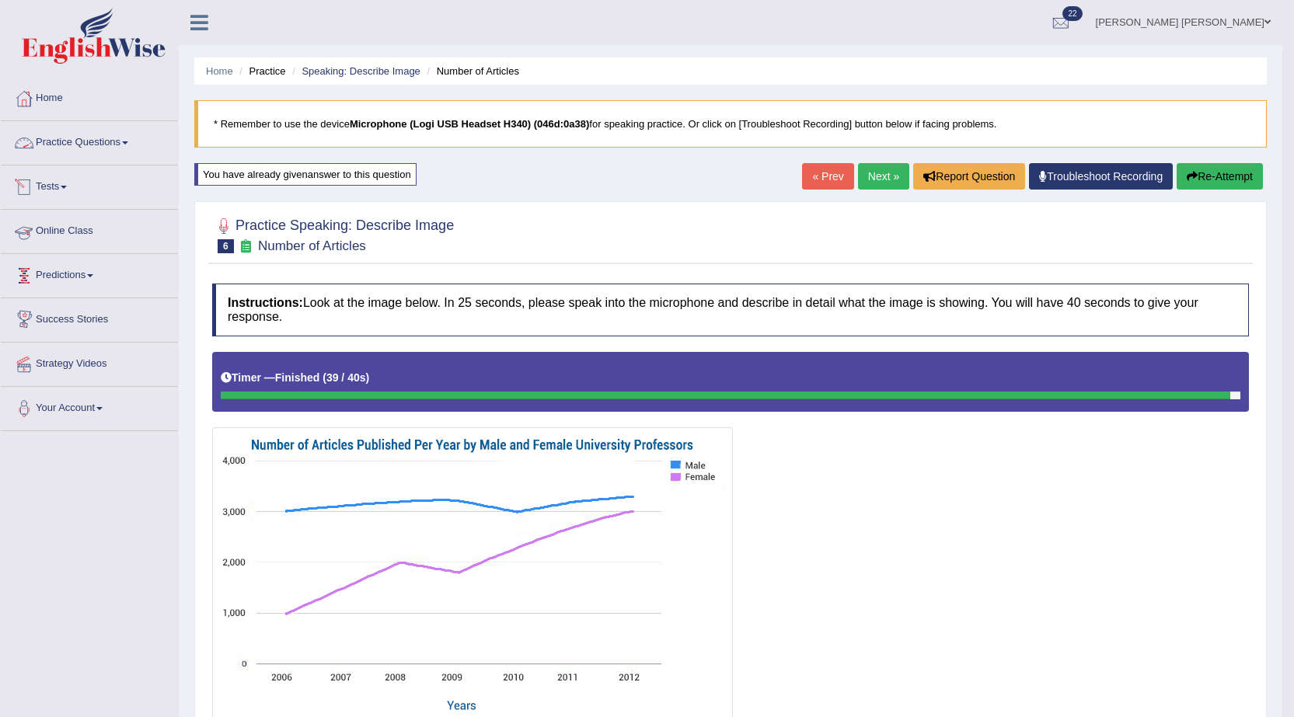
click at [90, 143] on link "Practice Questions" at bounding box center [89, 140] width 177 height 39
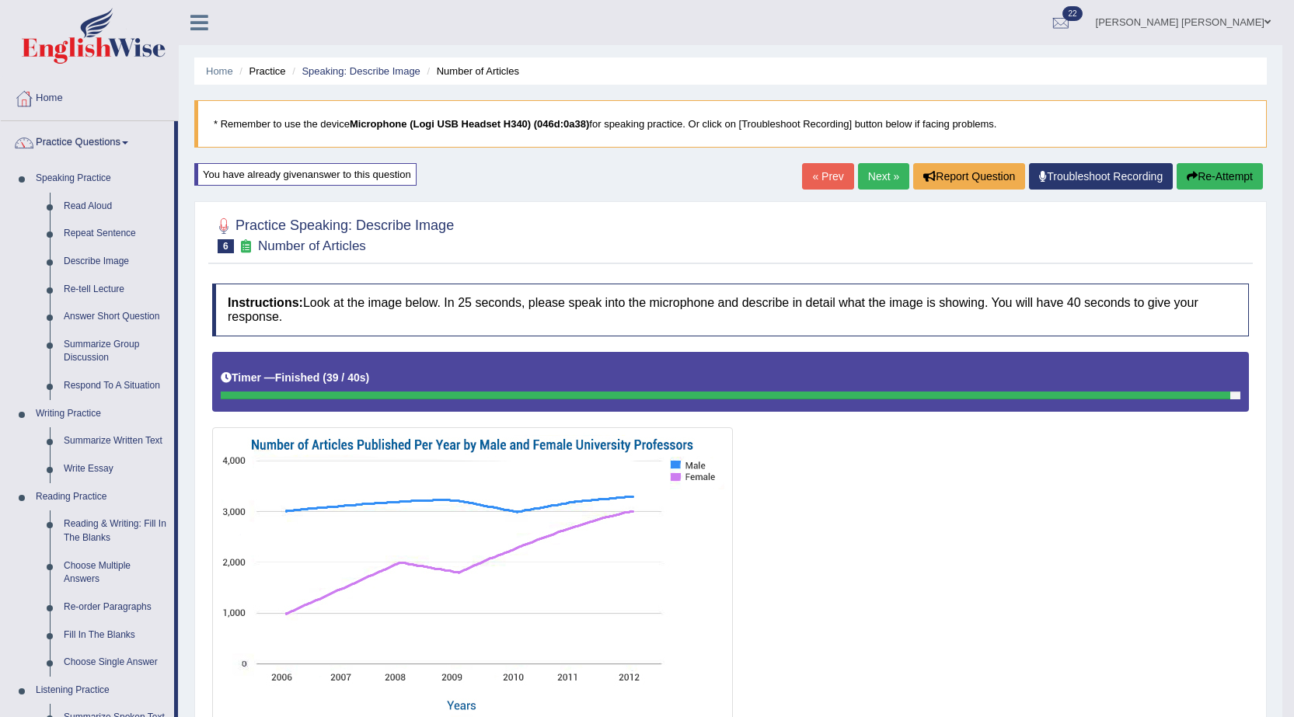
click at [813, 172] on link "« Prev" at bounding box center [827, 176] width 51 height 26
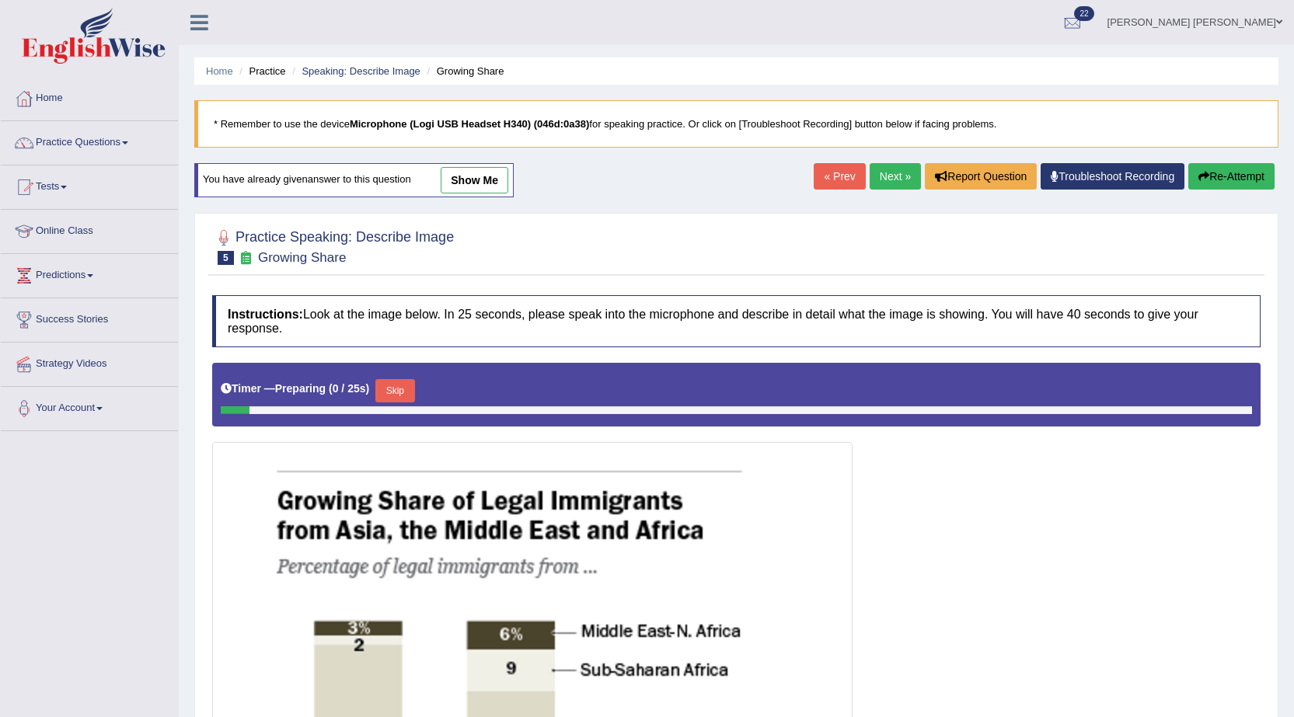
click at [813, 172] on link "« Prev" at bounding box center [838, 176] width 51 height 26
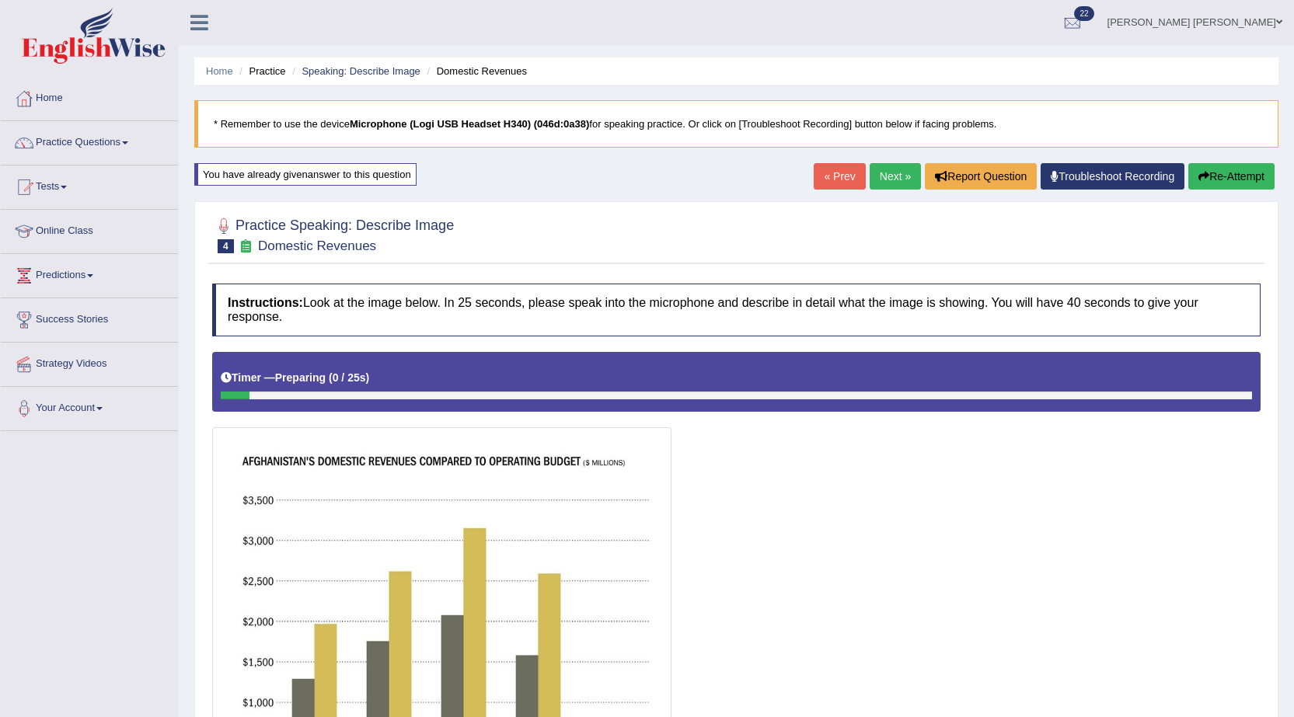
click at [1247, 186] on button "Re-Attempt" at bounding box center [1231, 176] width 86 height 26
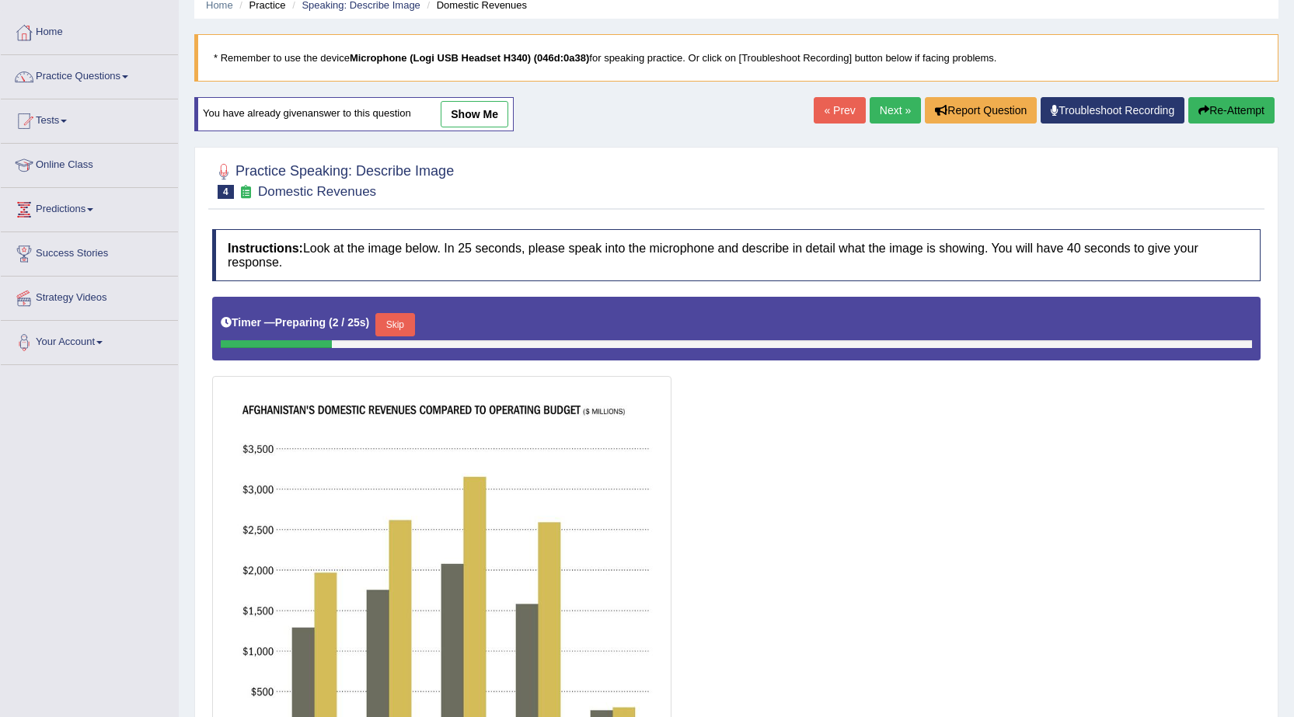
scroll to position [233, 0]
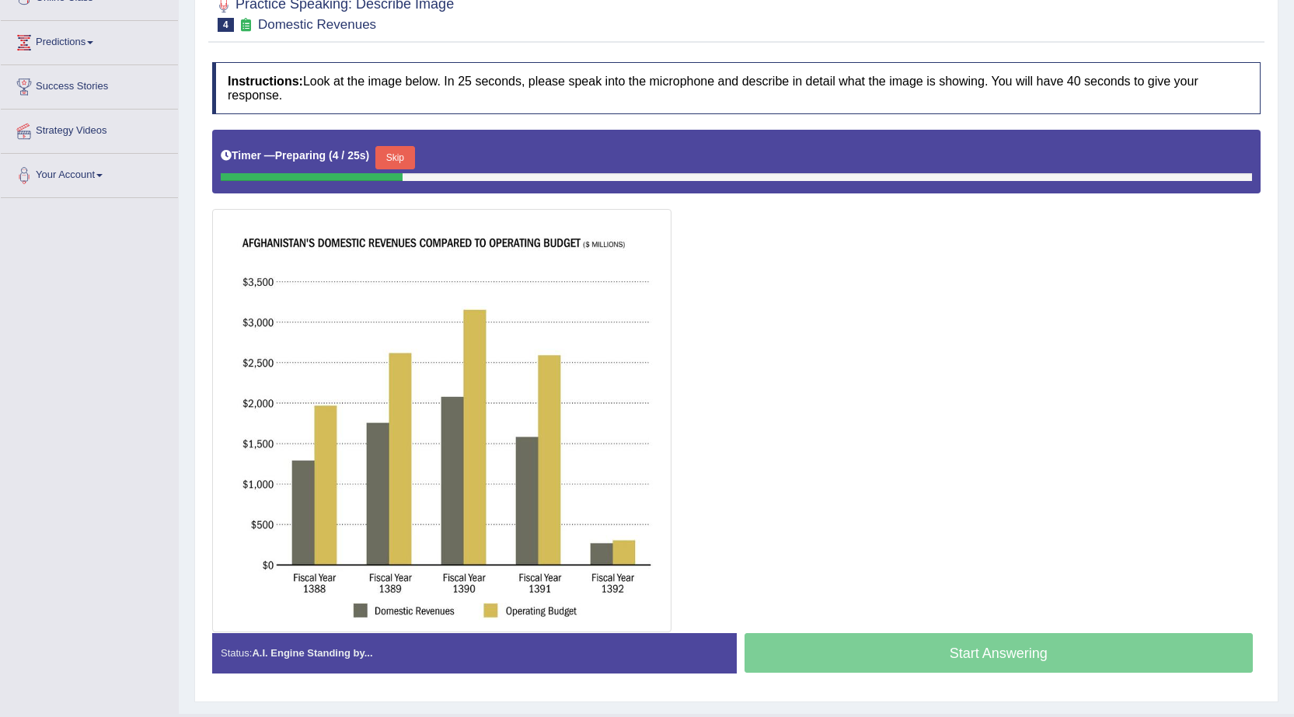
click at [402, 149] on button "Skip" at bounding box center [394, 157] width 39 height 23
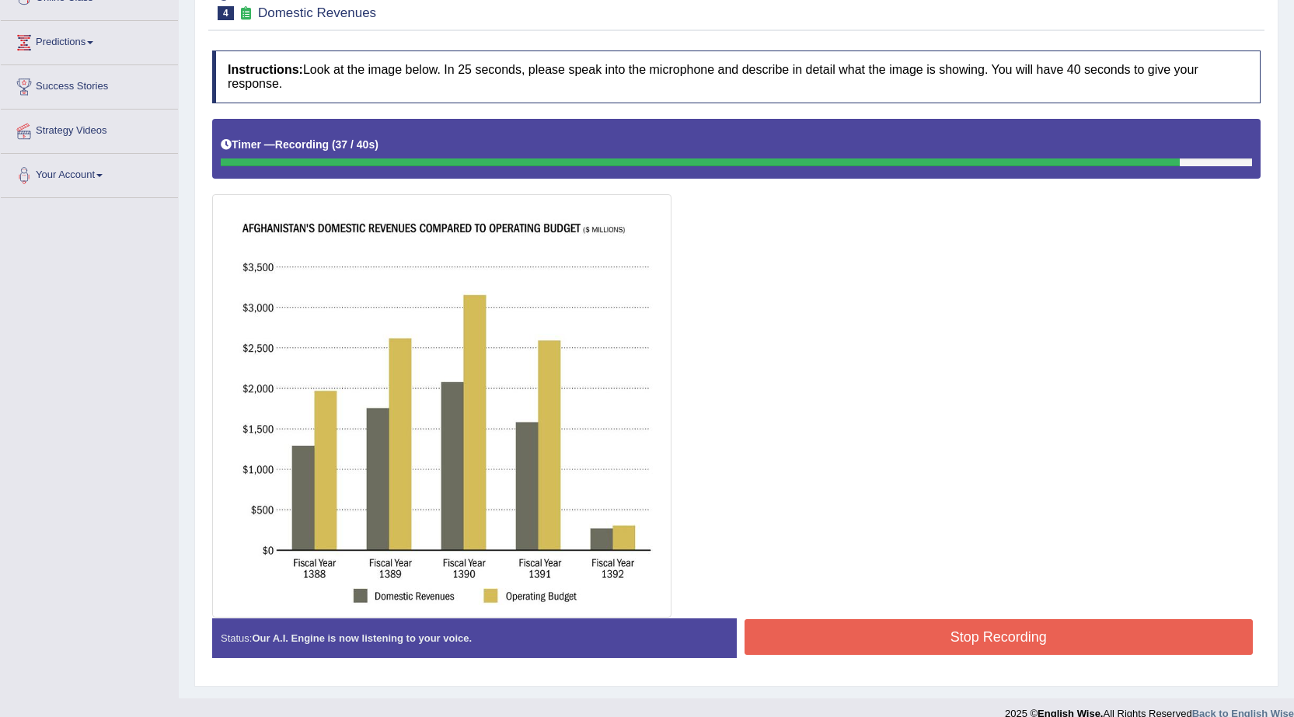
click at [949, 625] on button "Stop Recording" at bounding box center [998, 637] width 509 height 36
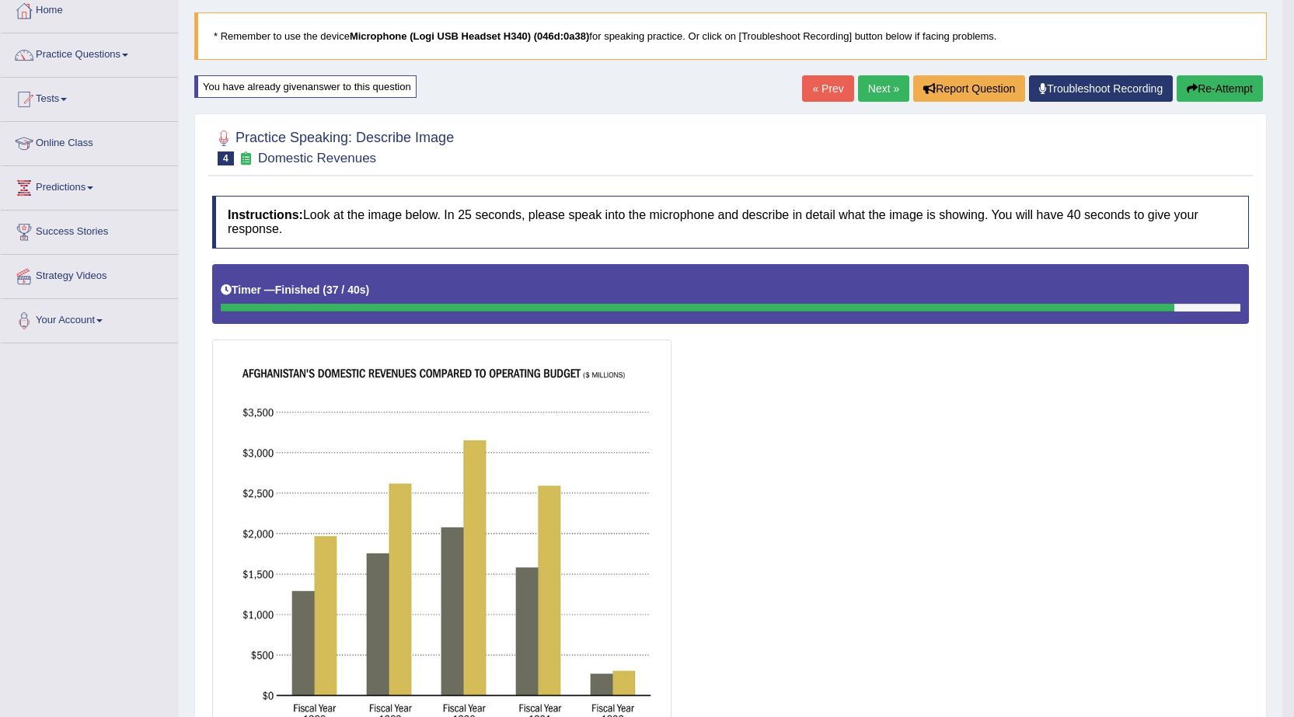
scroll to position [78, 0]
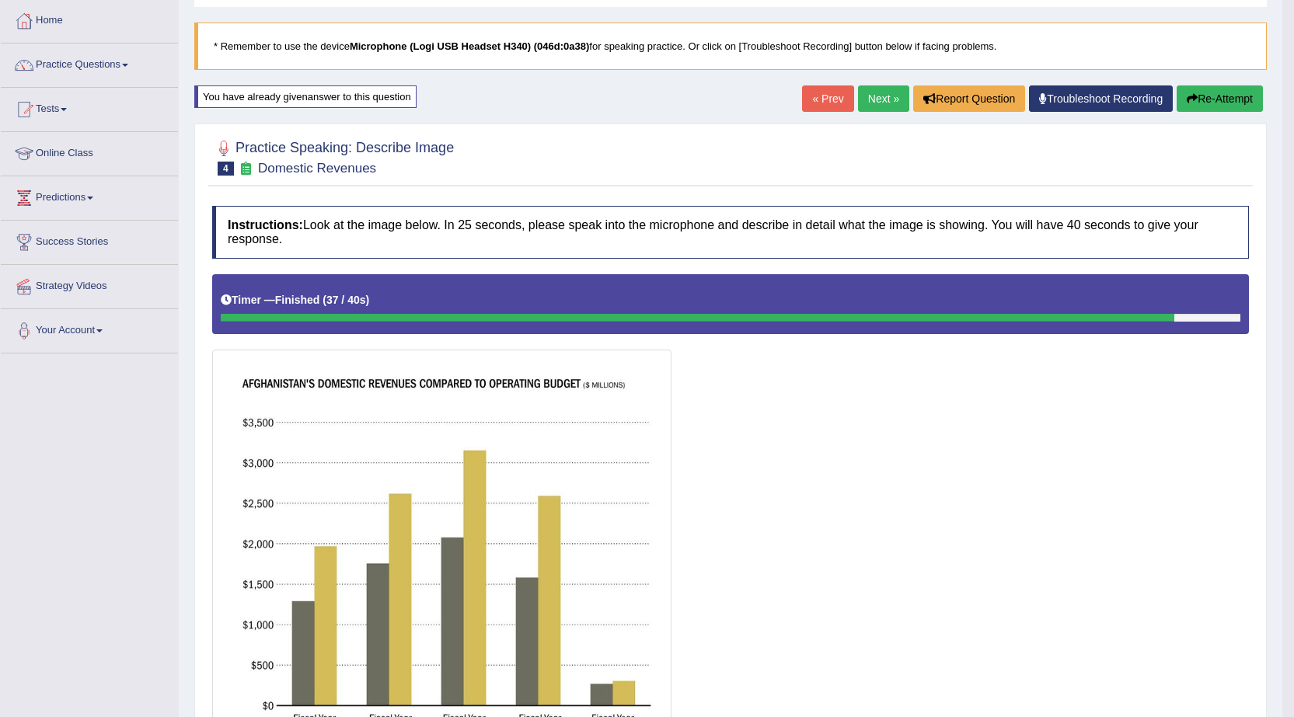
click at [862, 102] on link "Next »" at bounding box center [883, 98] width 51 height 26
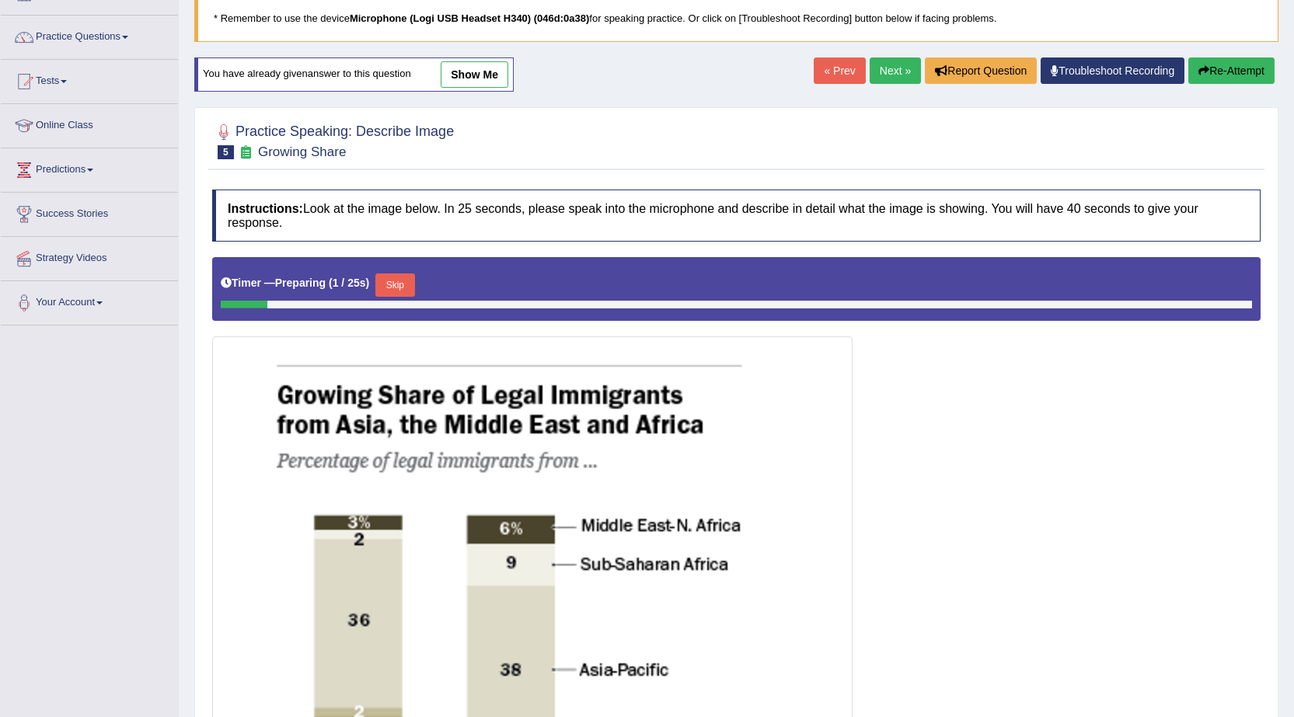
scroll to position [78, 0]
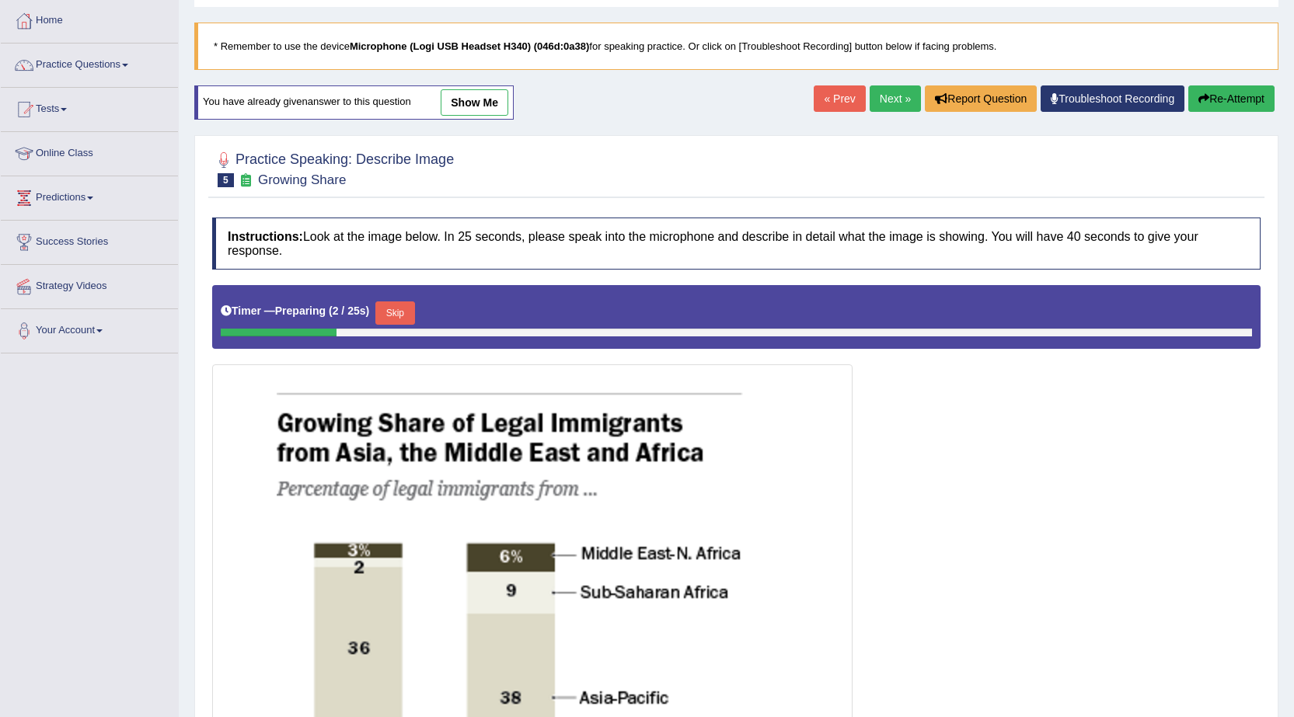
click at [481, 110] on link "show me" at bounding box center [475, 102] width 68 height 26
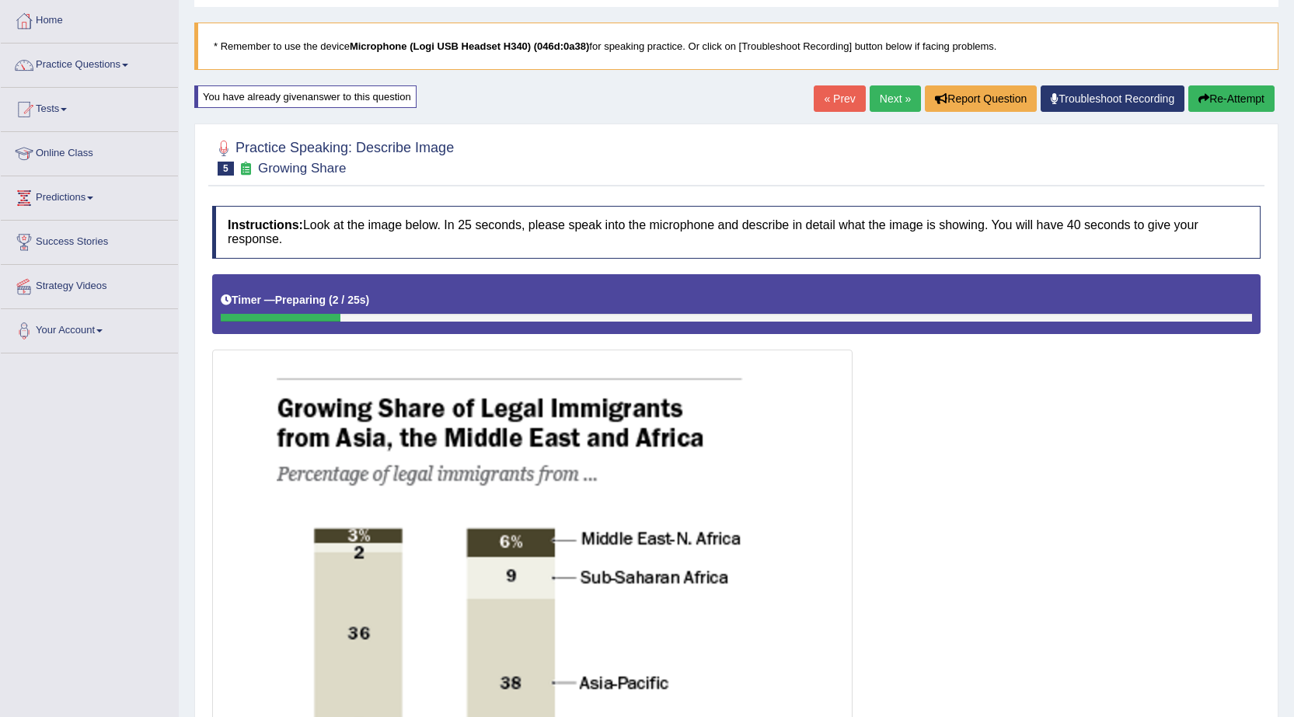
click at [482, 106] on div "Home Practice Speaking: Describe Image Growing Share * Remember to use the devi…" at bounding box center [736, 694] width 1115 height 1545
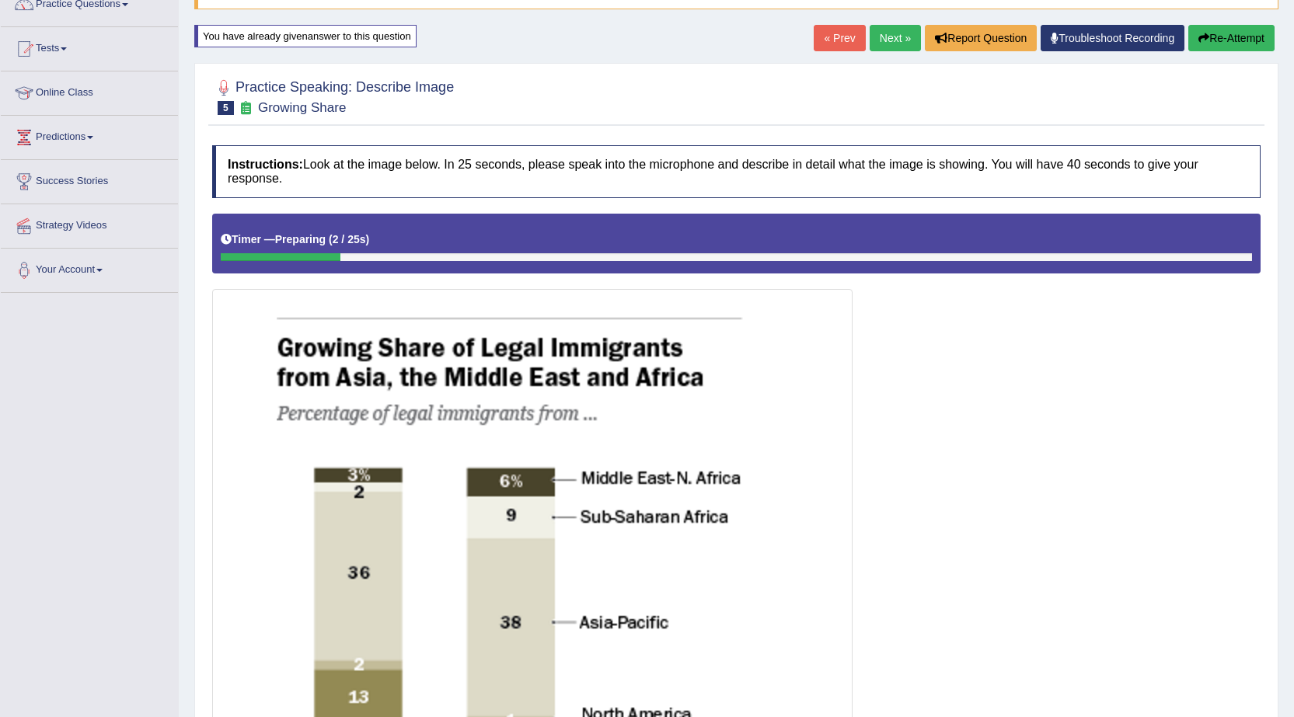
scroll to position [0, 0]
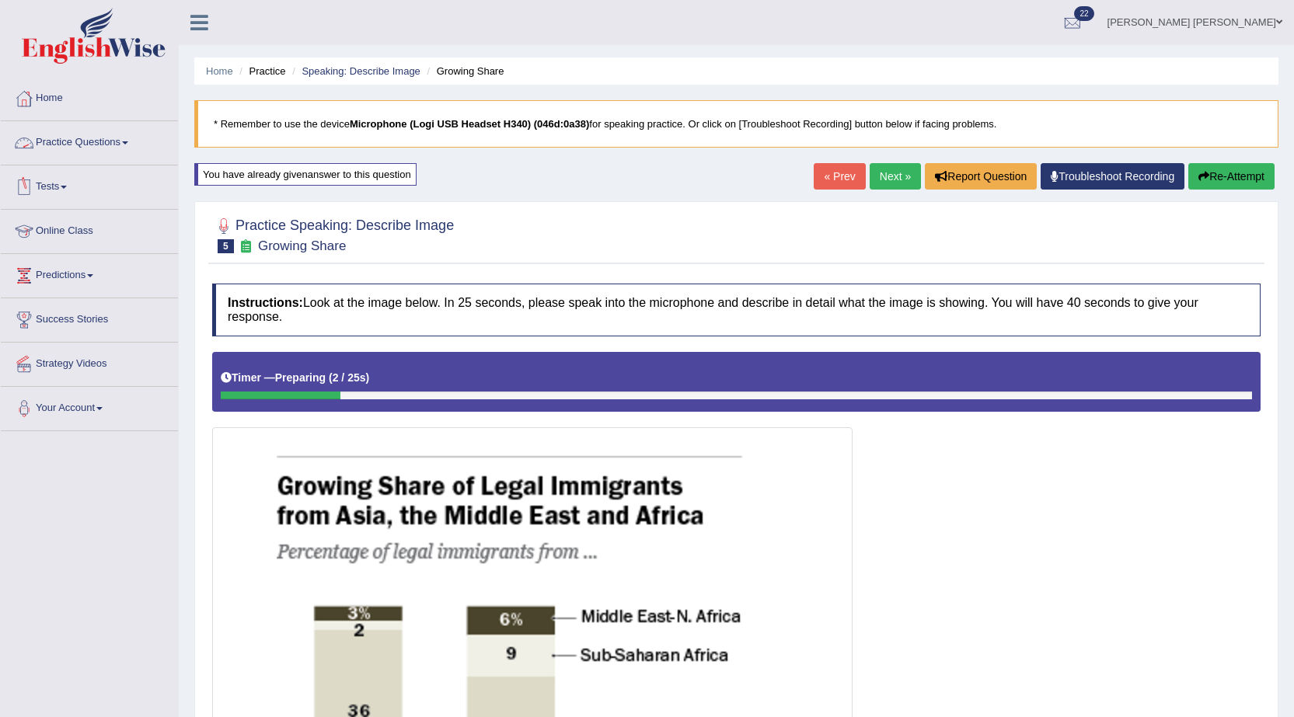
click at [107, 136] on link "Practice Questions" at bounding box center [89, 140] width 177 height 39
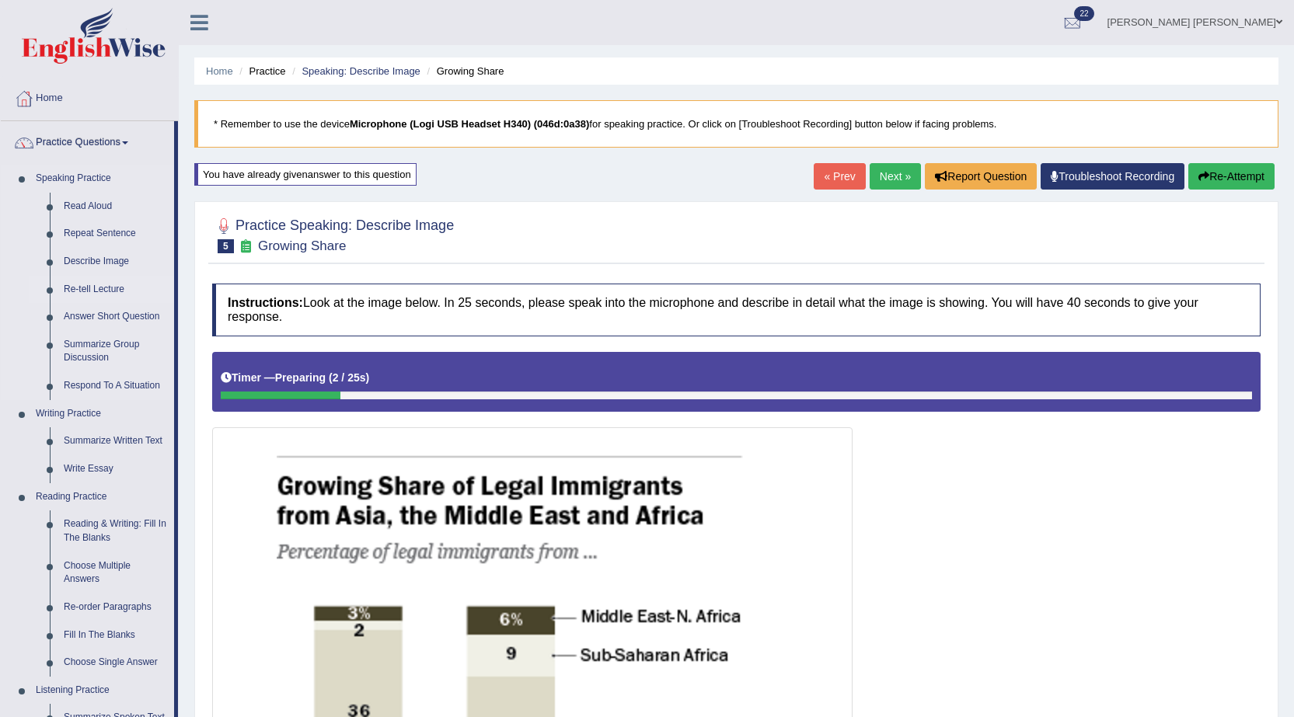
click at [83, 281] on link "Re-tell Lecture" at bounding box center [115, 290] width 117 height 28
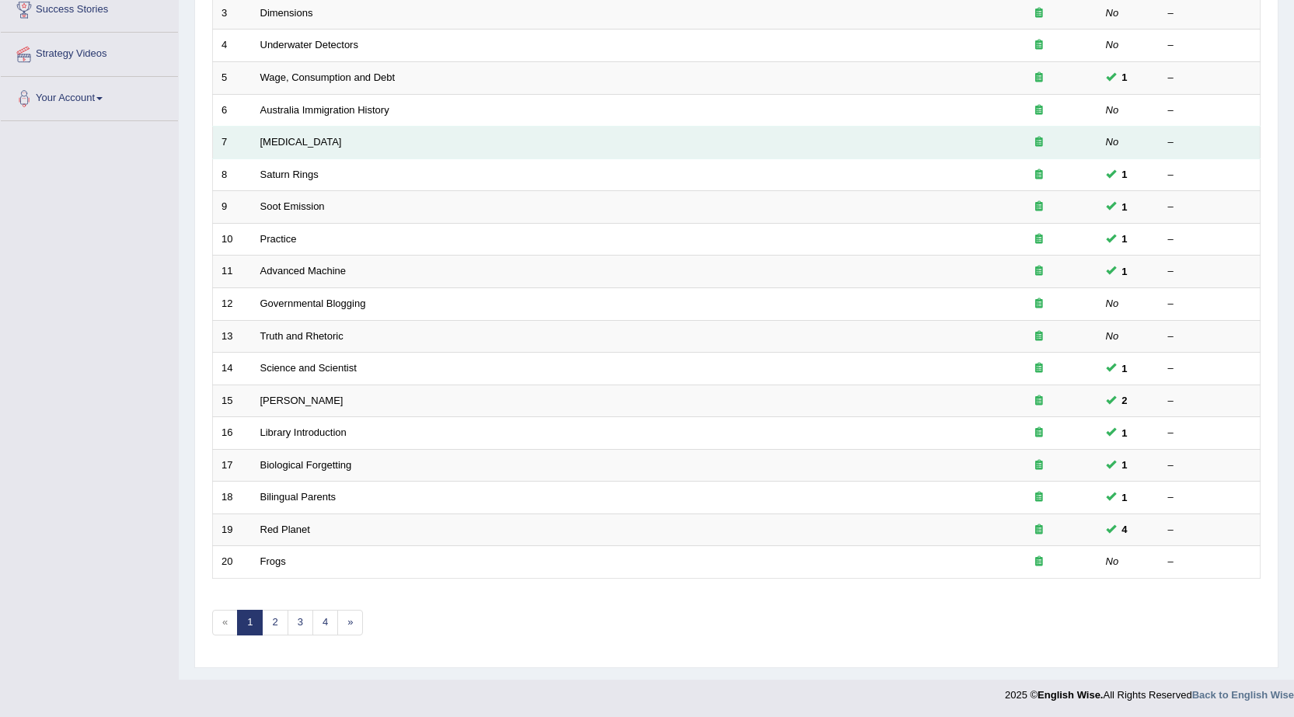
scroll to position [312, 0]
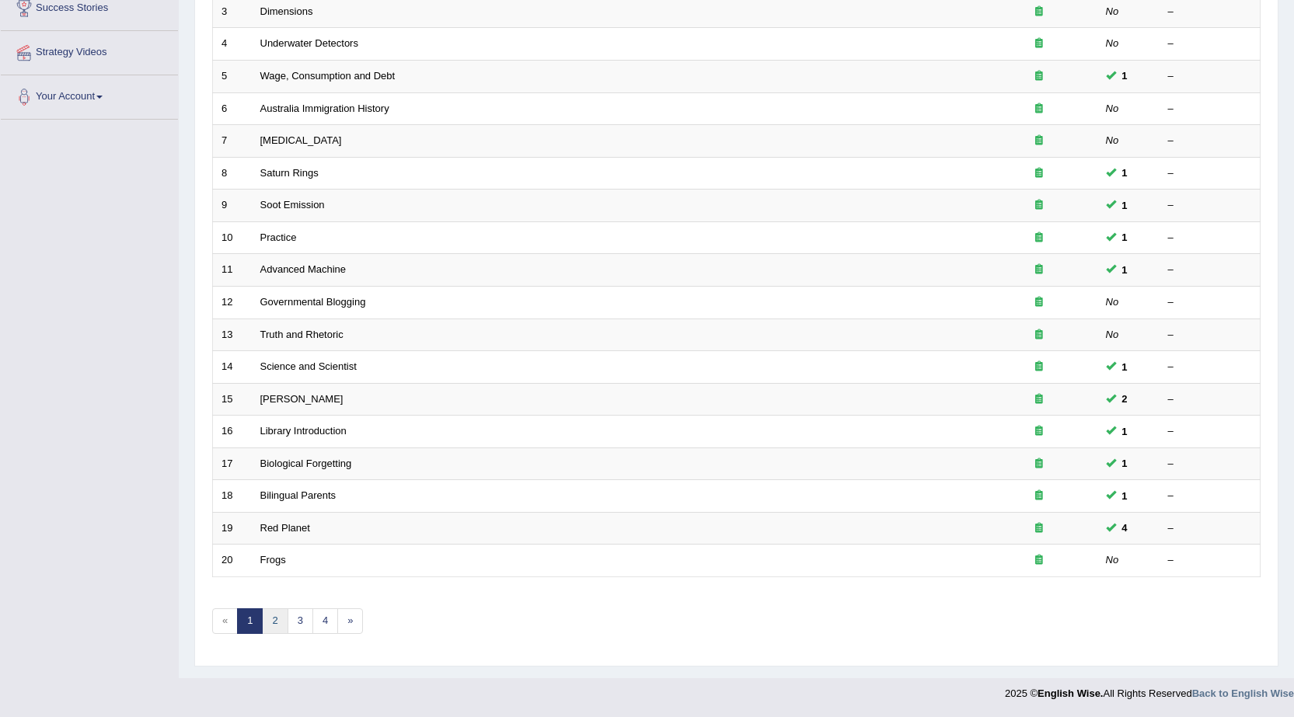
click at [274, 614] on link "2" at bounding box center [275, 621] width 26 height 26
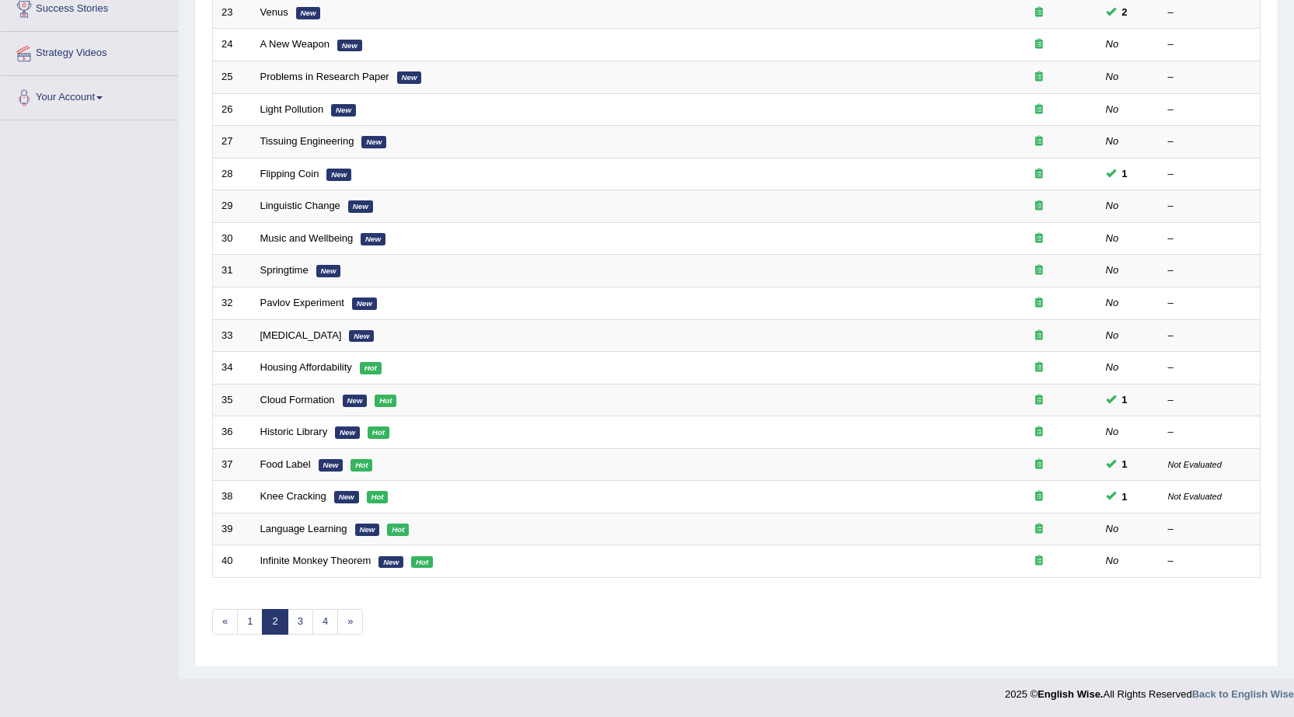
scroll to position [155, 0]
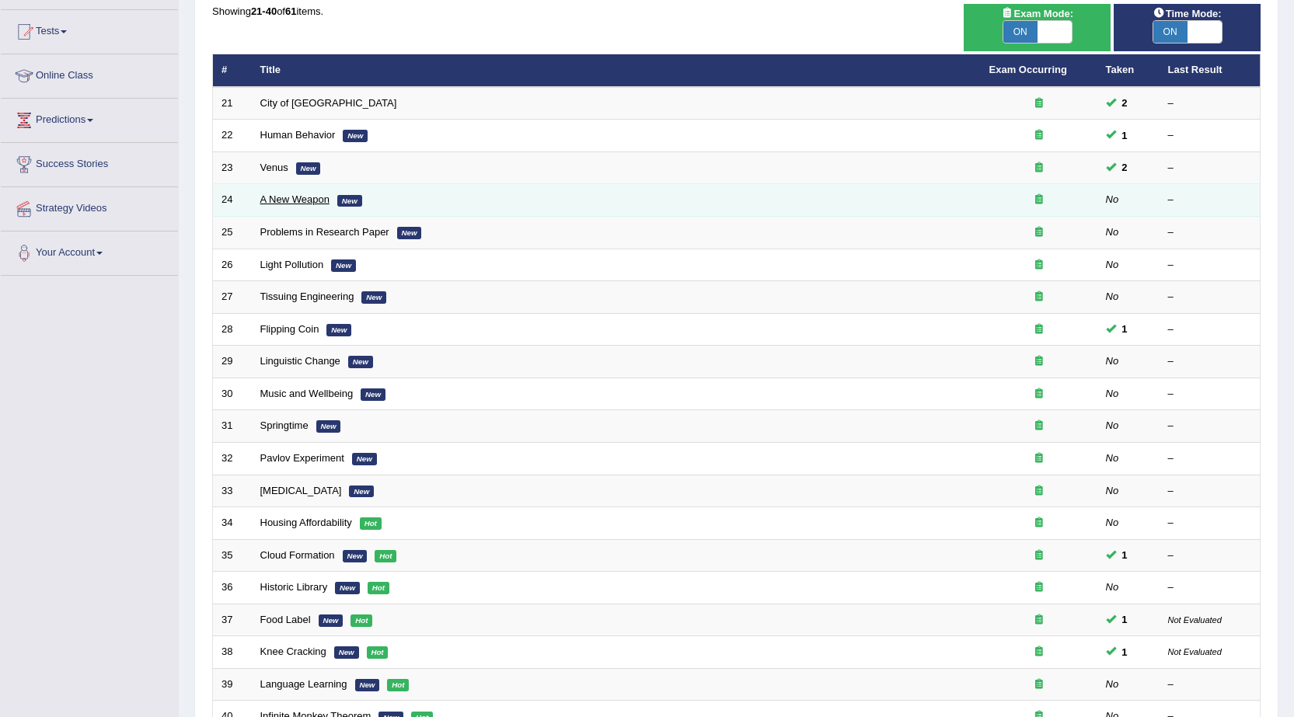
click at [294, 197] on link "A New Weapon" at bounding box center [294, 199] width 69 height 12
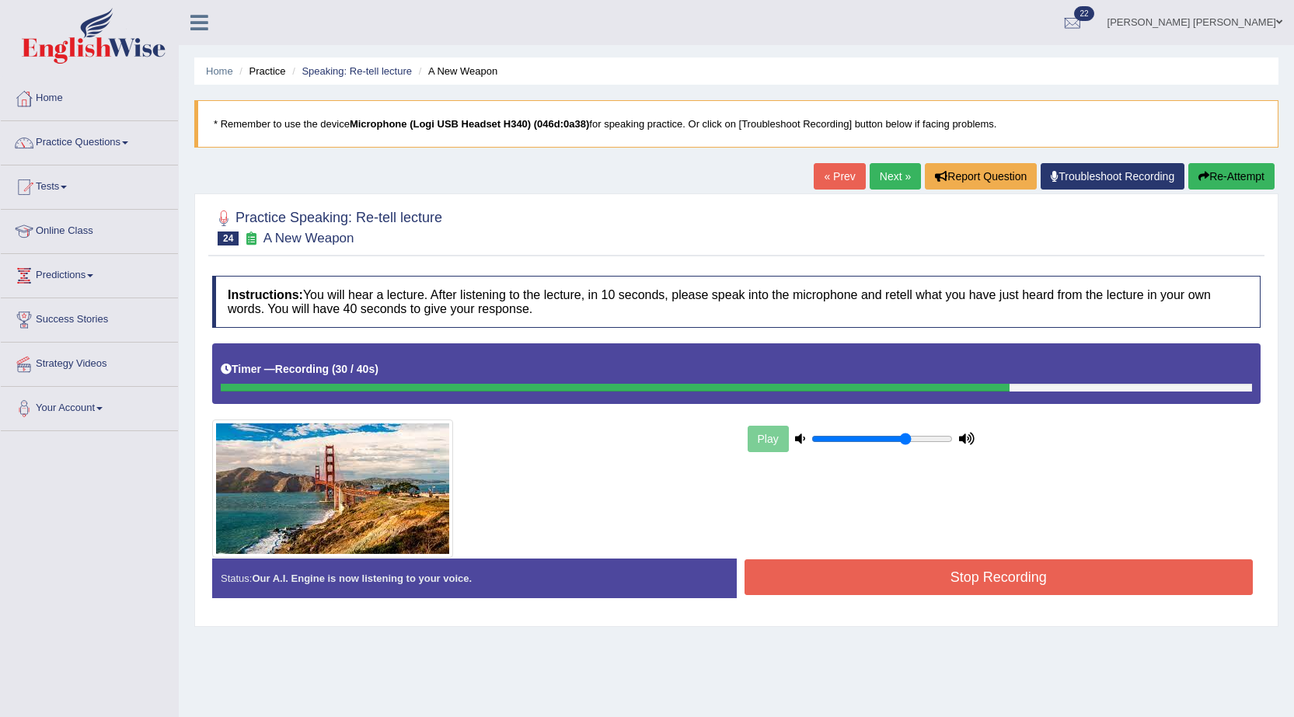
click at [912, 588] on button "Stop Recording" at bounding box center [998, 577] width 509 height 36
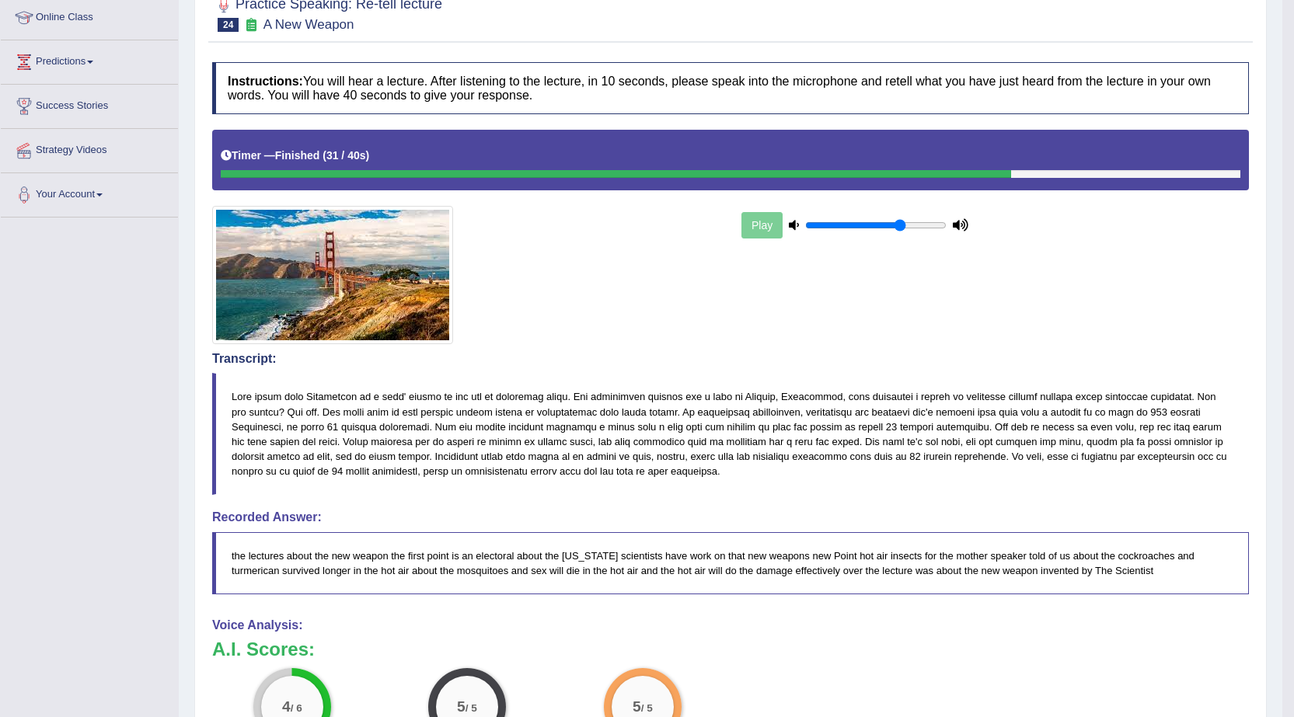
scroll to position [155, 0]
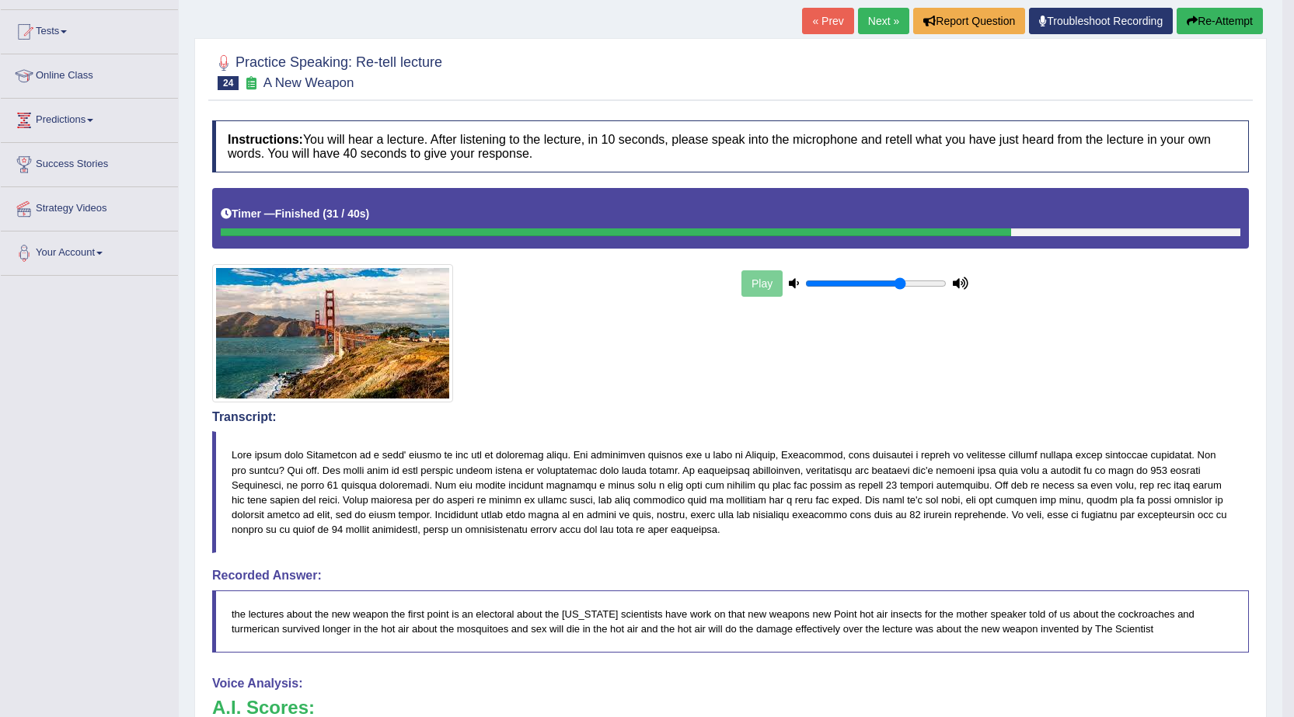
click at [870, 20] on link "Next »" at bounding box center [883, 21] width 51 height 26
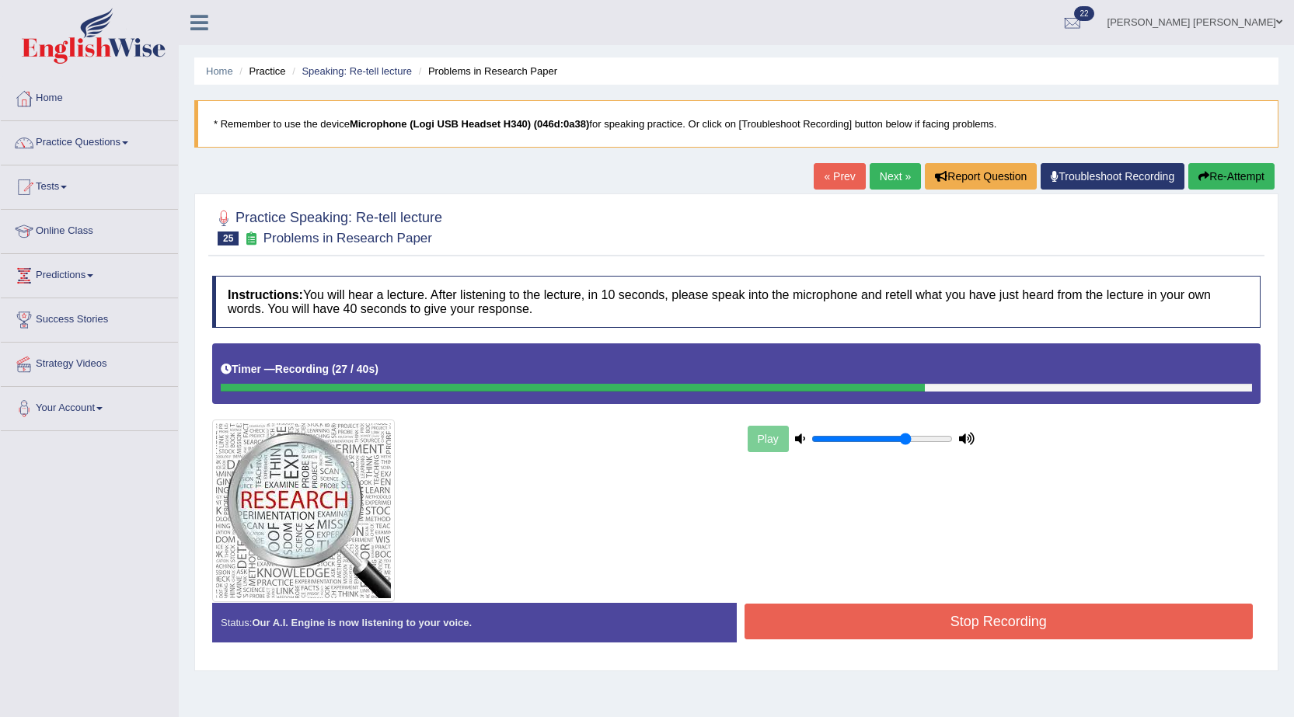
click at [1216, 197] on div "Practice Speaking: Re-tell lecture 25 Problems in Research Paper Instructions: …" at bounding box center [736, 432] width 1084 height 478
click at [1217, 182] on button "Re-Attempt" at bounding box center [1231, 176] width 86 height 26
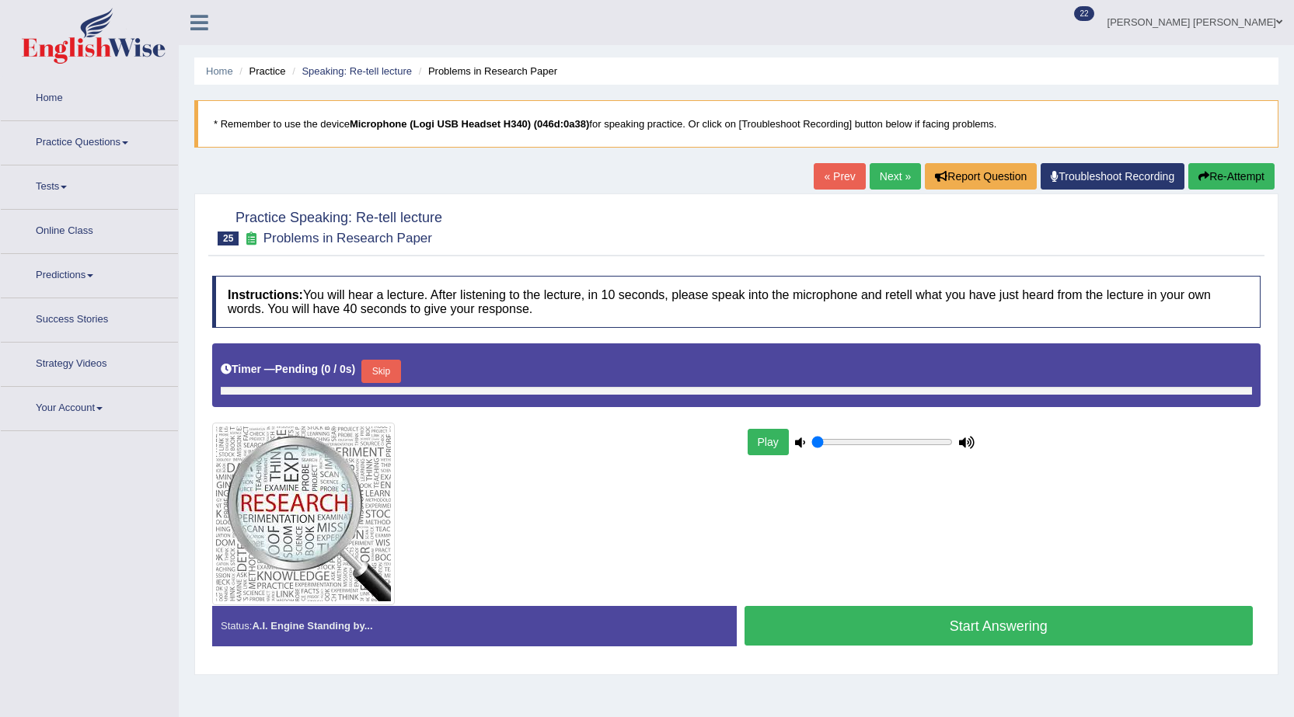
type input "0.7"
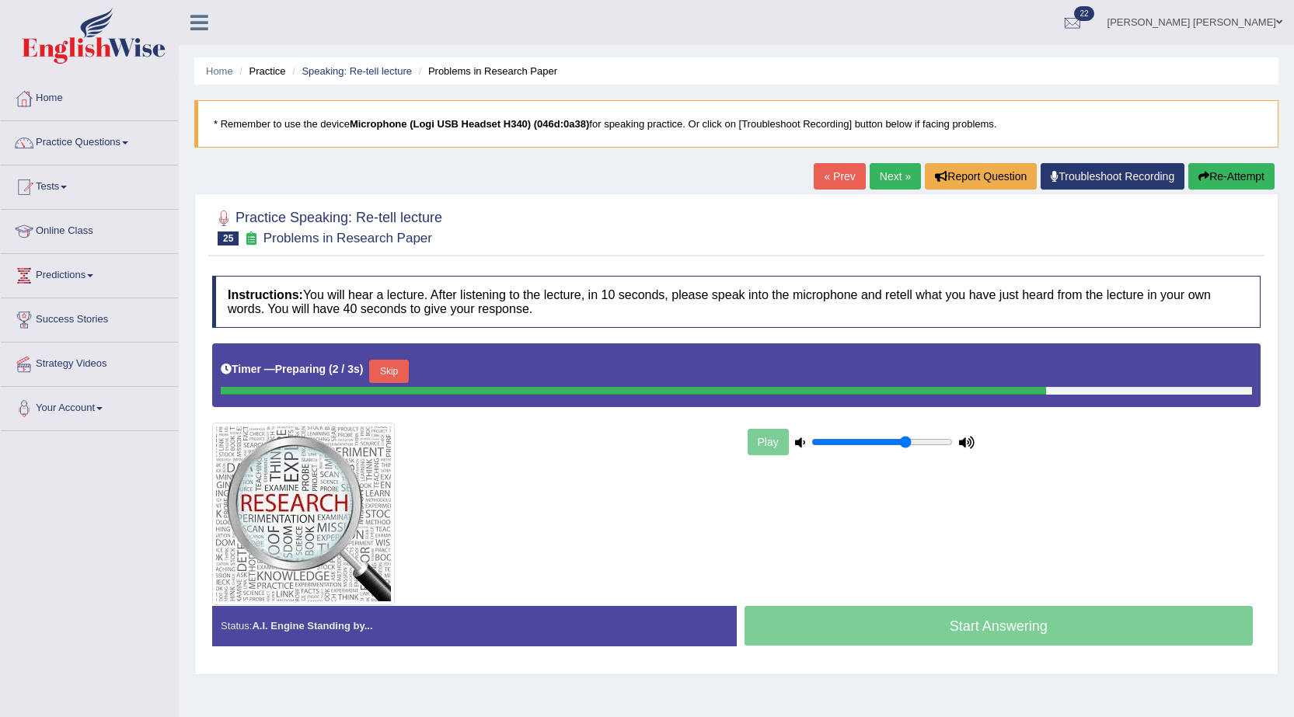
click at [402, 366] on button "Skip" at bounding box center [388, 371] width 39 height 23
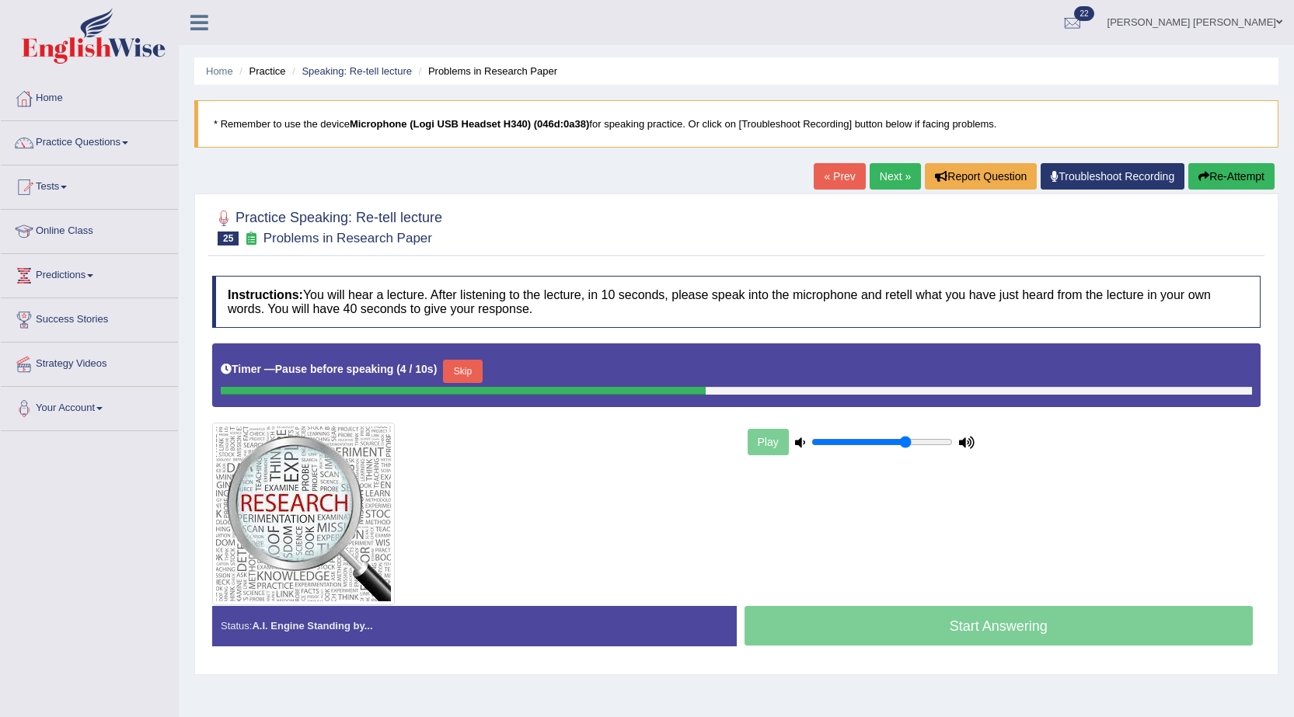
click at [470, 374] on button "Skip" at bounding box center [462, 371] width 39 height 23
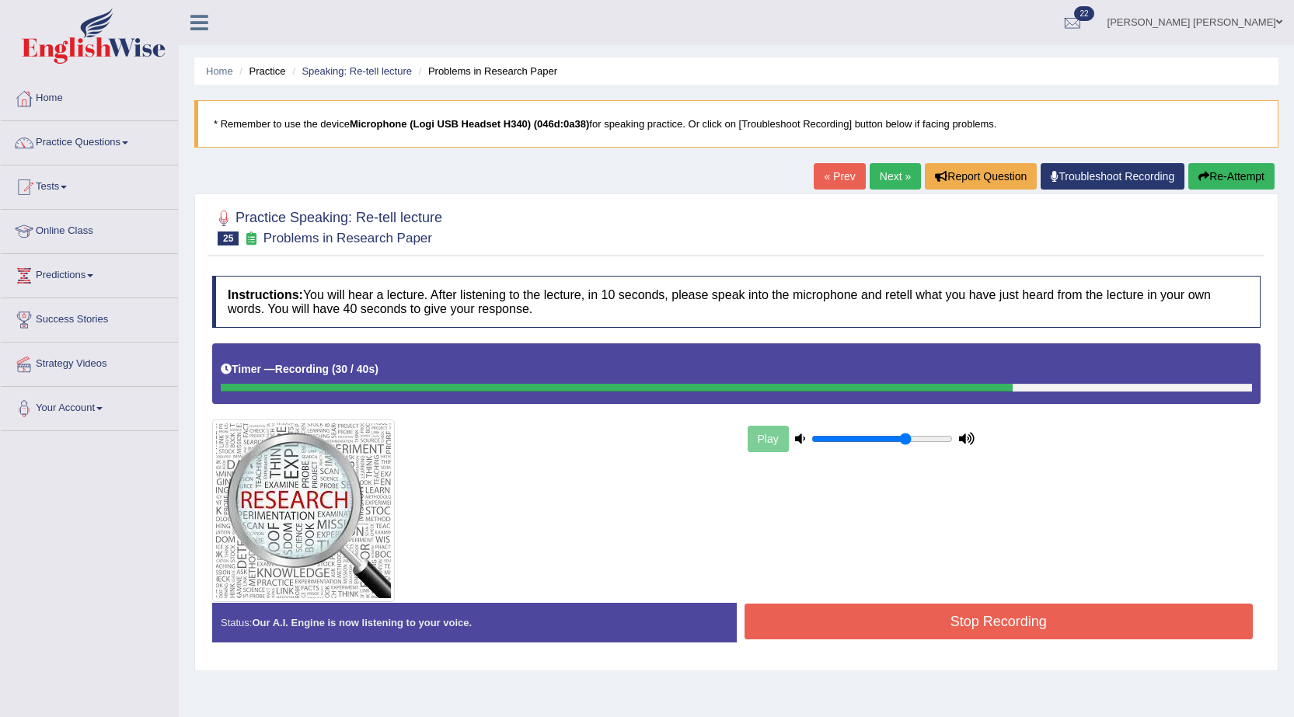
click at [967, 632] on button "Stop Recording" at bounding box center [998, 622] width 509 height 36
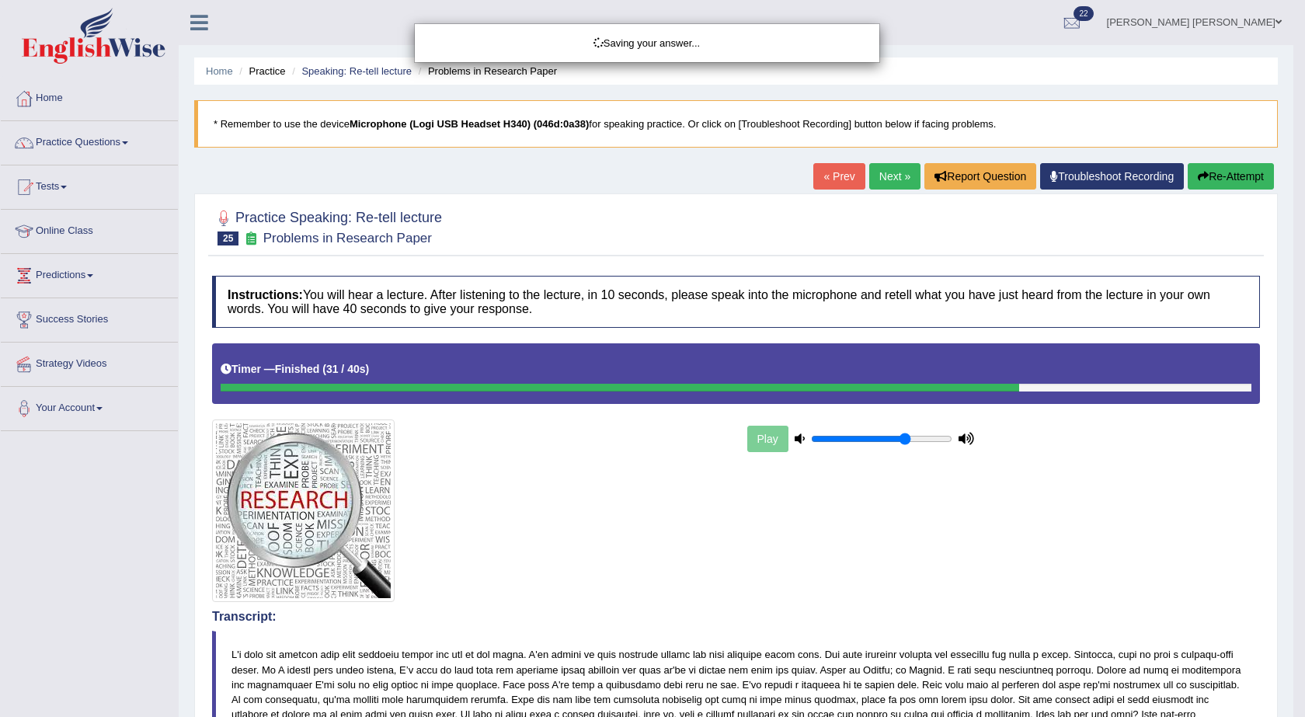
click at [1070, 232] on div "Saving your answer..." at bounding box center [652, 358] width 1305 height 717
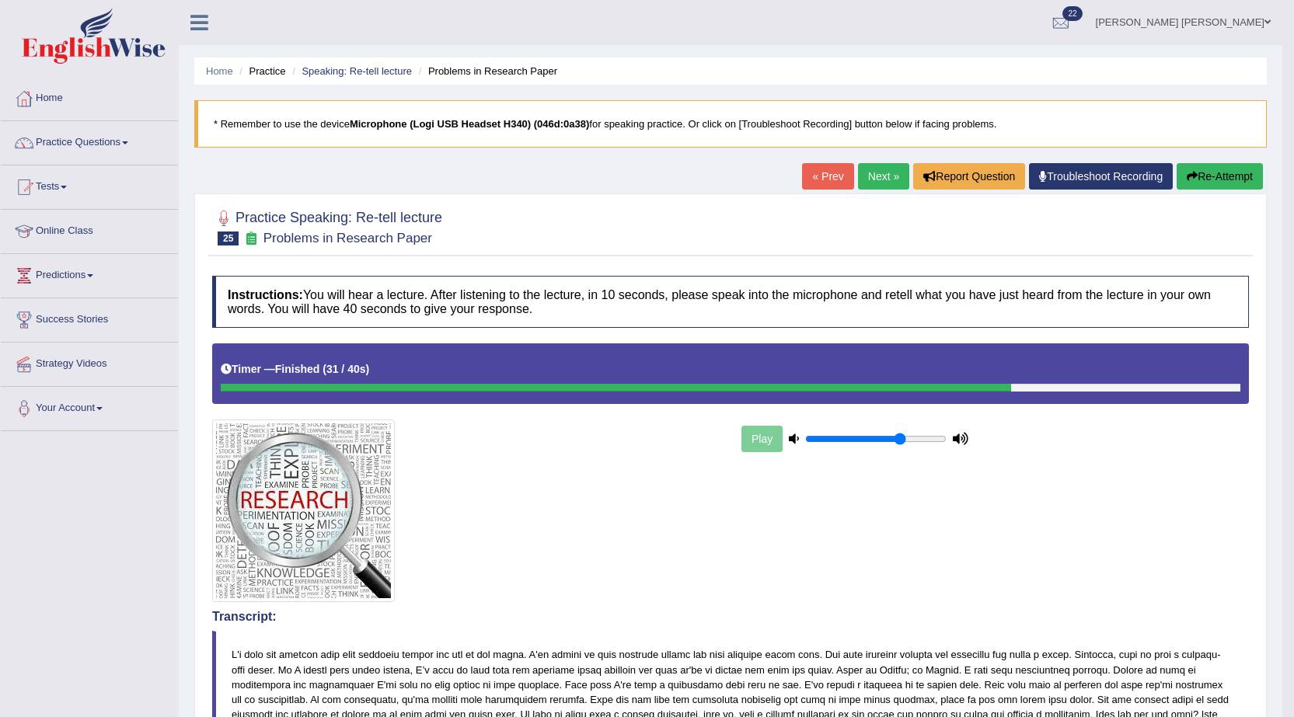
click at [1234, 176] on button "Re-Attempt" at bounding box center [1219, 176] width 86 height 26
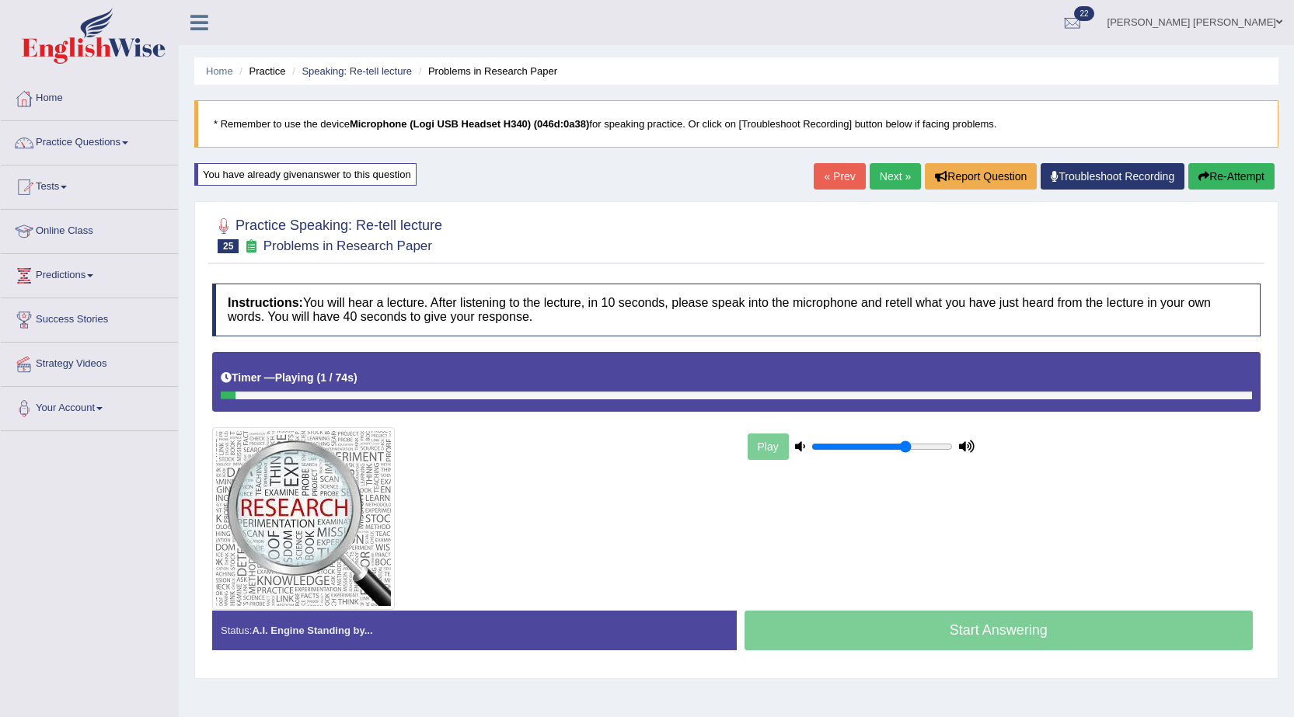
click at [726, 399] on div at bounding box center [736, 396] width 1031 height 8
drag, startPoint x: 446, startPoint y: 427, endPoint x: 487, endPoint y: 426, distance: 41.2
click at [481, 426] on div "Play" at bounding box center [736, 481] width 1064 height 258
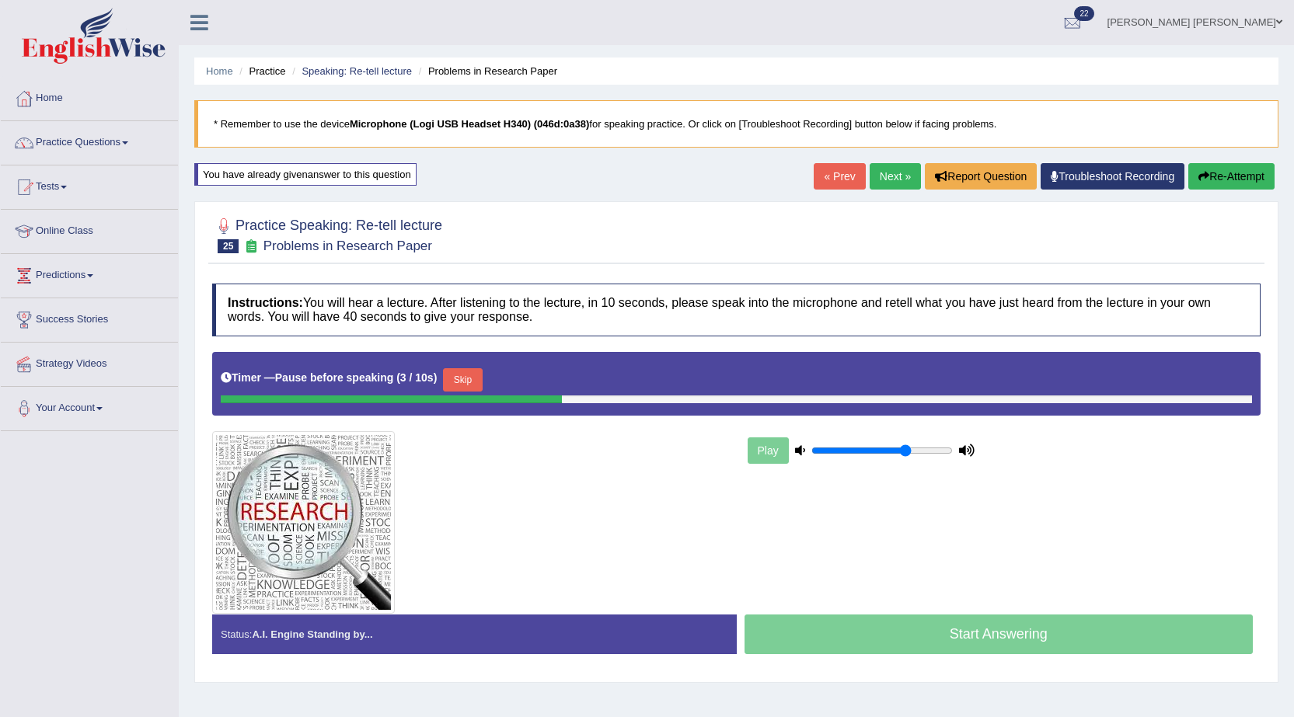
click at [463, 378] on button "Skip" at bounding box center [462, 379] width 39 height 23
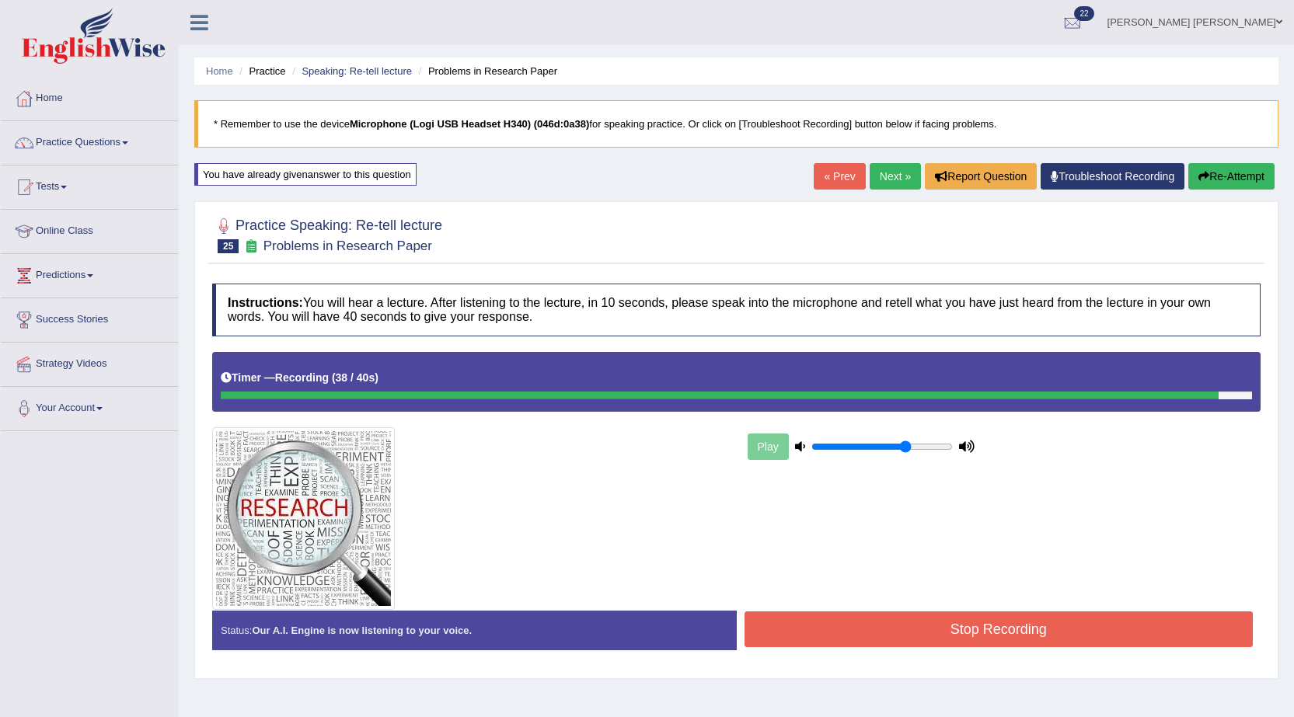
click at [890, 626] on button "Stop Recording" at bounding box center [998, 629] width 509 height 36
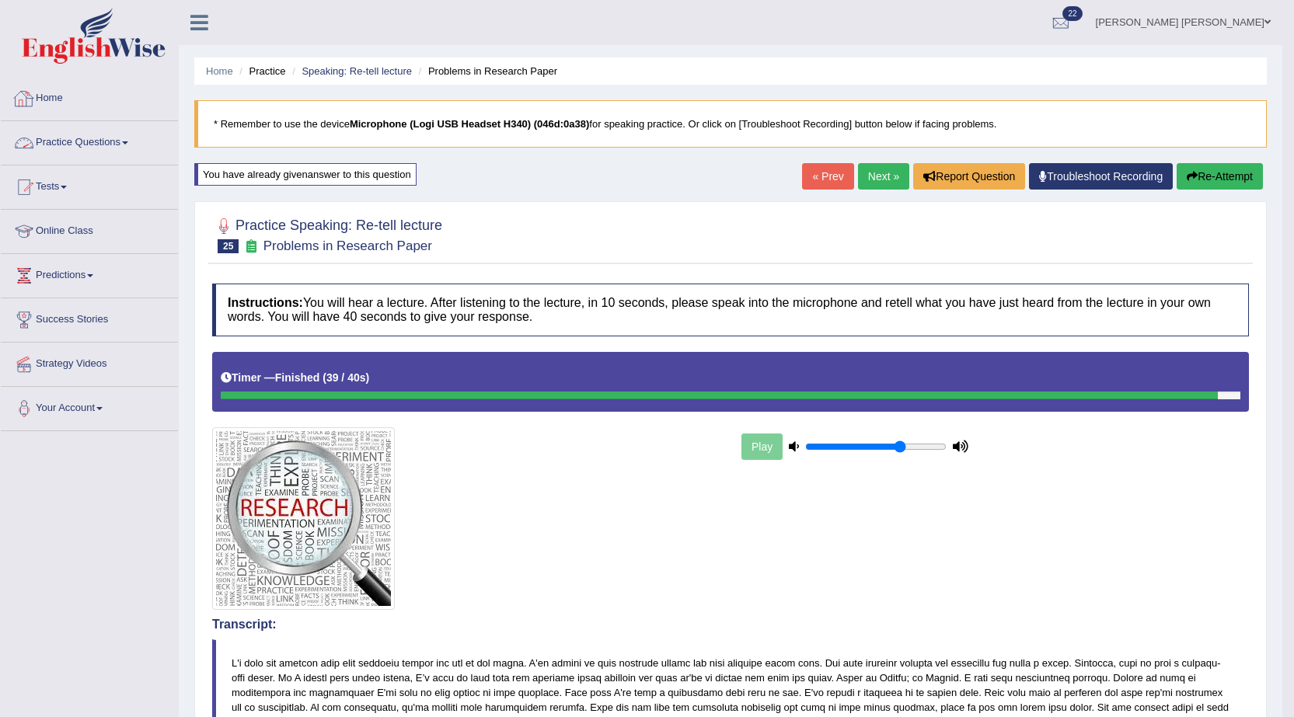
click link "Practice Questions"
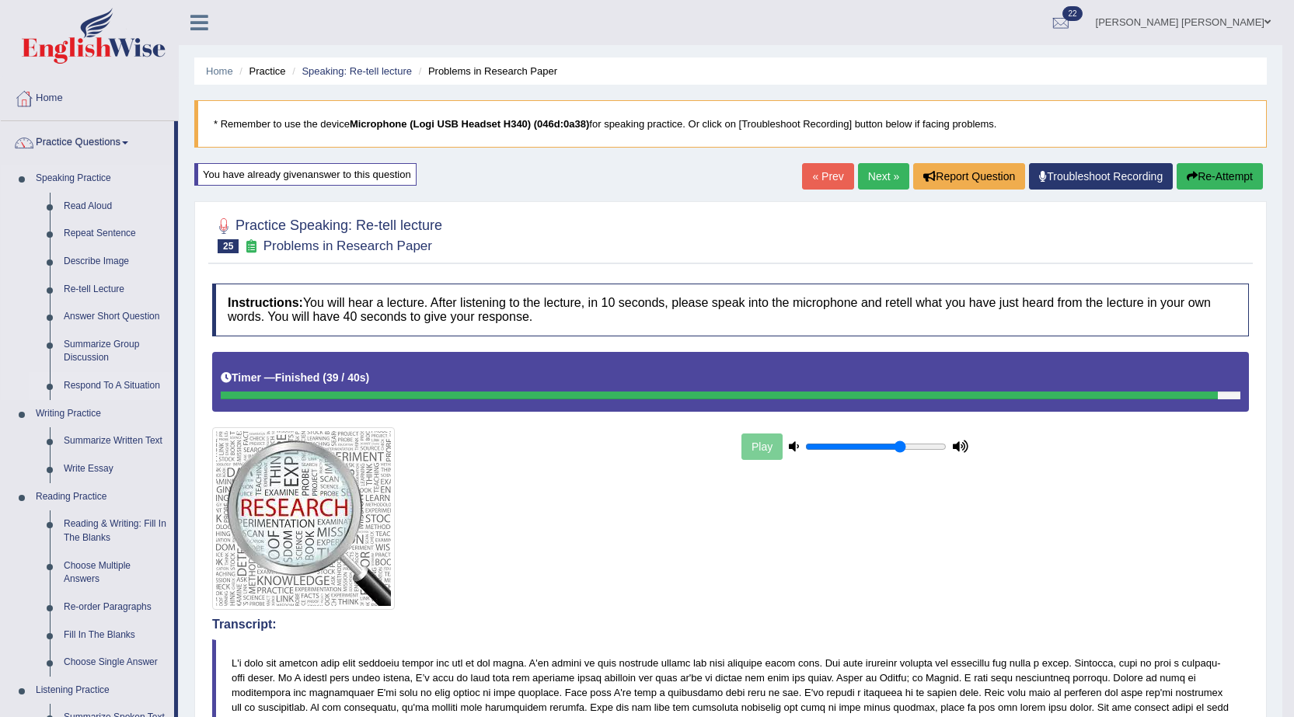
click link "Respond To A Situation"
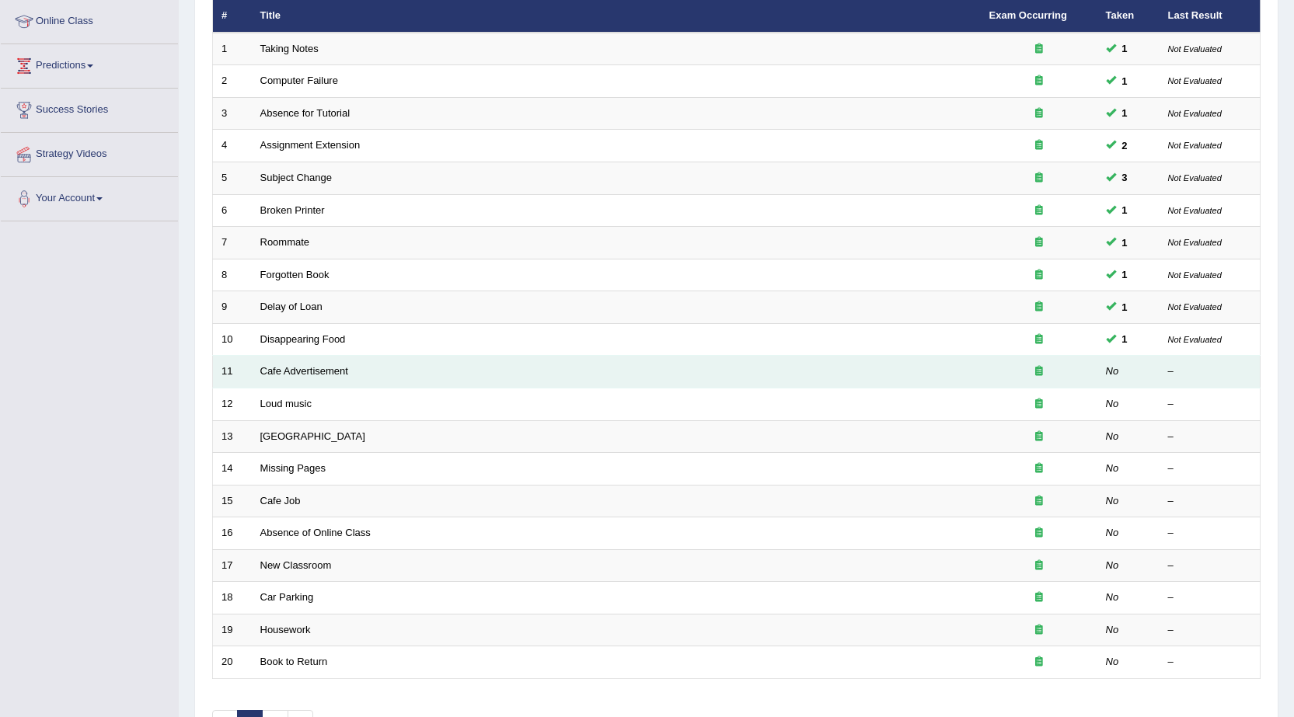
scroll to position [233, 0]
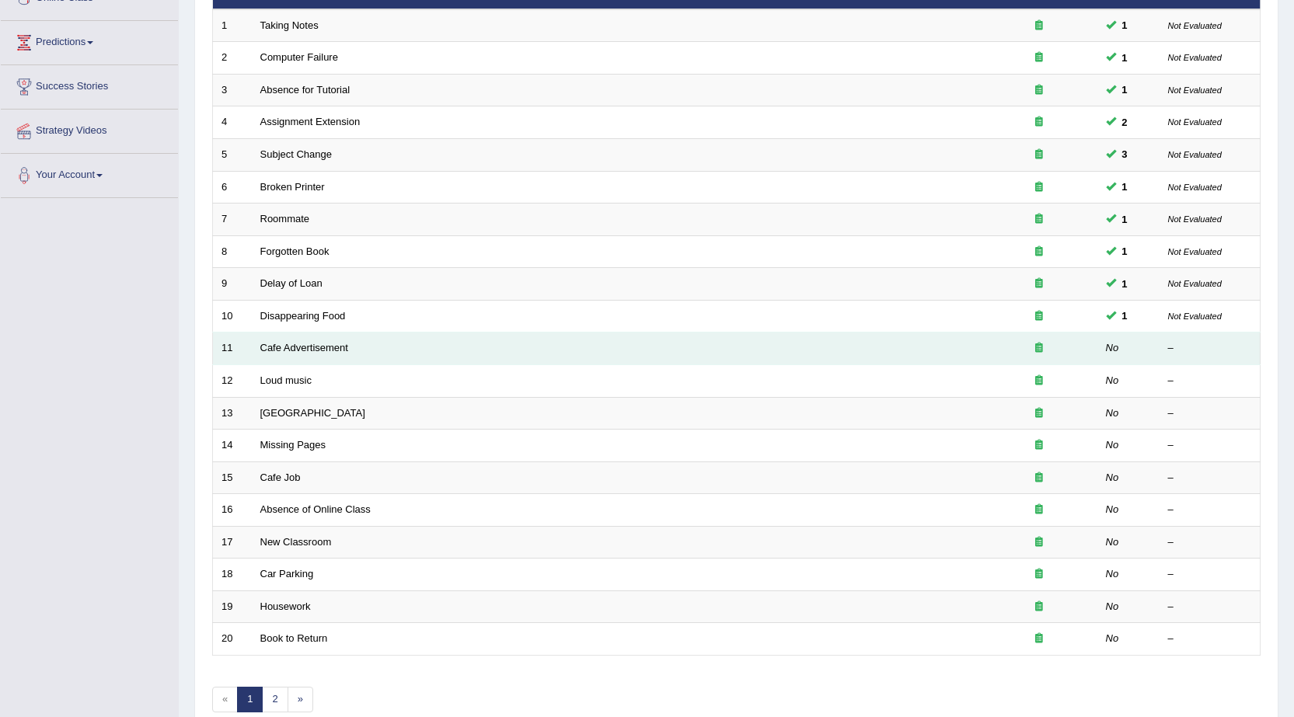
click at [272, 355] on td "Cafe Advertisement" at bounding box center [616, 349] width 729 height 33
click at [276, 350] on link "Cafe Advertisement" at bounding box center [304, 348] width 88 height 12
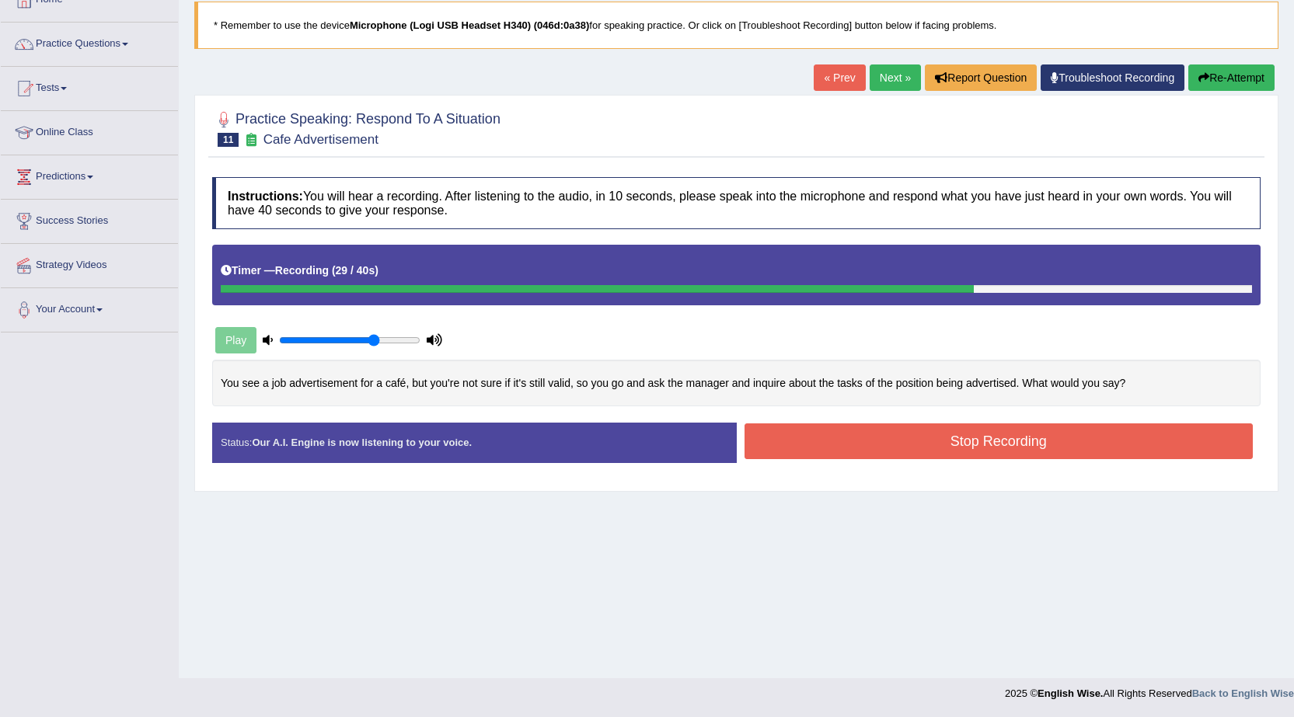
click at [884, 447] on button "Stop Recording" at bounding box center [998, 441] width 509 height 36
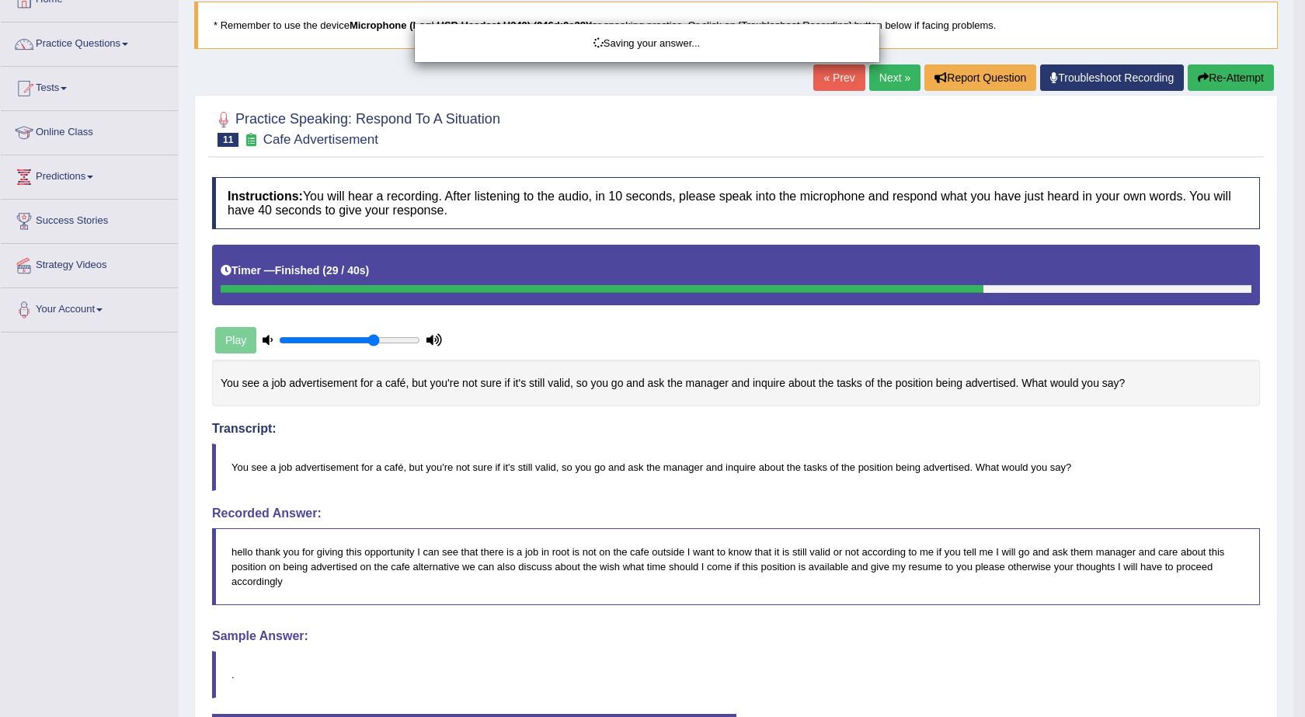
click at [771, 406] on div "Saving your answer..." at bounding box center [652, 358] width 1305 height 717
click at [773, 369] on div "Saving your answer..." at bounding box center [652, 358] width 1305 height 717
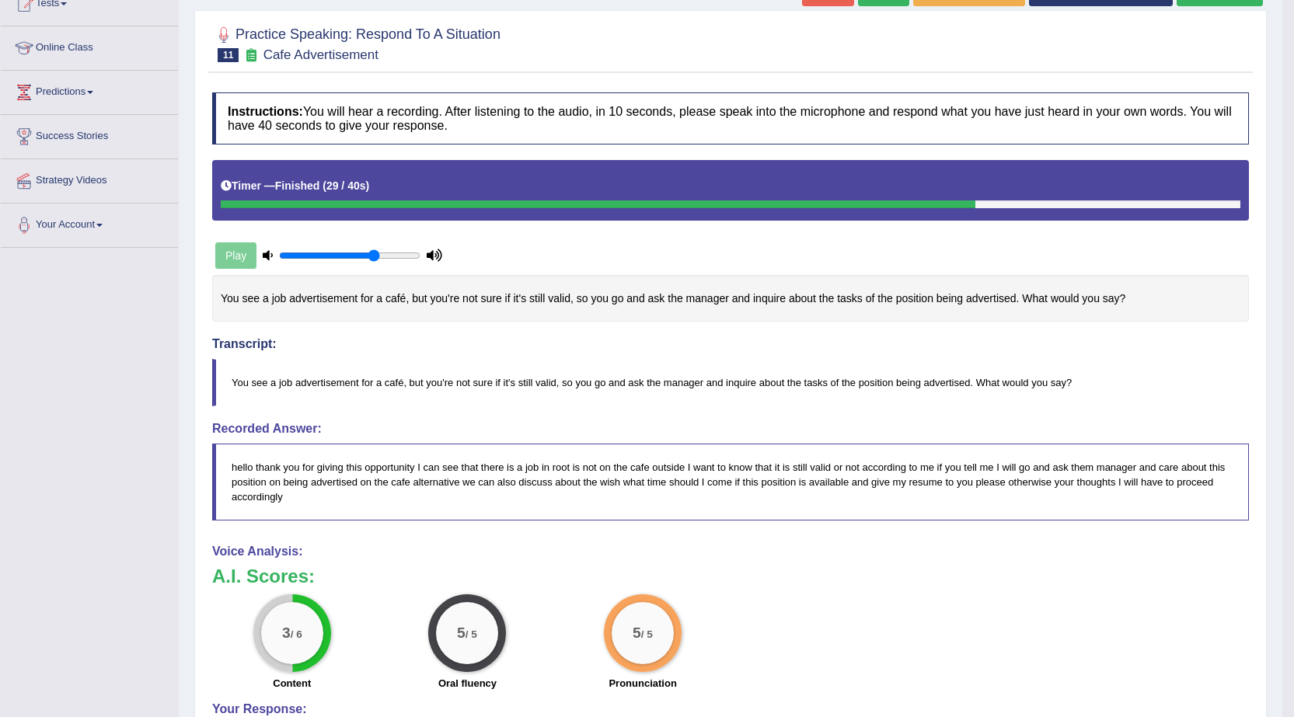
scroll to position [21, 0]
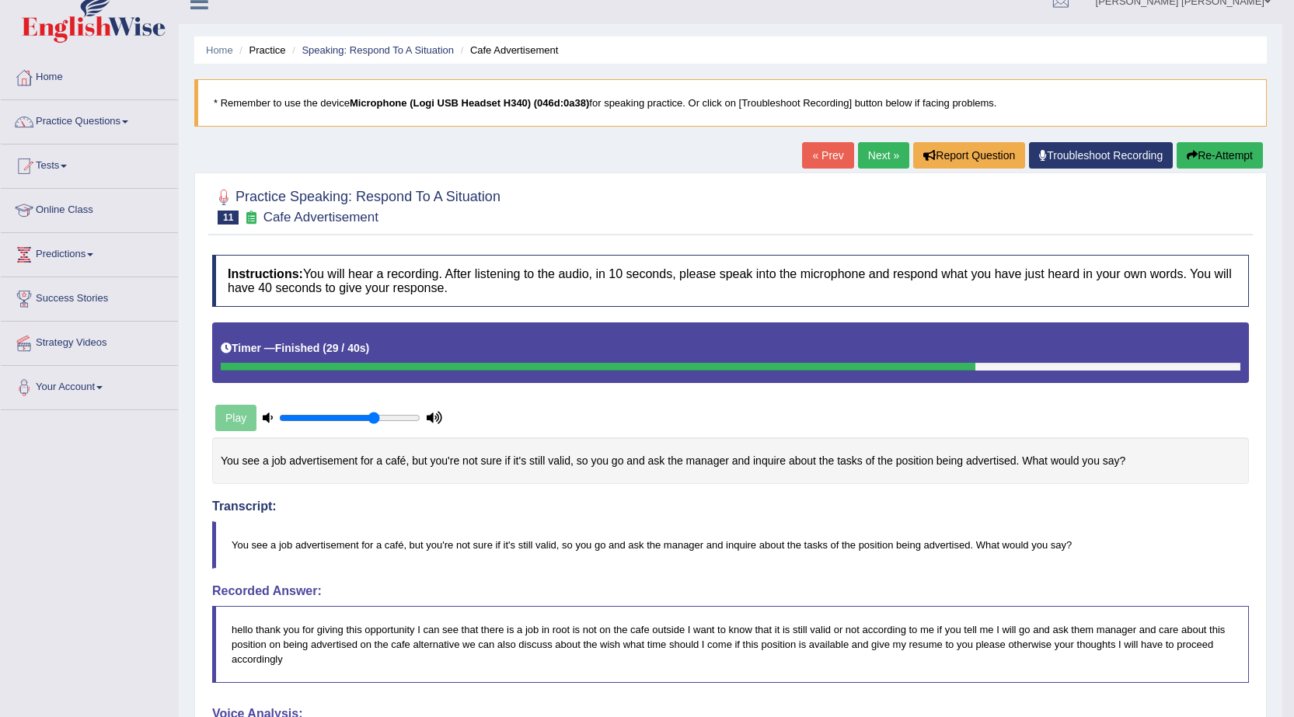
click at [1192, 155] on icon "button" at bounding box center [1191, 155] width 11 height 11
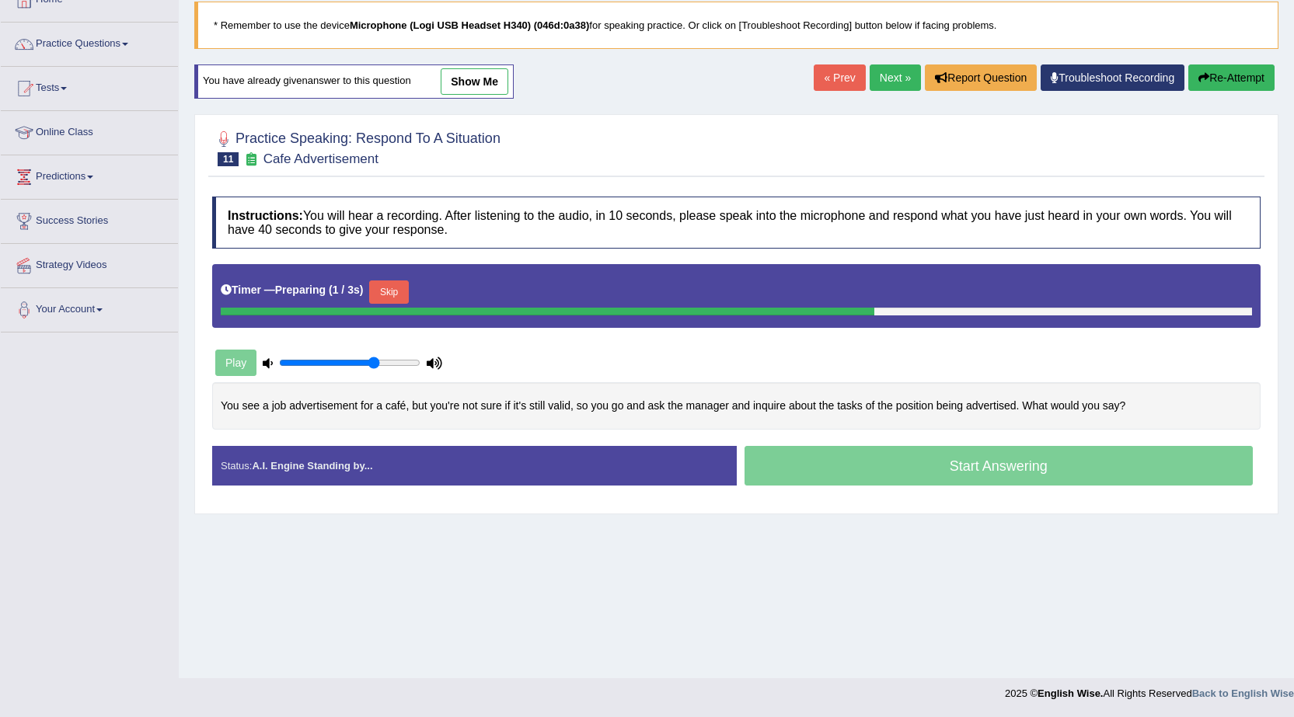
click at [393, 294] on button "Skip" at bounding box center [388, 291] width 39 height 23
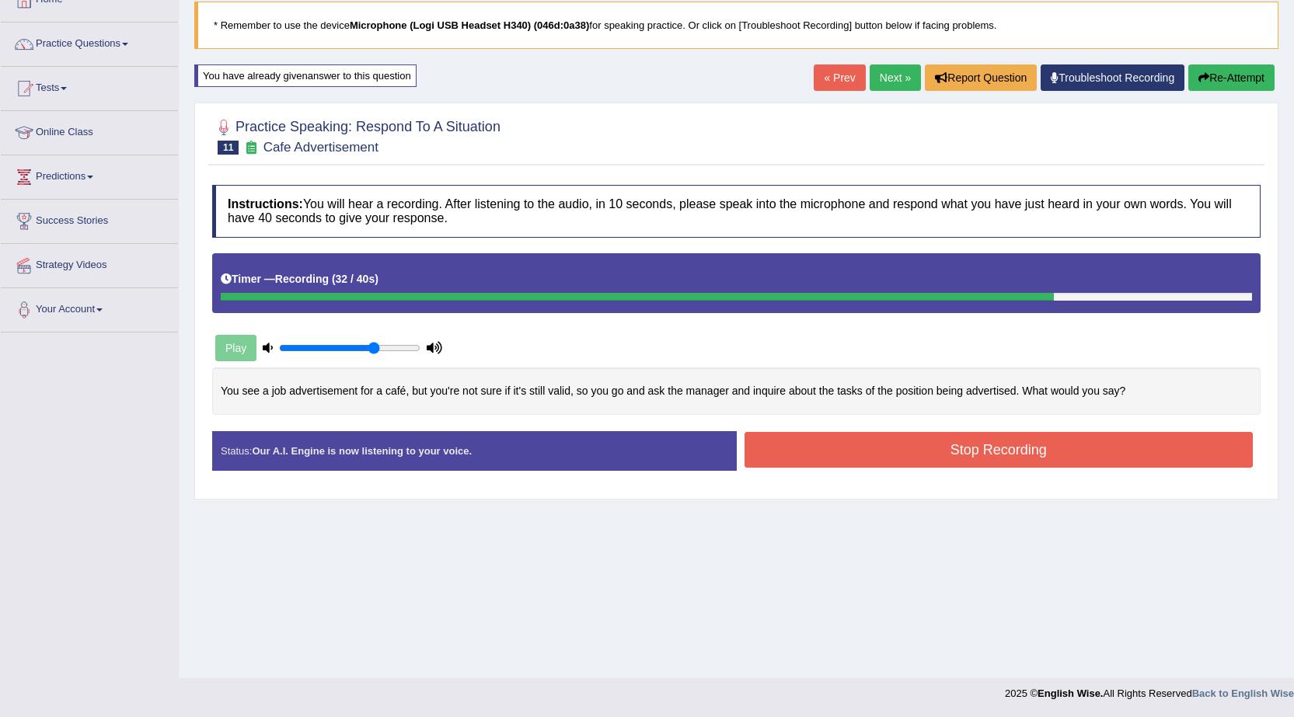
click at [1003, 454] on button "Stop Recording" at bounding box center [998, 450] width 509 height 36
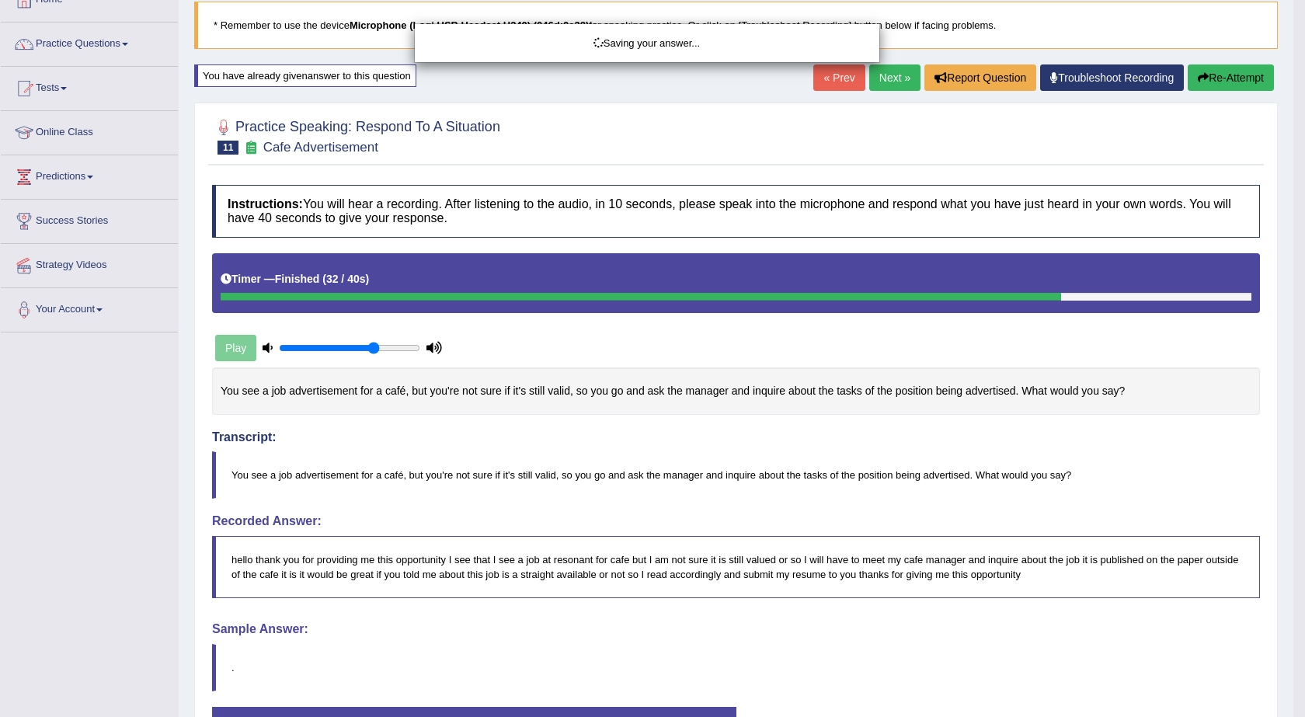
click at [1003, 454] on div "Saving your answer..." at bounding box center [652, 358] width 1305 height 717
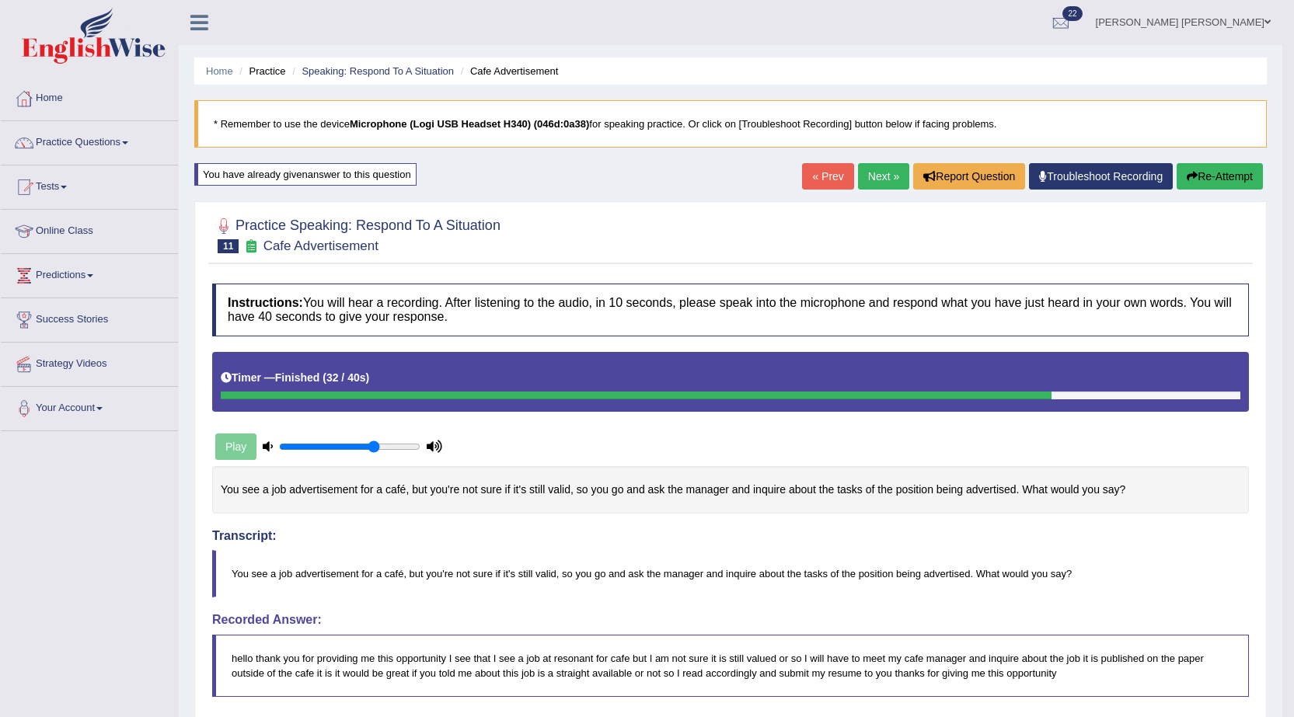
click at [860, 183] on link "Next »" at bounding box center [883, 176] width 51 height 26
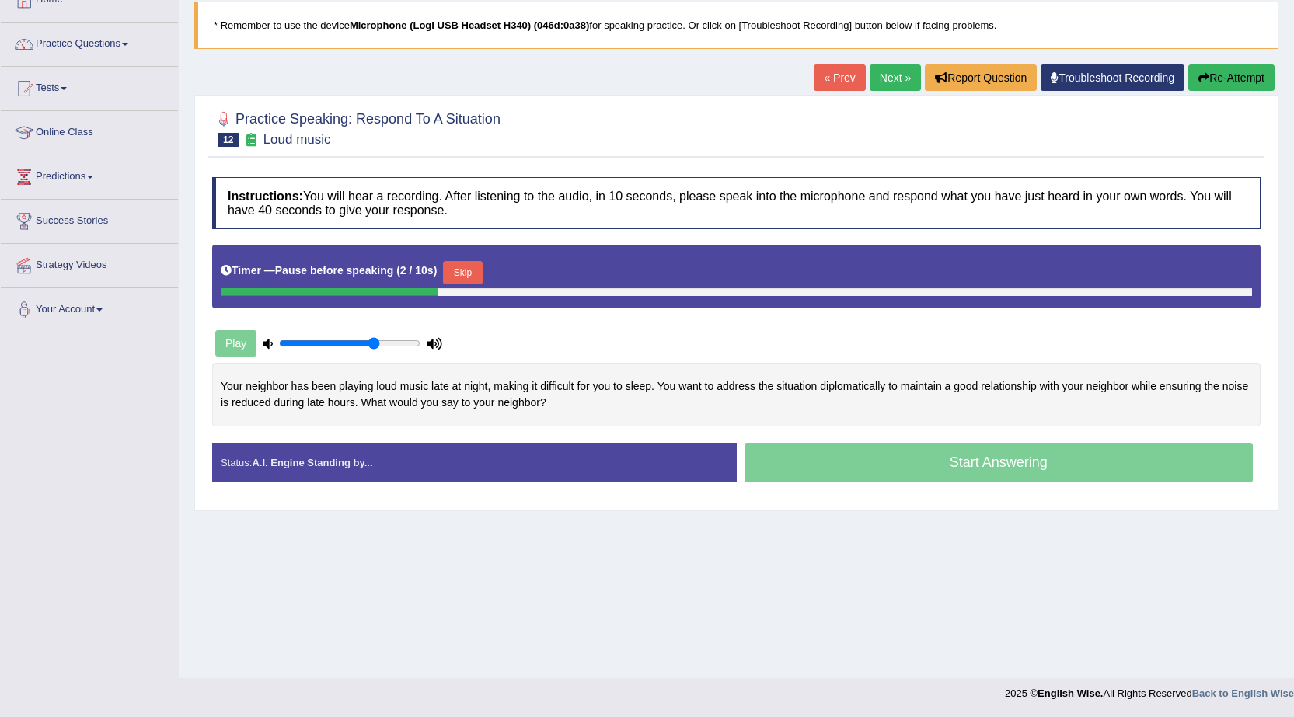
click at [464, 281] on button "Skip" at bounding box center [462, 272] width 39 height 23
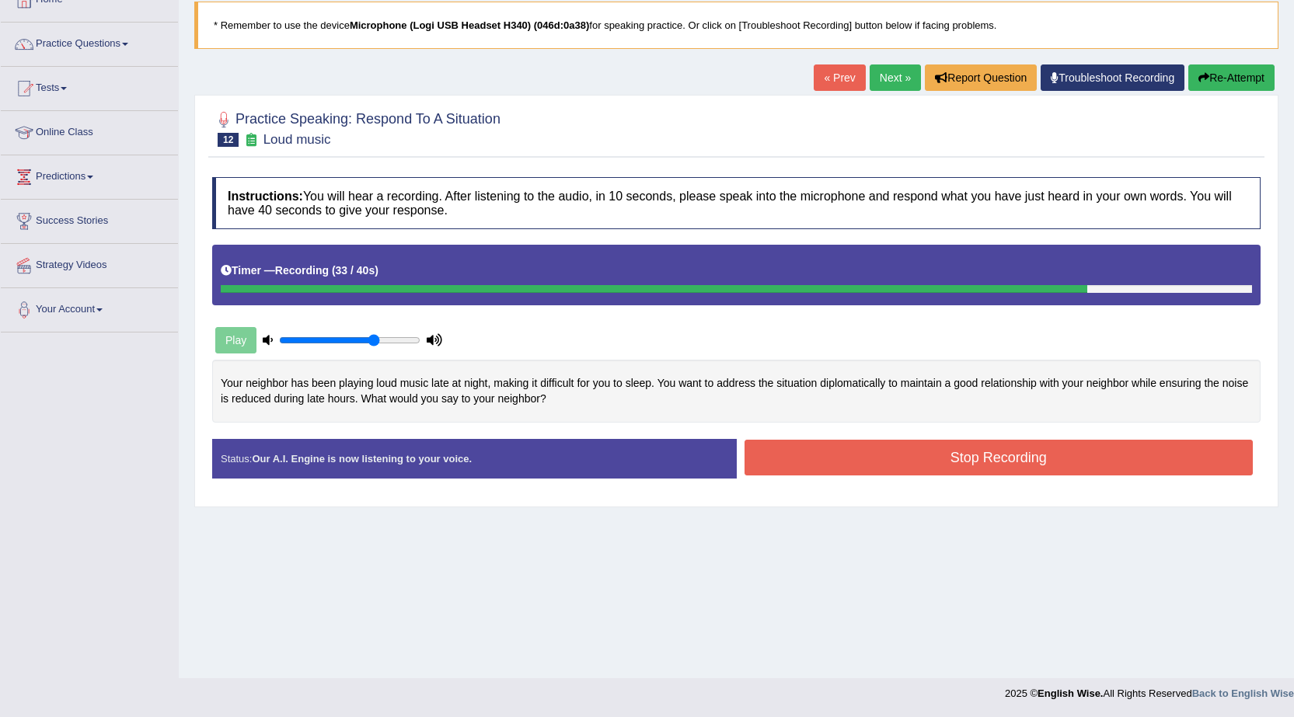
click at [987, 460] on button "Stop Recording" at bounding box center [998, 458] width 509 height 36
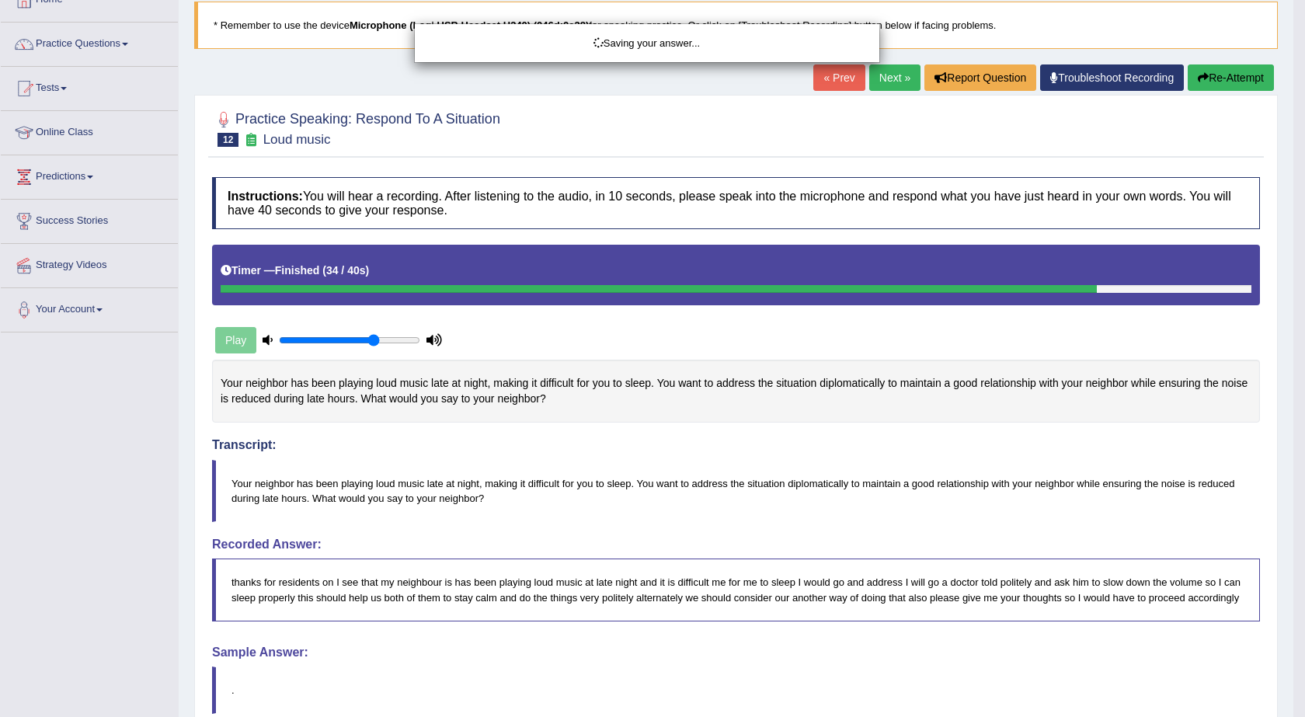
click at [975, 448] on div "Saving your answer..." at bounding box center [652, 358] width 1305 height 717
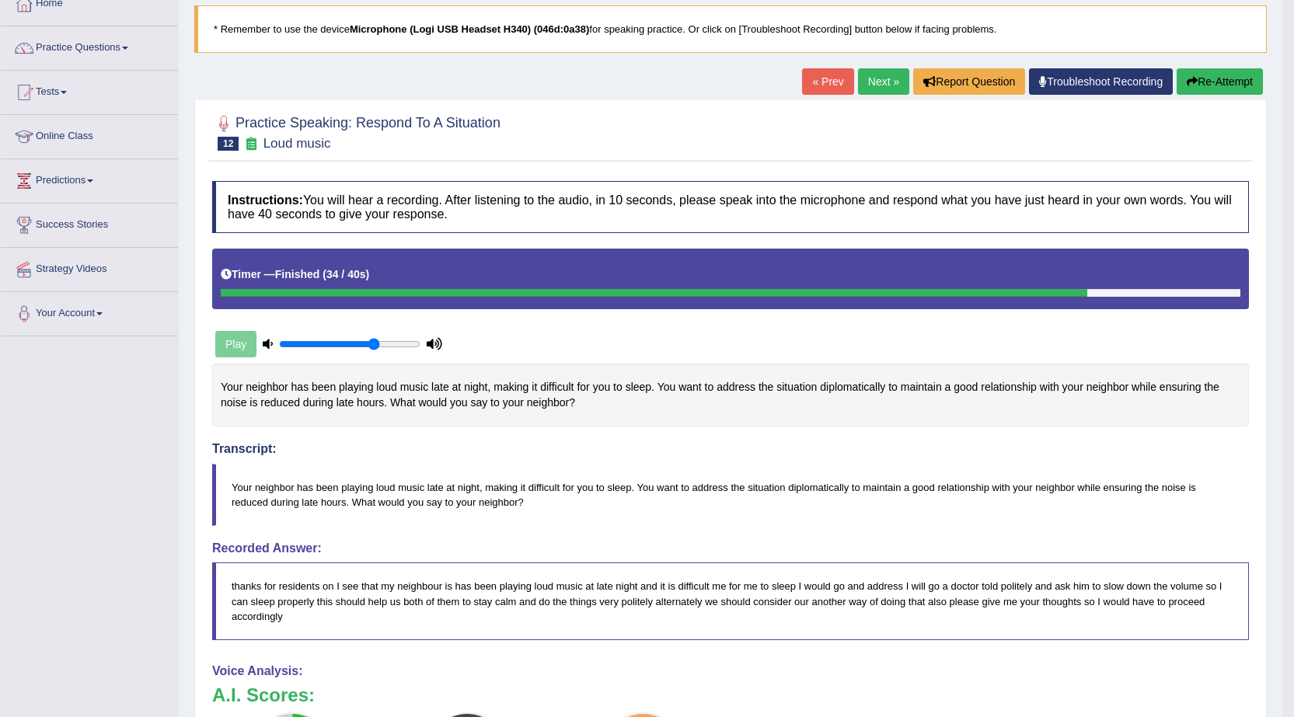
scroll to position [21, 0]
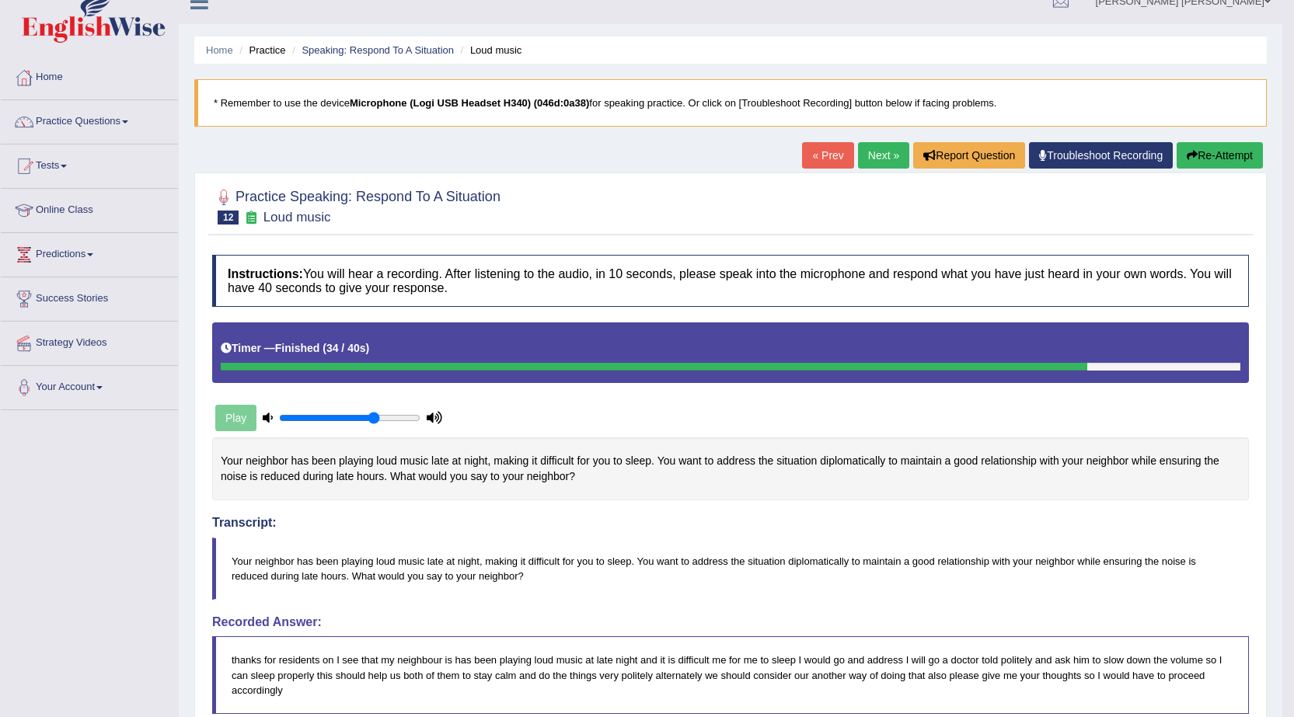
click at [1199, 160] on button "Re-Attempt" at bounding box center [1219, 155] width 86 height 26
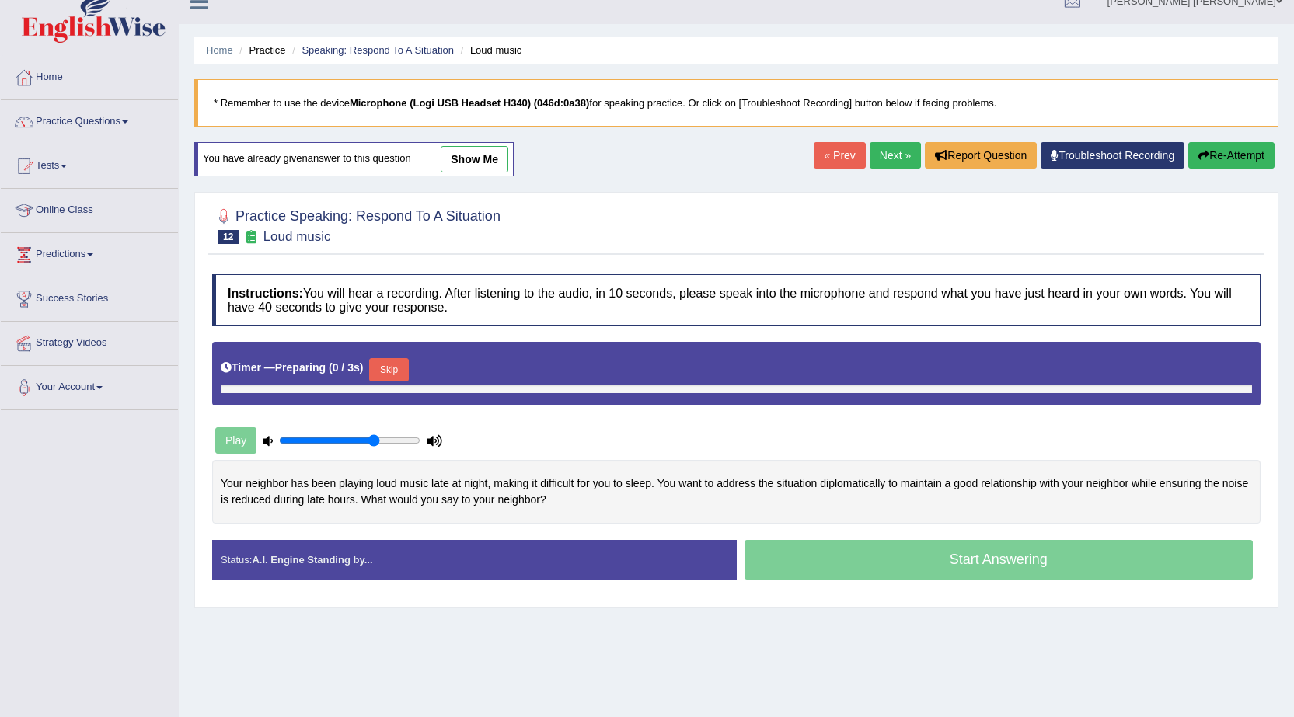
scroll to position [21, 0]
click at [390, 371] on button "Skip" at bounding box center [388, 369] width 39 height 23
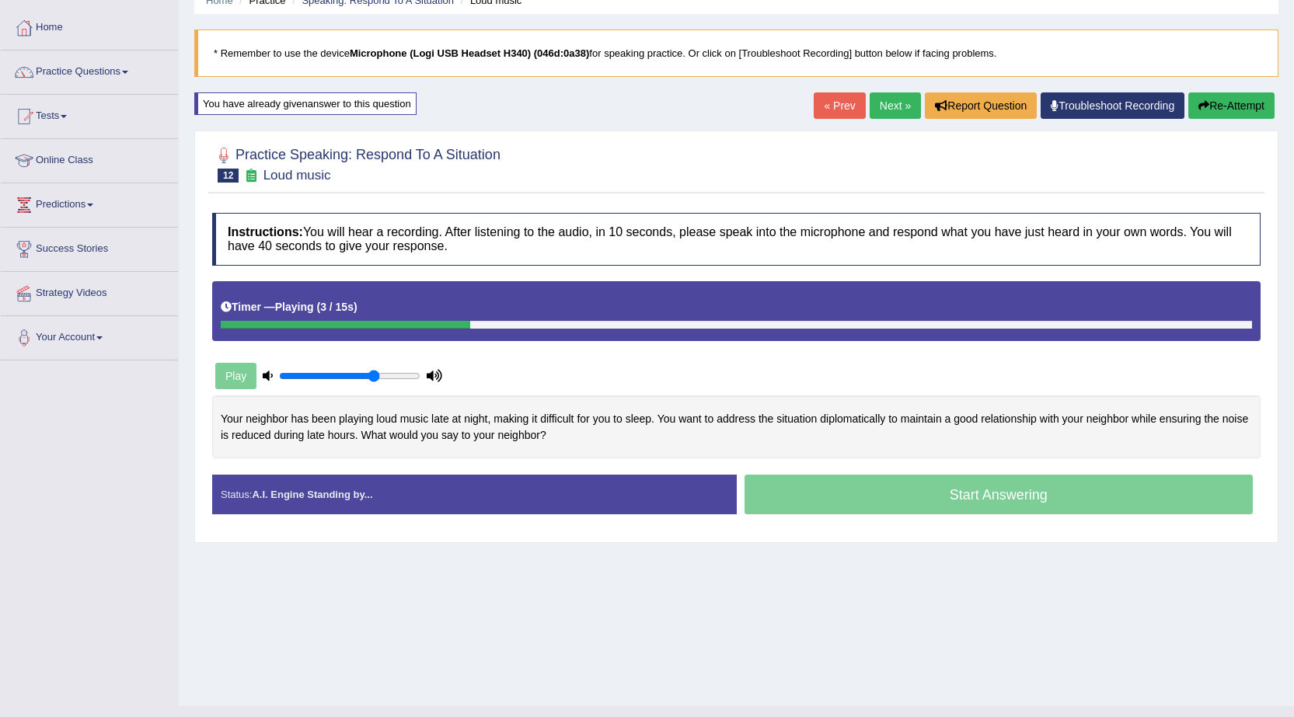
scroll to position [99, 0]
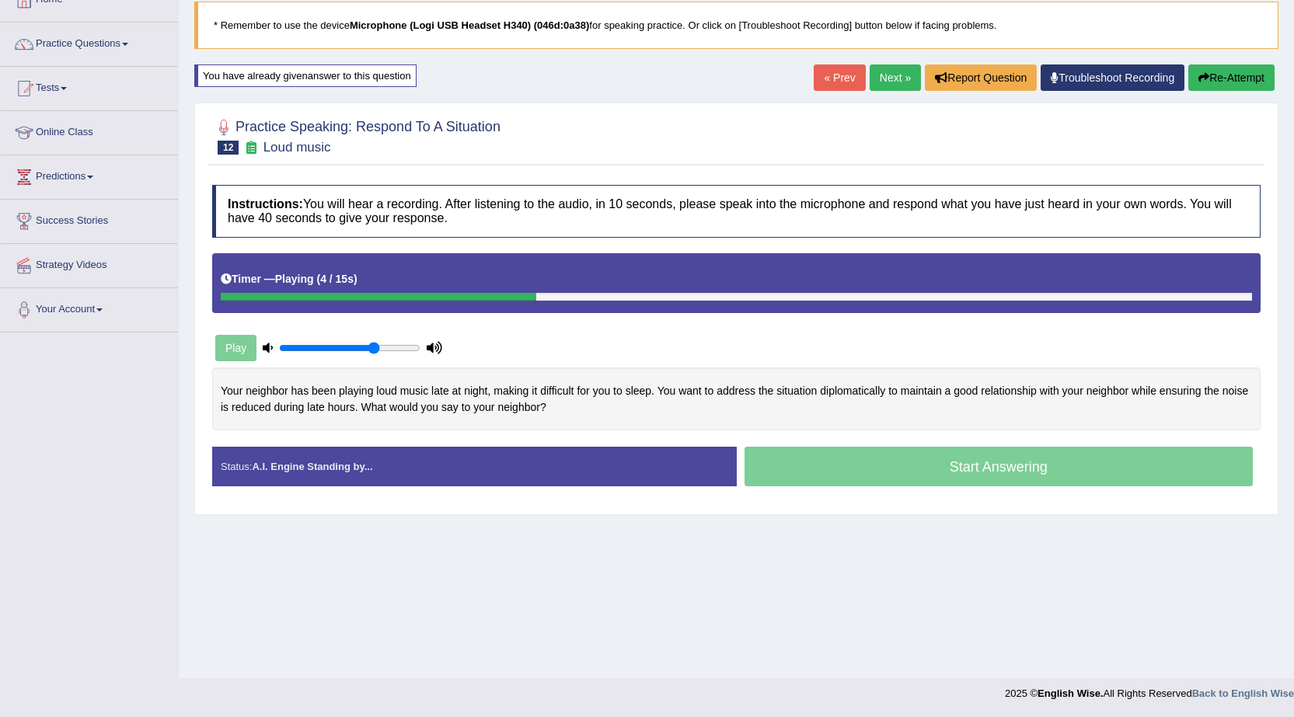
click at [794, 437] on div "Created with Highcharts 7.1.2 Too low Too high Time Pitch meter: 0 5 10 15 20 2…" at bounding box center [736, 406] width 1064 height 79
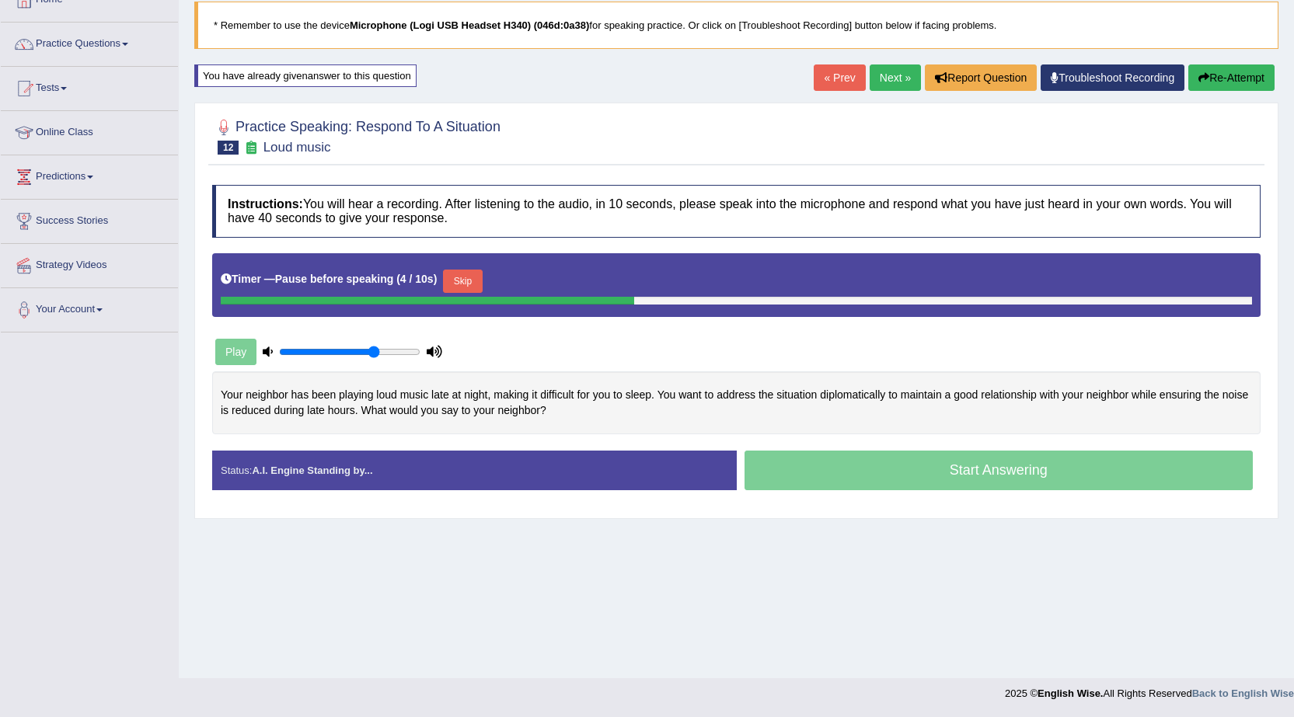
click at [463, 277] on button "Skip" at bounding box center [462, 281] width 39 height 23
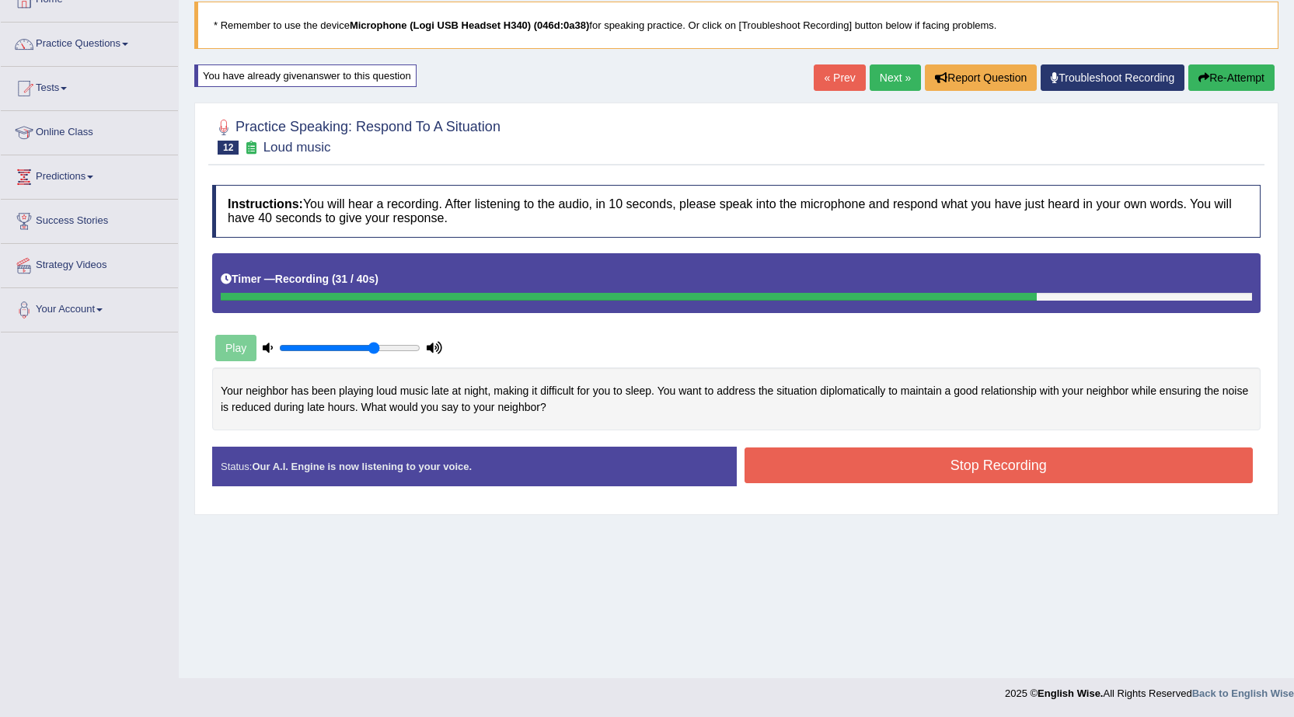
click at [1054, 463] on button "Stop Recording" at bounding box center [998, 466] width 509 height 36
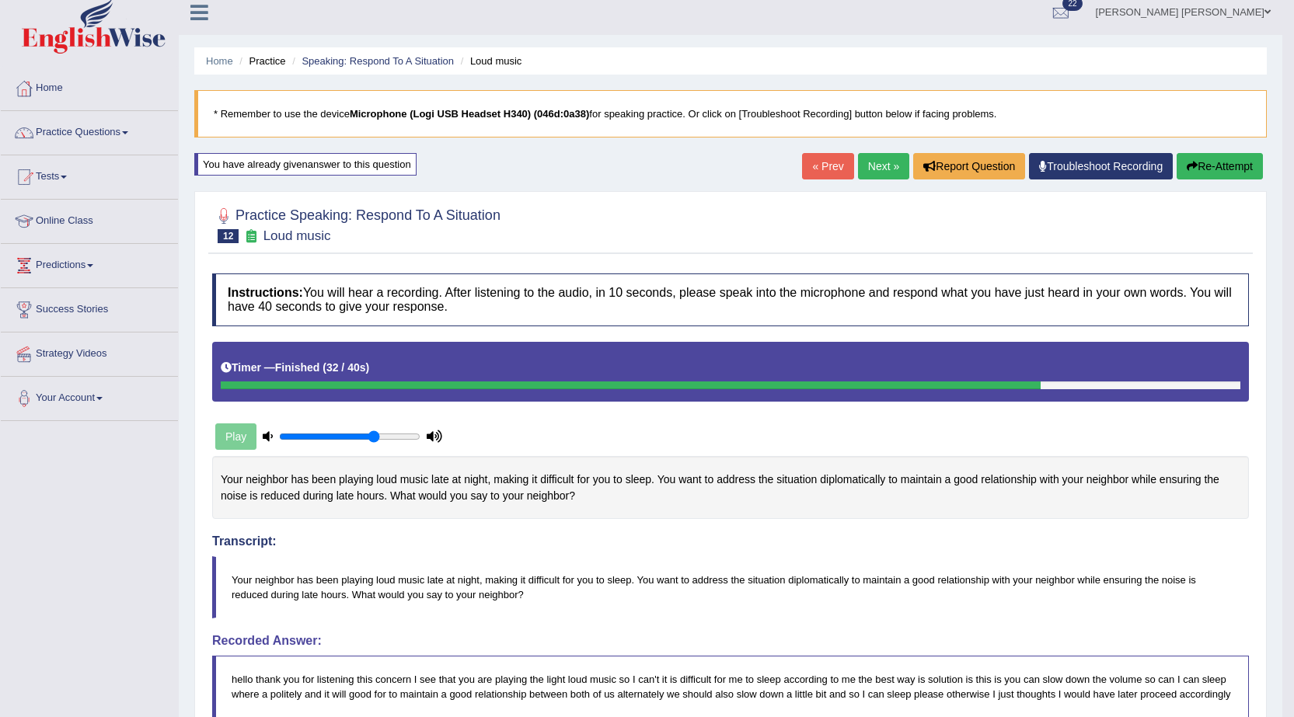
scroll to position [0, 0]
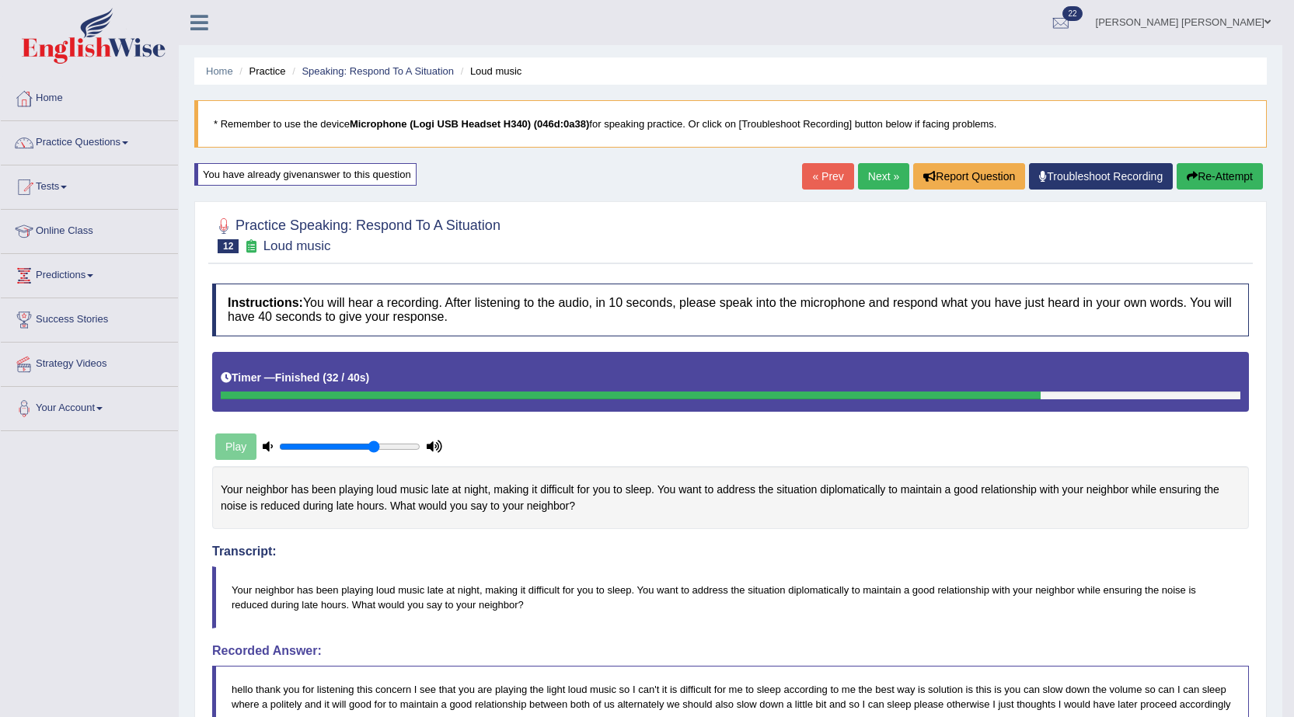
click at [870, 178] on link "Next »" at bounding box center [883, 176] width 51 height 26
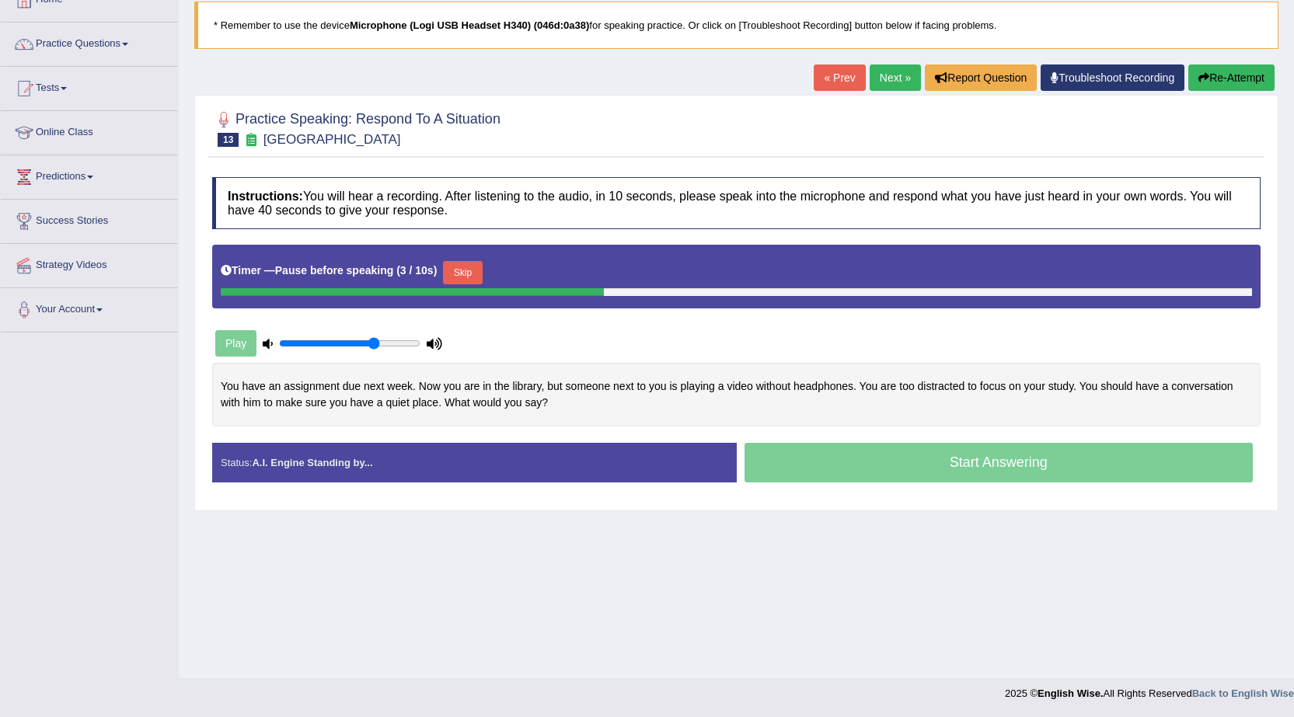
click at [468, 263] on button "Skip" at bounding box center [462, 272] width 39 height 23
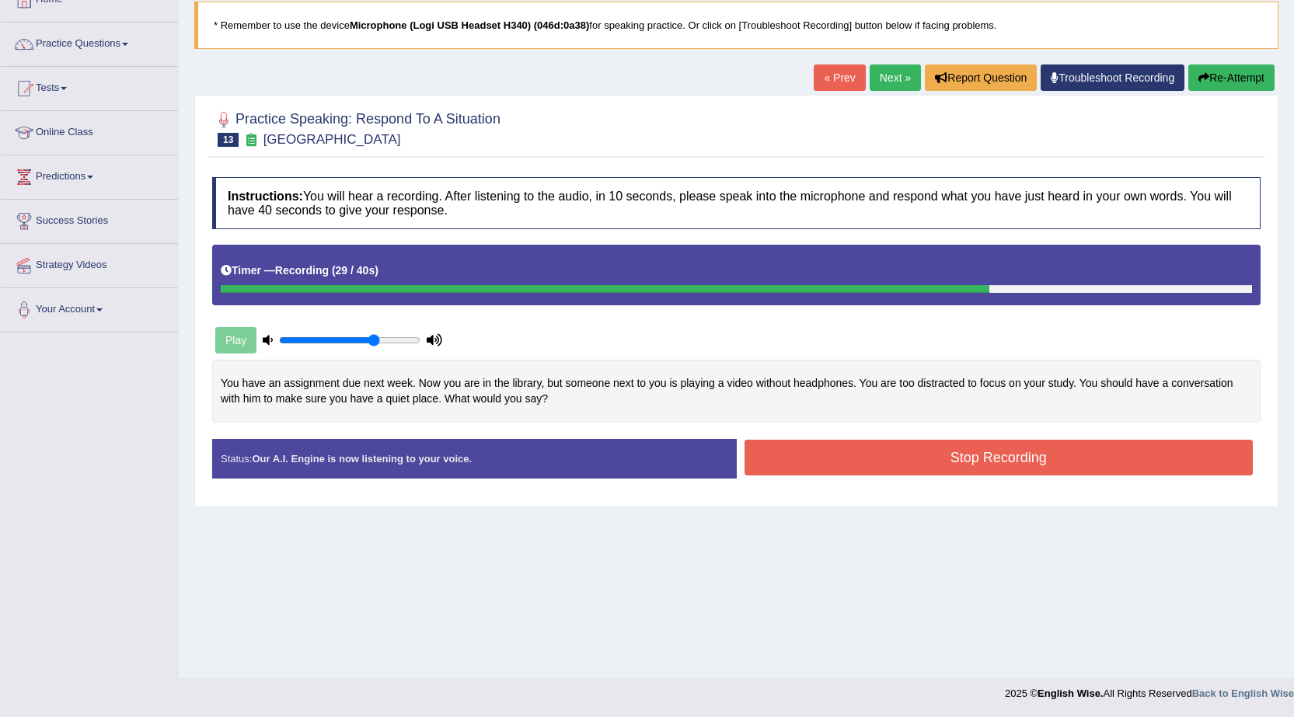
click at [935, 469] on button "Stop Recording" at bounding box center [998, 458] width 509 height 36
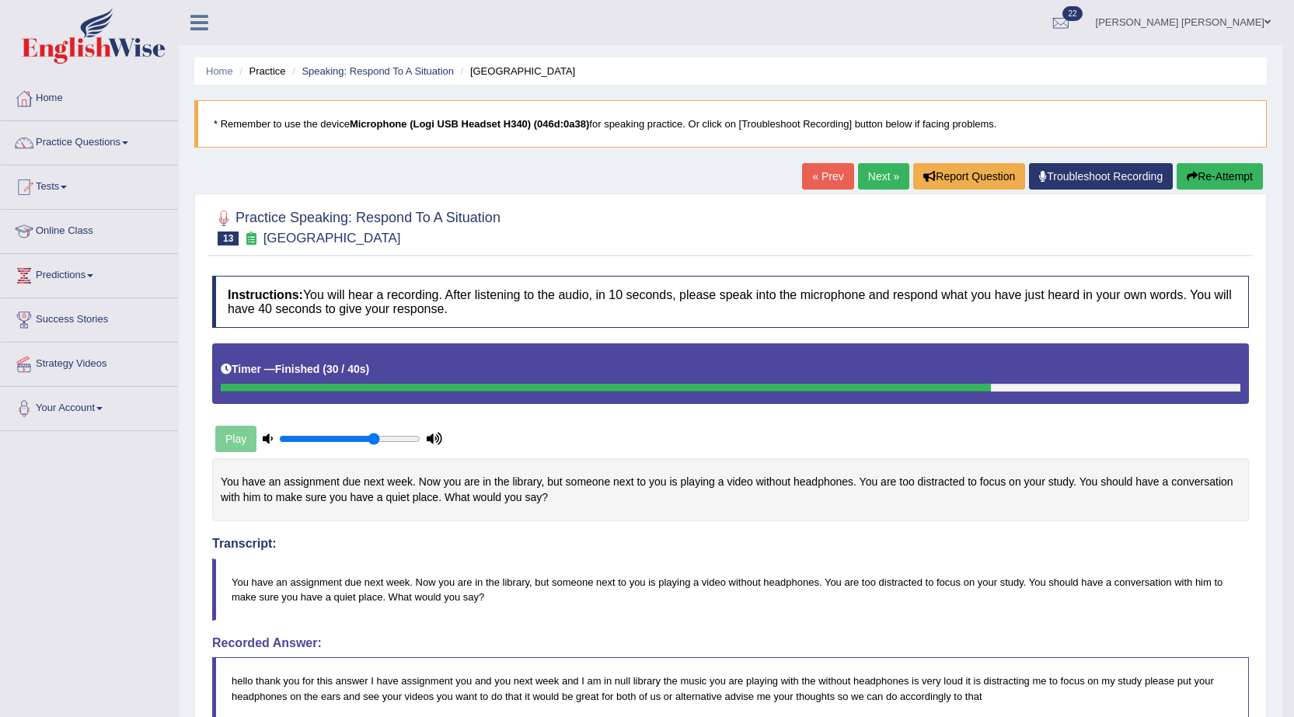
click at [867, 172] on link "Next »" at bounding box center [883, 176] width 51 height 26
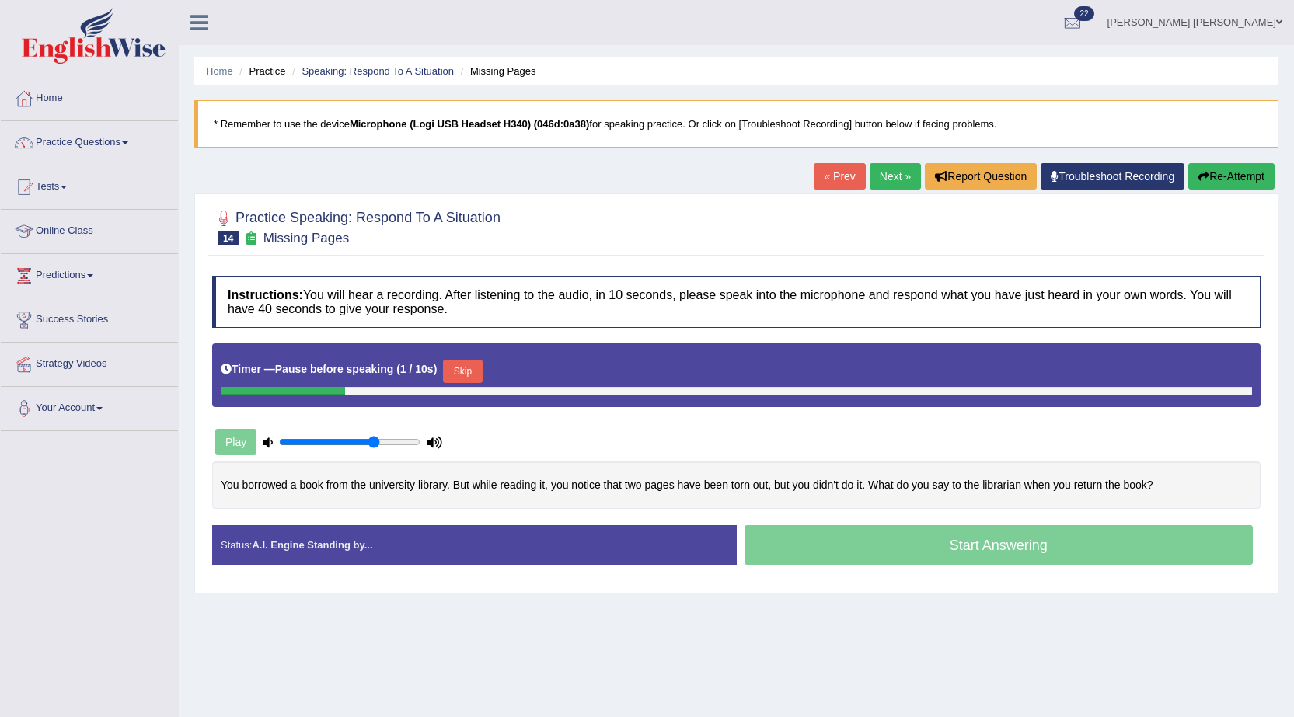
click at [472, 374] on button "Skip" at bounding box center [462, 371] width 39 height 23
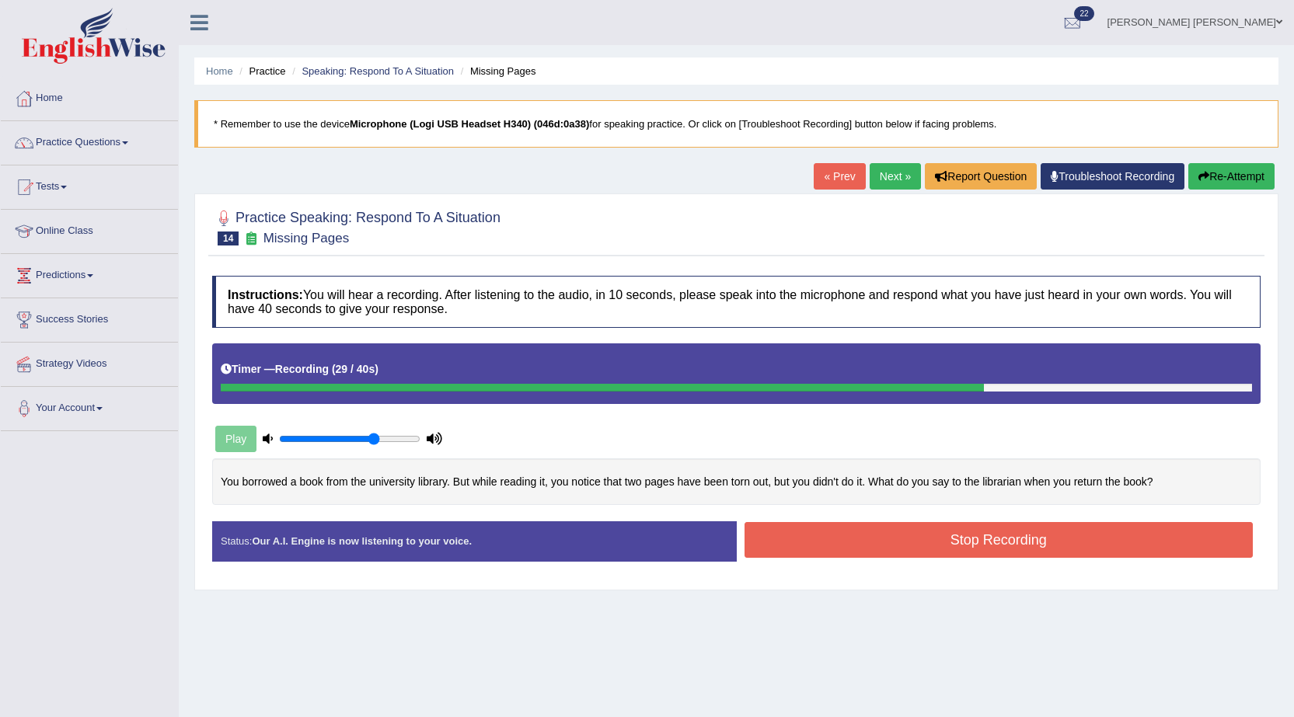
click at [859, 538] on button "Stop Recording" at bounding box center [998, 540] width 509 height 36
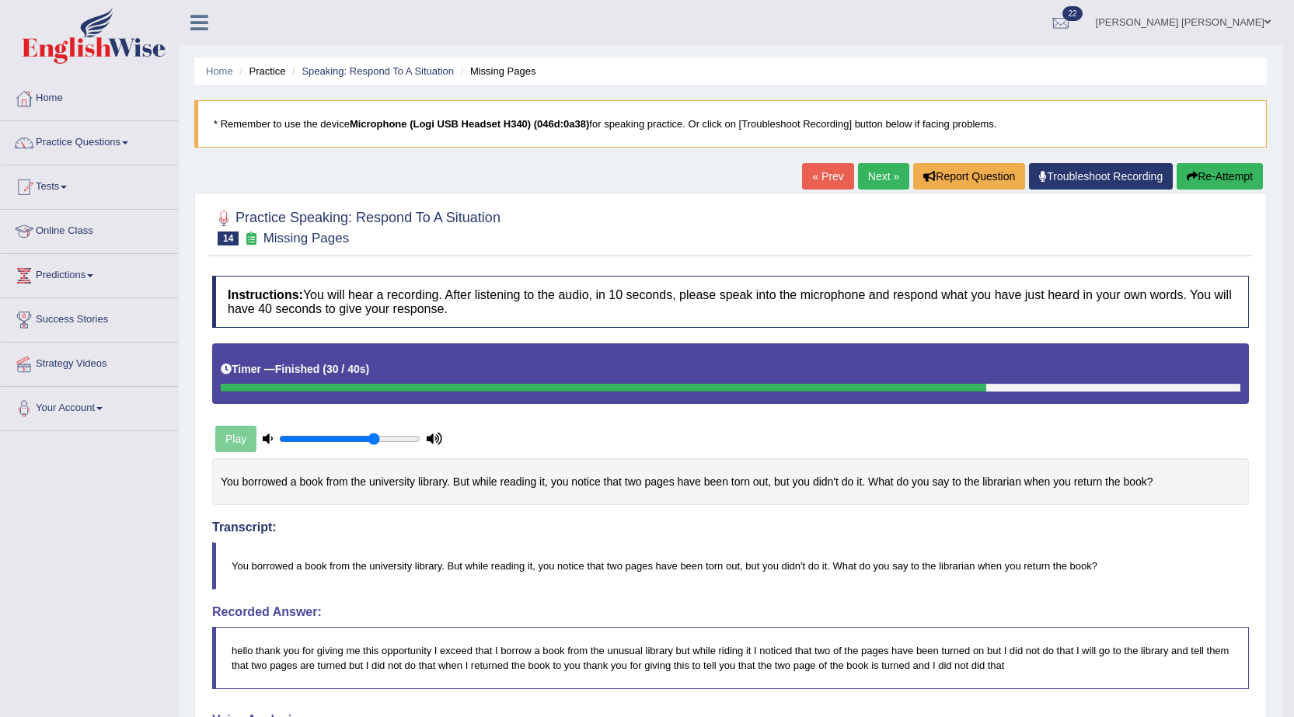
click at [879, 182] on link "Next »" at bounding box center [883, 176] width 51 height 26
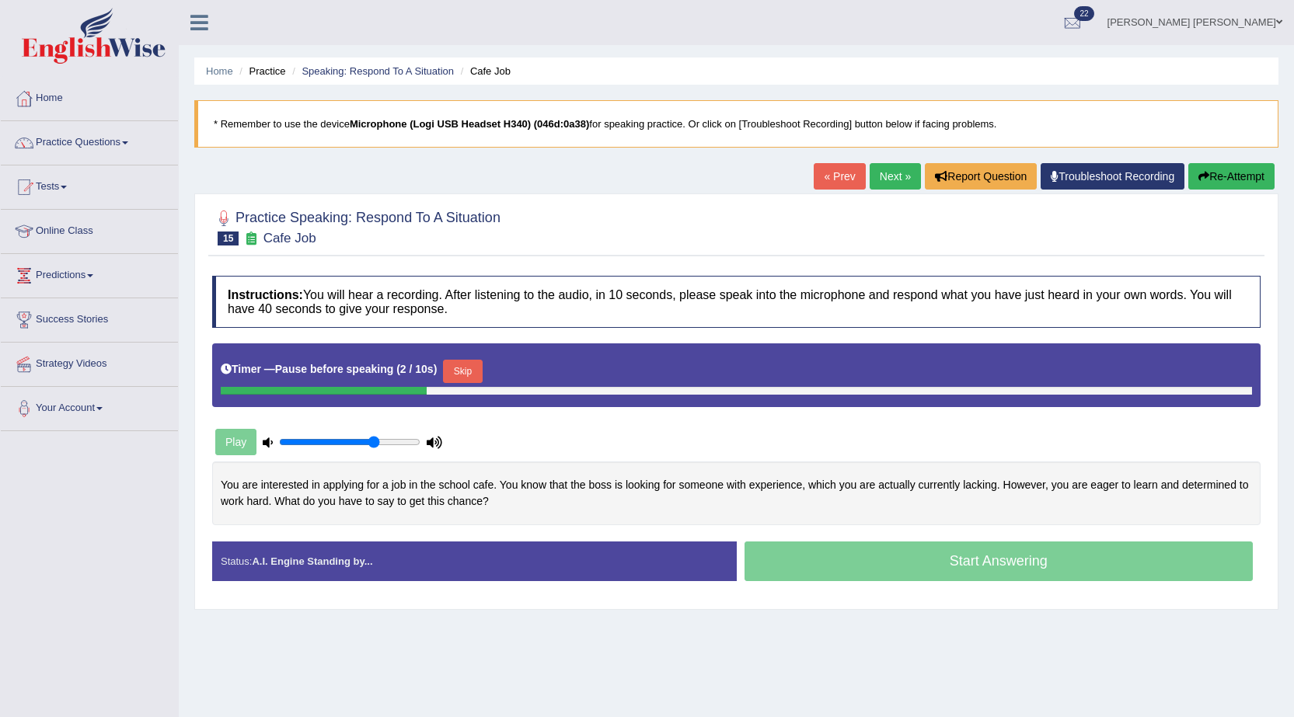
click at [476, 371] on button "Skip" at bounding box center [462, 371] width 39 height 23
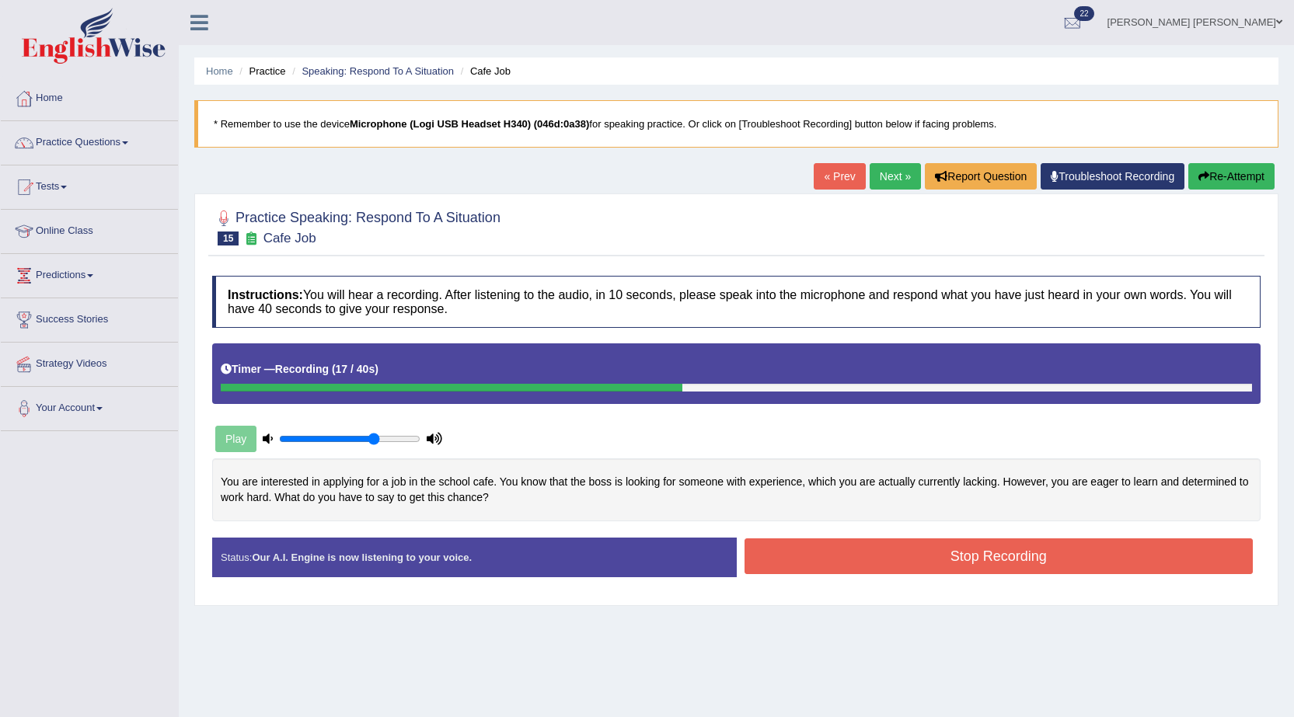
click at [1201, 172] on icon "button" at bounding box center [1203, 176] width 11 height 11
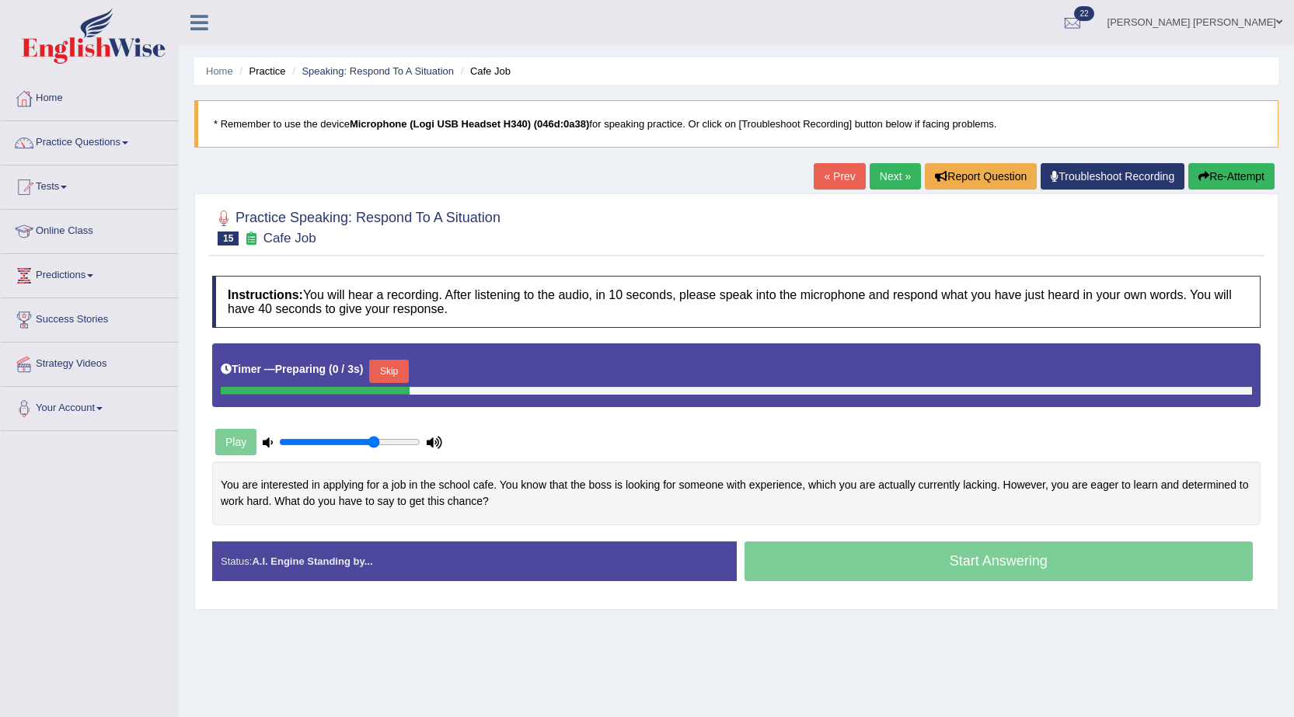
click at [402, 371] on button "Skip" at bounding box center [388, 371] width 39 height 23
click at [462, 369] on button "Skip" at bounding box center [462, 371] width 39 height 23
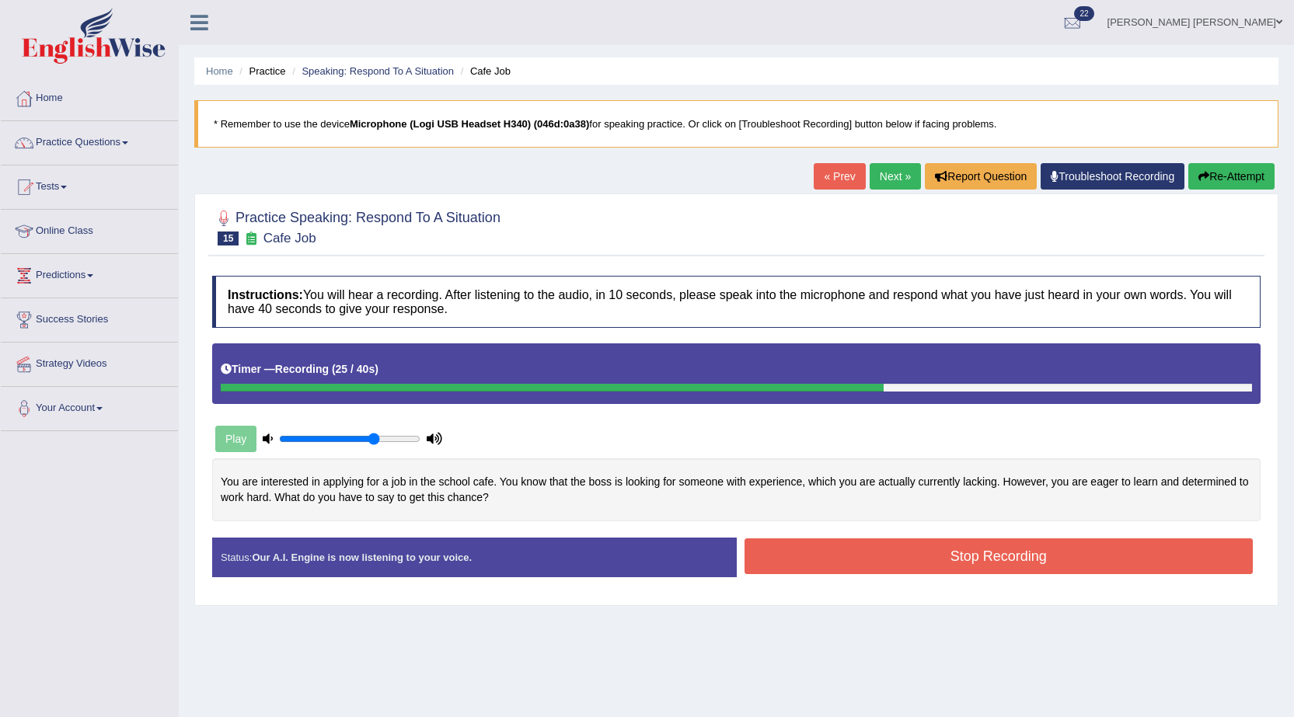
click at [1057, 568] on button "Stop Recording" at bounding box center [998, 556] width 509 height 36
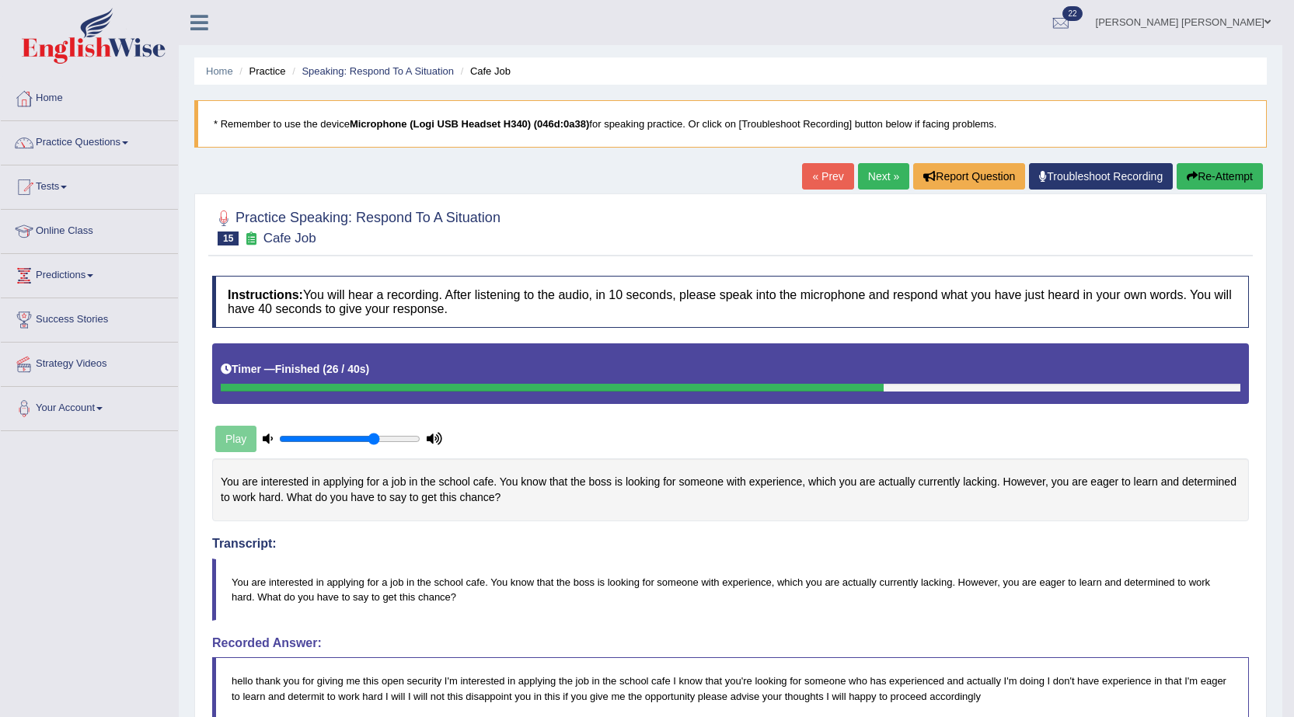
click at [868, 182] on link "Next »" at bounding box center [883, 176] width 51 height 26
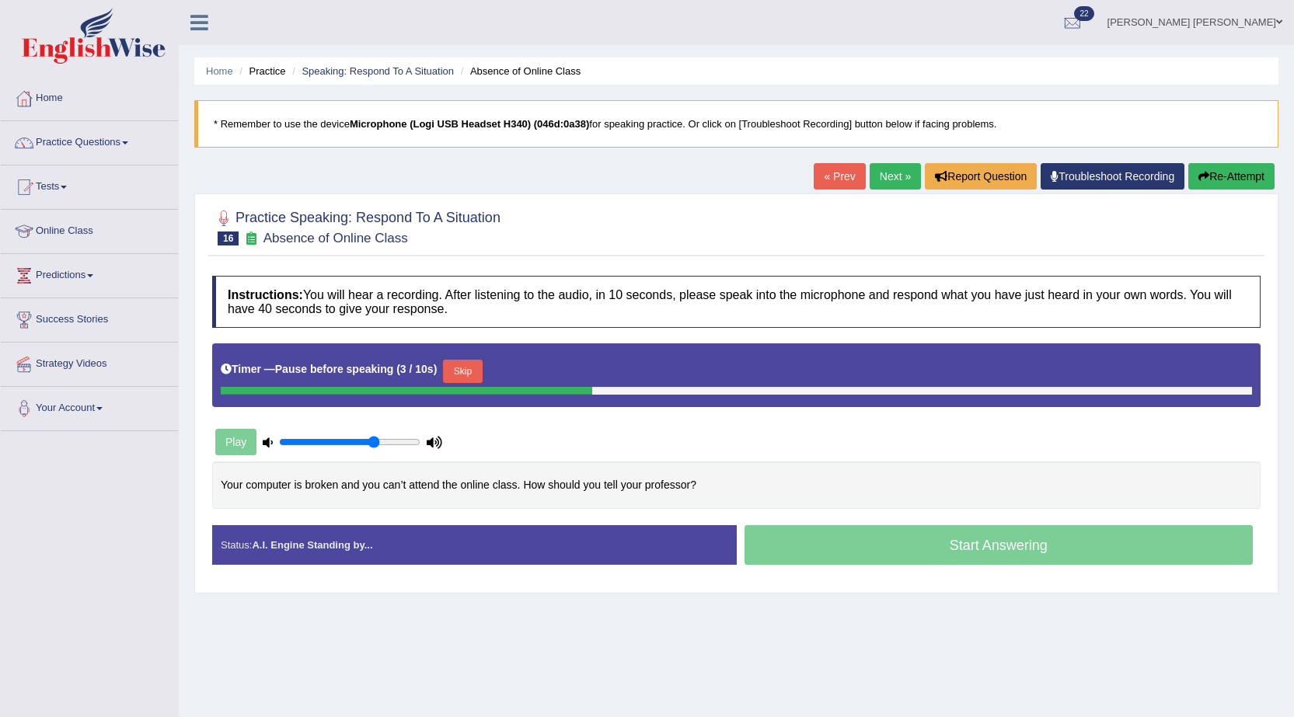
click at [476, 357] on div "Timer — Pause before speaking ( 3 / 10s ) Skip" at bounding box center [736, 371] width 1031 height 31
click at [477, 374] on button "Skip" at bounding box center [462, 371] width 39 height 23
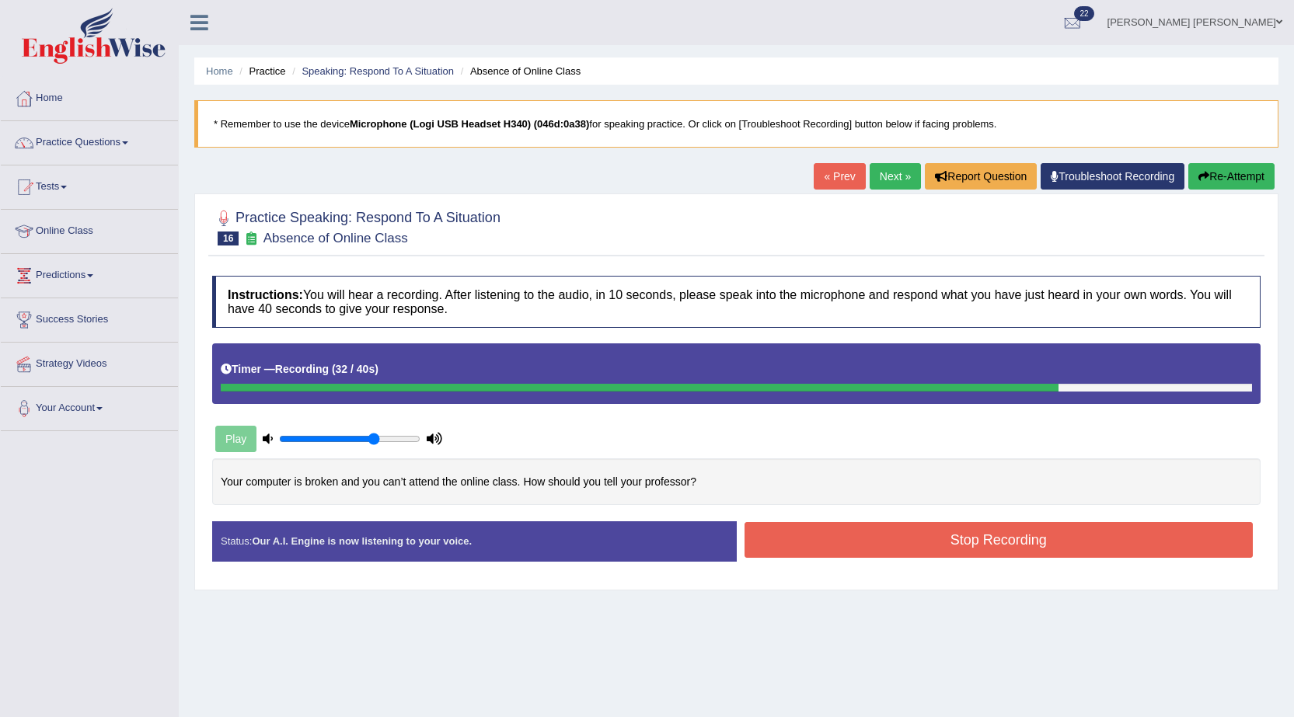
click at [902, 547] on button "Stop Recording" at bounding box center [998, 540] width 509 height 36
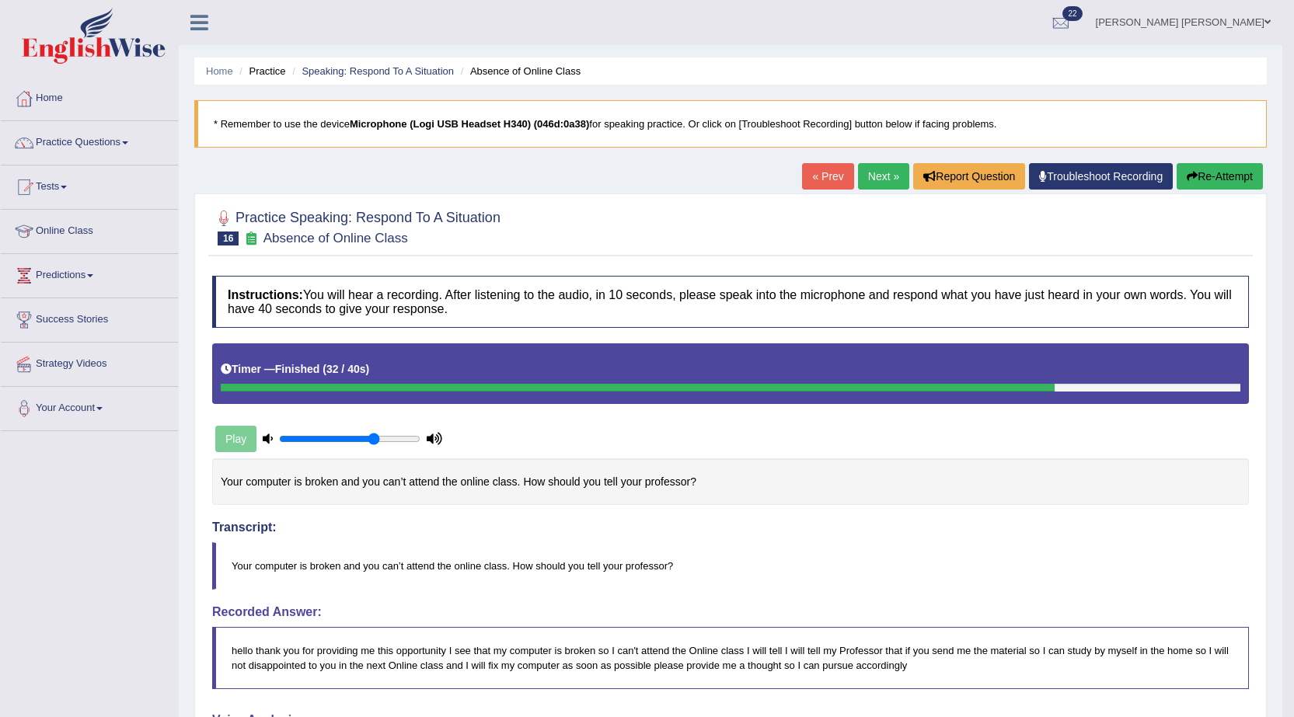
click at [876, 180] on link "Next »" at bounding box center [883, 176] width 51 height 26
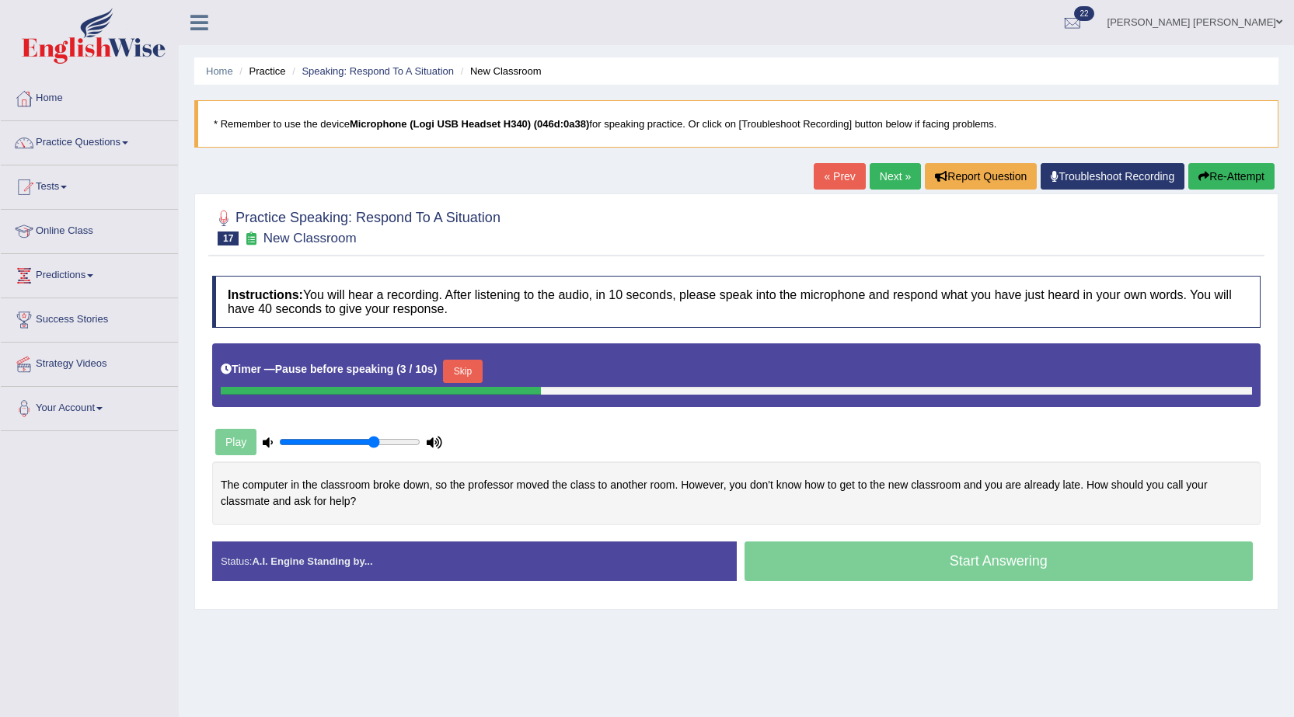
click at [465, 374] on button "Skip" at bounding box center [462, 371] width 39 height 23
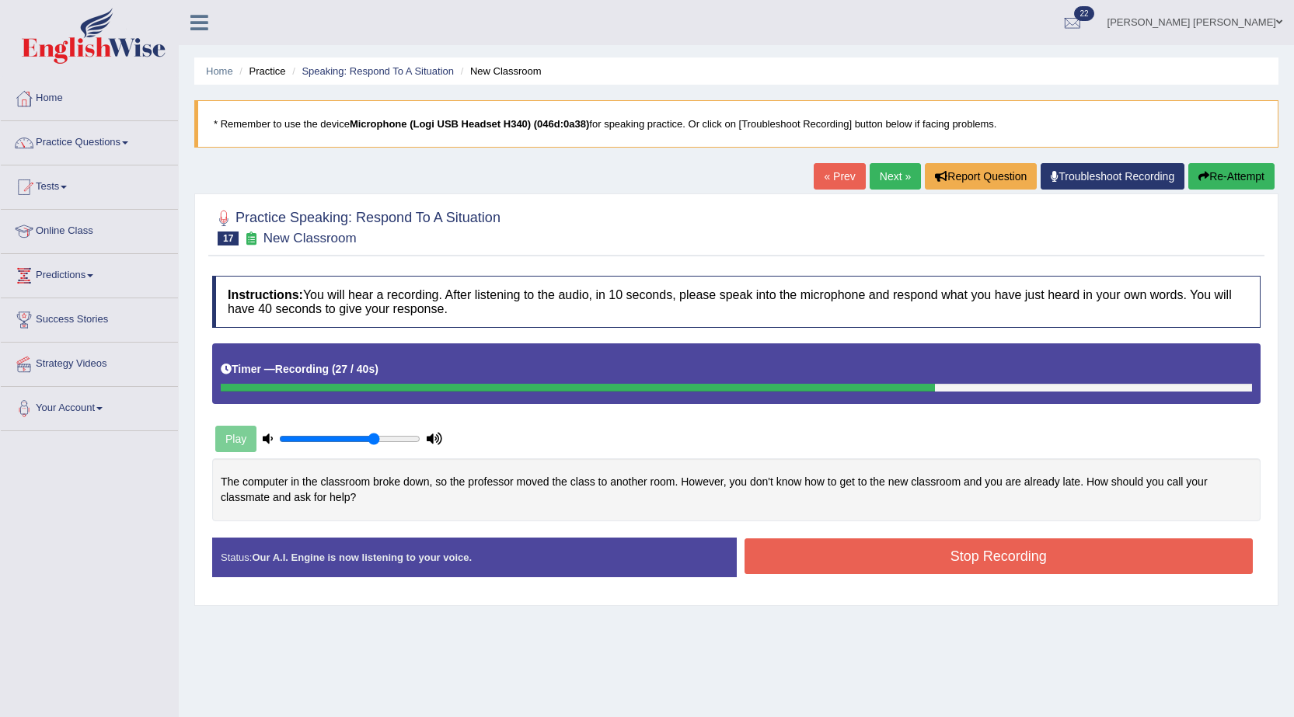
click at [844, 562] on button "Stop Recording" at bounding box center [998, 556] width 509 height 36
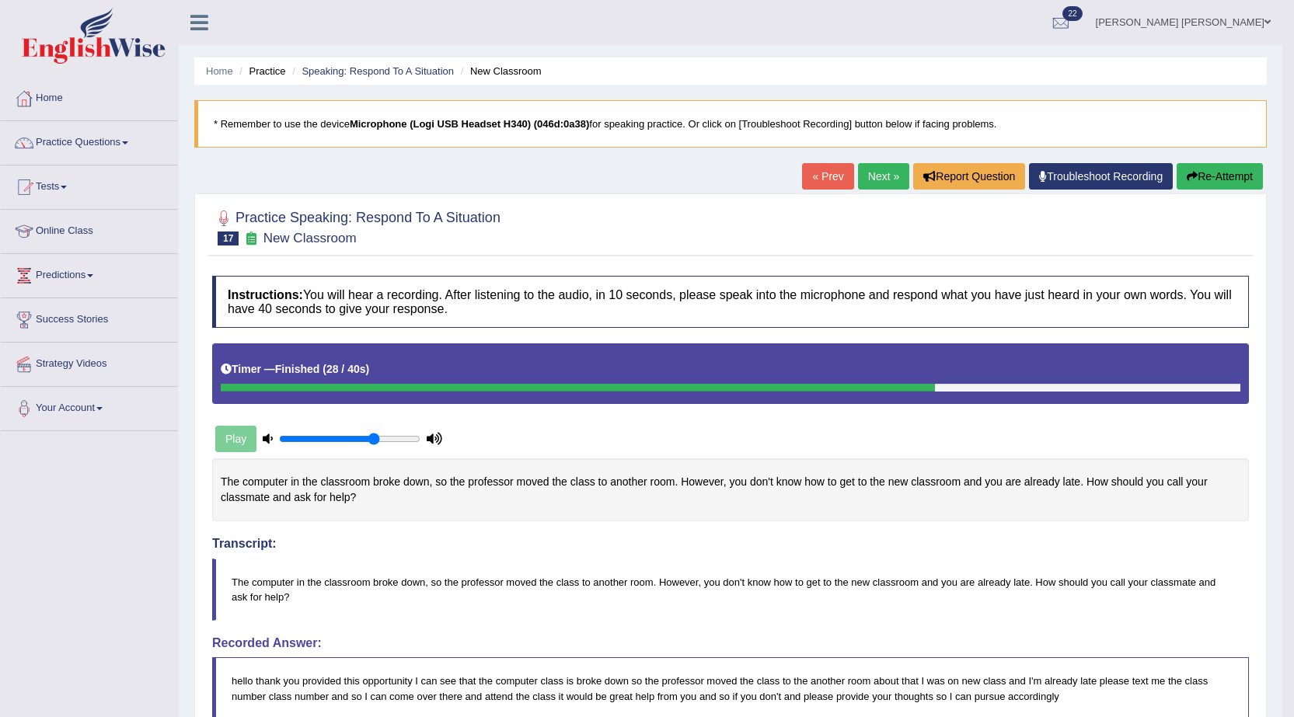
click at [862, 184] on link "Next »" at bounding box center [883, 176] width 51 height 26
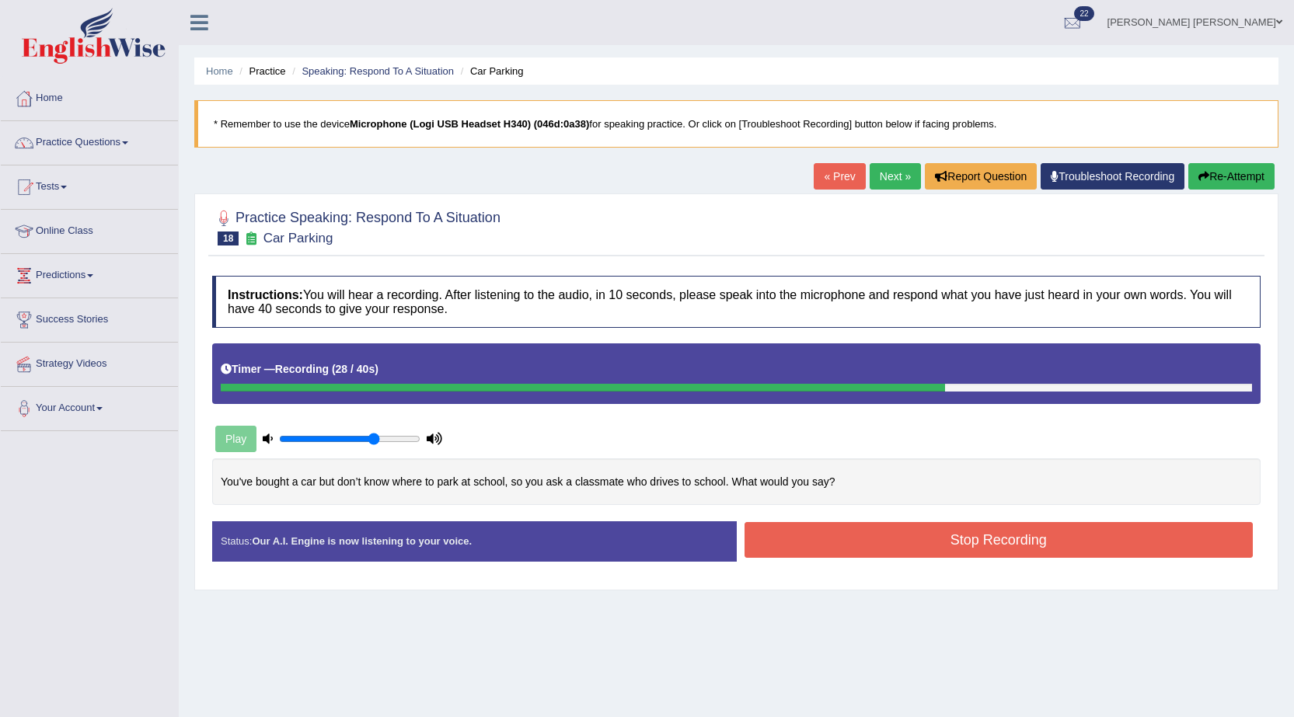
click at [949, 546] on button "Stop Recording" at bounding box center [998, 540] width 509 height 36
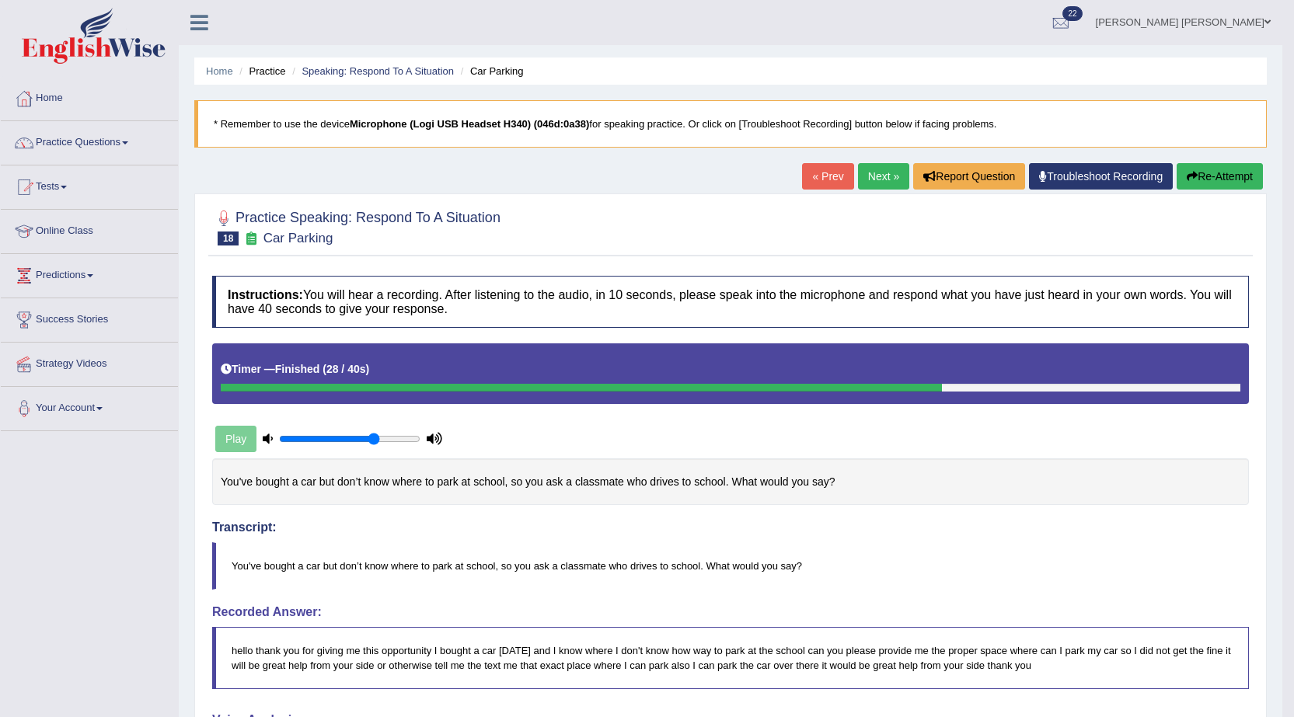
click at [862, 180] on link "Next »" at bounding box center [883, 176] width 51 height 26
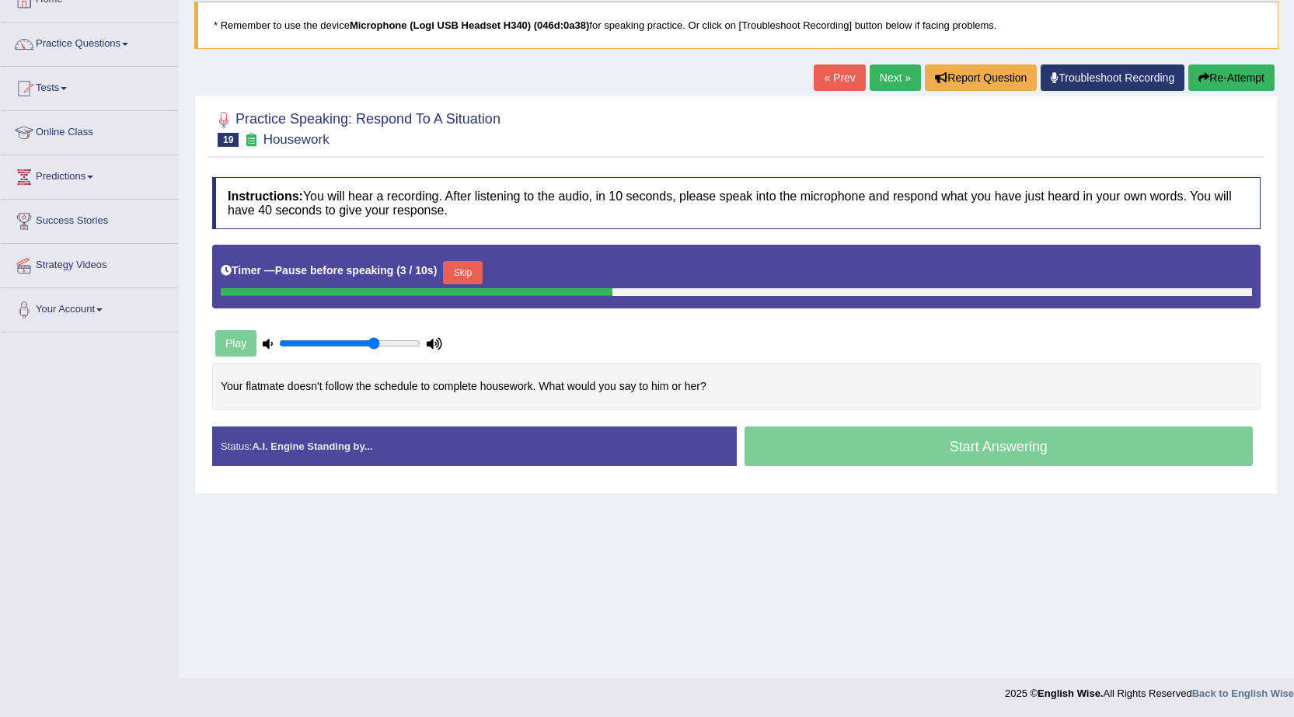
click at [472, 275] on button "Skip" at bounding box center [462, 272] width 39 height 23
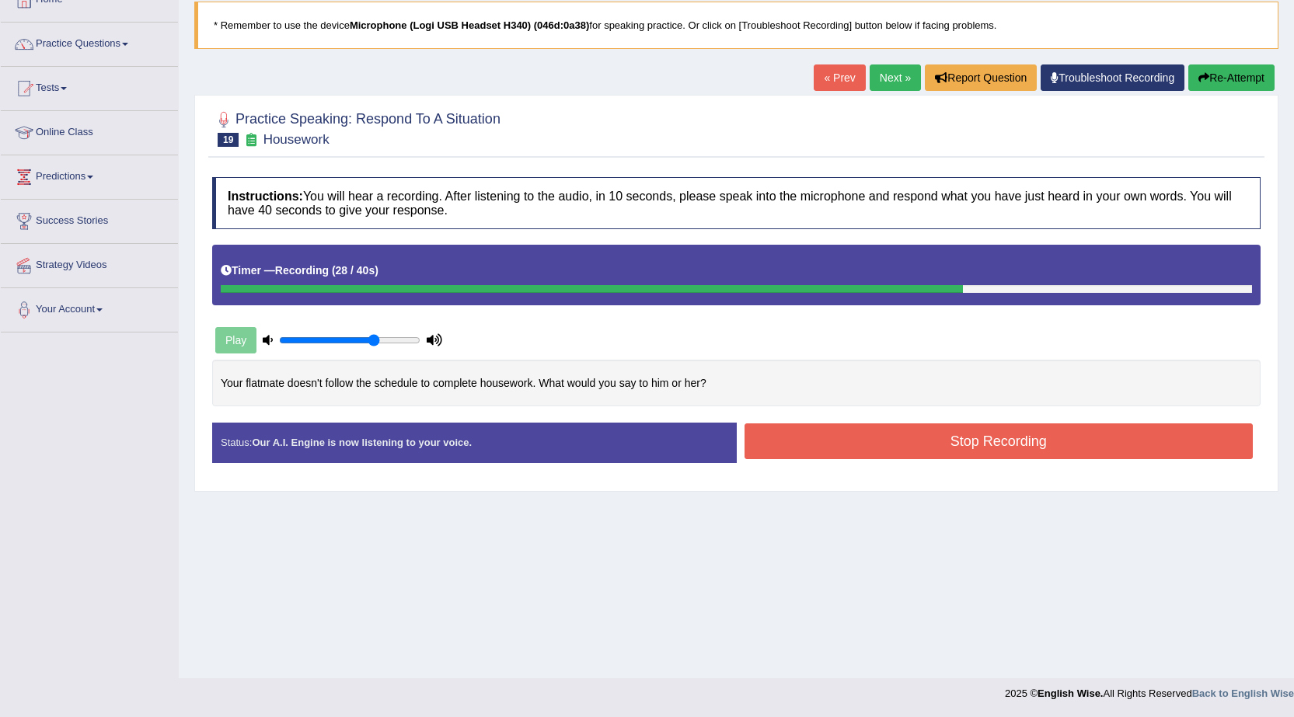
click at [945, 443] on button "Stop Recording" at bounding box center [998, 441] width 509 height 36
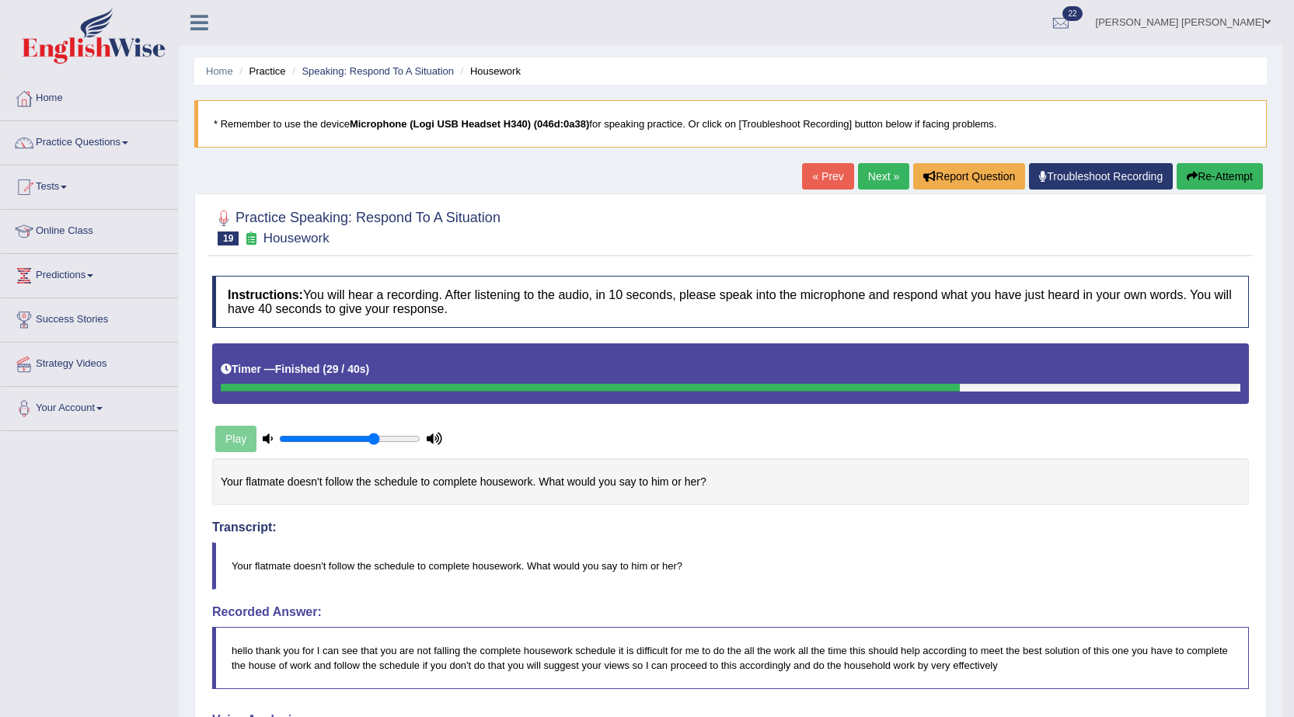
click at [1232, 180] on button "Re-Attempt" at bounding box center [1219, 176] width 86 height 26
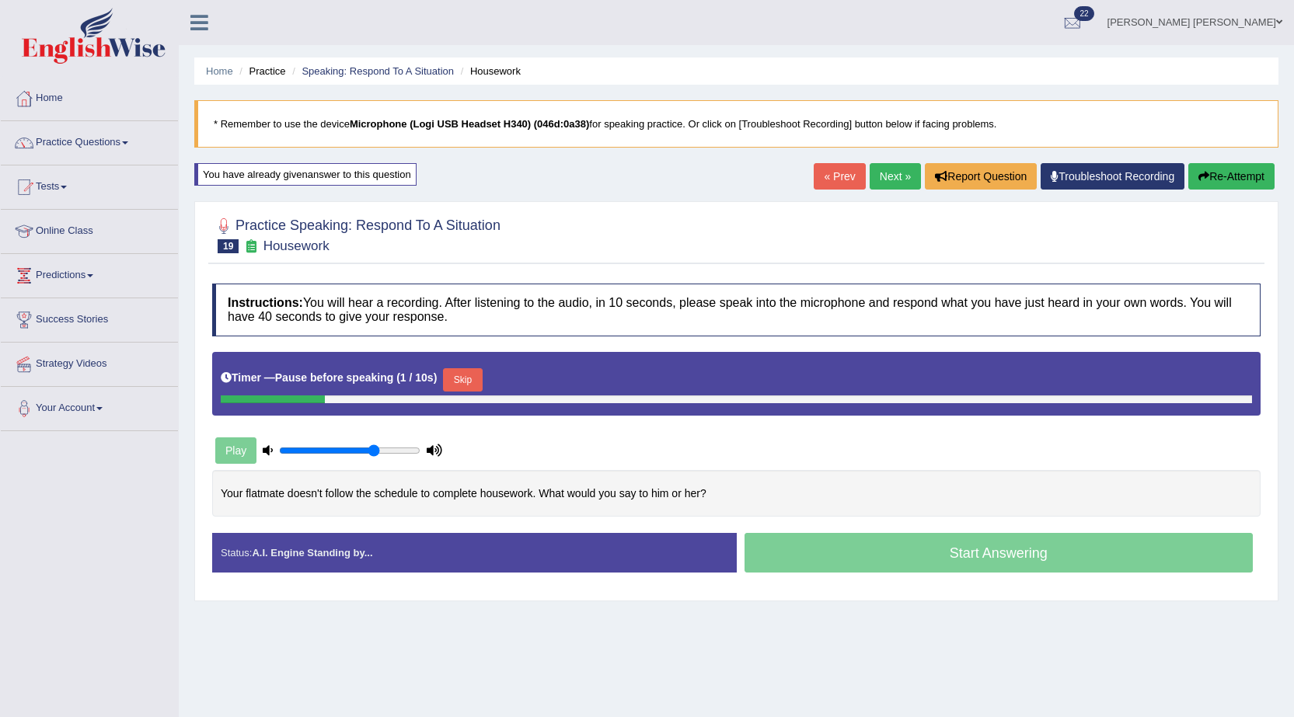
click at [456, 381] on button "Skip" at bounding box center [462, 379] width 39 height 23
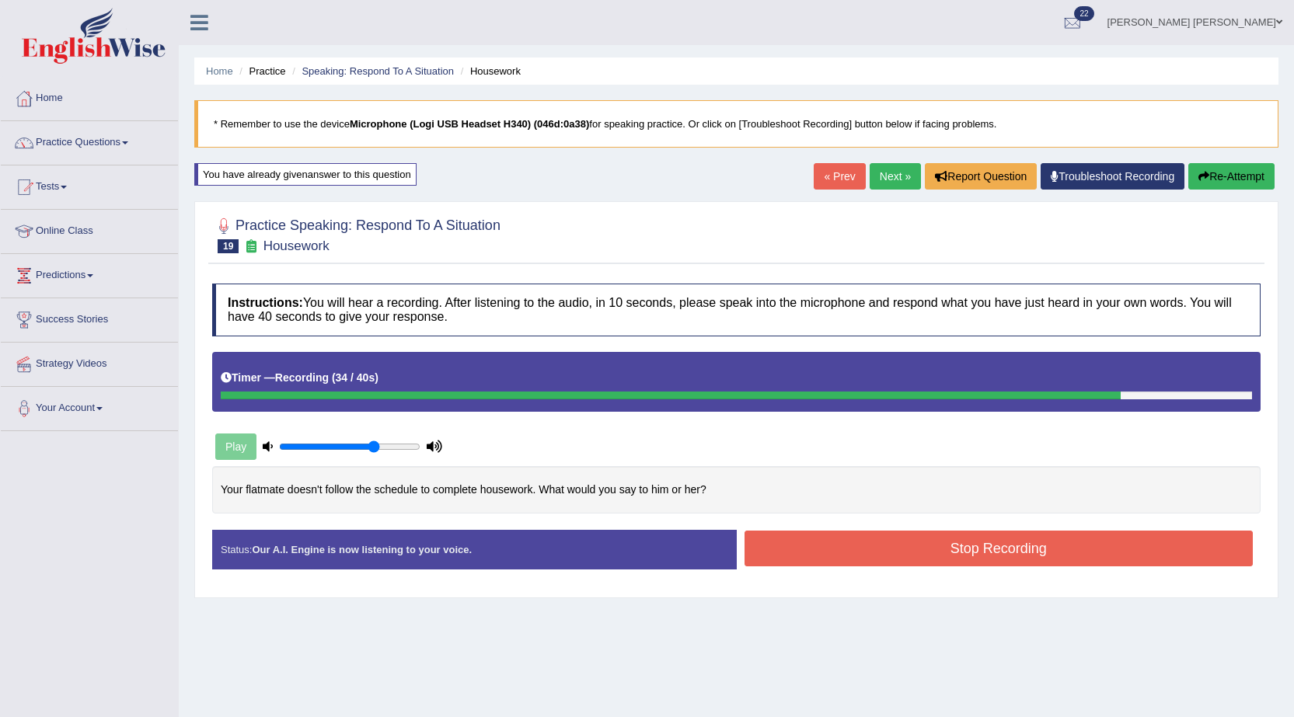
click at [973, 542] on button "Stop Recording" at bounding box center [998, 549] width 509 height 36
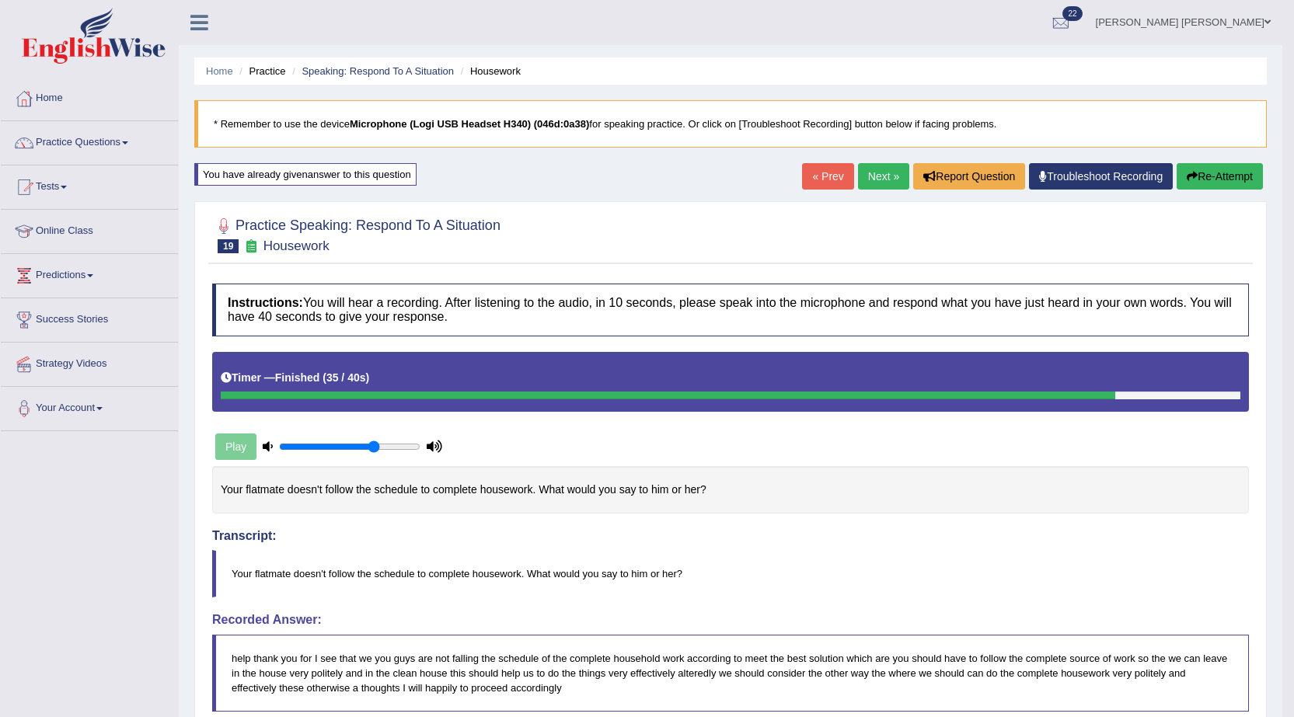
click at [1210, 178] on button "Re-Attempt" at bounding box center [1219, 176] width 86 height 26
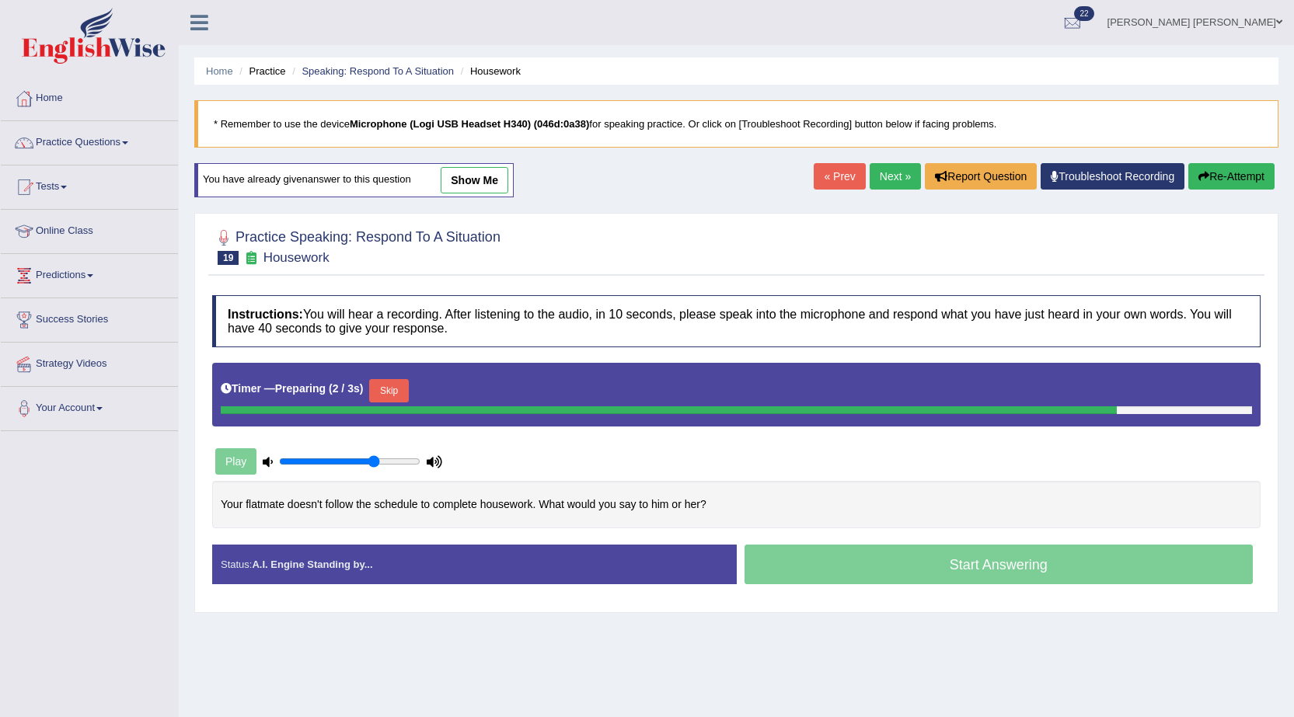
click at [398, 387] on button "Skip" at bounding box center [388, 390] width 39 height 23
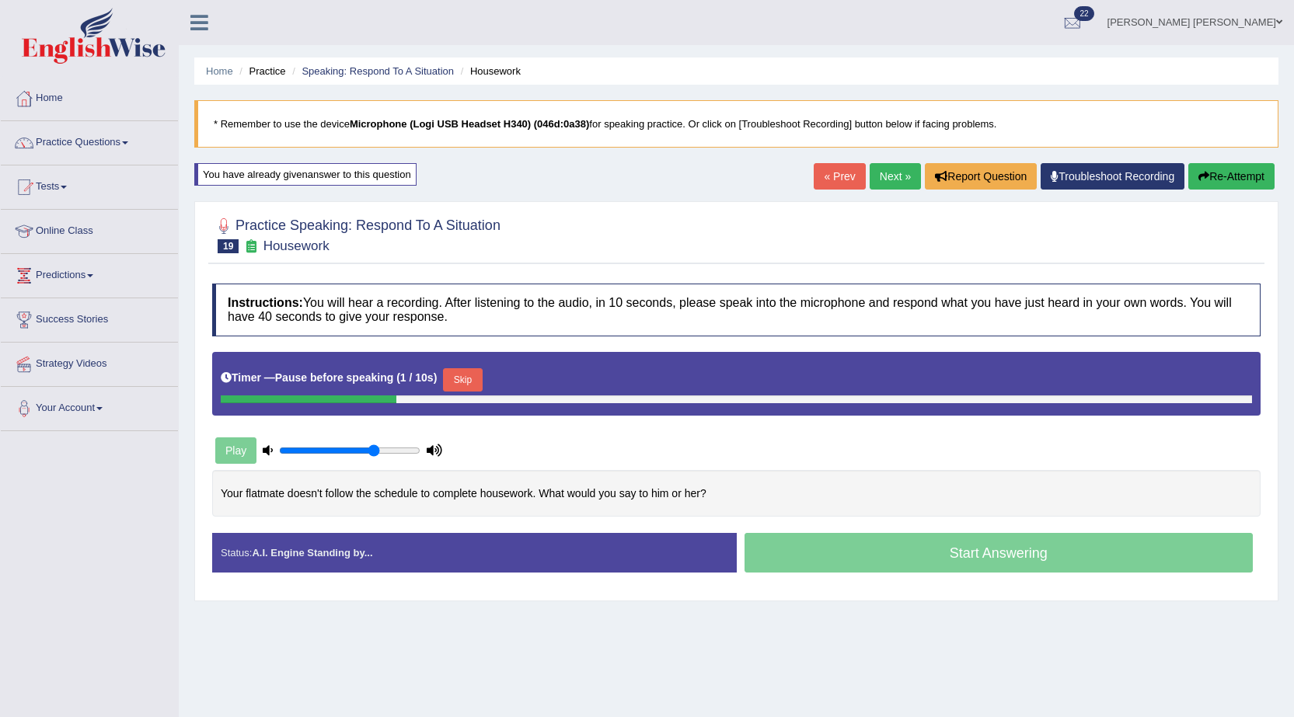
click at [456, 371] on button "Skip" at bounding box center [462, 379] width 39 height 23
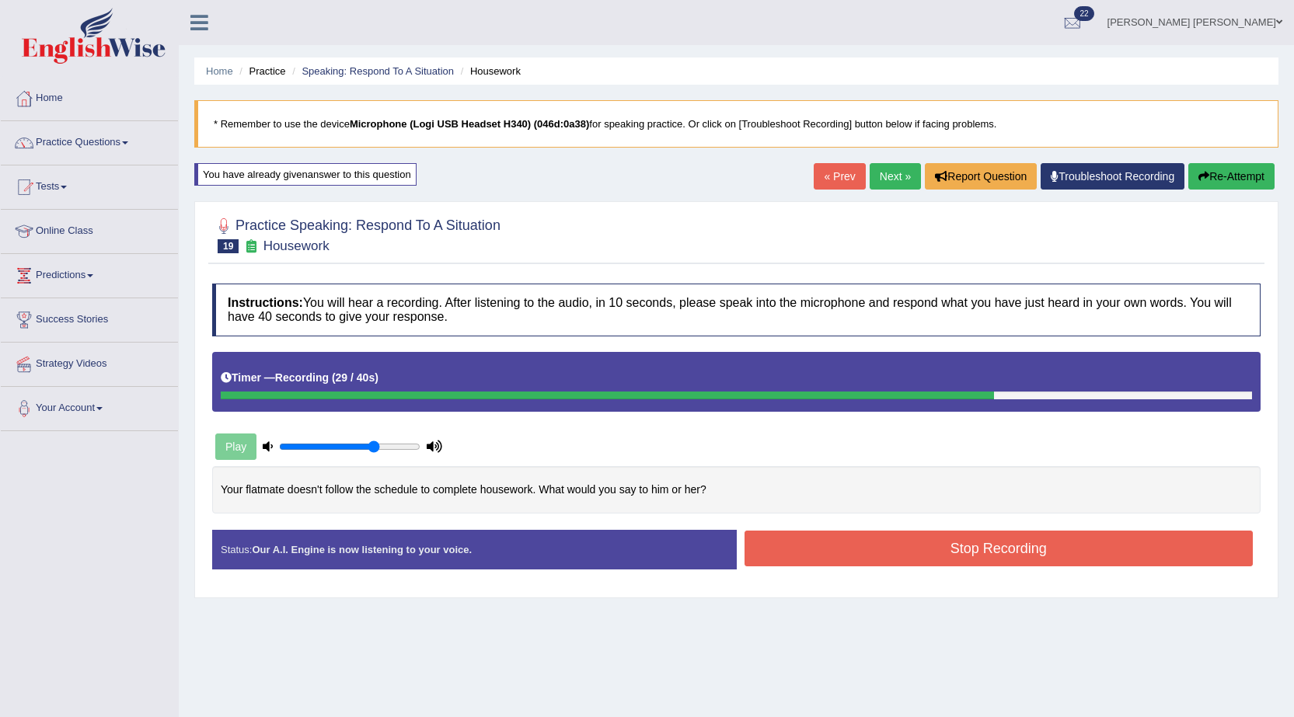
click at [949, 542] on button "Stop Recording" at bounding box center [998, 549] width 509 height 36
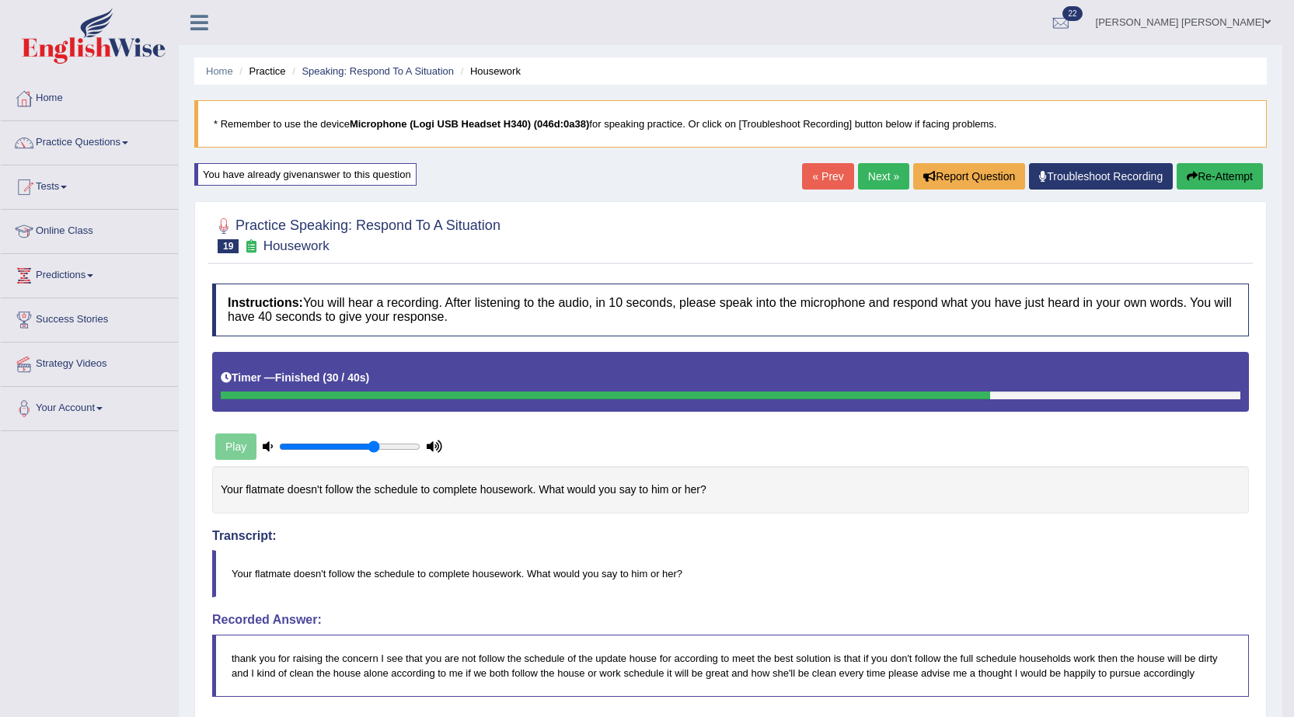
click at [864, 186] on link "Next »" at bounding box center [883, 176] width 51 height 26
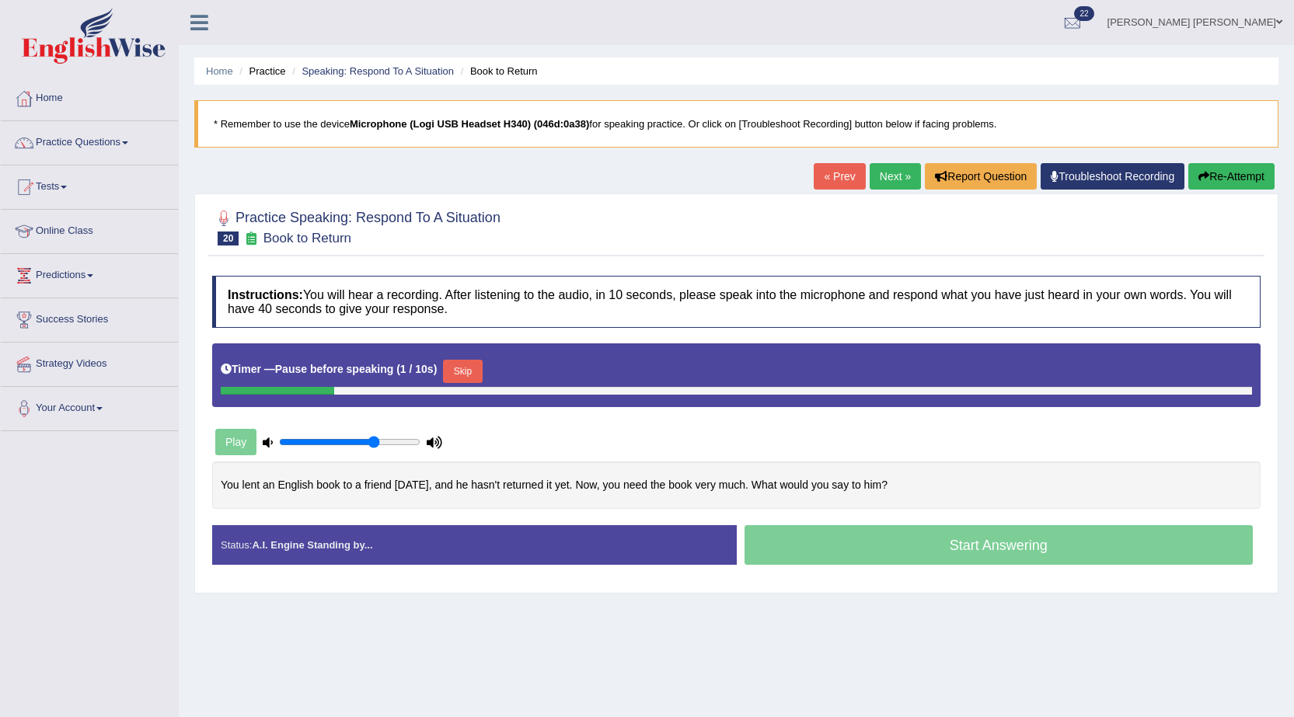
click at [455, 380] on button "Skip" at bounding box center [462, 371] width 39 height 23
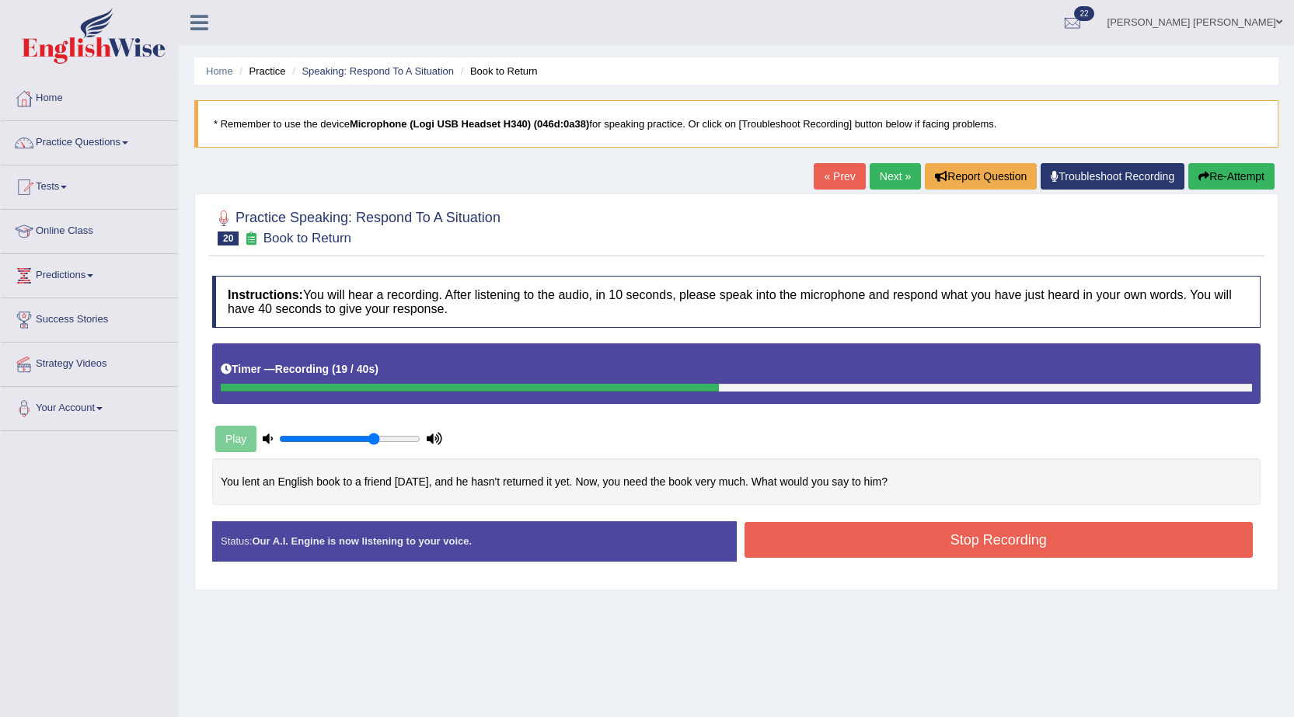
click at [1044, 550] on button "Stop Recording" at bounding box center [998, 540] width 509 height 36
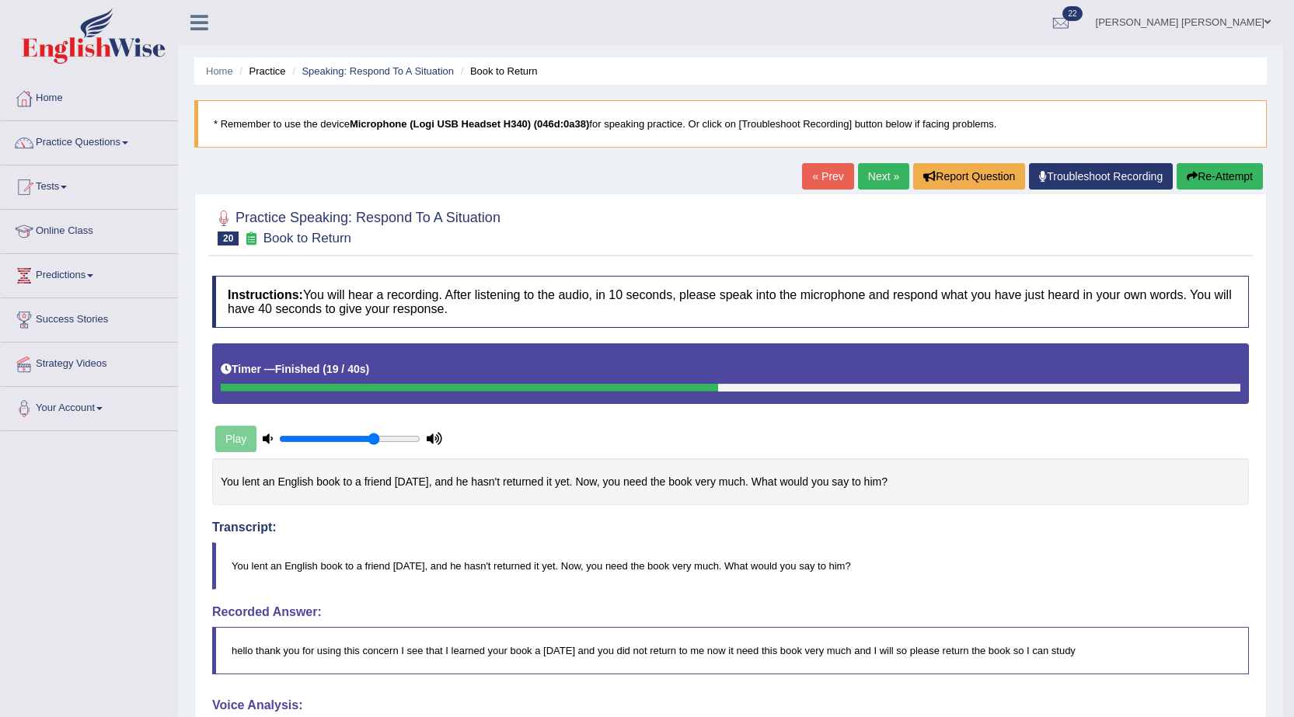
click at [1206, 176] on button "Re-Attempt" at bounding box center [1219, 176] width 86 height 26
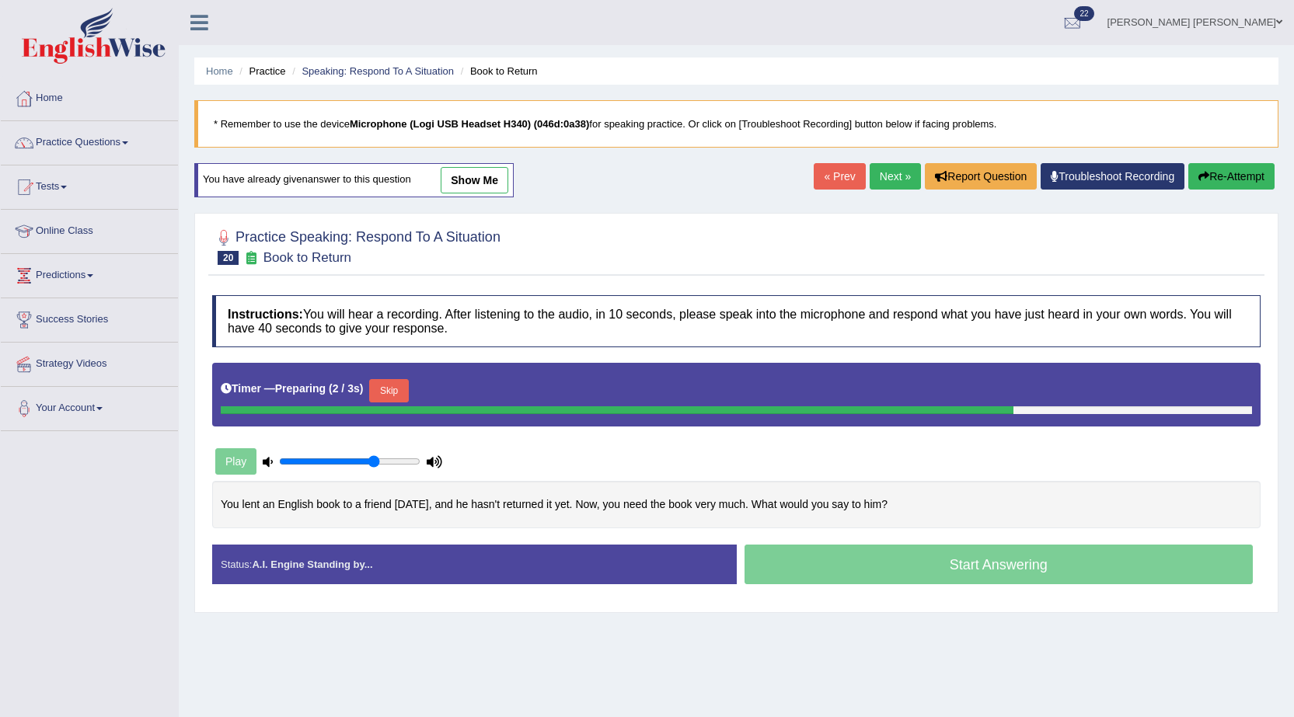
click at [388, 398] on button "Skip" at bounding box center [388, 390] width 39 height 23
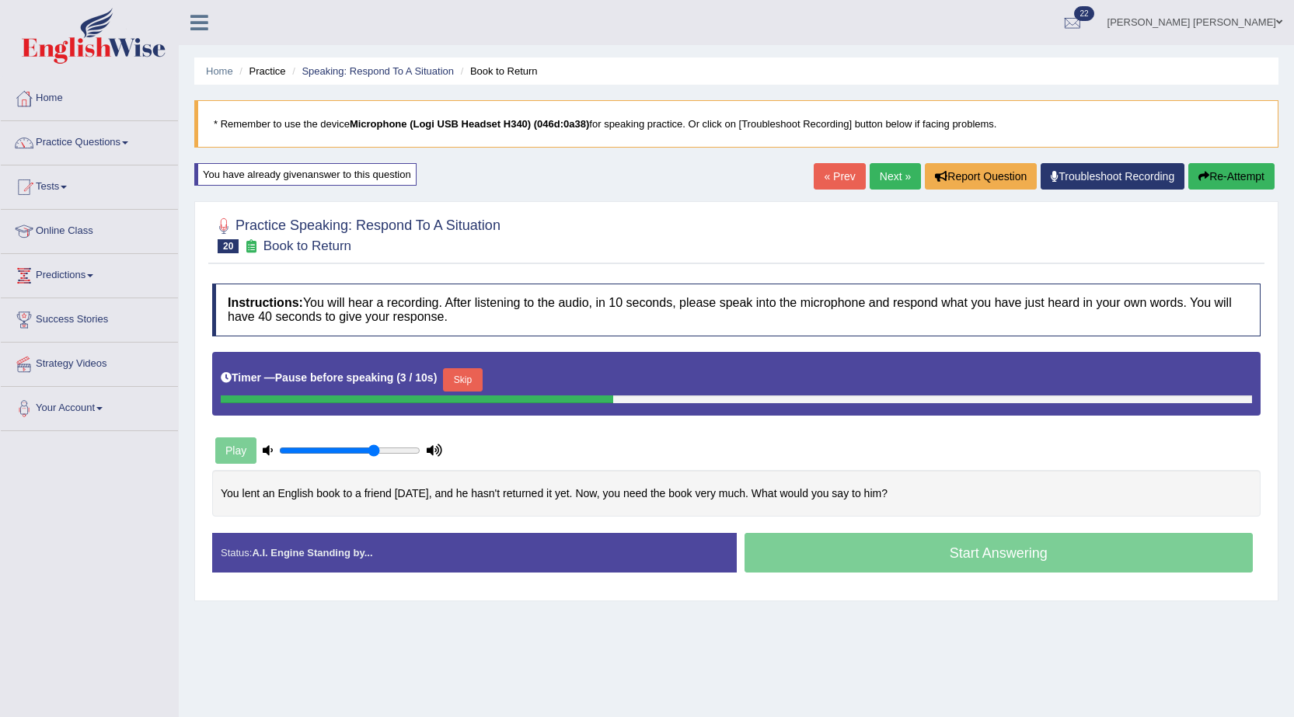
click at [482, 374] on button "Skip" at bounding box center [462, 379] width 39 height 23
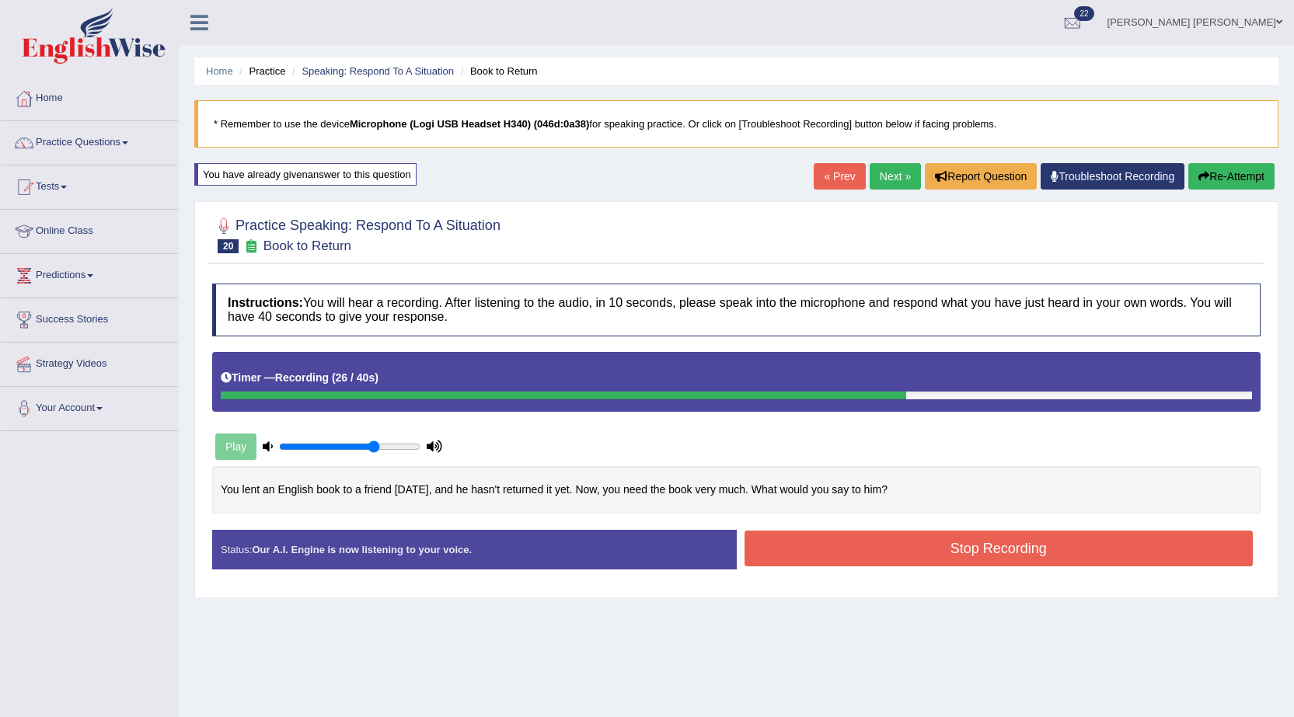
click at [848, 538] on button "Stop Recording" at bounding box center [998, 549] width 509 height 36
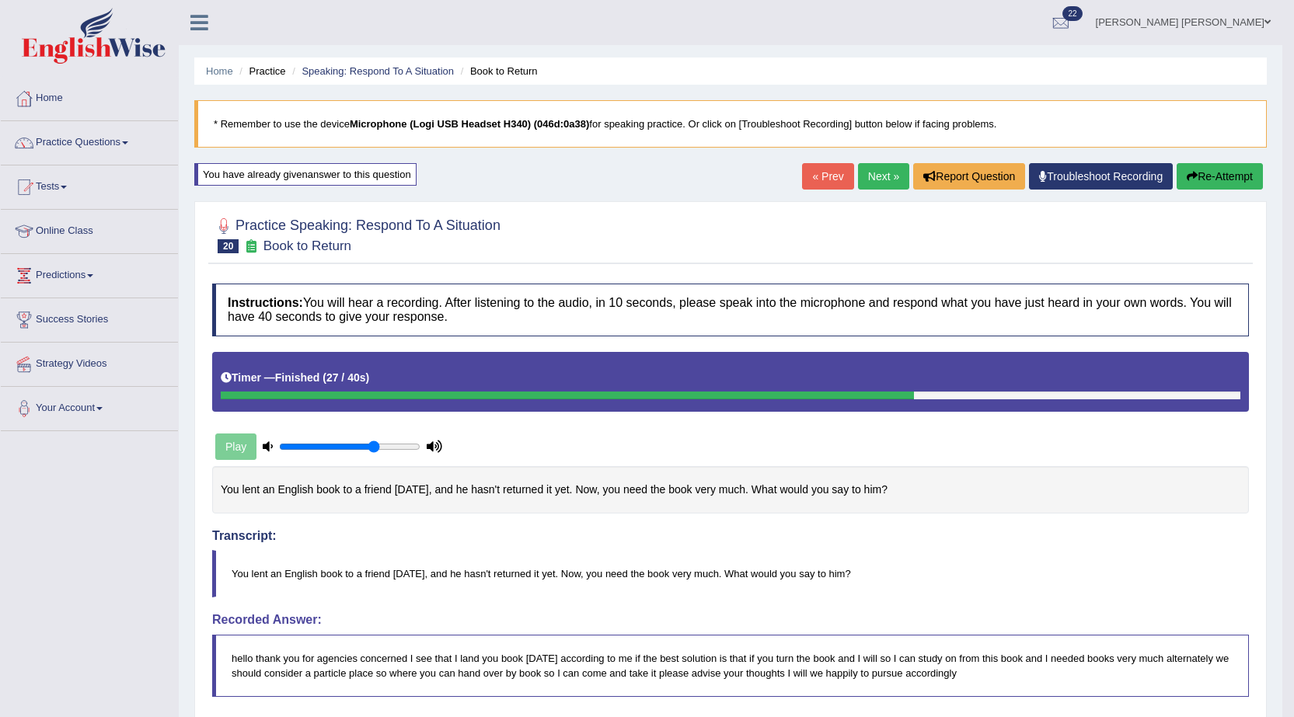
click at [831, 169] on link "« Prev" at bounding box center [827, 176] width 51 height 26
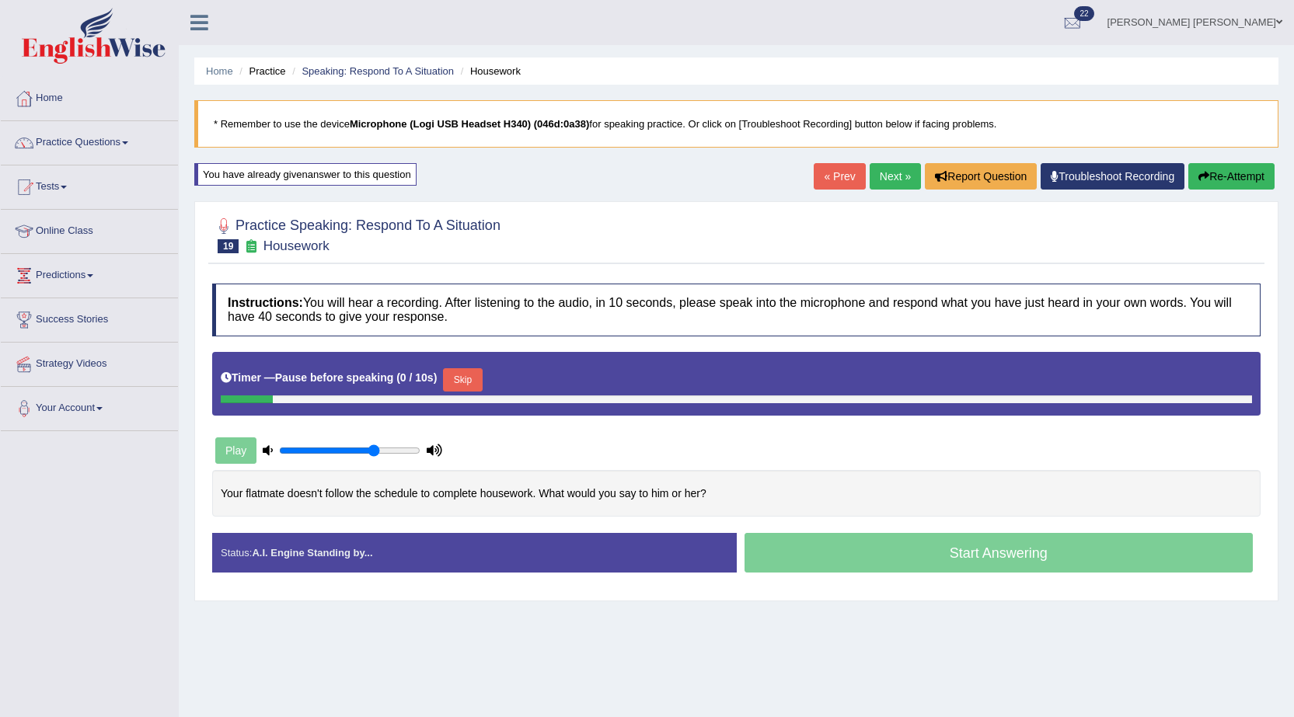
click at [1228, 183] on button "Re-Attempt" at bounding box center [1231, 176] width 86 height 26
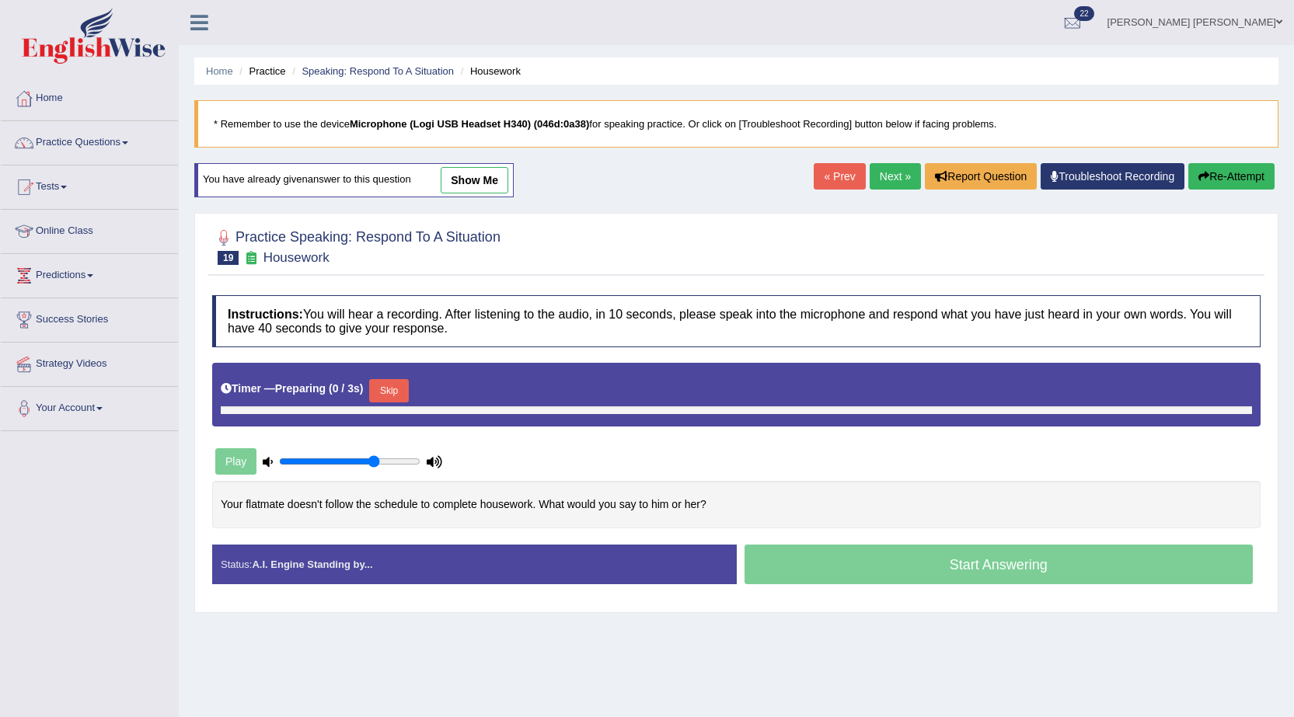
click at [475, 179] on link "show me" at bounding box center [475, 180] width 68 height 26
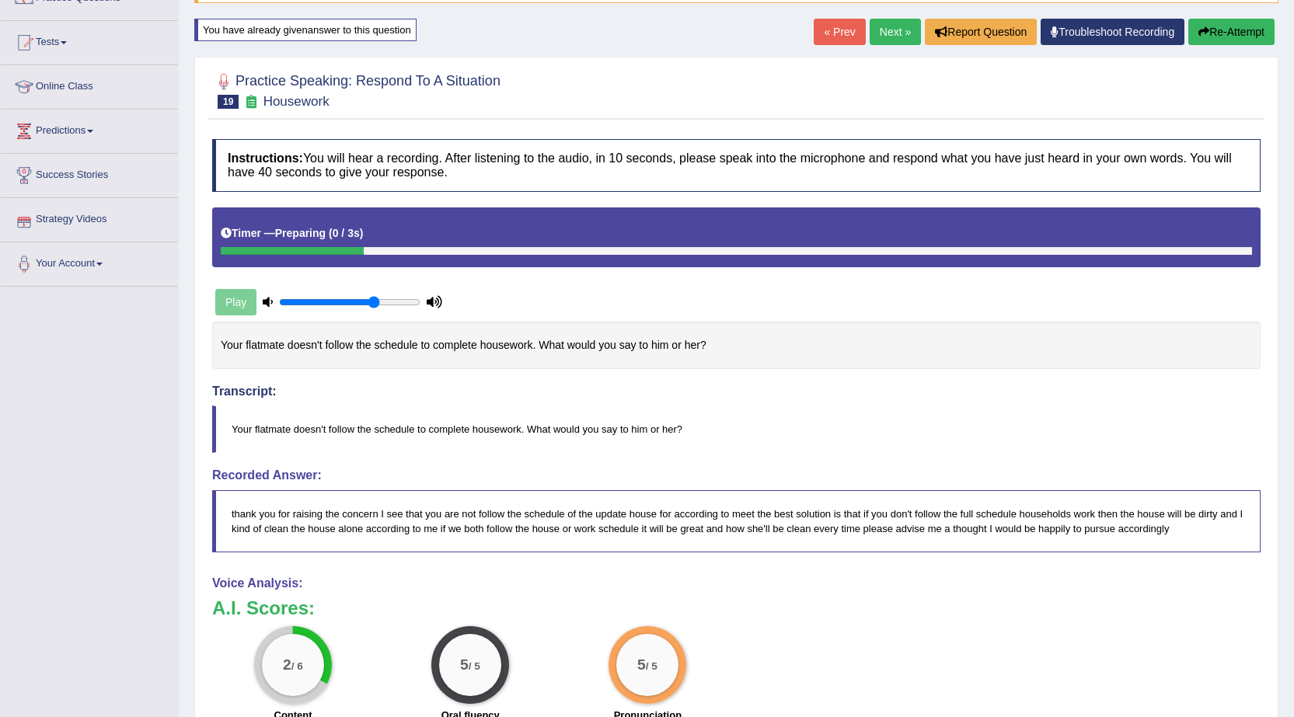
scroll to position [233, 0]
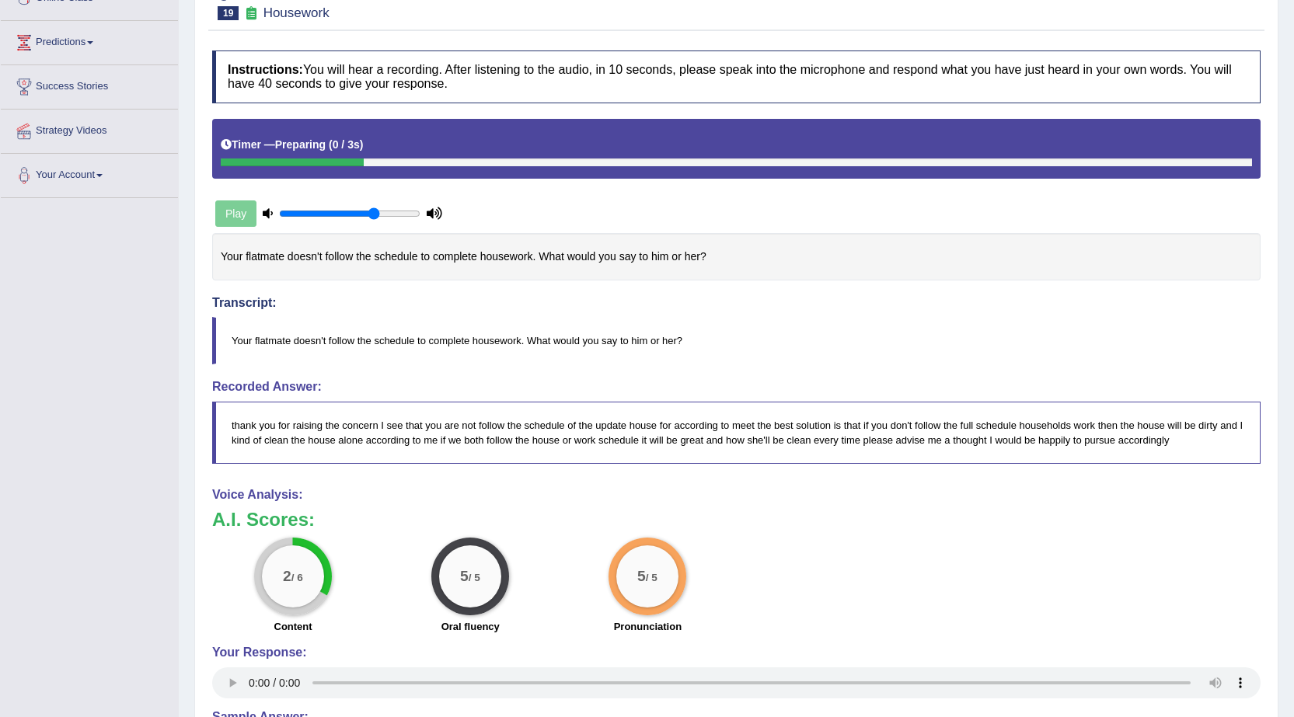
click at [932, 223] on div "Play" at bounding box center [736, 176] width 1064 height 114
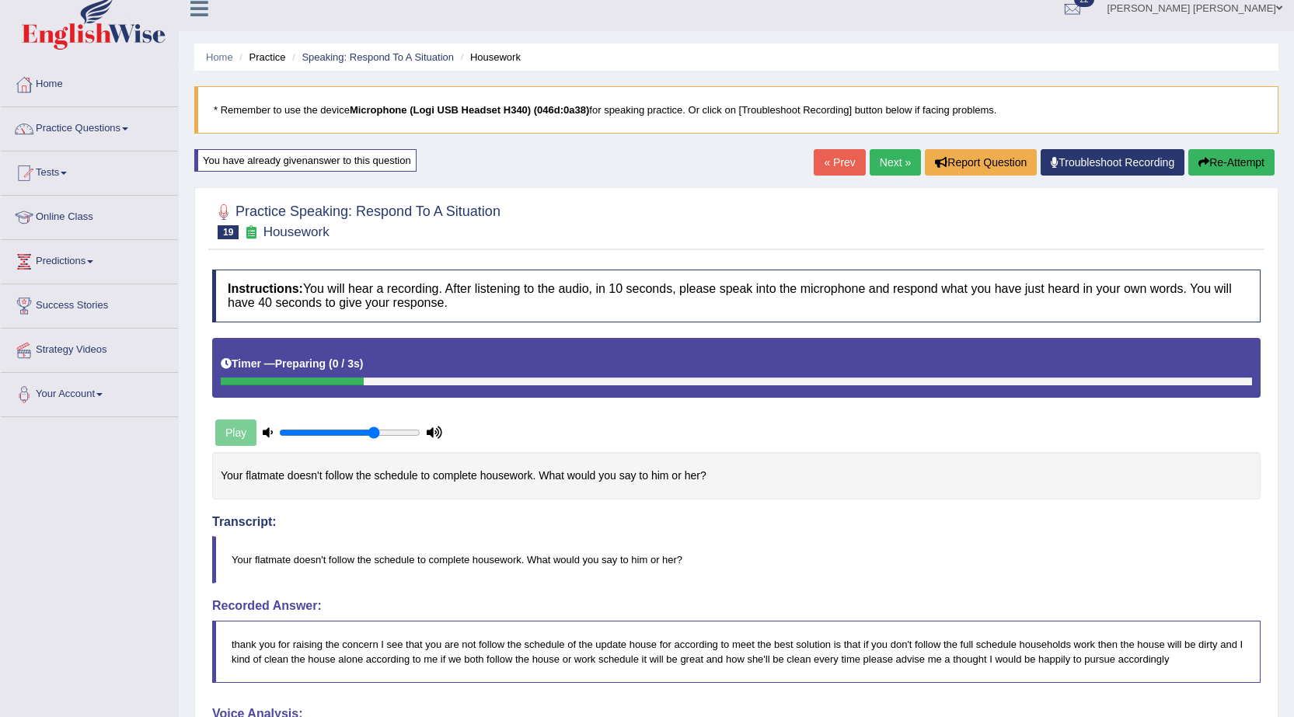
scroll to position [0, 0]
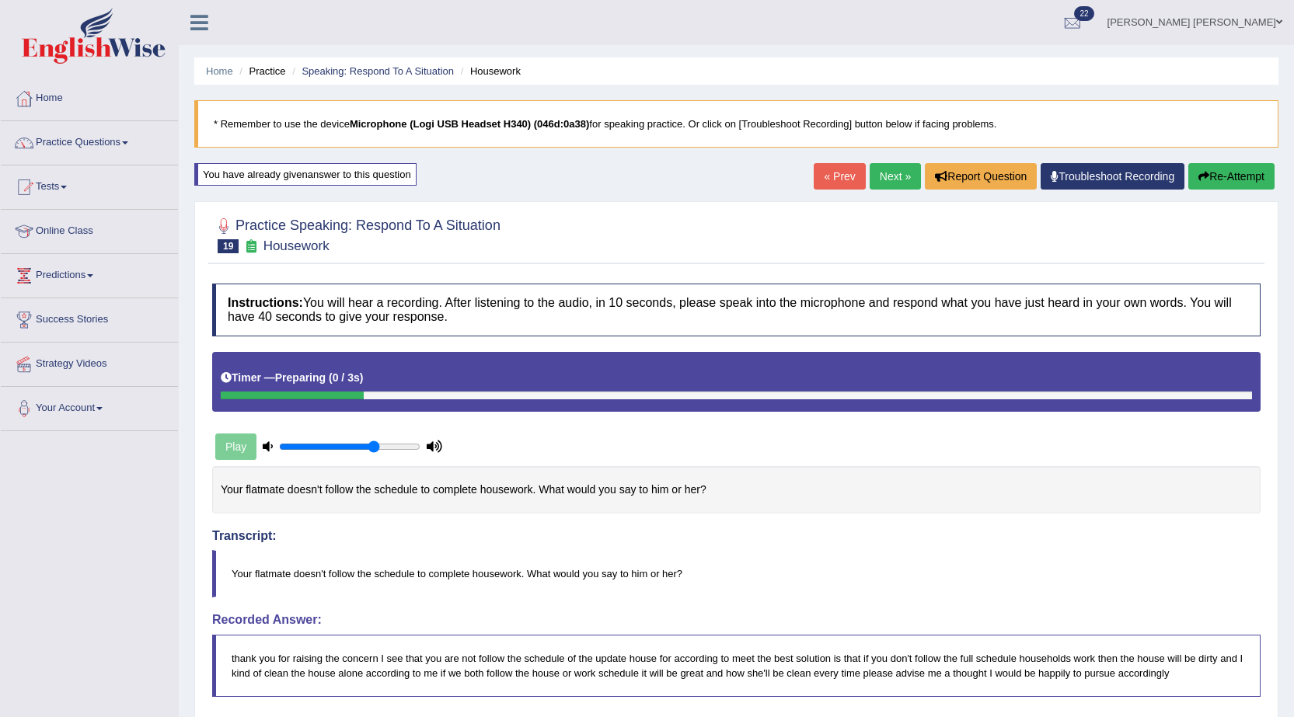
click at [1224, 170] on button "Re-Attempt" at bounding box center [1231, 176] width 86 height 26
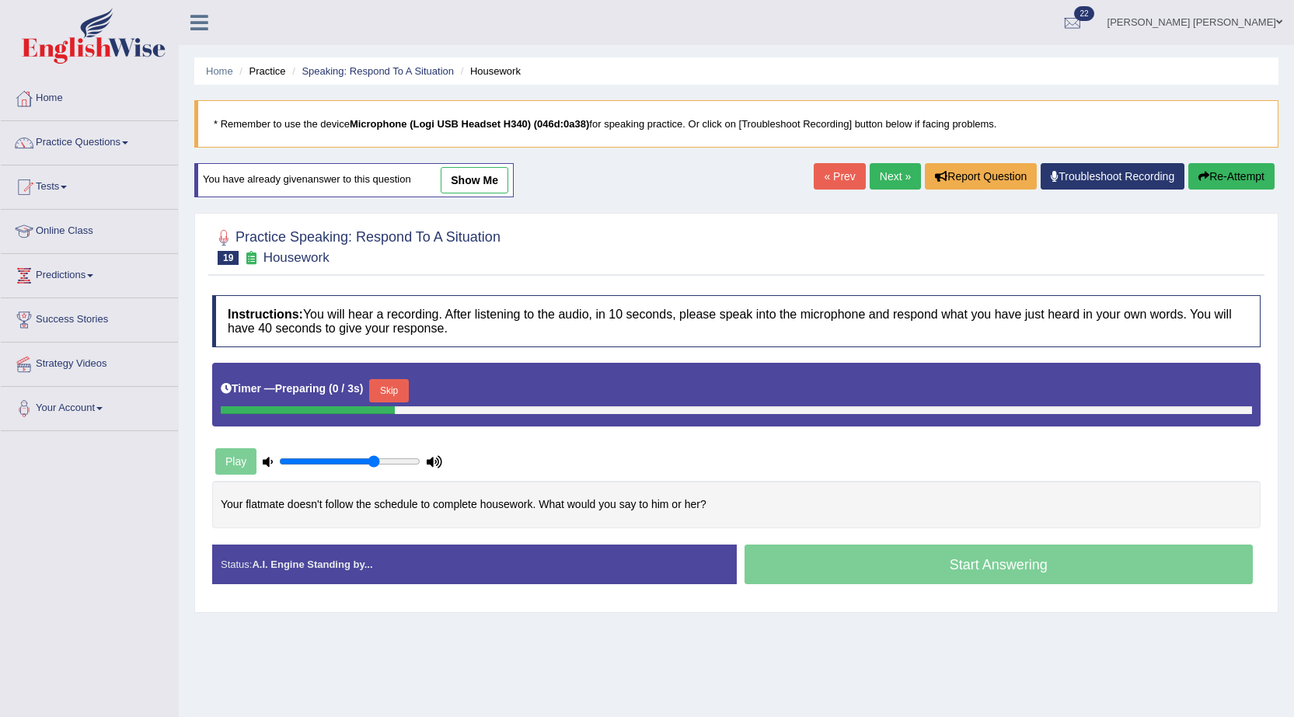
click at [400, 385] on button "Skip" at bounding box center [388, 390] width 39 height 23
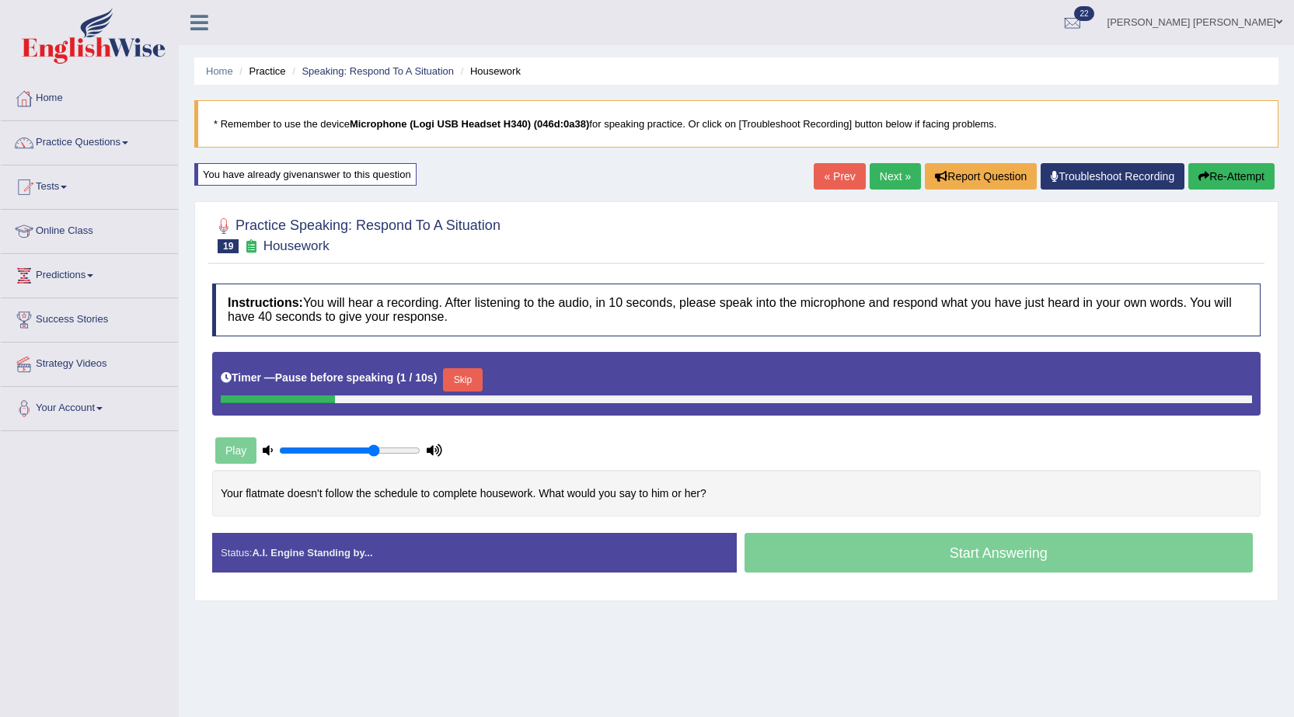
click at [473, 371] on button "Skip" at bounding box center [462, 379] width 39 height 23
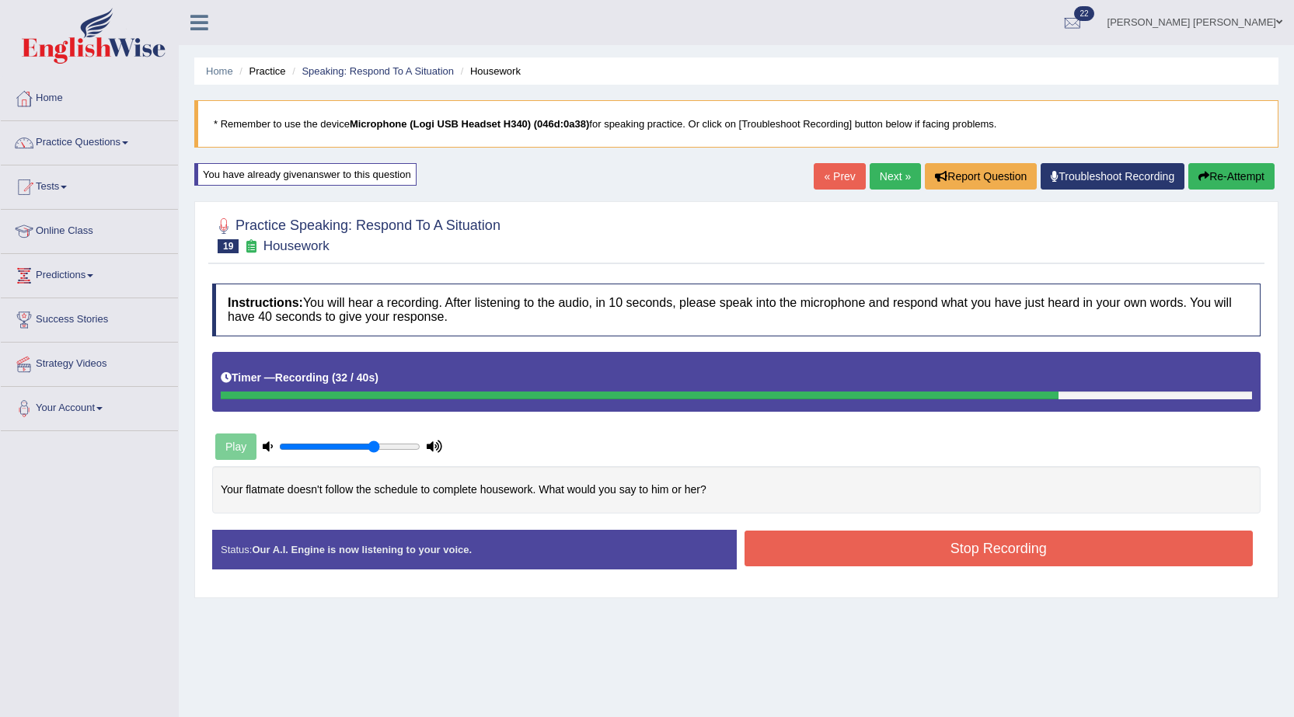
click at [956, 549] on button "Stop Recording" at bounding box center [998, 549] width 509 height 36
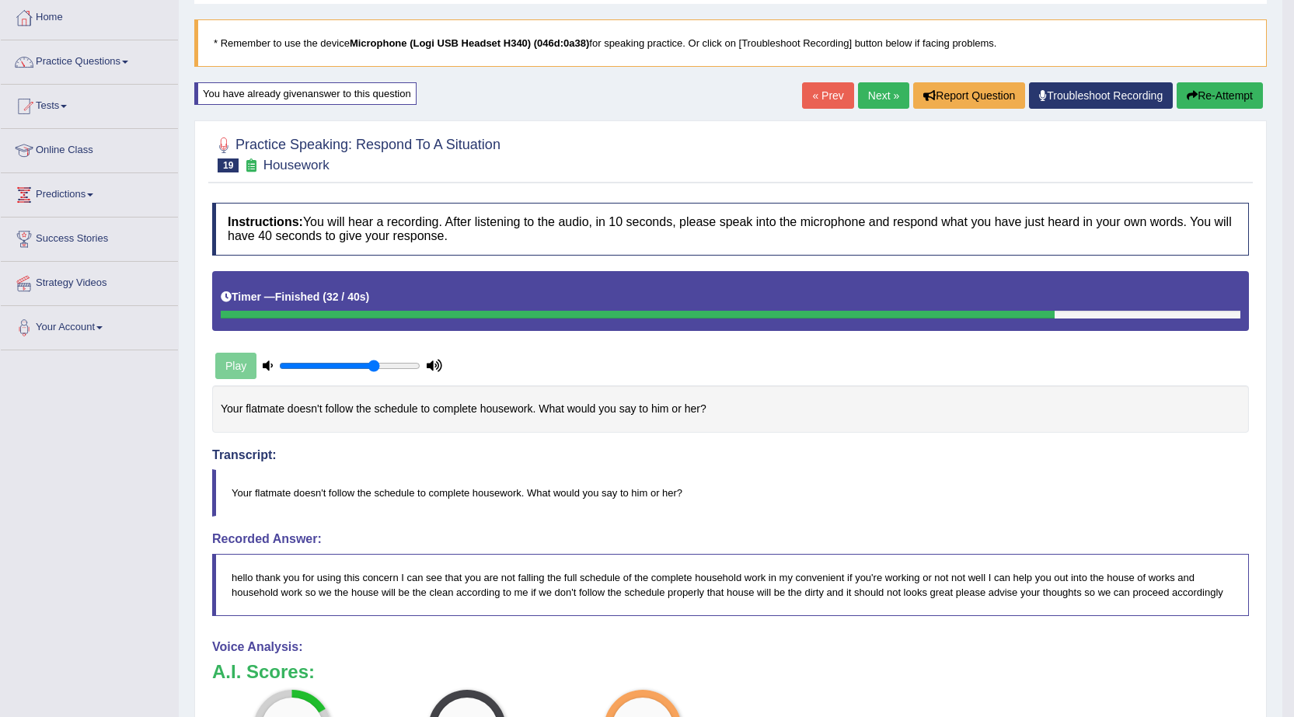
scroll to position [78, 0]
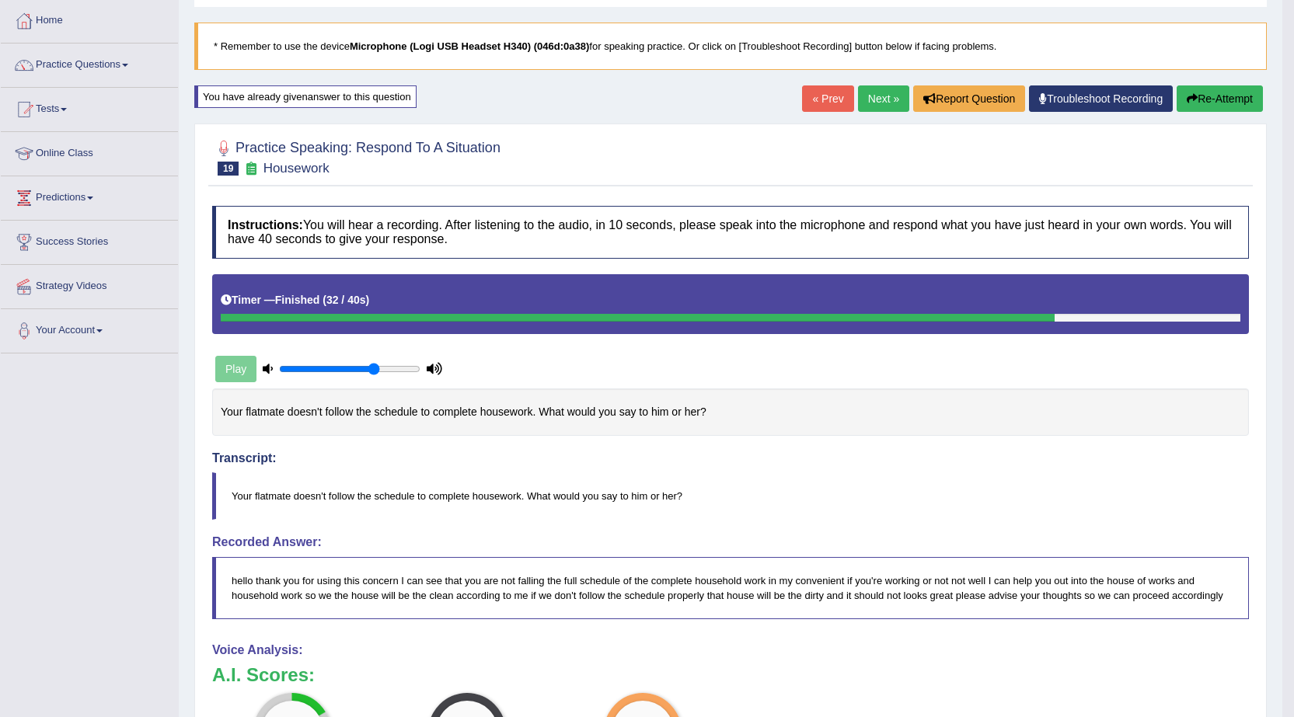
click at [1228, 106] on button "Re-Attempt" at bounding box center [1219, 98] width 86 height 26
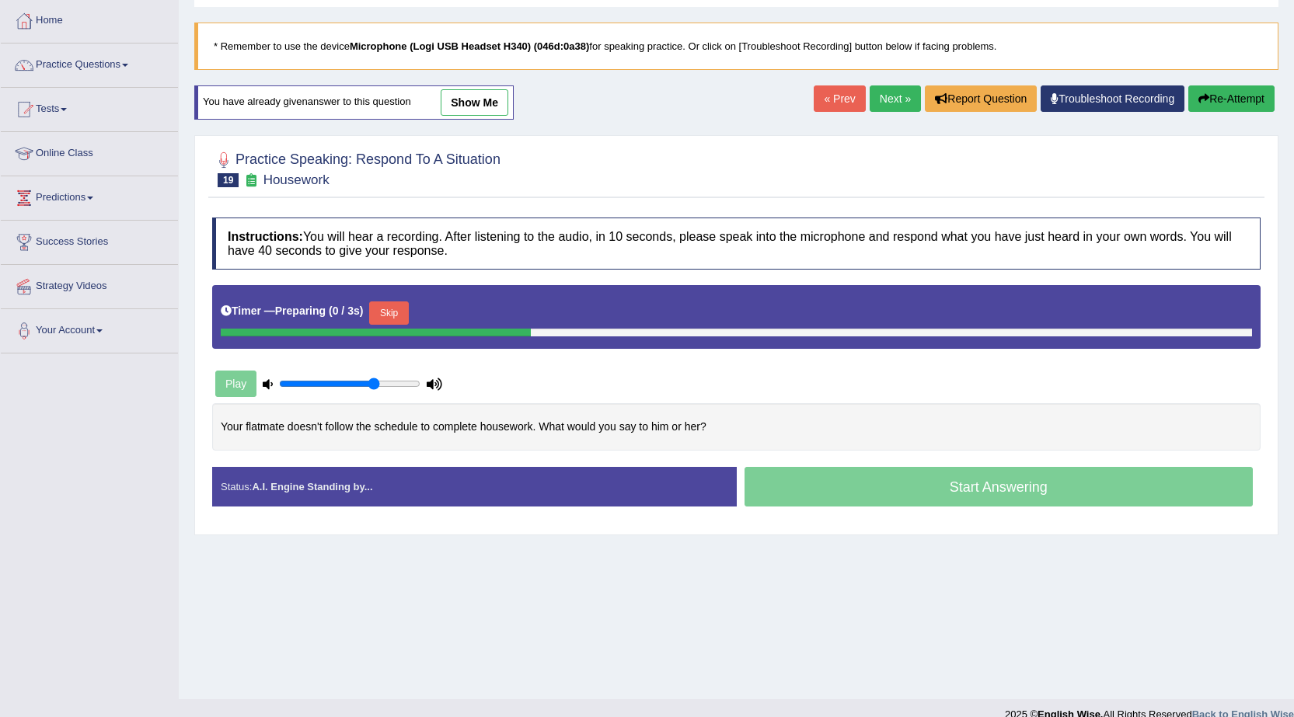
click at [390, 317] on button "Skip" at bounding box center [388, 312] width 39 height 23
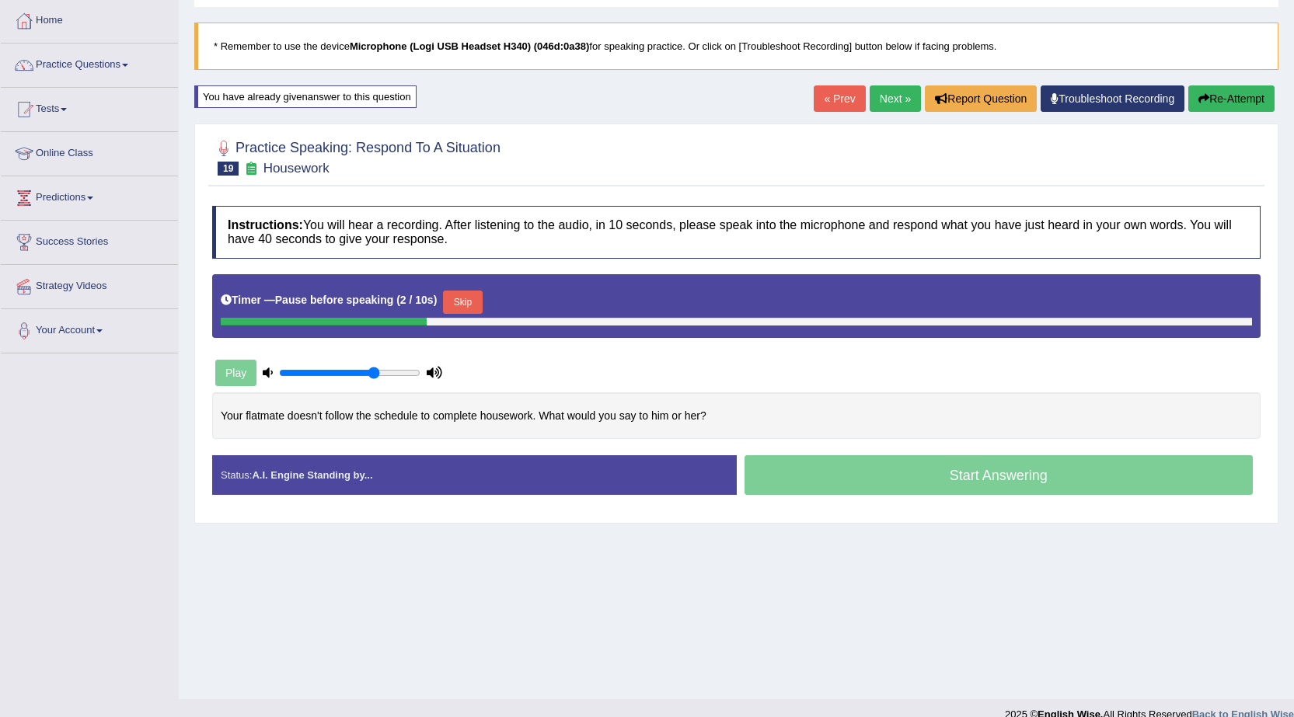
click at [468, 312] on button "Skip" at bounding box center [462, 302] width 39 height 23
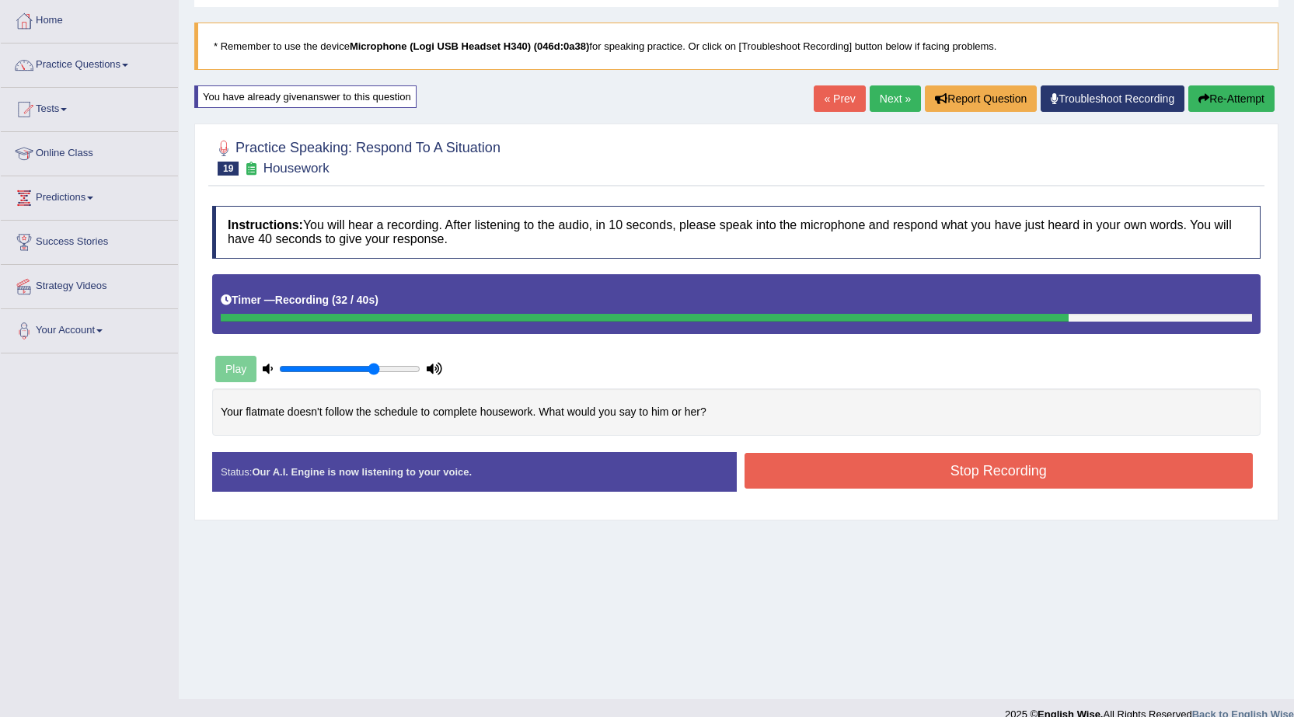
click at [1040, 463] on button "Stop Recording" at bounding box center [998, 471] width 509 height 36
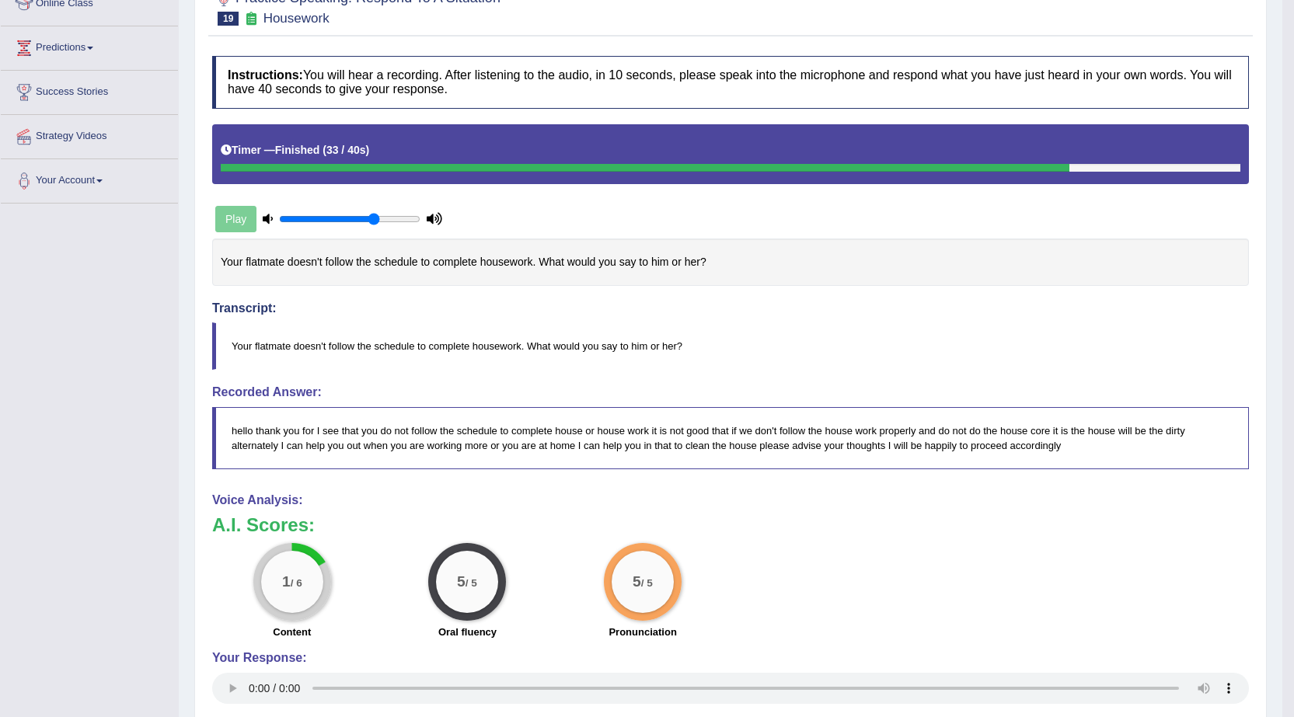
scroll to position [233, 0]
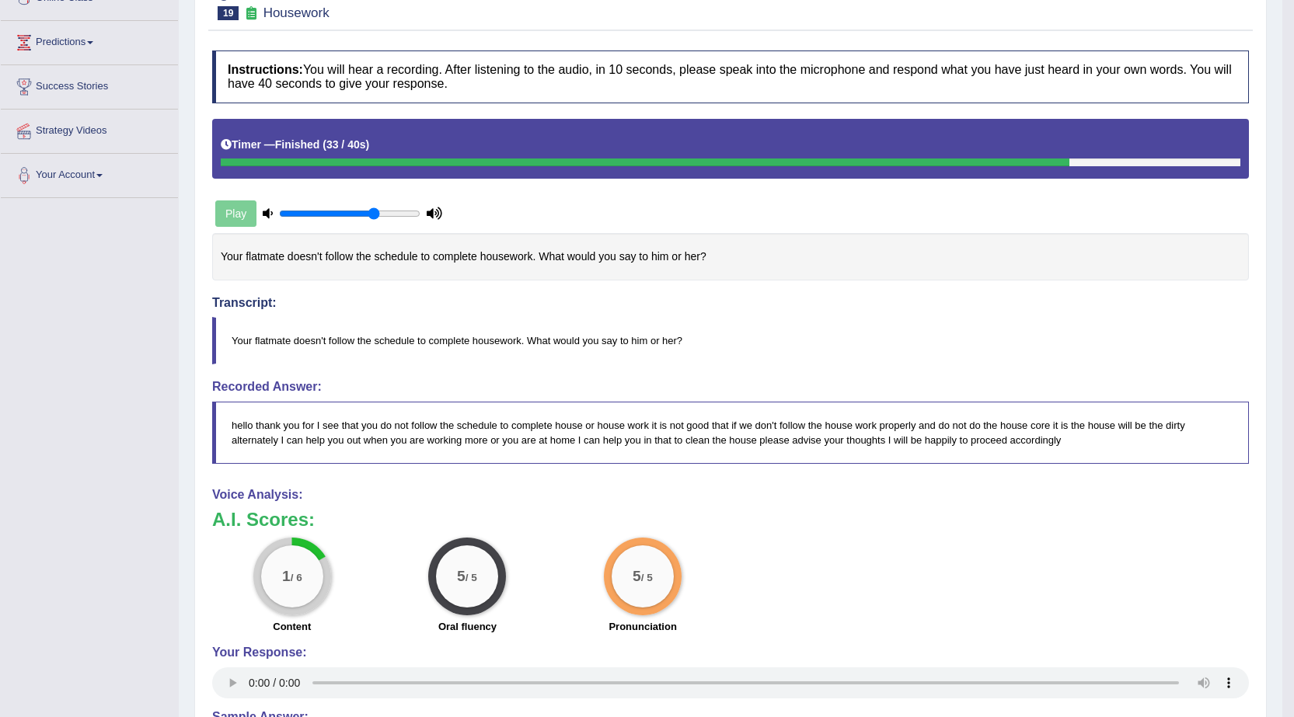
click at [944, 484] on div "Instructions: You will hear a recording. After listening to the audio, in 10 se…" at bounding box center [730, 448] width 1044 height 811
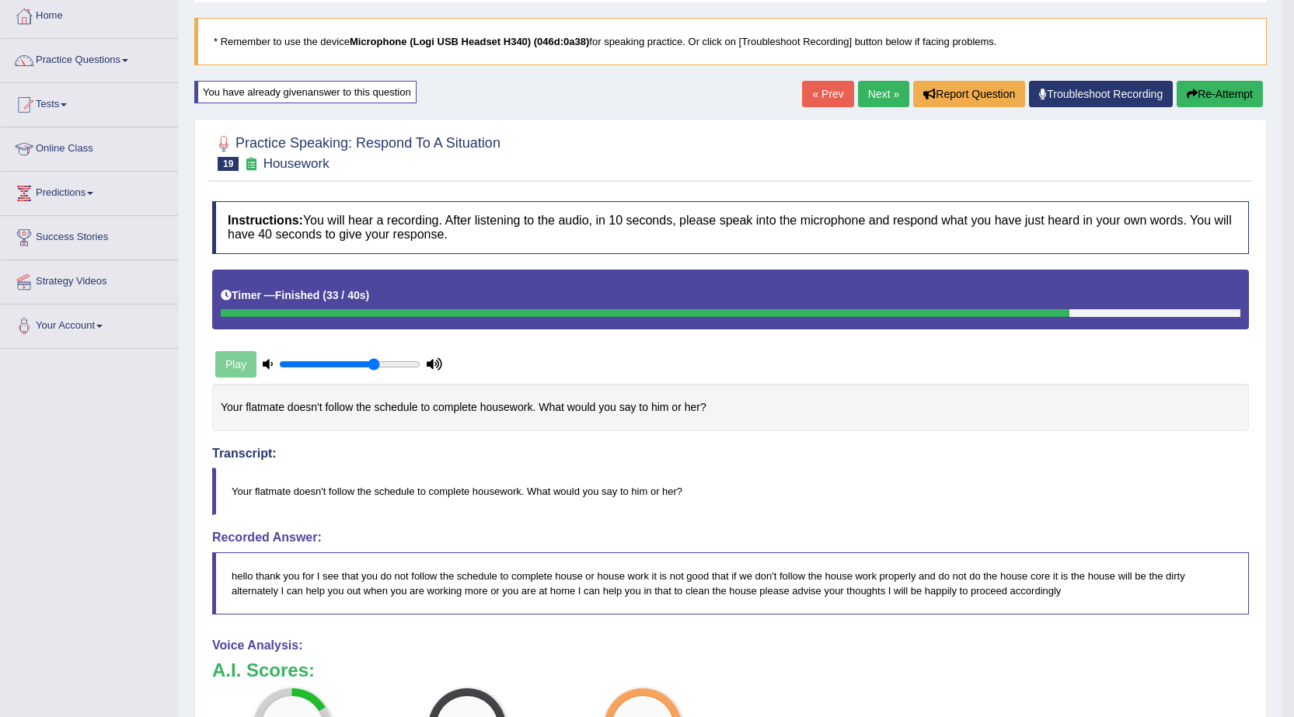
scroll to position [78, 0]
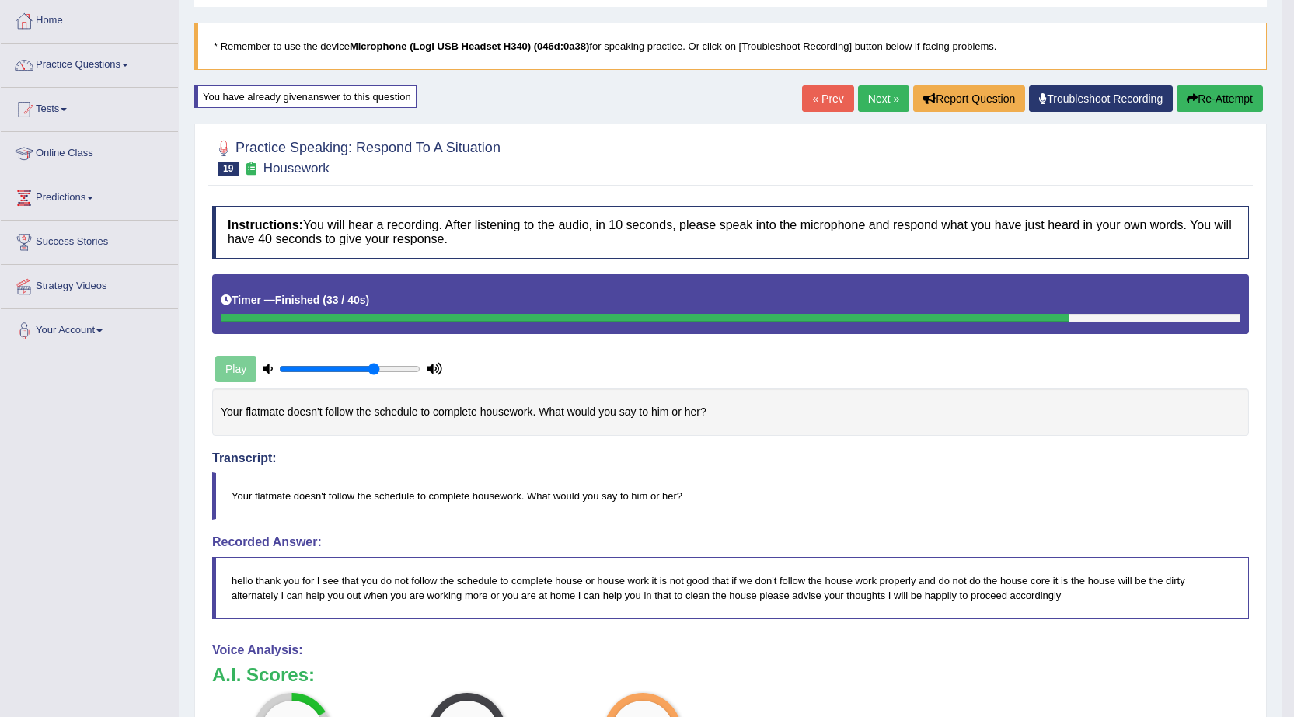
click at [1204, 93] on button "Re-Attempt" at bounding box center [1219, 98] width 86 height 26
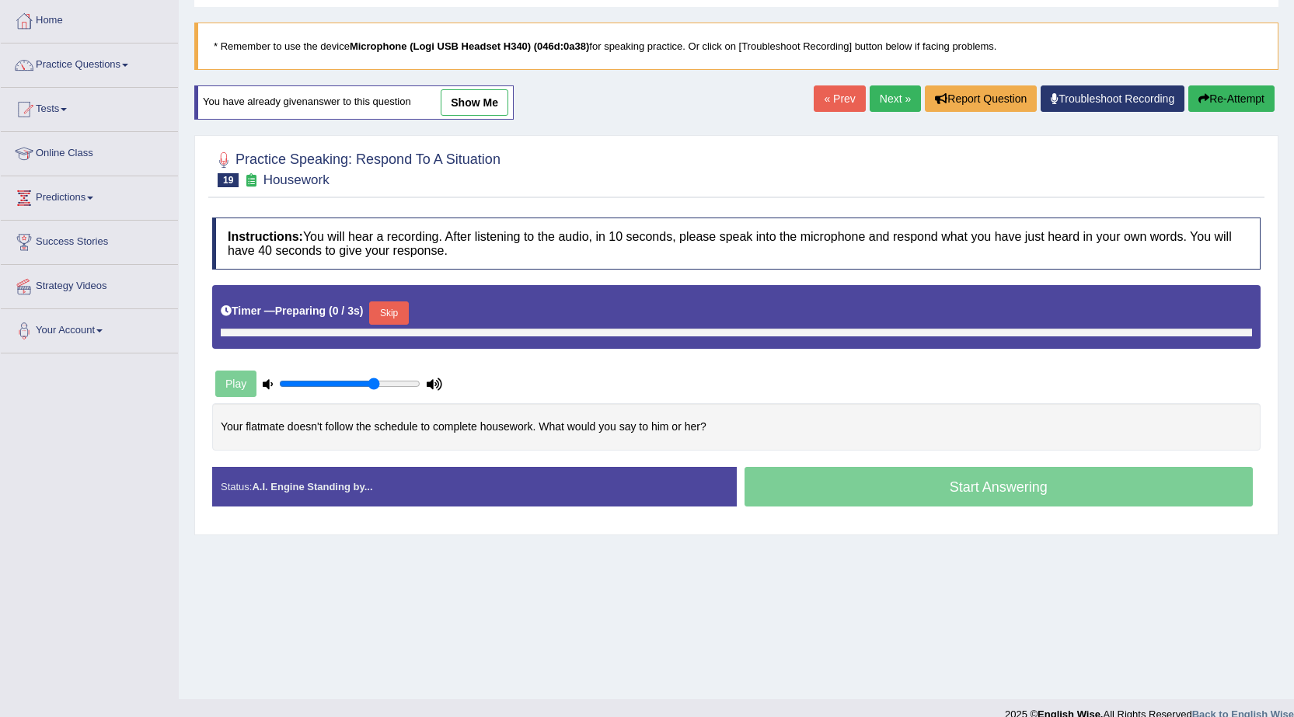
scroll to position [78, 0]
click at [404, 308] on button "Skip" at bounding box center [388, 312] width 39 height 23
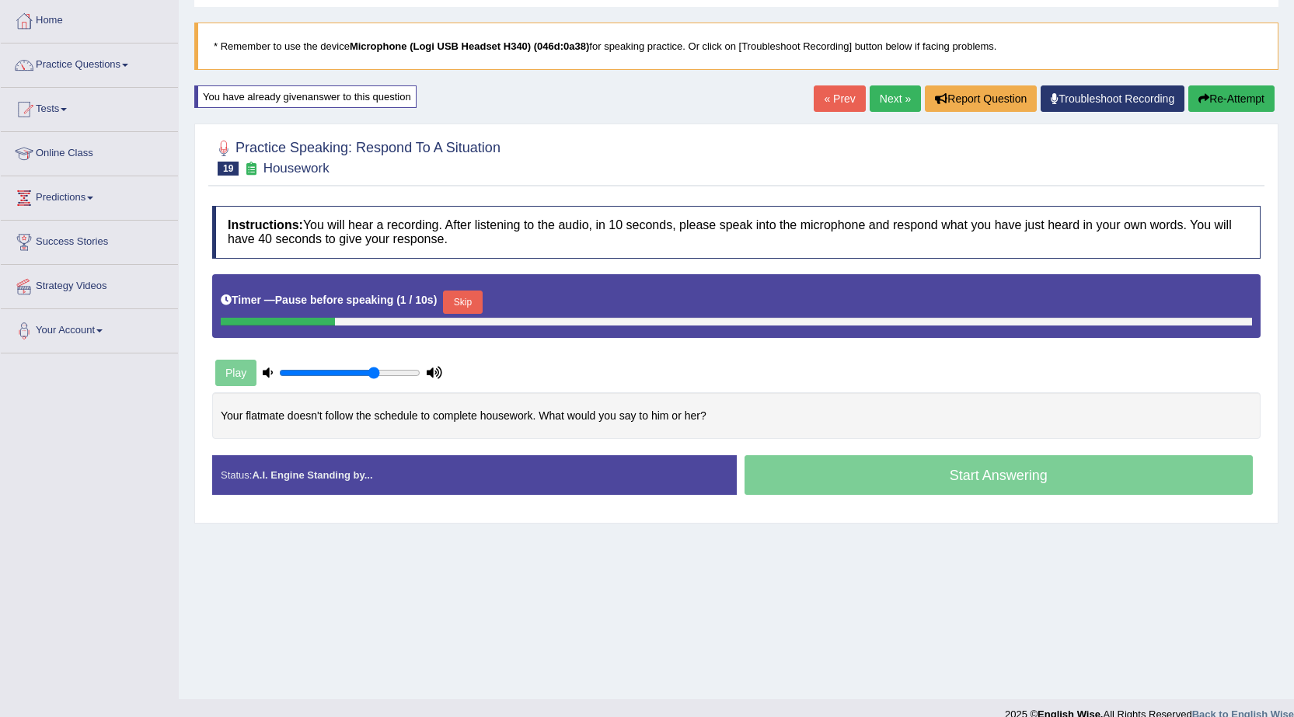
click at [457, 296] on button "Skip" at bounding box center [462, 302] width 39 height 23
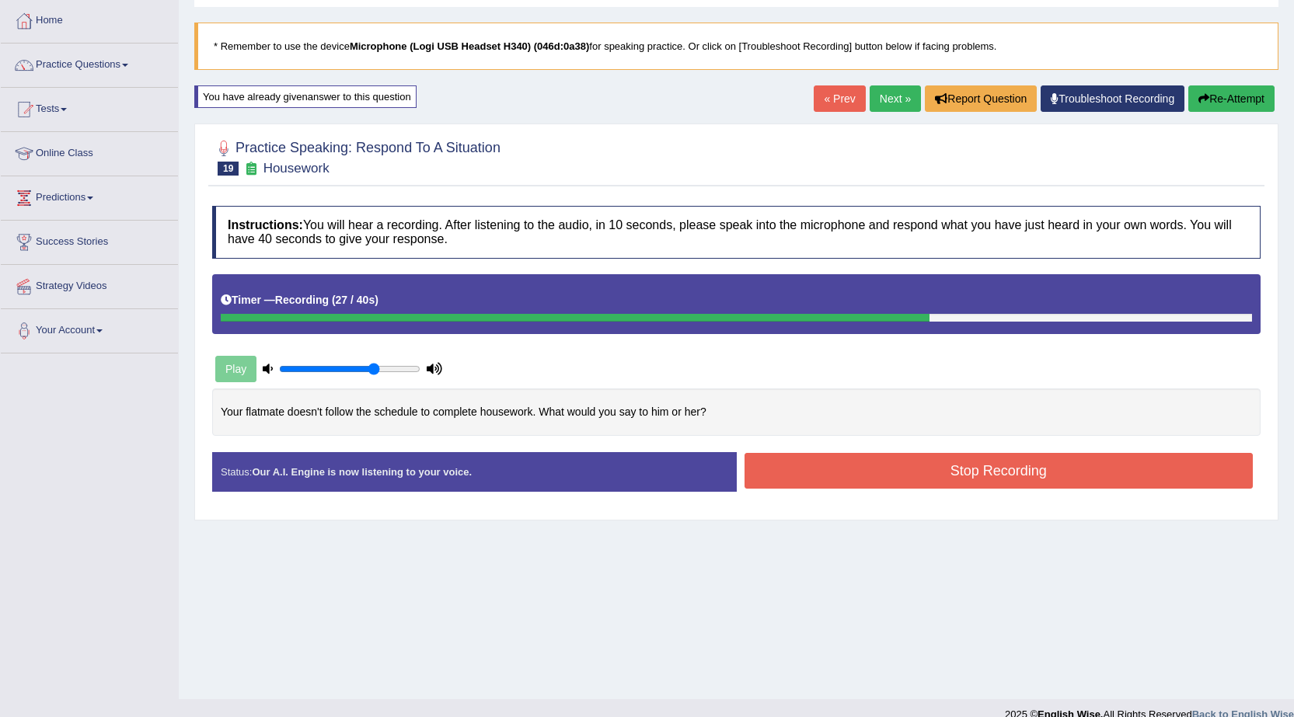
click at [904, 459] on button "Stop Recording" at bounding box center [998, 471] width 509 height 36
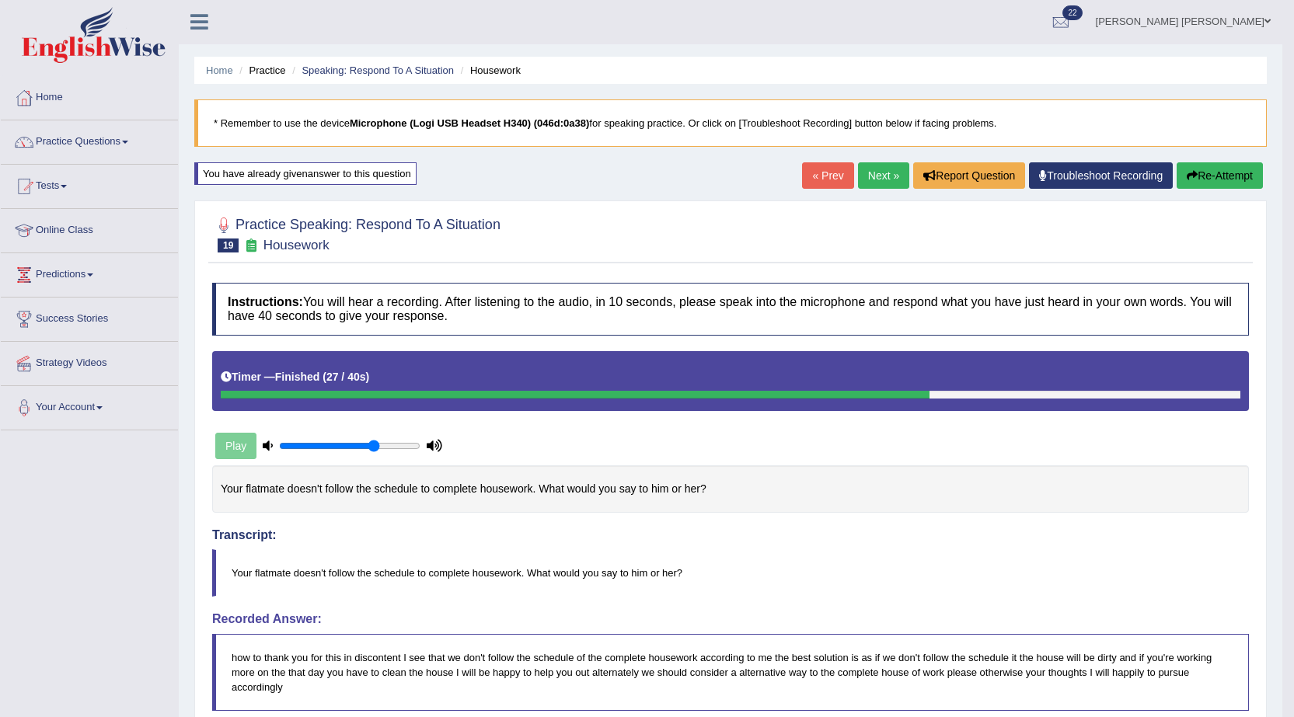
scroll to position [0, 0]
click at [1256, 20] on link "[PERSON_NAME] [PERSON_NAME]" at bounding box center [1183, 20] width 198 height 40
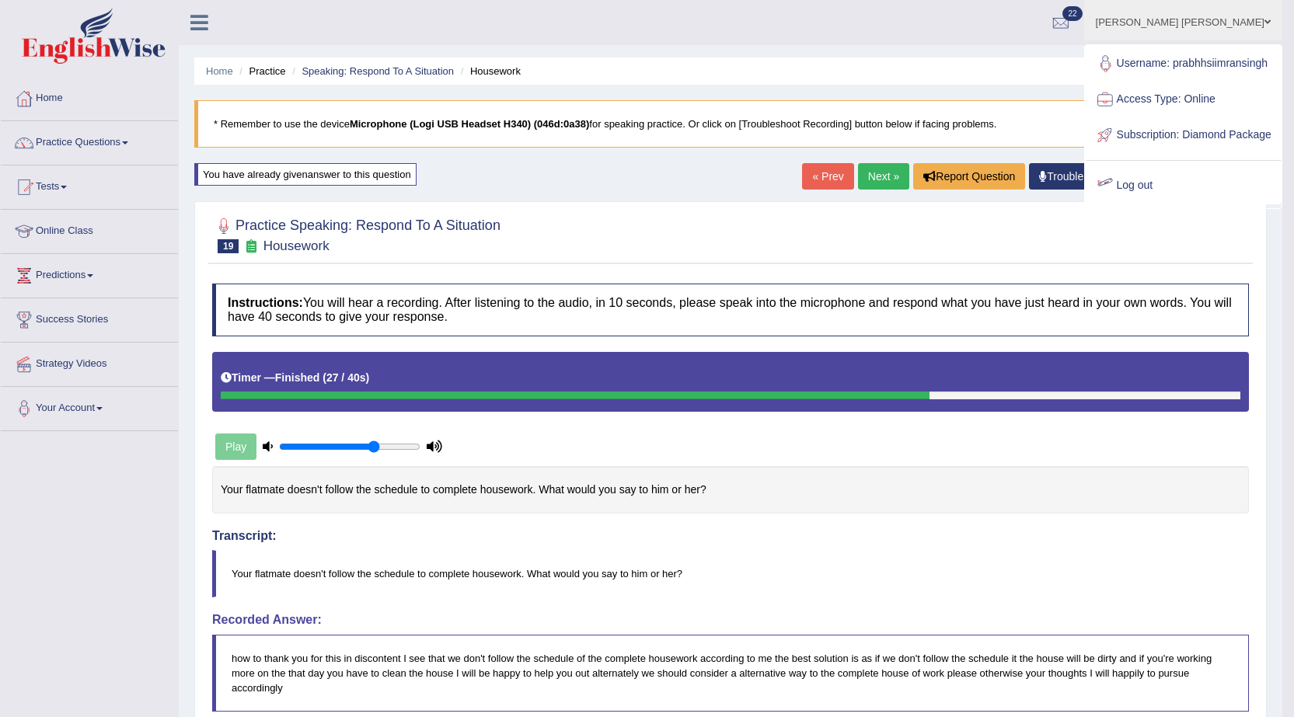
click at [1173, 204] on link "Log out" at bounding box center [1182, 186] width 195 height 36
